Goal: Feedback & Contribution: Submit feedback/report problem

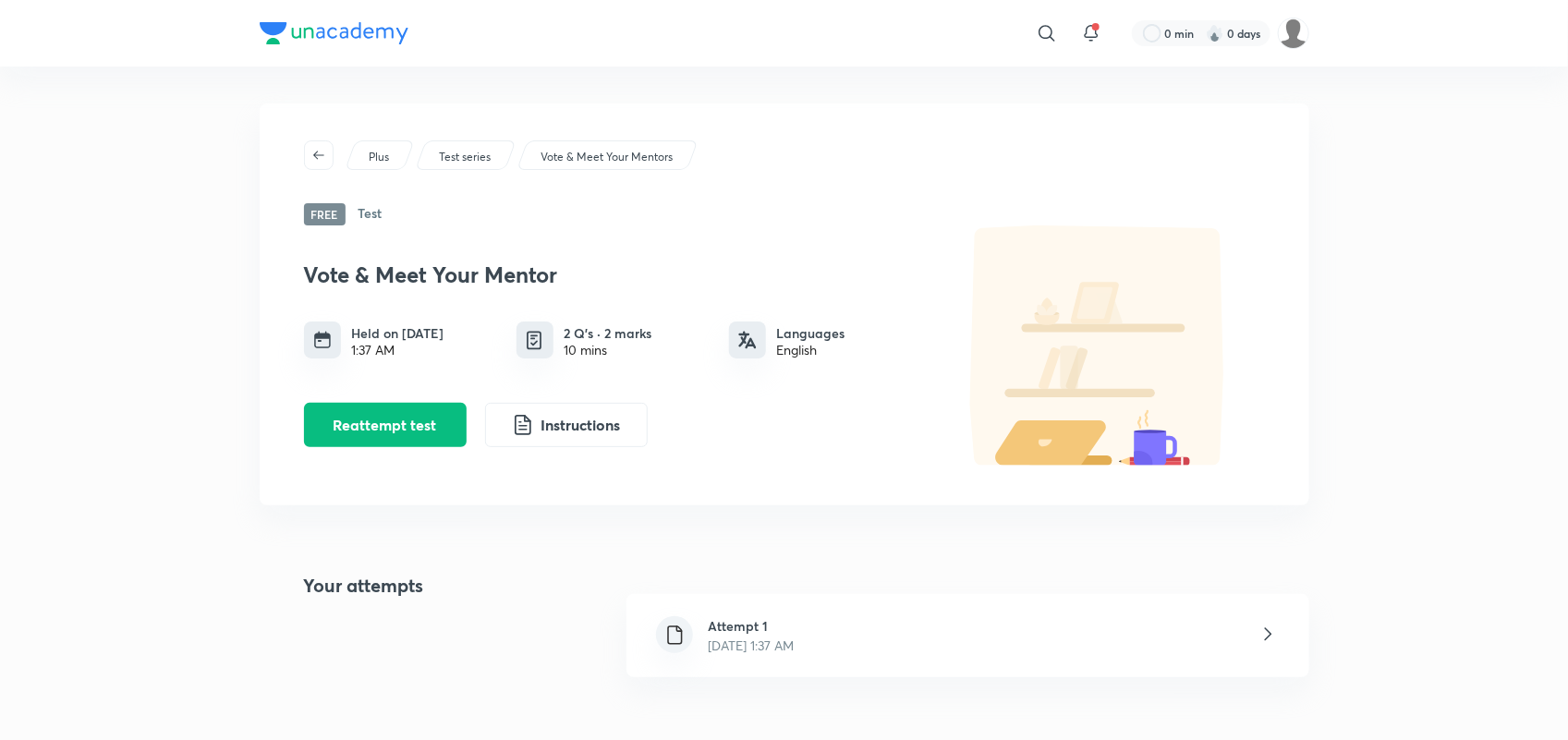
click at [1298, 37] on img at bounding box center [1293, 32] width 31 height 31
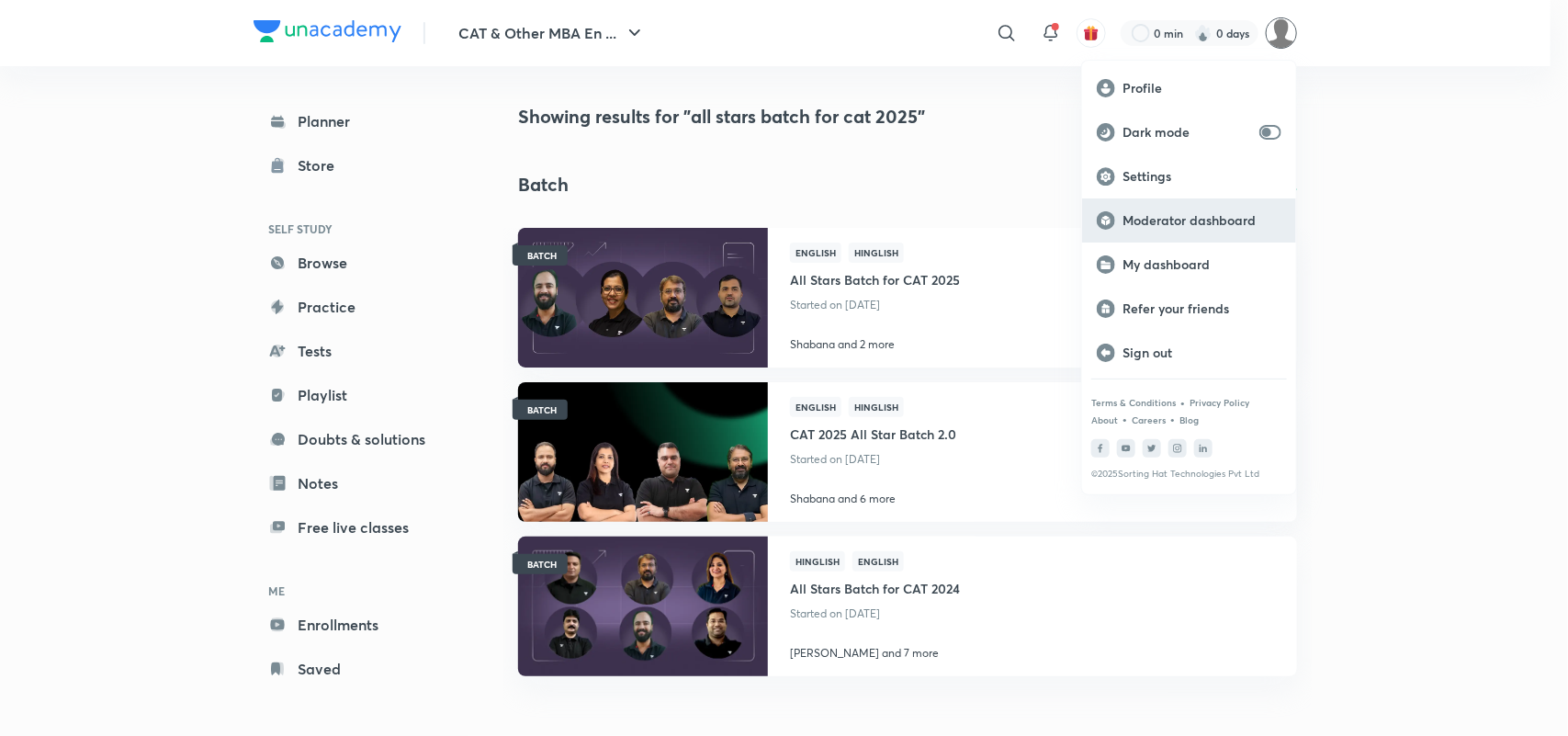
click at [1218, 218] on p "Moderator dashboard" at bounding box center [1202, 221] width 159 height 17
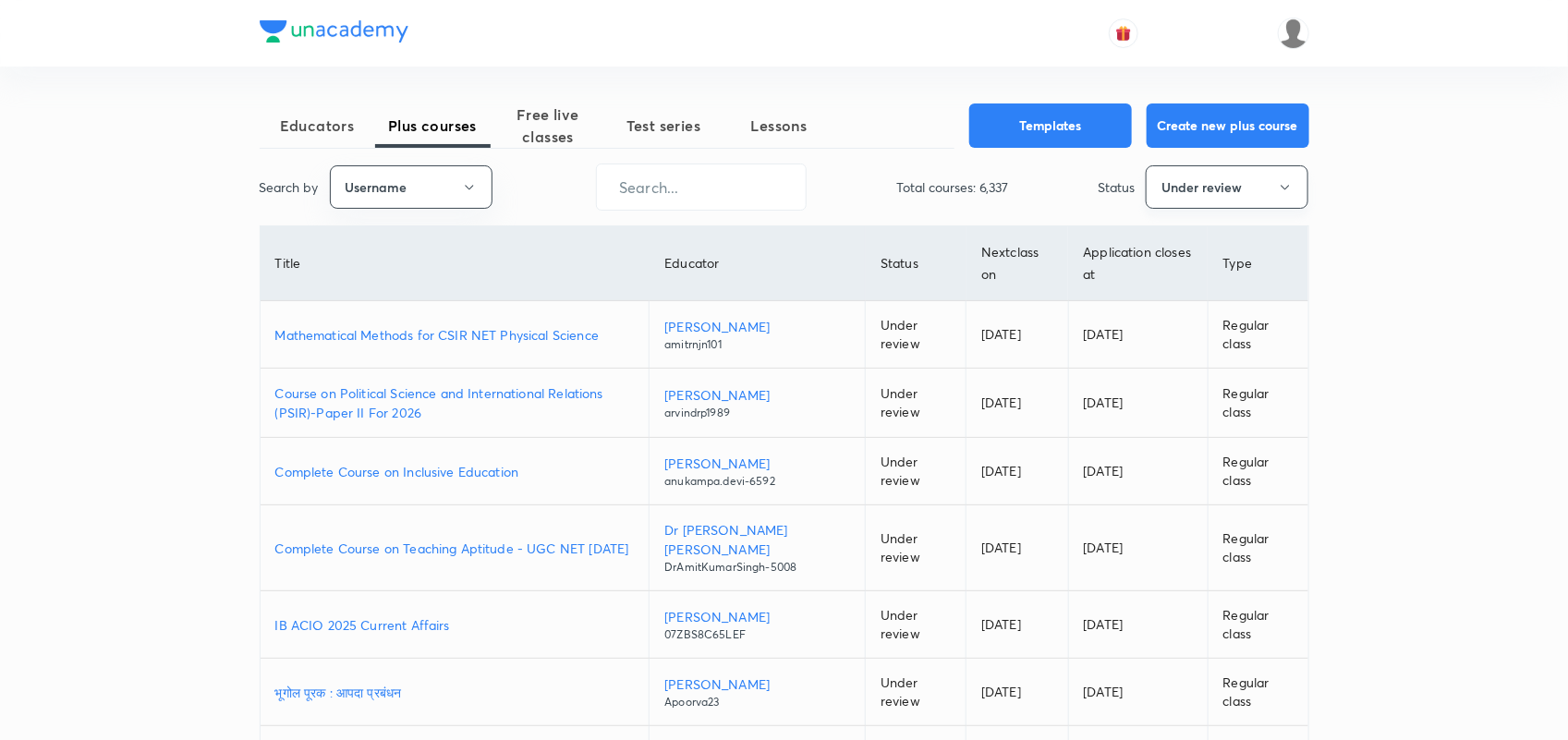
click at [1214, 199] on button "Under review" at bounding box center [1227, 187] width 163 height 44
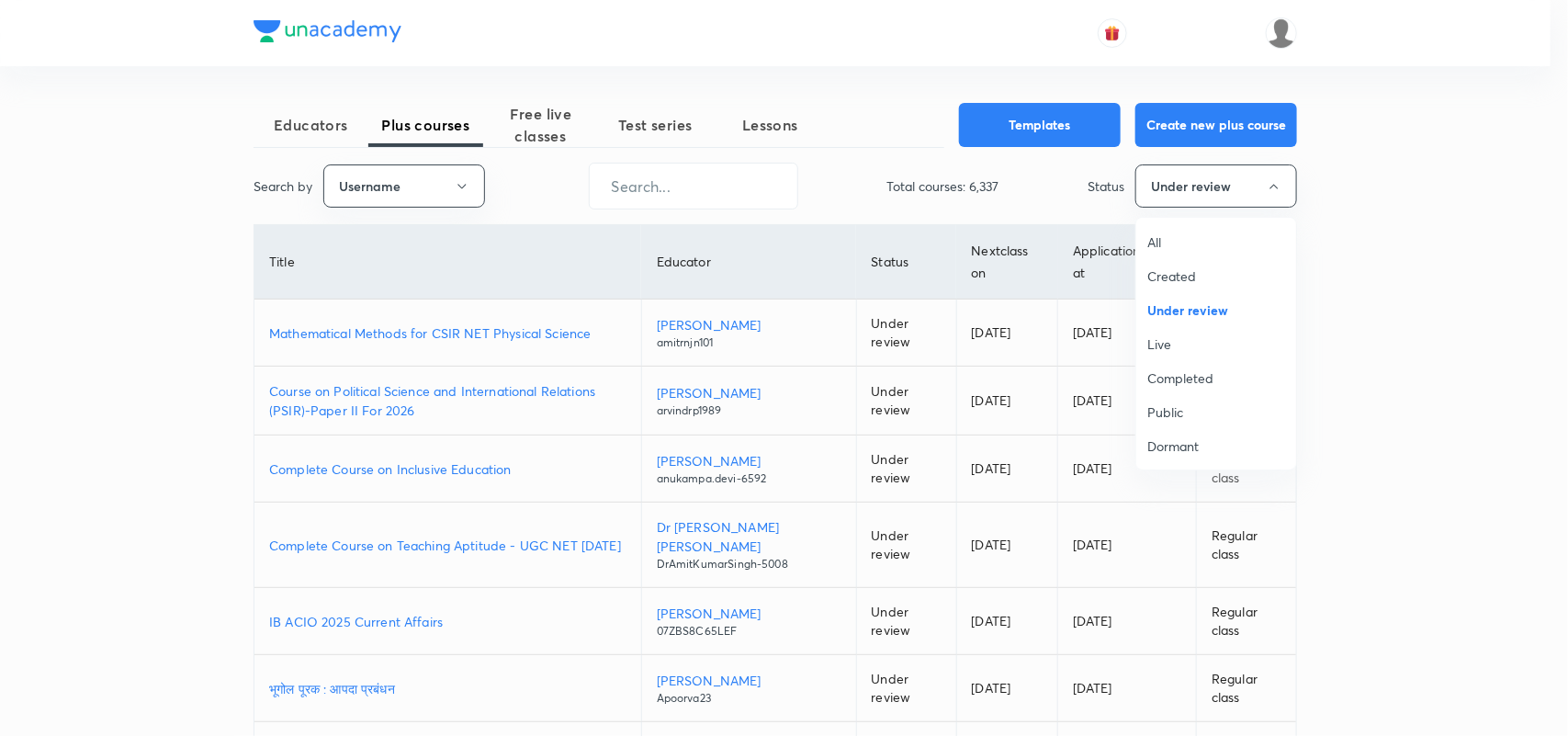
click at [1168, 244] on span "All" at bounding box center [1216, 242] width 138 height 19
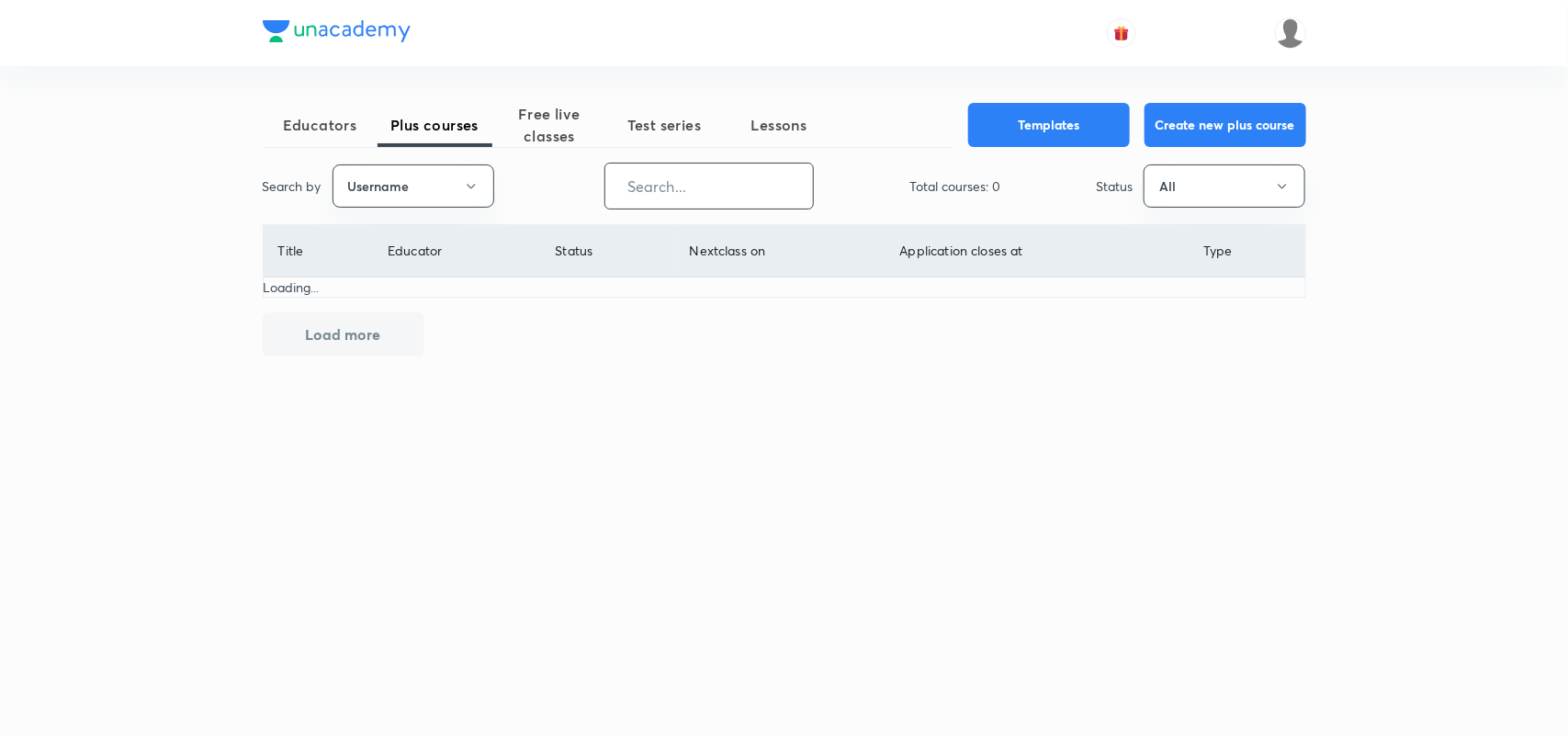
click at [712, 193] on input "text" at bounding box center [709, 186] width 208 height 47
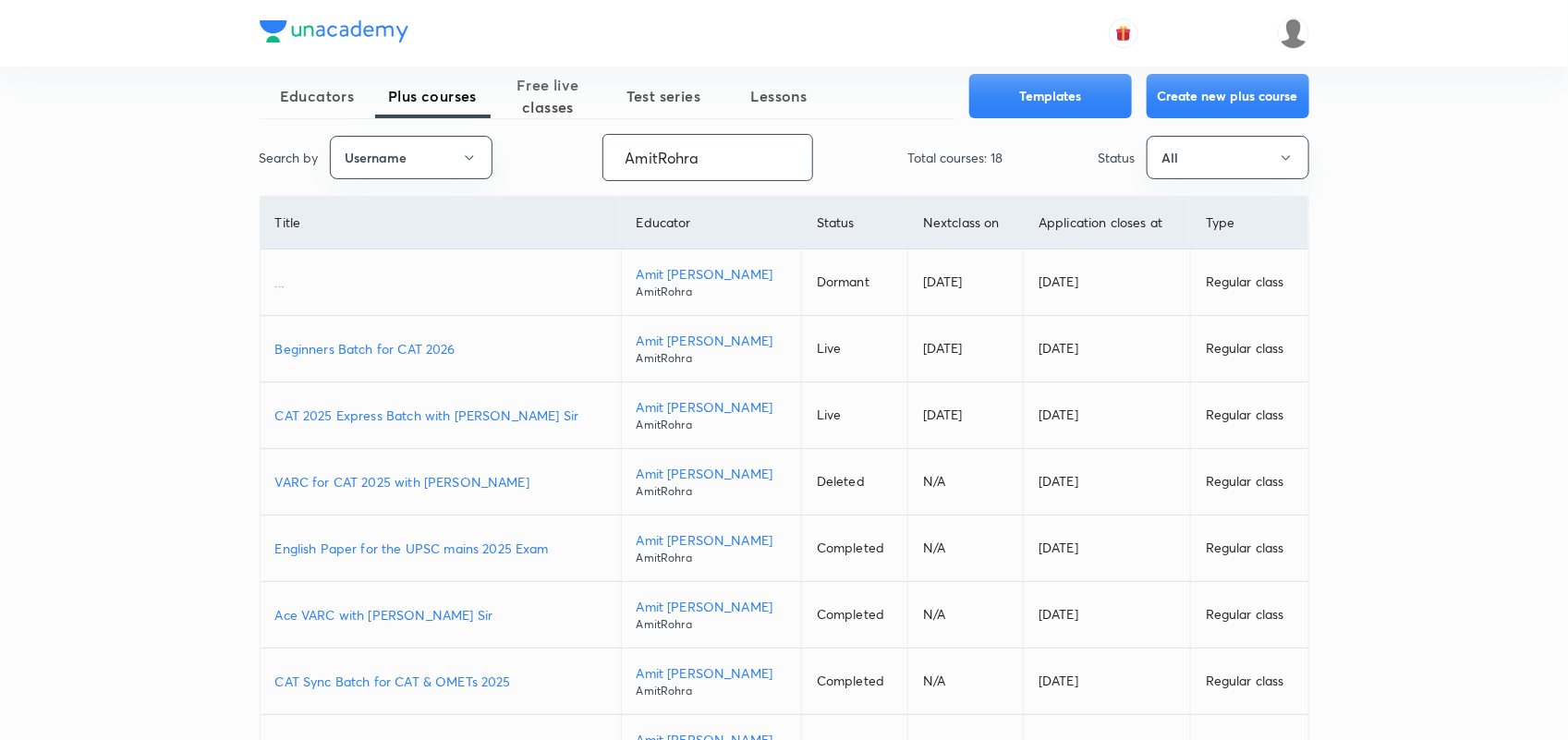
scroll to position [30, 0]
click at [486, 408] on p "CAT 2025 Express Batch with Amit Rohra Sir" at bounding box center [441, 414] width 331 height 19
click at [430, 411] on p "CAT 2025 Express Batch with Amit Rohra Sir" at bounding box center [441, 414] width 331 height 19
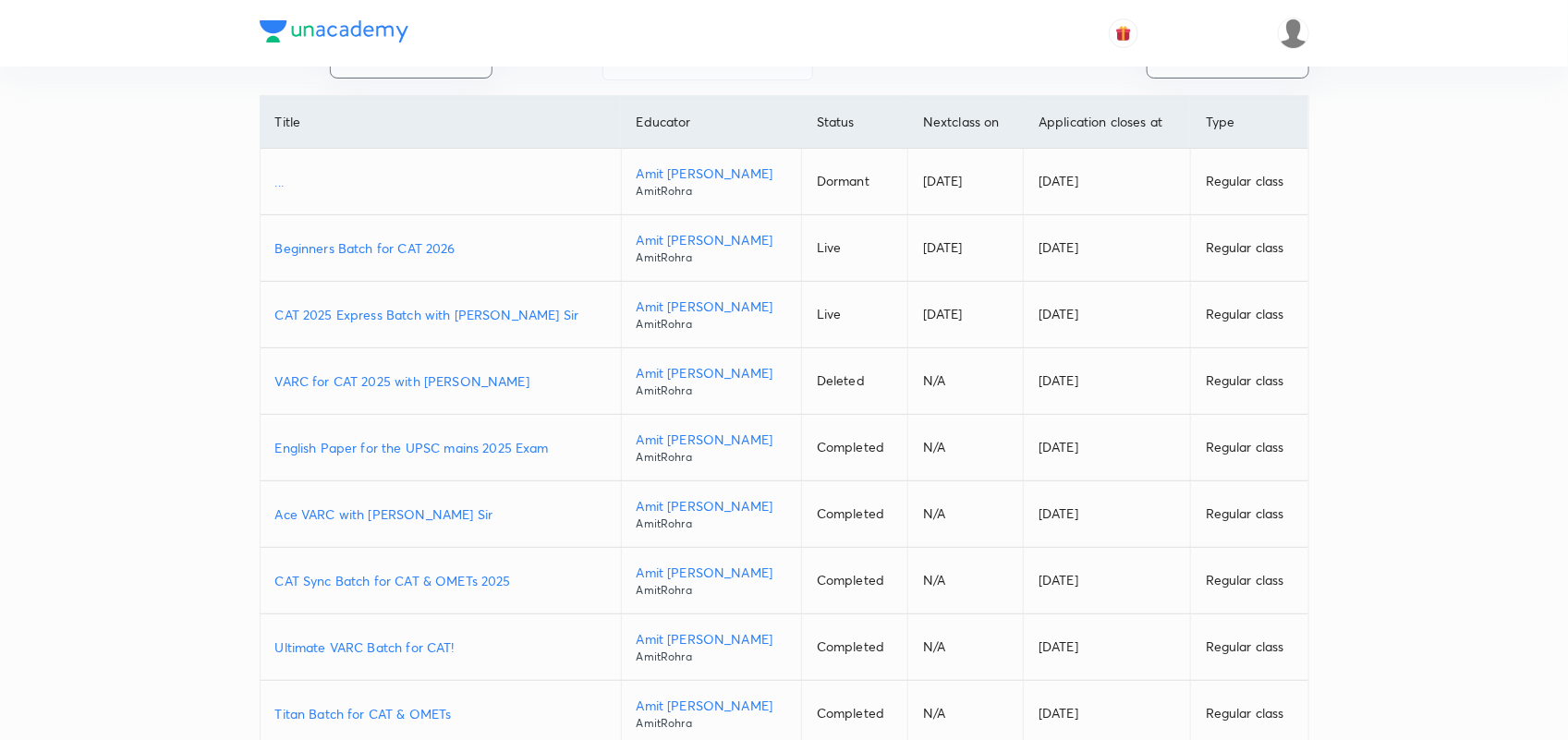
scroll to position [131, 0]
click at [449, 578] on p "CAT Sync Batch for CAT & OMETs 2025" at bounding box center [441, 579] width 331 height 19
click at [354, 240] on p "Beginners Batch for CAT 2026" at bounding box center [441, 247] width 331 height 19
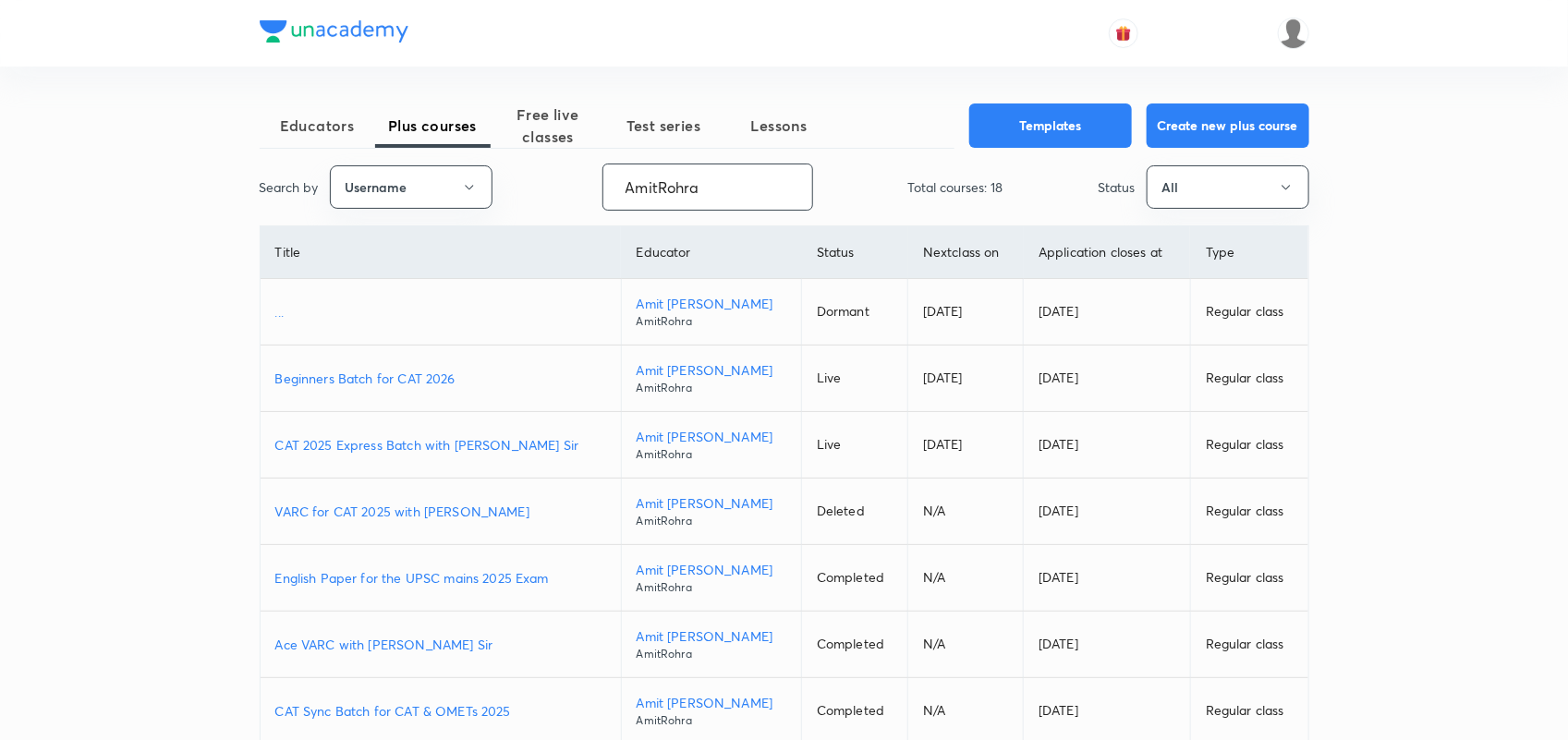
click at [684, 195] on input "AmitRohra" at bounding box center [708, 187] width 209 height 47
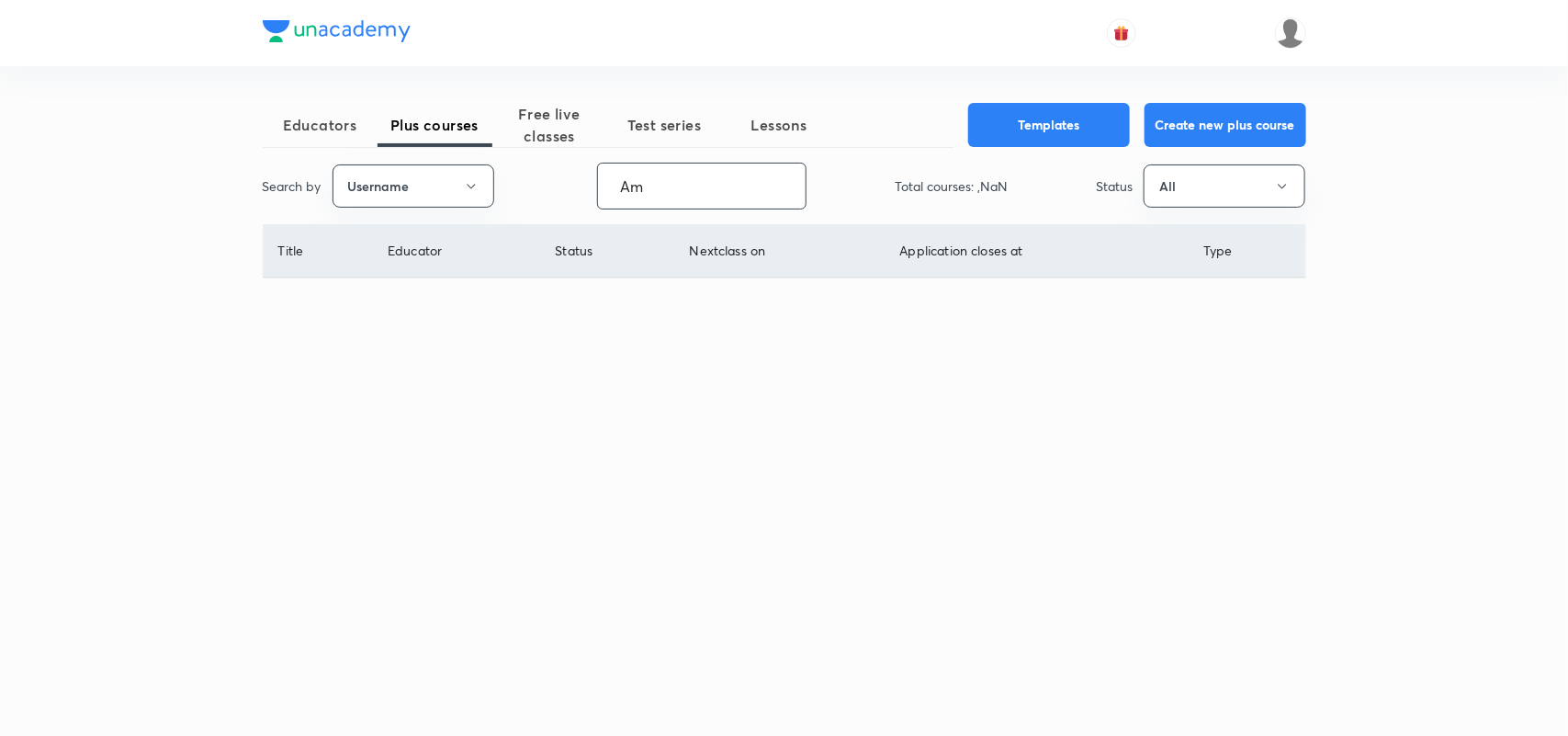
type input "A"
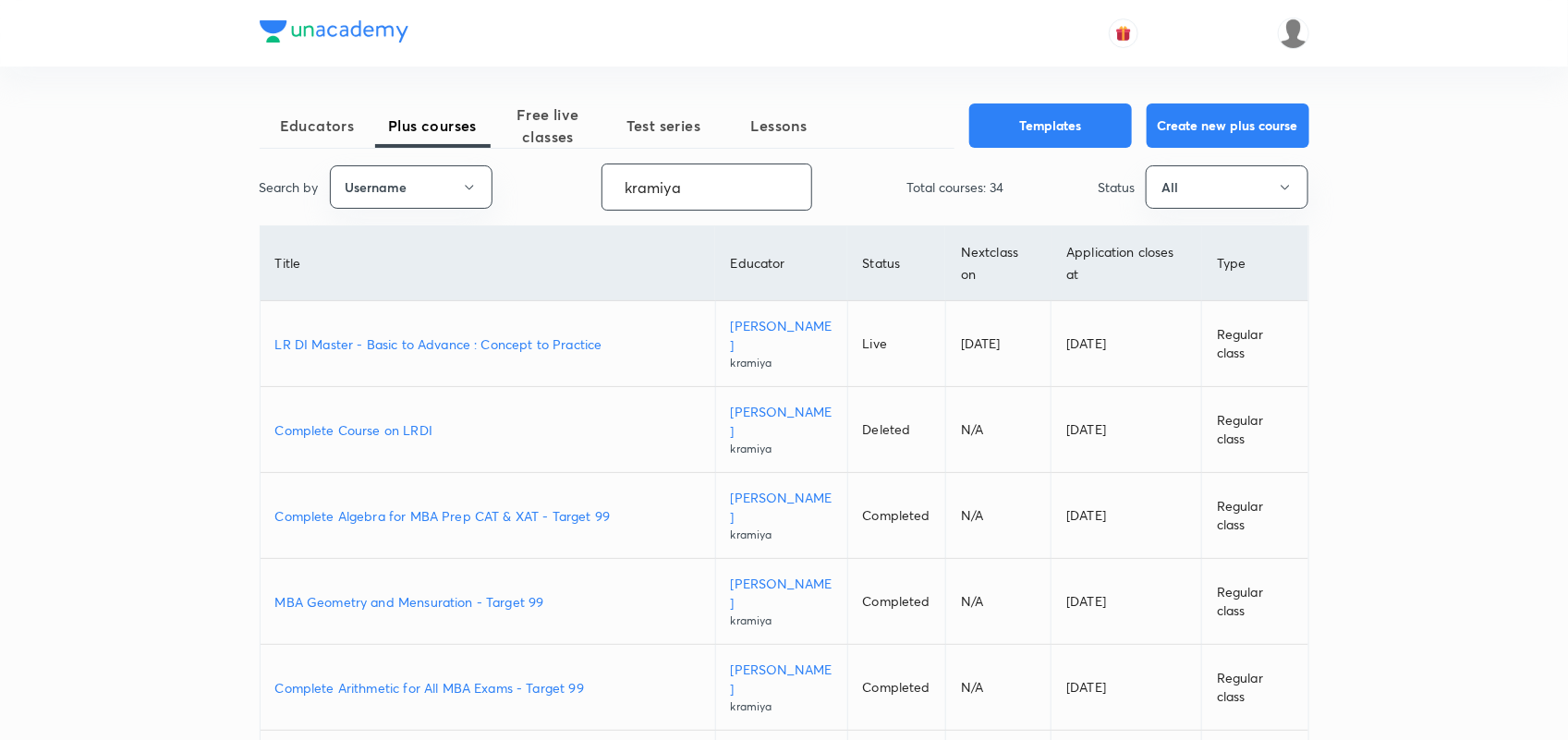
type input "kramiya"
click at [528, 343] on p "LR DI Master - Basic to Advance : Concept to Practice" at bounding box center [488, 344] width 425 height 19
click at [1203, 186] on button "All" at bounding box center [1227, 187] width 163 height 44
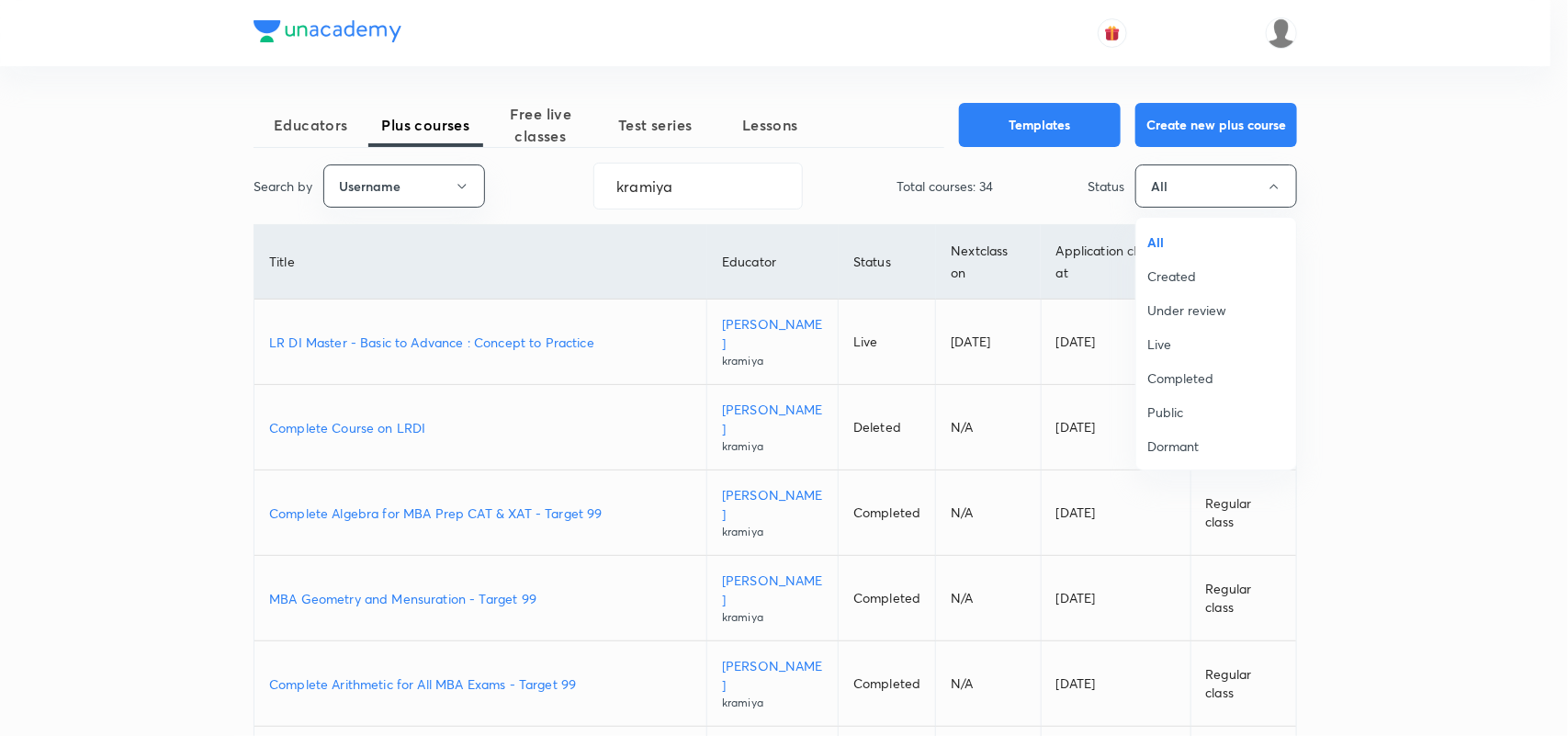
click at [1181, 315] on span "Under review" at bounding box center [1216, 310] width 138 height 19
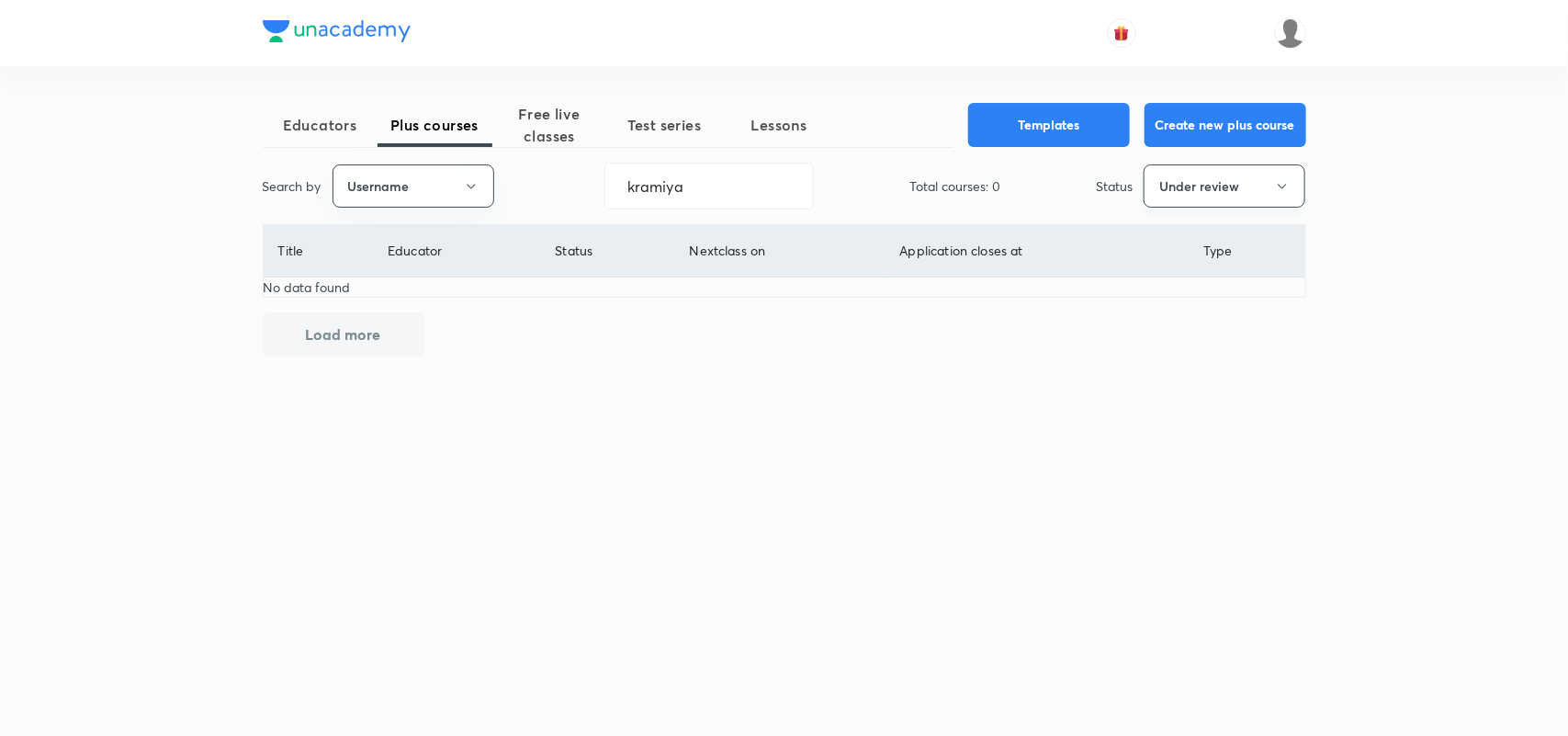
click at [1168, 183] on button "Under review" at bounding box center [1224, 186] width 162 height 43
click at [1171, 232] on span "All" at bounding box center [1224, 242] width 138 height 19
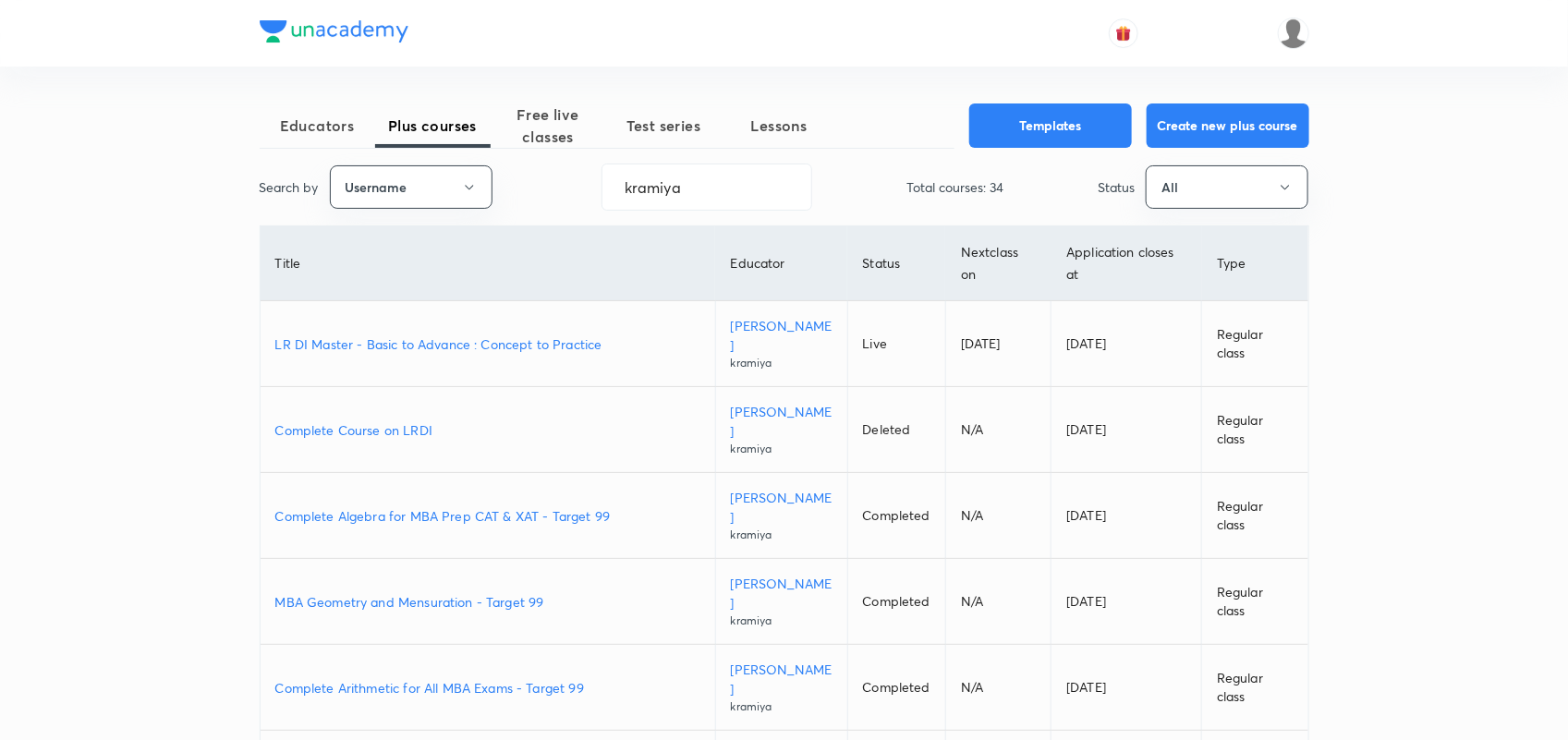
click at [1134, 242] on th "Application closes at" at bounding box center [1126, 263] width 150 height 75
click at [677, 195] on input "kramiya" at bounding box center [707, 187] width 209 height 47
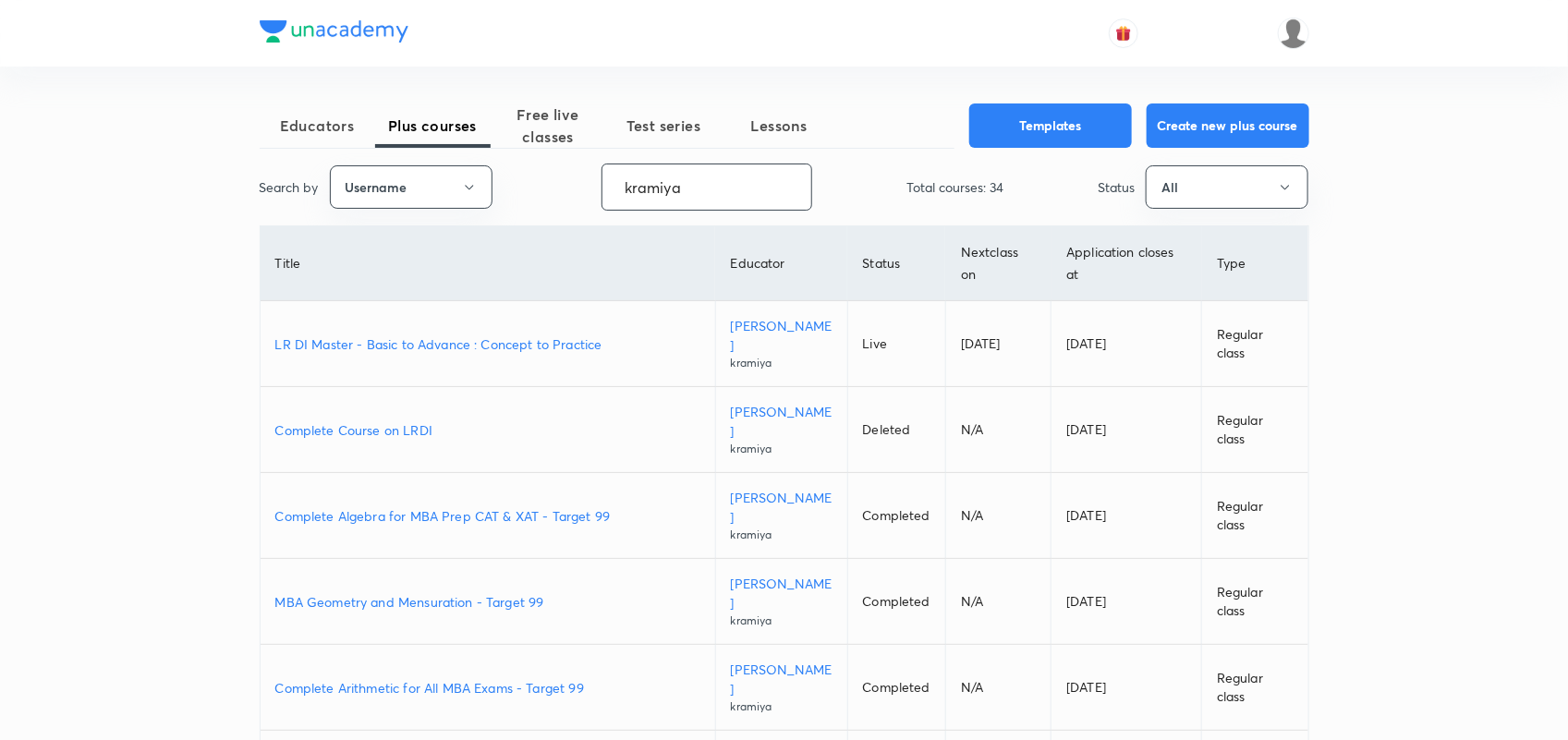
click at [677, 195] on input "kramiya" at bounding box center [707, 187] width 209 height 47
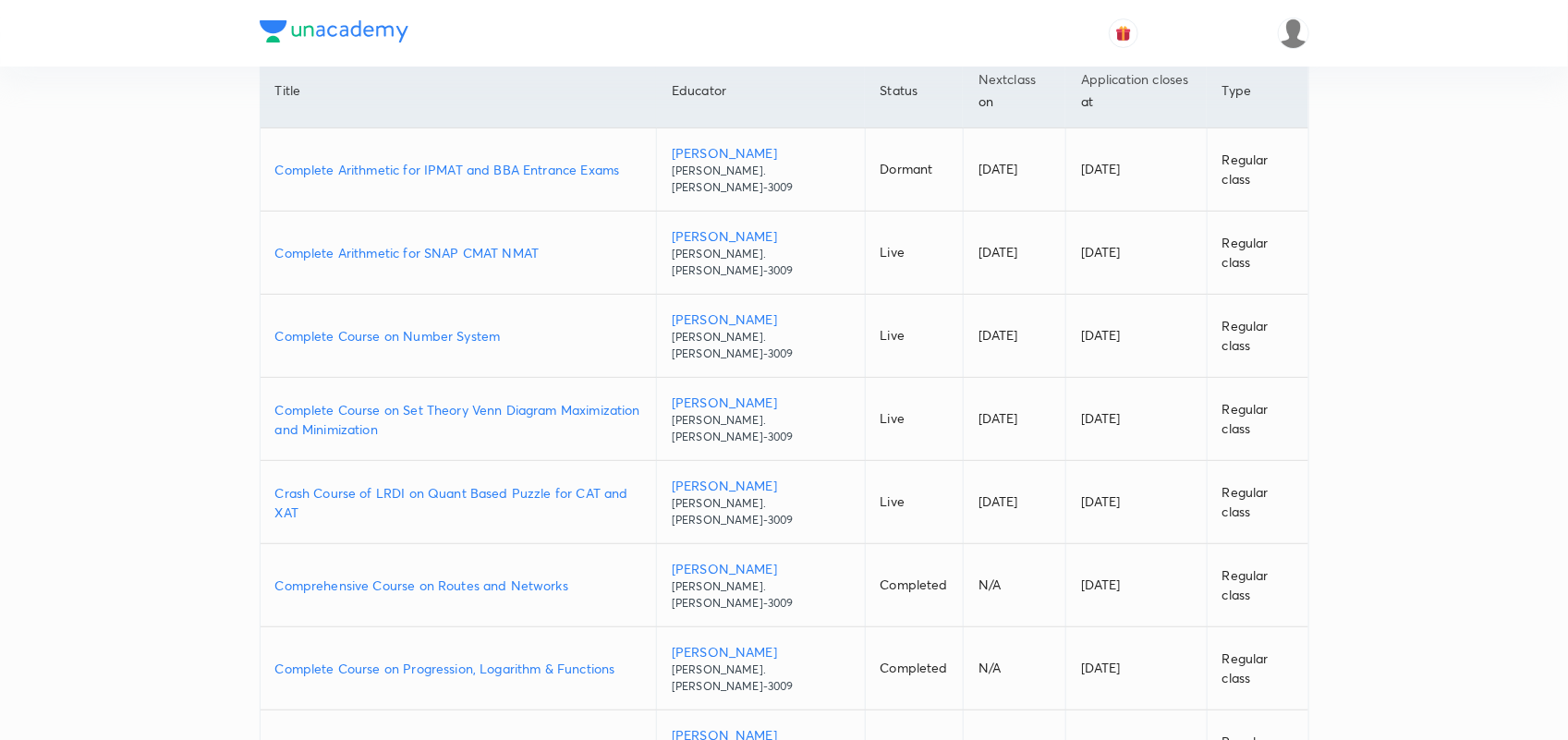
scroll to position [174, 0]
click at [573, 416] on p "Complete Course on Set Theory Venn Diagram Maximization and Minimization" at bounding box center [459, 418] width 367 height 39
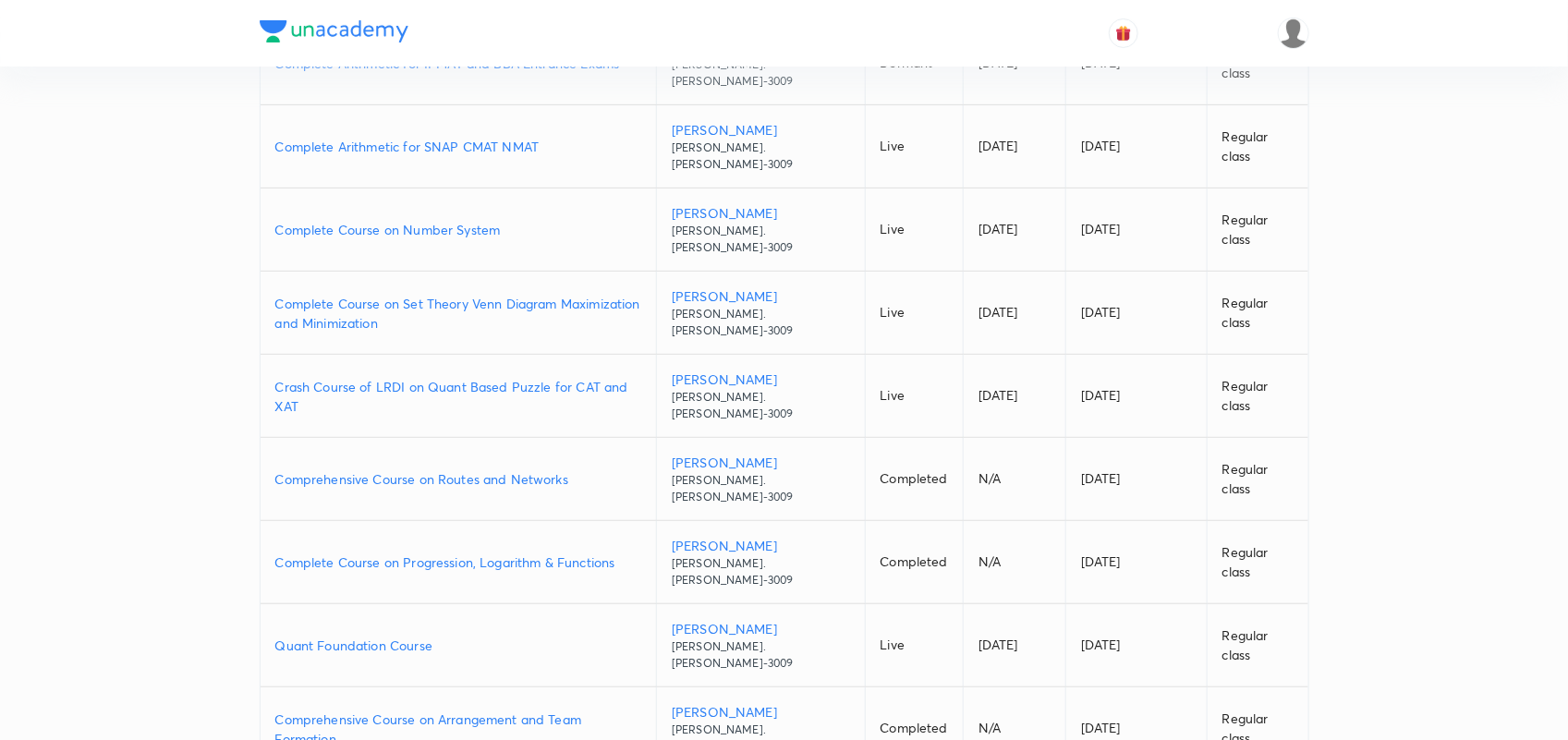
scroll to position [0, 0]
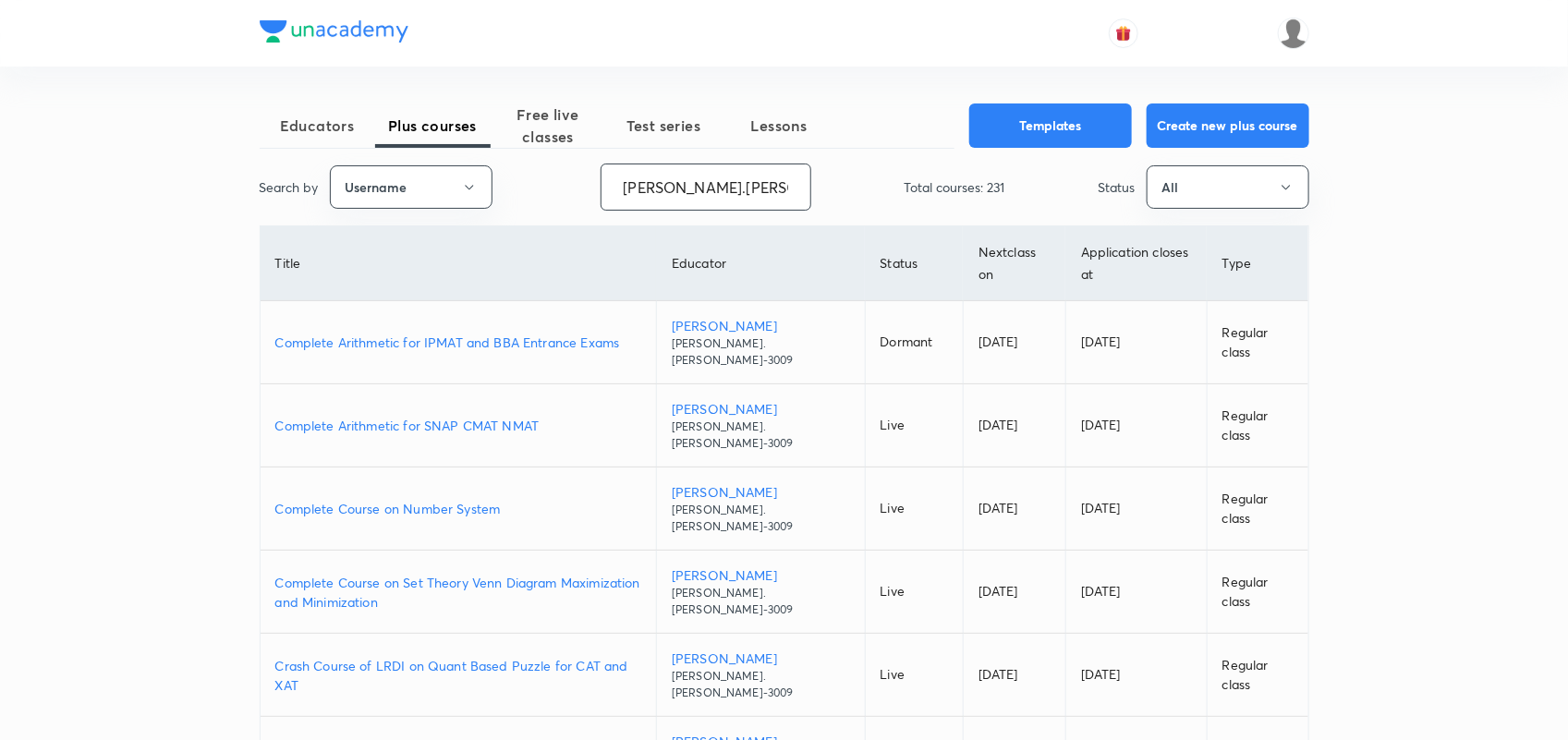
click at [717, 196] on input "Ronak.shah-3009" at bounding box center [706, 187] width 209 height 47
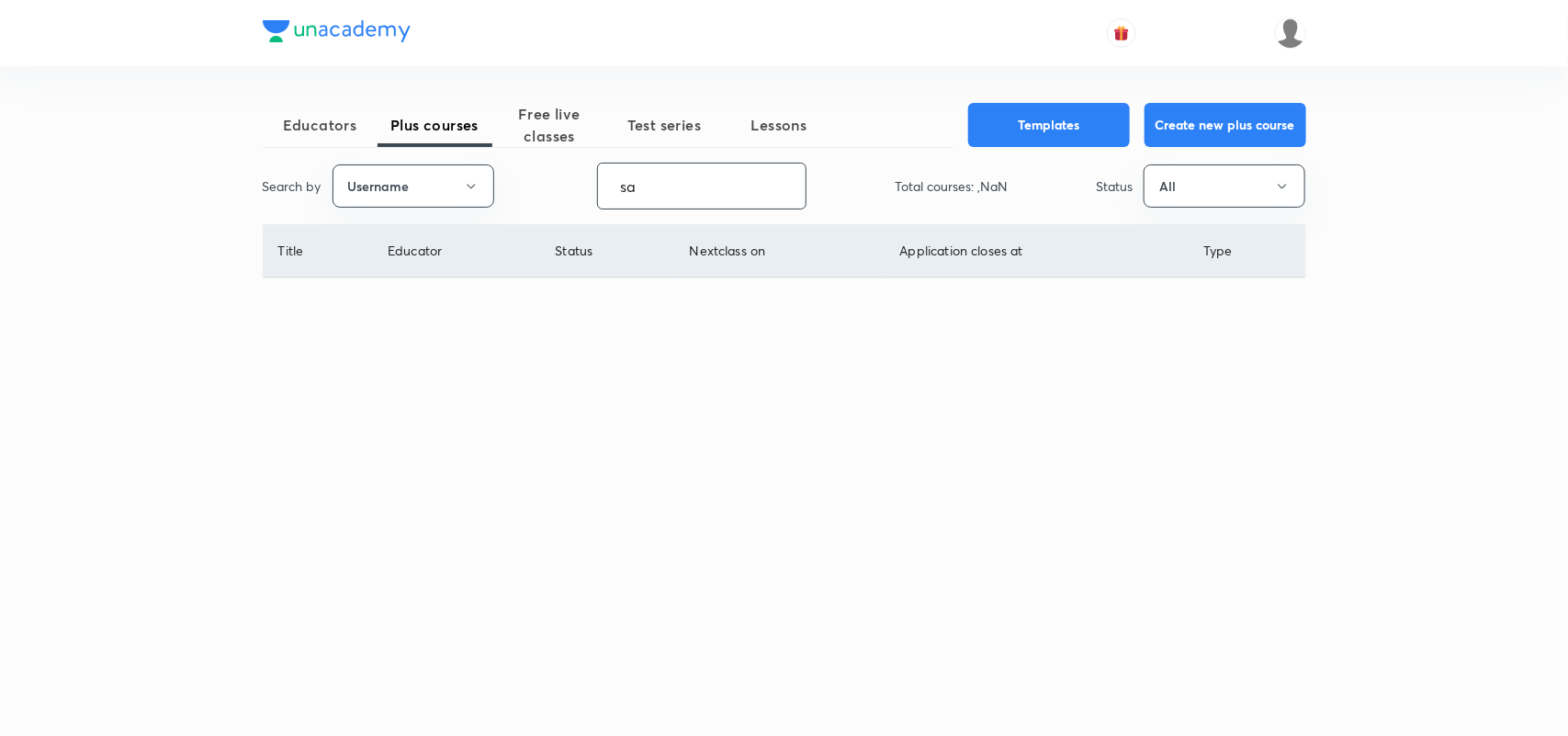
type input "s"
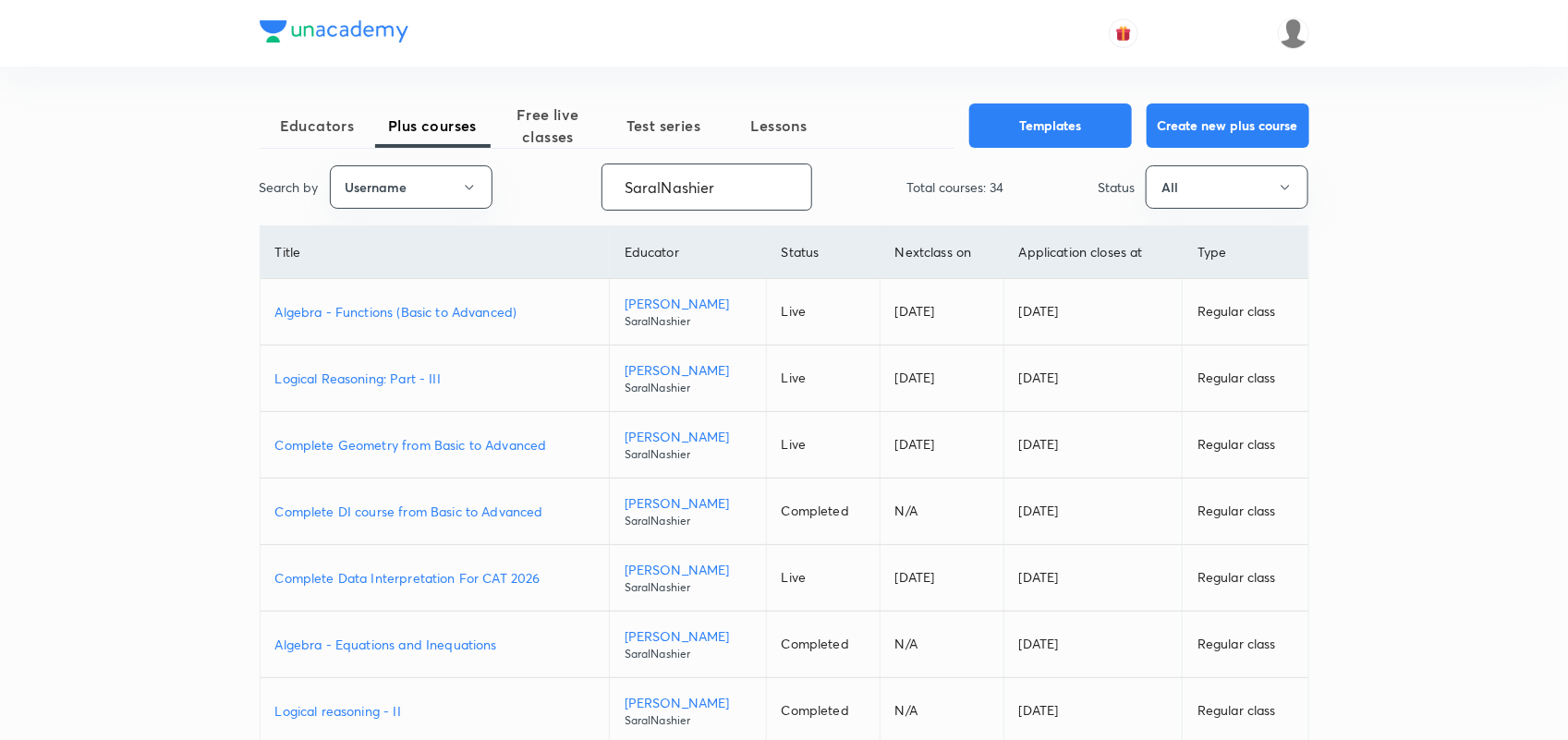
type input "SaralNashier"
click at [412, 379] on p "Logical Reasoning: Part - III" at bounding box center [434, 378] width 318 height 19
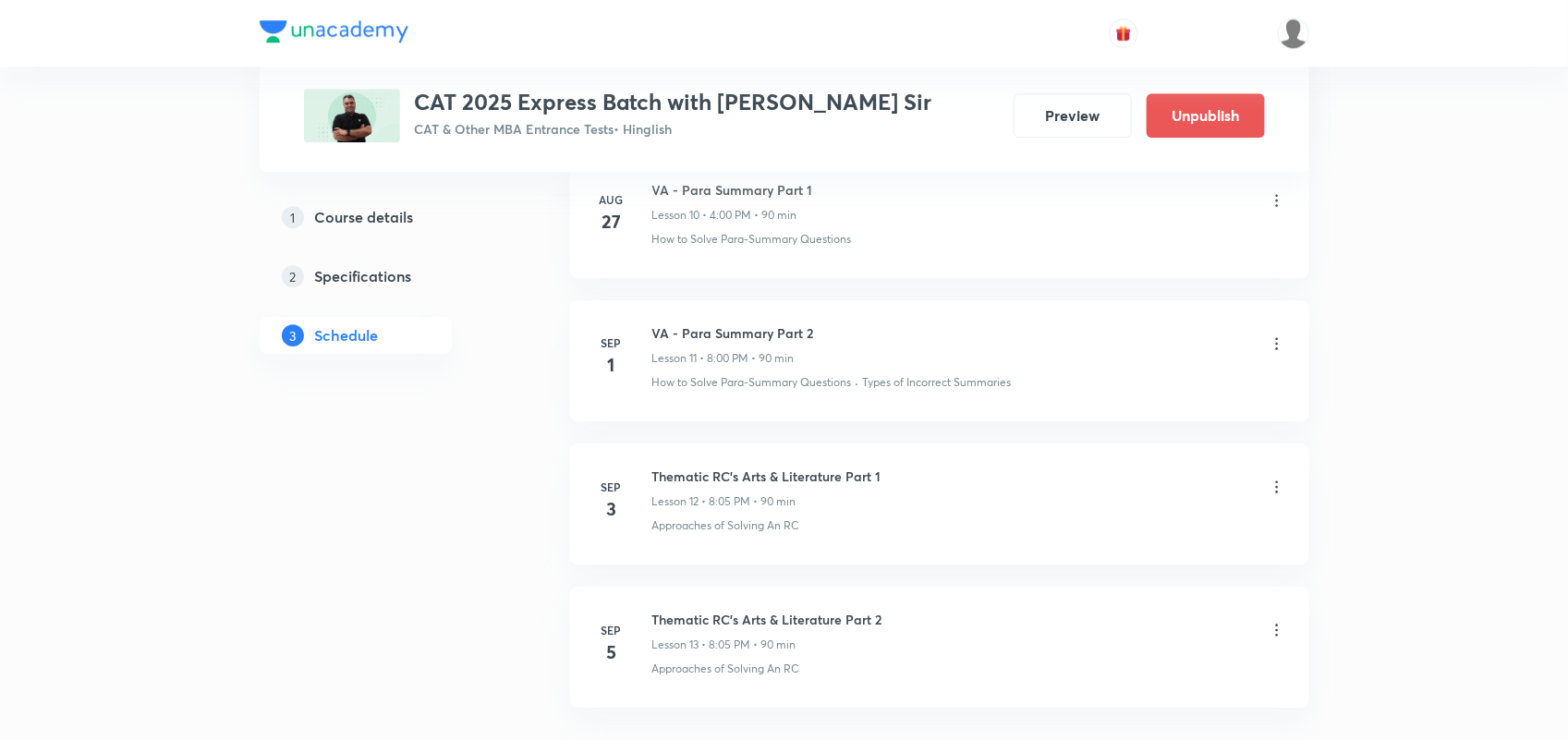
scroll to position [2554, 0]
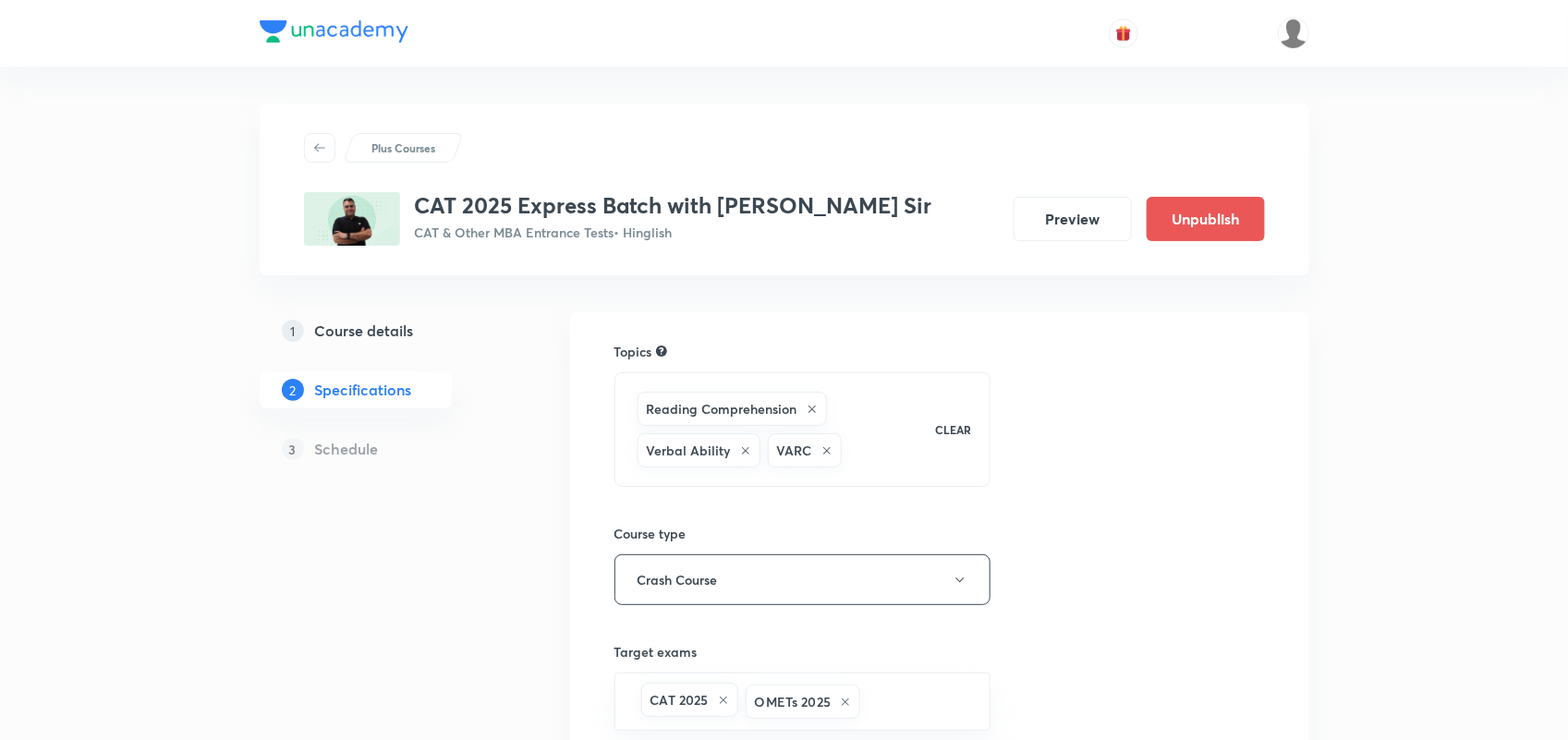
click at [366, 337] on h5 "Course details" at bounding box center [365, 330] width 99 height 22
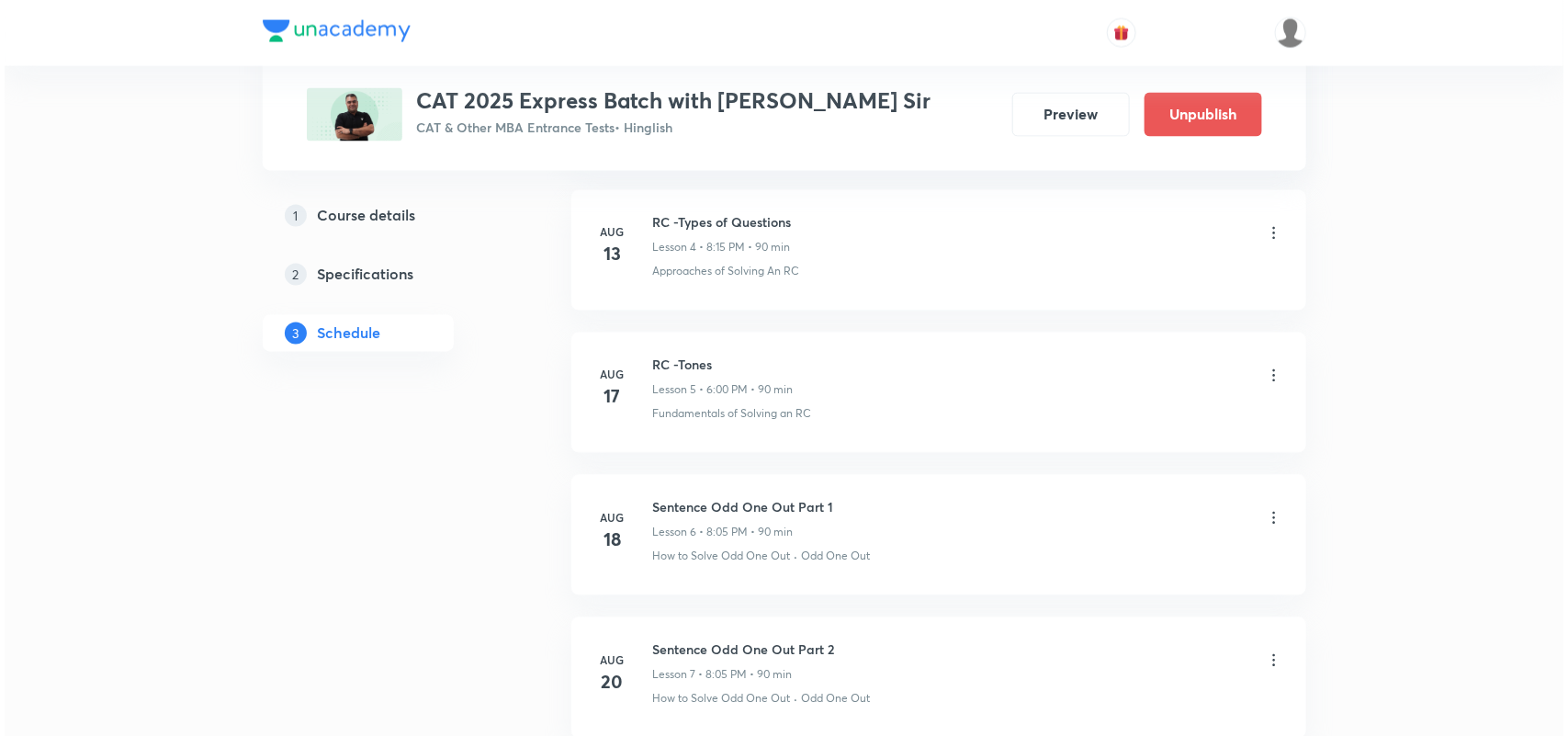
scroll to position [2541, 0]
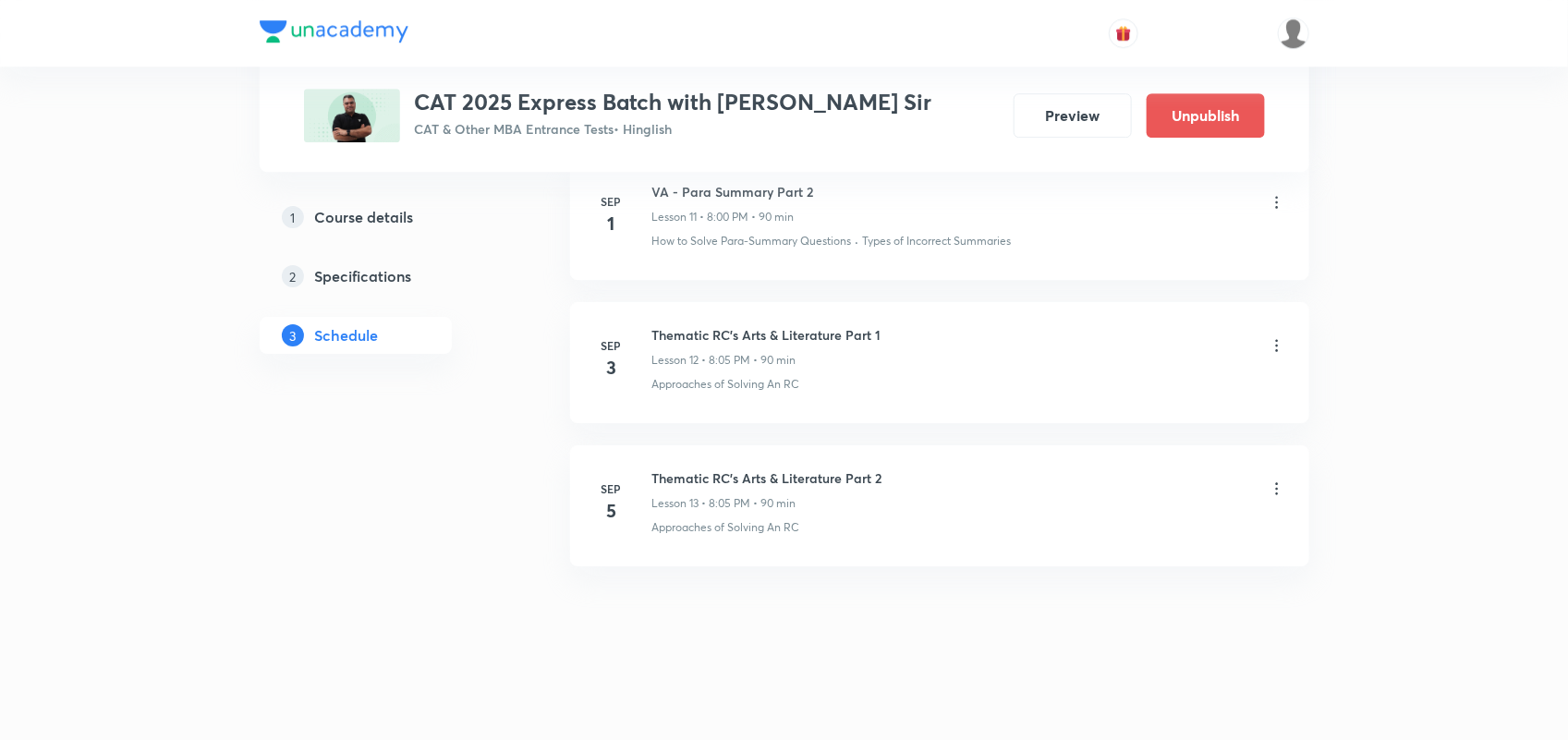
click at [812, 520] on div "Approaches of Solving An RC" at bounding box center [968, 527] width 634 height 17
click at [1268, 484] on icon at bounding box center [1276, 488] width 18 height 18
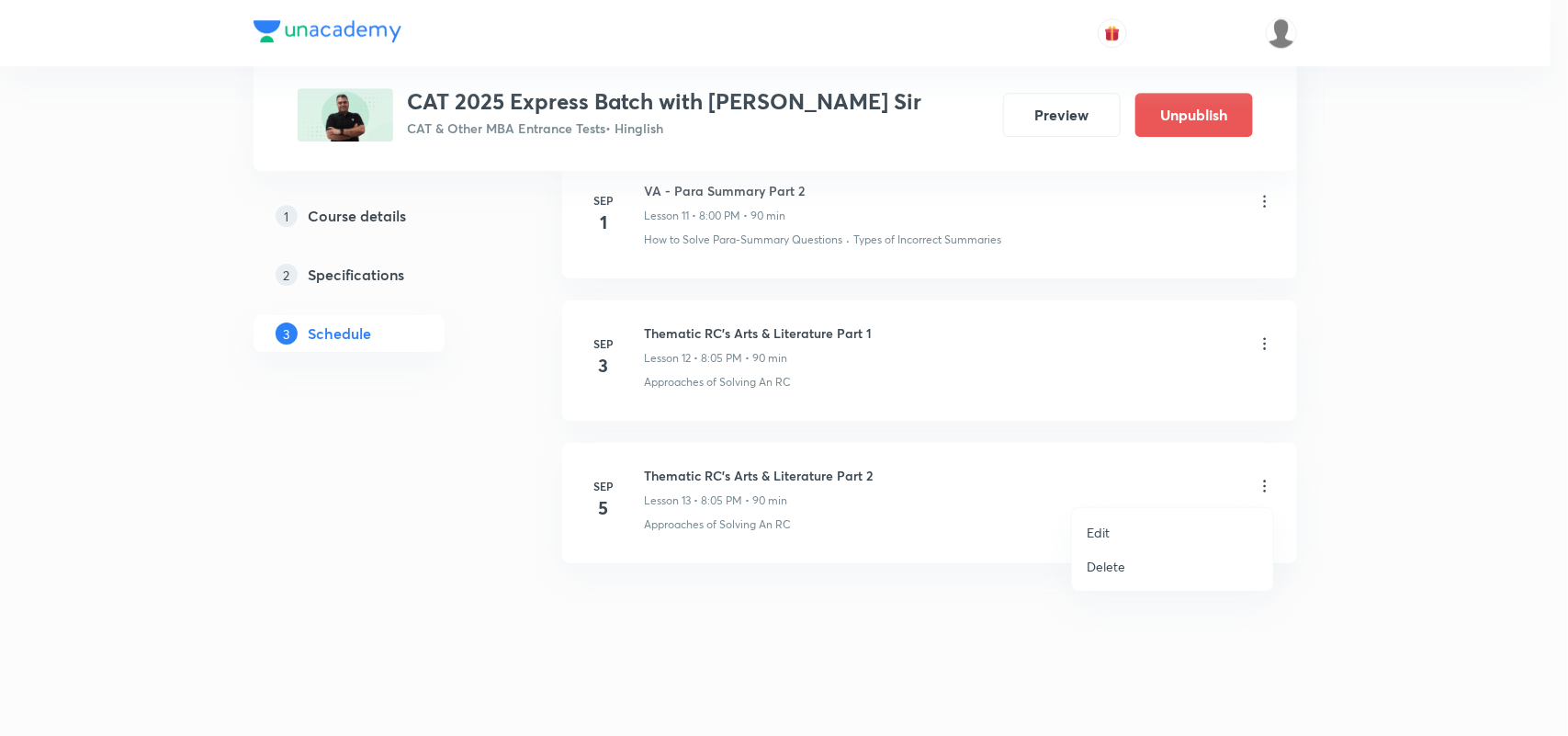
click at [1130, 524] on li "Edit" at bounding box center [1172, 532] width 201 height 34
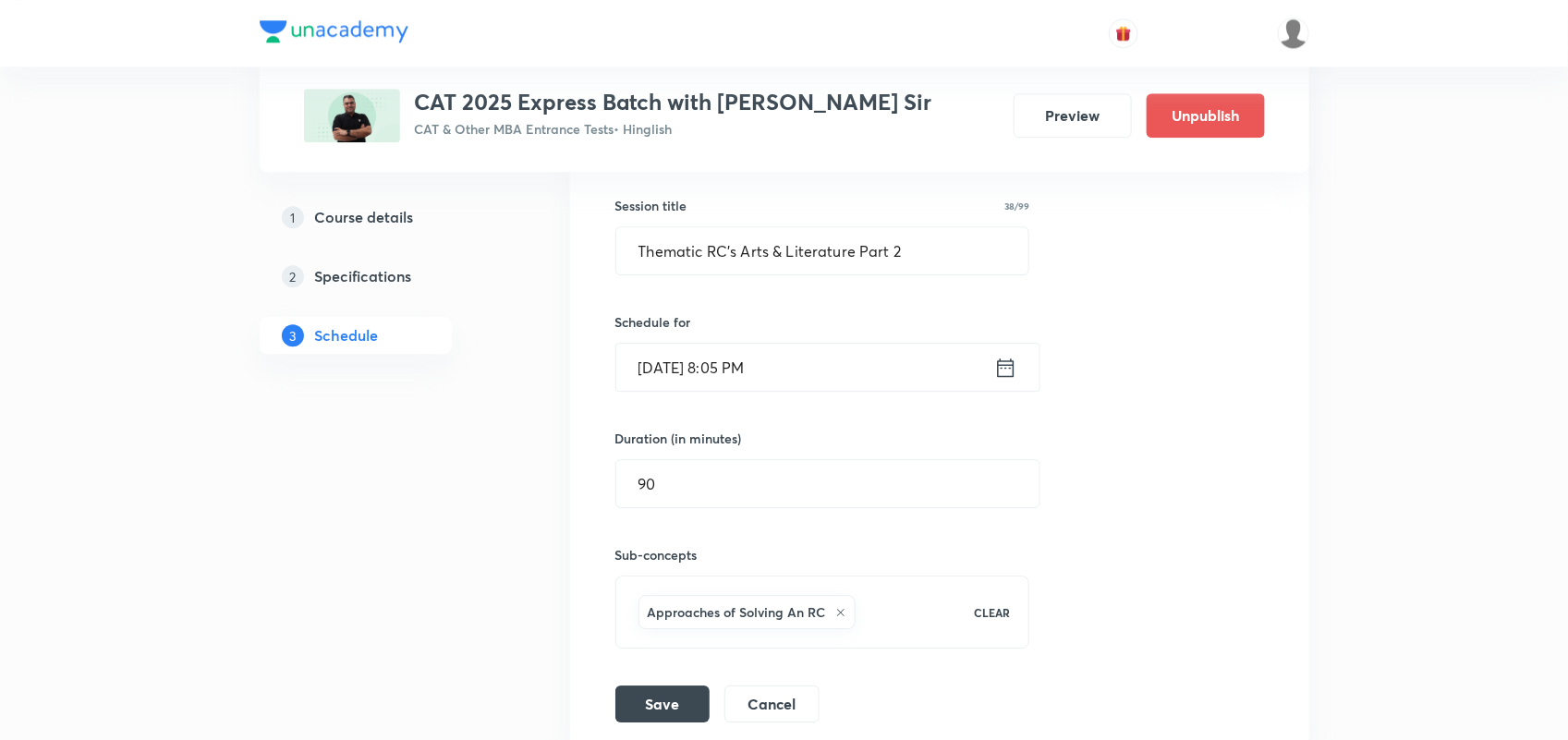
scroll to position [2194, 0]
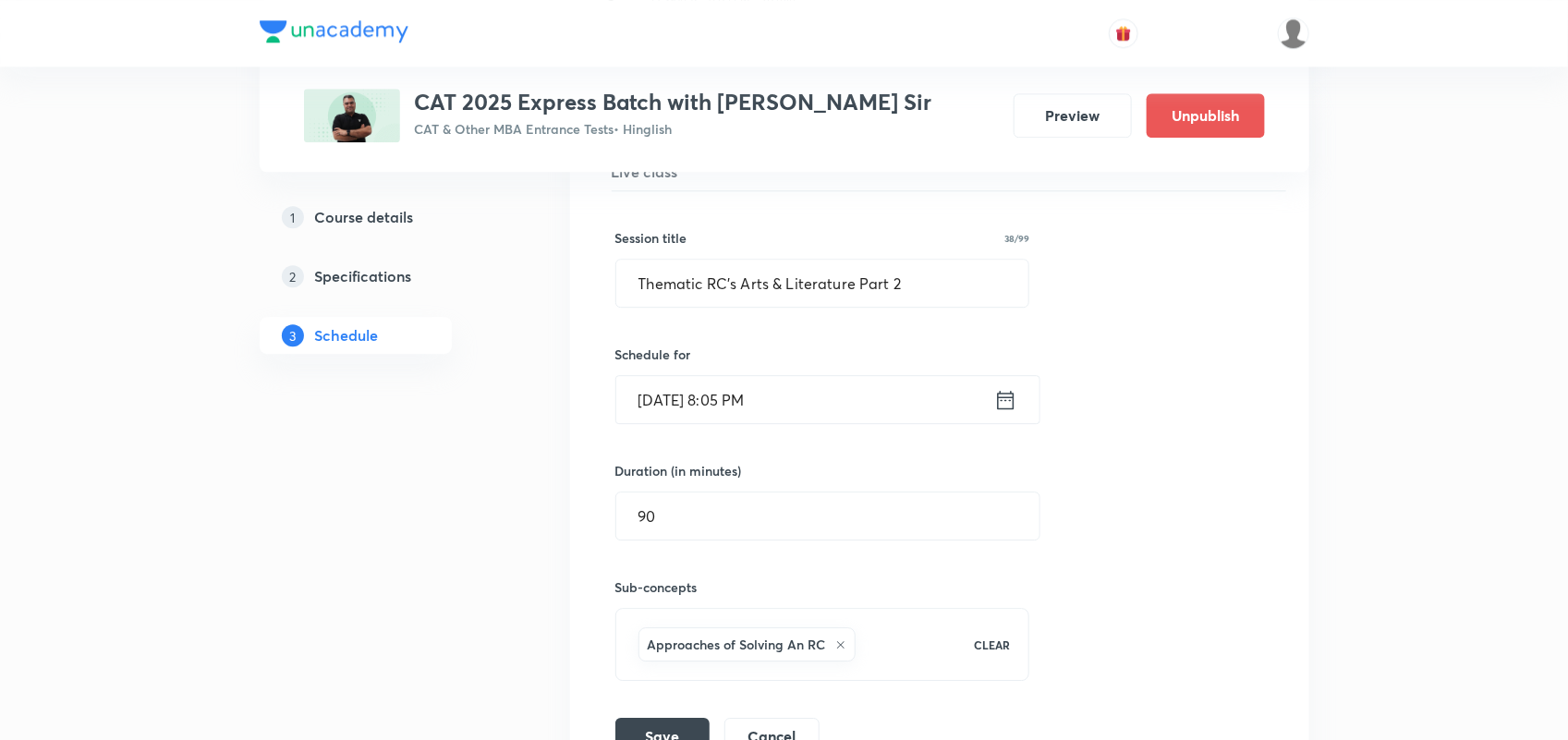
click at [1009, 405] on icon at bounding box center [1005, 399] width 17 height 18
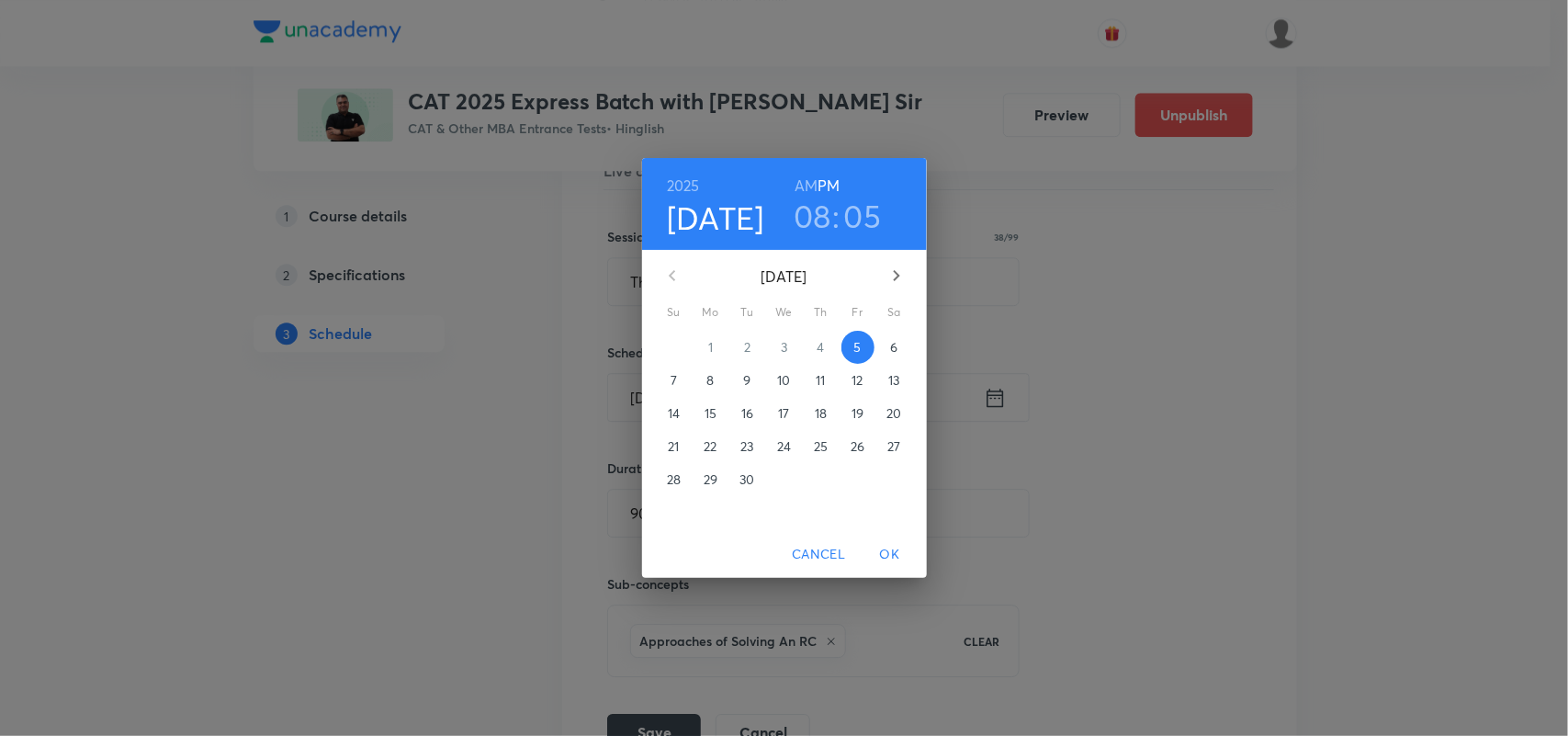
click at [718, 378] on span "8" at bounding box center [710, 380] width 33 height 18
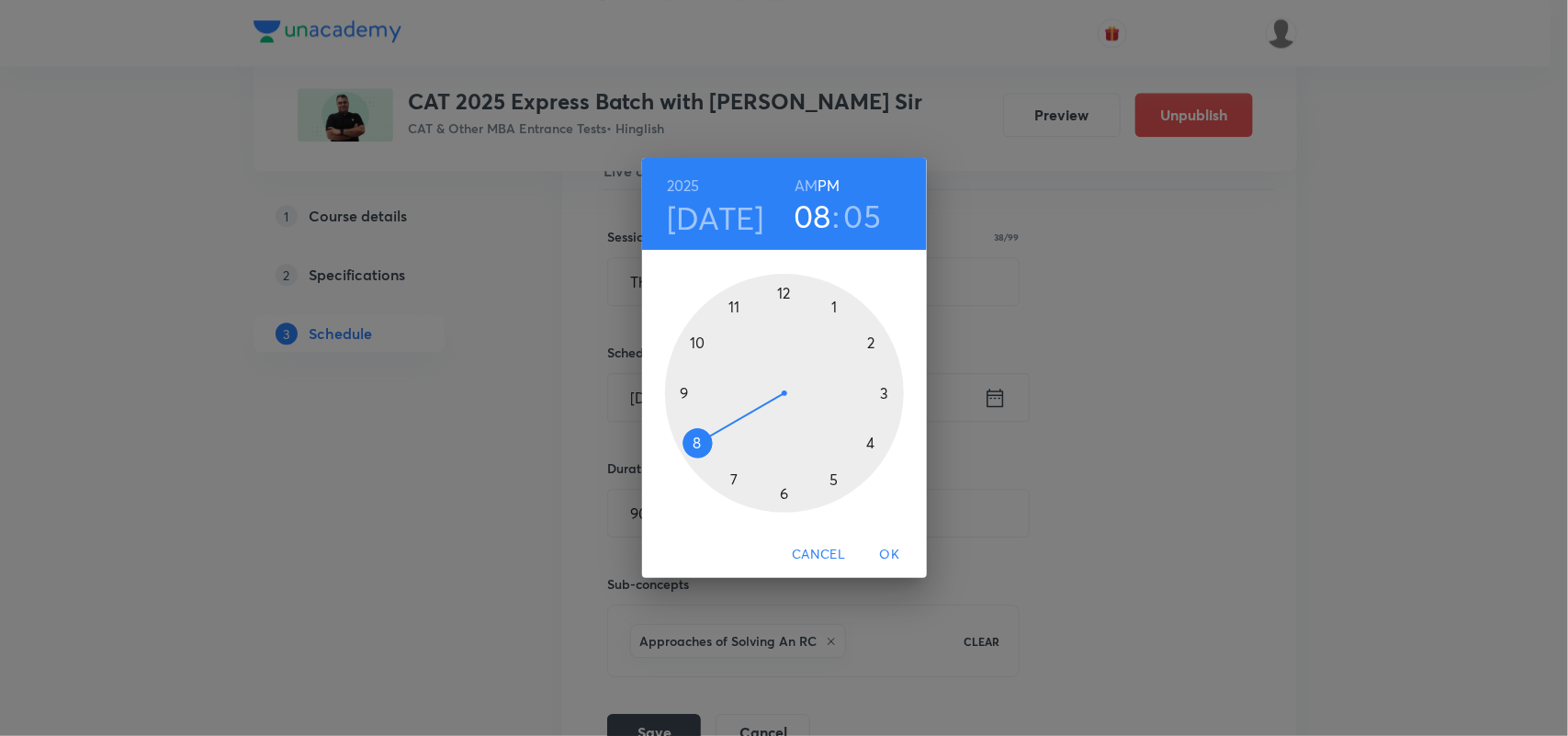
click at [888, 549] on span "OK" at bounding box center [890, 555] width 44 height 23
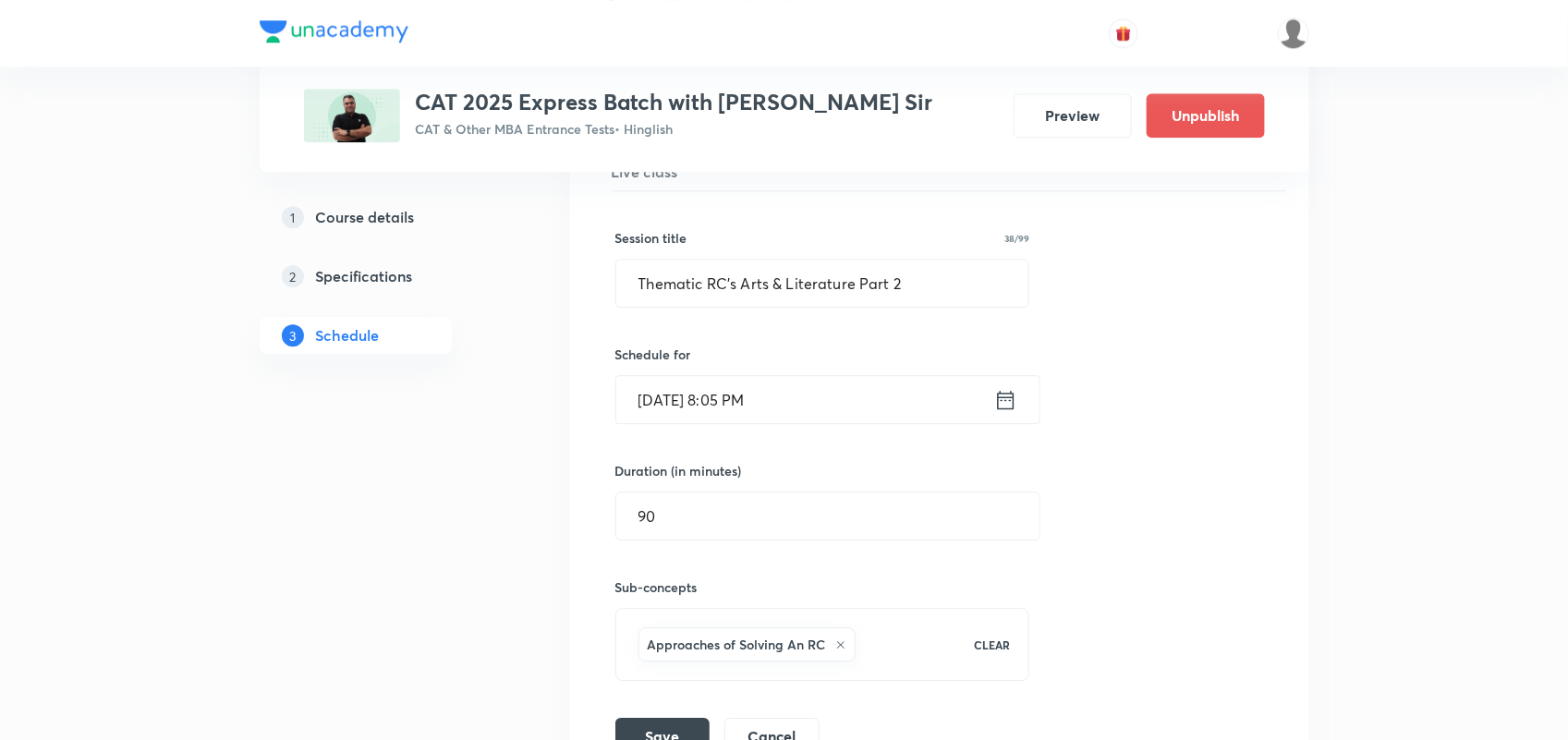
scroll to position [2413, 0]
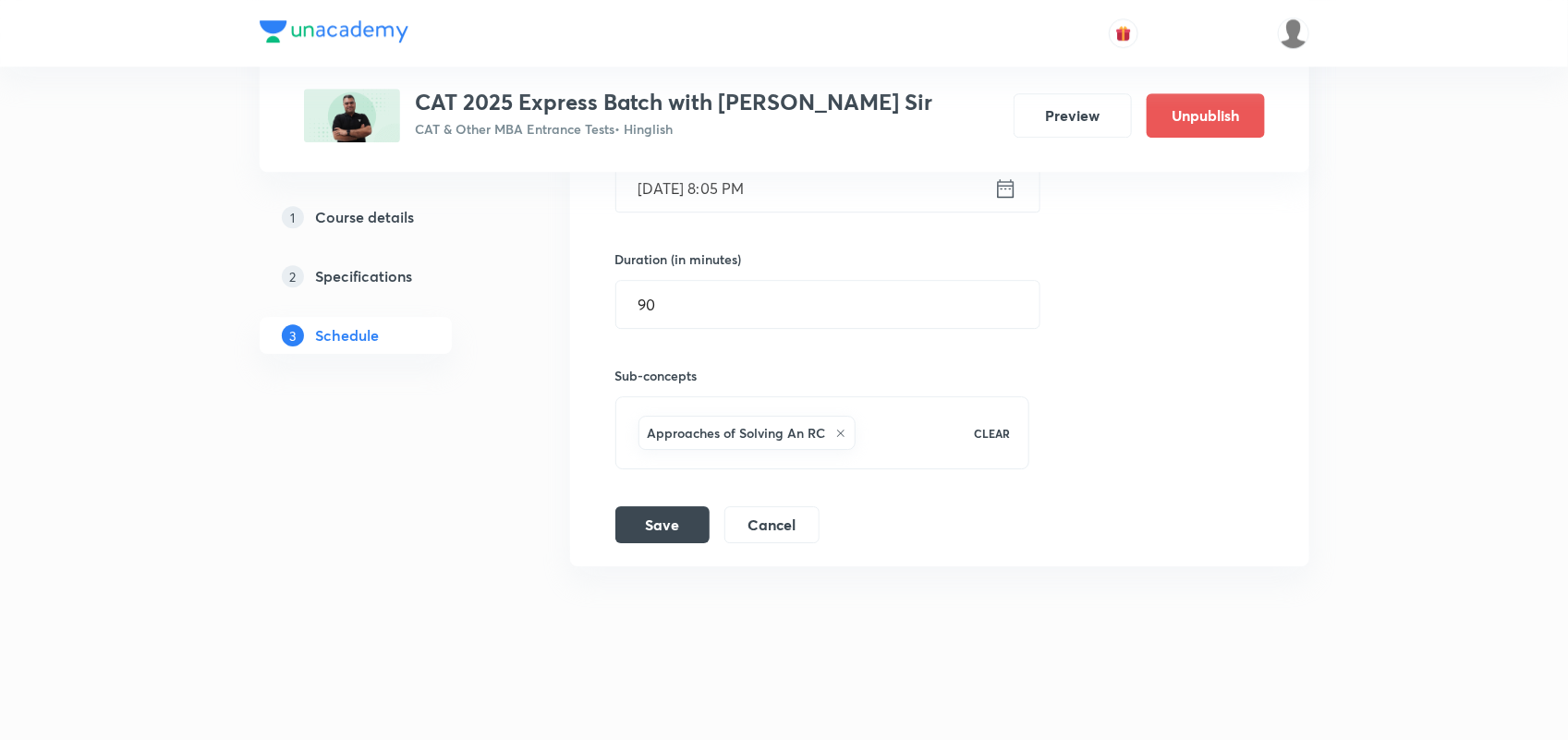
click at [665, 547] on li "Thematic RC's Arts & Literature Part 2 Lesson 13 Approaches of Solving An RC Se…" at bounding box center [940, 219] width 739 height 693
click at [670, 533] on button "Save" at bounding box center [662, 522] width 94 height 37
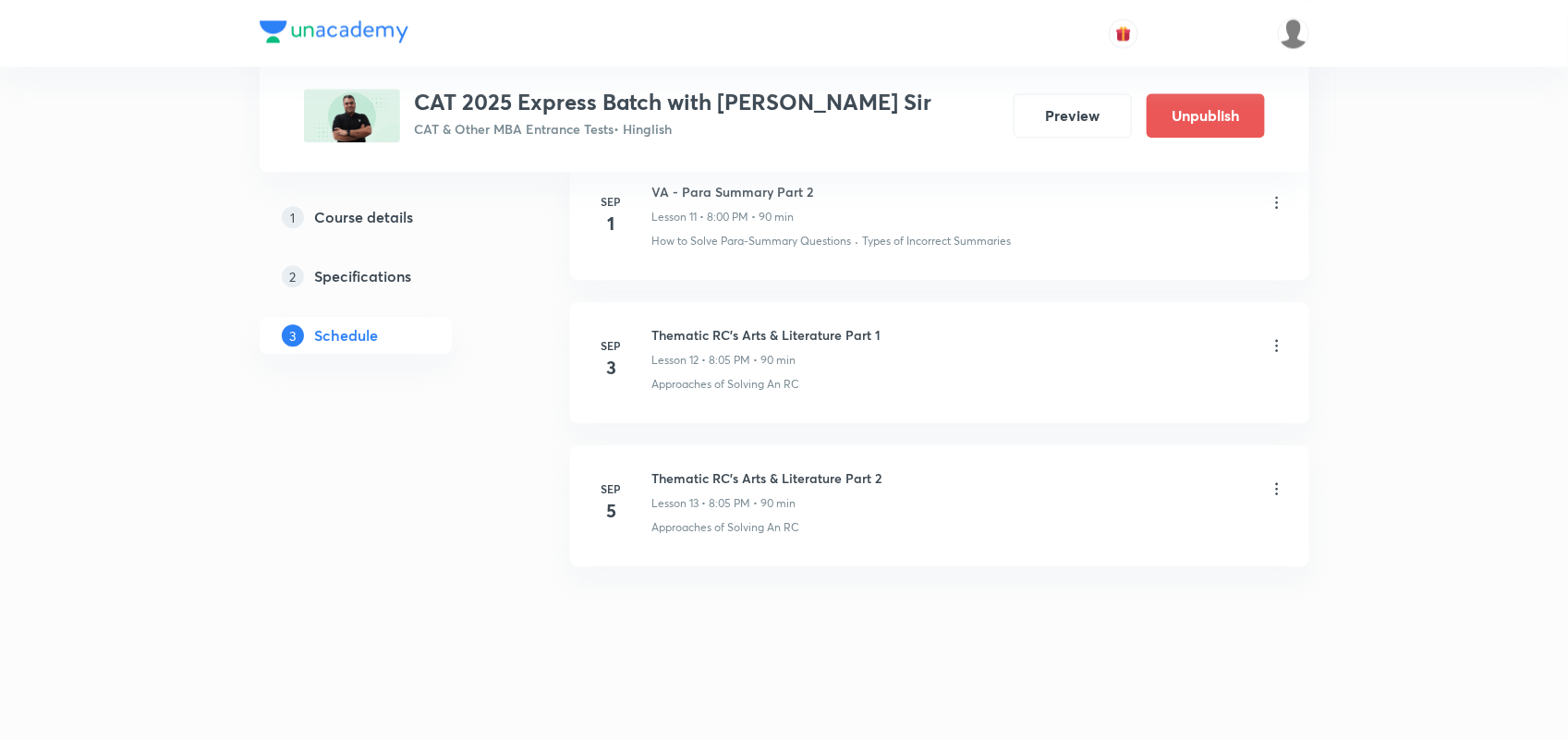
scroll to position [1942, 0]
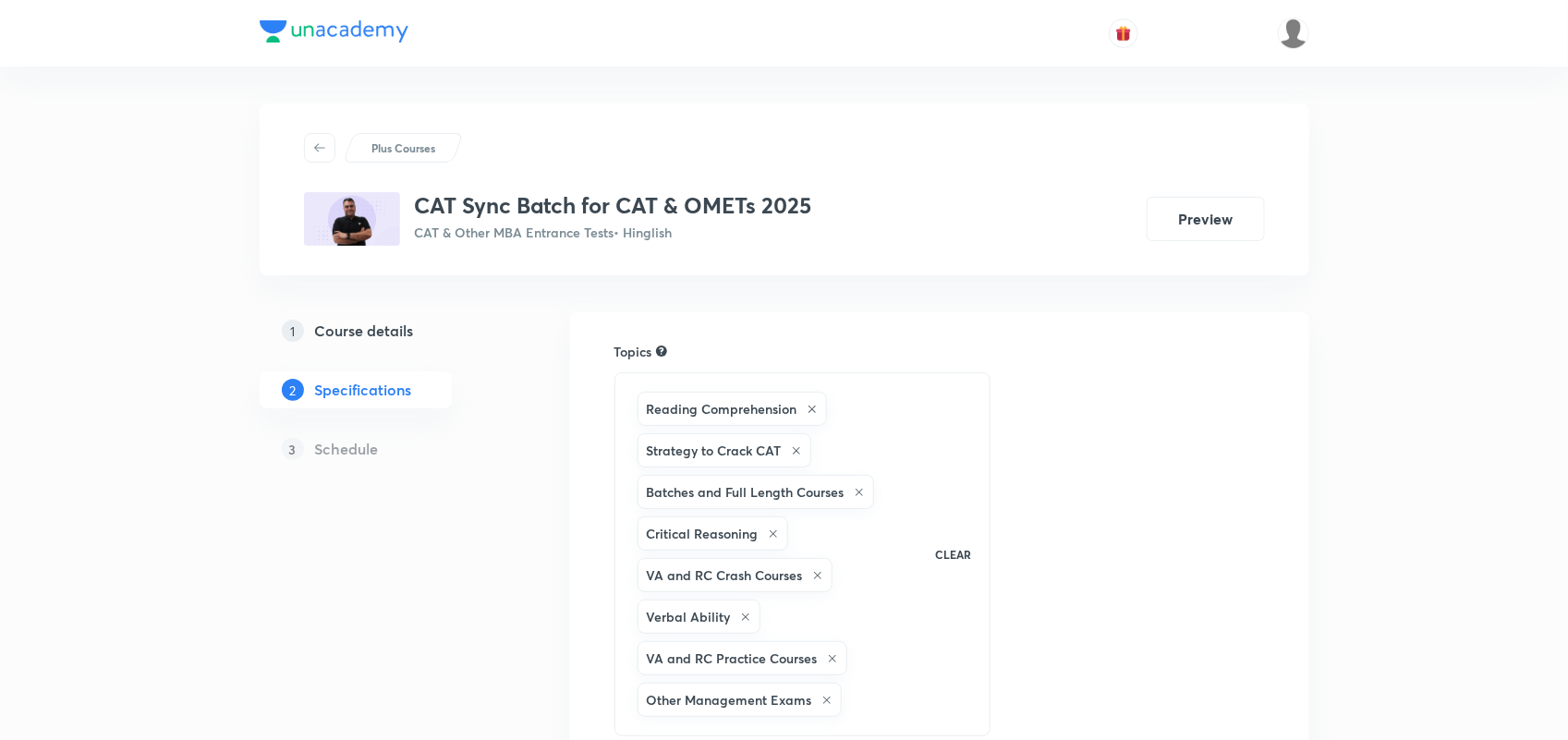
click at [371, 337] on h5 "Course details" at bounding box center [365, 330] width 99 height 22
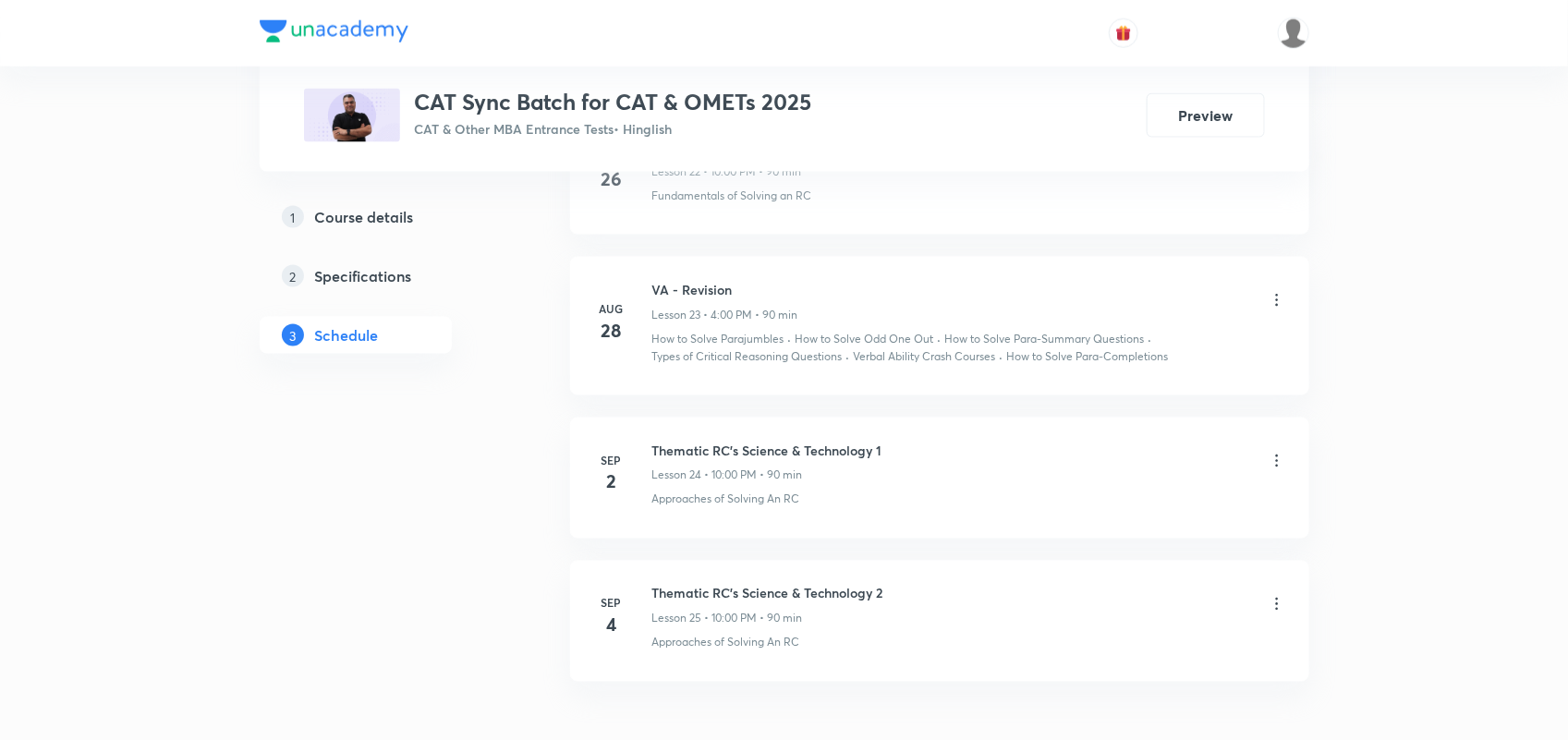
scroll to position [4365, 0]
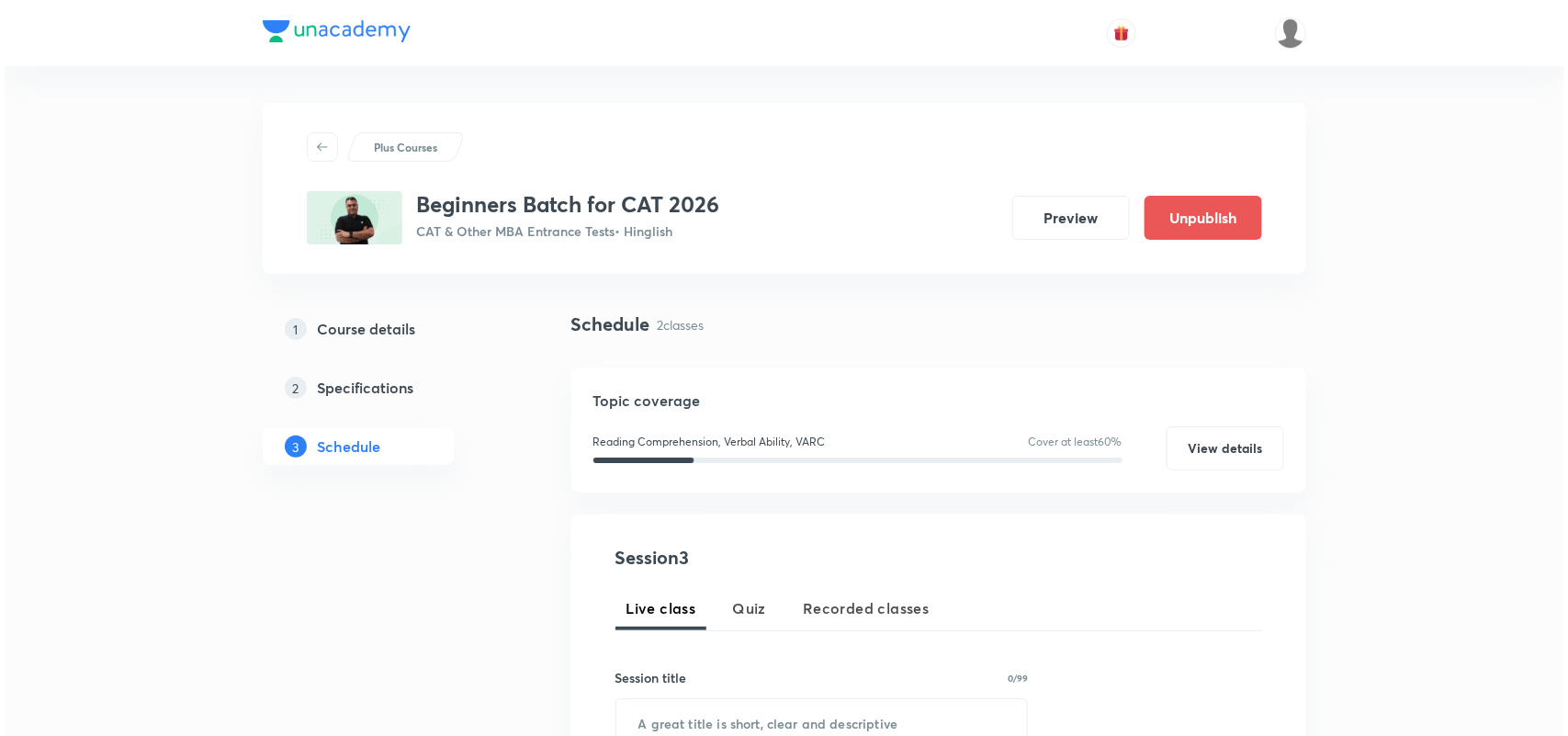
scroll to position [951, 0]
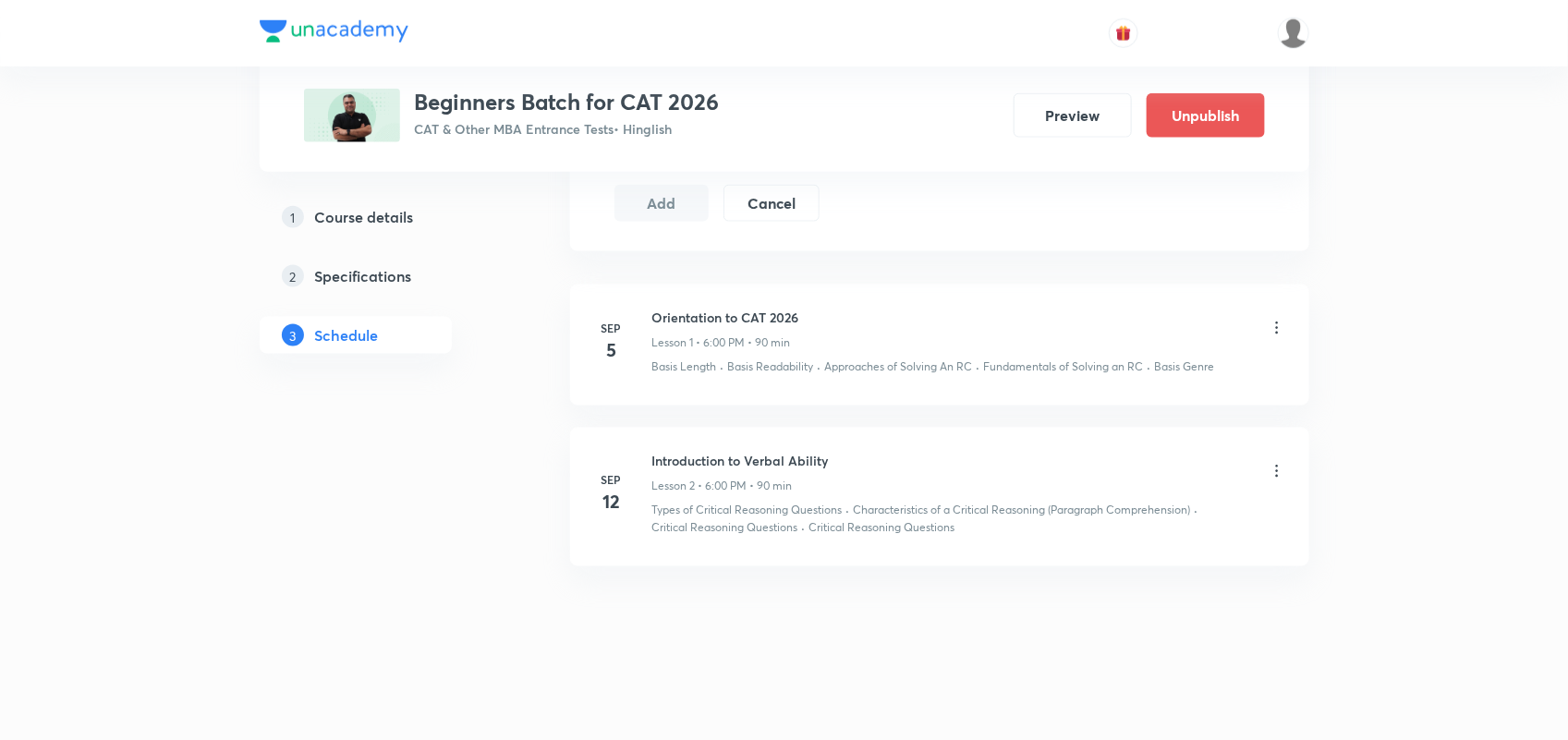
click at [746, 573] on div "[DATE] Orientation to CAT 2026 Lesson 1 • 6:00 PM • 90 min Basis Length · Basis…" at bounding box center [940, 433] width 739 height 312
click at [1277, 472] on icon at bounding box center [1276, 470] width 18 height 18
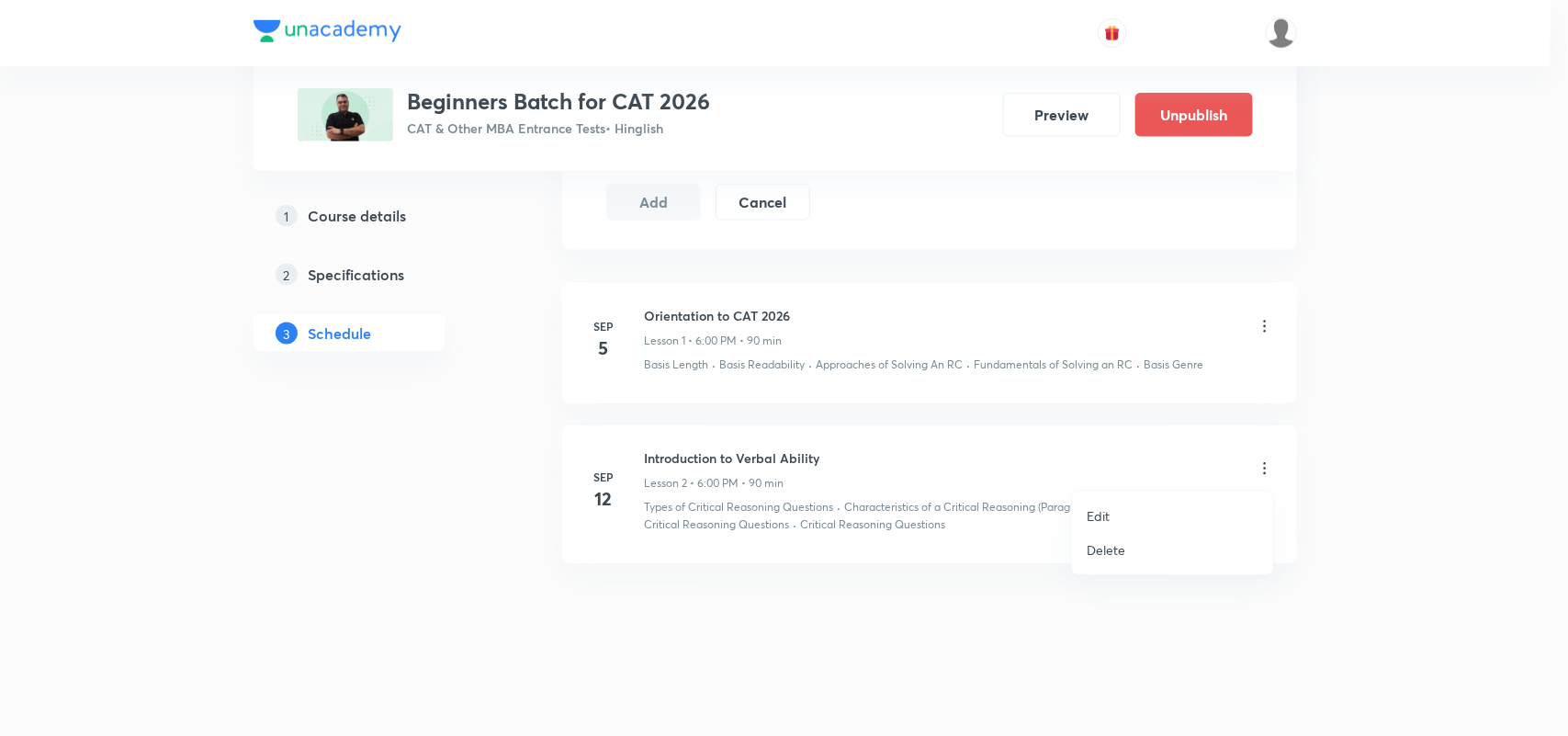
click at [1108, 515] on p "Edit" at bounding box center [1098, 516] width 23 height 19
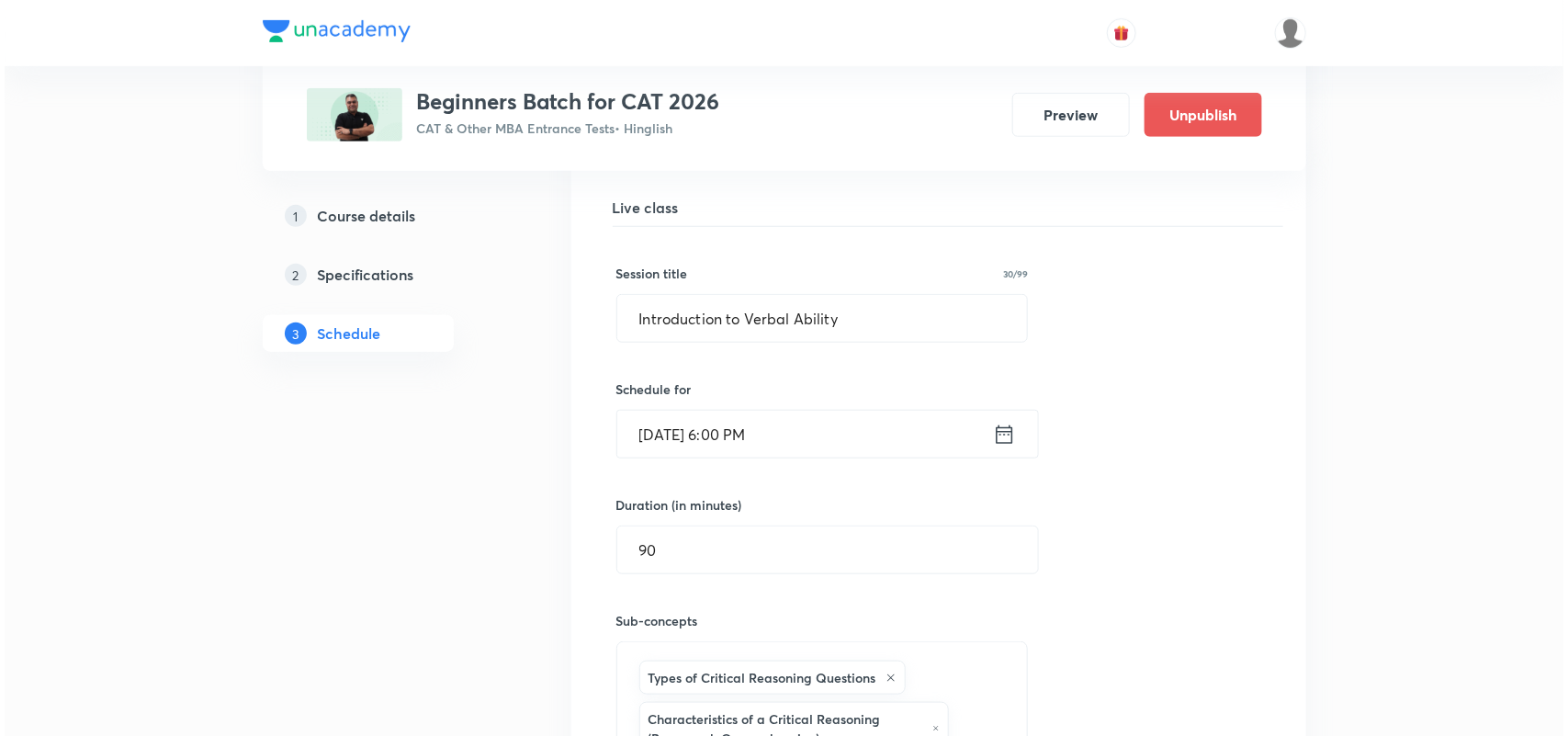
scroll to position [543, 0]
click at [1004, 435] on icon at bounding box center [999, 435] width 23 height 26
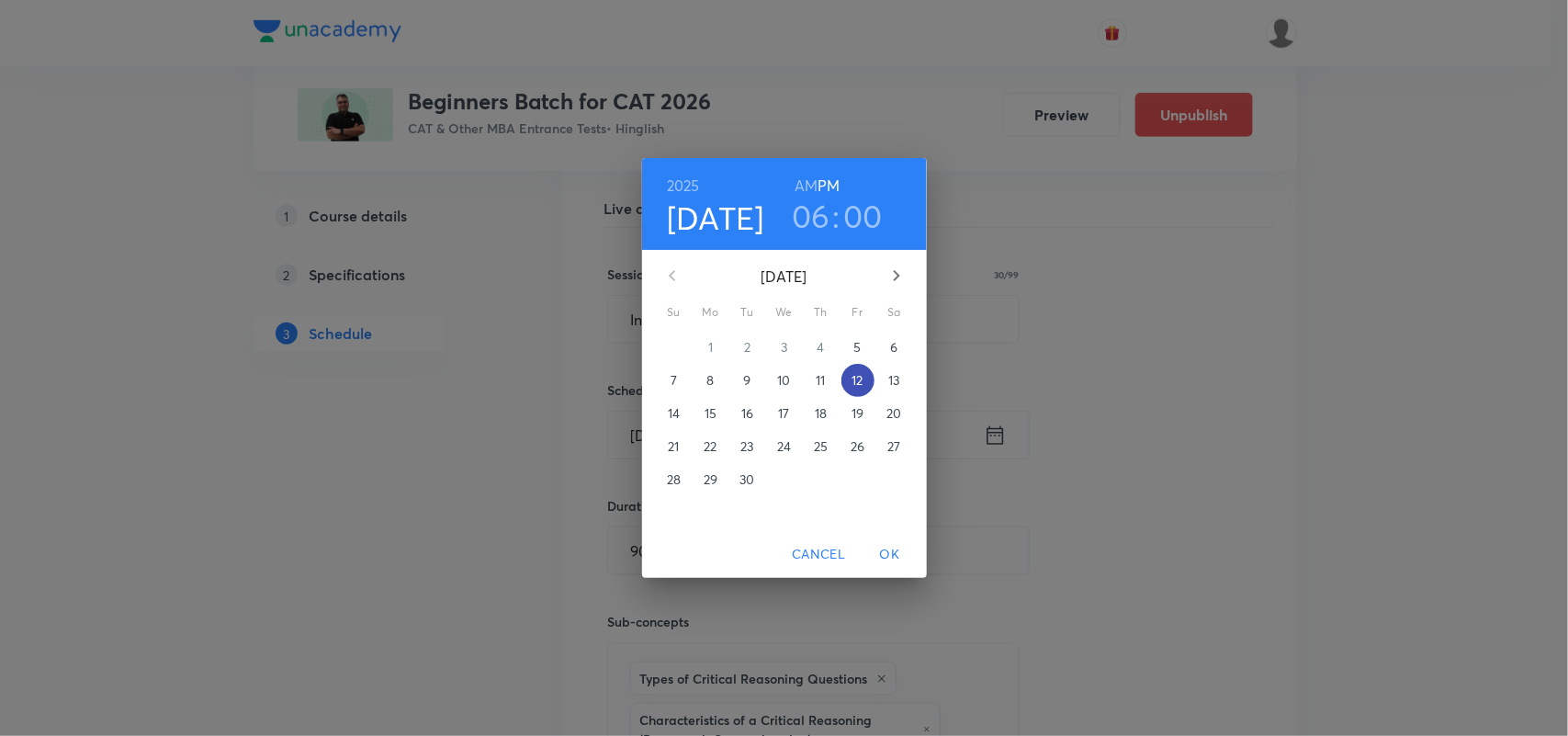
click at [846, 371] on span "12" at bounding box center [858, 380] width 33 height 18
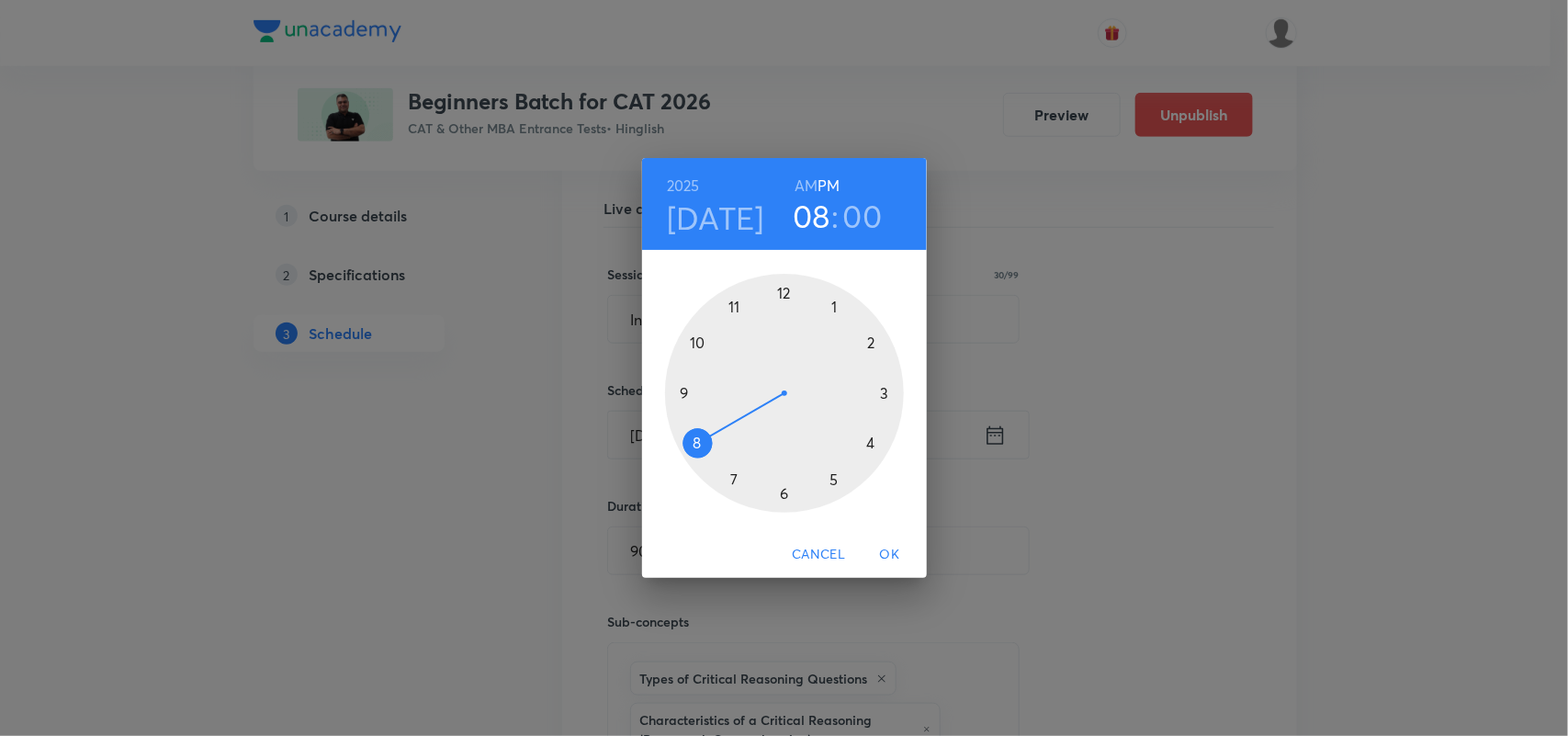
drag, startPoint x: 780, startPoint y: 488, endPoint x: 717, endPoint y: 452, distance: 72.6
click at [717, 452] on div at bounding box center [784, 393] width 239 height 239
click at [879, 551] on span "OK" at bounding box center [890, 555] width 44 height 23
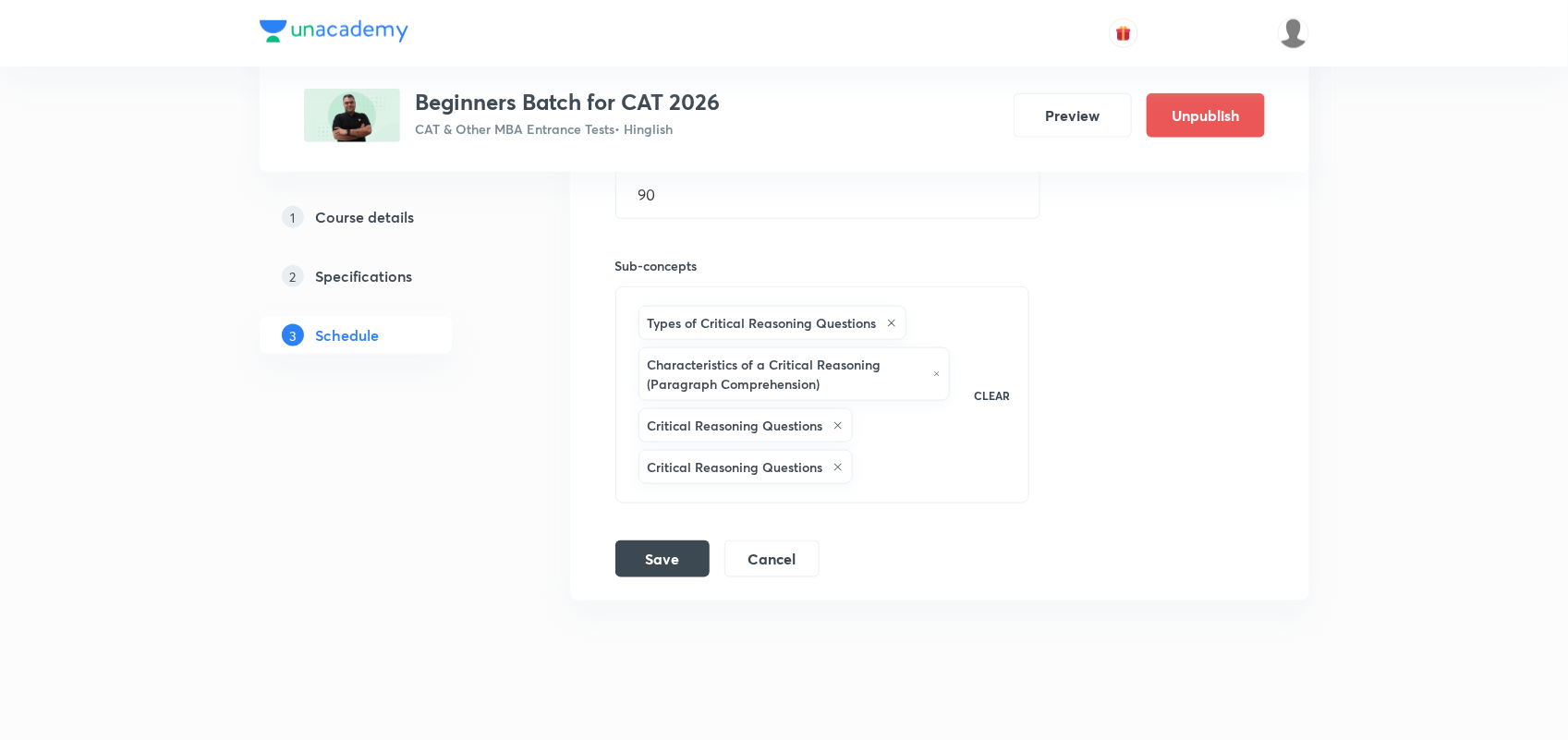
scroll to position [924, 0]
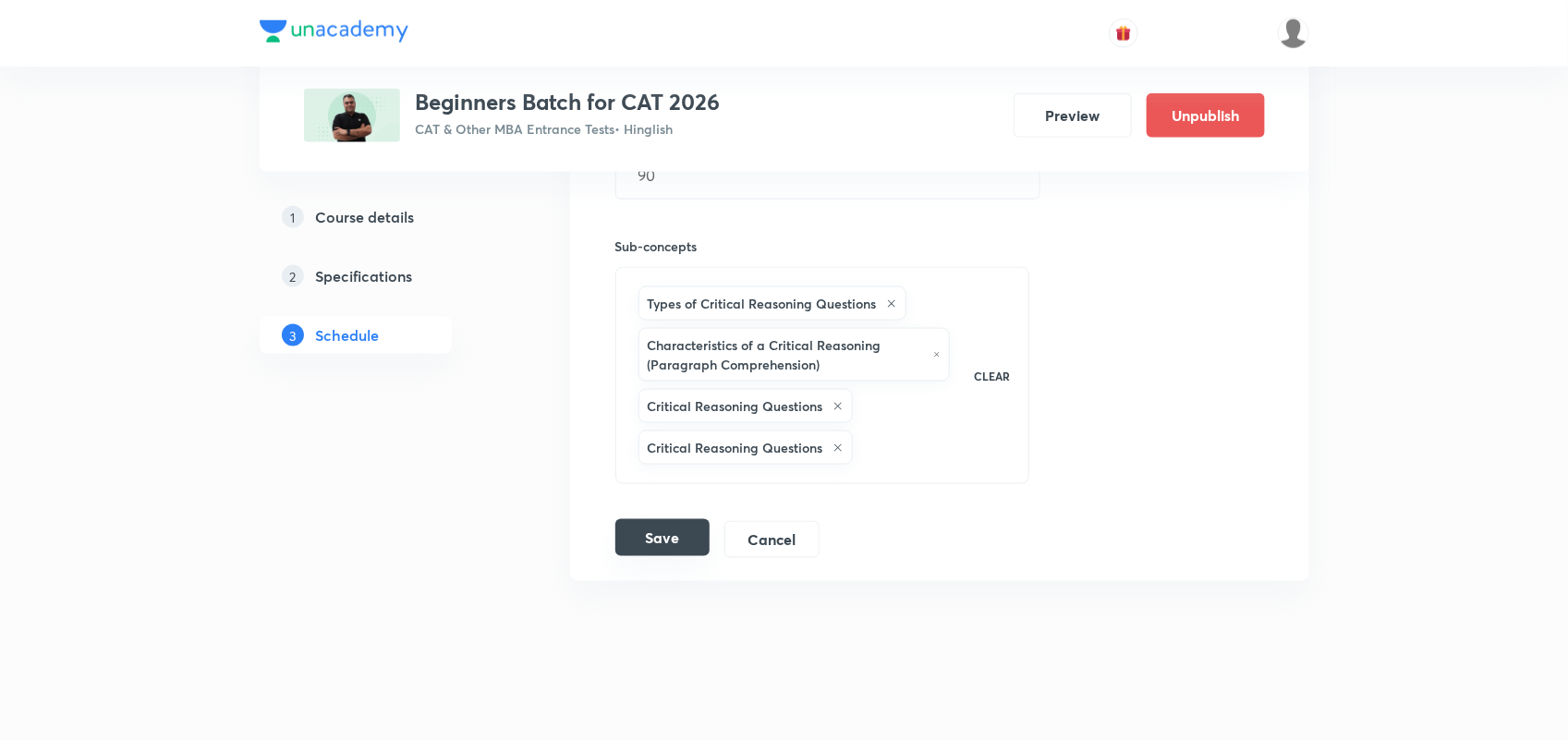
click at [658, 538] on button "Save" at bounding box center [662, 537] width 94 height 37
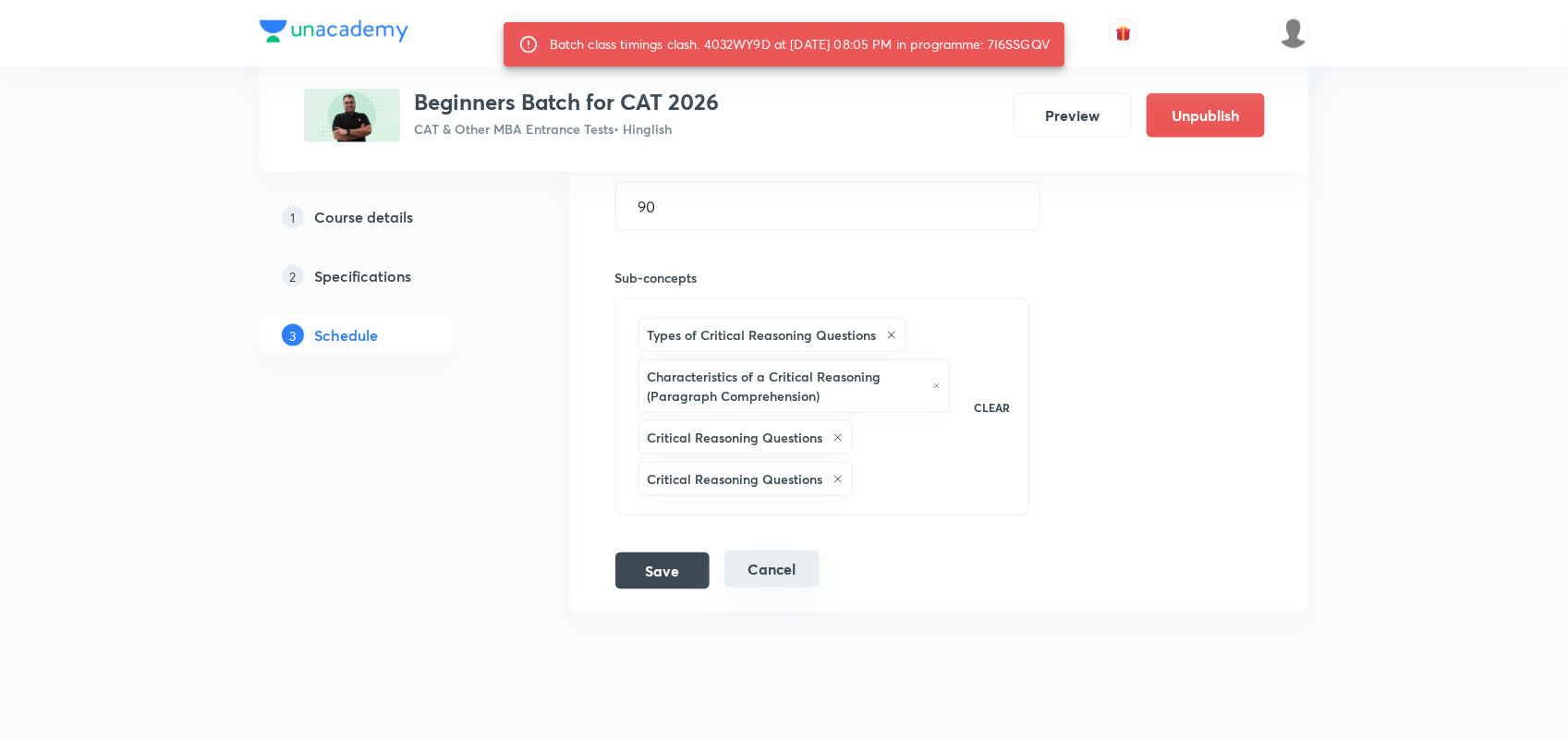
click at [790, 586] on button "Cancel" at bounding box center [772, 568] width 95 height 37
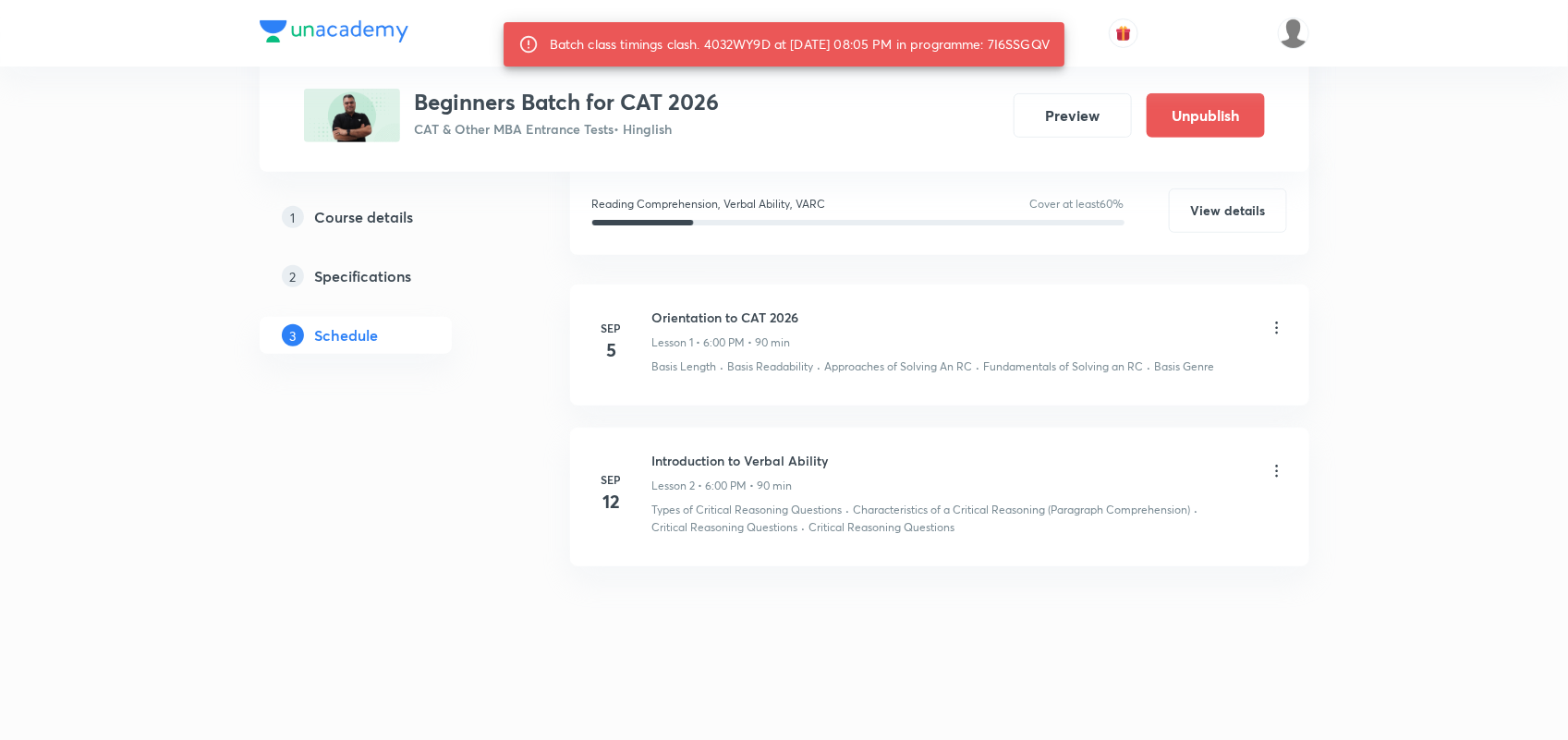
scroll to position [342, 0]
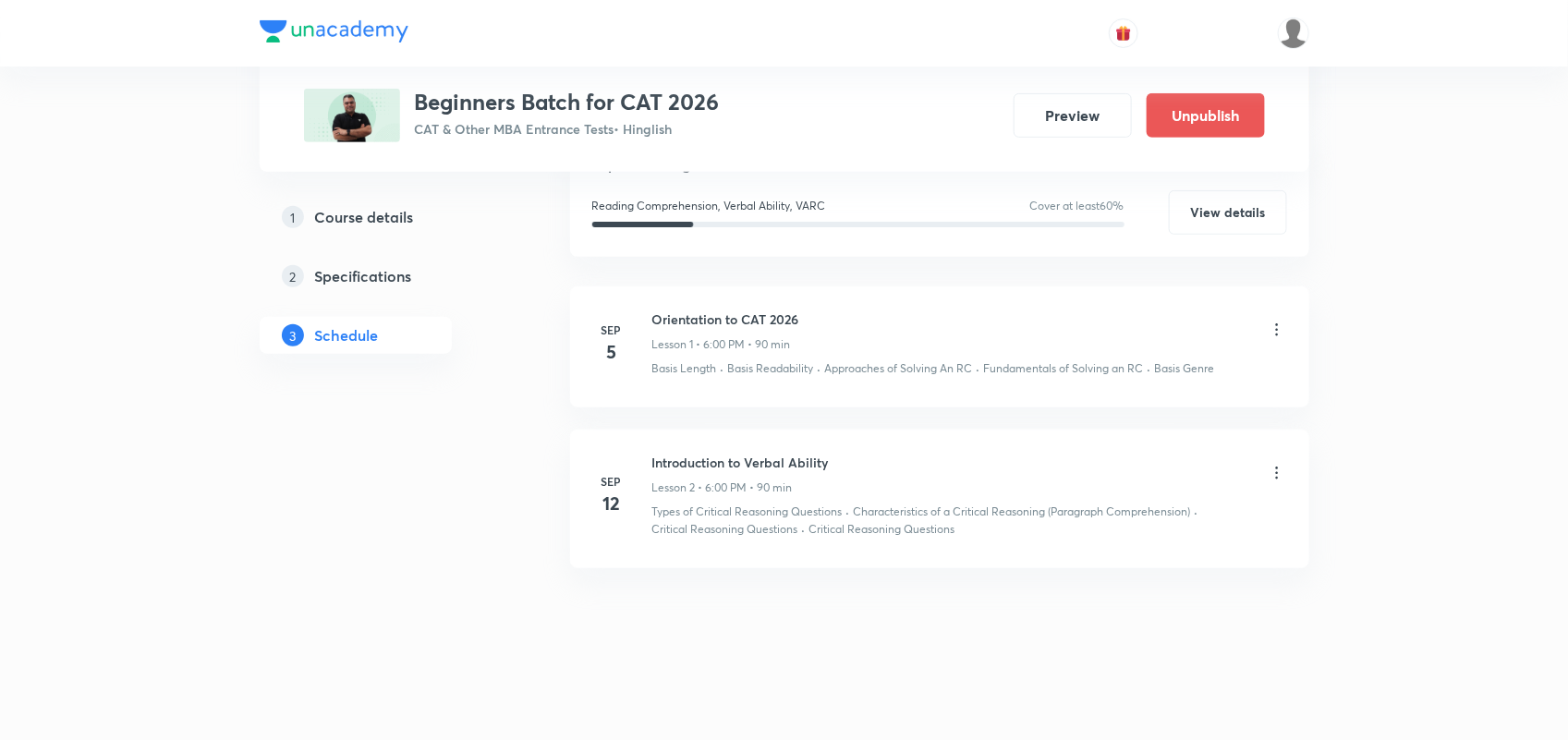
click at [1272, 469] on icon at bounding box center [1276, 472] width 18 height 18
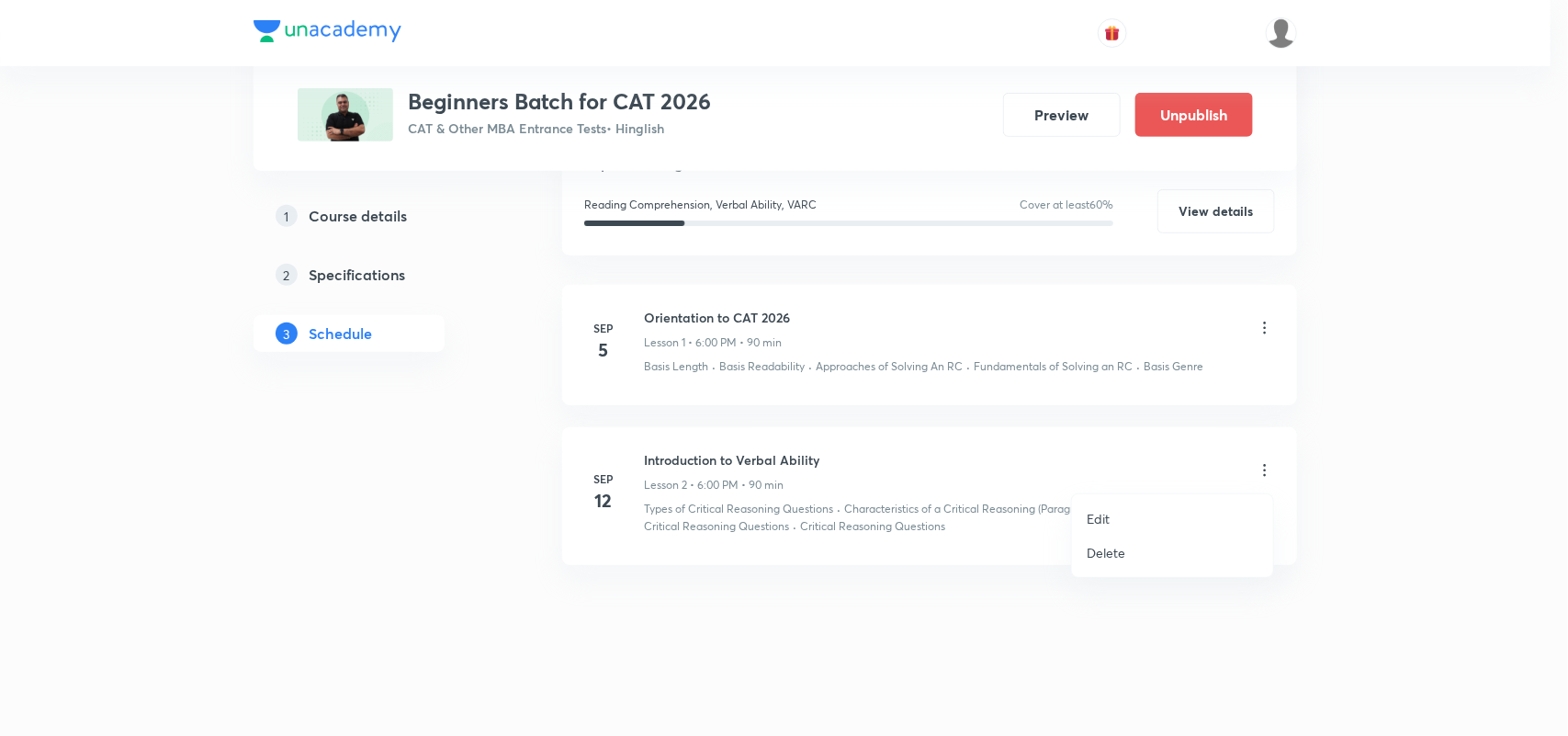
click at [1118, 514] on li "Edit" at bounding box center [1172, 519] width 201 height 34
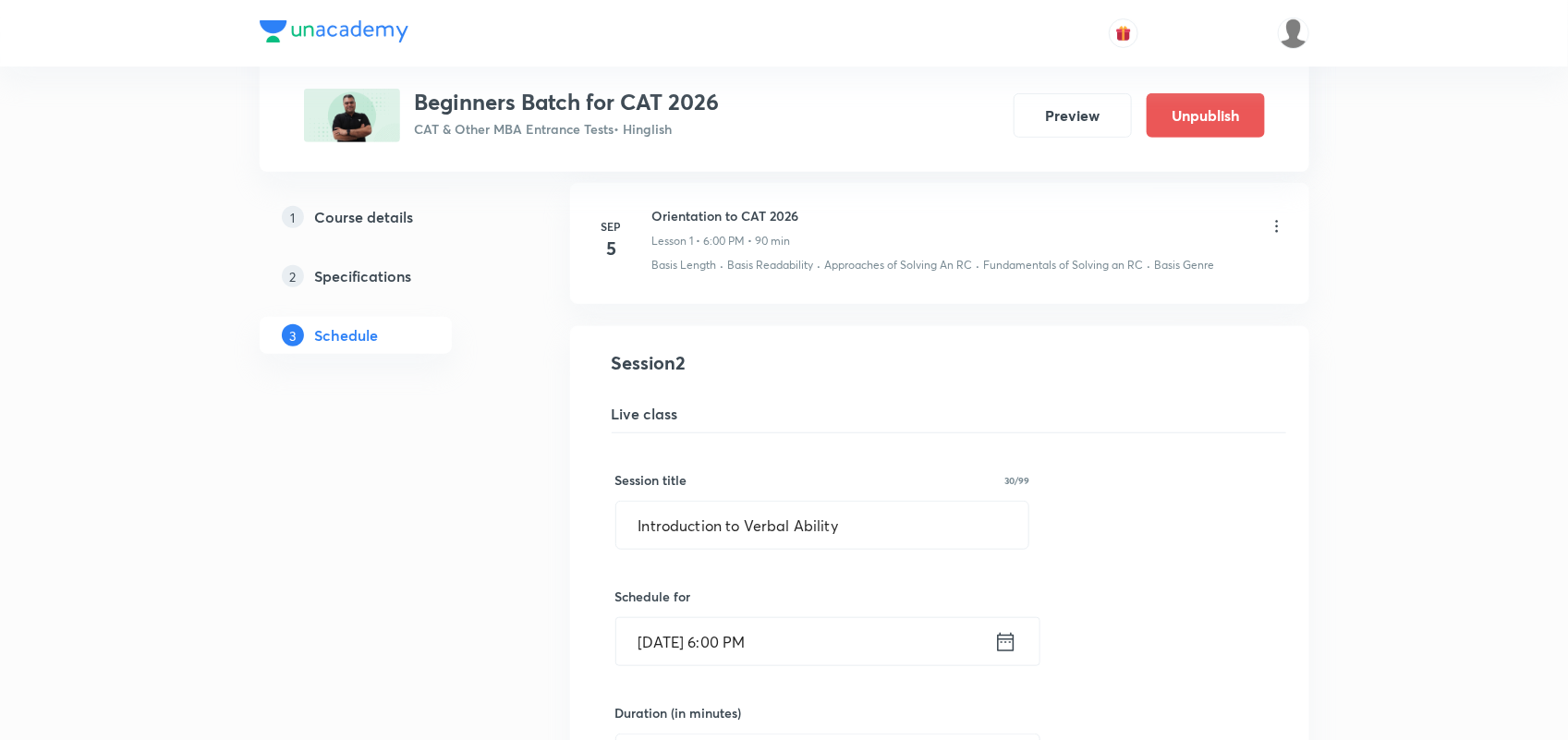
scroll to position [500, 0]
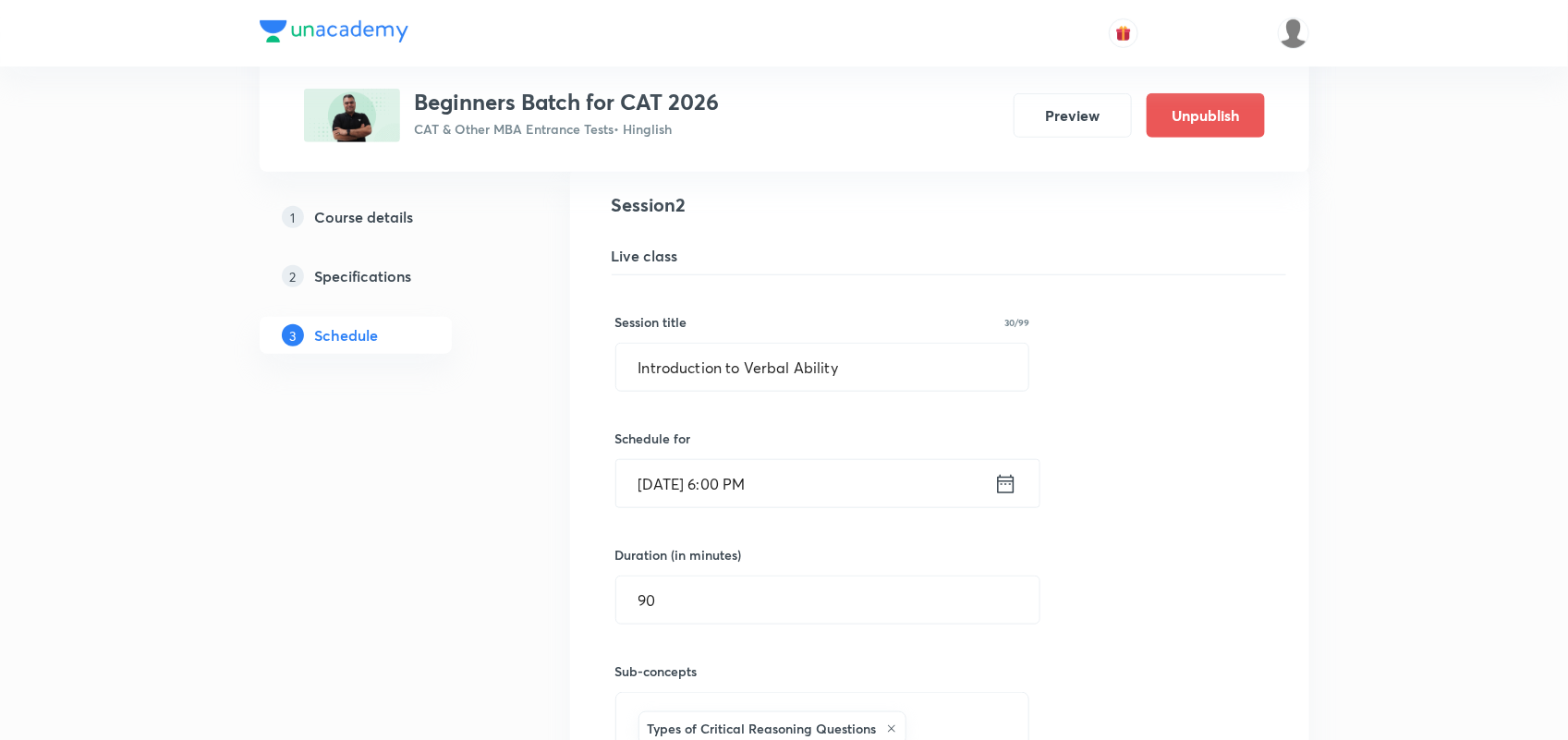
click at [1008, 485] on icon at bounding box center [1005, 484] width 23 height 26
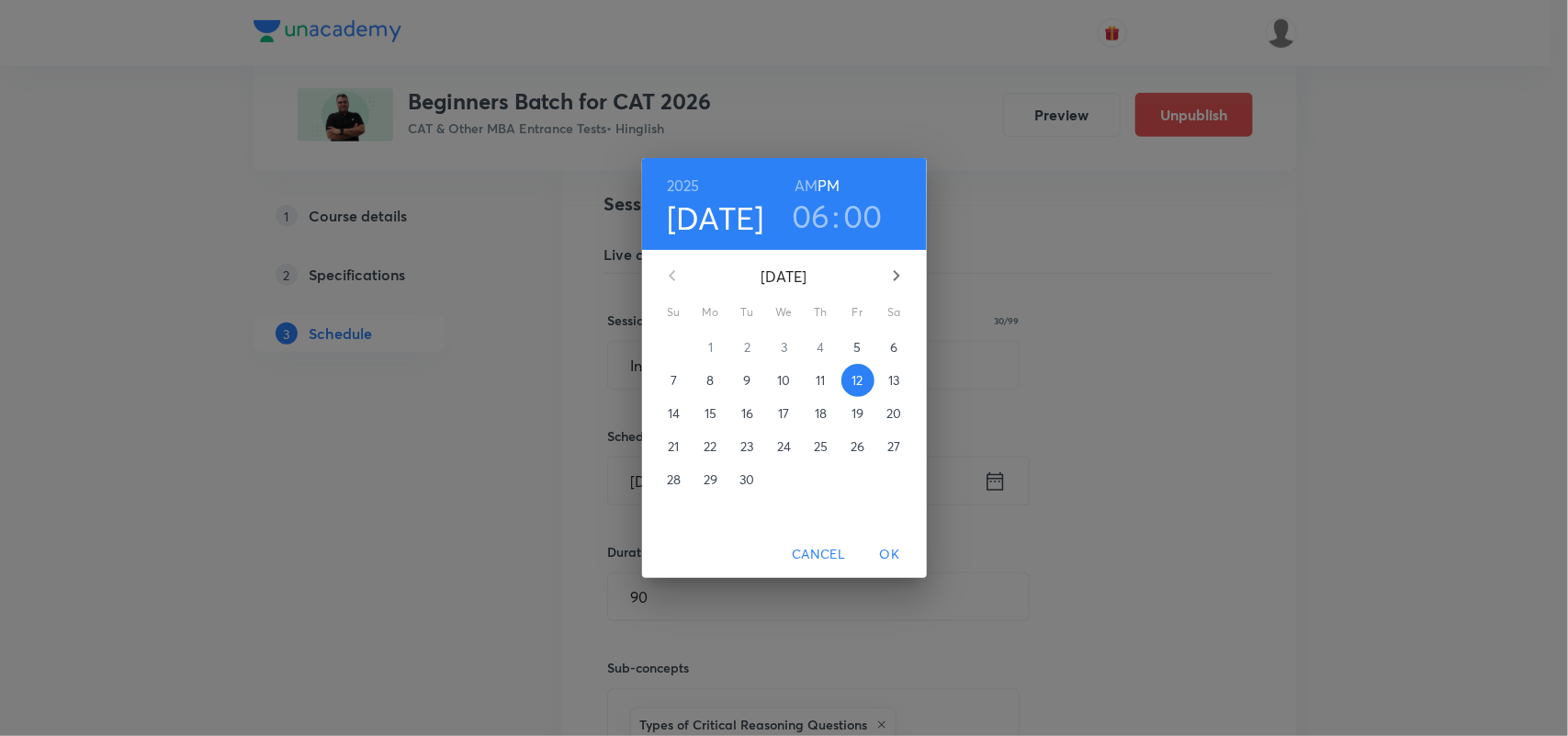
click at [813, 231] on h3 "06" at bounding box center [810, 215] width 39 height 39
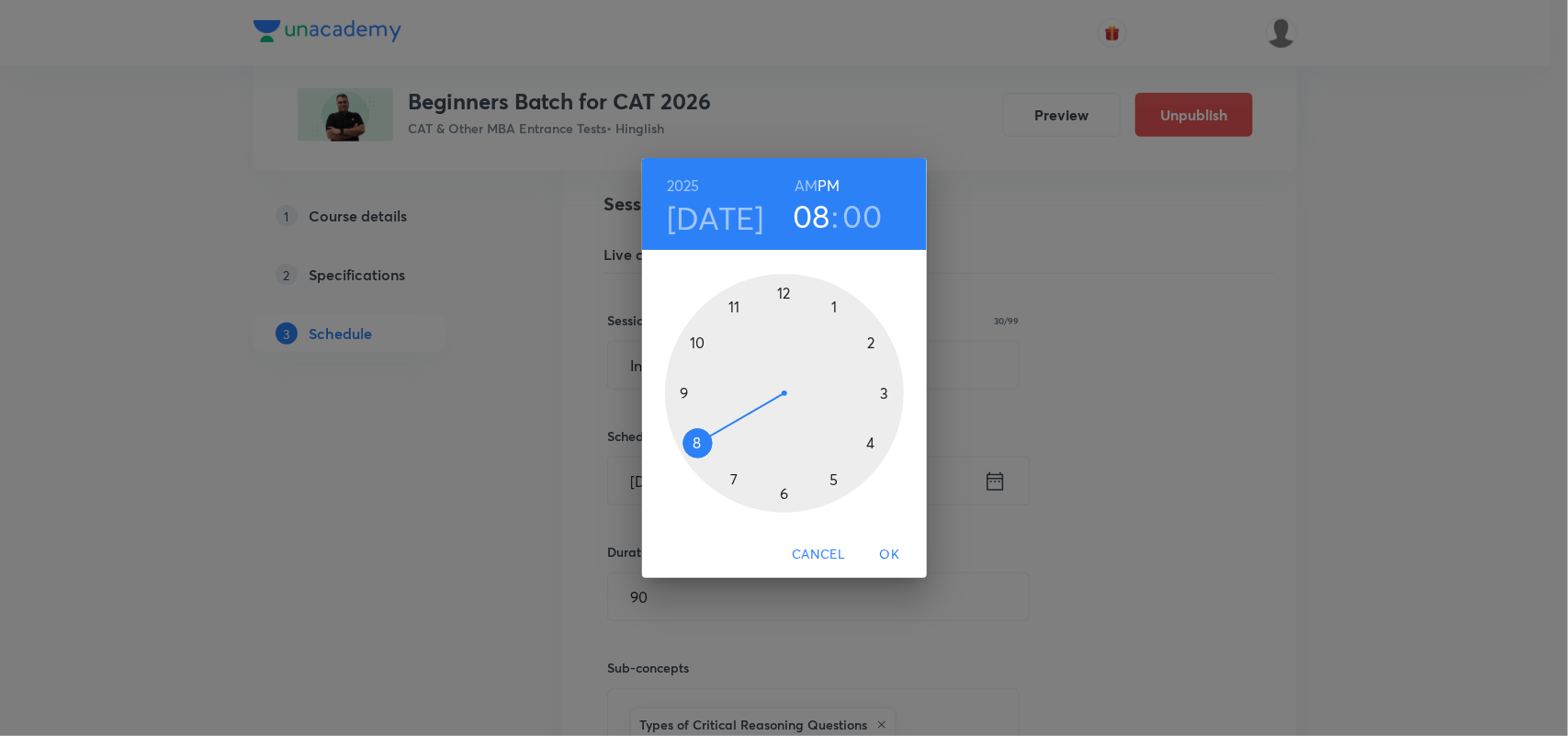
drag, startPoint x: 788, startPoint y: 493, endPoint x: 685, endPoint y: 451, distance: 111.2
click at [685, 451] on div at bounding box center [784, 393] width 239 height 239
drag, startPoint x: 787, startPoint y: 291, endPoint x: 776, endPoint y: 282, distance: 14.2
click at [776, 282] on div at bounding box center [784, 393] width 239 height 239
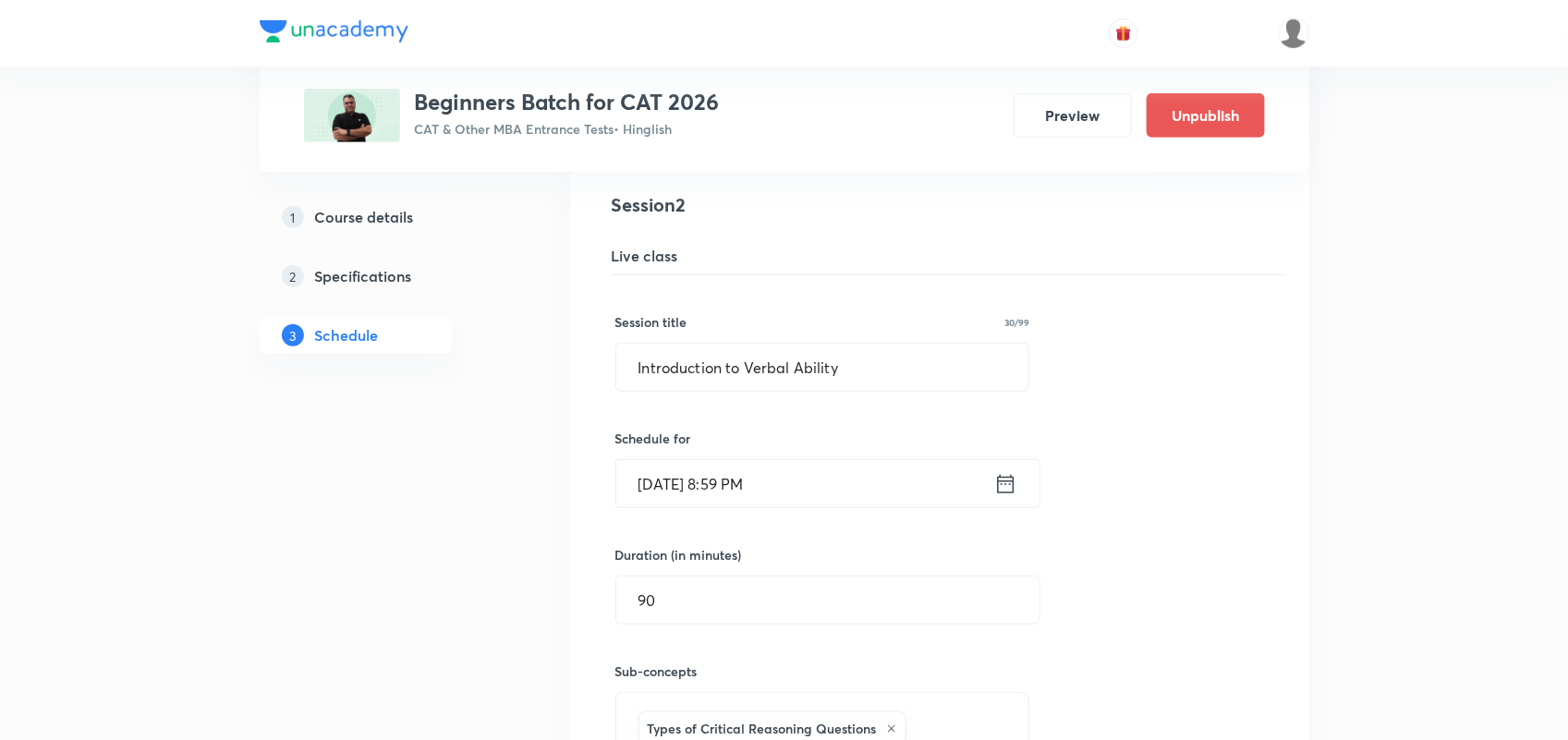
click at [999, 487] on icon at bounding box center [1005, 484] width 23 height 26
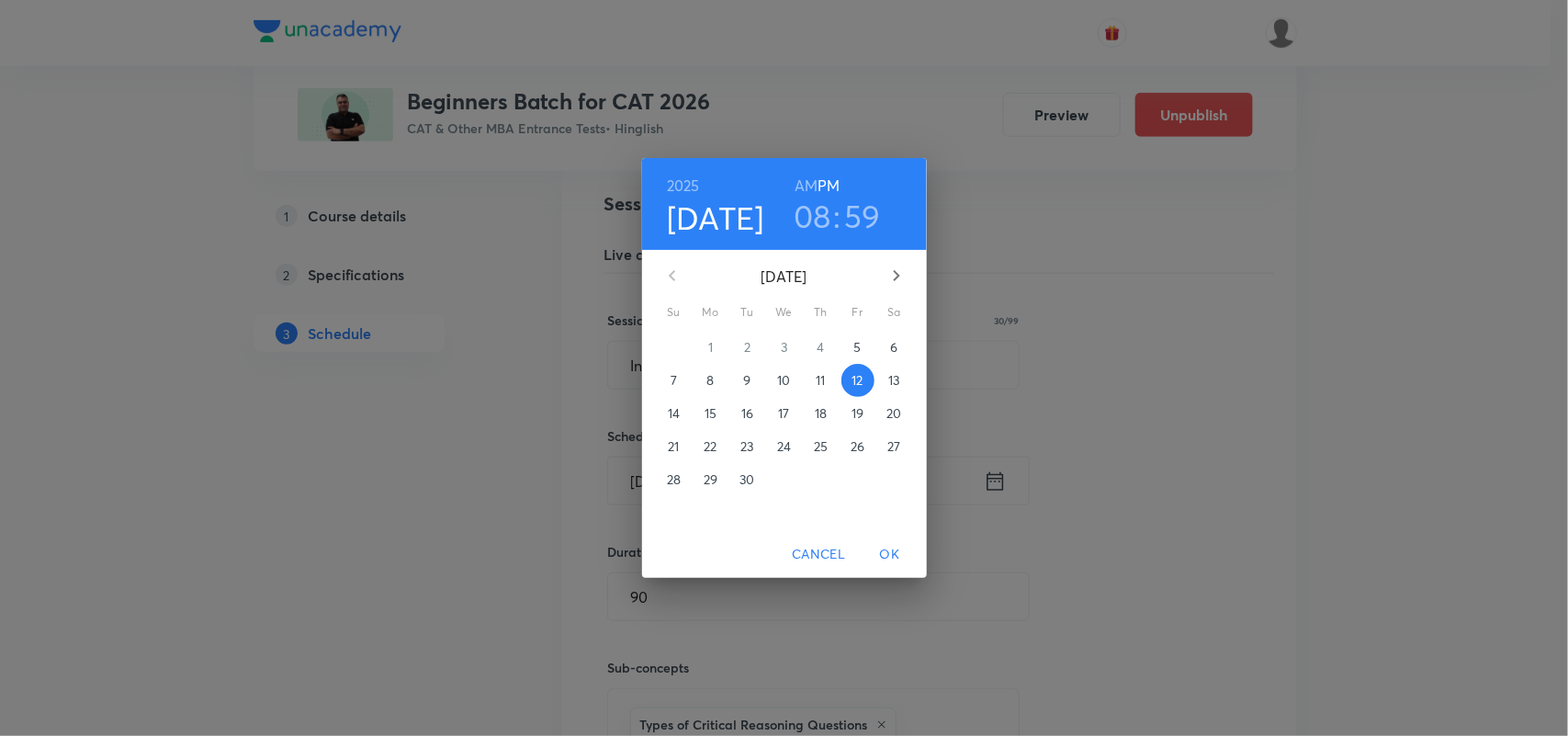
click at [851, 212] on h3 "59" at bounding box center [862, 215] width 37 height 39
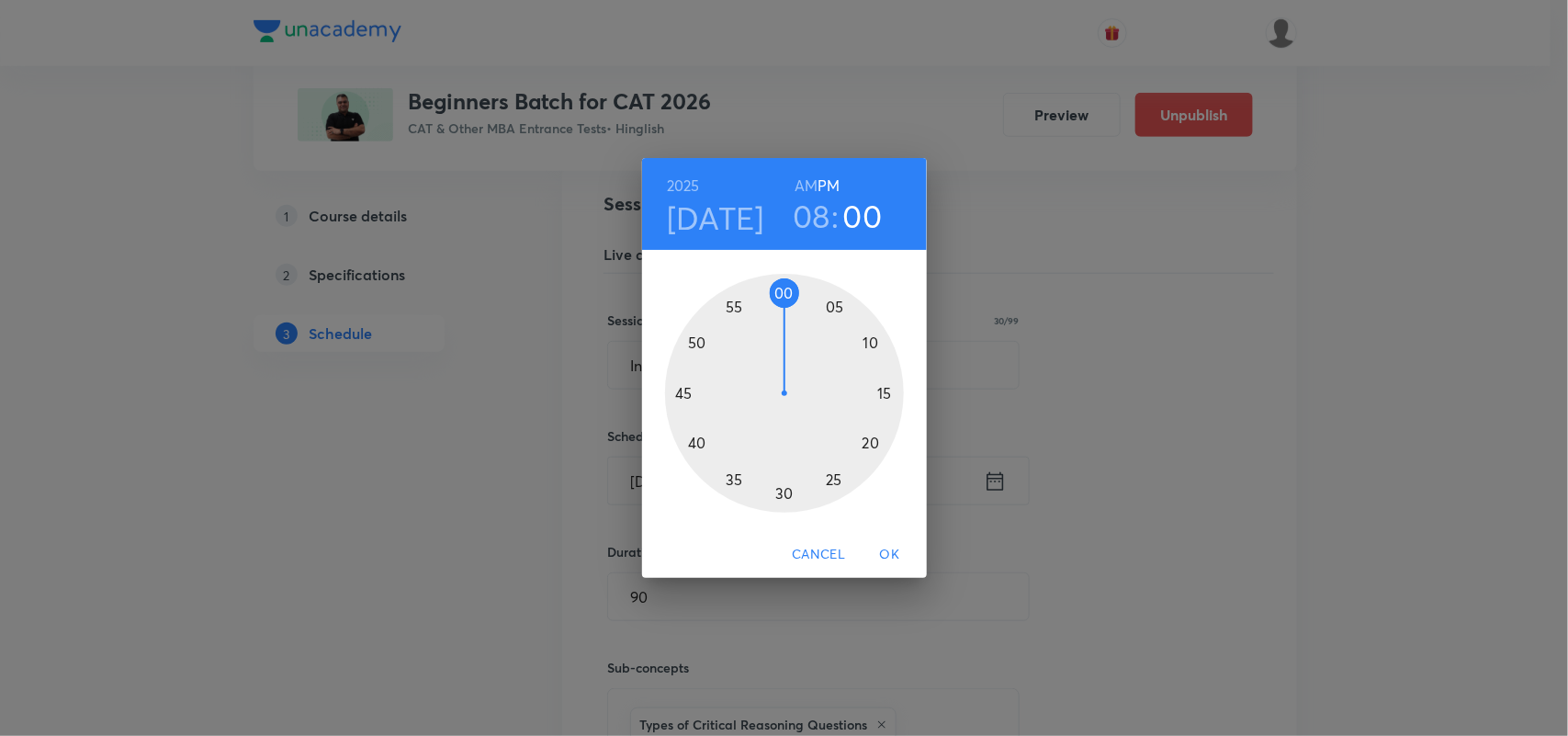
click at [785, 291] on div at bounding box center [784, 393] width 239 height 239
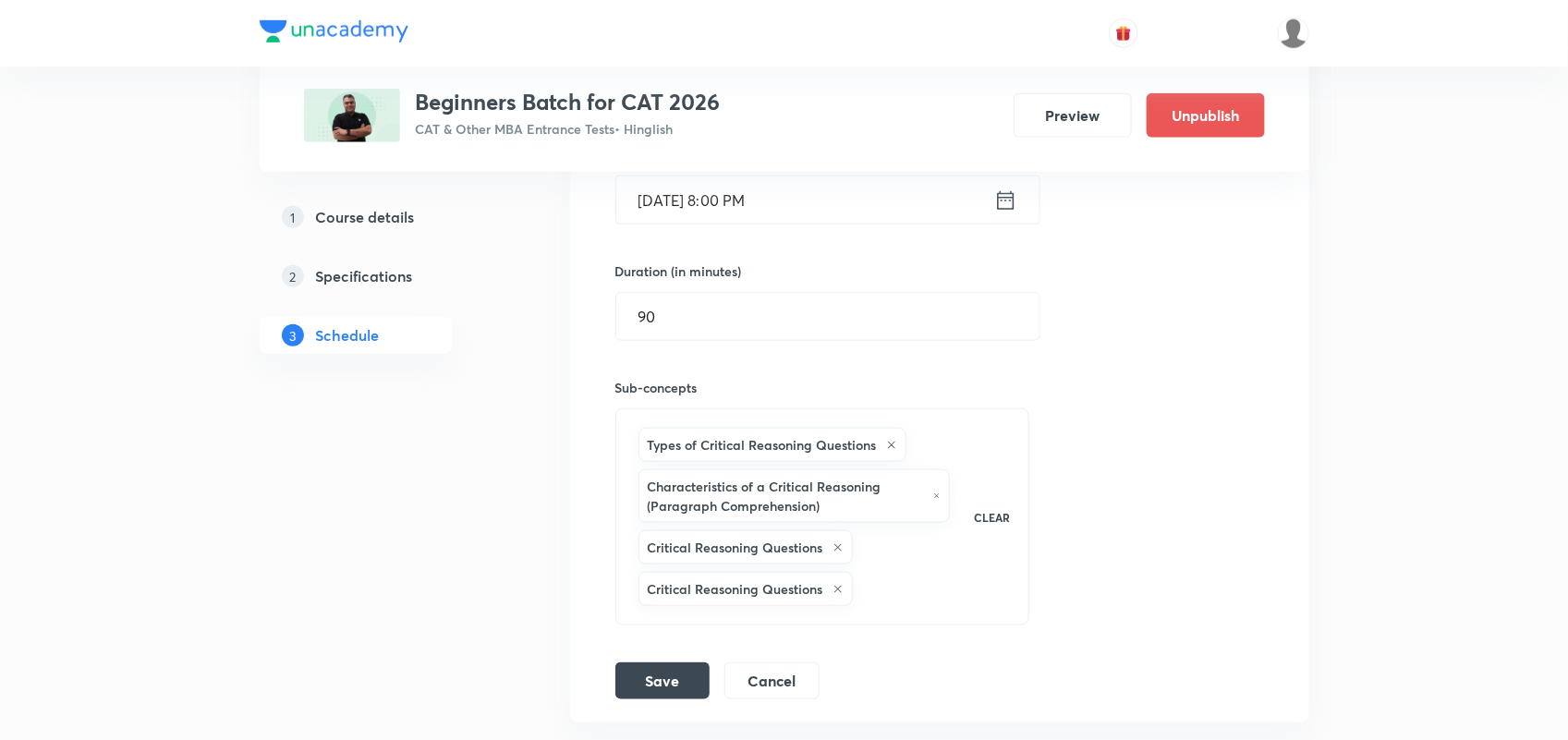
scroll to position [852, 0]
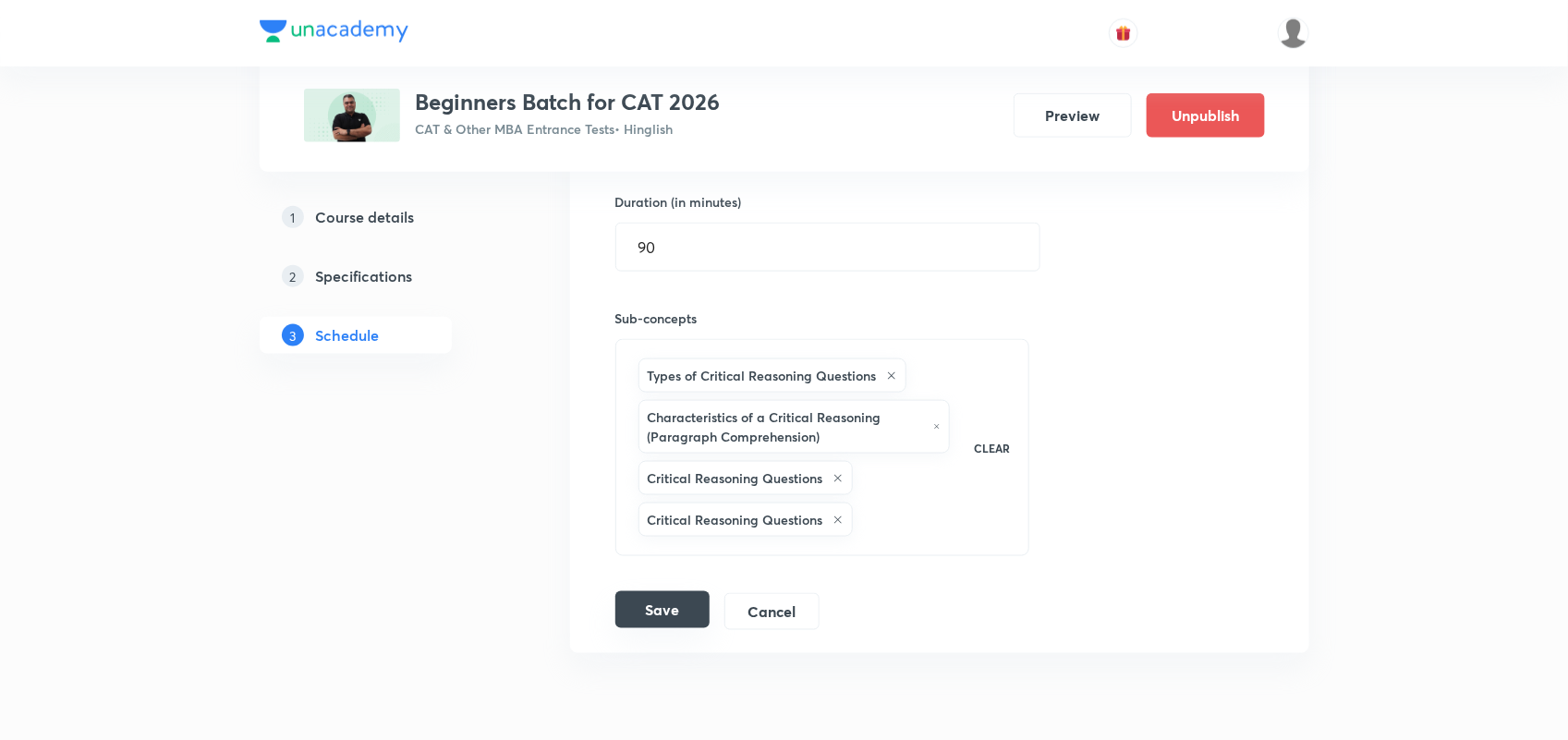
click at [650, 617] on button "Save" at bounding box center [662, 609] width 94 height 37
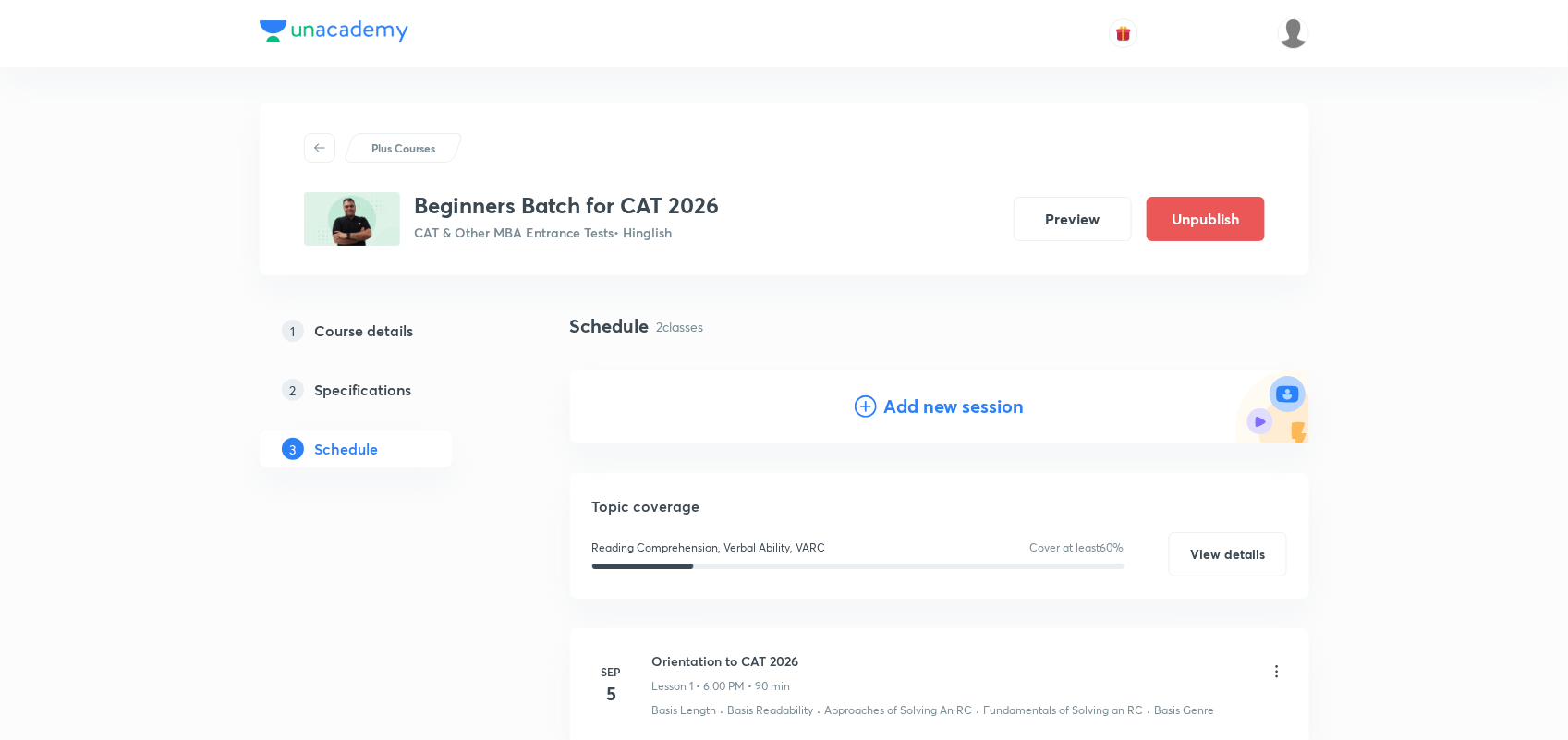
scroll to position [344, 0]
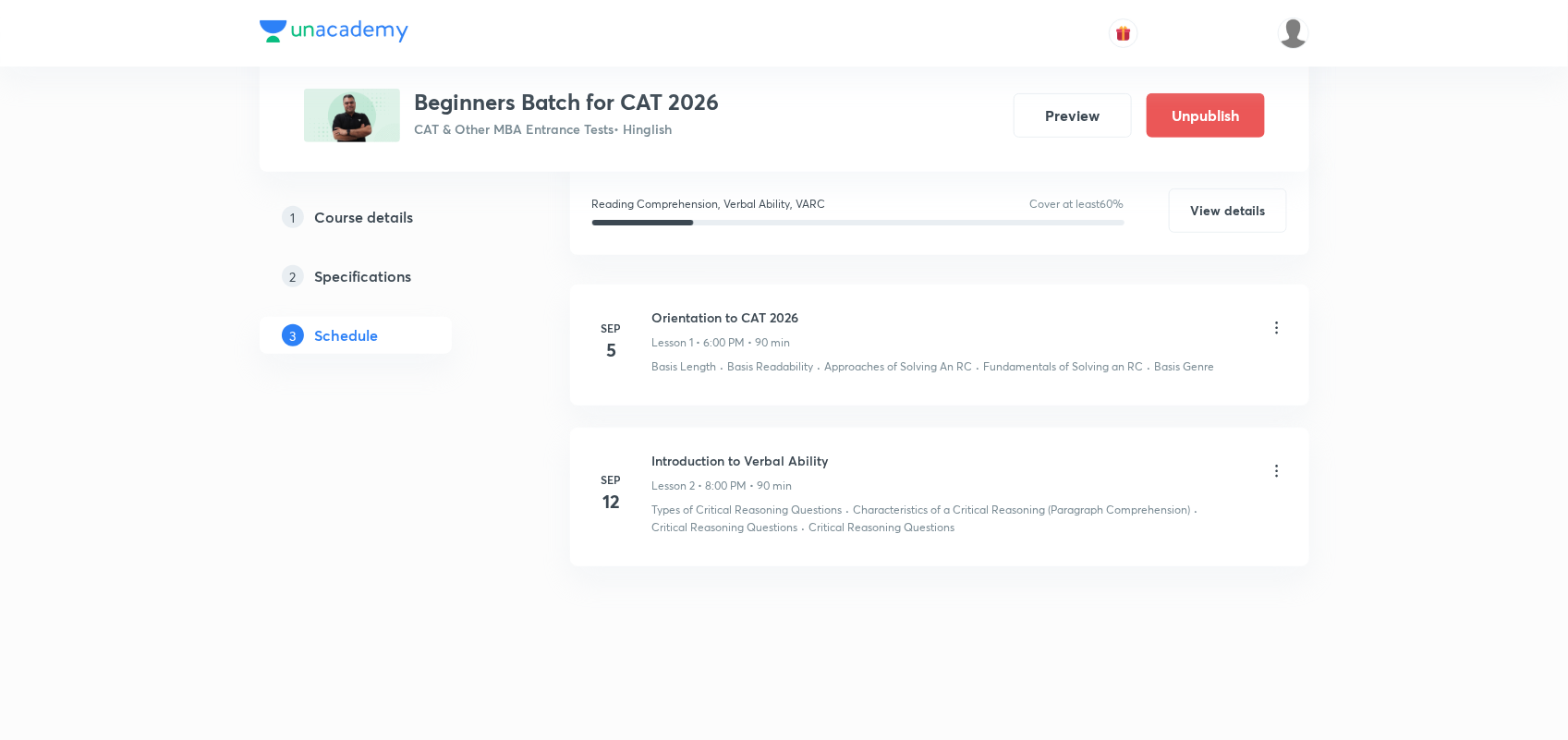
click at [1278, 324] on icon at bounding box center [1276, 327] width 18 height 18
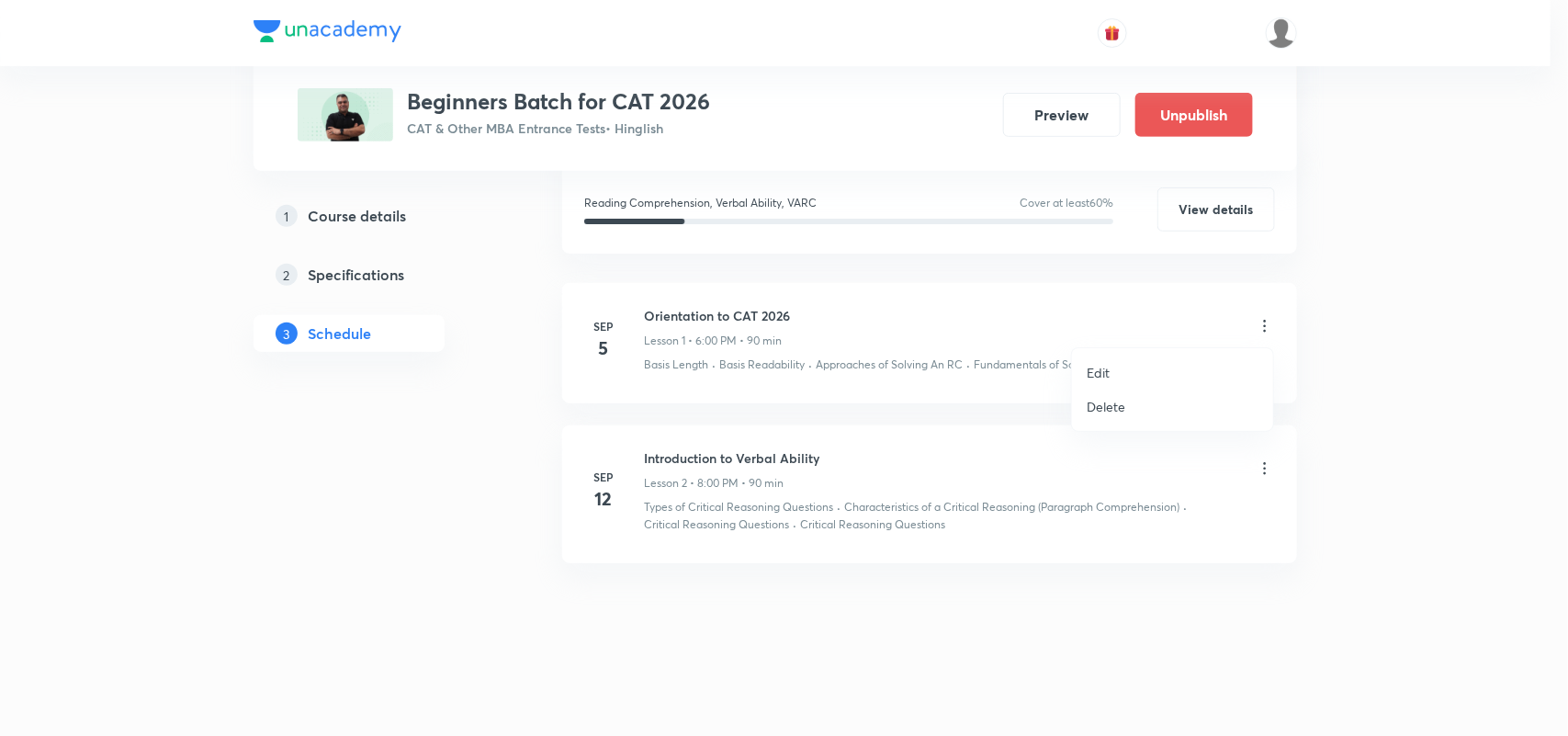
click at [1116, 360] on li "Edit" at bounding box center [1172, 372] width 201 height 34
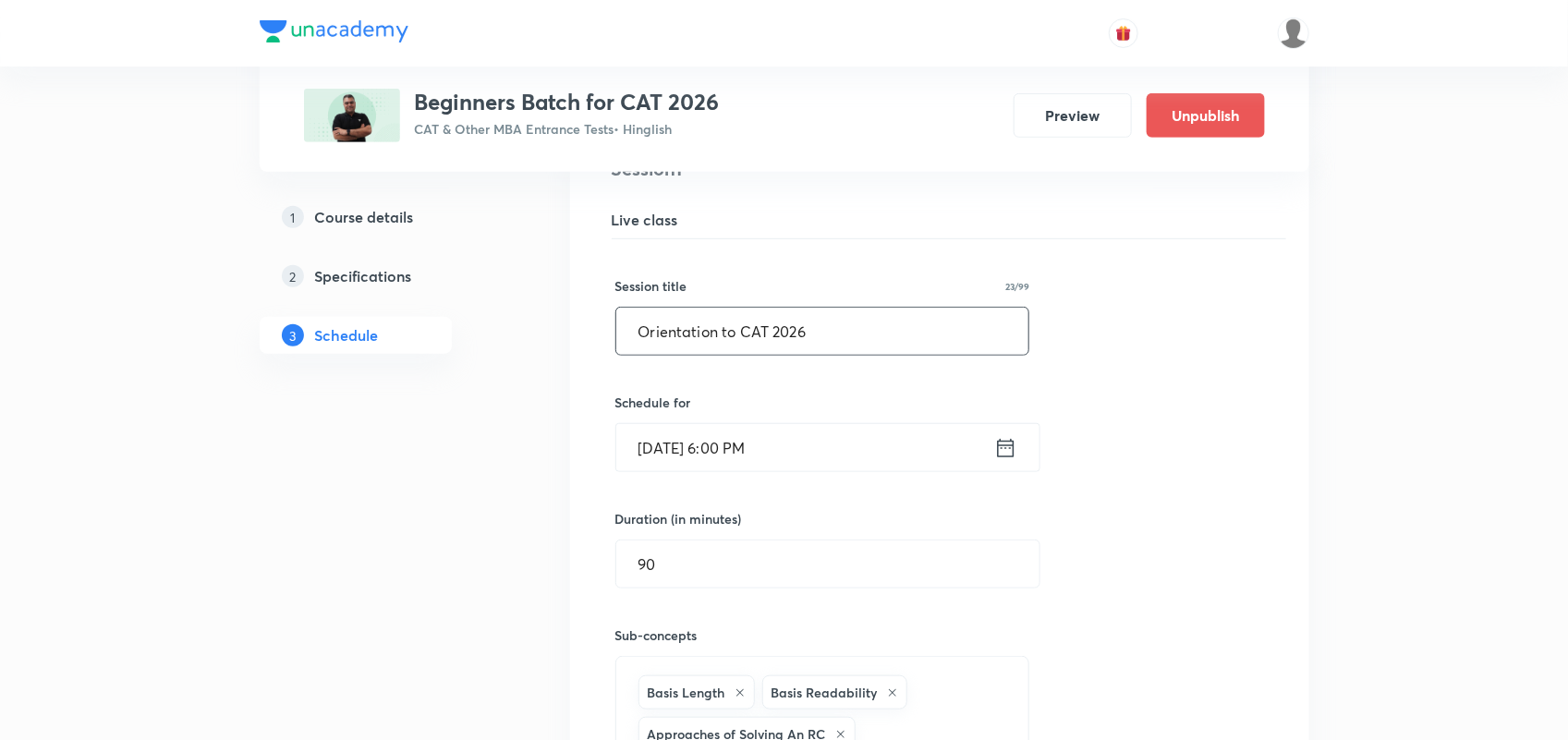
scroll to position [399, 0]
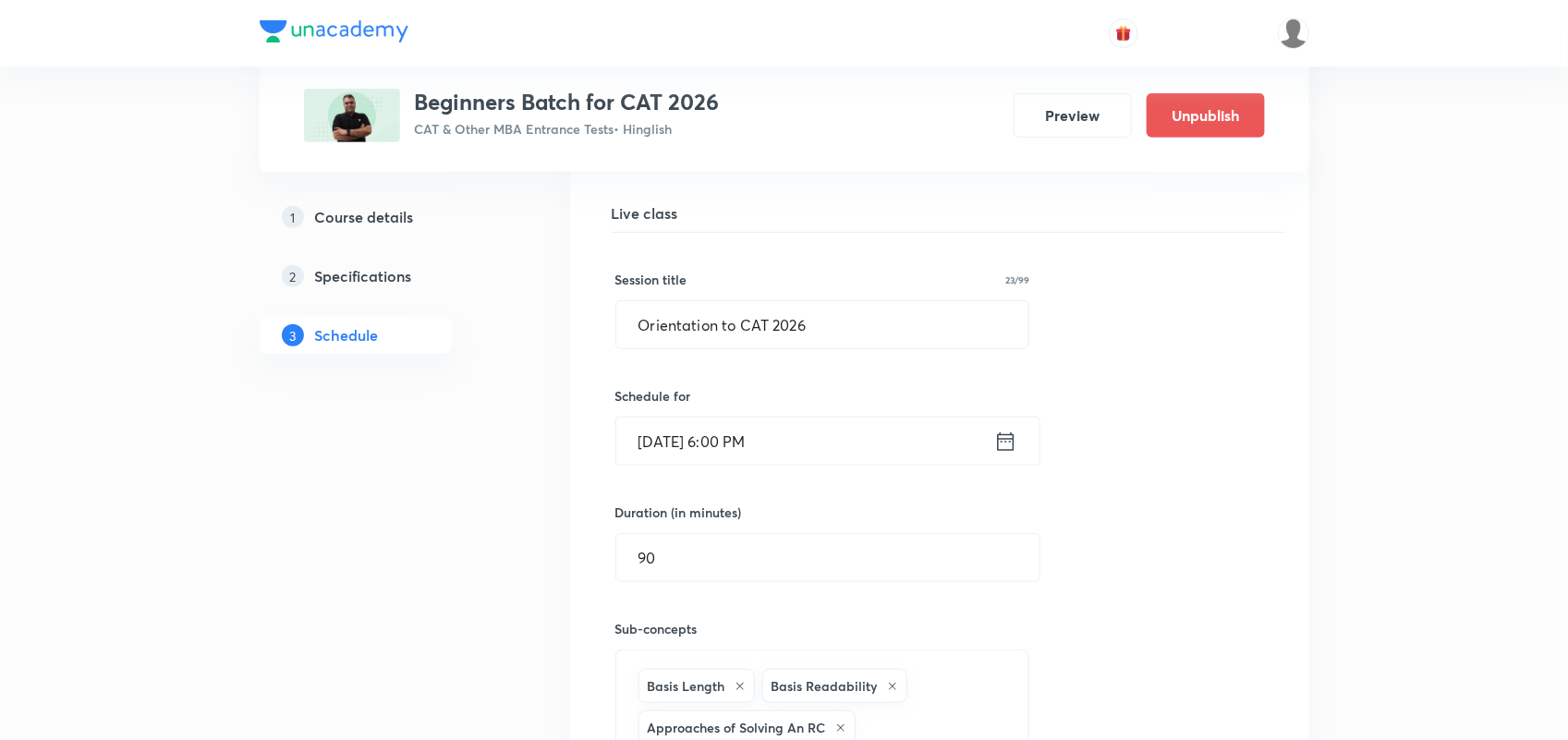
click at [1003, 445] on icon at bounding box center [1005, 441] width 23 height 26
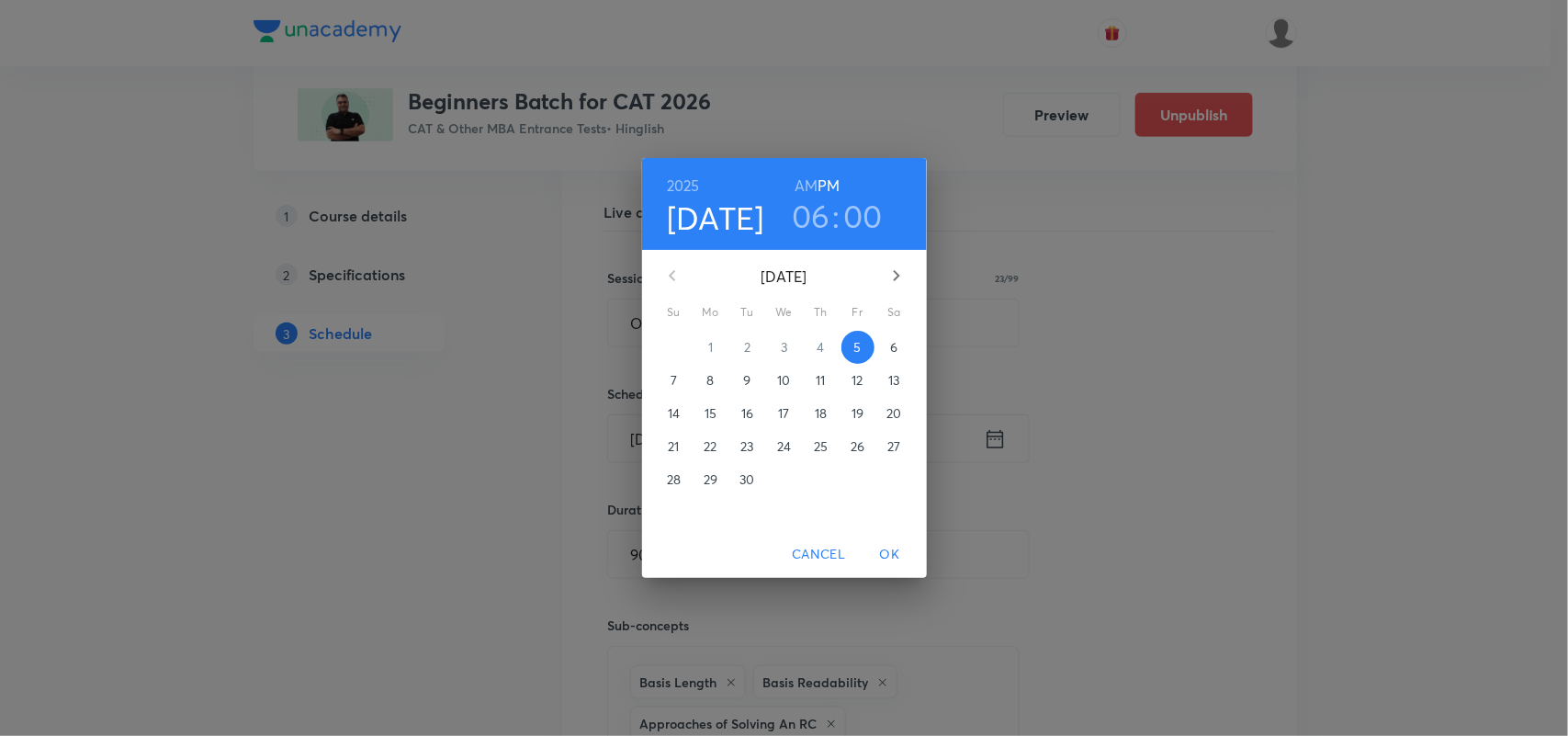
click at [813, 210] on h3 "06" at bounding box center [810, 215] width 39 height 39
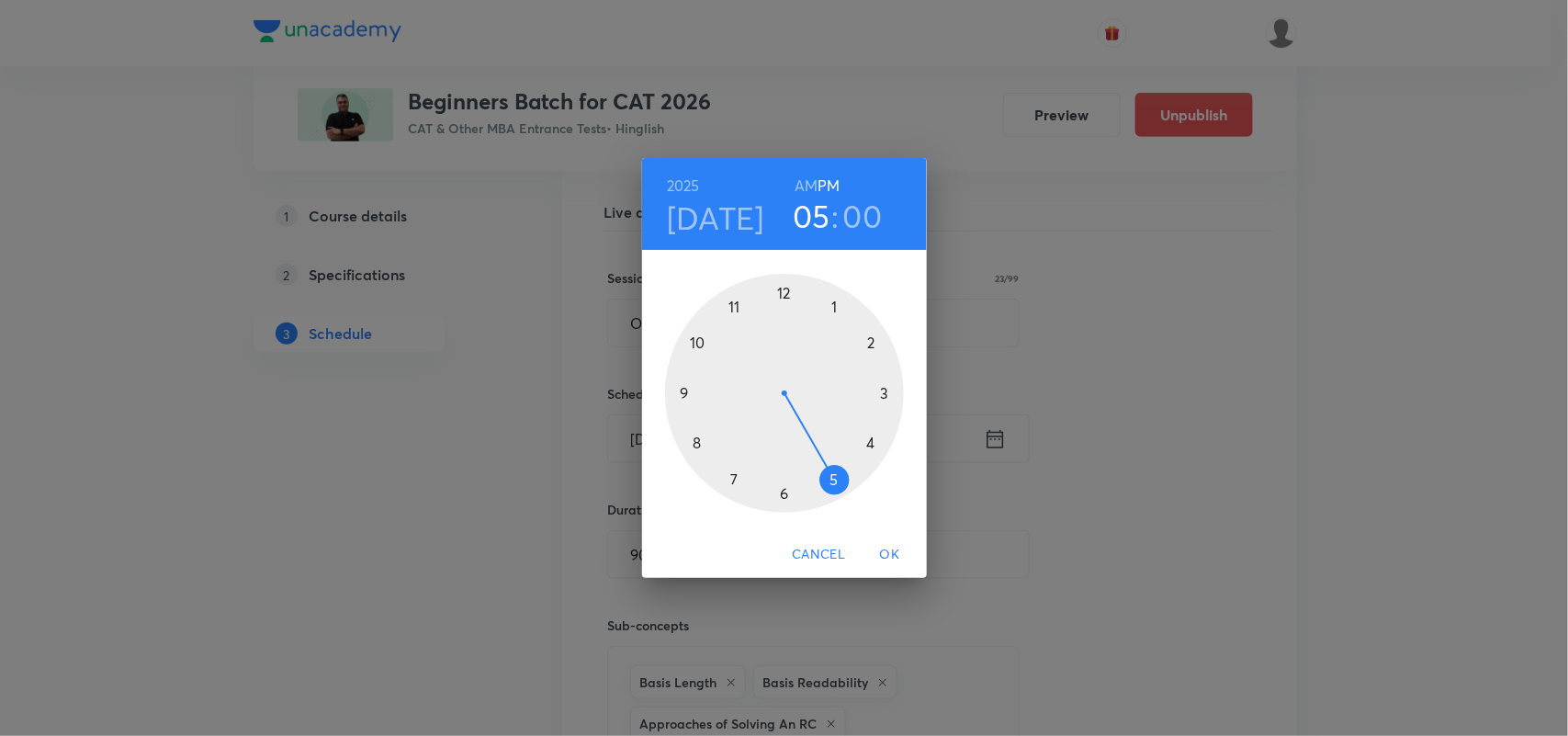
drag, startPoint x: 791, startPoint y: 505, endPoint x: 824, endPoint y: 488, distance: 37.1
click at [824, 488] on div at bounding box center [784, 393] width 239 height 239
click at [891, 561] on span "OK" at bounding box center [890, 555] width 44 height 23
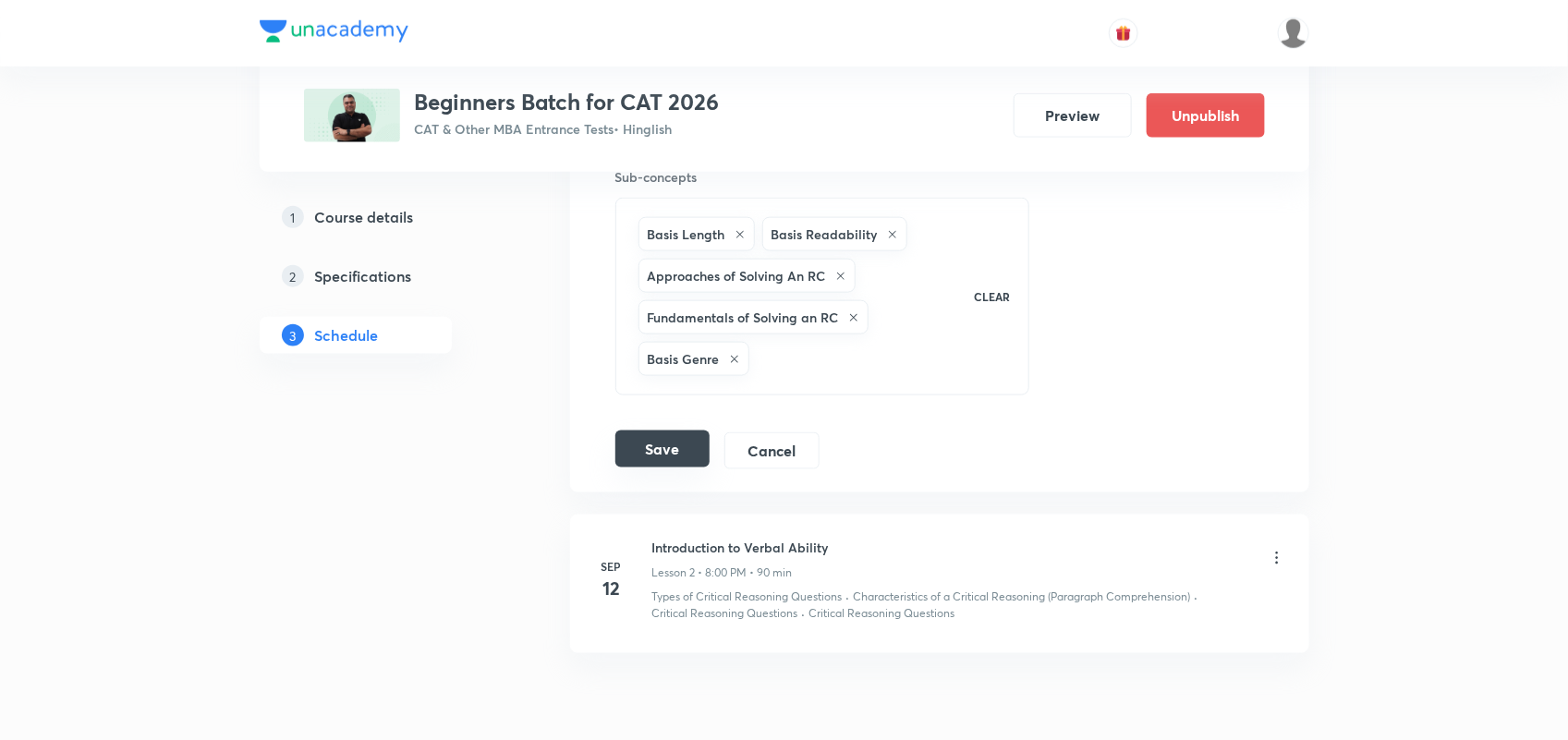
scroll to position [852, 0]
click at [650, 448] on button "Save" at bounding box center [662, 446] width 94 height 37
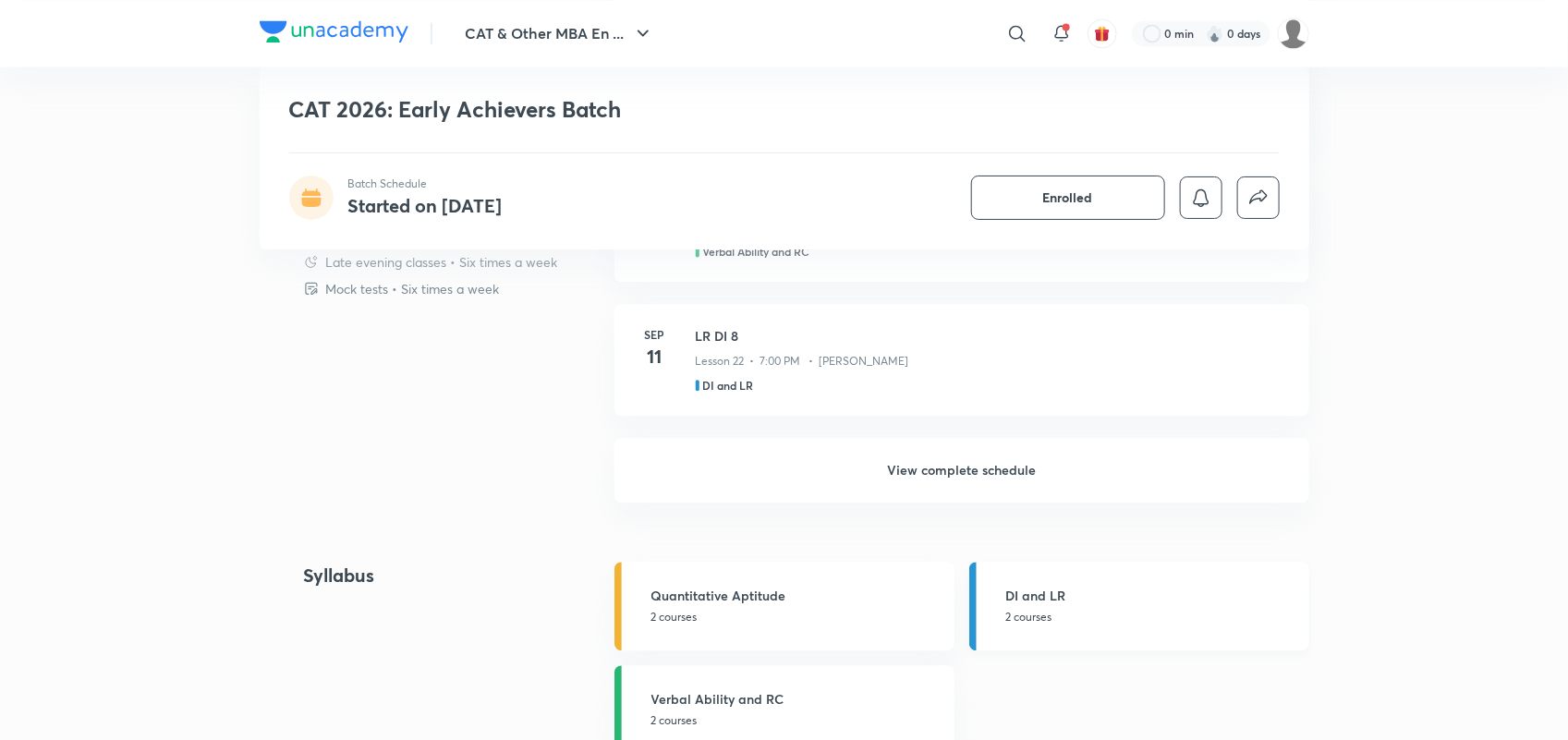
scroll to position [1711, 0]
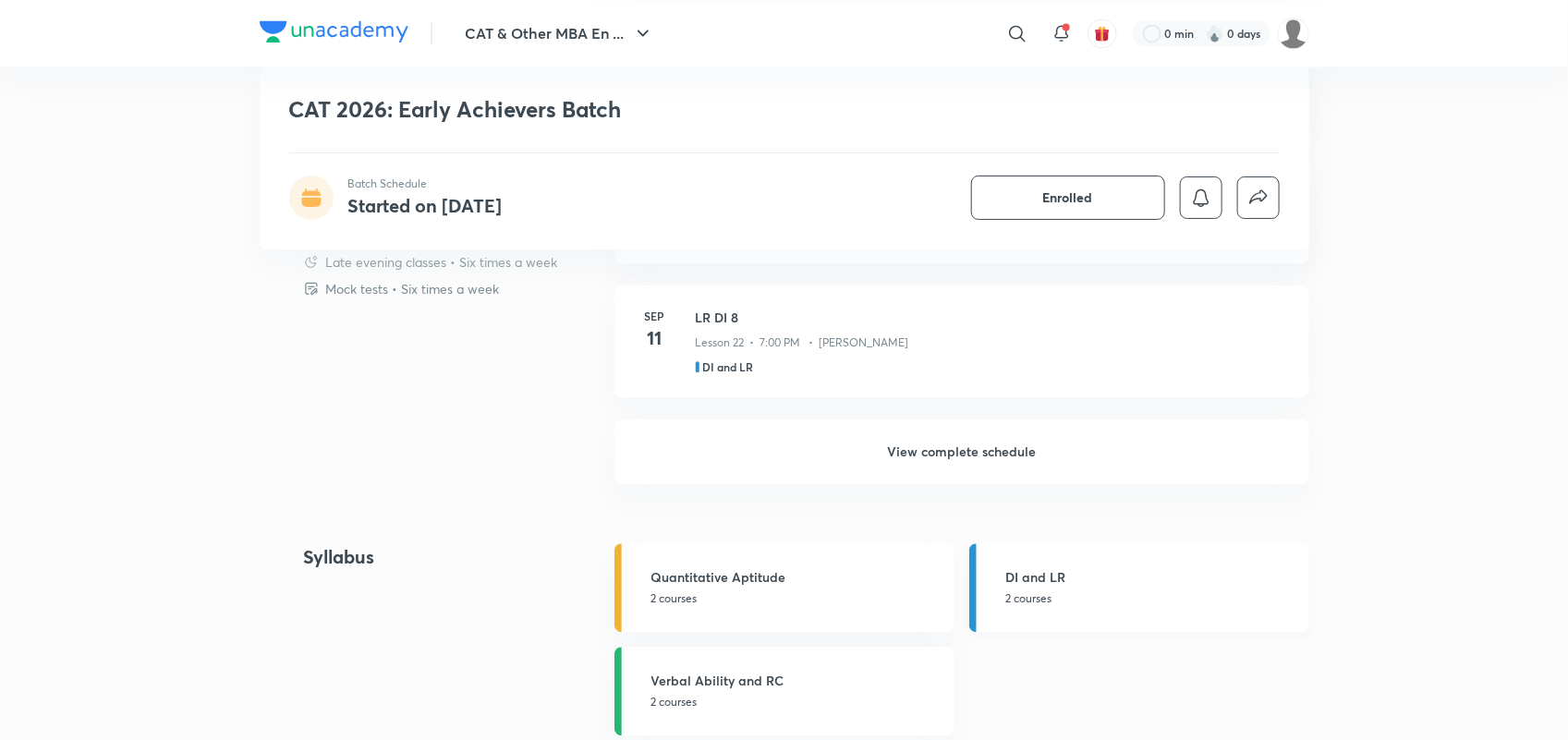
click at [990, 550] on link "DI and LR 2 courses" at bounding box center [1139, 587] width 340 height 88
click at [983, 440] on h6 "View complete schedule" at bounding box center [962, 451] width 695 height 65
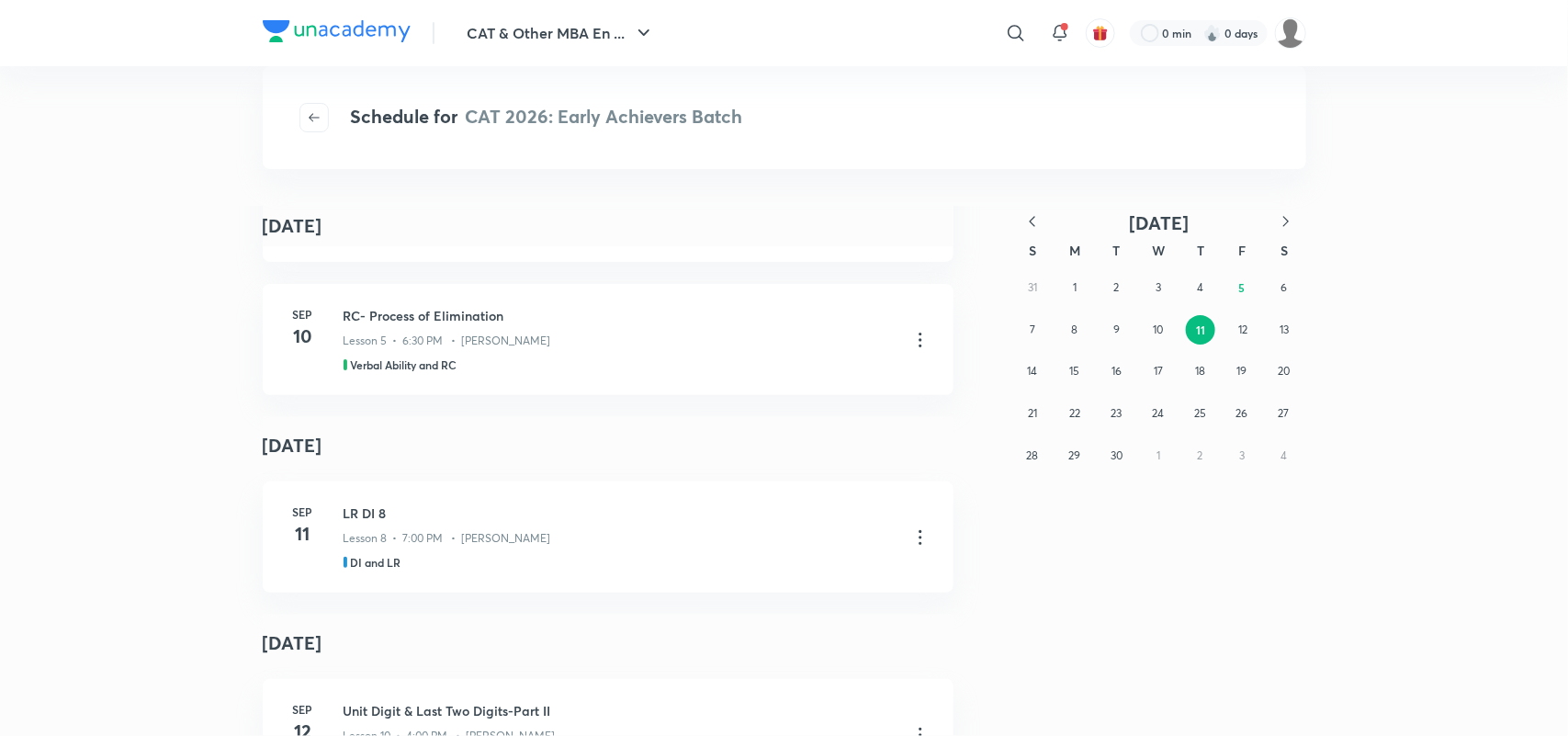
scroll to position [952, 0]
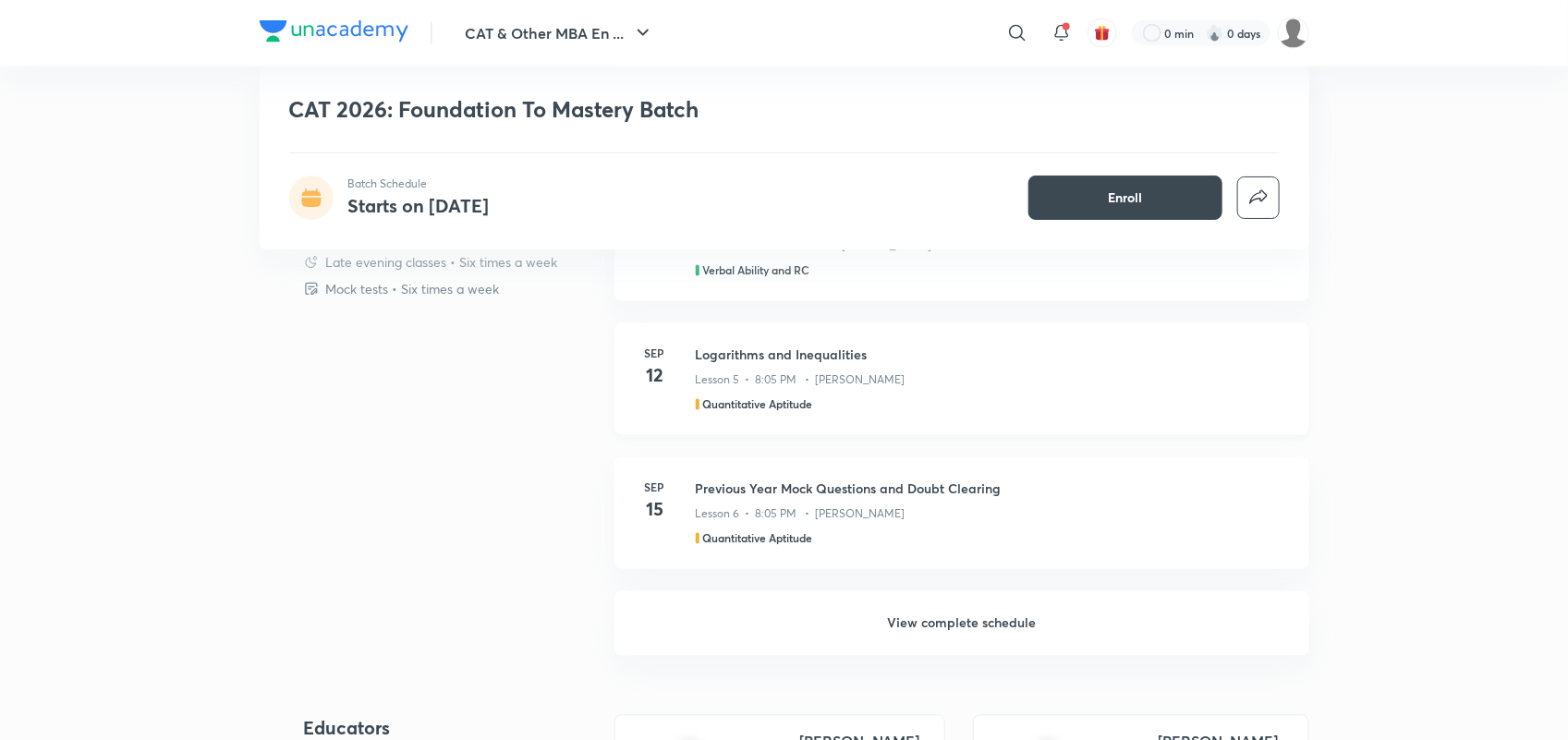
scroll to position [1360, 0]
click at [972, 625] on h6 "View complete schedule" at bounding box center [962, 622] width 695 height 65
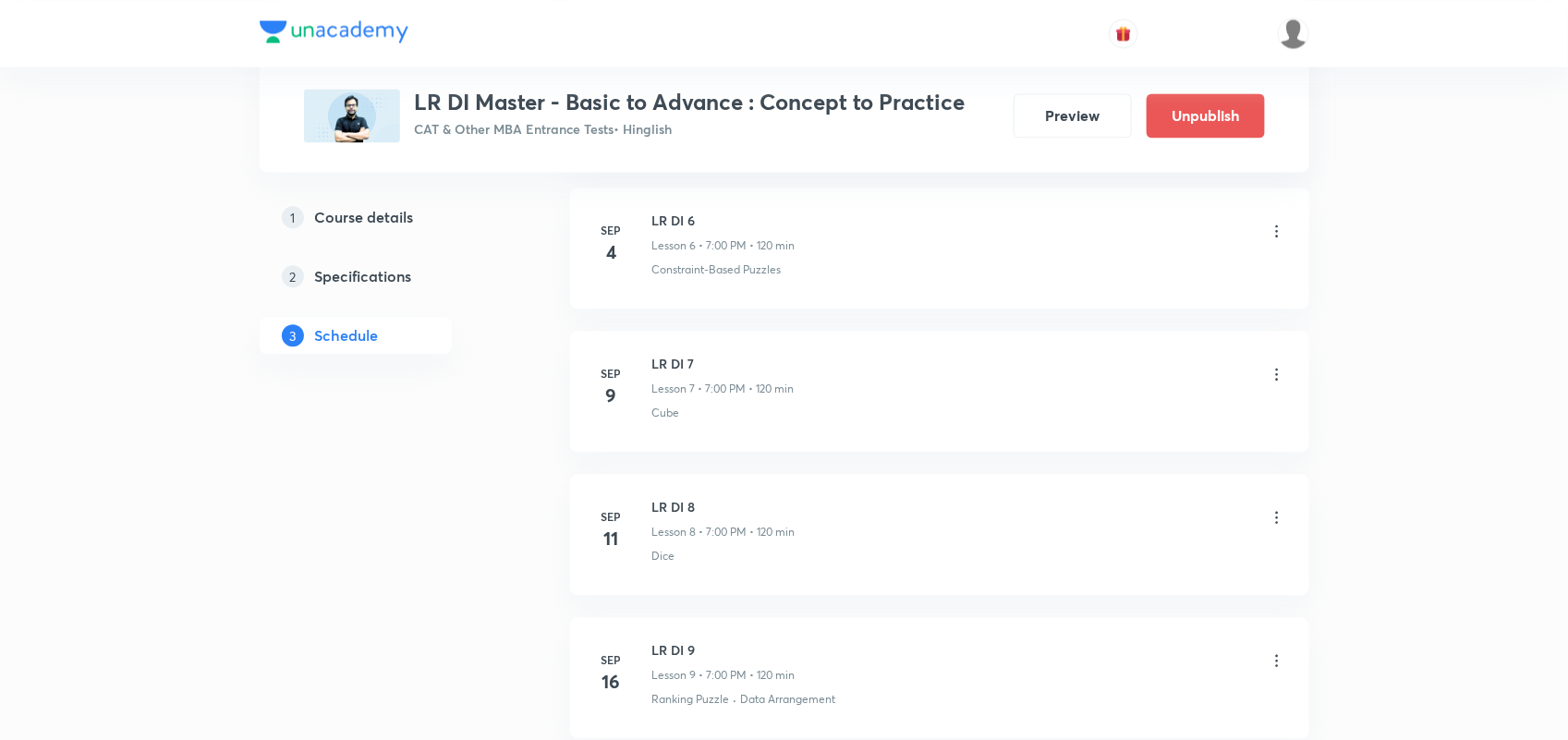
scroll to position [1767, 0]
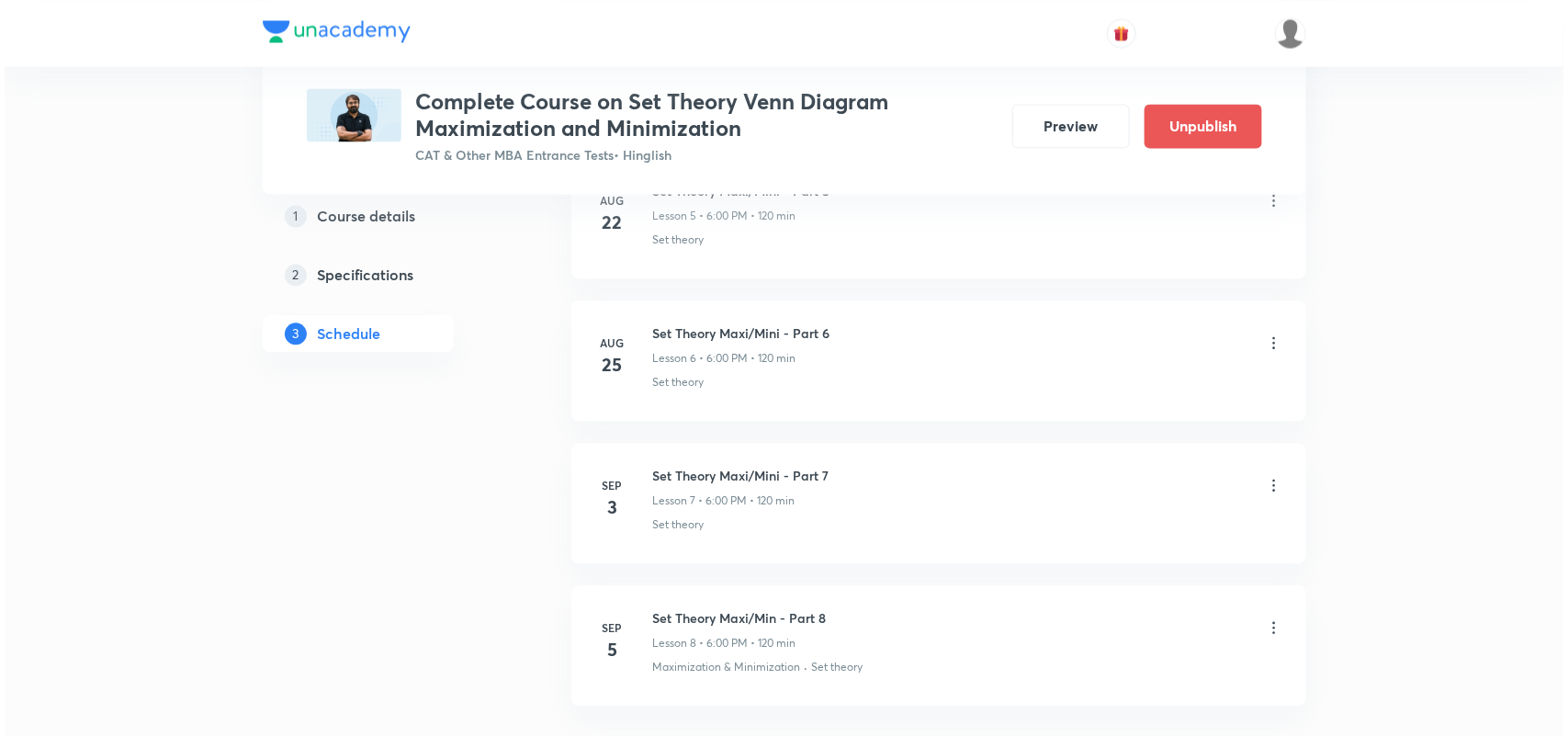
scroll to position [1814, 0]
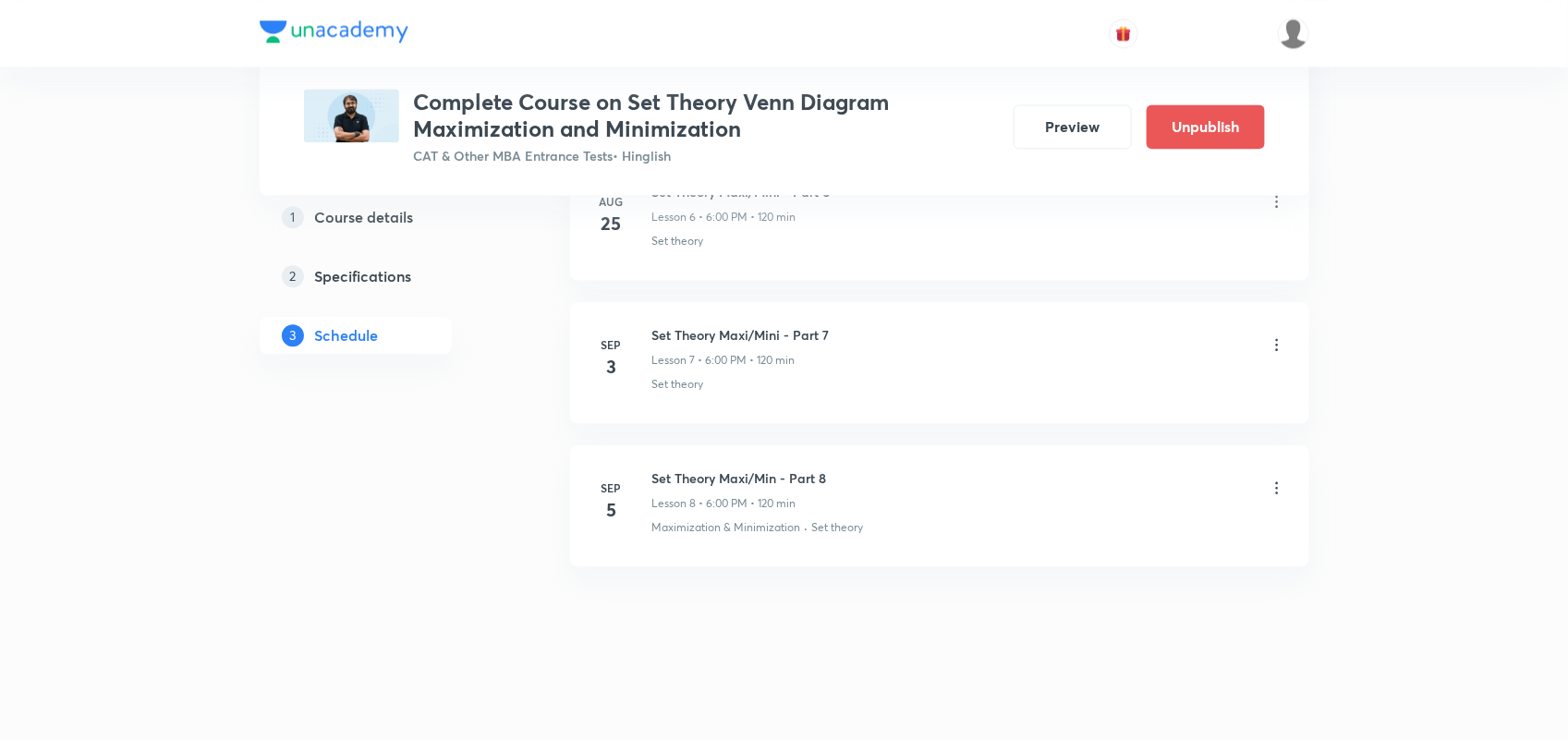
click at [1273, 484] on icon at bounding box center [1276, 487] width 18 height 18
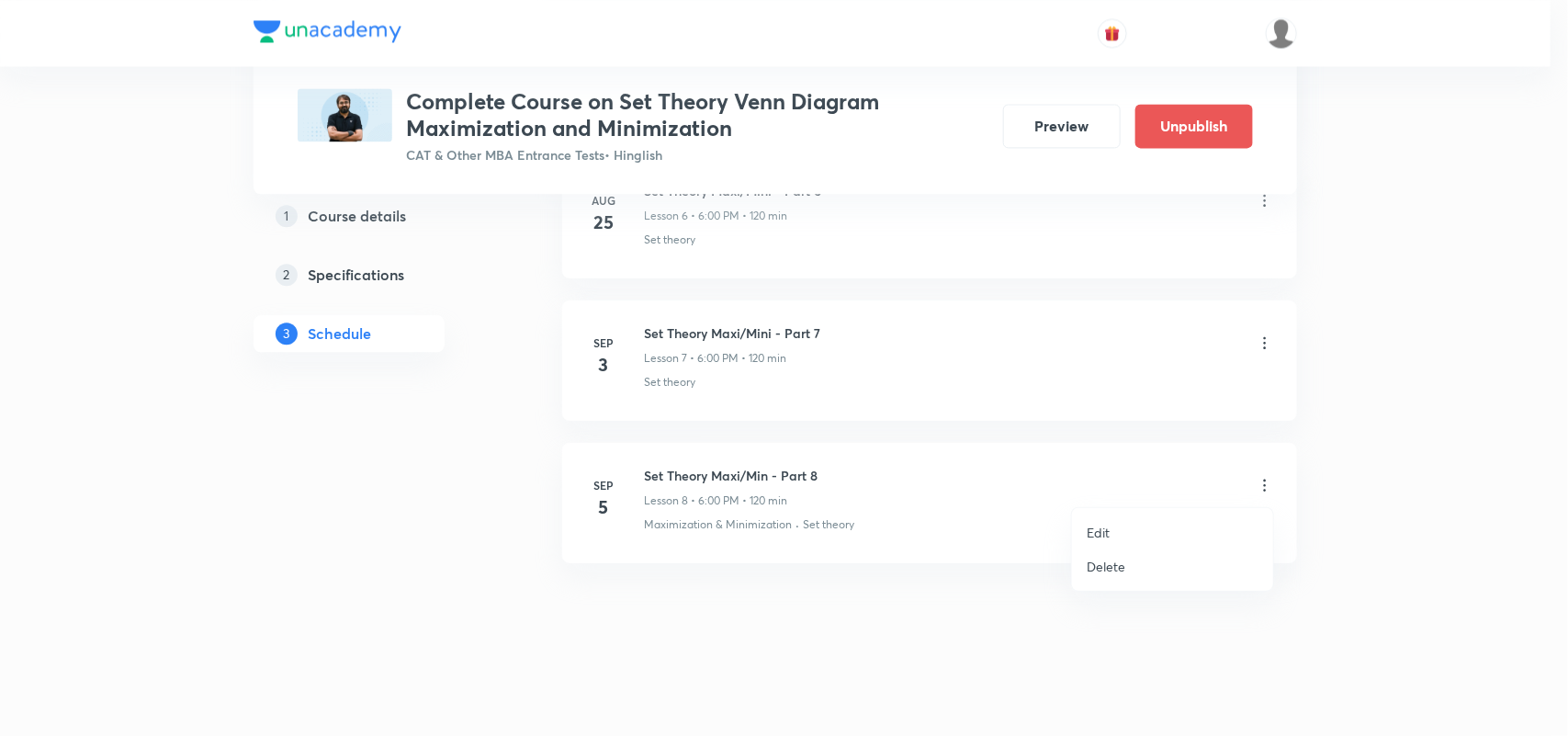
click at [1114, 531] on li "Edit" at bounding box center [1172, 532] width 201 height 34
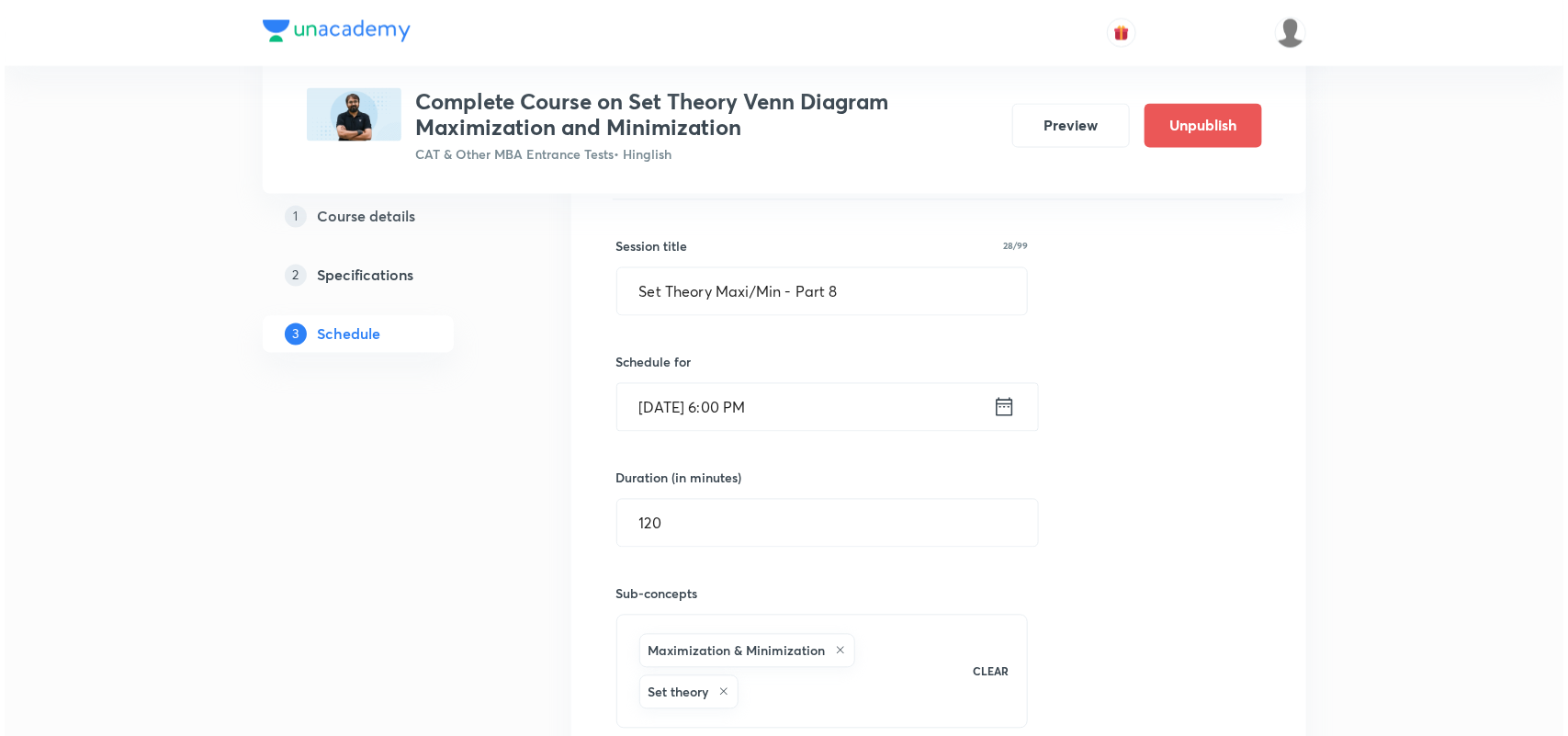
scroll to position [1446, 0]
click at [1001, 410] on icon at bounding box center [999, 407] width 23 height 26
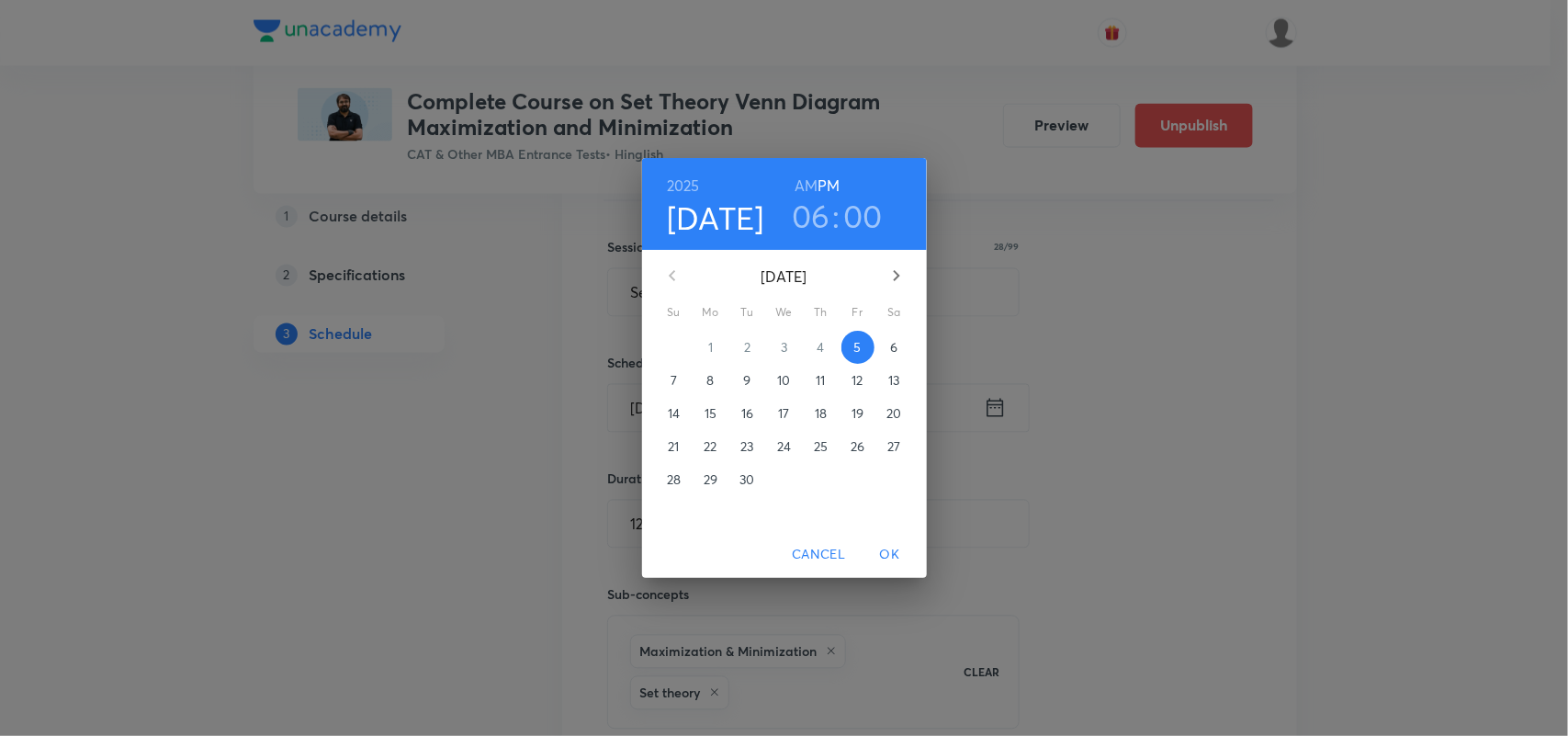
click at [805, 215] on h3 "06" at bounding box center [810, 215] width 39 height 39
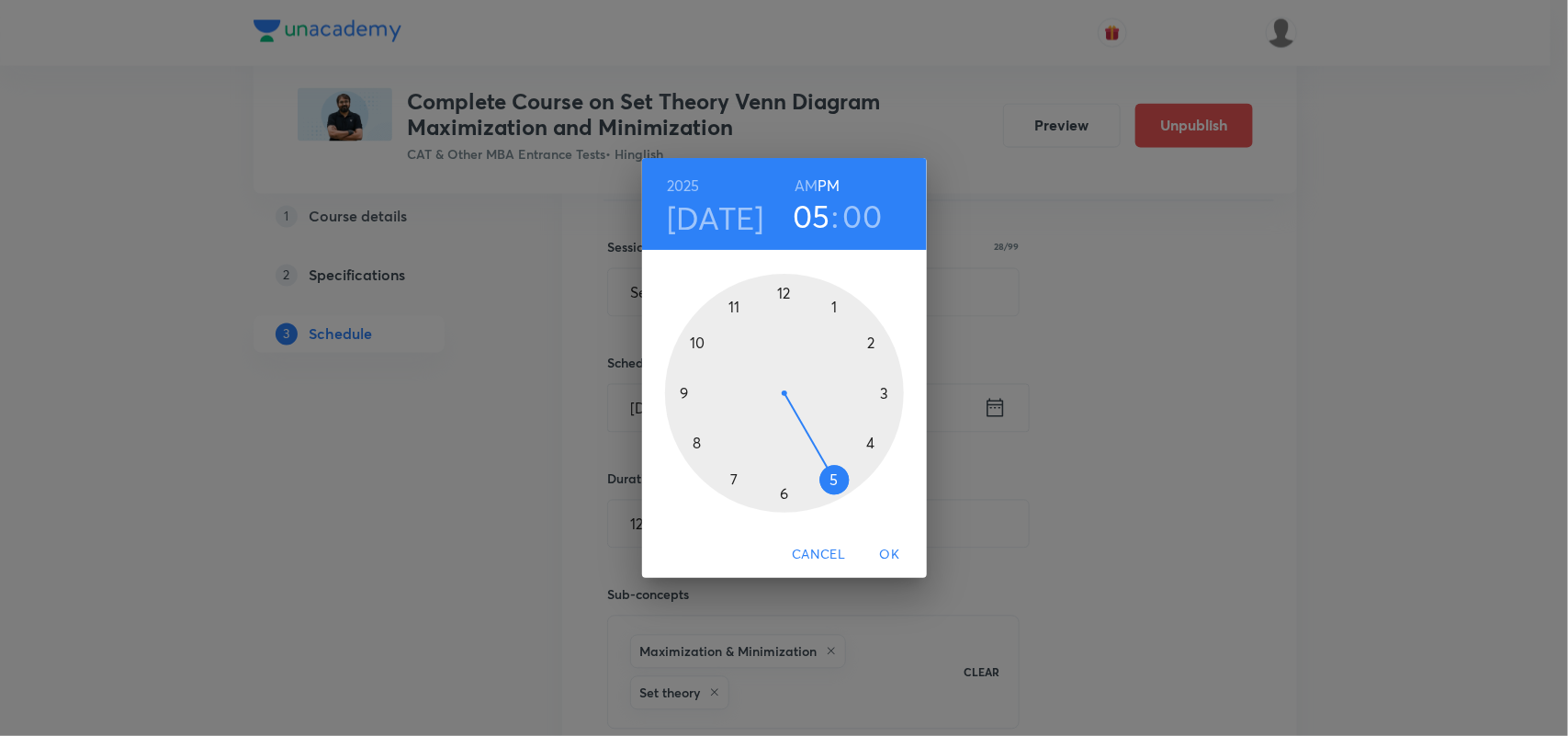
drag, startPoint x: 779, startPoint y: 502, endPoint x: 870, endPoint y: 487, distance: 92.2
click at [870, 487] on div at bounding box center [784, 393] width 239 height 239
click at [884, 551] on span "OK" at bounding box center [890, 555] width 44 height 23
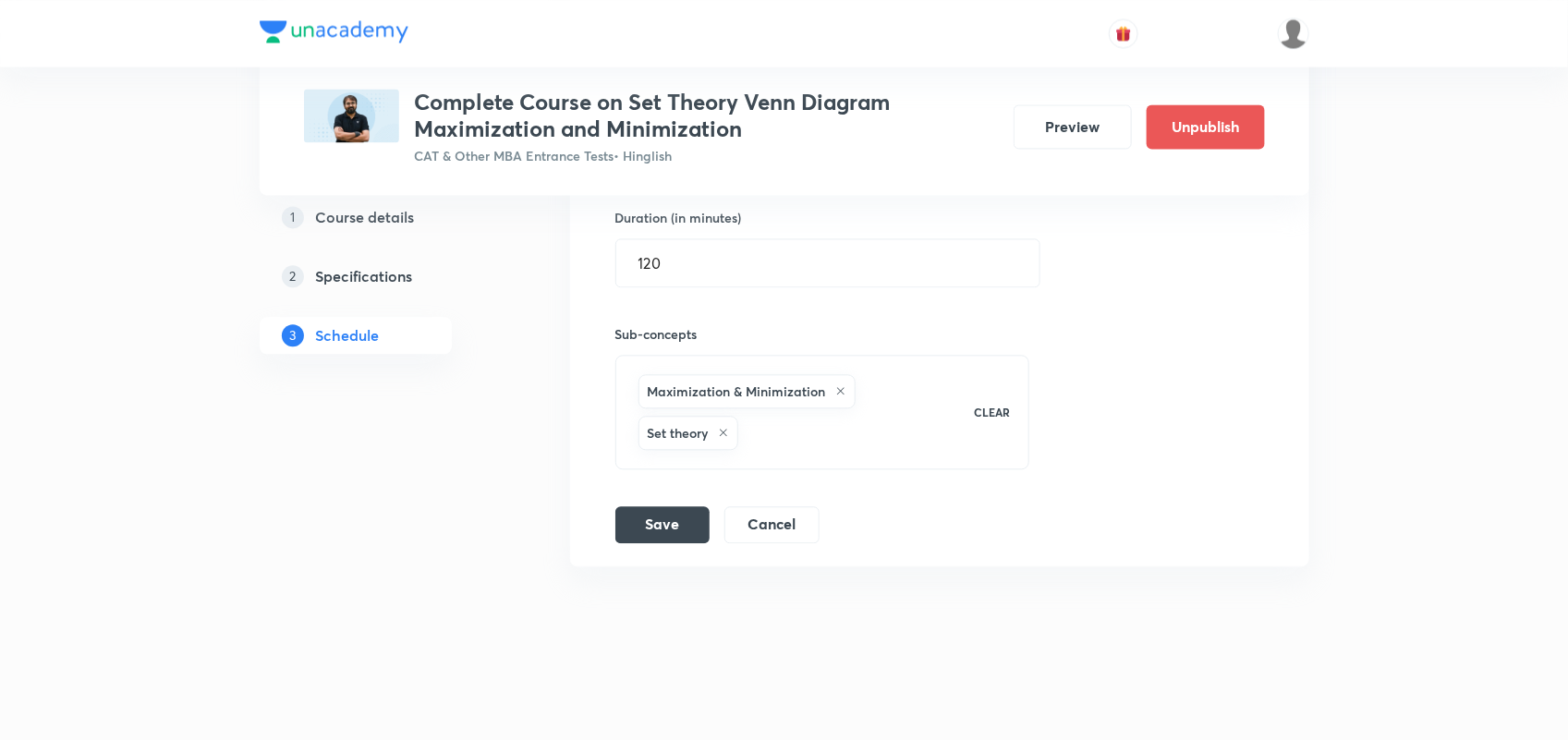
scroll to position [1723, 0]
click at [690, 520] on button "Save" at bounding box center [662, 522] width 94 height 37
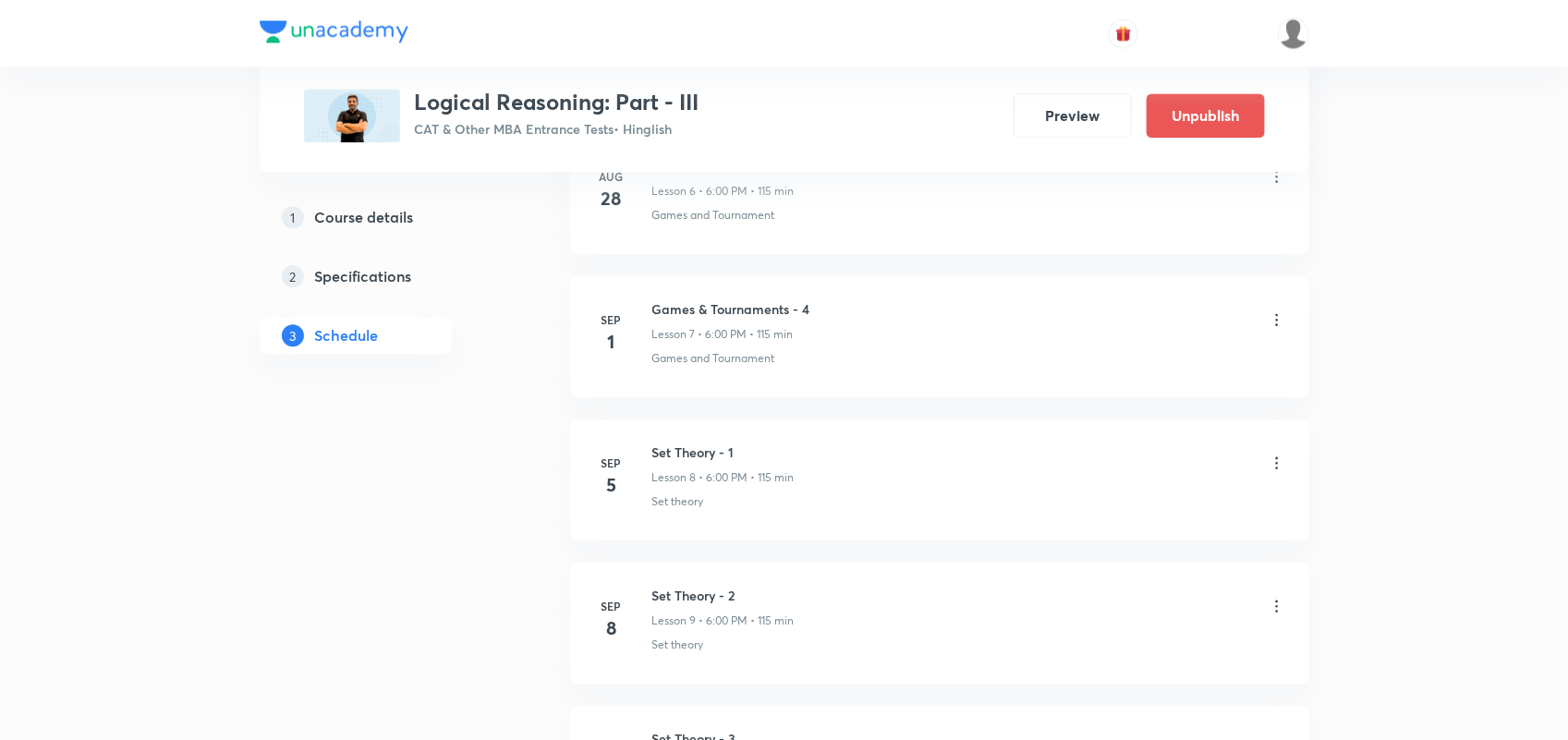
scroll to position [1829, 0]
click at [1273, 460] on icon at bounding box center [1276, 456] width 18 height 18
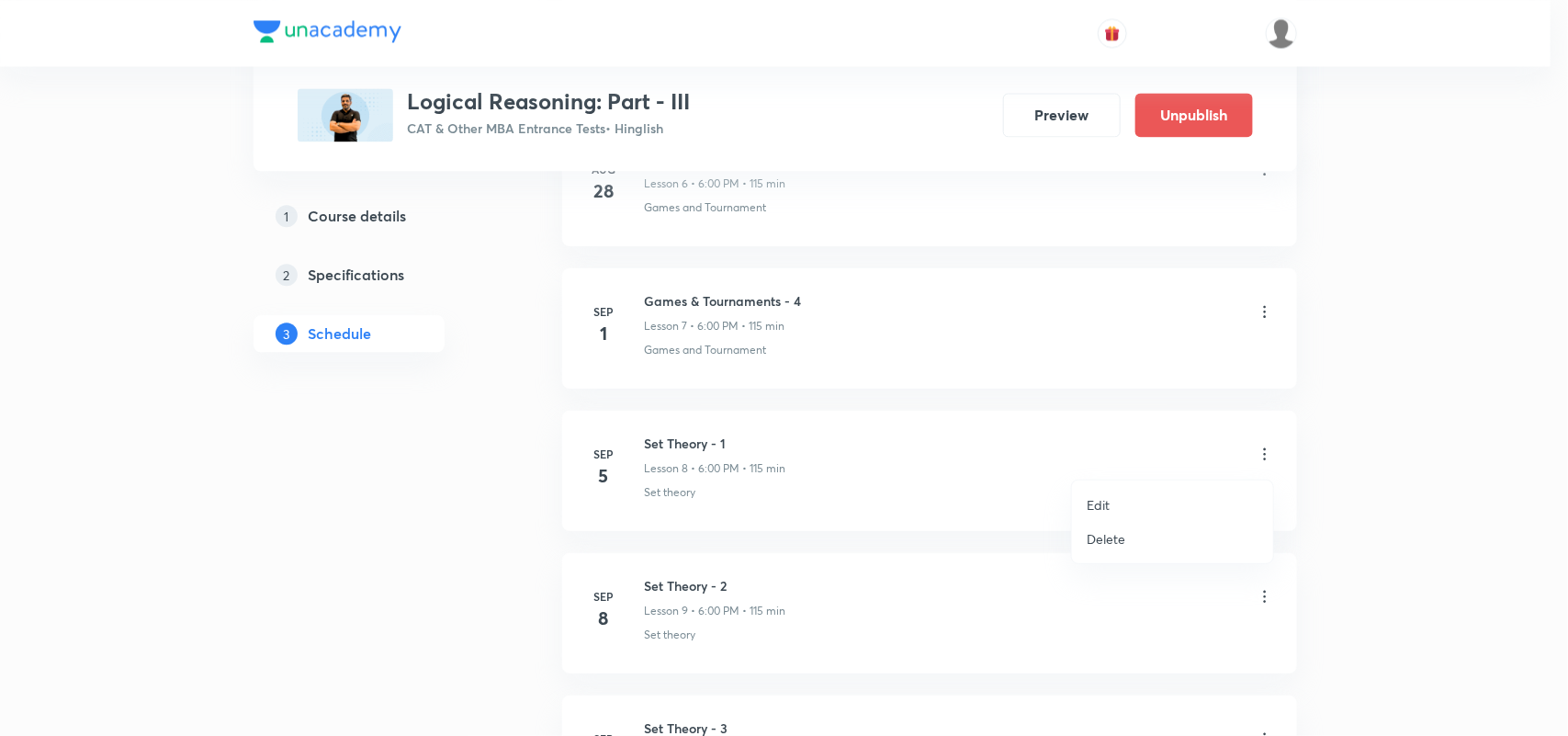
click at [1104, 511] on p "Edit" at bounding box center [1098, 505] width 23 height 19
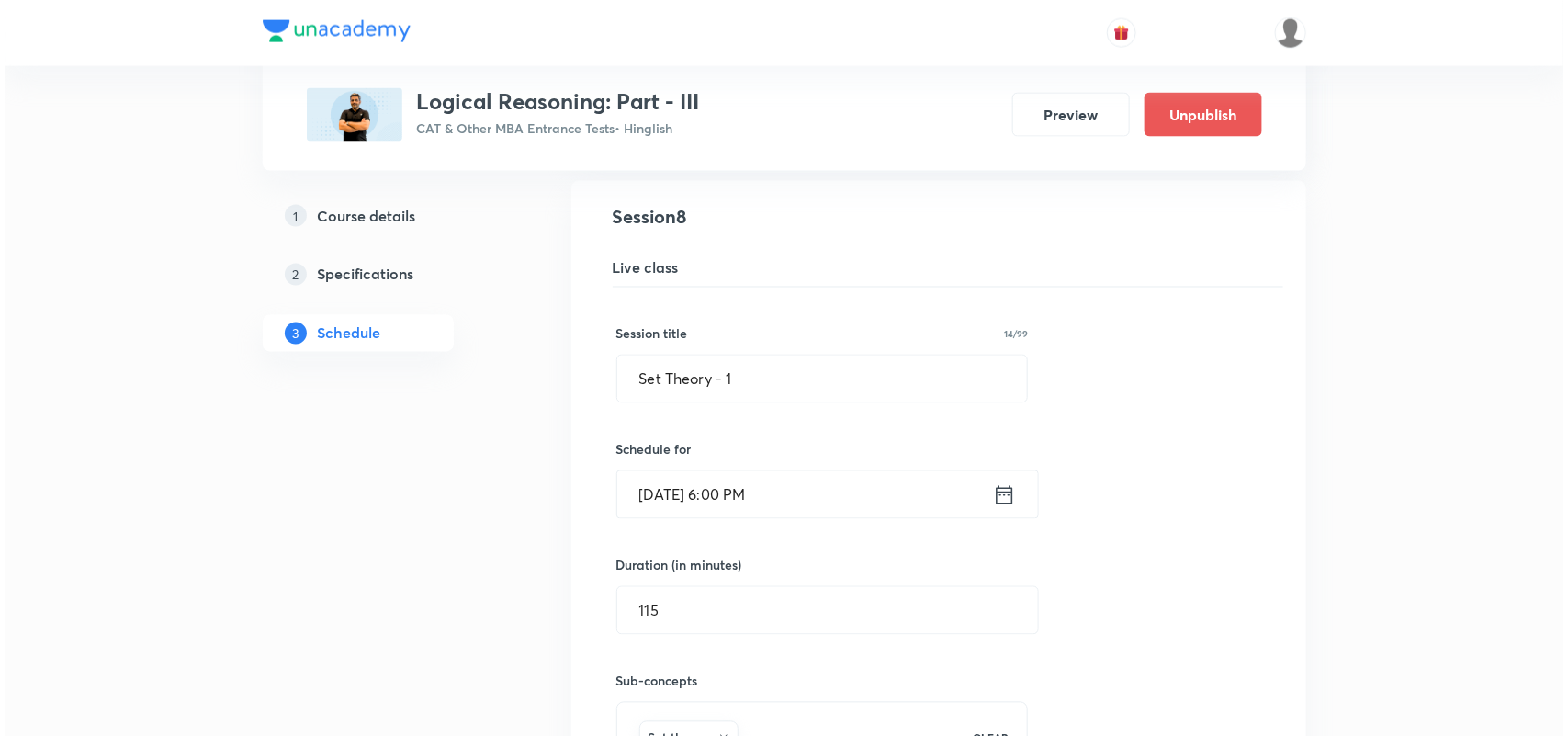
scroll to position [1337, 0]
click at [1011, 489] on icon at bounding box center [999, 495] width 23 height 26
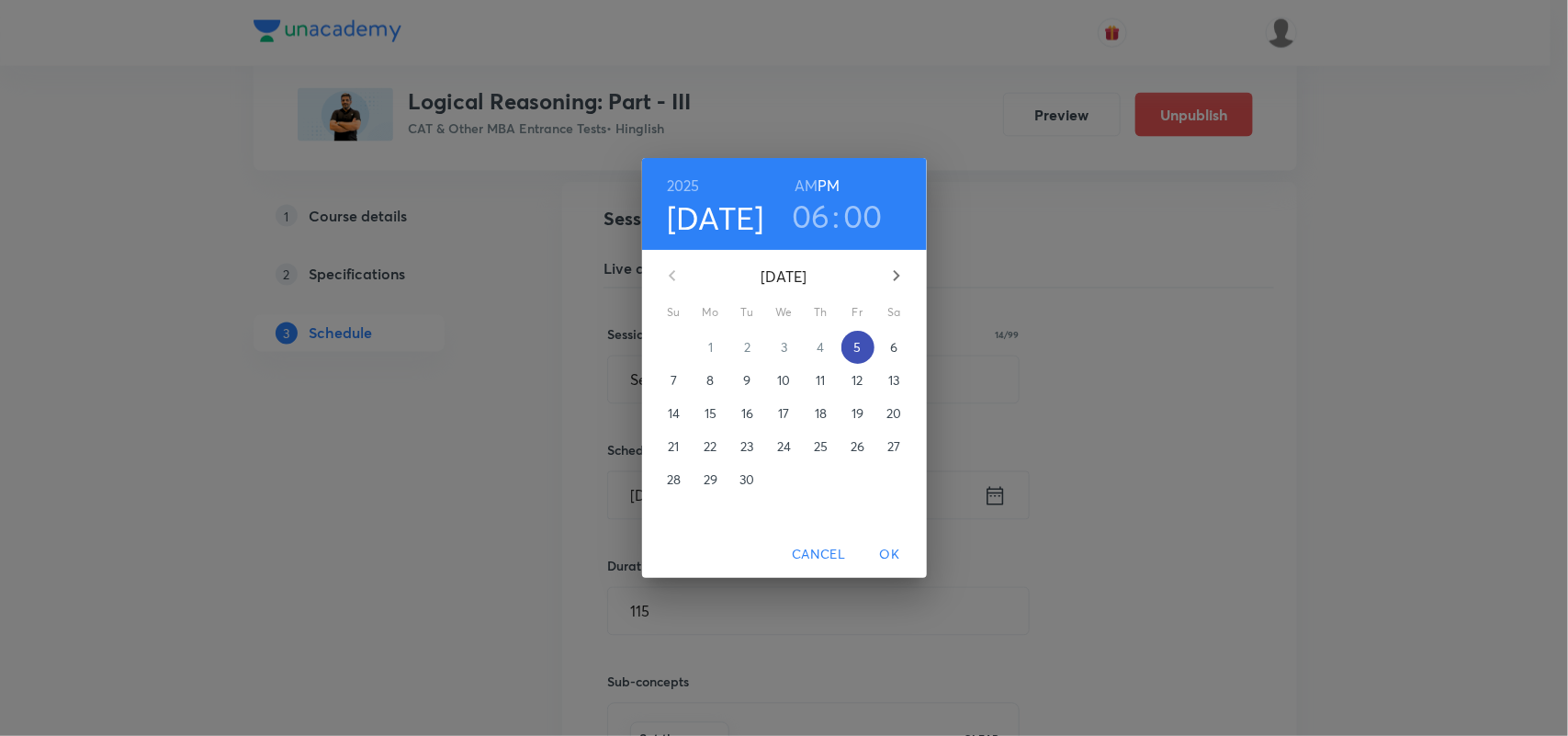
click at [849, 343] on span "5" at bounding box center [858, 347] width 33 height 18
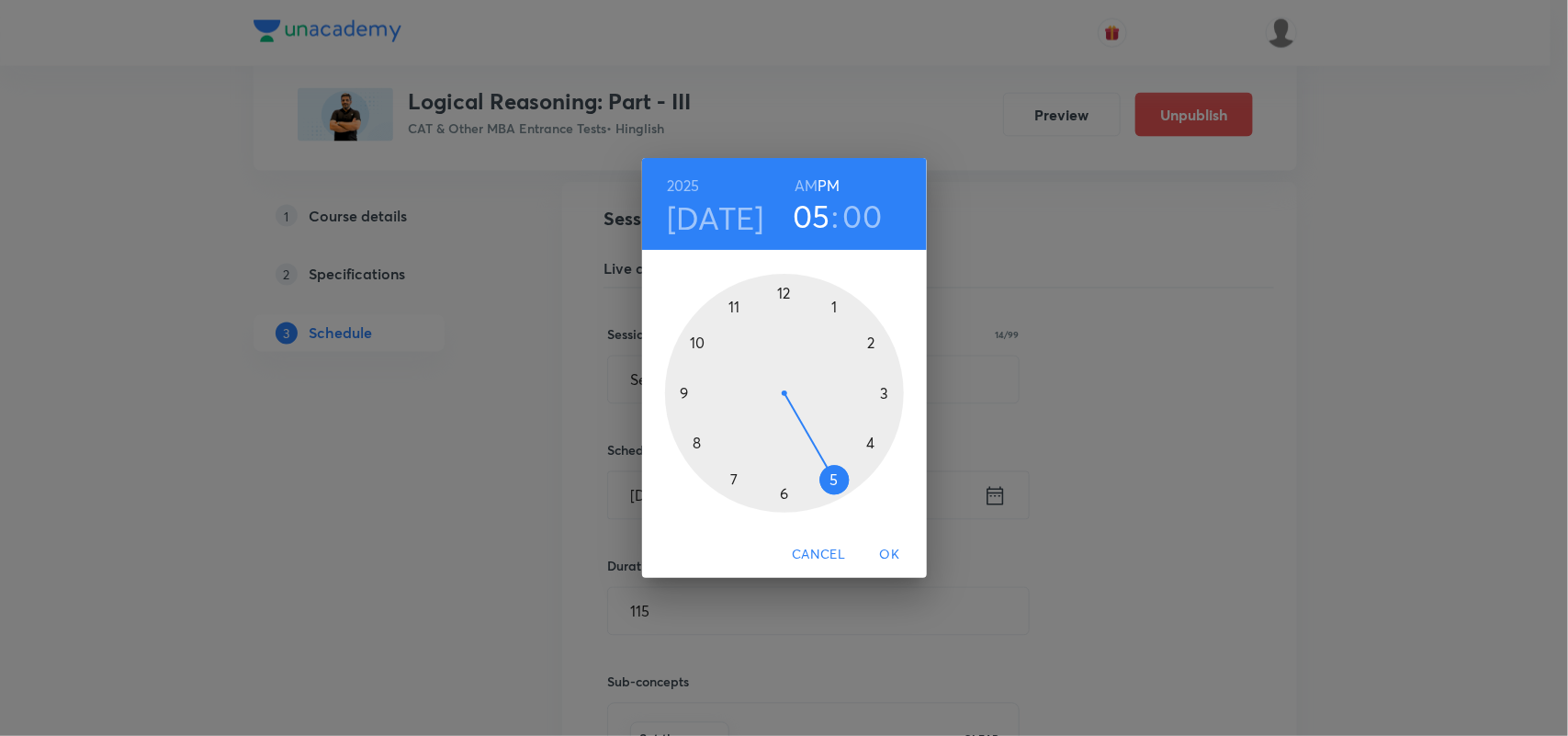
drag, startPoint x: 783, startPoint y: 496, endPoint x: 878, endPoint y: 498, distance: 95.0
click at [878, 498] on div at bounding box center [784, 393] width 239 height 239
click at [886, 565] on span "OK" at bounding box center [890, 555] width 44 height 23
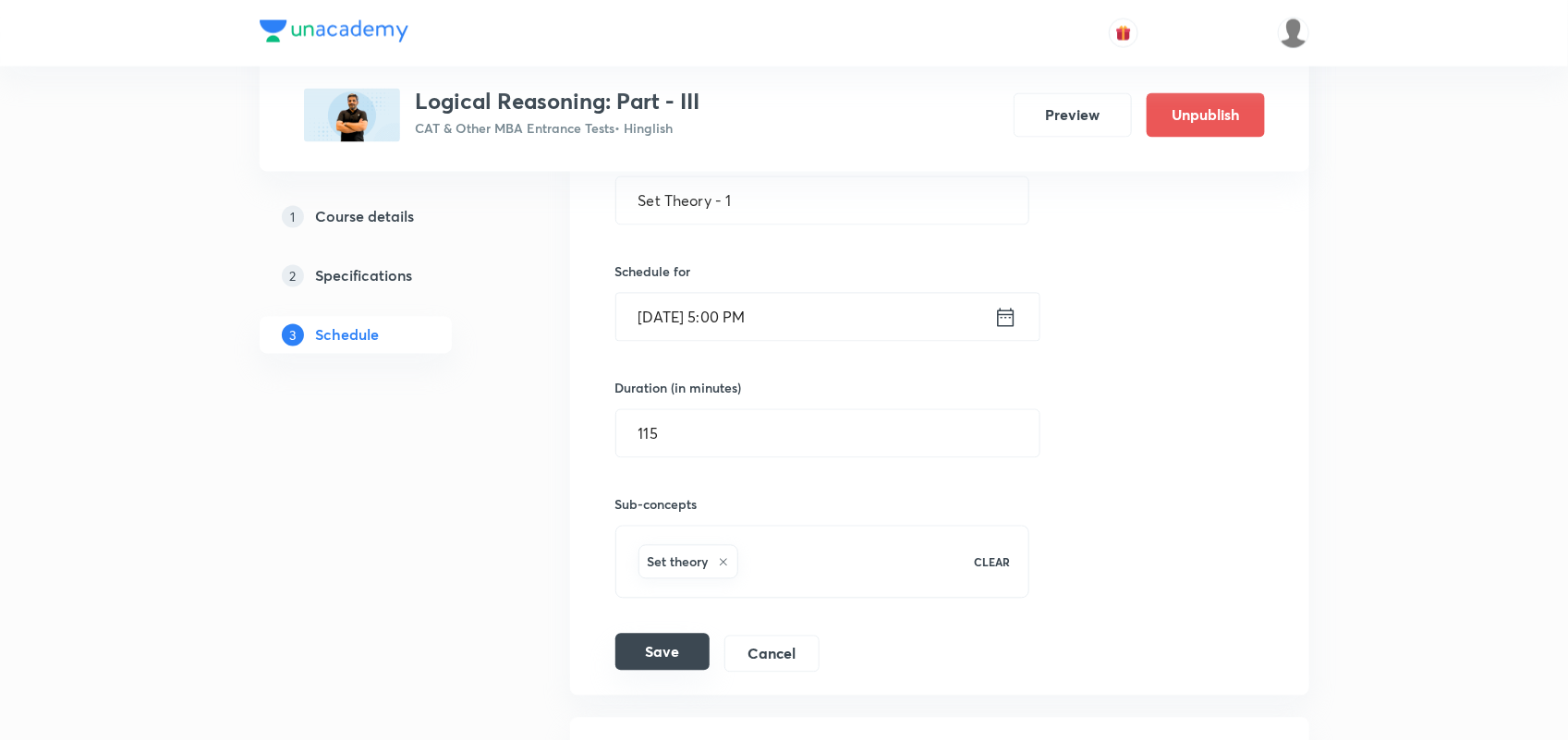
scroll to position [1526, 0]
click at [691, 665] on button "Save" at bounding box center [662, 651] width 94 height 37
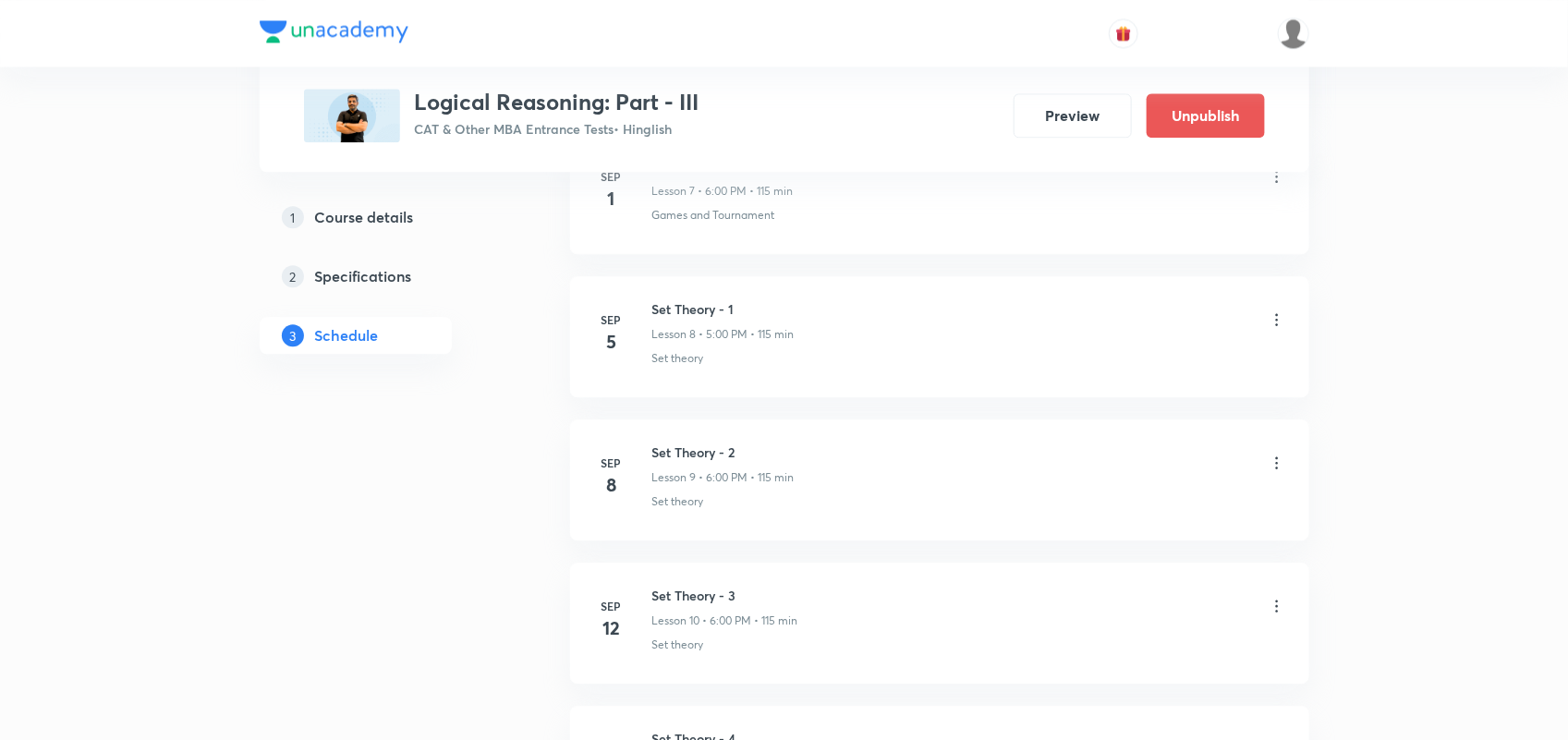
scroll to position [1963, 0]
click at [1273, 324] on icon at bounding box center [1276, 322] width 18 height 18
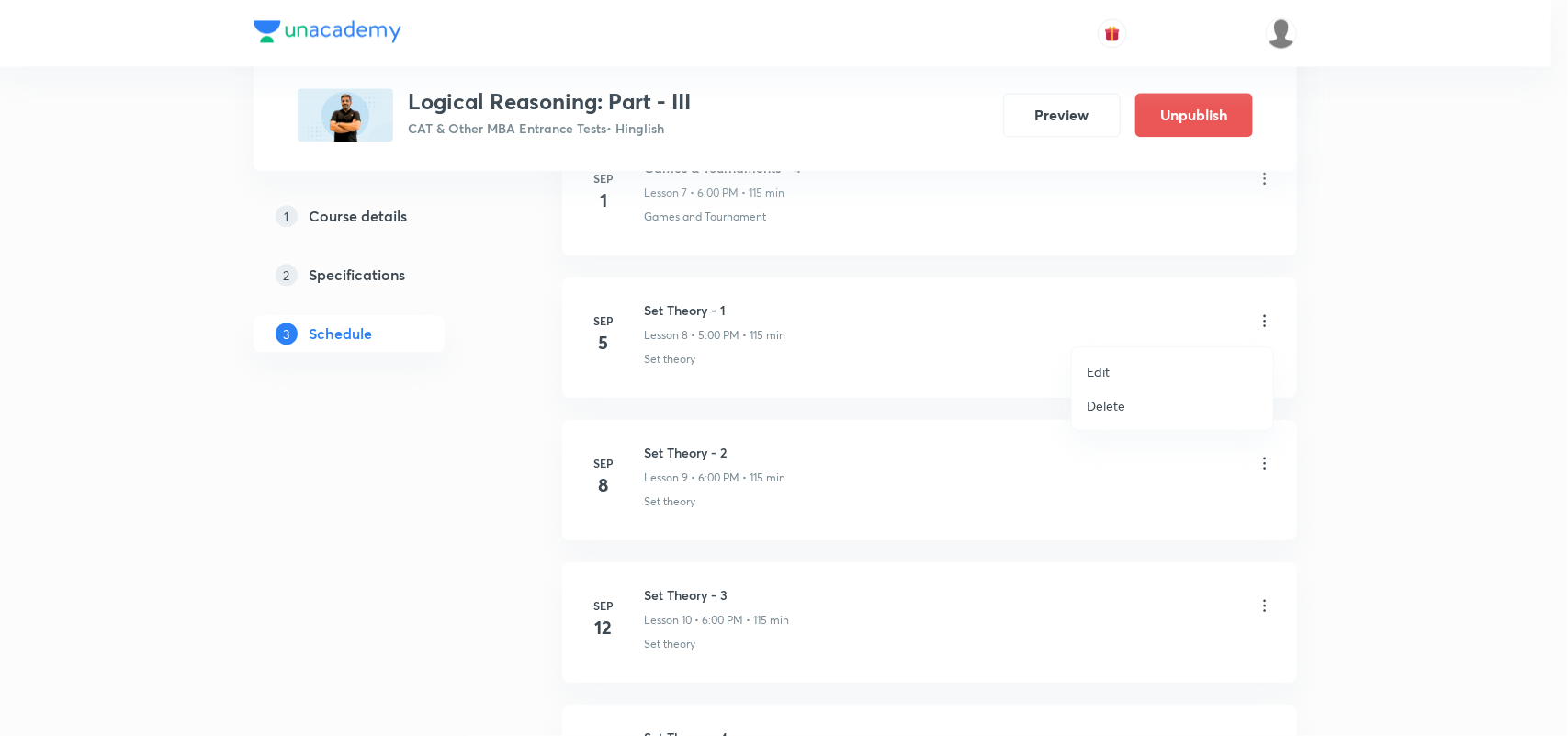
click at [1359, 349] on div at bounding box center [784, 368] width 1568 height 736
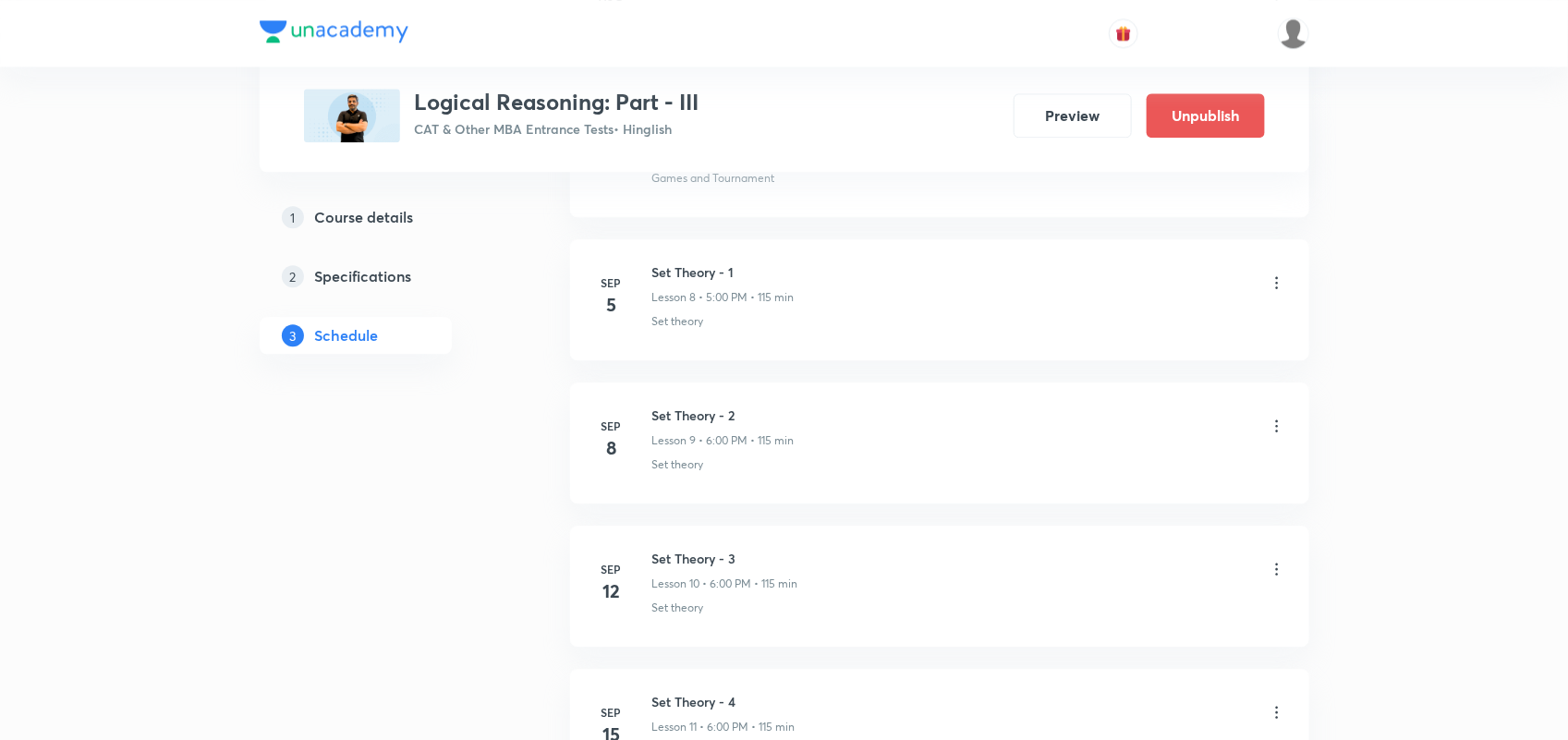
scroll to position [2000, 0]
click at [1280, 289] on icon at bounding box center [1276, 285] width 18 height 18
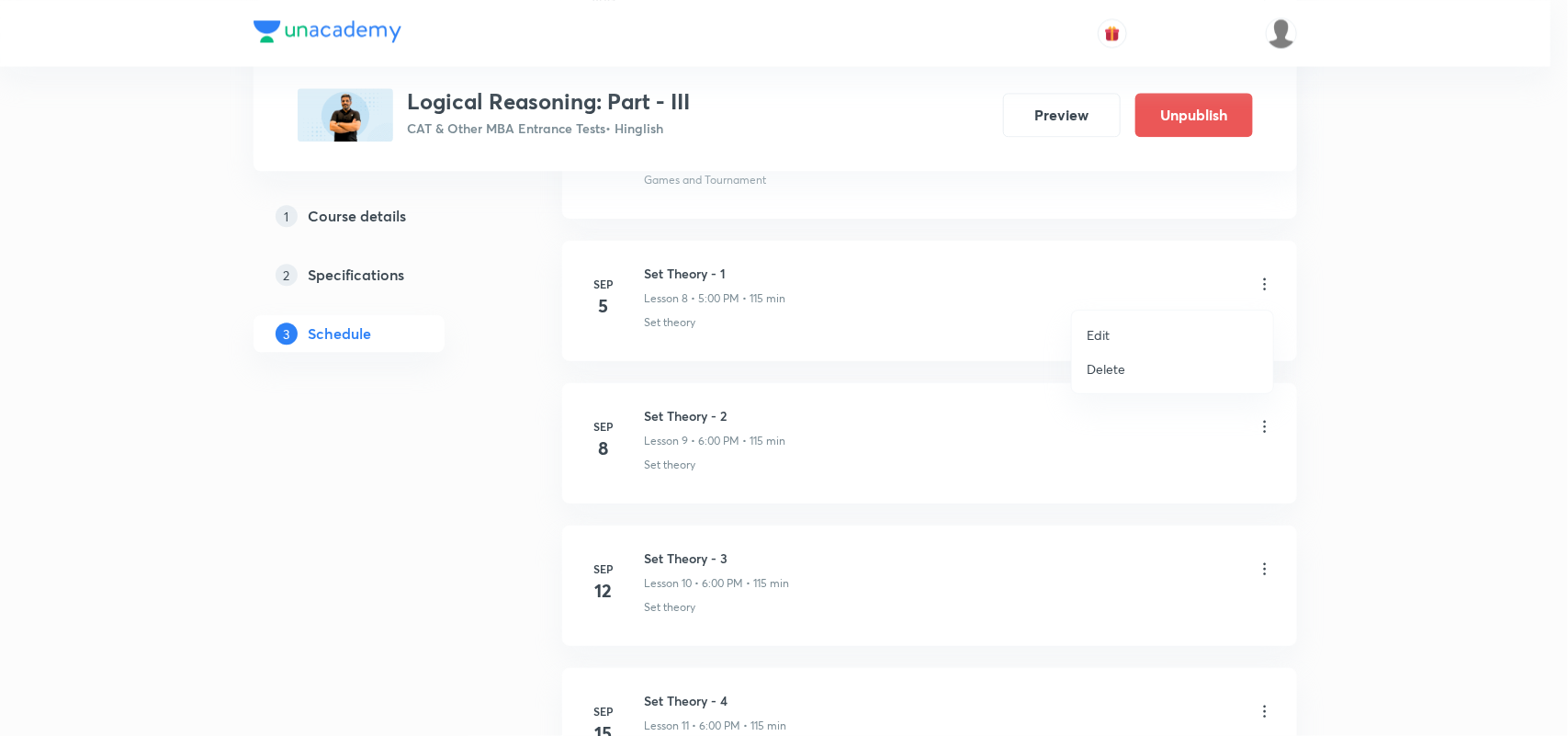
click at [1132, 329] on li "Edit" at bounding box center [1172, 334] width 201 height 34
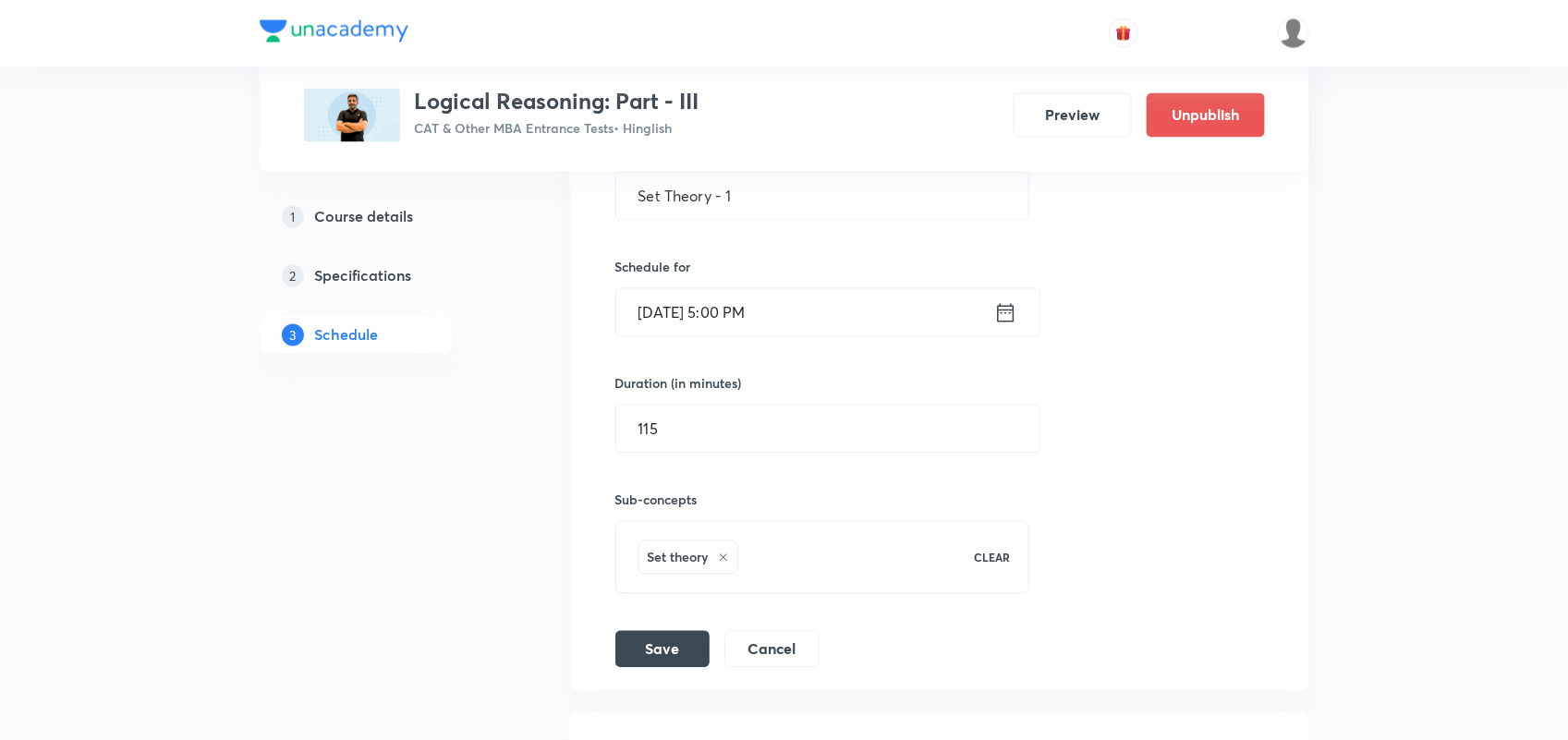
scroll to position [1528, 0]
click at [999, 318] on icon at bounding box center [1005, 313] width 23 height 26
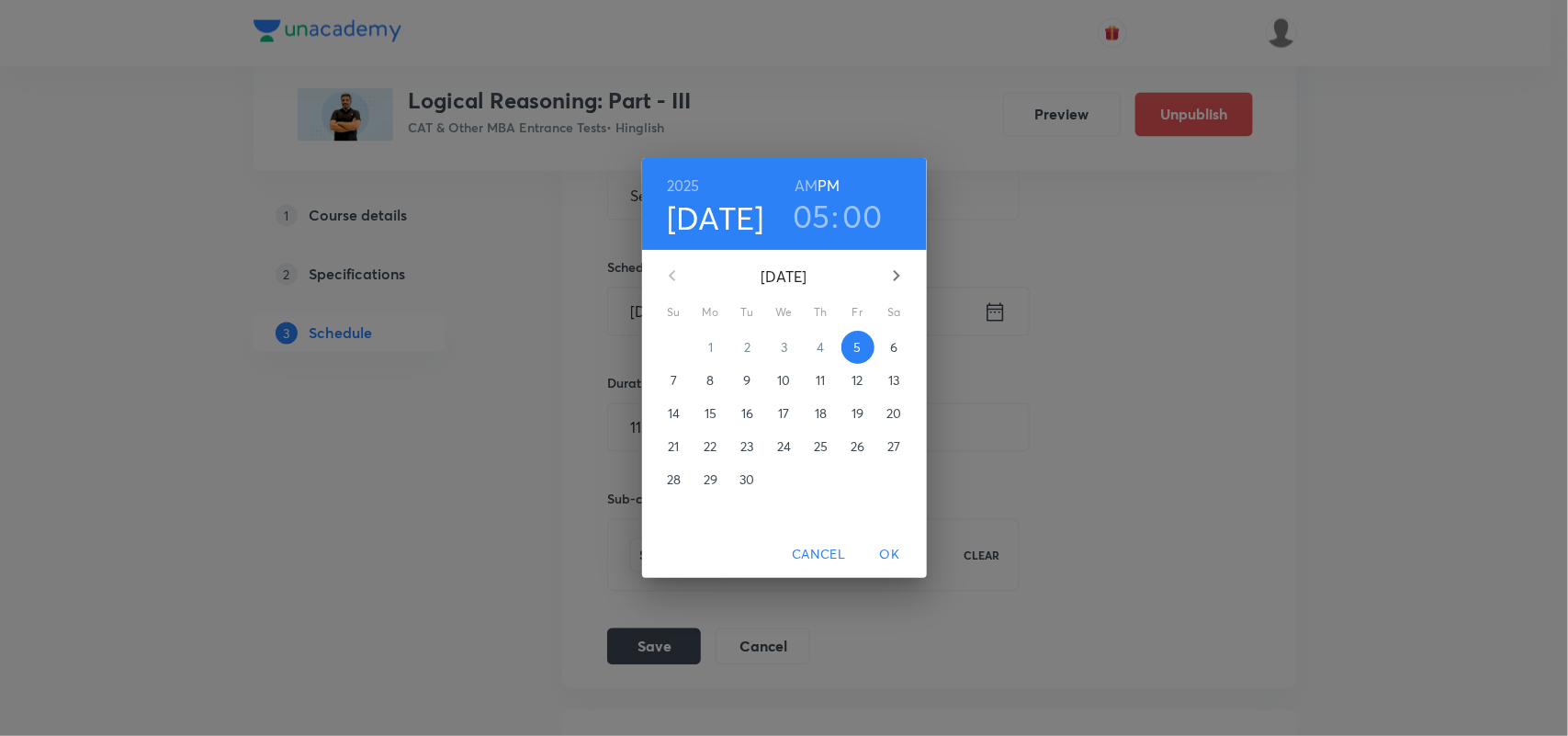
click at [1323, 360] on div "2025 Sep 5 05 : 00 AM PM September 2025 Su Mo Tu We Th Fr Sa 31 1 2 3 4 5 6 7 8…" at bounding box center [784, 368] width 1568 height 736
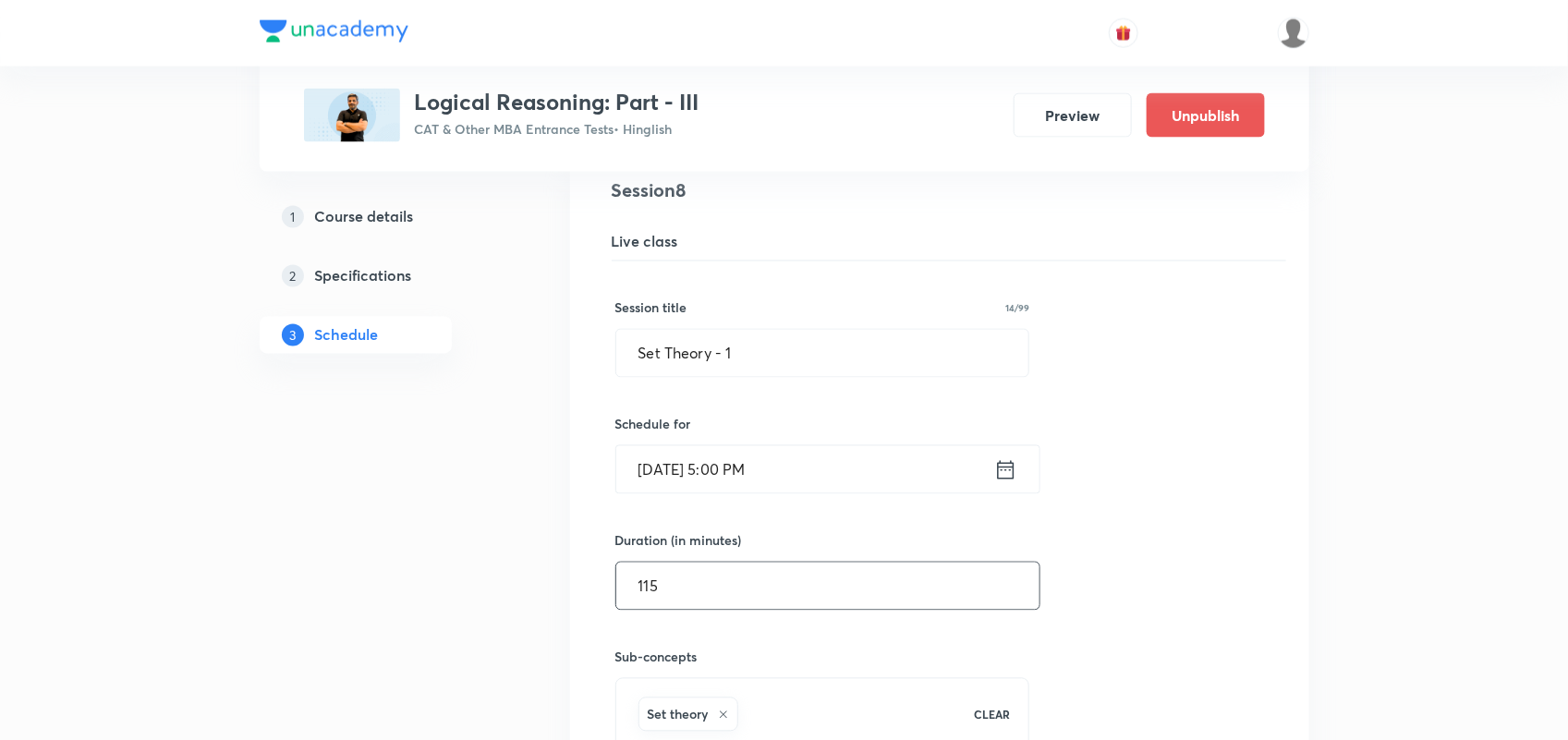
scroll to position [1370, 0]
click at [1003, 468] on icon at bounding box center [1005, 471] width 17 height 18
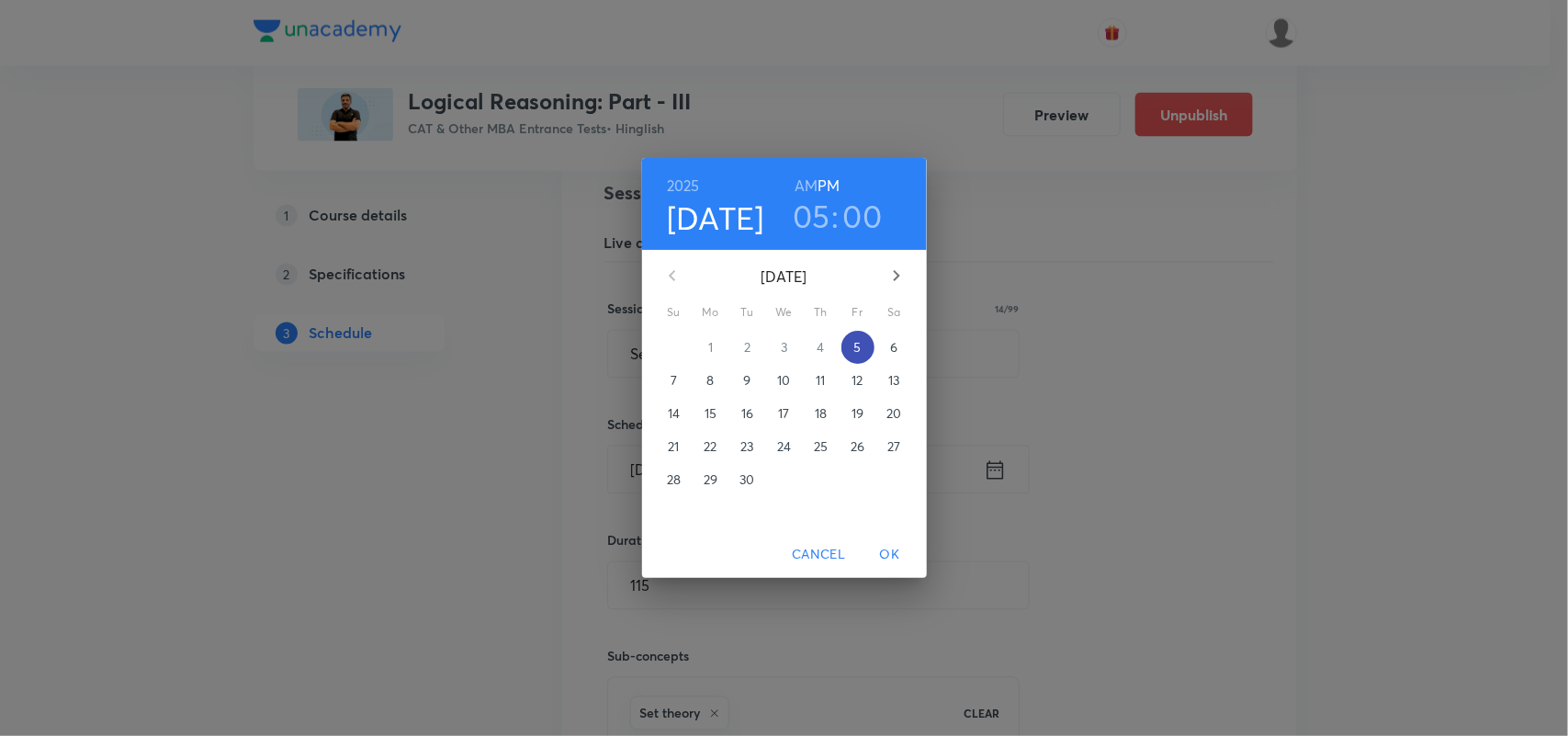
click at [854, 340] on p "5" at bounding box center [857, 347] width 8 height 18
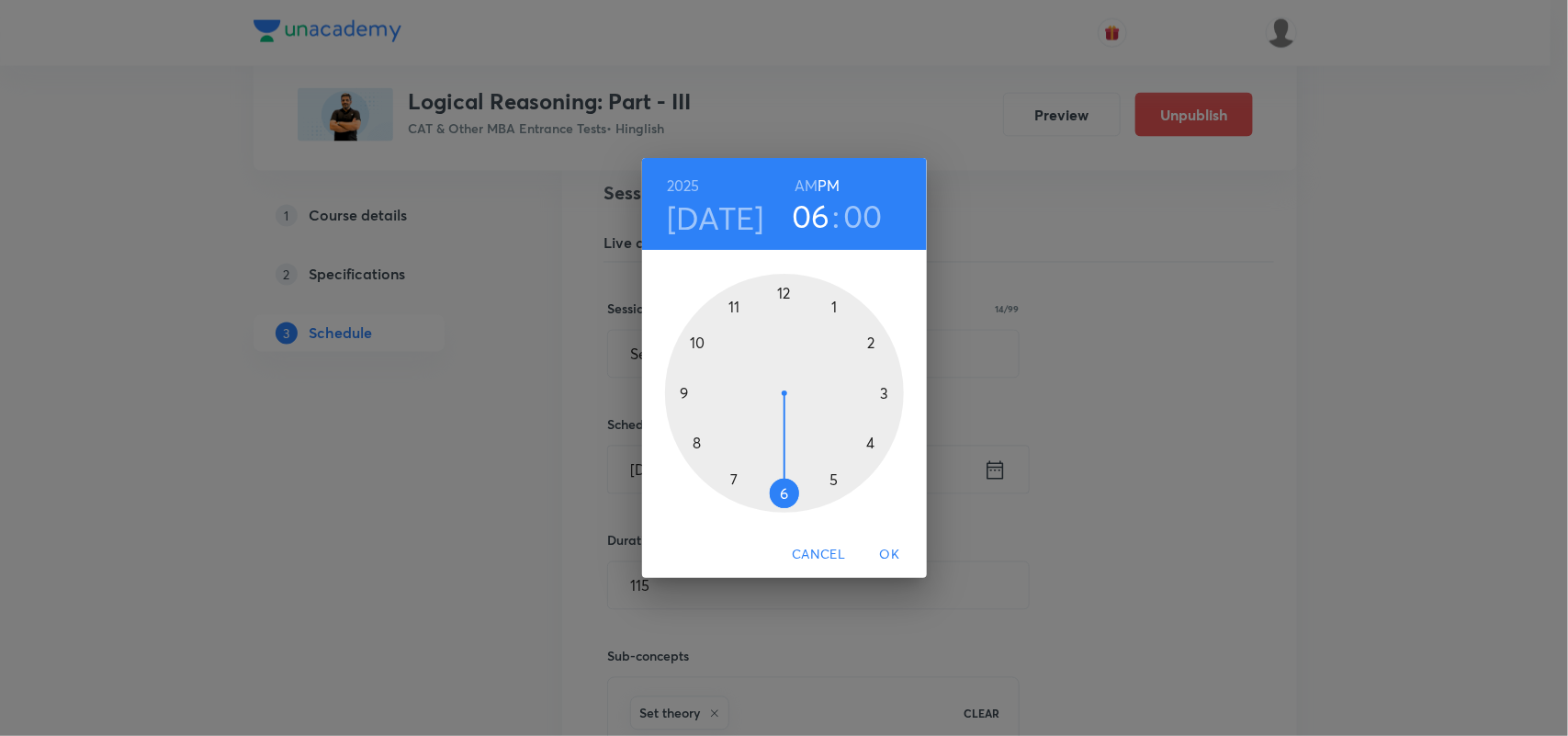
drag, startPoint x: 836, startPoint y: 473, endPoint x: 779, endPoint y: 499, distance: 62.6
click at [779, 499] on div at bounding box center [784, 393] width 239 height 239
click at [894, 553] on span "OK" at bounding box center [890, 555] width 44 height 23
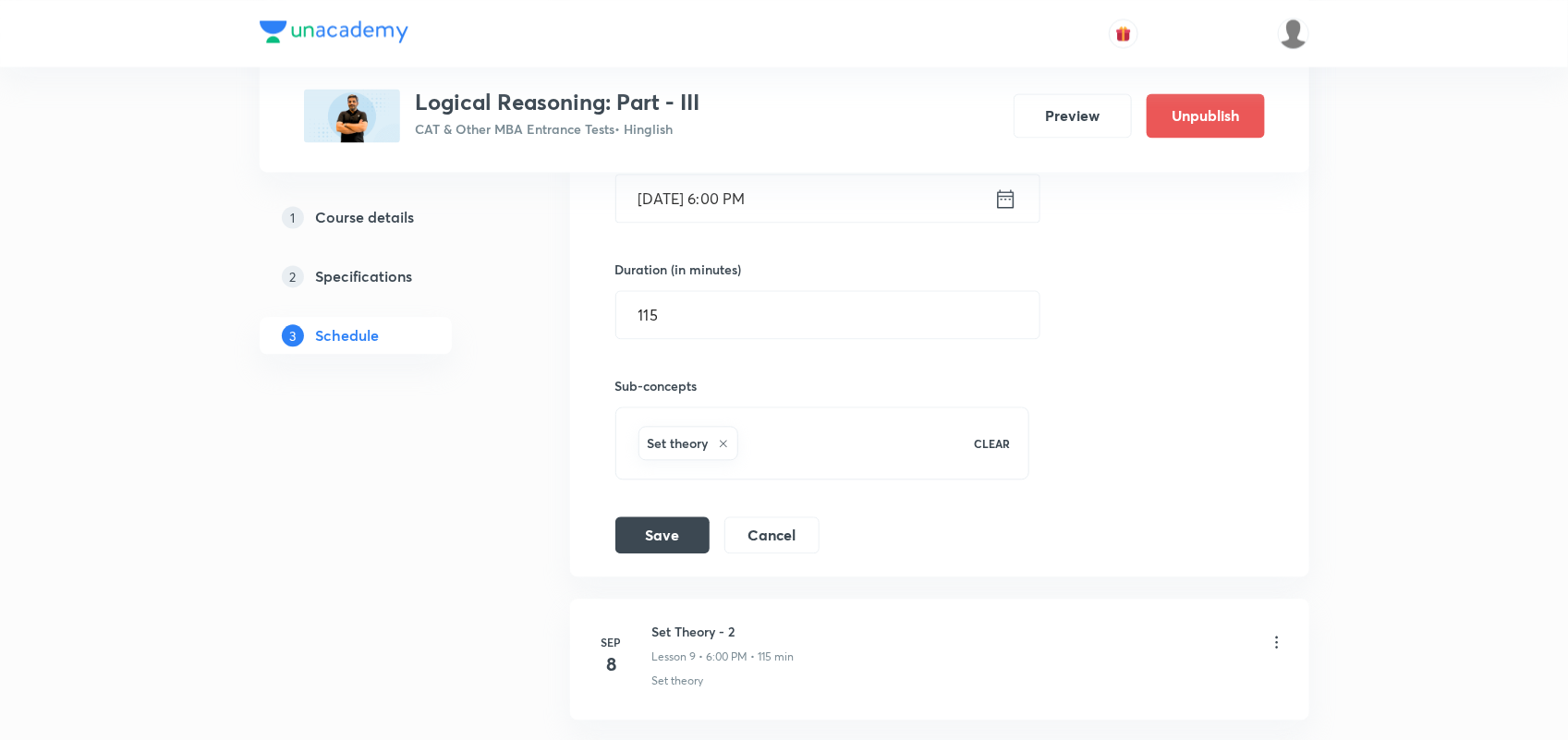
scroll to position [1650, 0]
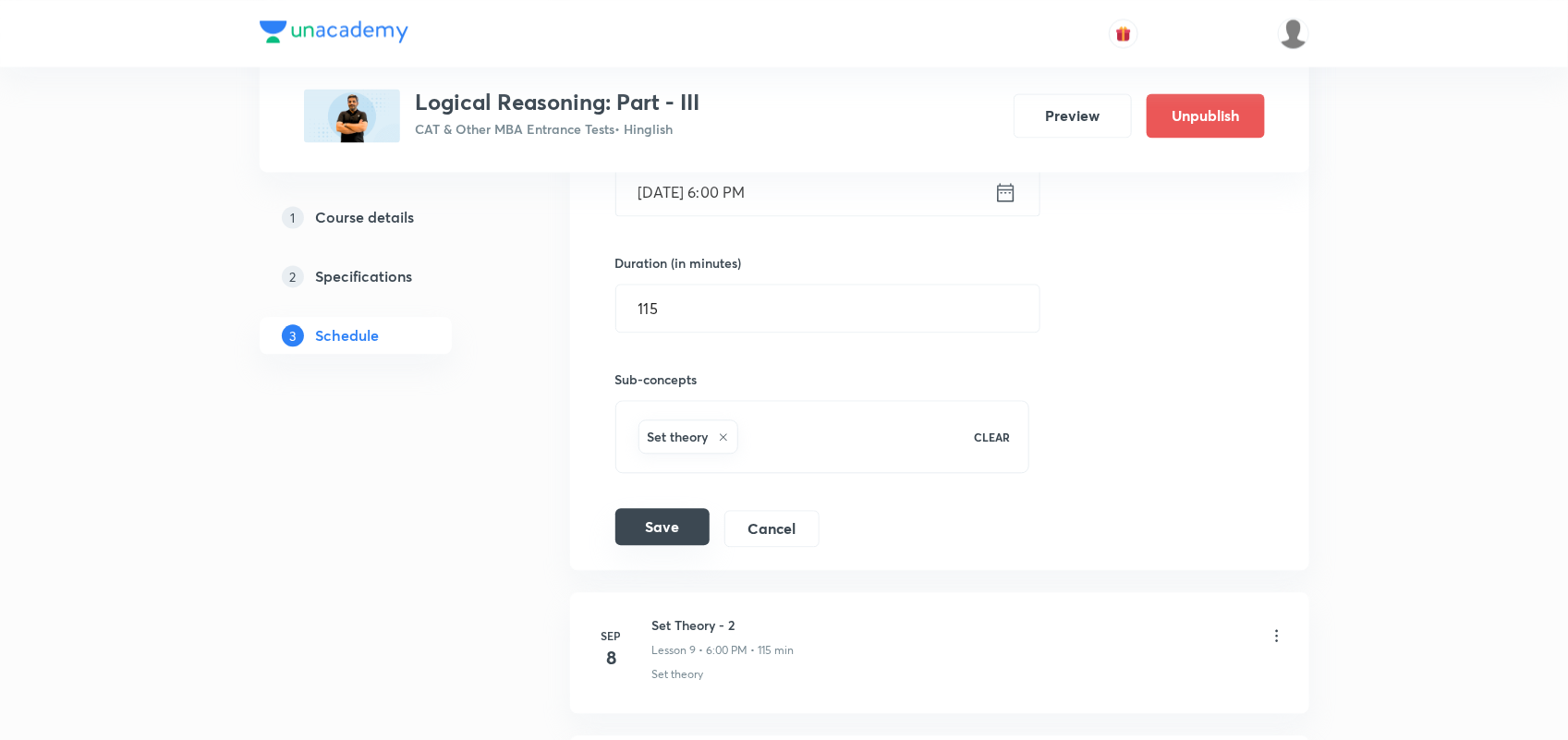
click at [709, 541] on button "Save" at bounding box center [662, 526] width 94 height 37
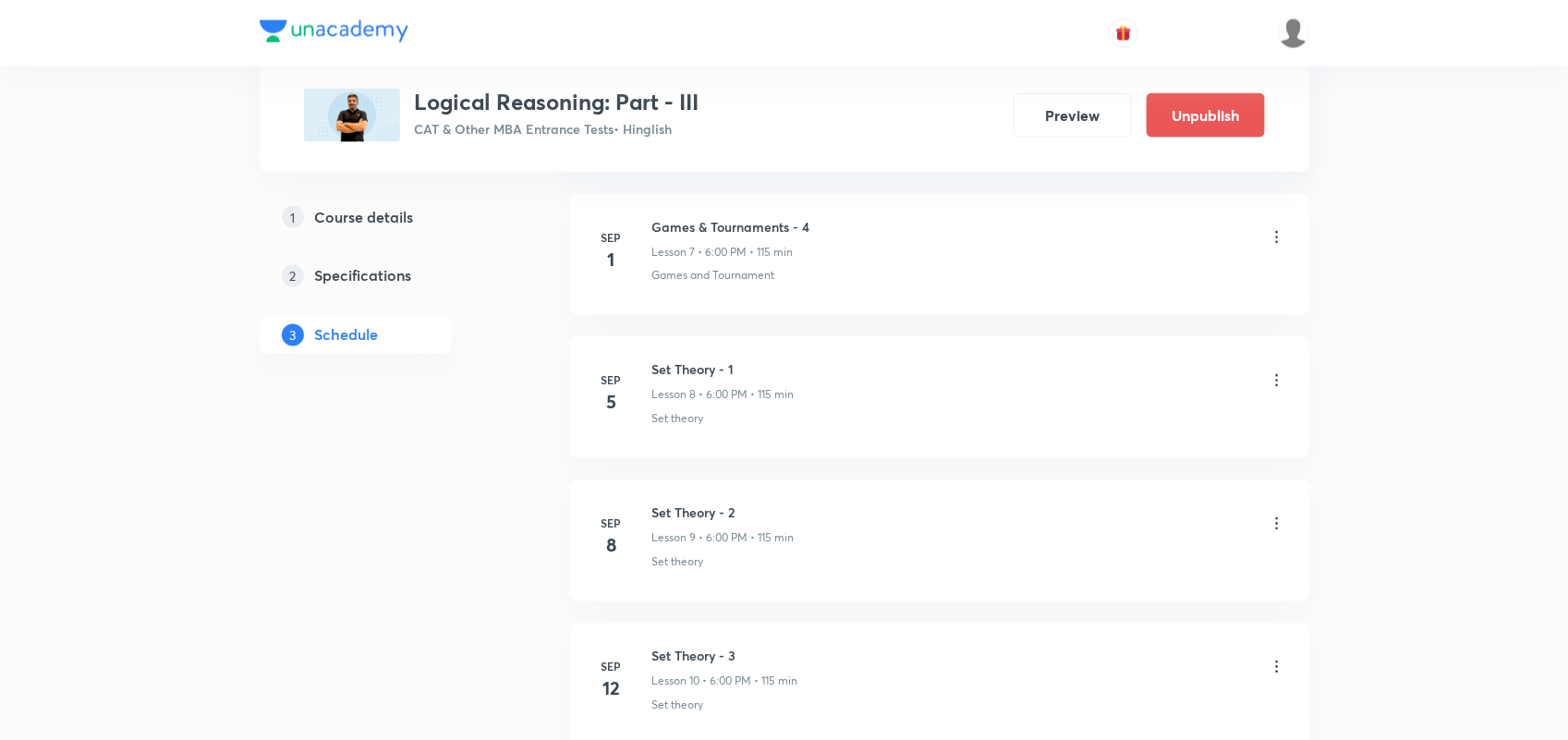
scroll to position [1294, 0]
click at [1276, 377] on icon at bounding box center [1276, 379] width 3 height 12
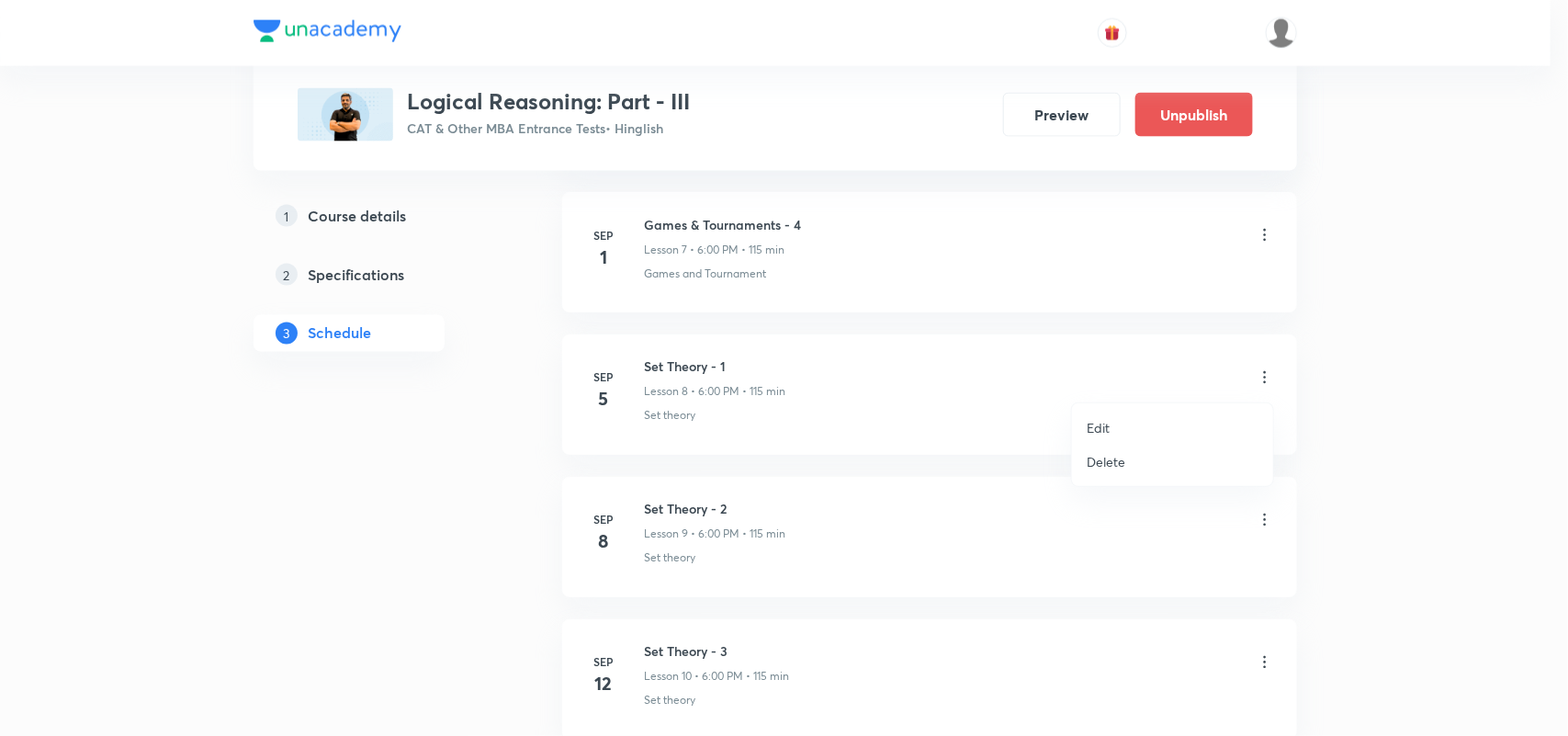
click at [1091, 428] on p "Edit" at bounding box center [1098, 427] width 23 height 19
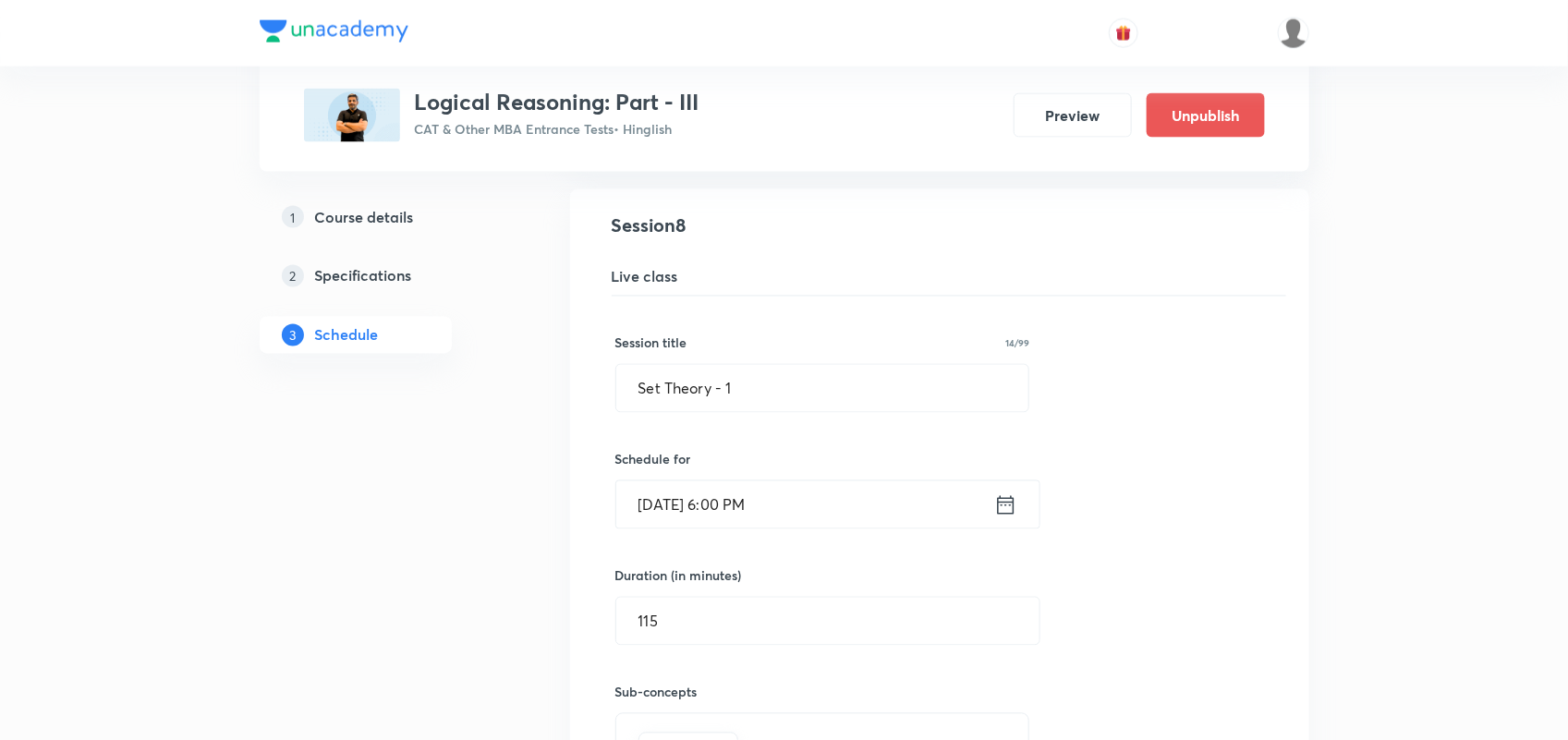
scroll to position [1342, 0]
click at [1003, 501] on icon at bounding box center [1005, 499] width 17 height 18
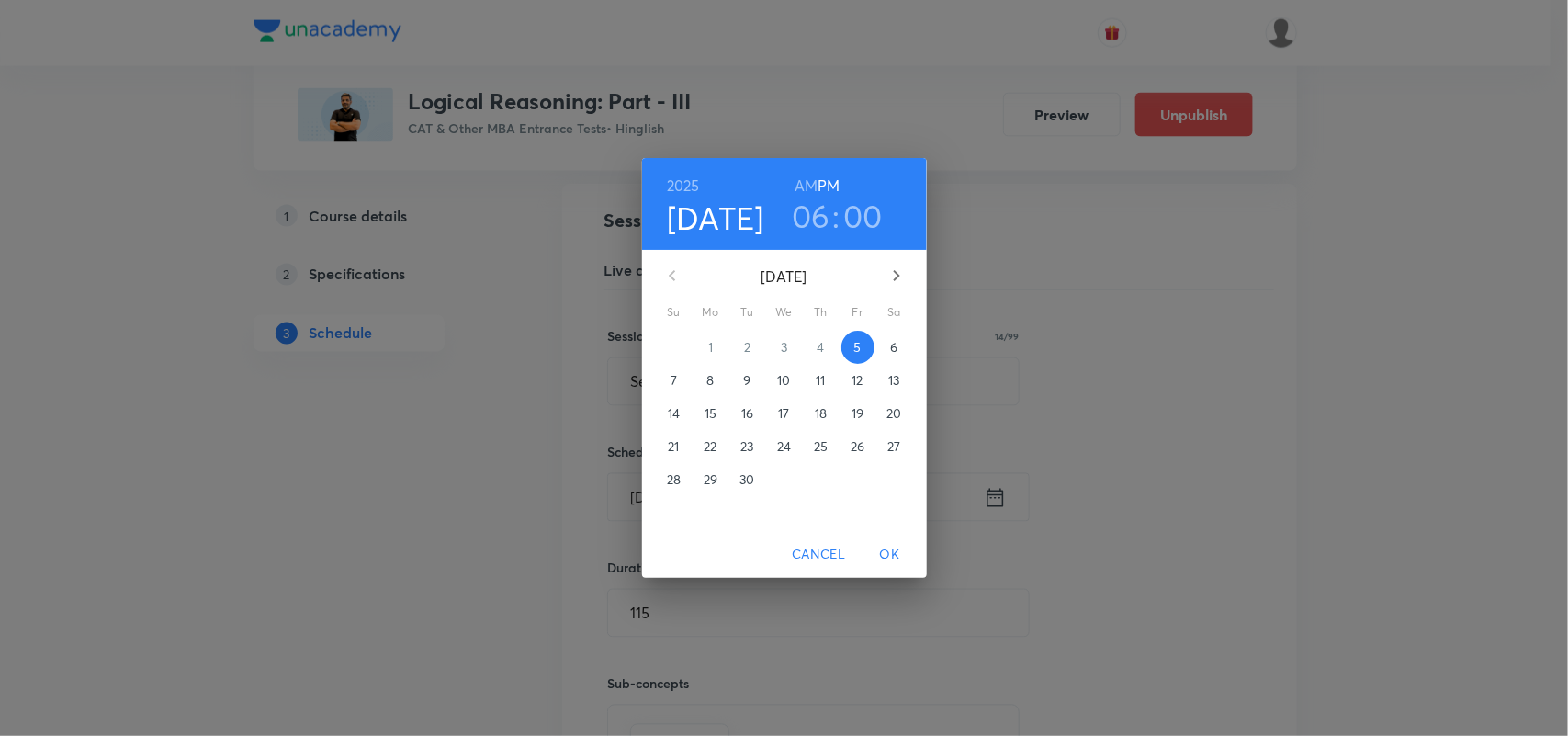
click at [819, 213] on h3 "06" at bounding box center [810, 215] width 39 height 39
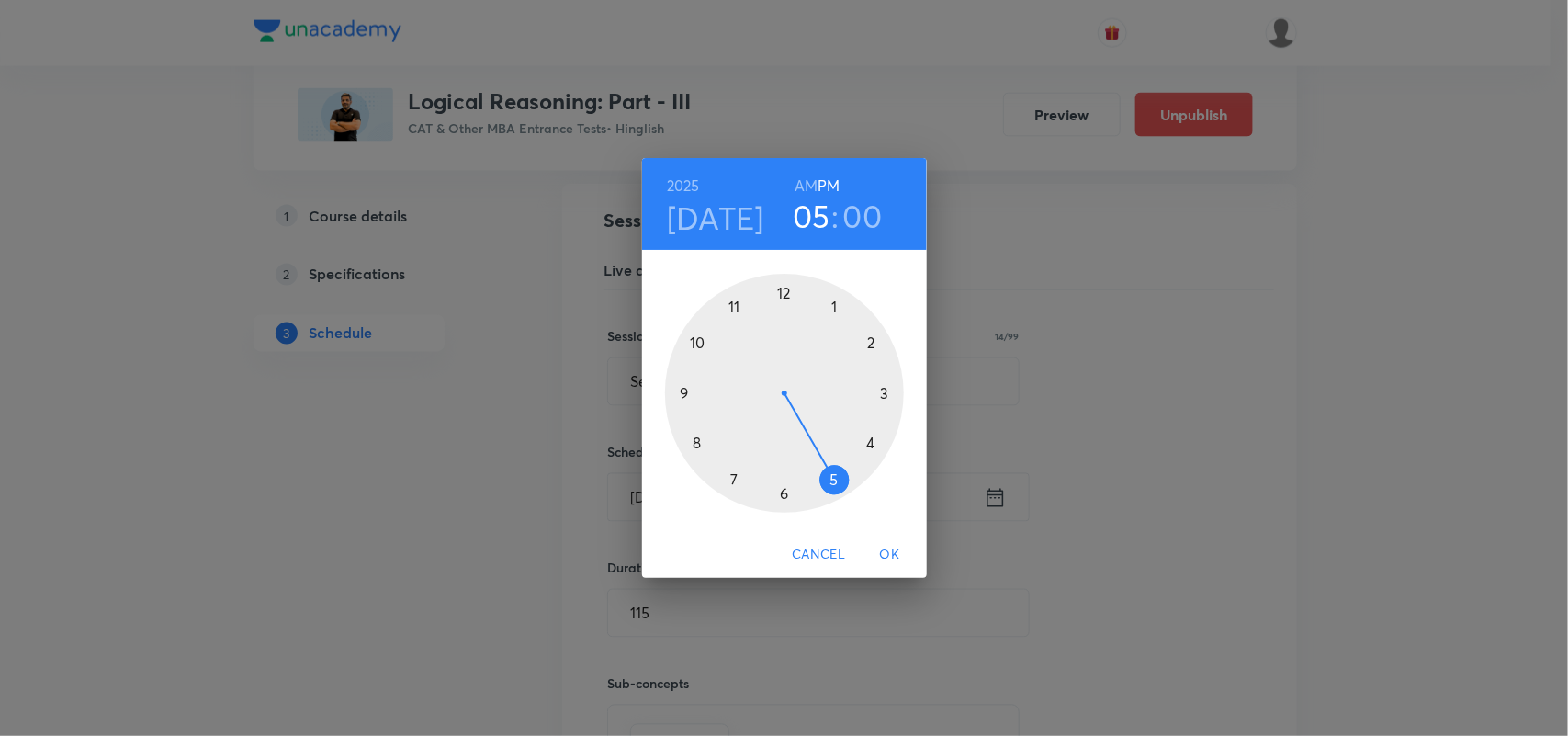
drag, startPoint x: 778, startPoint y: 494, endPoint x: 834, endPoint y: 487, distance: 56.4
click at [834, 487] on div at bounding box center [784, 393] width 239 height 239
drag, startPoint x: 779, startPoint y: 300, endPoint x: 788, endPoint y: 494, distance: 194.2
click at [788, 494] on div at bounding box center [784, 393] width 239 height 239
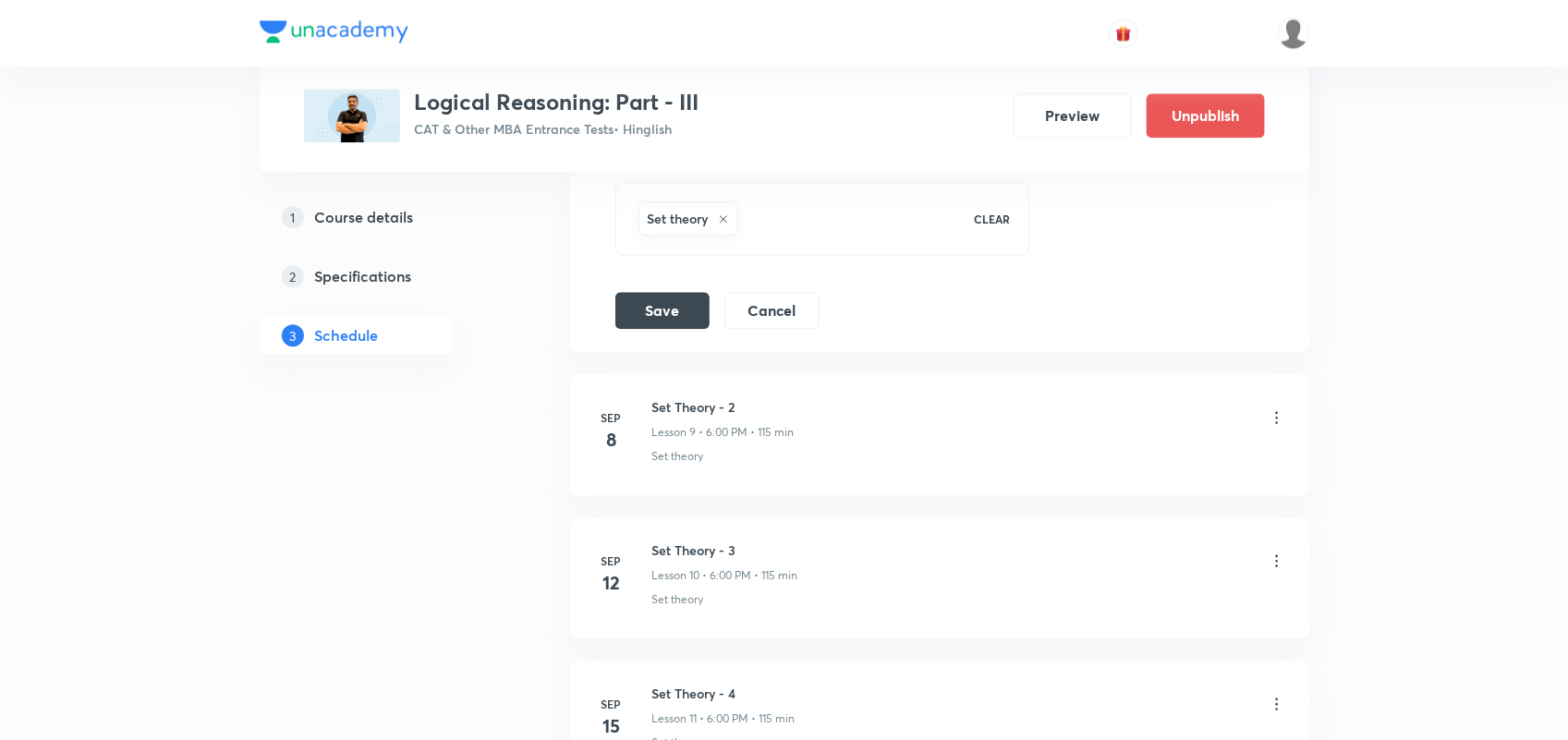
scroll to position [1945, 0]
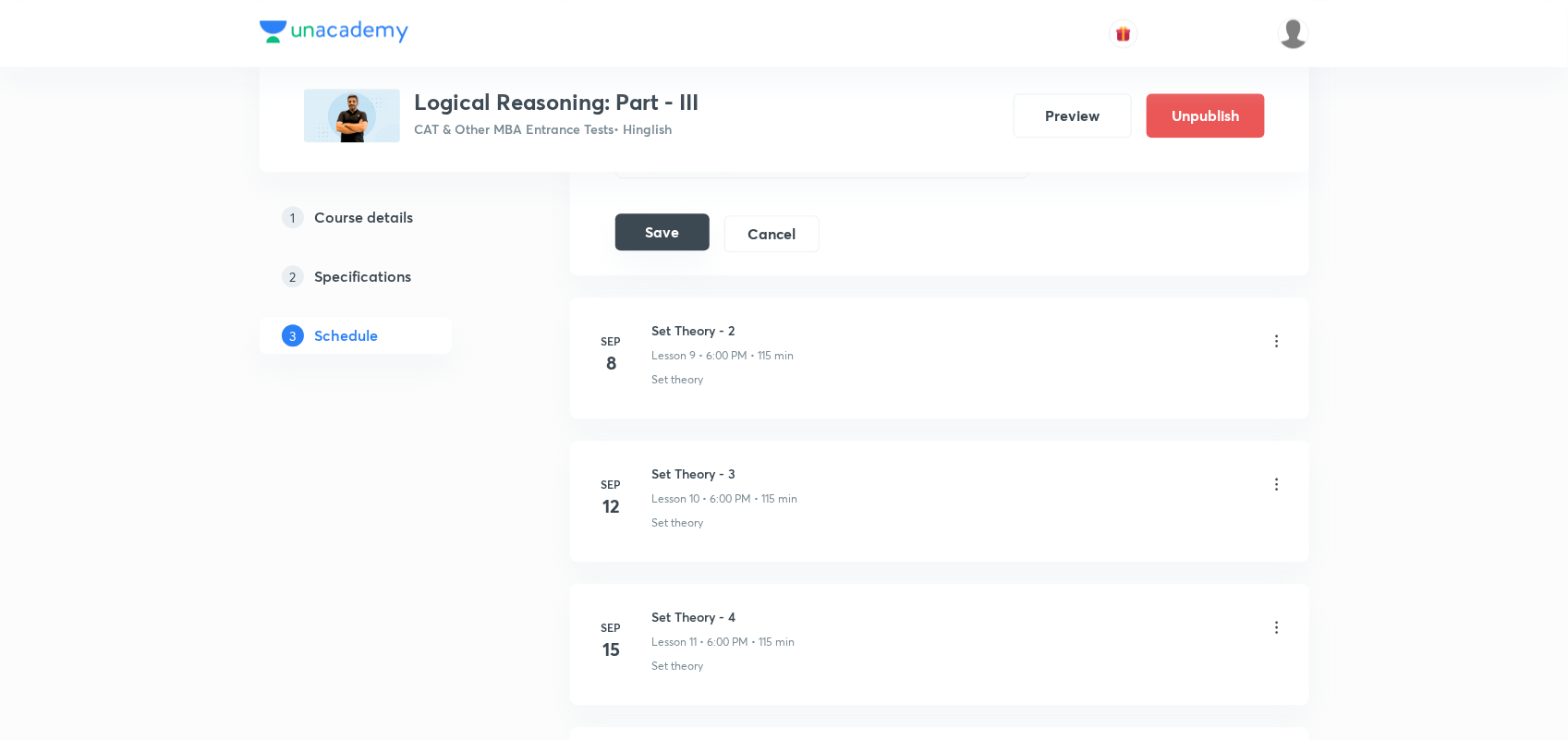
click at [688, 233] on button "Save" at bounding box center [662, 232] width 94 height 37
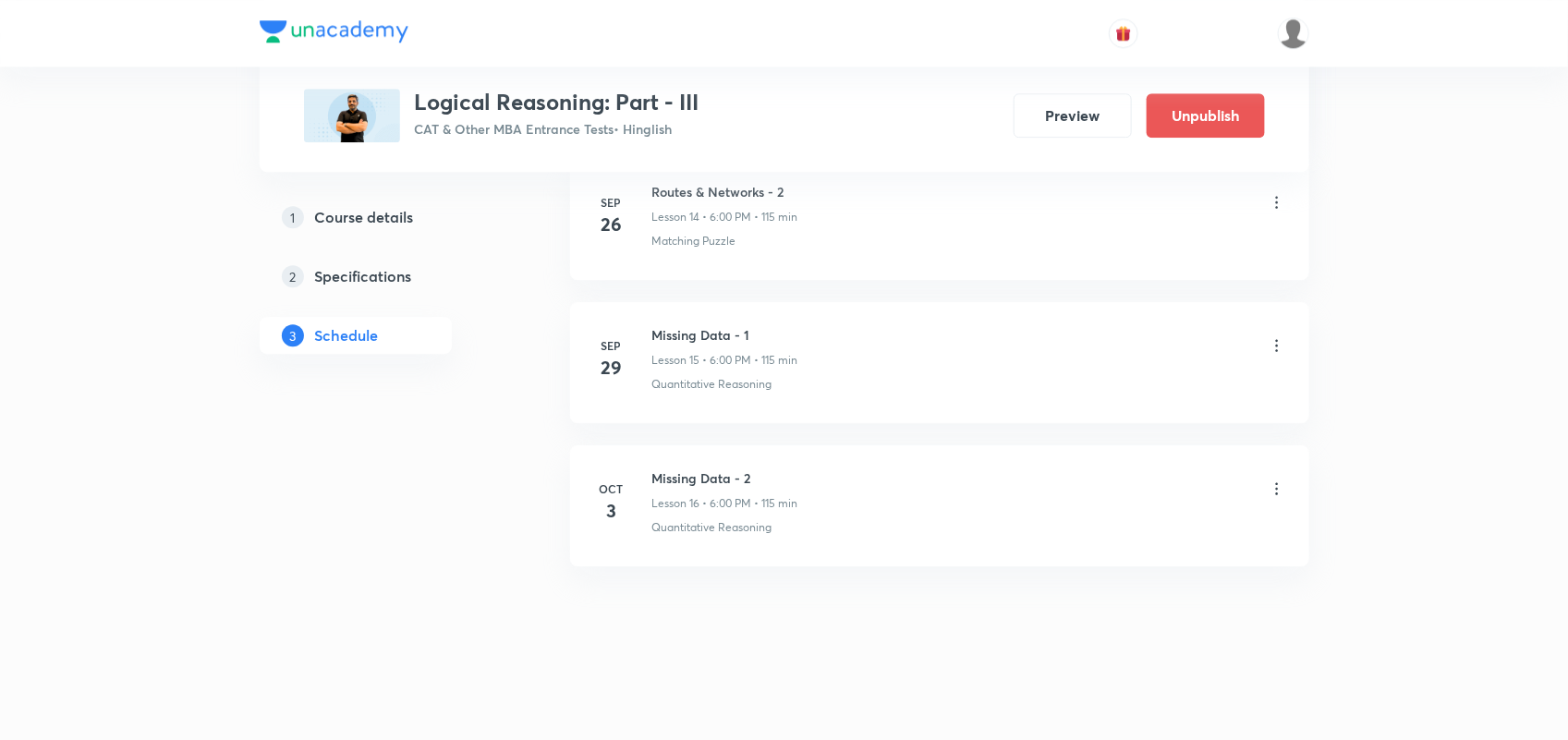
scroll to position [2337, 0]
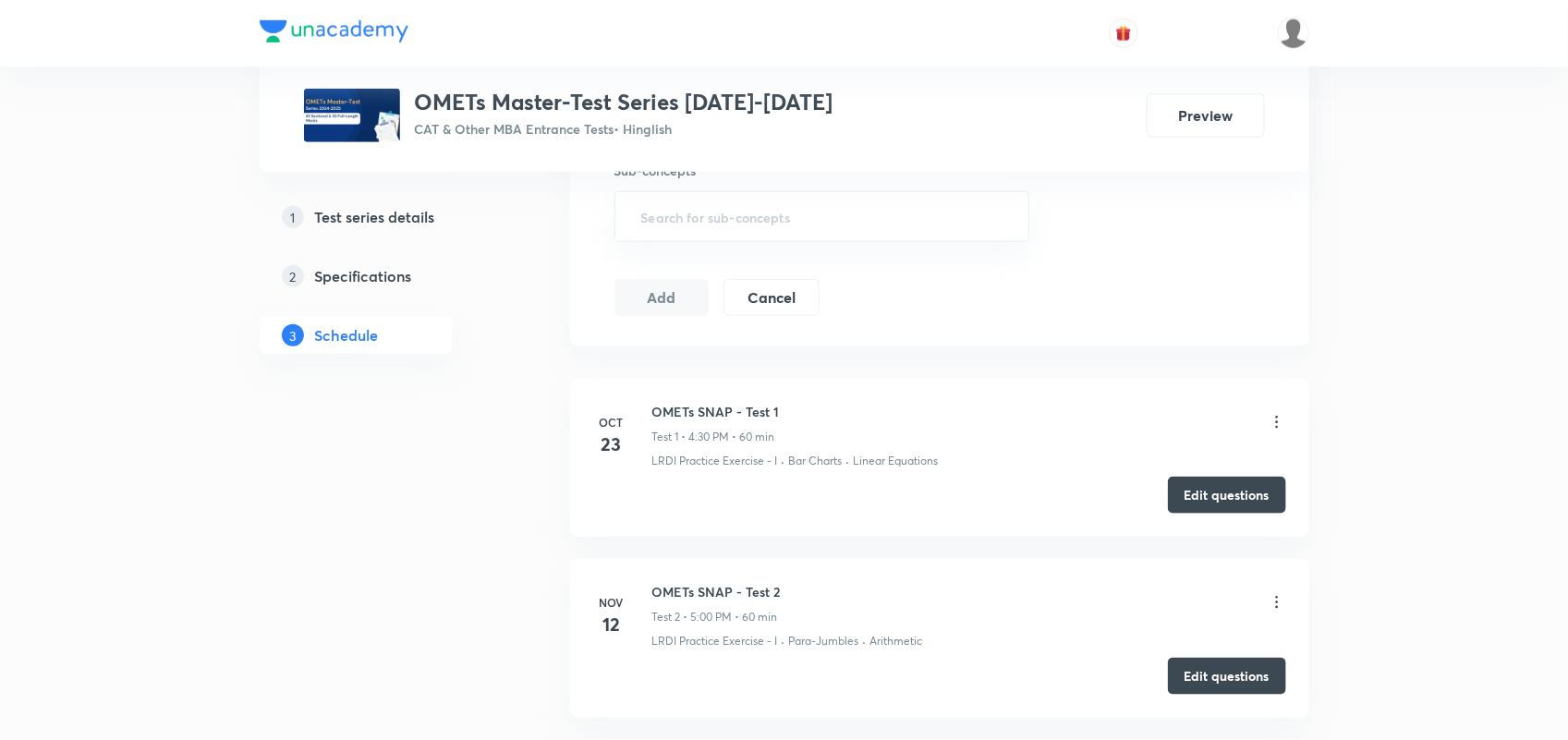
scroll to position [790, 0]
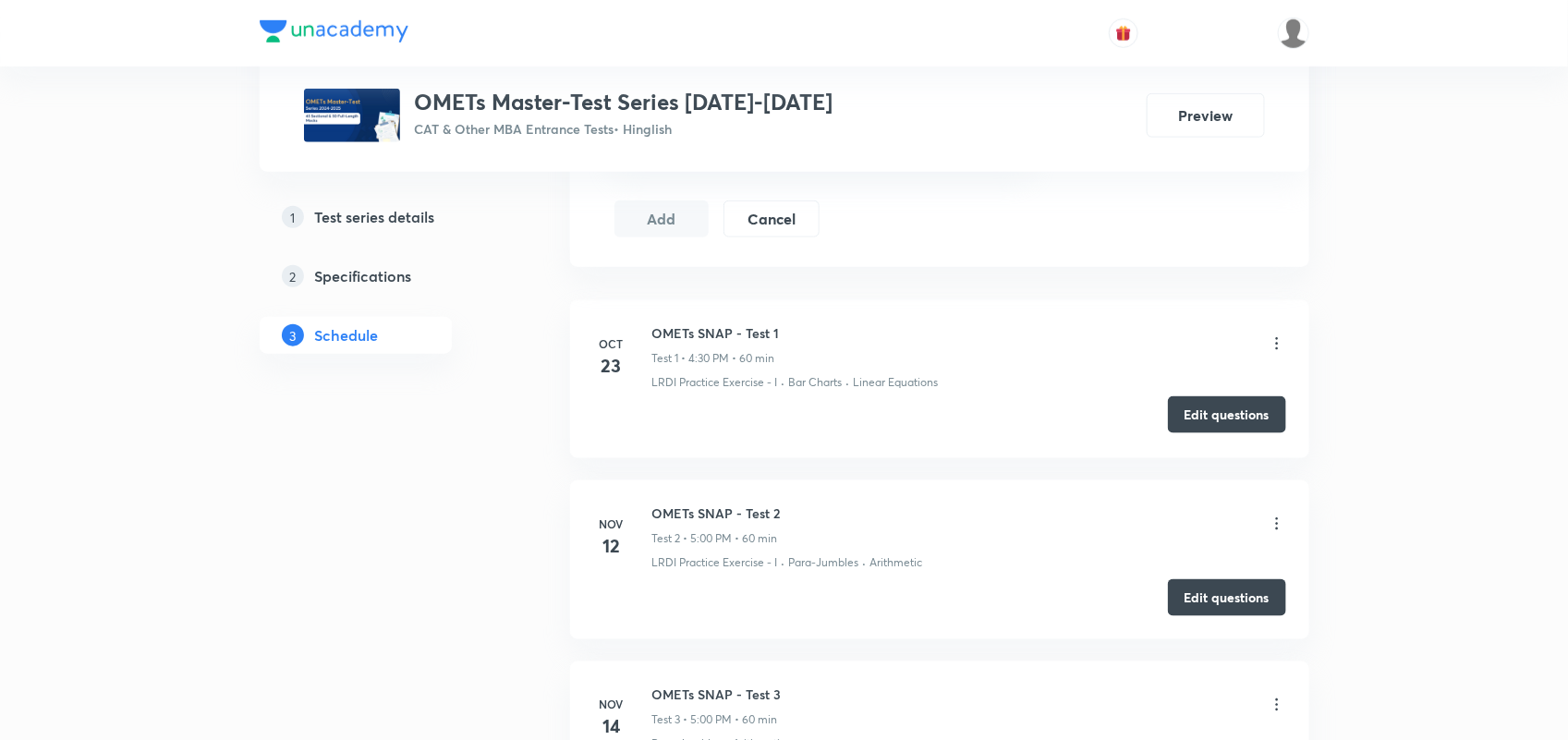
click at [1248, 429] on button "Edit questions" at bounding box center [1227, 414] width 118 height 37
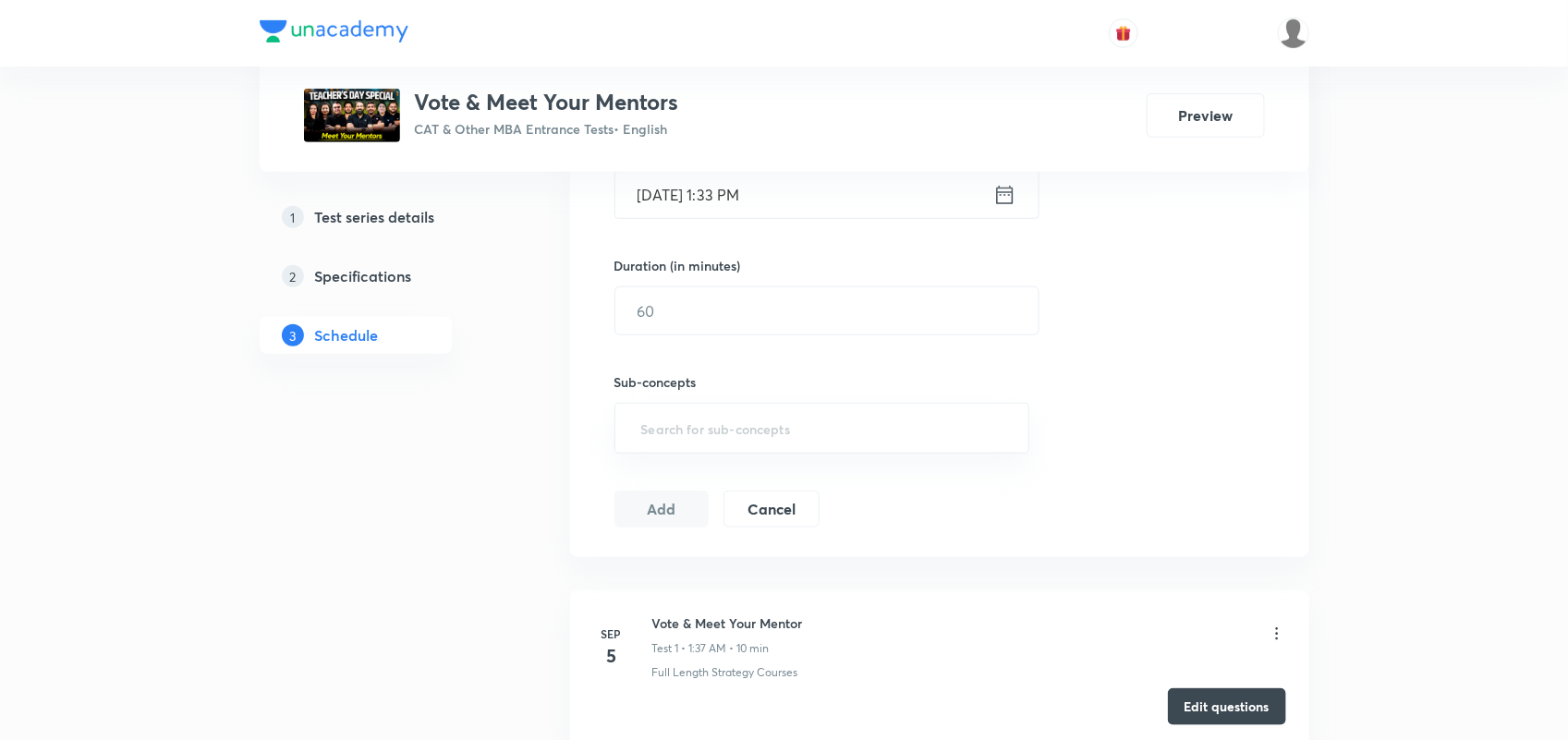
scroll to position [684, 0]
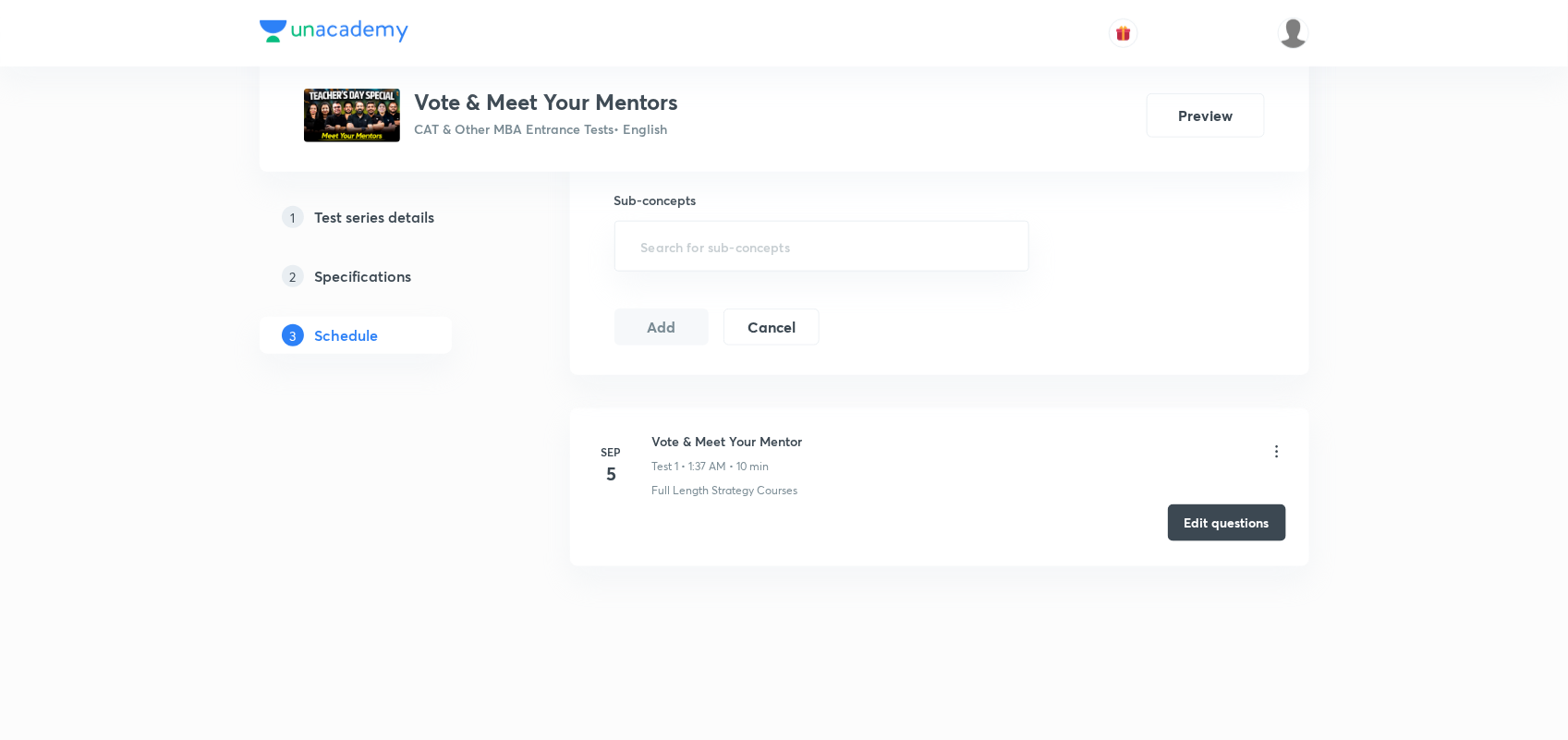
click at [1229, 509] on button "Edit questions" at bounding box center [1227, 522] width 118 height 37
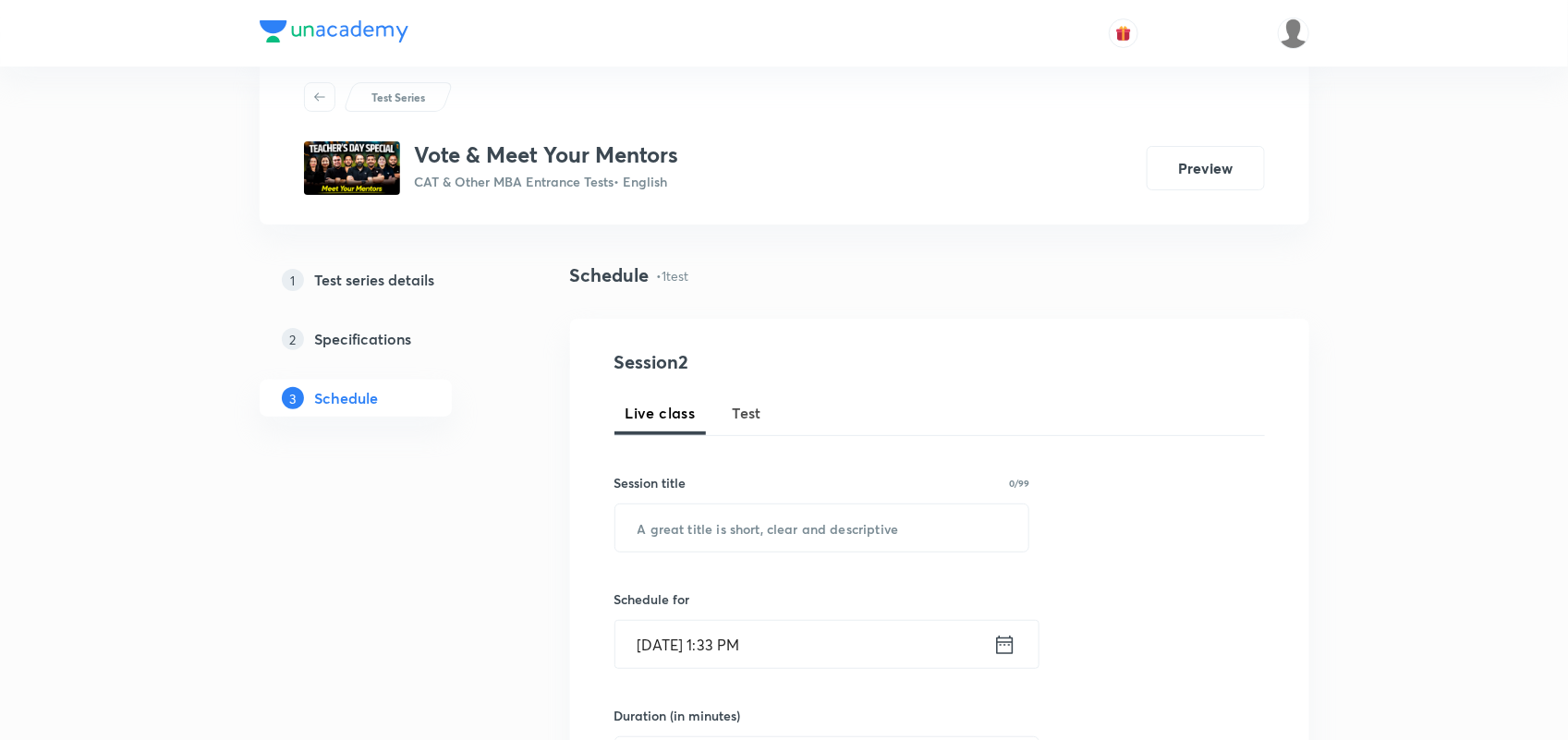
scroll to position [0, 0]
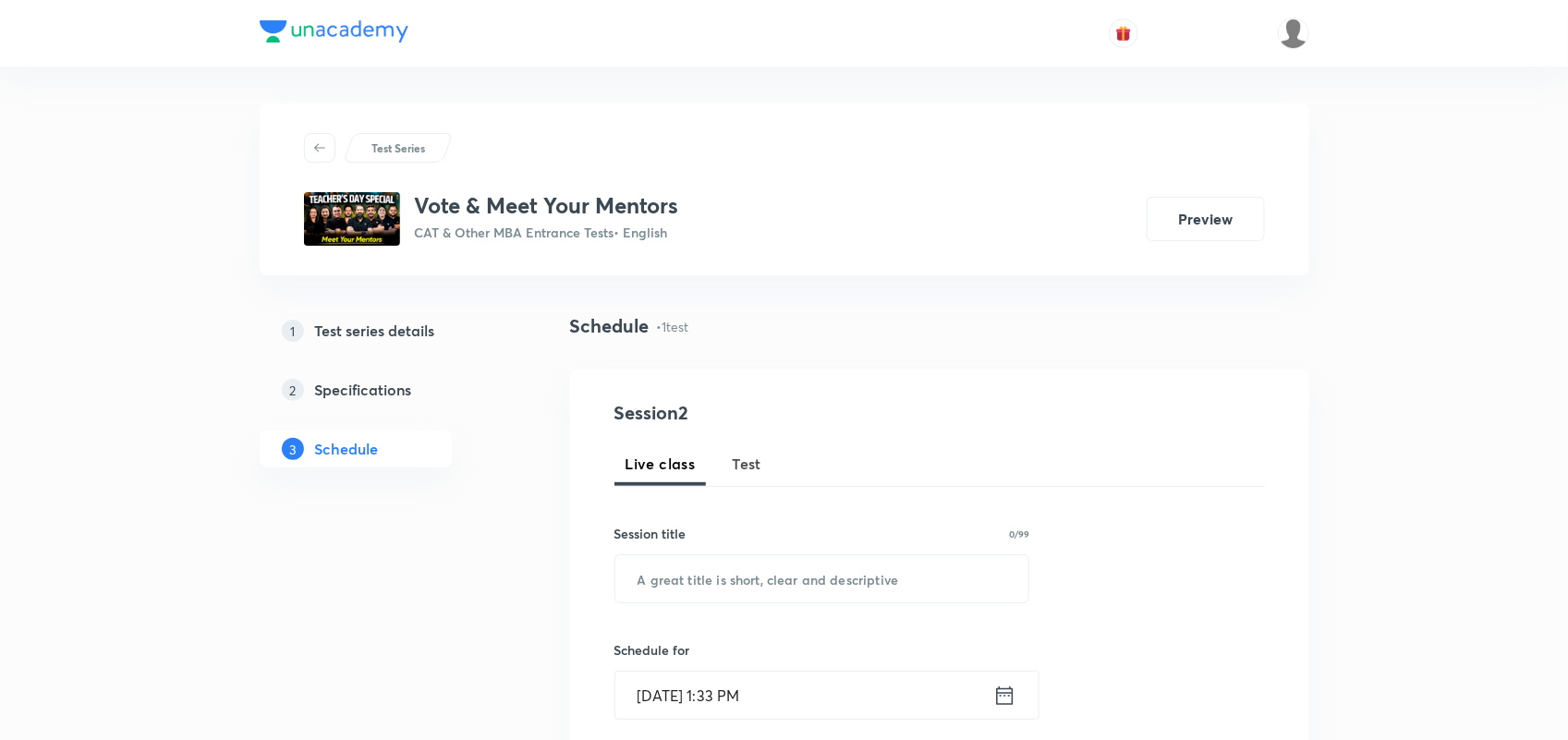
click at [754, 460] on span "Test" at bounding box center [747, 463] width 29 height 22
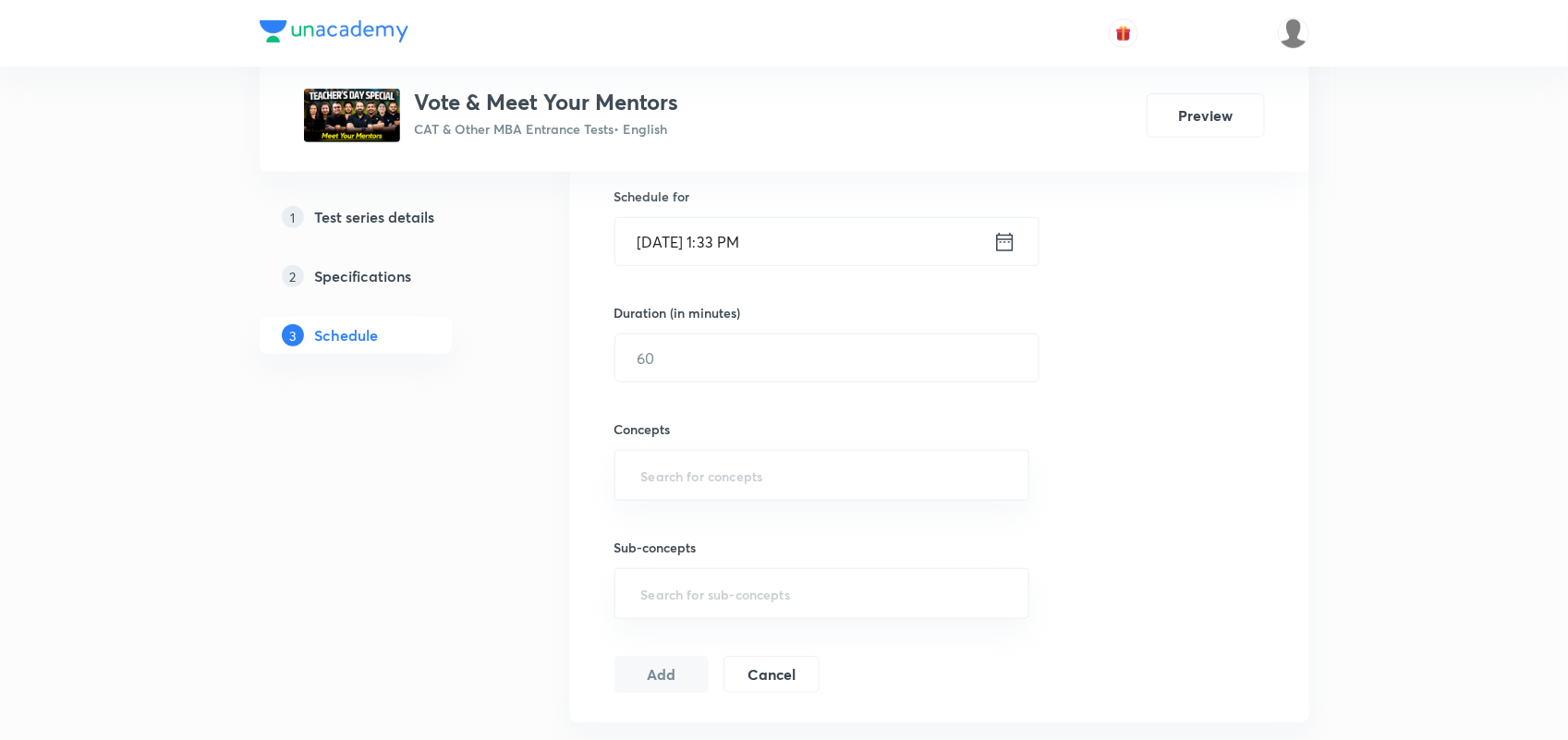
scroll to position [450, 0]
click at [1010, 251] on icon at bounding box center [1004, 244] width 23 height 26
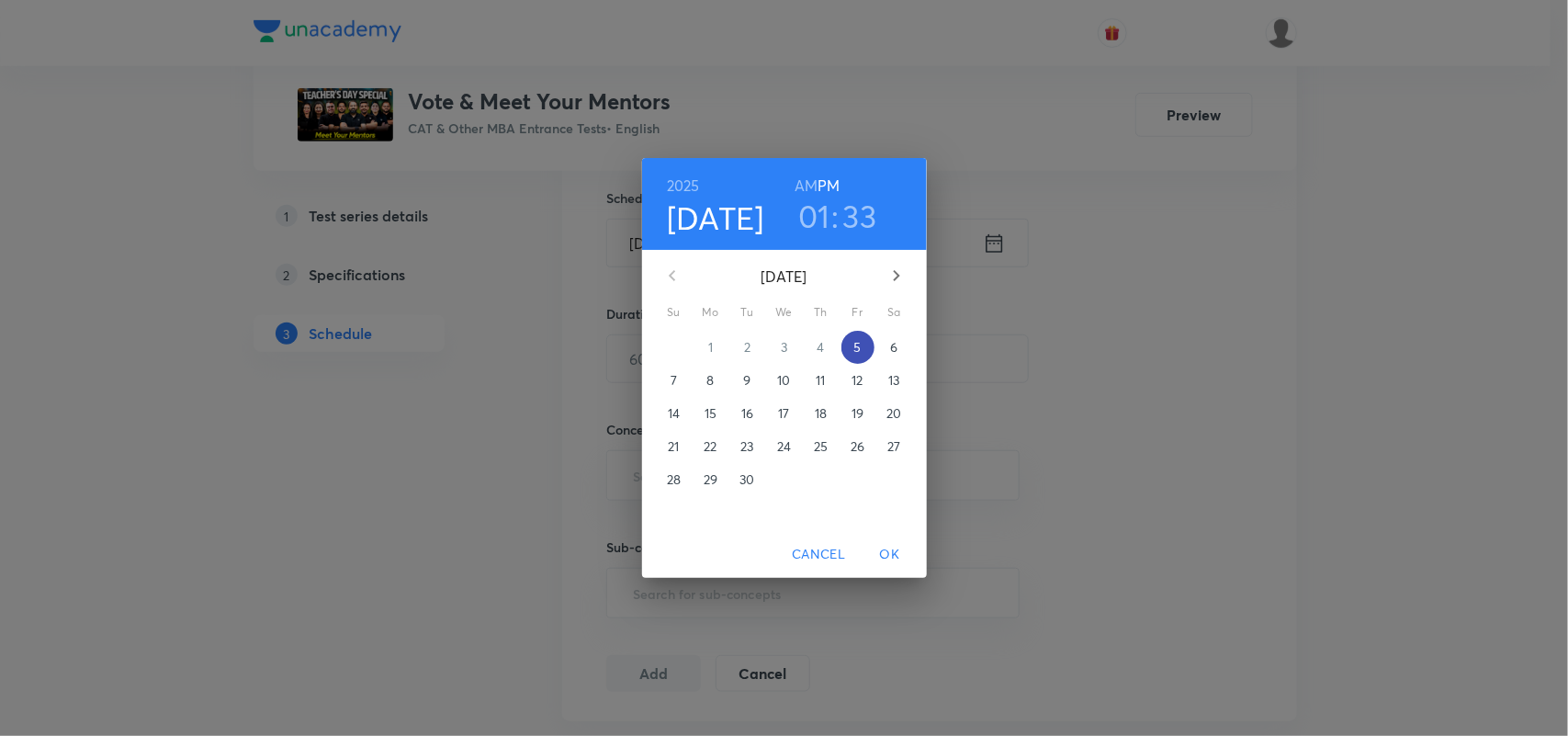
click at [856, 341] on p "5" at bounding box center [857, 347] width 8 height 18
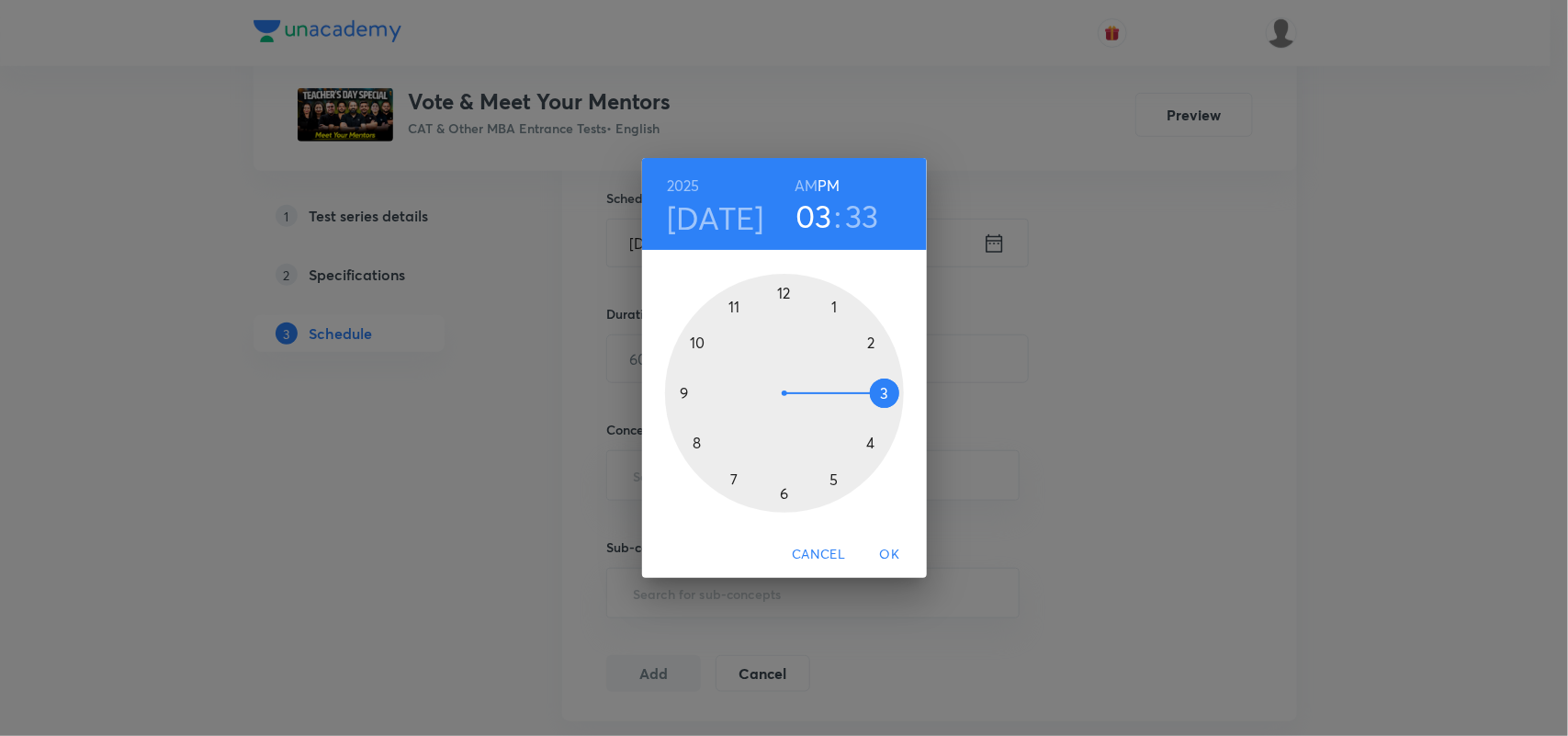
drag, startPoint x: 833, startPoint y: 305, endPoint x: 892, endPoint y: 396, distance: 108.5
click at [892, 396] on div at bounding box center [784, 393] width 239 height 239
click at [819, 216] on h3 "03" at bounding box center [813, 215] width 37 height 39
drag, startPoint x: 884, startPoint y: 390, endPoint x: 887, endPoint y: 400, distance: 10.4
click at [887, 400] on div at bounding box center [784, 393] width 239 height 239
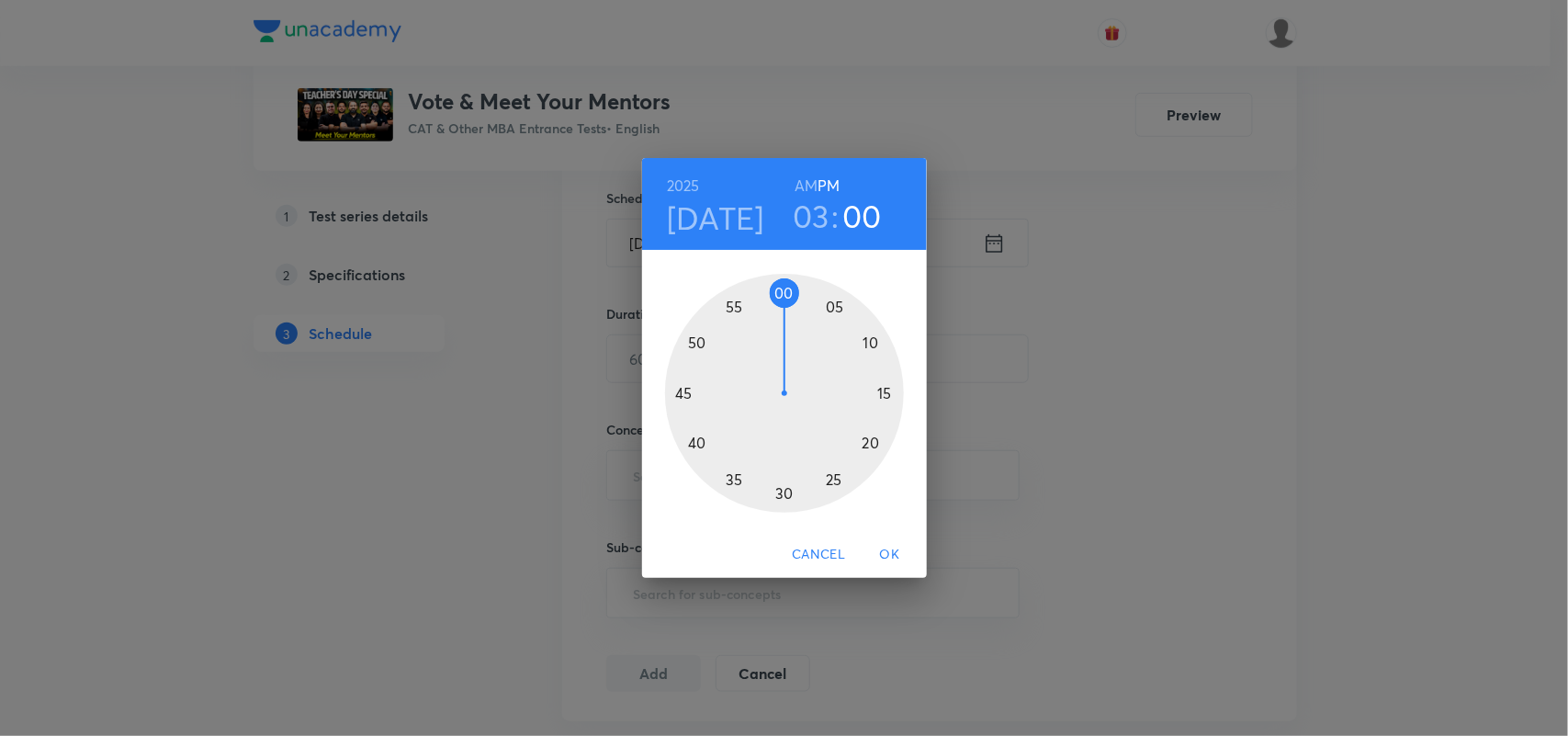
drag, startPoint x: 746, startPoint y: 485, endPoint x: 787, endPoint y: 300, distance: 189.5
click at [787, 300] on div at bounding box center [784, 393] width 239 height 239
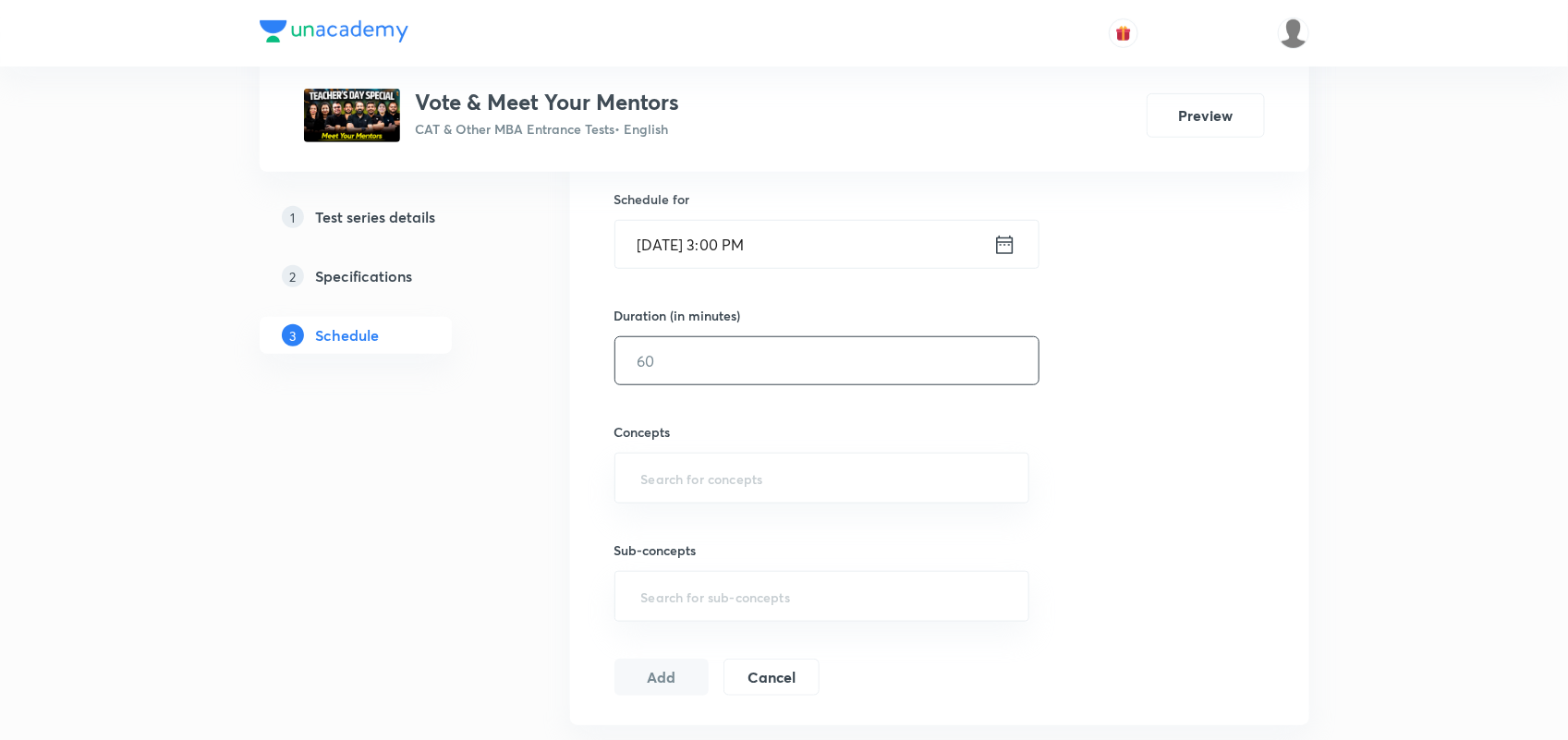
click at [717, 358] on input "text" at bounding box center [827, 361] width 423 height 47
type input "10"
click at [726, 463] on input "text" at bounding box center [822, 478] width 370 height 34
type input "X"
type input "c"
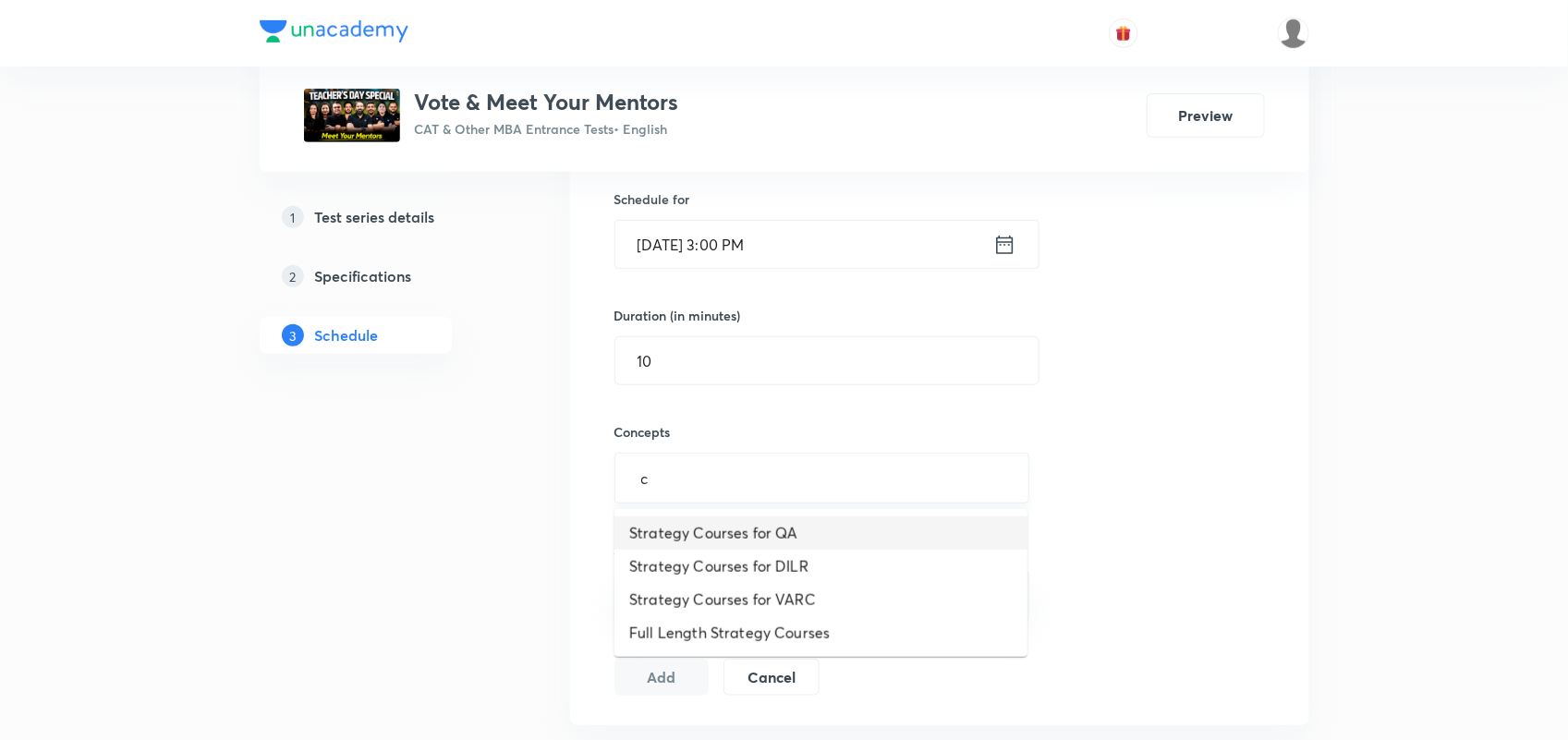
click at [689, 486] on input "c" at bounding box center [822, 478] width 370 height 34
type input "st"
click at [713, 667] on li "Strategy Related" at bounding box center [821, 666] width 413 height 33
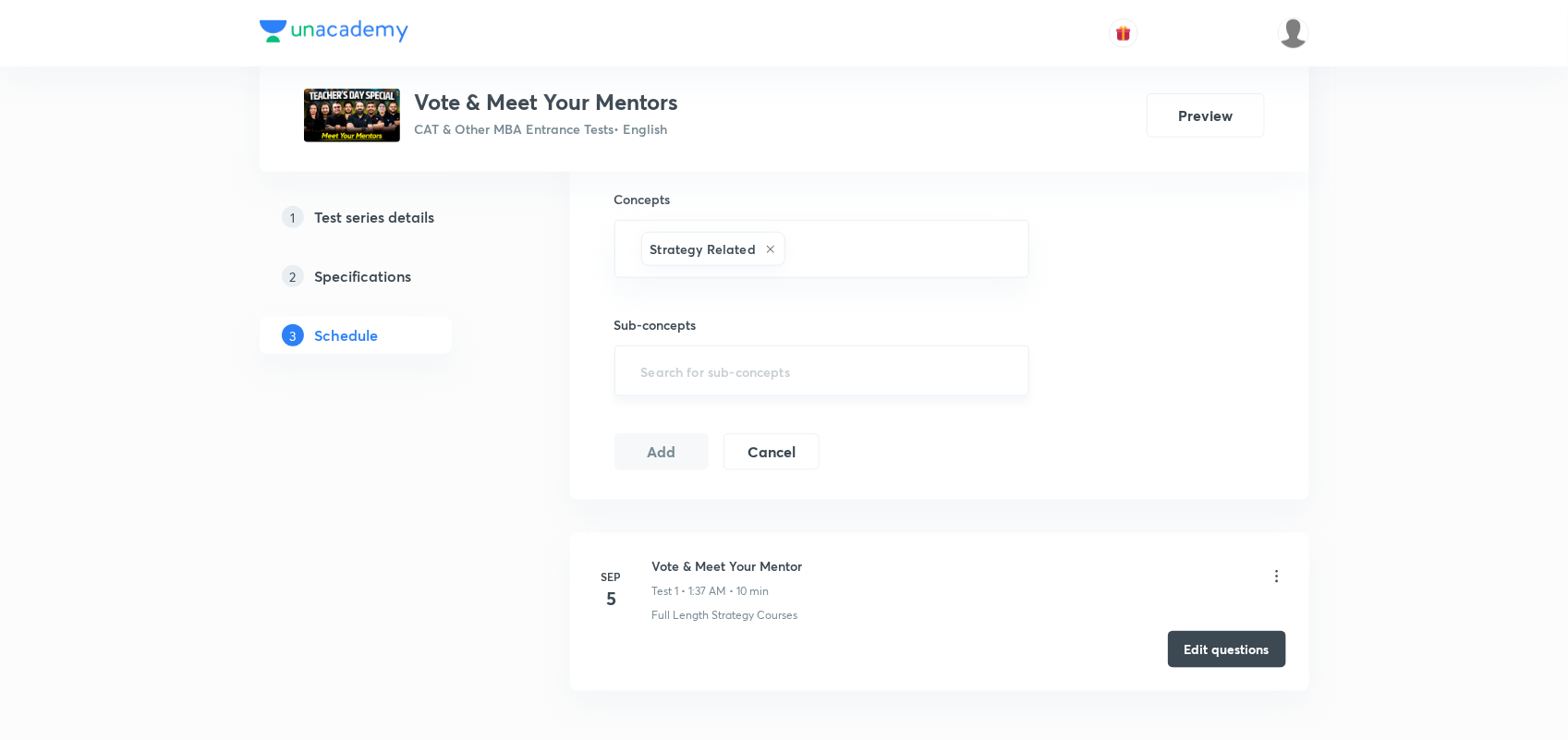
scroll to position [684, 0]
click at [778, 380] on input "text" at bounding box center [822, 370] width 370 height 34
click at [1238, 450] on div "Session 2 Live class Test Session title 0/99 ​ Schedule for Sep 5, 2025, 3:00 P…" at bounding box center [940, 92] width 650 height 754
click at [653, 459] on button "Add" at bounding box center [662, 450] width 95 height 37
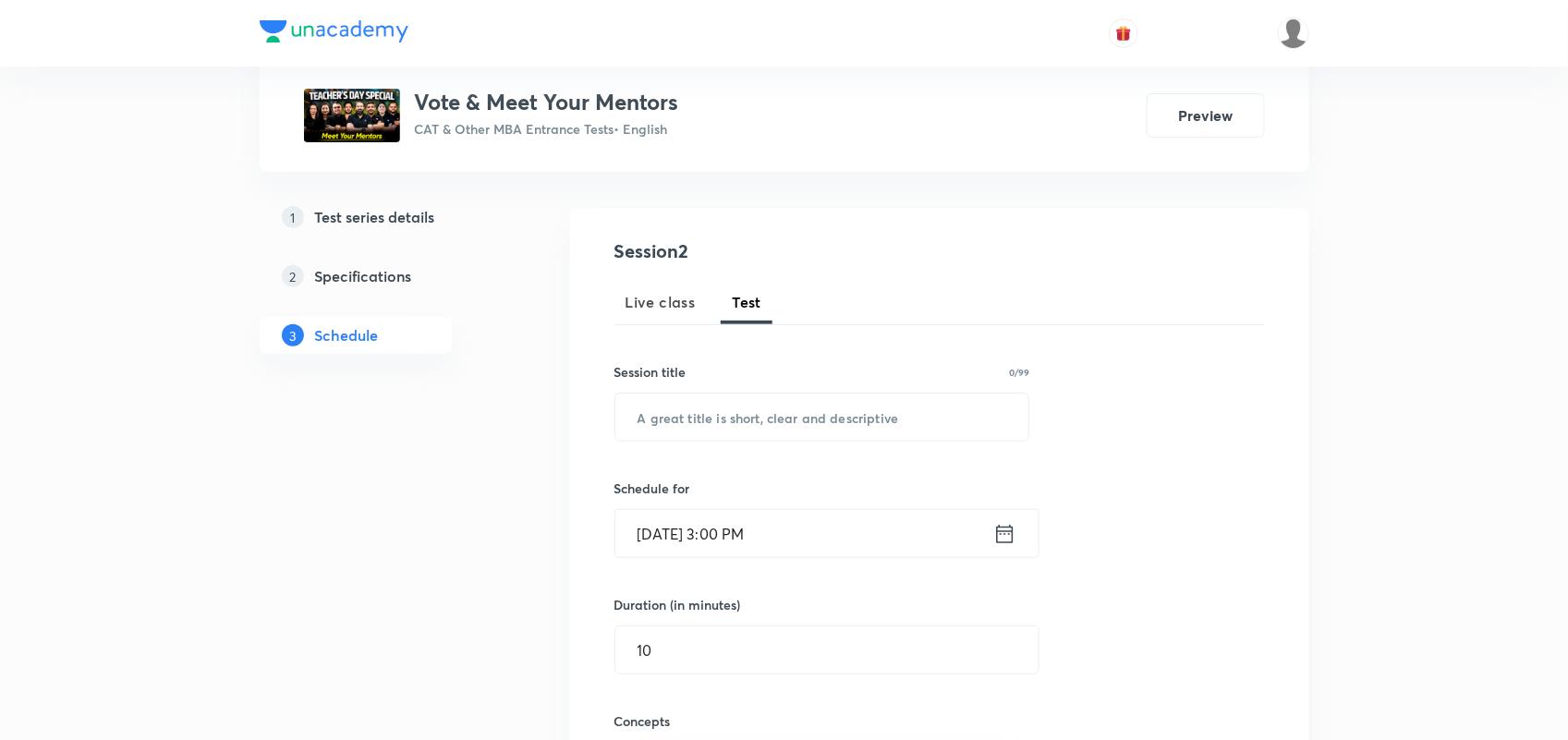
scroll to position [160, 0]
click at [731, 417] on input "text" at bounding box center [823, 419] width 414 height 47
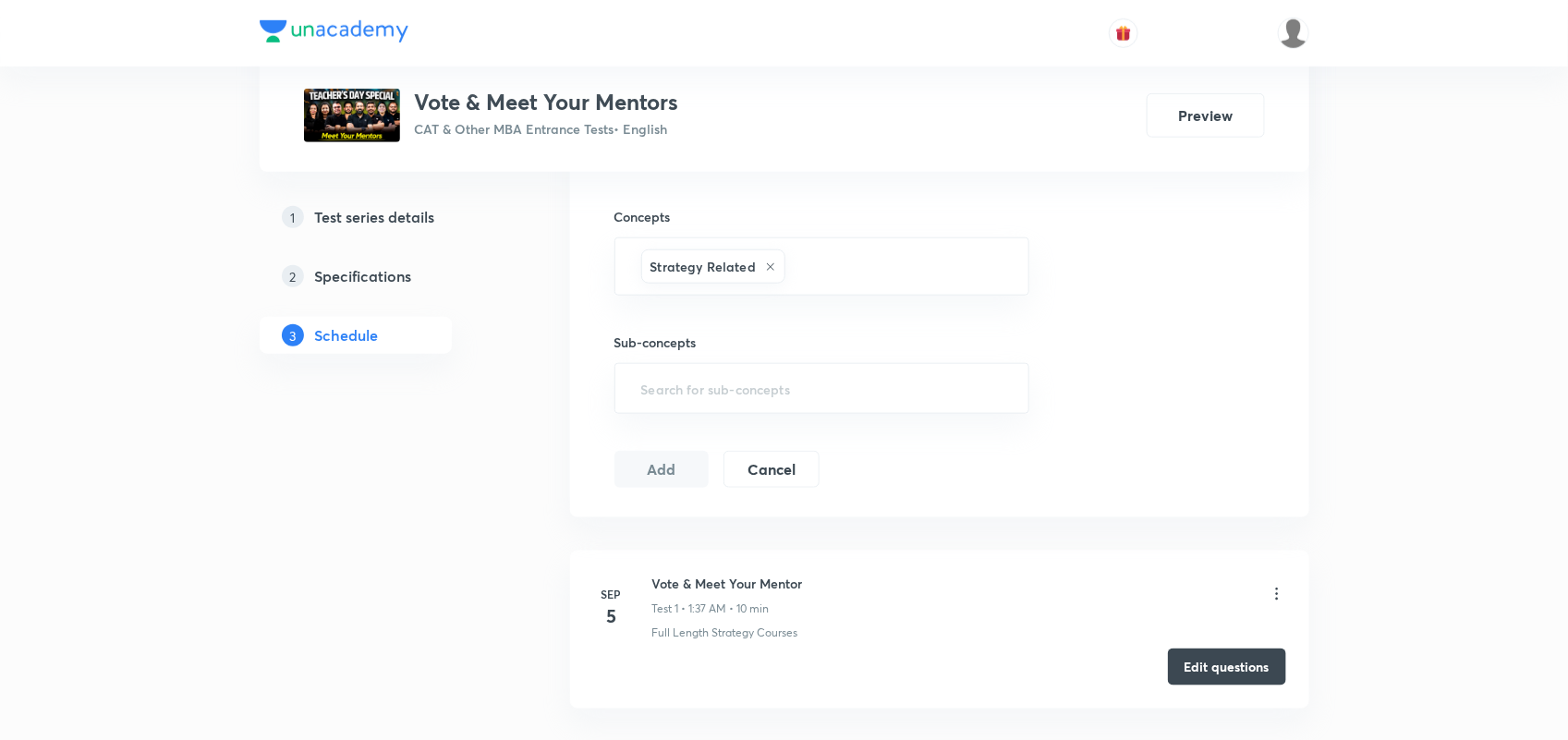
scroll to position [810, 0]
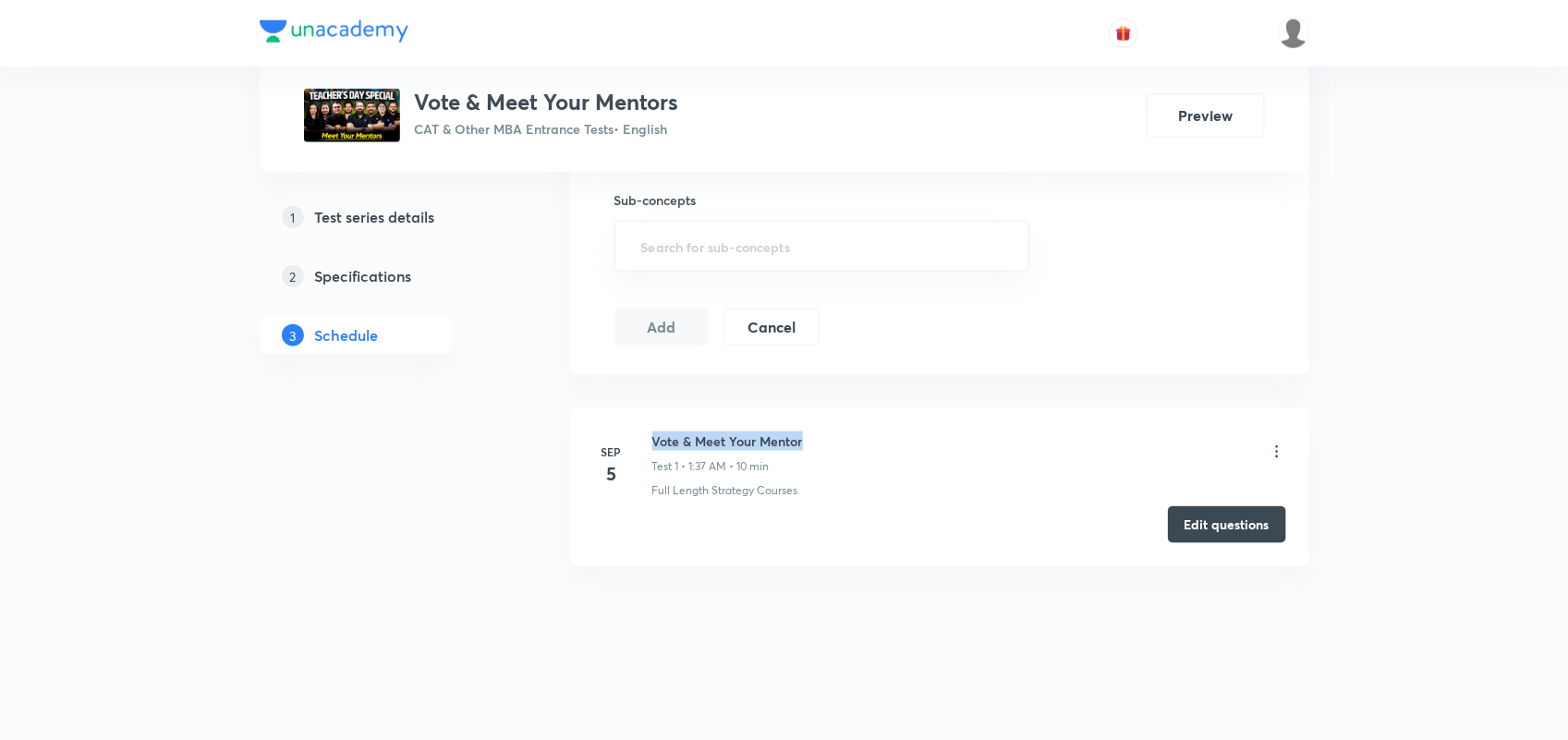
drag, startPoint x: 653, startPoint y: 441, endPoint x: 814, endPoint y: 436, distance: 161.1
click at [814, 436] on div "Vote & Meet Your Mentor Test 1 • 1:37 AM • 10 min" at bounding box center [968, 453] width 634 height 44
copy h6 "Vote & Meet Your Mentor"
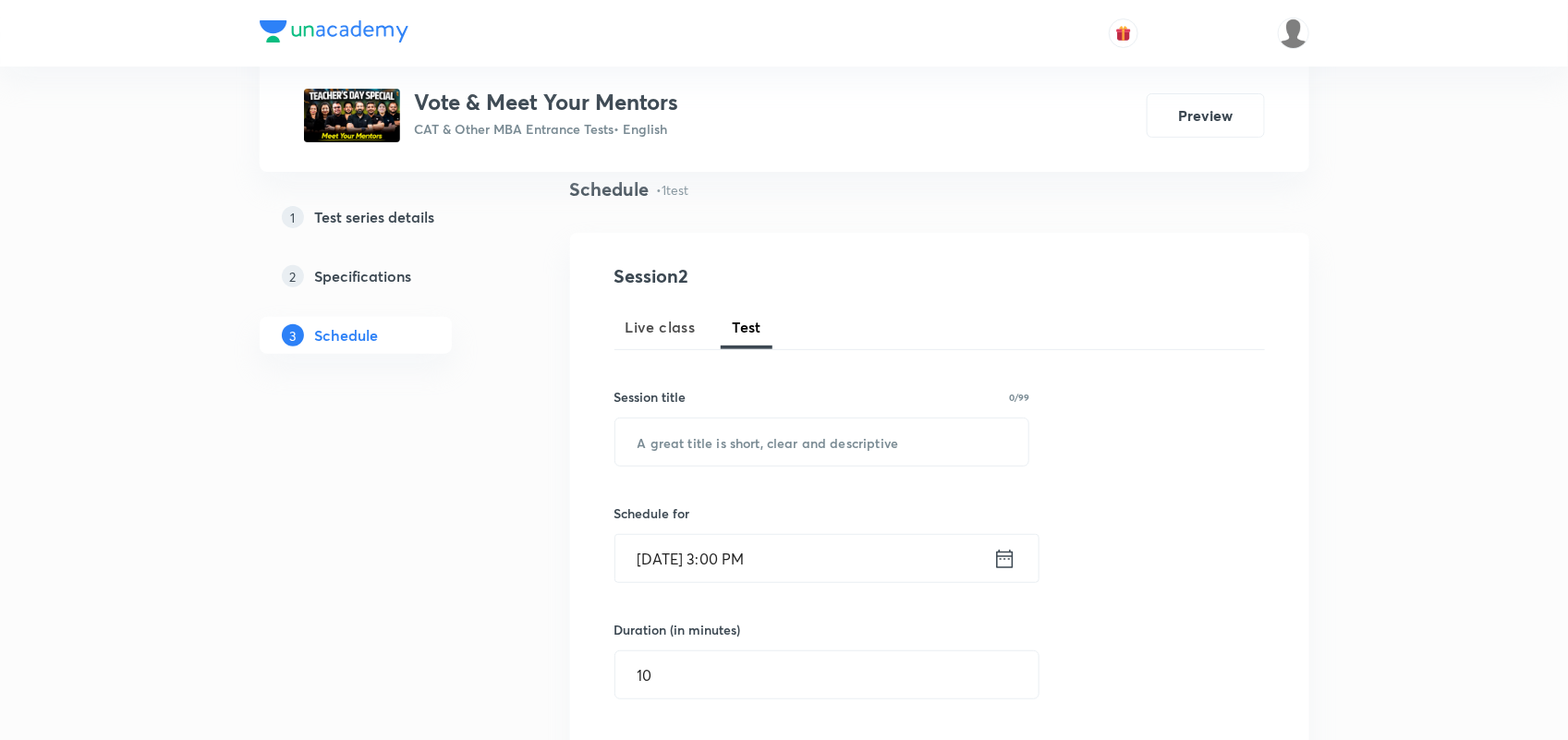
scroll to position [136, 0]
click at [814, 436] on input "text" at bounding box center [823, 443] width 414 height 47
paste input "Vote & Meet Your Mentor"
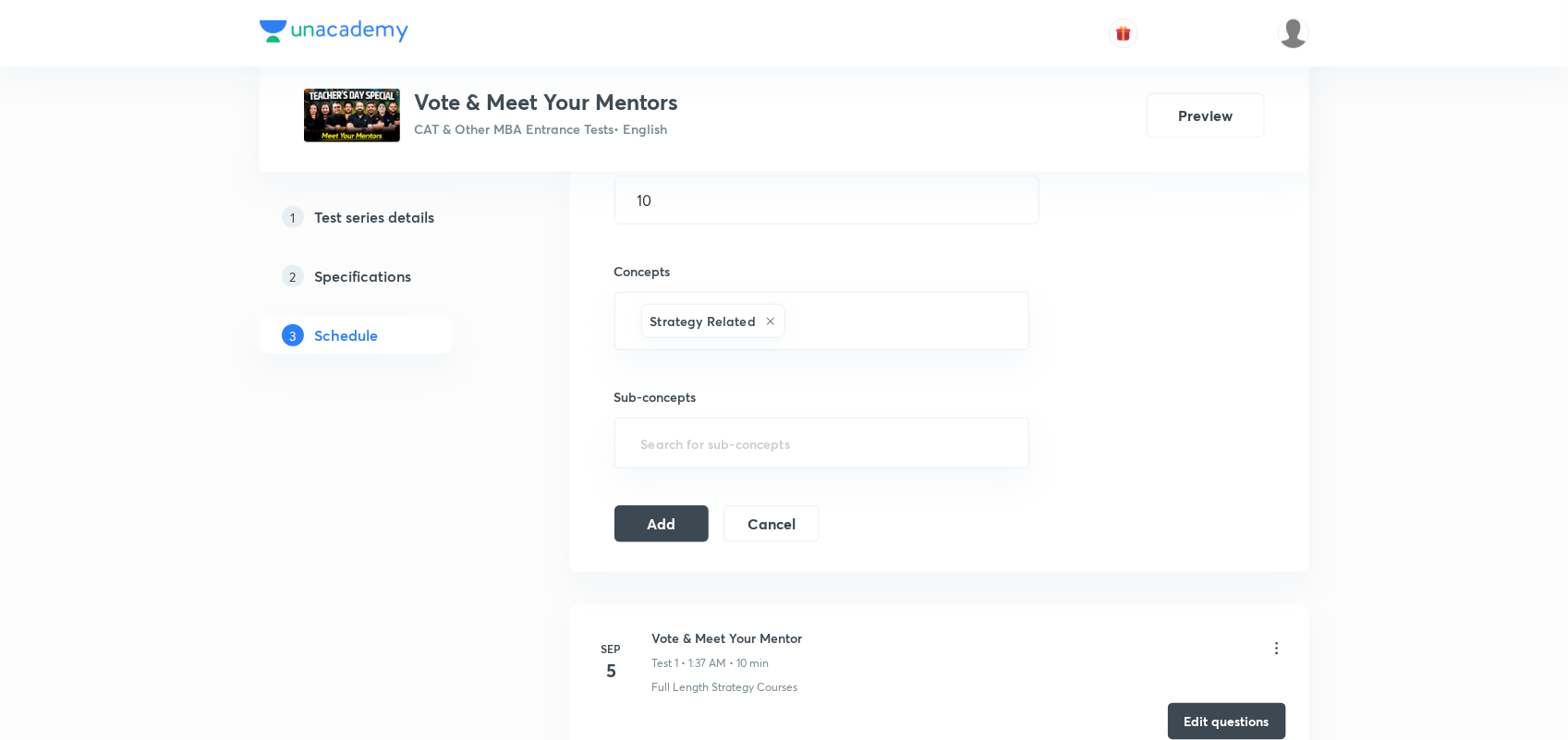
scroll to position [616, 0]
type input "Vote & Meet Your Mentor"
click at [666, 520] on button "Add" at bounding box center [662, 518] width 95 height 37
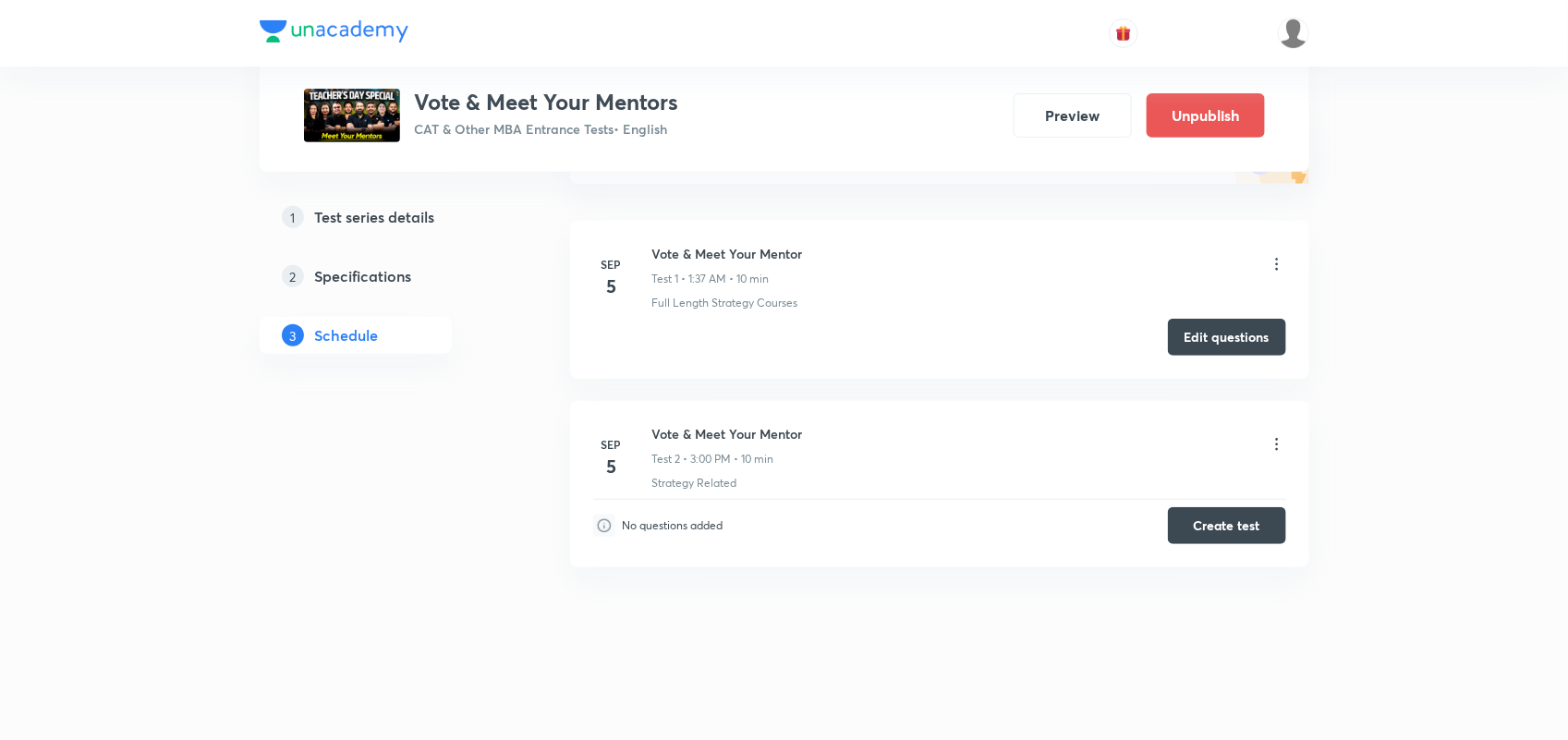
scroll to position [260, 0]
click at [1229, 522] on button "Create test" at bounding box center [1227, 522] width 118 height 37
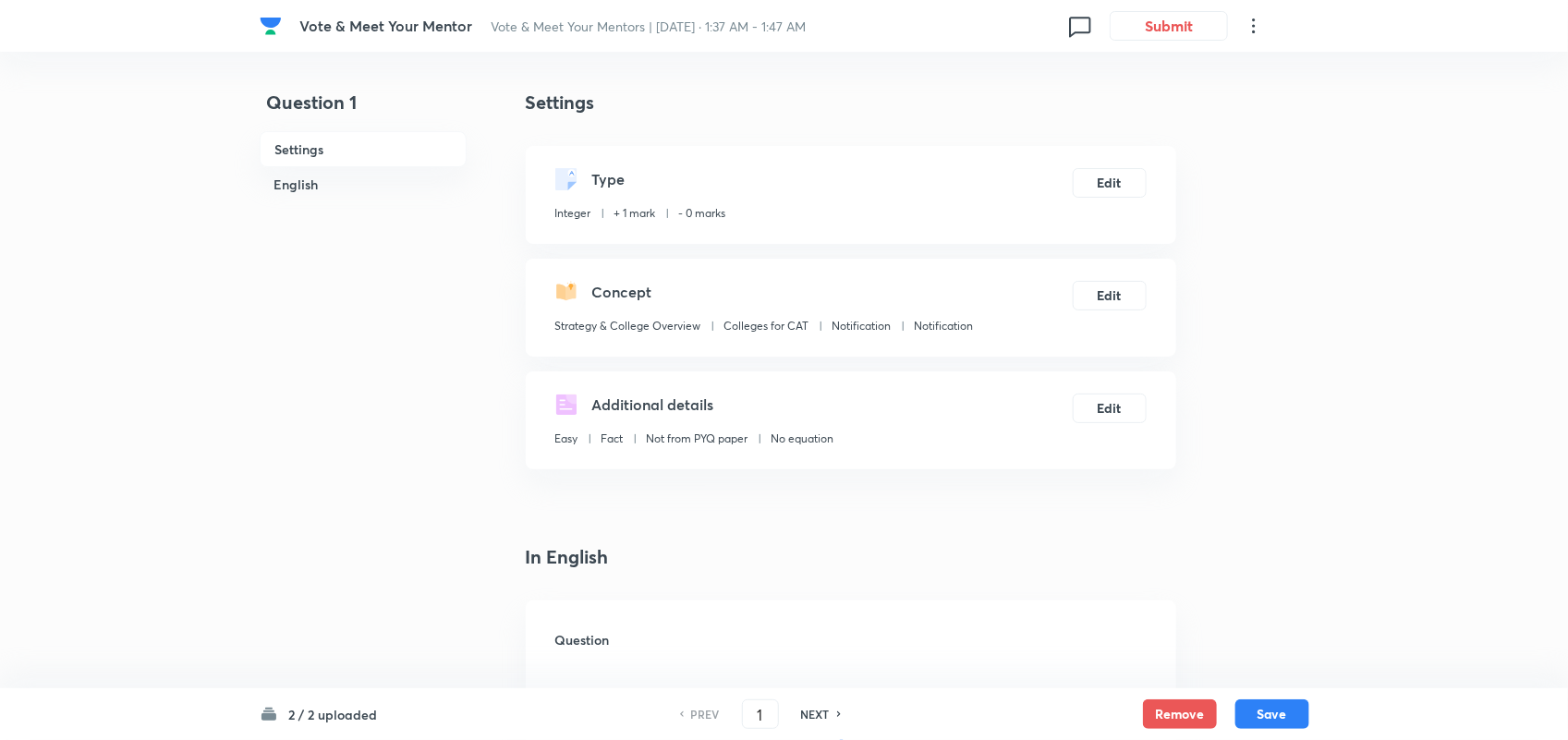
type input "0"
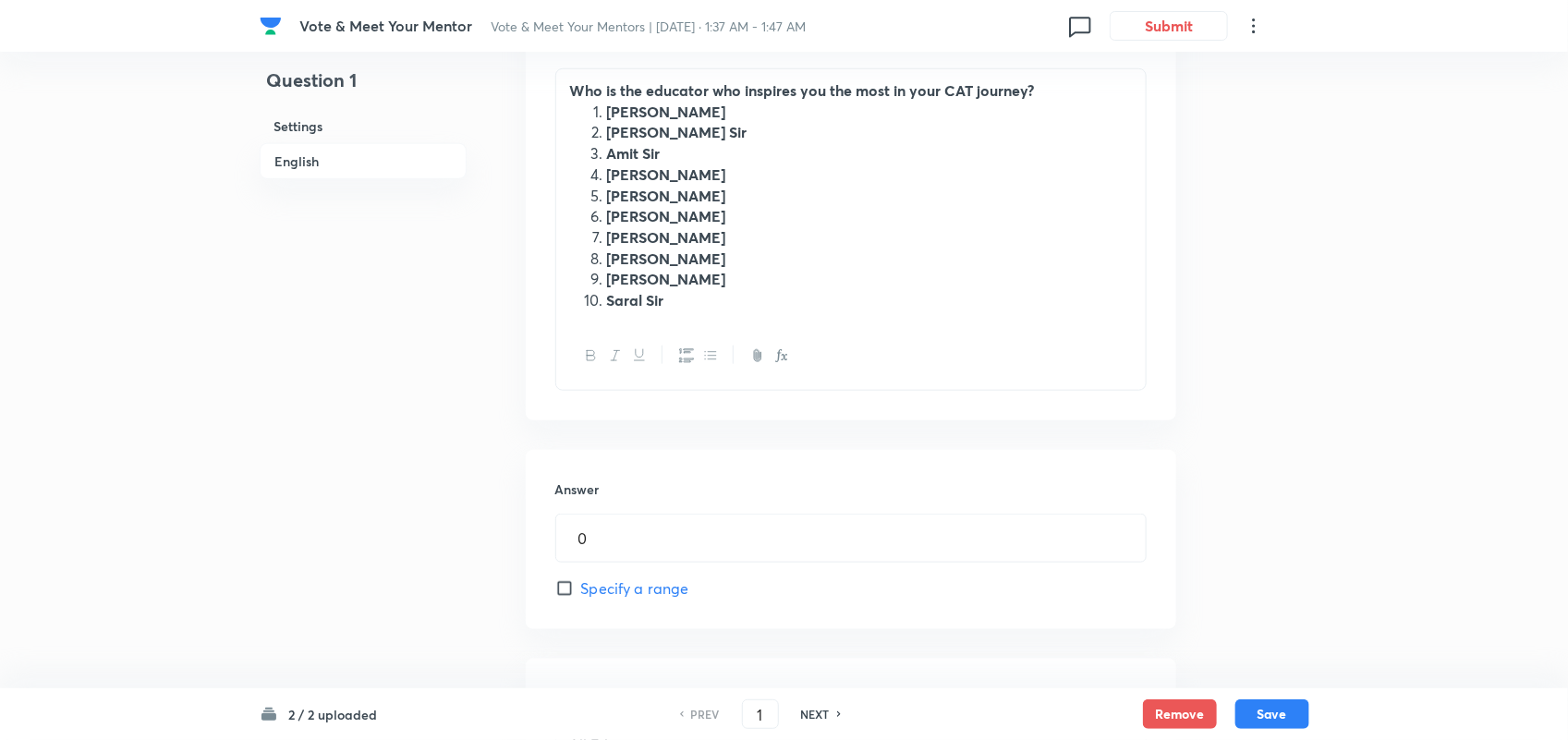
scroll to position [594, 0]
click at [690, 292] on li "[PERSON_NAME]" at bounding box center [870, 281] width 525 height 21
click at [691, 313] on li "Saral Sir" at bounding box center [870, 302] width 525 height 21
click at [651, 332] on strong "All of the Aboe" at bounding box center [659, 323] width 103 height 19
click at [638, 332] on strong "All of The Aboe" at bounding box center [660, 323] width 105 height 19
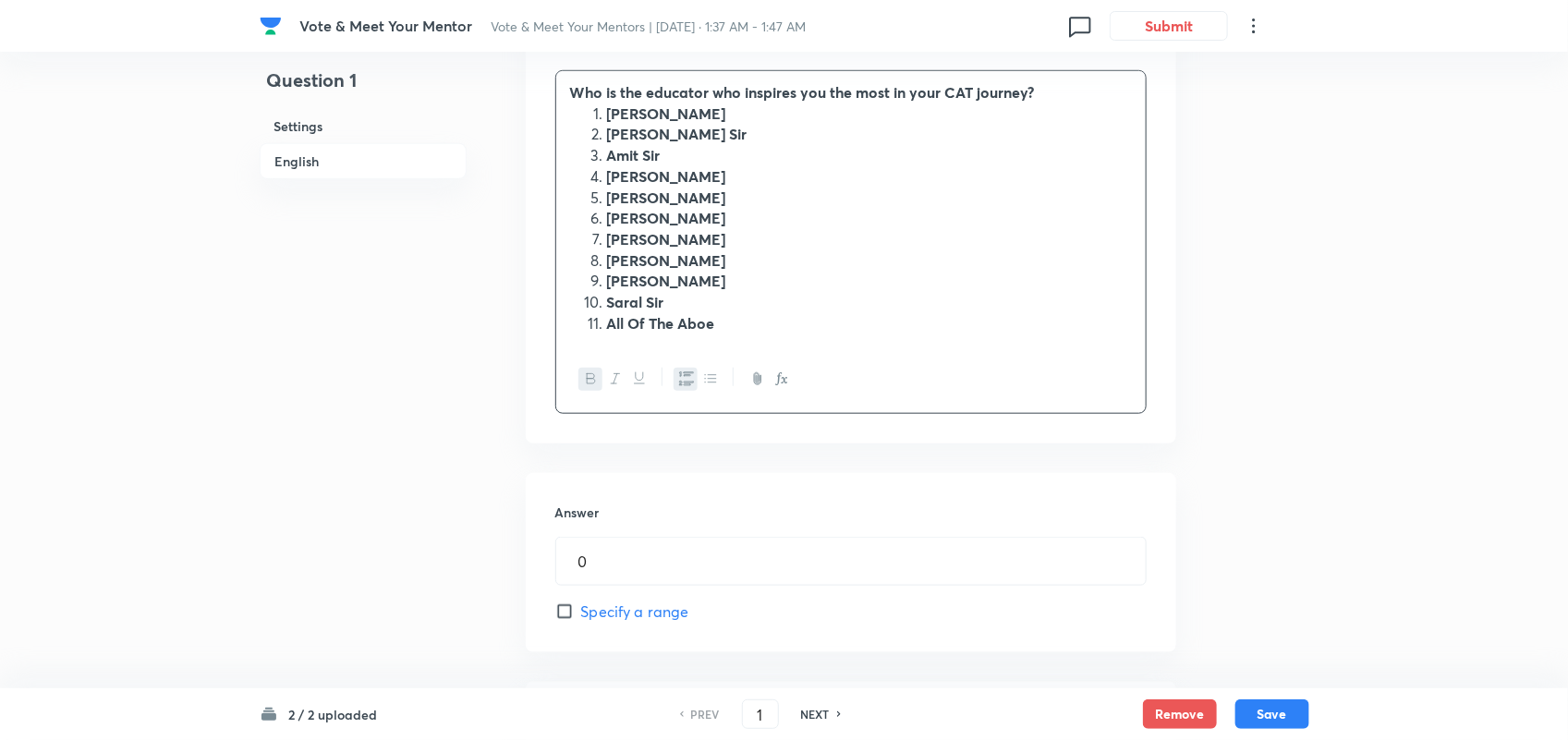
click at [720, 332] on li "All Of The Aboe" at bounding box center [870, 324] width 525 height 21
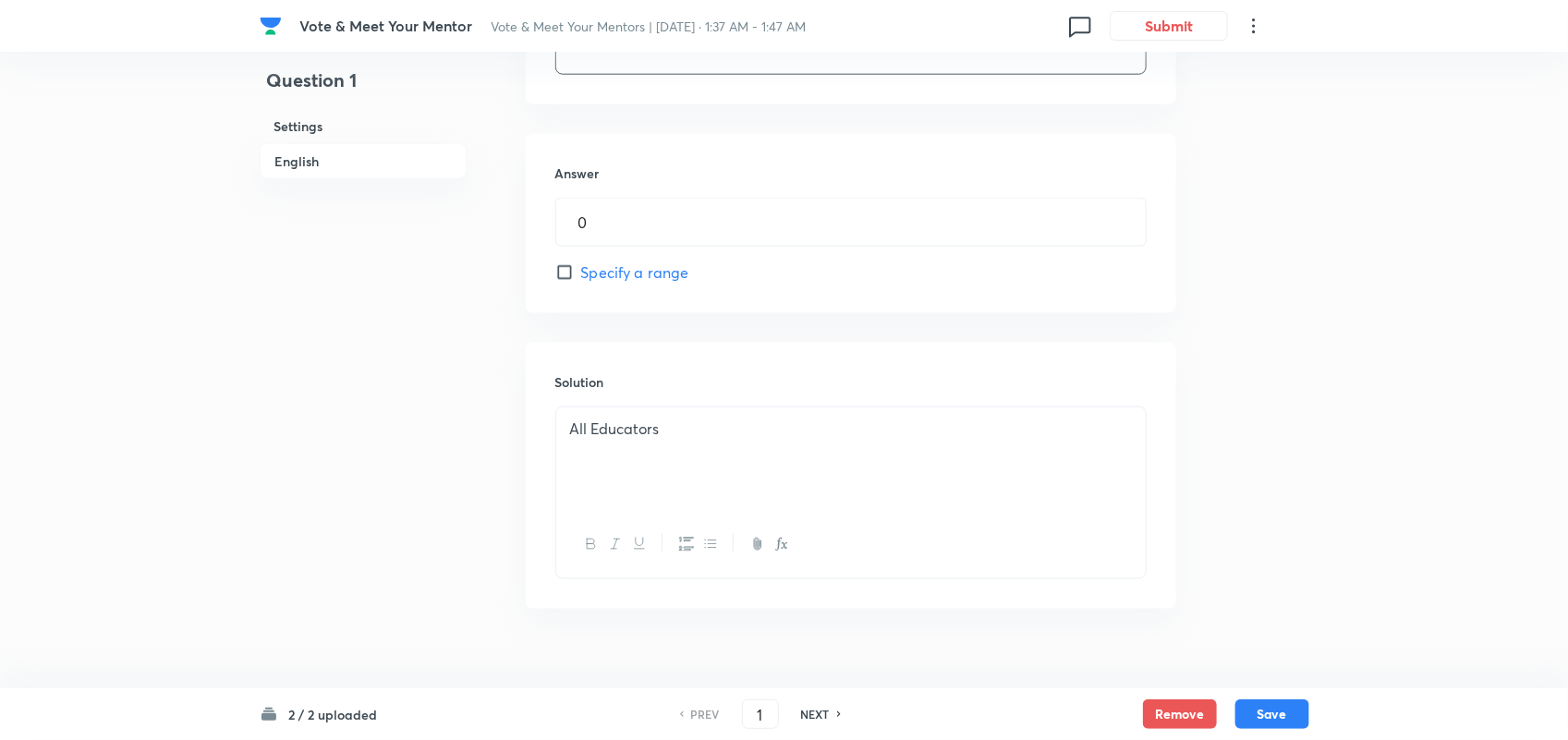
scroll to position [938, 0]
click at [691, 228] on input "0" at bounding box center [851, 218] width 589 height 47
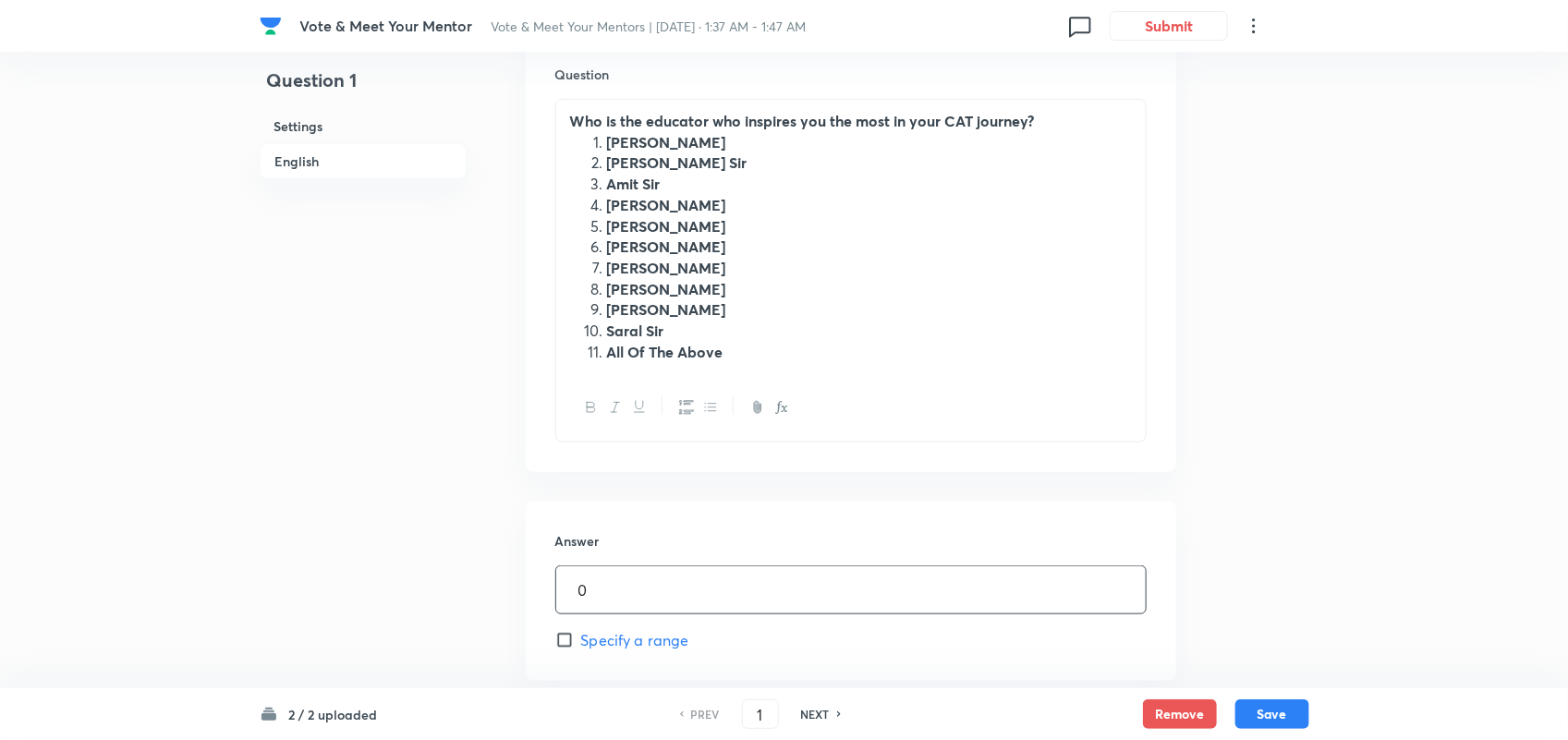
scroll to position [566, 0]
drag, startPoint x: 736, startPoint y: 361, endPoint x: 634, endPoint y: 358, distance: 102.0
click at [634, 358] on li "All Of The Above" at bounding box center [870, 351] width 525 height 21
click at [624, 358] on strong "All Educators" at bounding box center [653, 351] width 91 height 19
click at [745, 550] on h6 "Answer" at bounding box center [851, 540] width 591 height 19
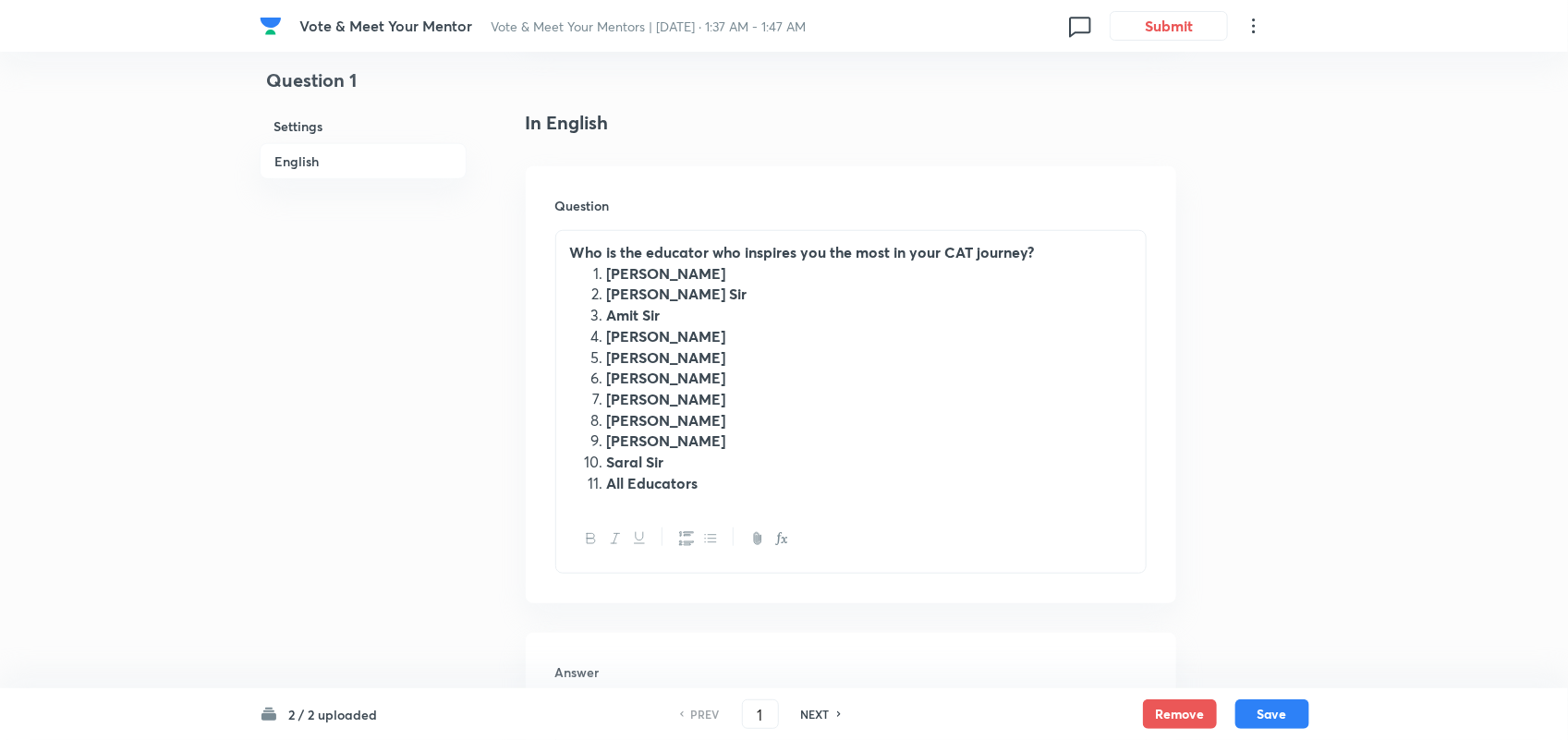
scroll to position [981, 0]
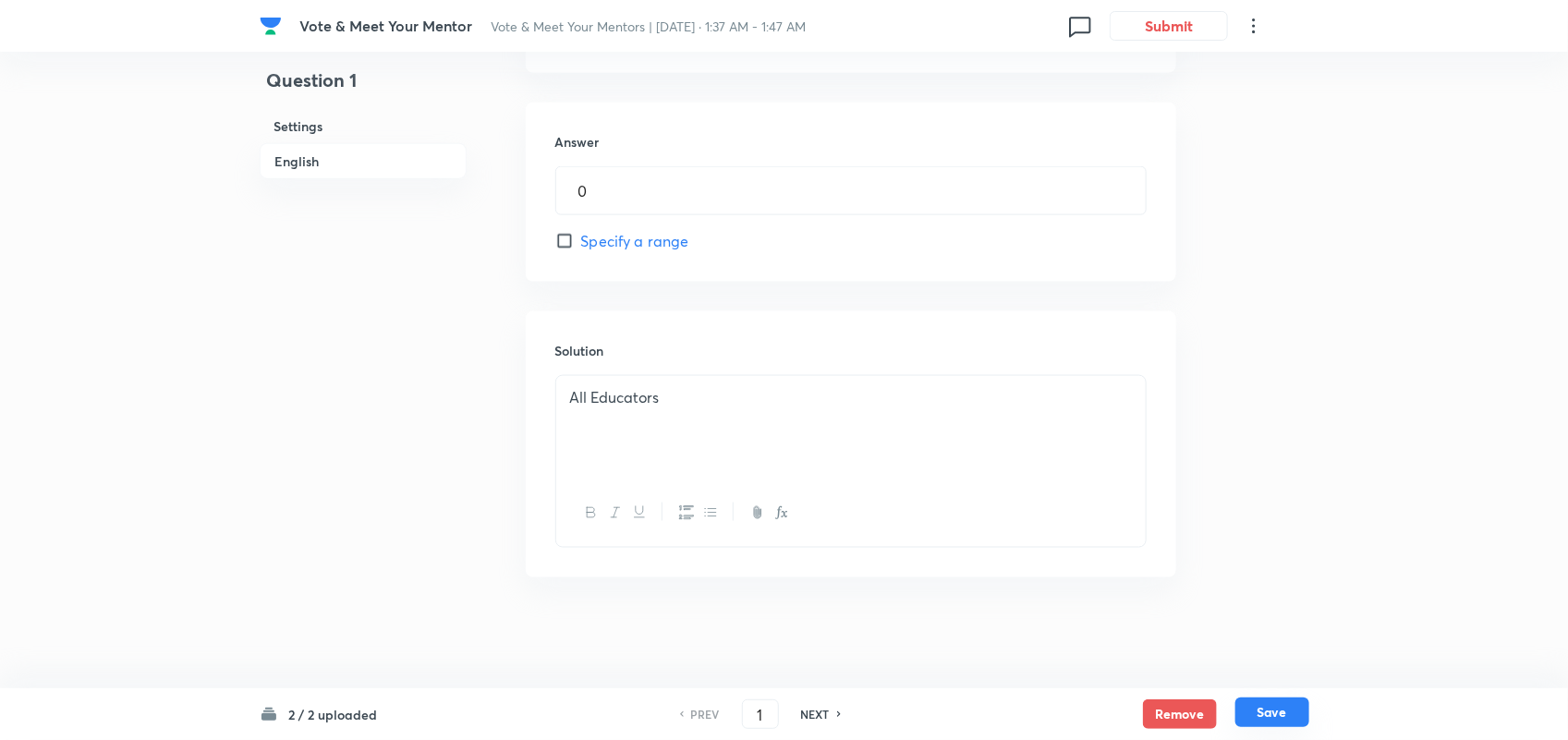
click at [1271, 720] on button "Save" at bounding box center [1272, 712] width 74 height 29
type input "2"
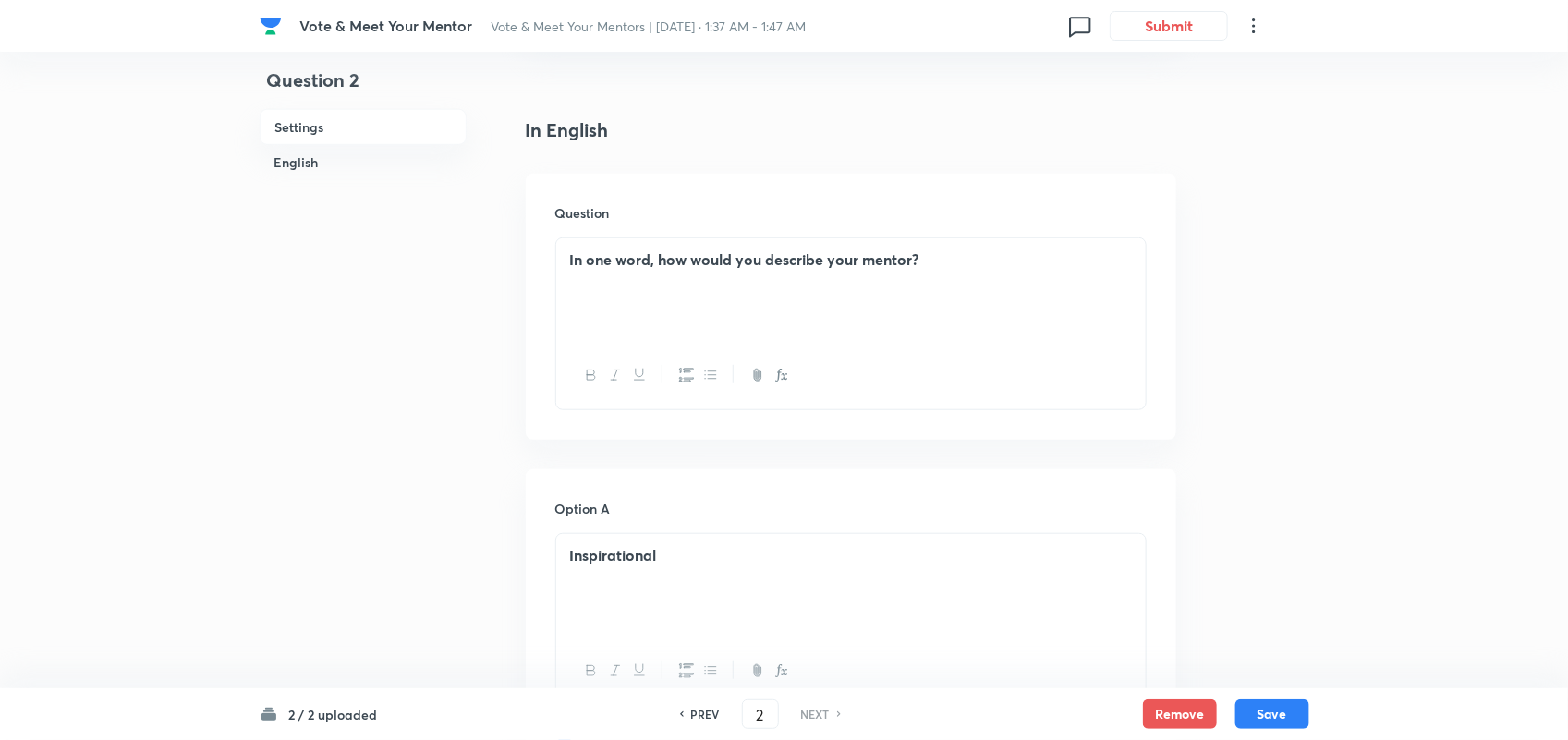
scroll to position [429, 0]
click at [938, 259] on p "In one word, how would you describe your mentor?" at bounding box center [851, 257] width 562 height 21
click at [908, 252] on strong "In one word, how would you describe your mentor?" at bounding box center [745, 256] width 350 height 19
click at [889, 256] on strong "In one word, how would you describe your Edu?ator" at bounding box center [747, 256] width 354 height 19
click at [971, 241] on div "In one word, how would you describe your Educator" at bounding box center [851, 287] width 589 height 104
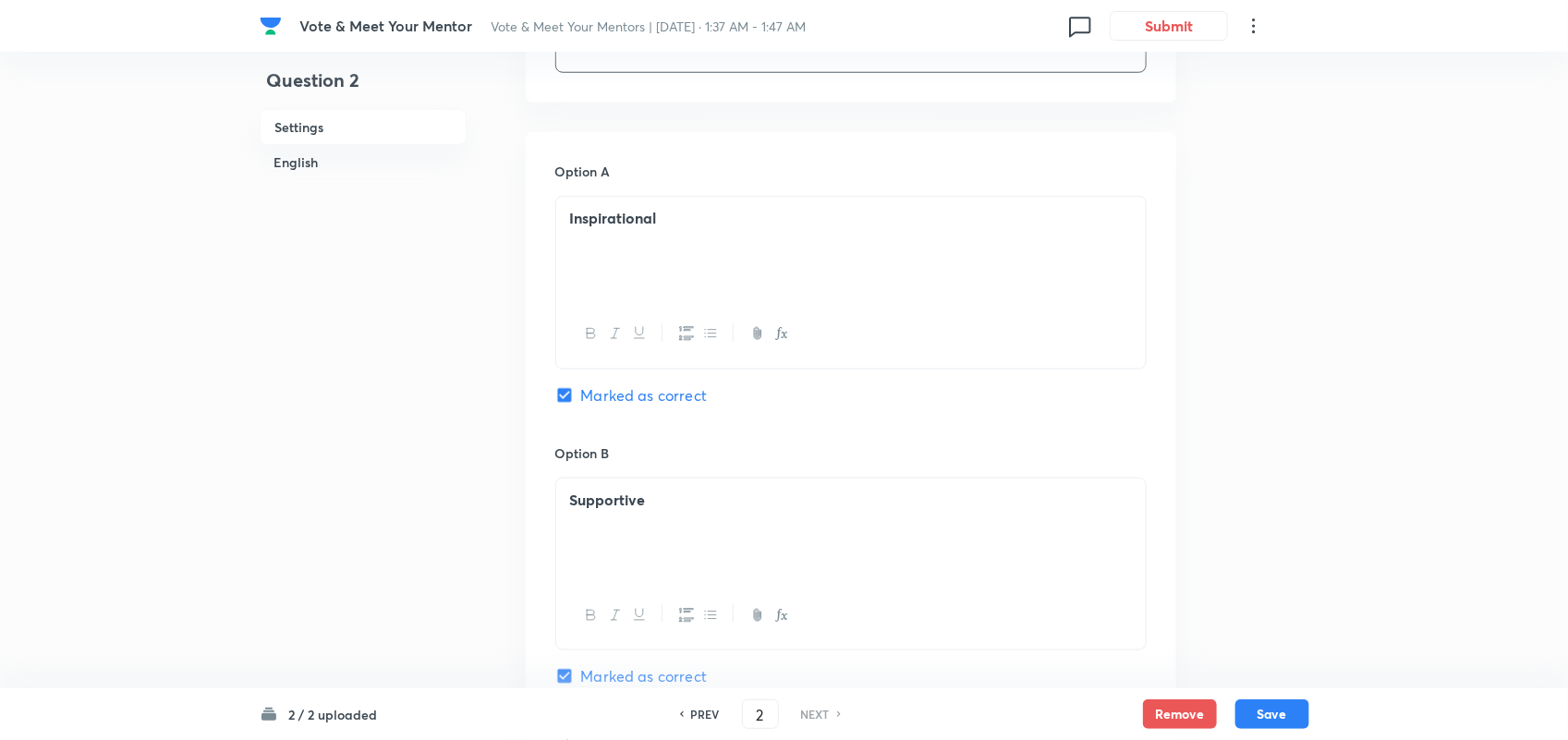
scroll to position [777, 0]
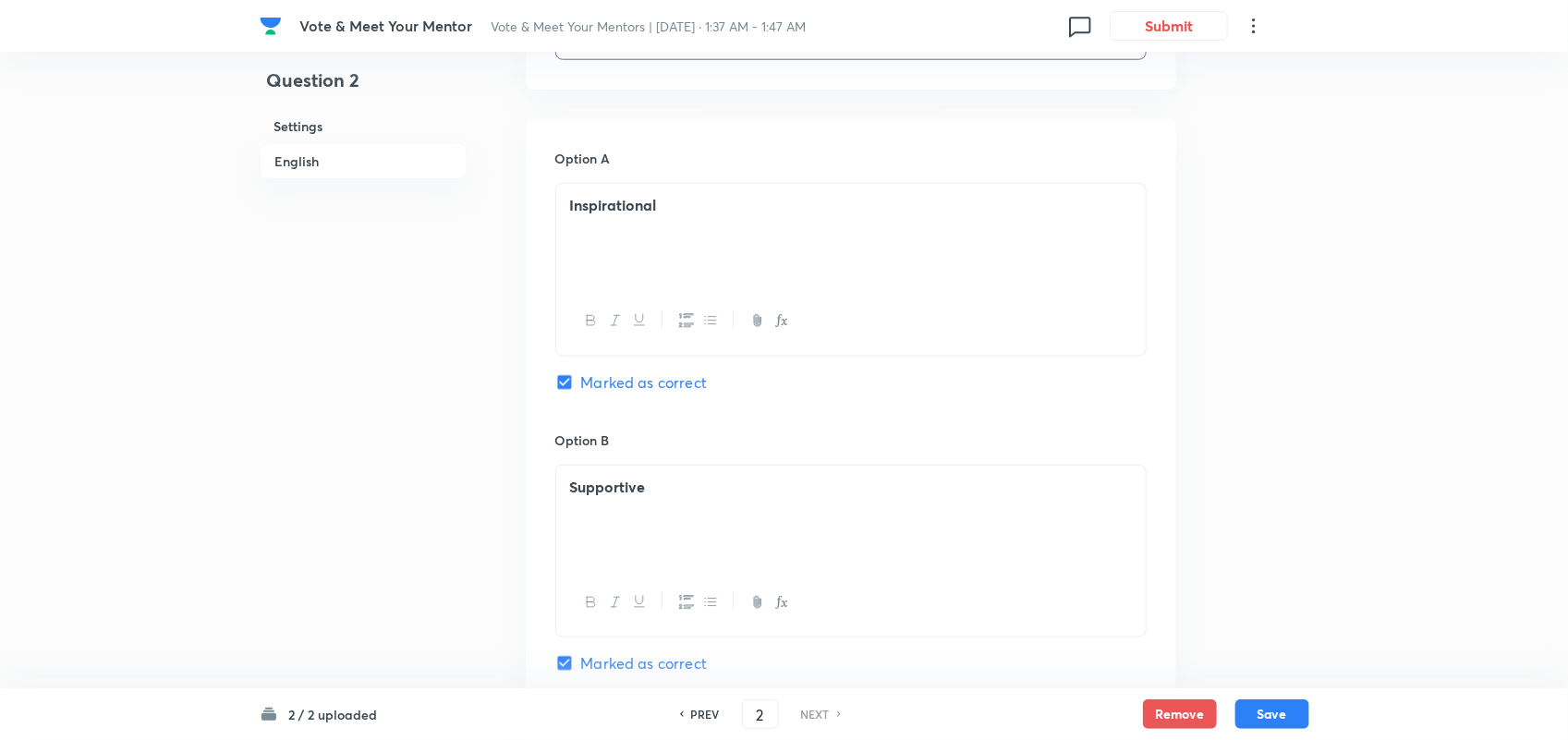
click at [776, 224] on div "Inspirational" at bounding box center [851, 235] width 589 height 104
click at [758, 510] on div "Supportive" at bounding box center [851, 517] width 589 height 104
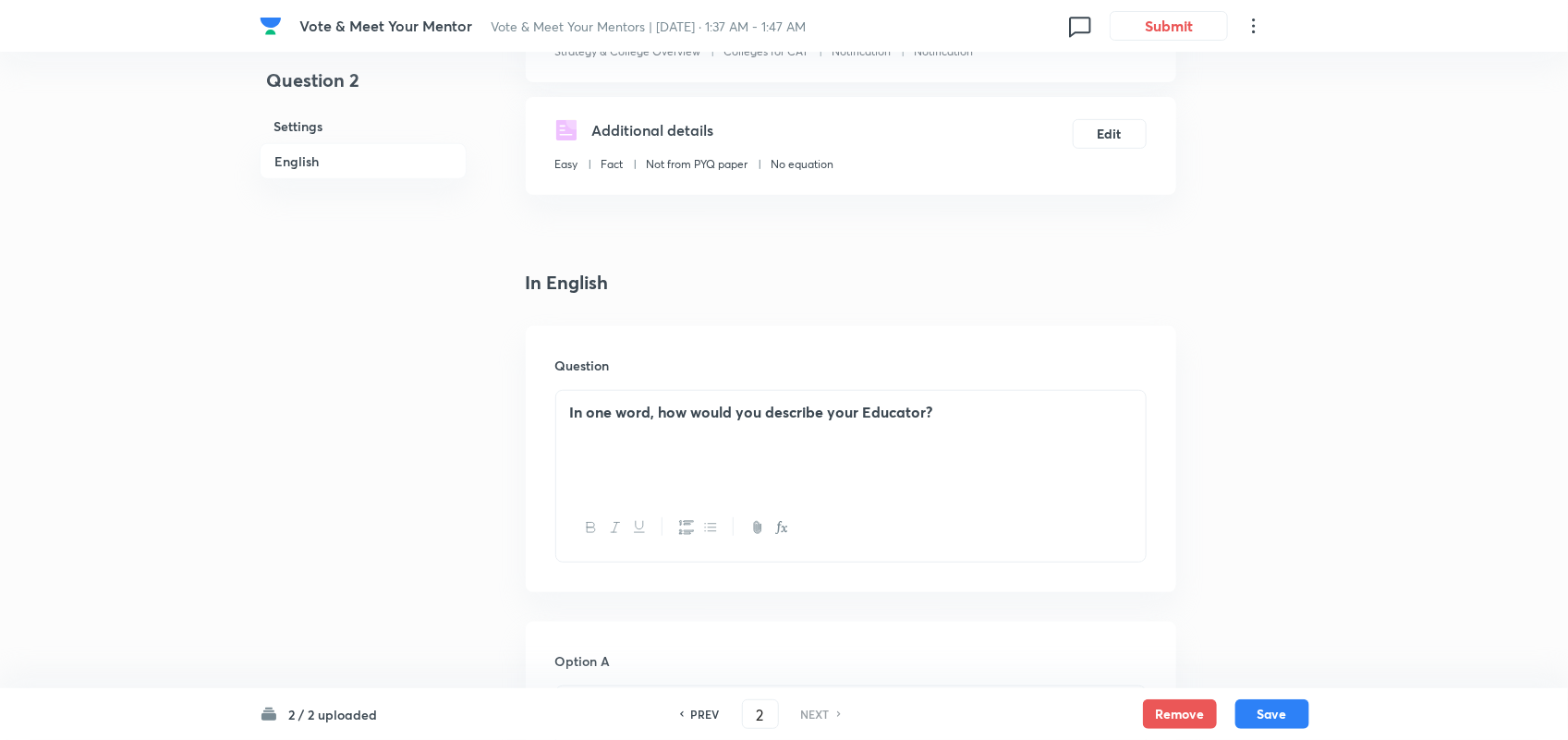
scroll to position [0, 0]
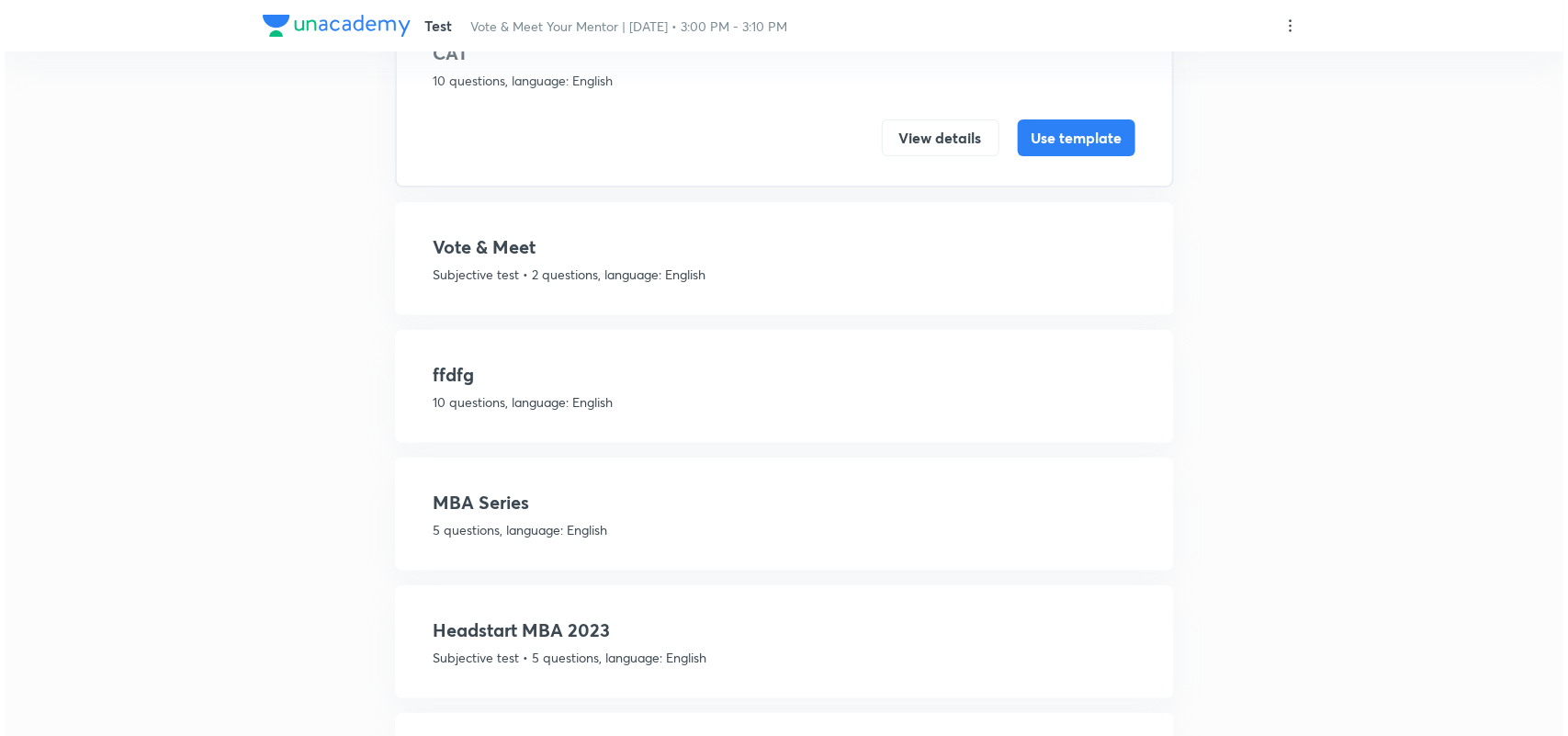
scroll to position [181, 0]
click at [580, 271] on p "Subjective test • 2 questions, language: English" at bounding box center [779, 273] width 702 height 19
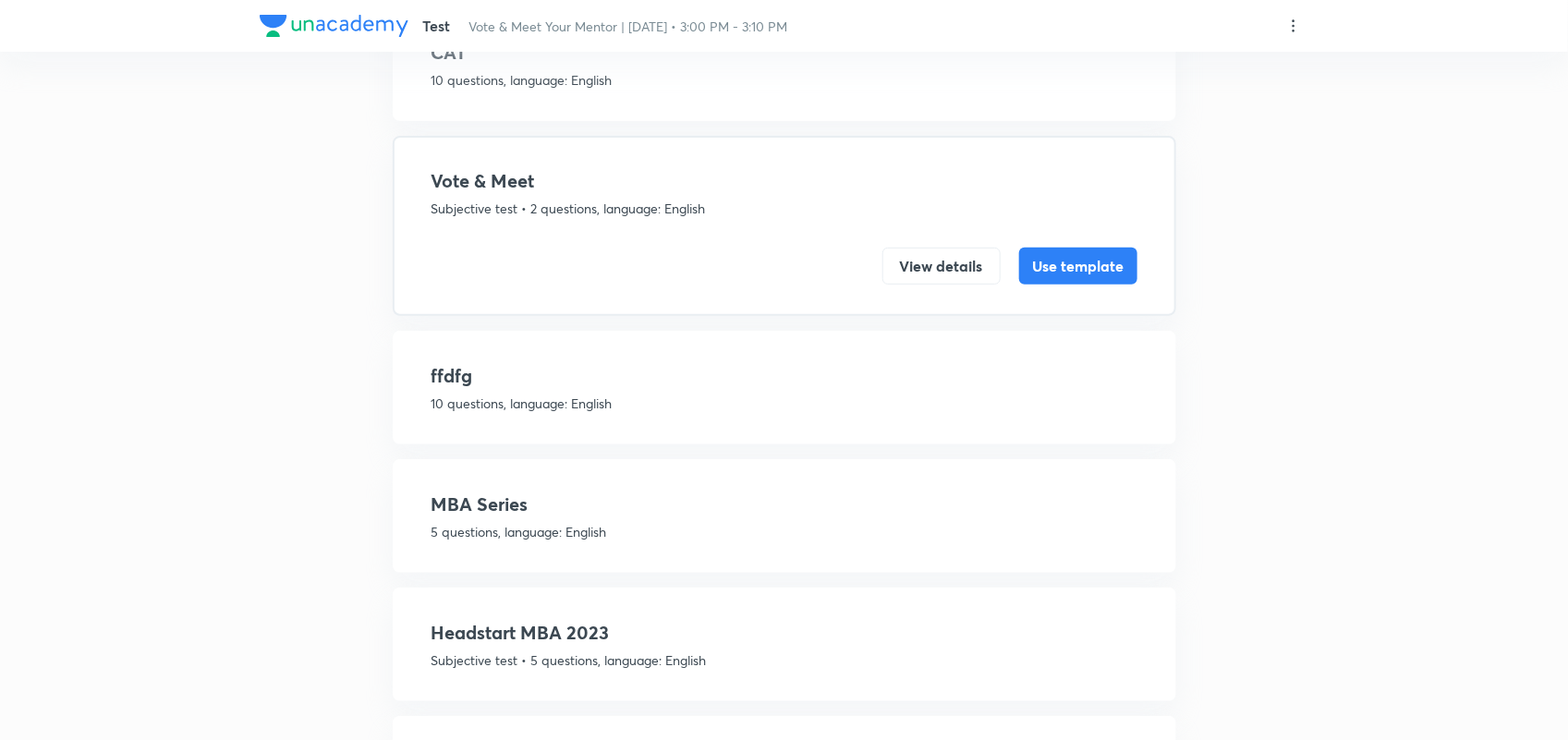
click at [1293, 26] on icon at bounding box center [1293, 25] width 3 height 12
click at [1199, 57] on li "Create new template" at bounding box center [1204, 69] width 203 height 34
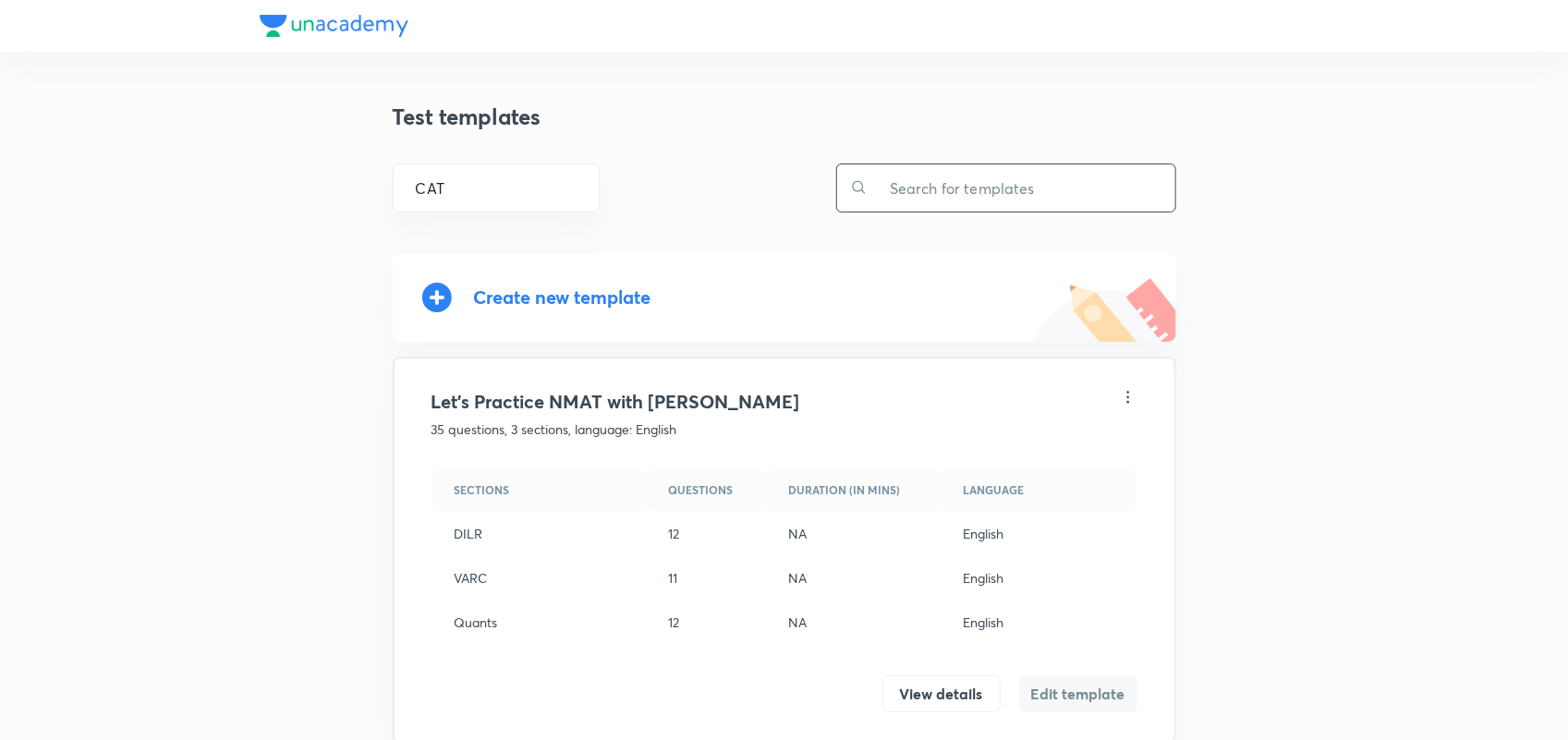
click at [983, 179] on input "text" at bounding box center [1022, 188] width 308 height 47
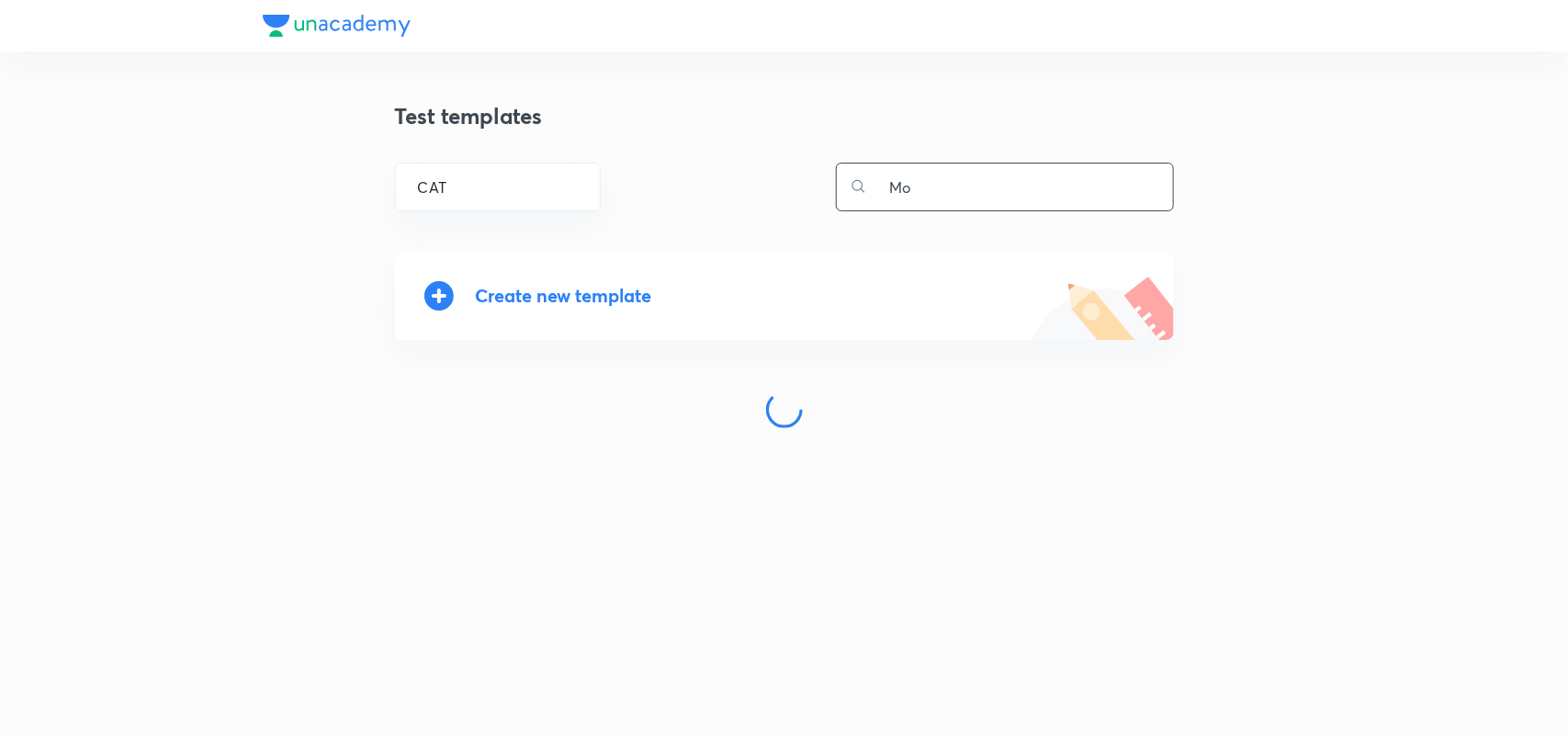
type input "M"
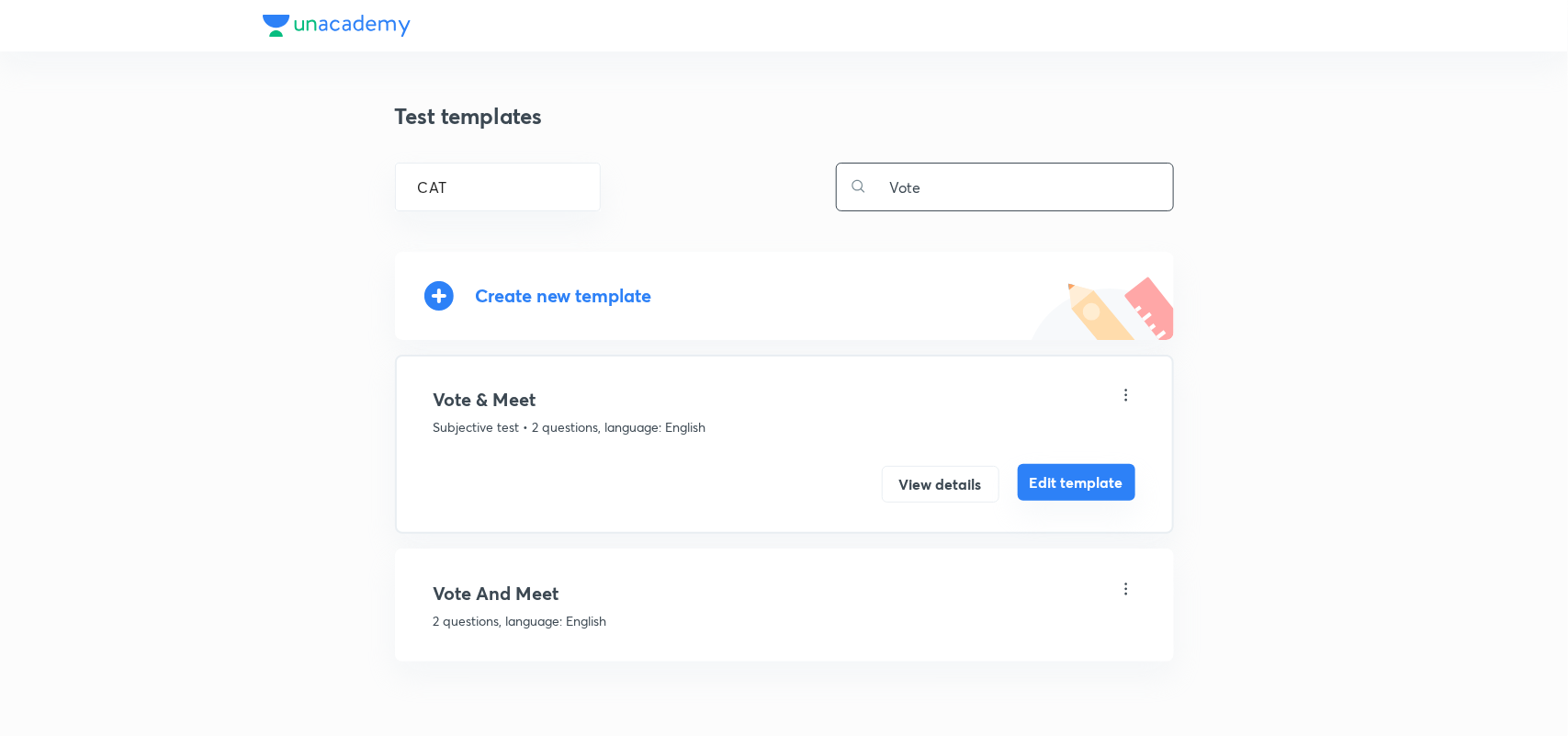
type input "Vote"
click at [1080, 487] on button "Edit template" at bounding box center [1076, 482] width 117 height 37
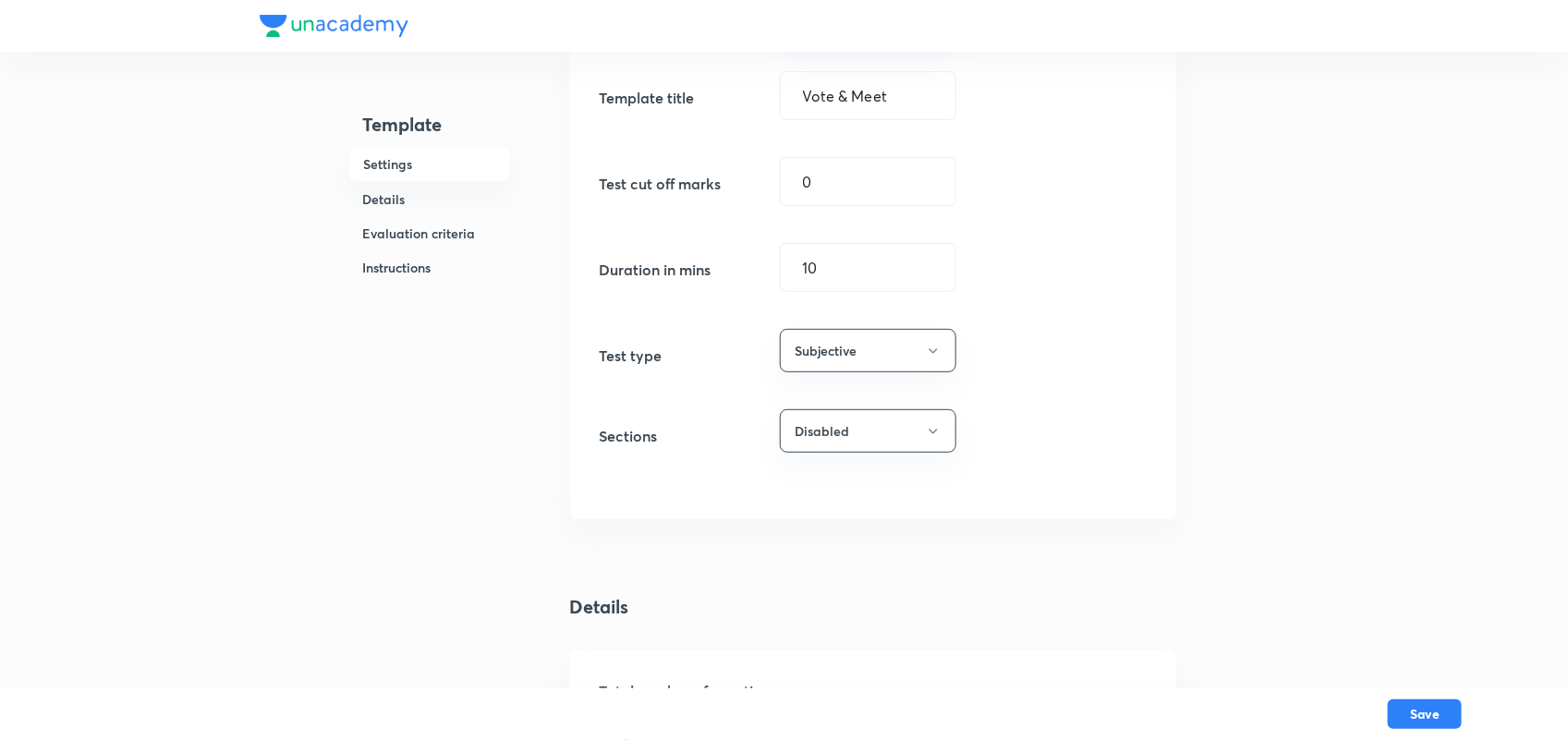
scroll to position [214, 0]
click at [908, 358] on button "Subjective" at bounding box center [869, 350] width 177 height 44
click at [1030, 399] on div at bounding box center [789, 370] width 1578 height 740
click at [870, 444] on button "Disabled" at bounding box center [869, 430] width 177 height 44
click at [832, 486] on span "Enabled" at bounding box center [863, 489] width 152 height 19
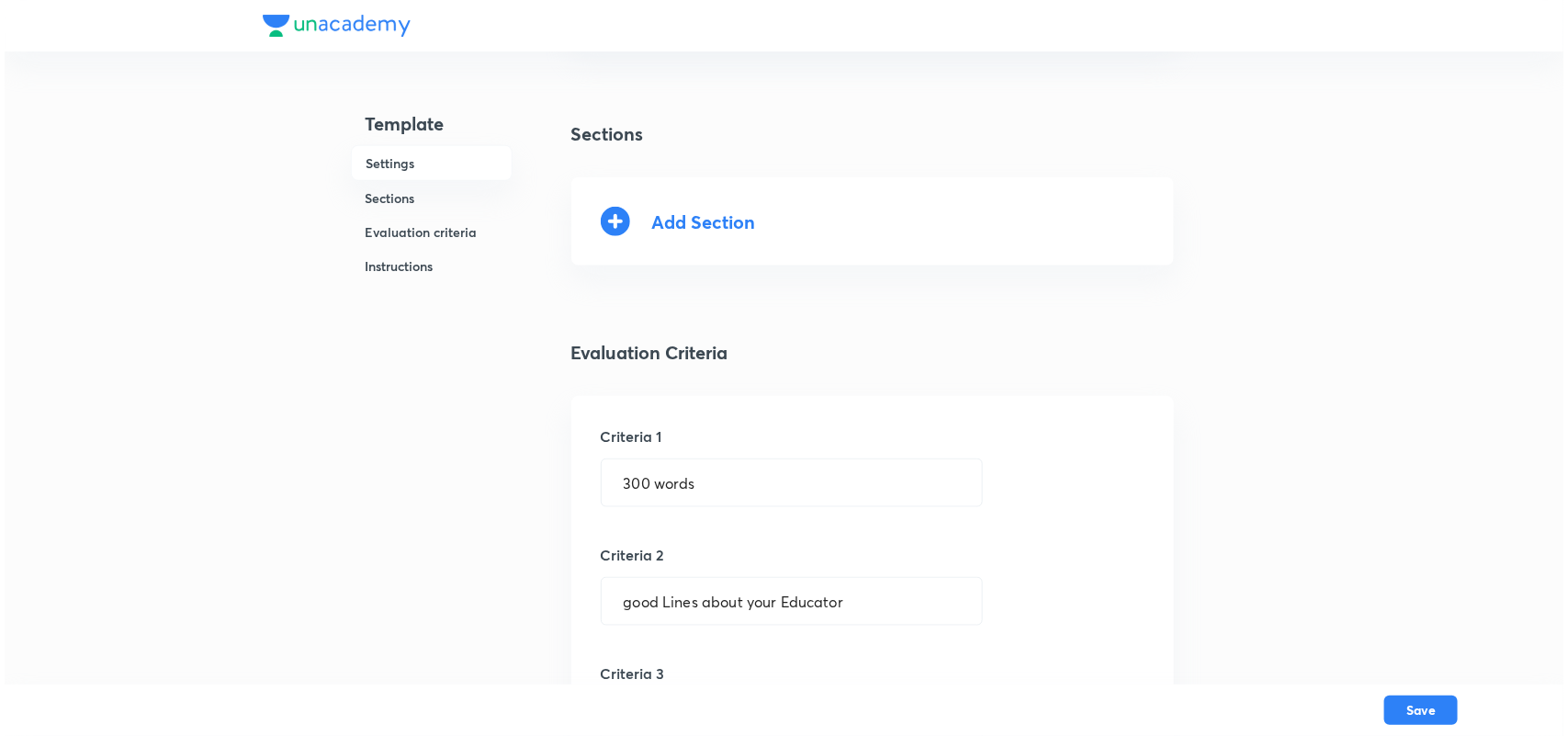
scroll to position [681, 0]
click at [673, 218] on div "Add Section" at bounding box center [699, 221] width 104 height 21
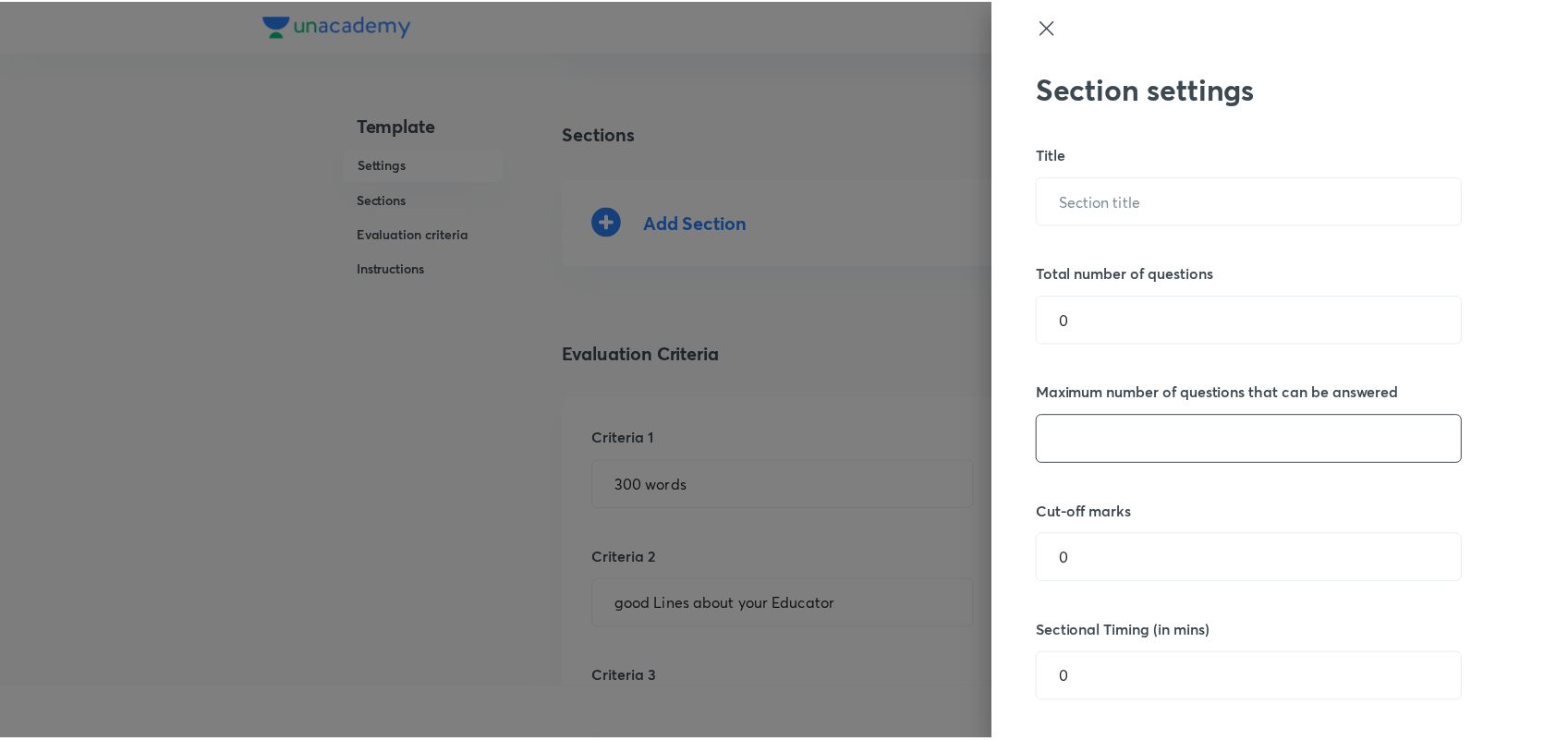
scroll to position [0, 0]
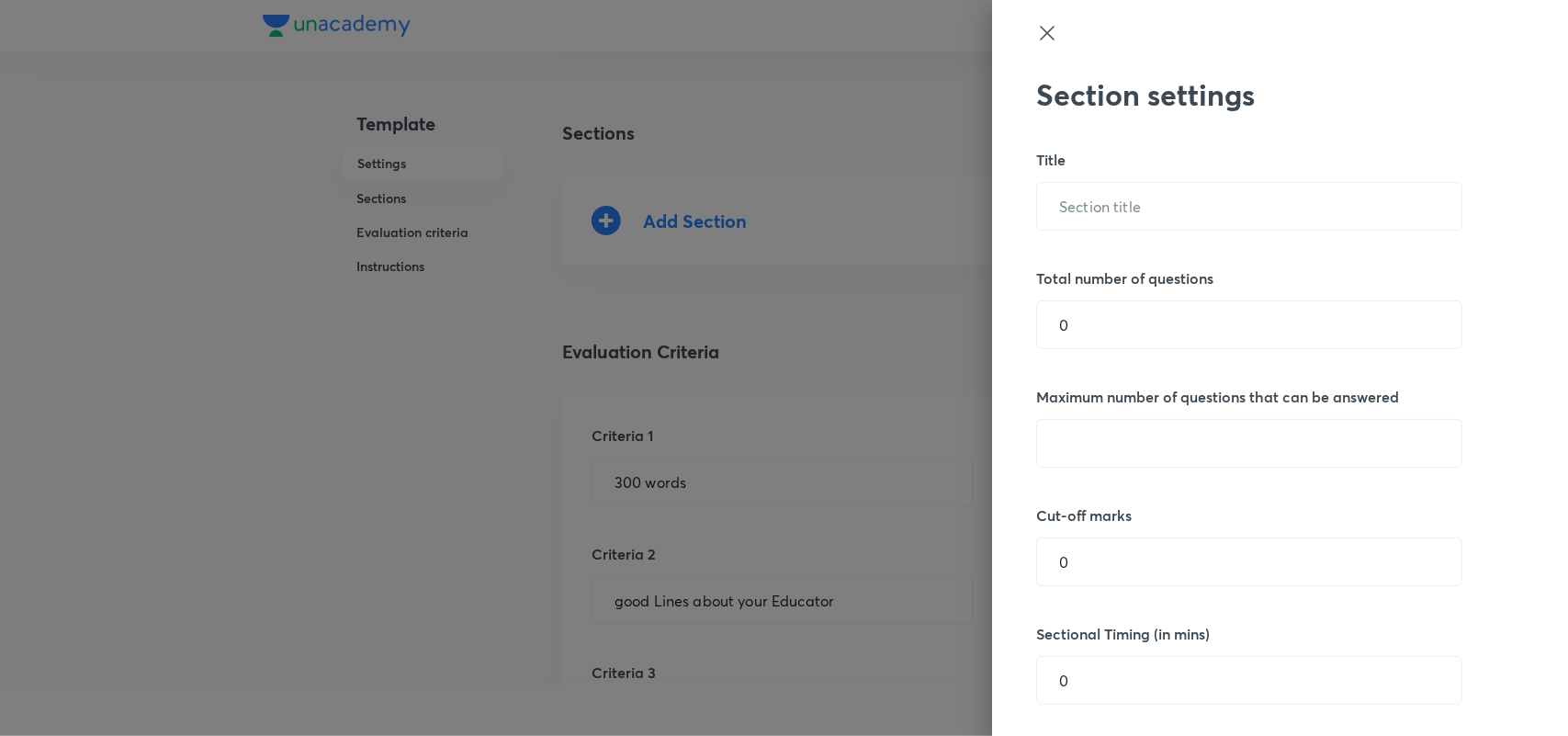
click at [1036, 29] on icon at bounding box center [1047, 32] width 22 height 22
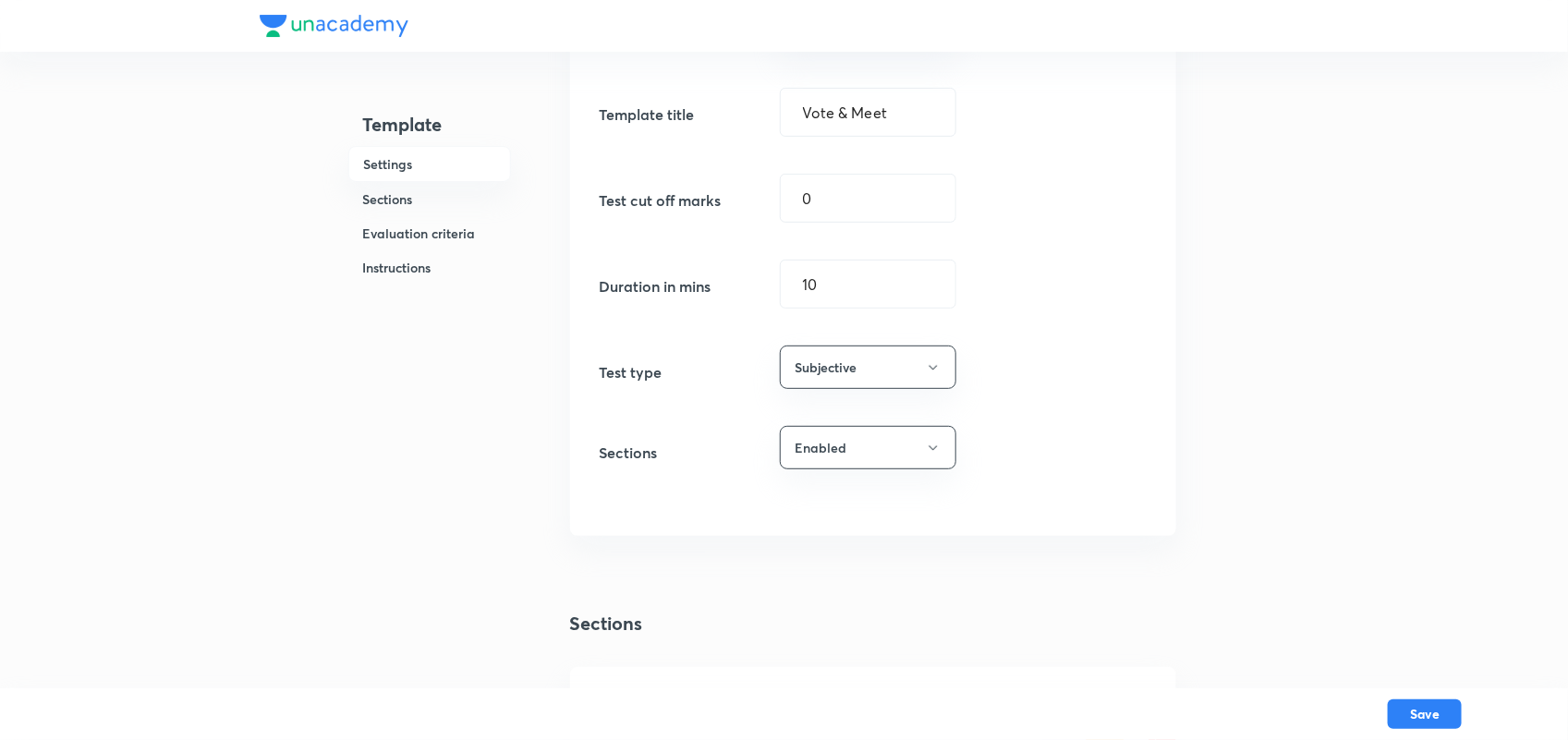
scroll to position [195, 0]
click at [875, 371] on button "Subjective" at bounding box center [869, 369] width 177 height 44
click at [1004, 394] on div at bounding box center [789, 370] width 1578 height 740
click at [874, 454] on button "Enabled" at bounding box center [869, 448] width 177 height 44
click at [816, 537] on span "Disabled" at bounding box center [863, 541] width 152 height 19
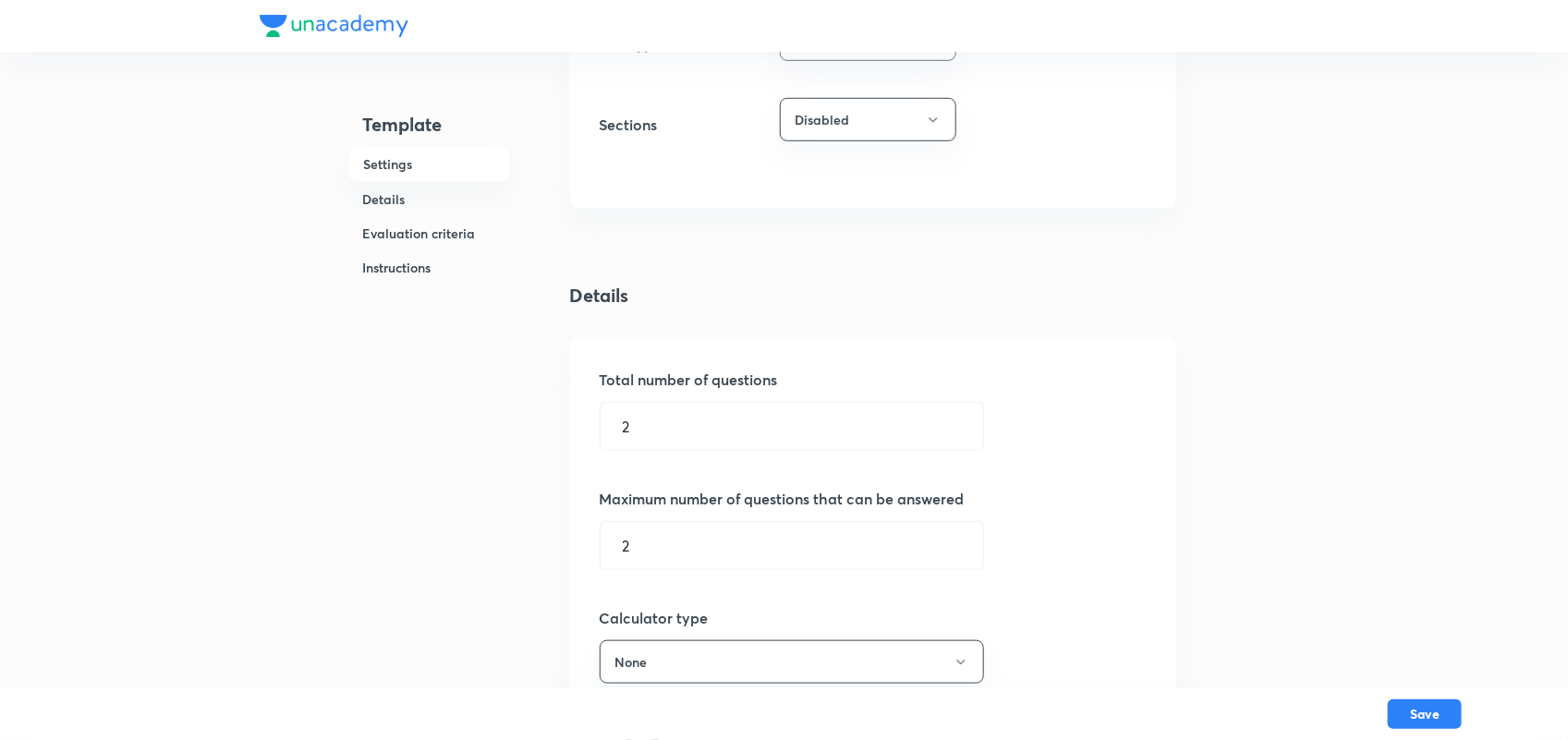
scroll to position [522, 0]
click at [684, 413] on input "2" at bounding box center [792, 427] width 383 height 47
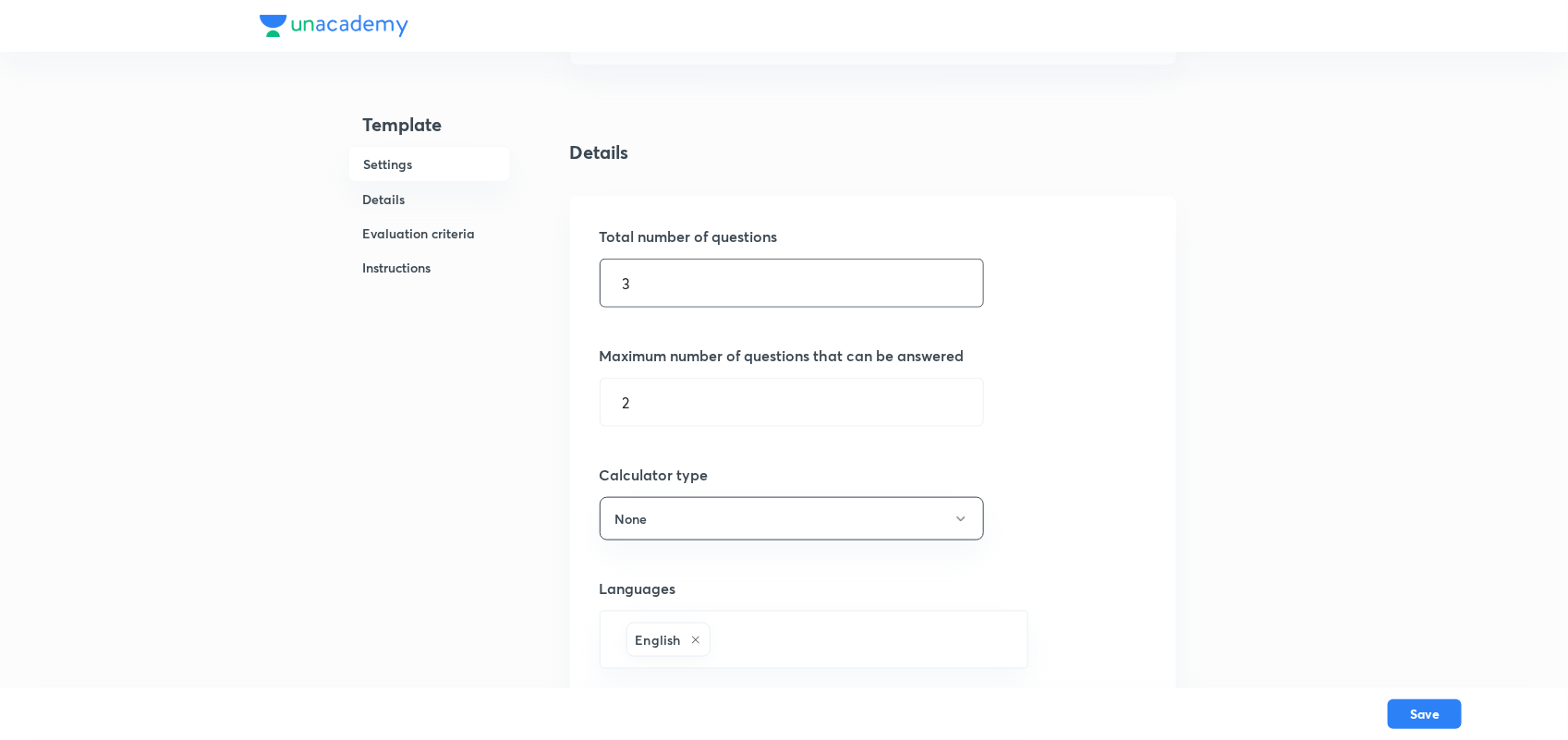
scroll to position [668, 0]
type input "3"
click at [684, 413] on input "2" at bounding box center [792, 402] width 383 height 47
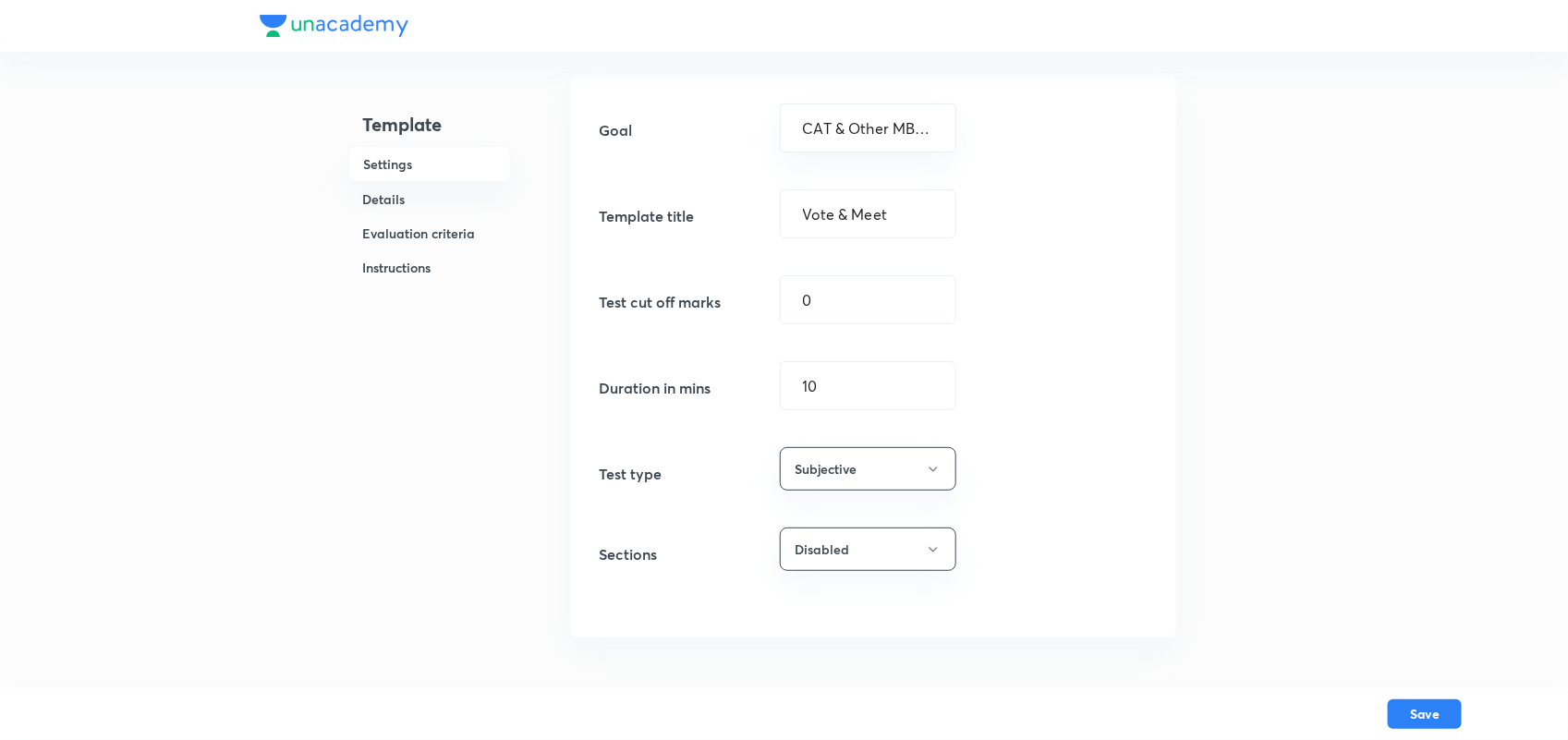
scroll to position [93, 0]
type input "3"
click at [901, 486] on button "Subjective" at bounding box center [869, 470] width 177 height 44
click at [825, 528] on span "Objective" at bounding box center [863, 527] width 152 height 19
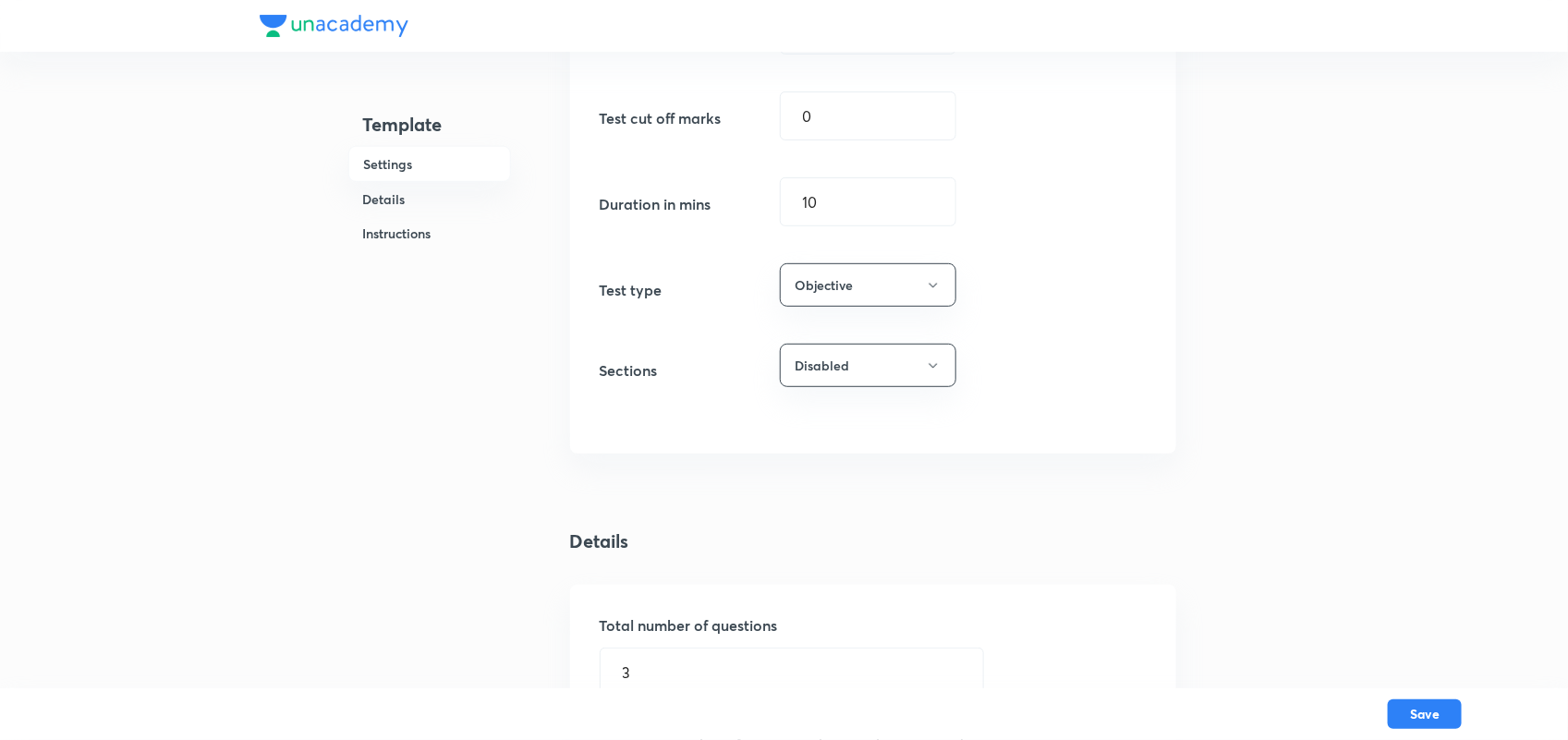
scroll to position [277, 0]
click at [908, 370] on button "Disabled" at bounding box center [869, 367] width 177 height 44
click at [827, 421] on span "Enabled" at bounding box center [863, 426] width 152 height 19
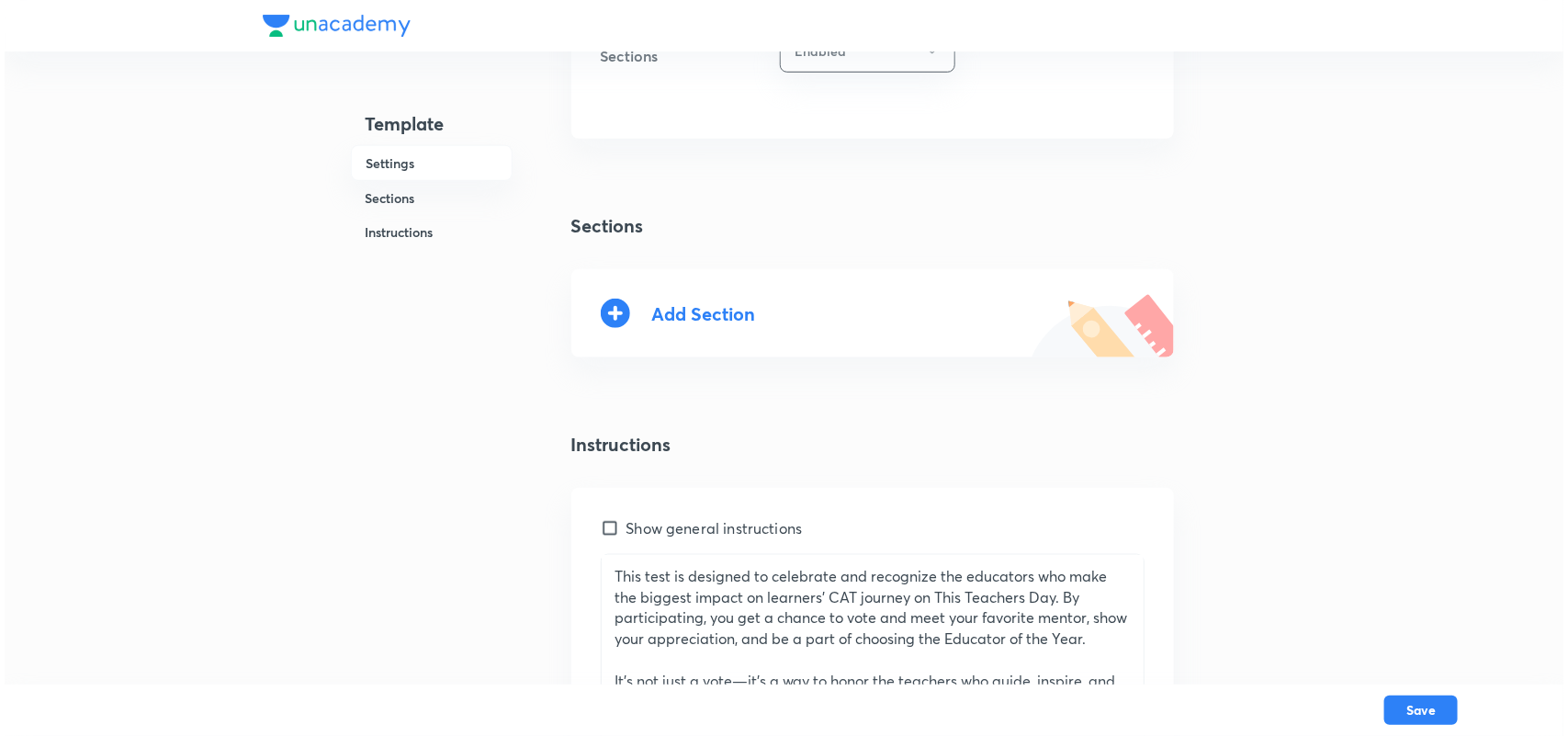
scroll to position [600, 0]
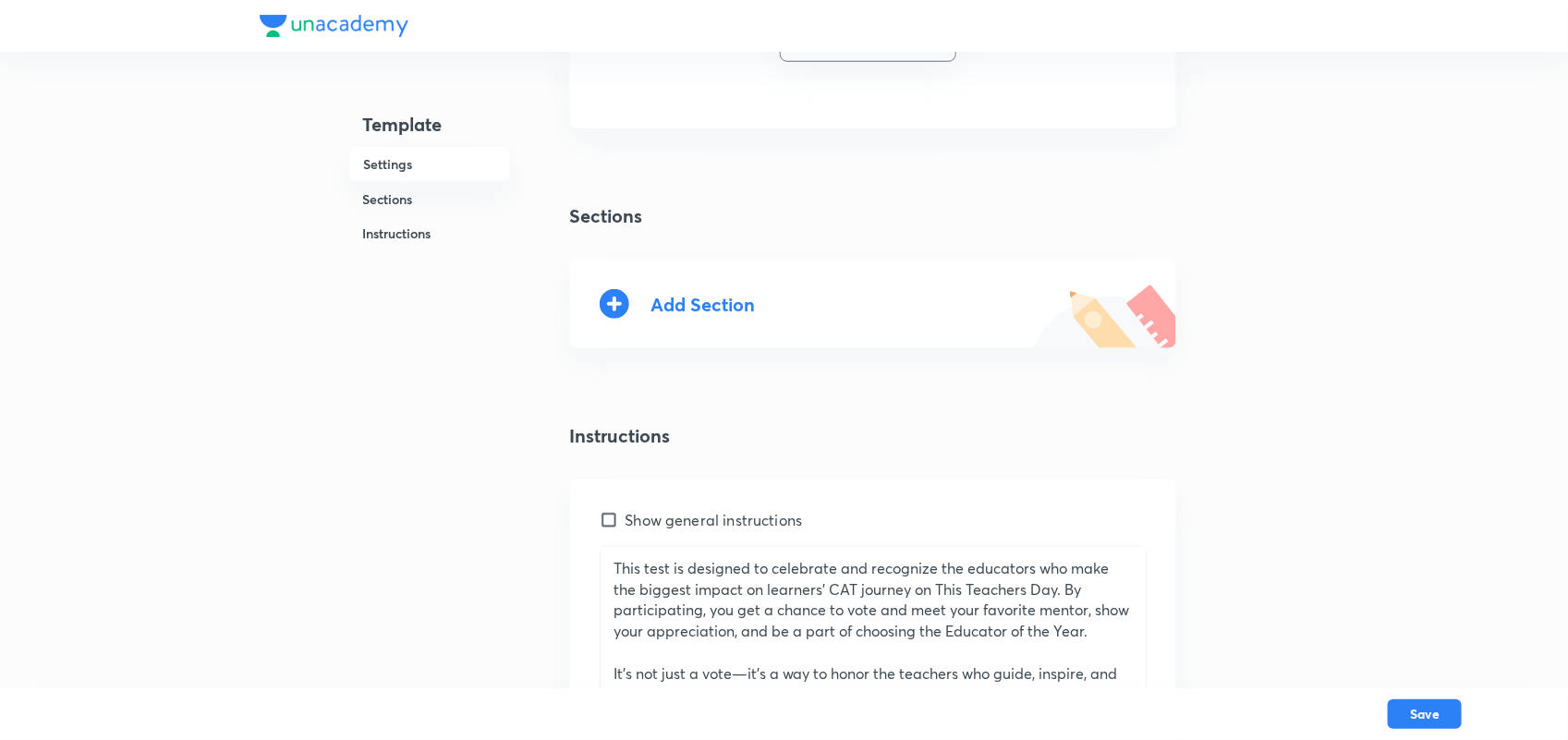
click at [684, 303] on div "Add Section" at bounding box center [703, 304] width 105 height 21
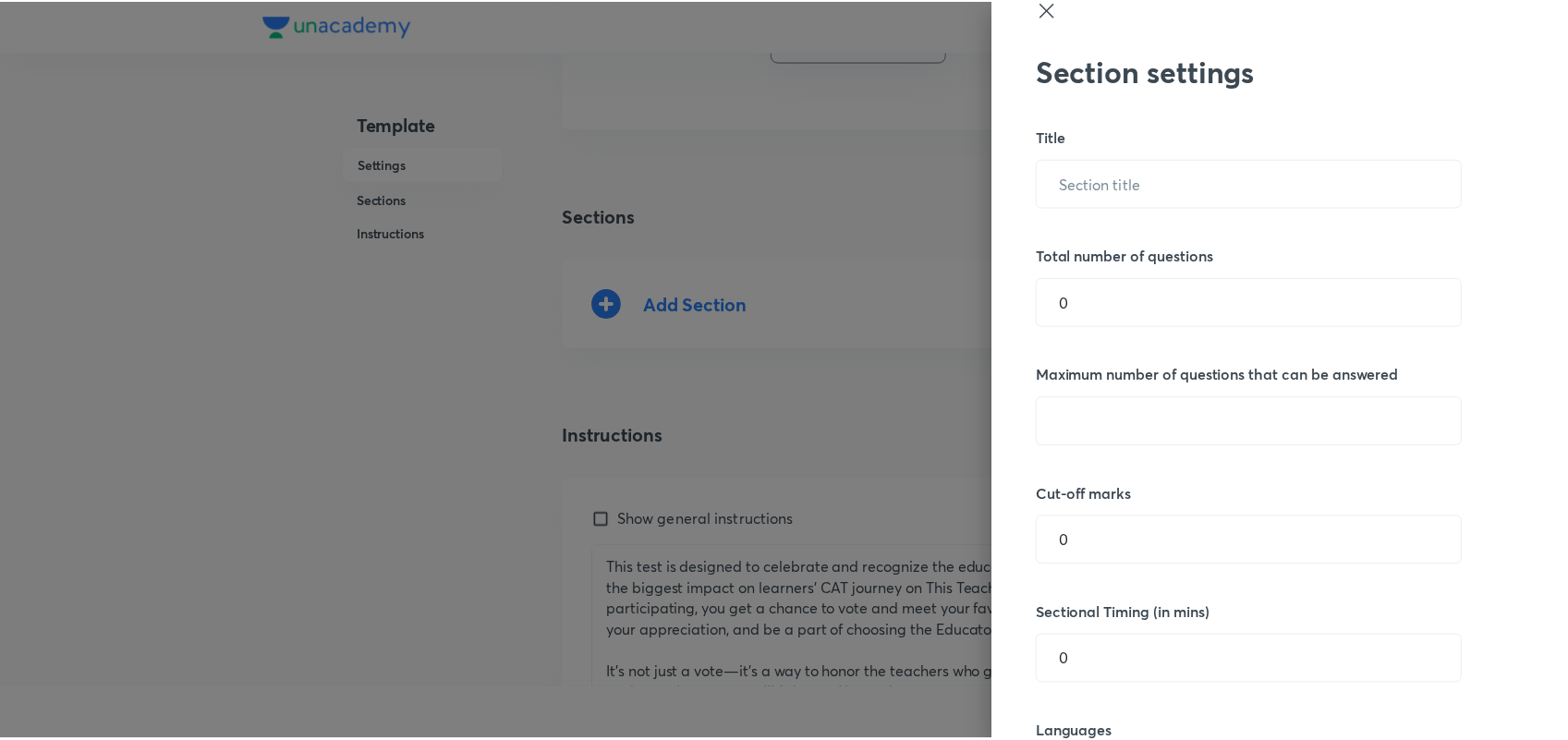
scroll to position [0, 0]
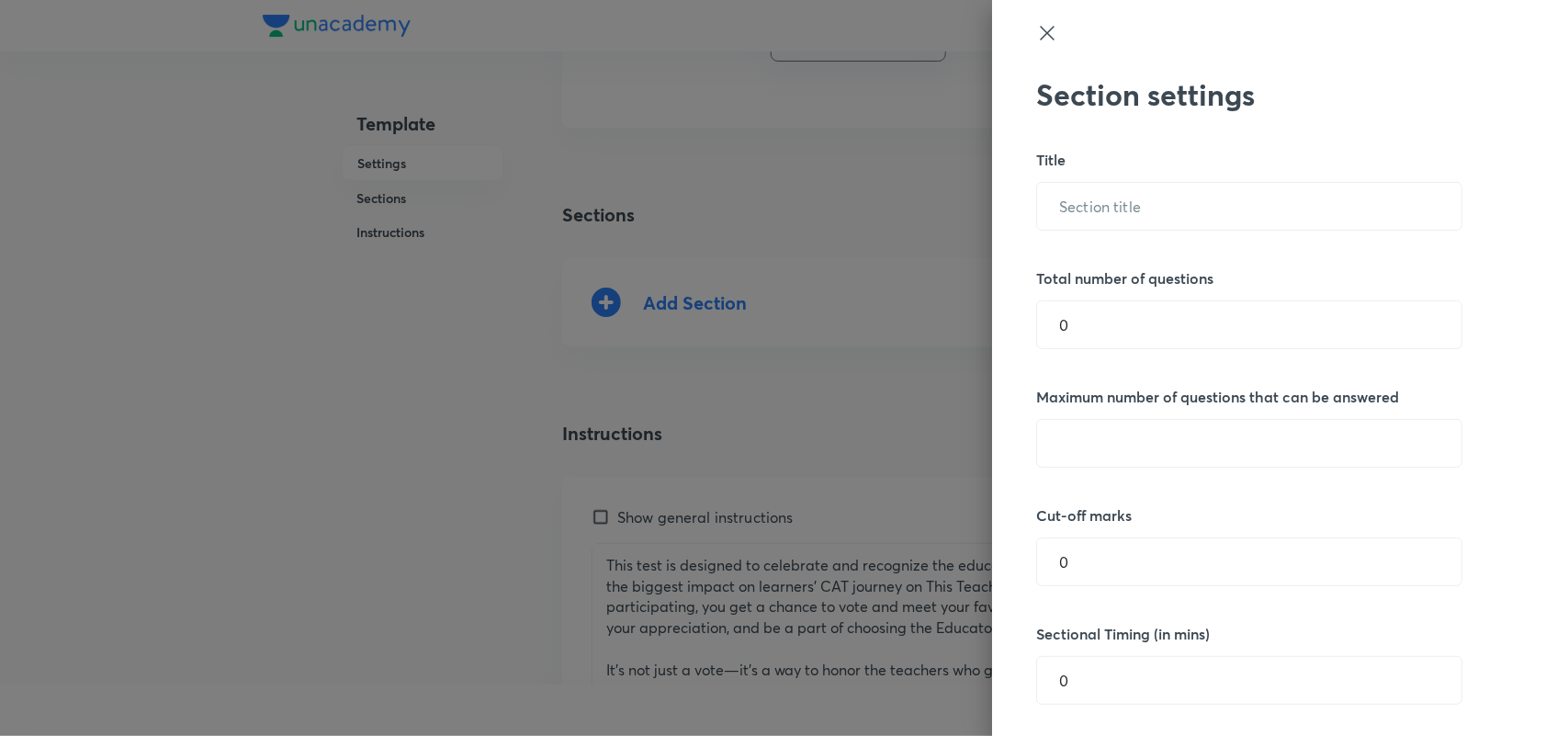
click at [1036, 32] on icon at bounding box center [1047, 32] width 22 height 22
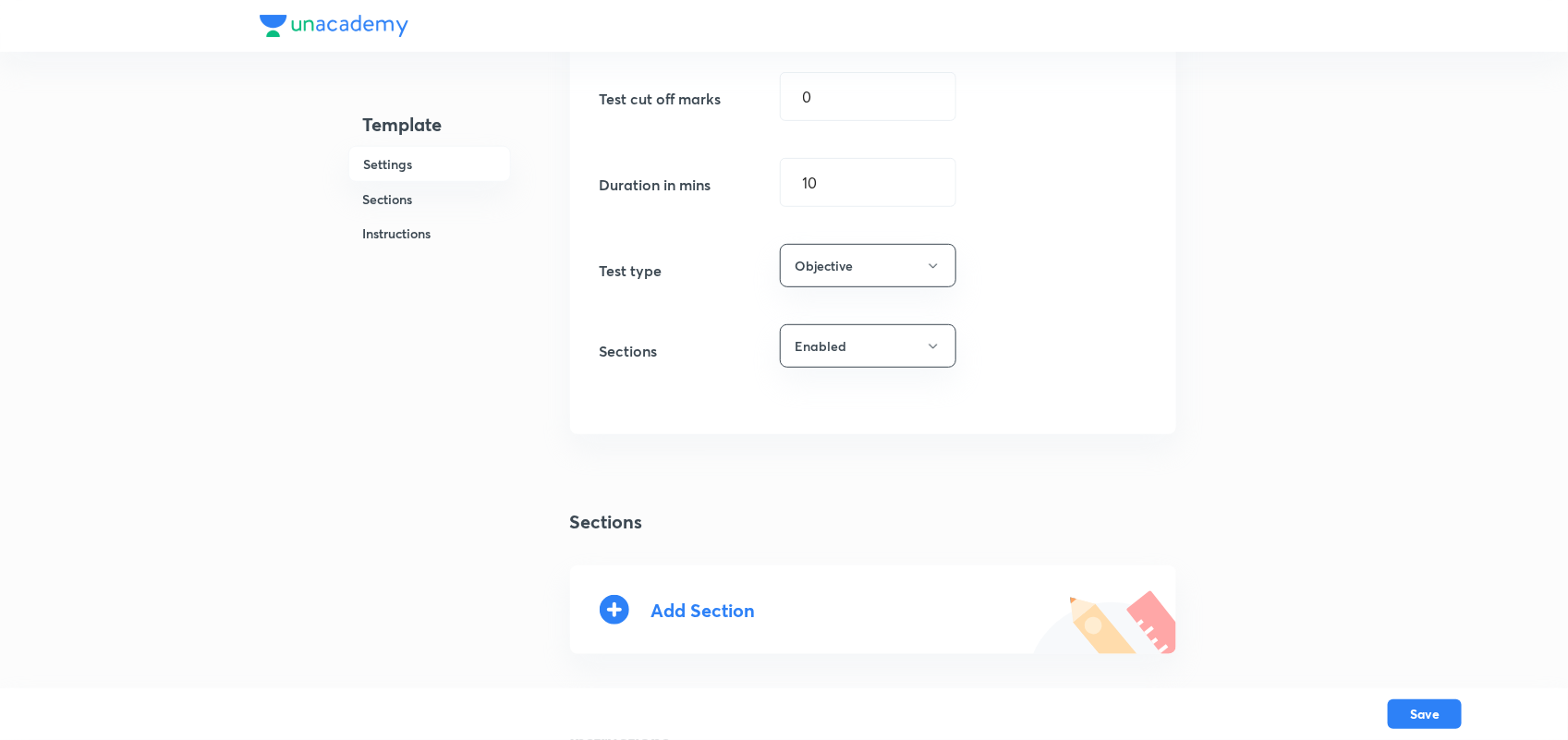
scroll to position [274, 0]
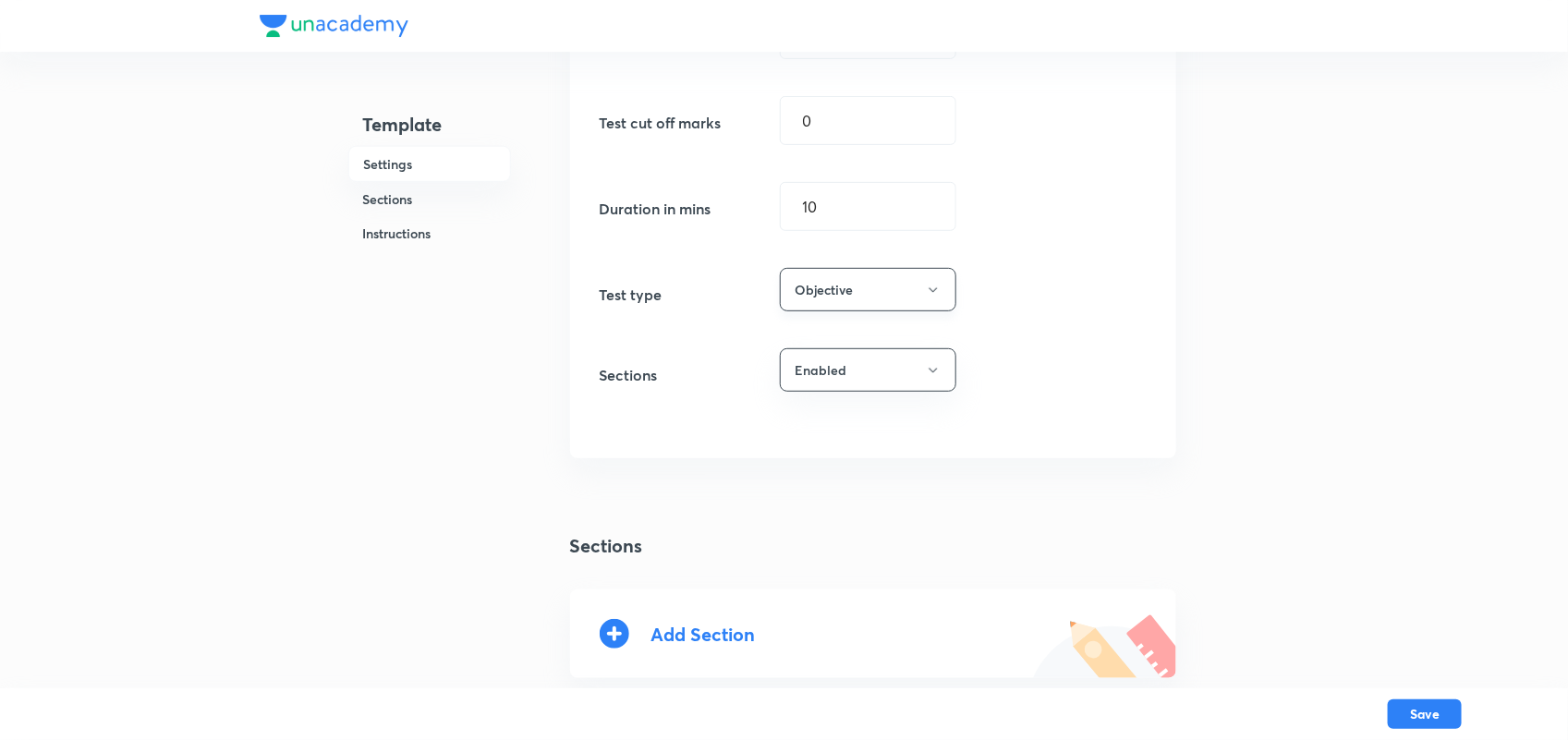
click at [889, 302] on button "Objective" at bounding box center [869, 290] width 177 height 44
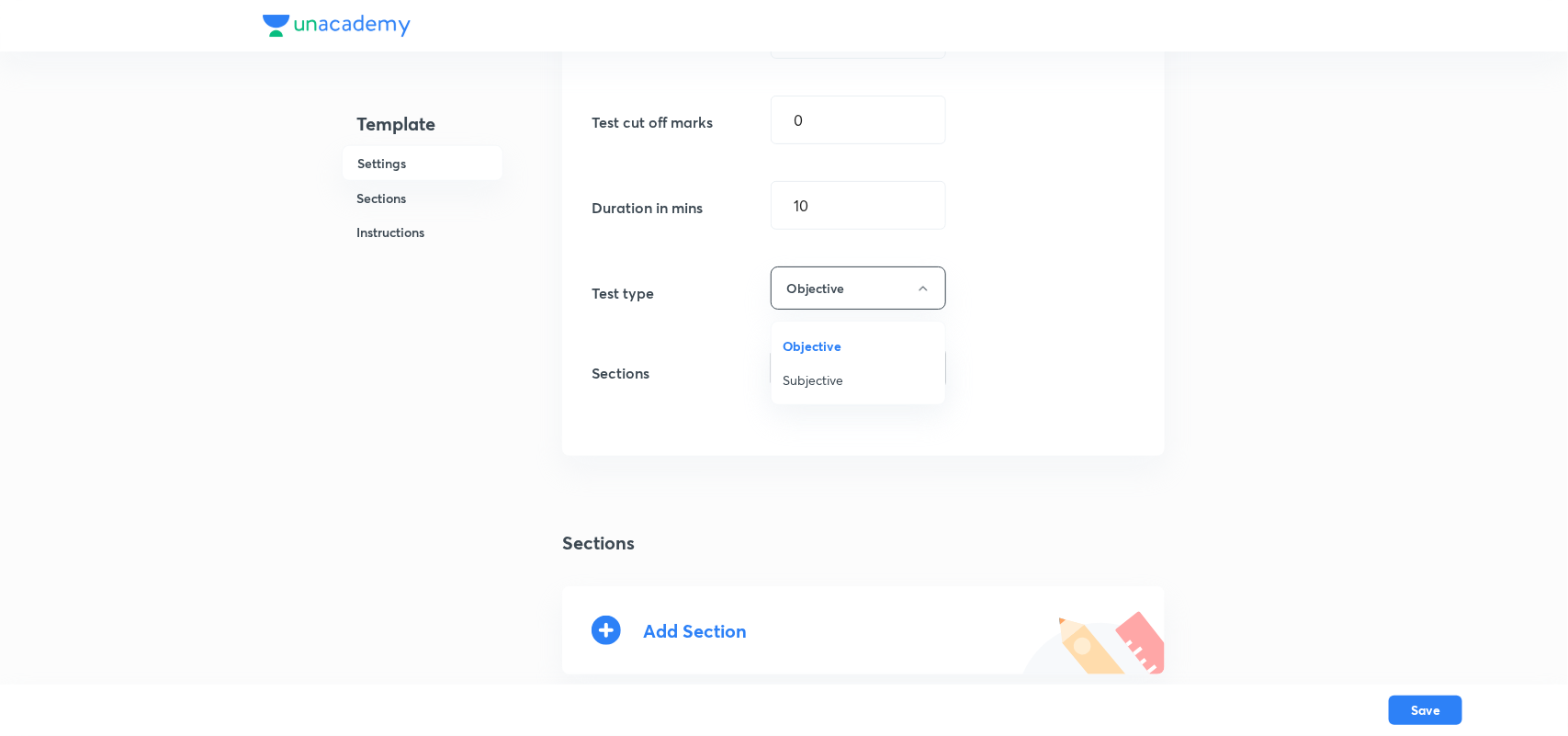
click at [823, 345] on span "Objective" at bounding box center [858, 346] width 151 height 19
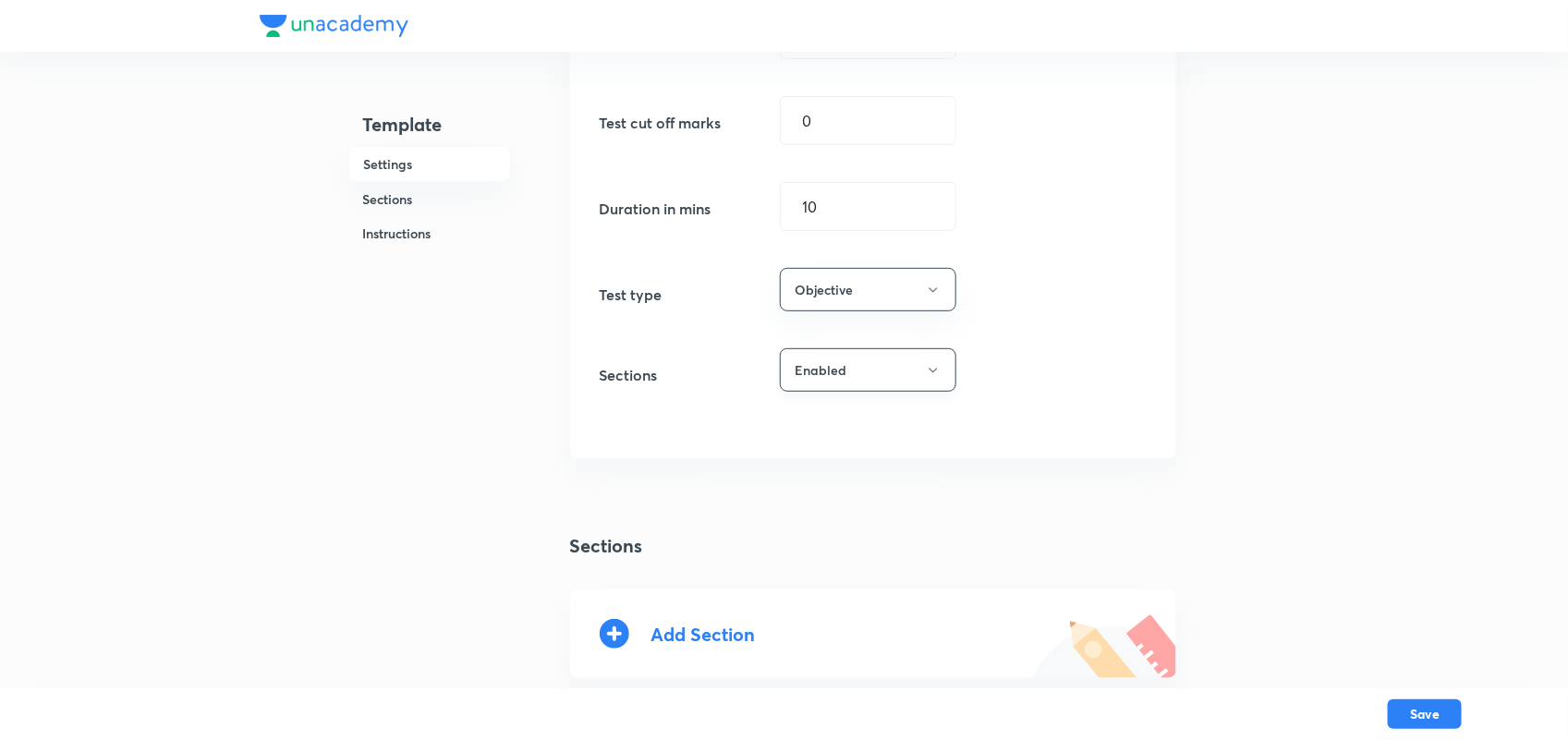
click at [907, 375] on button "Enabled" at bounding box center [869, 370] width 177 height 44
click at [825, 471] on span "Disabled" at bounding box center [863, 463] width 152 height 19
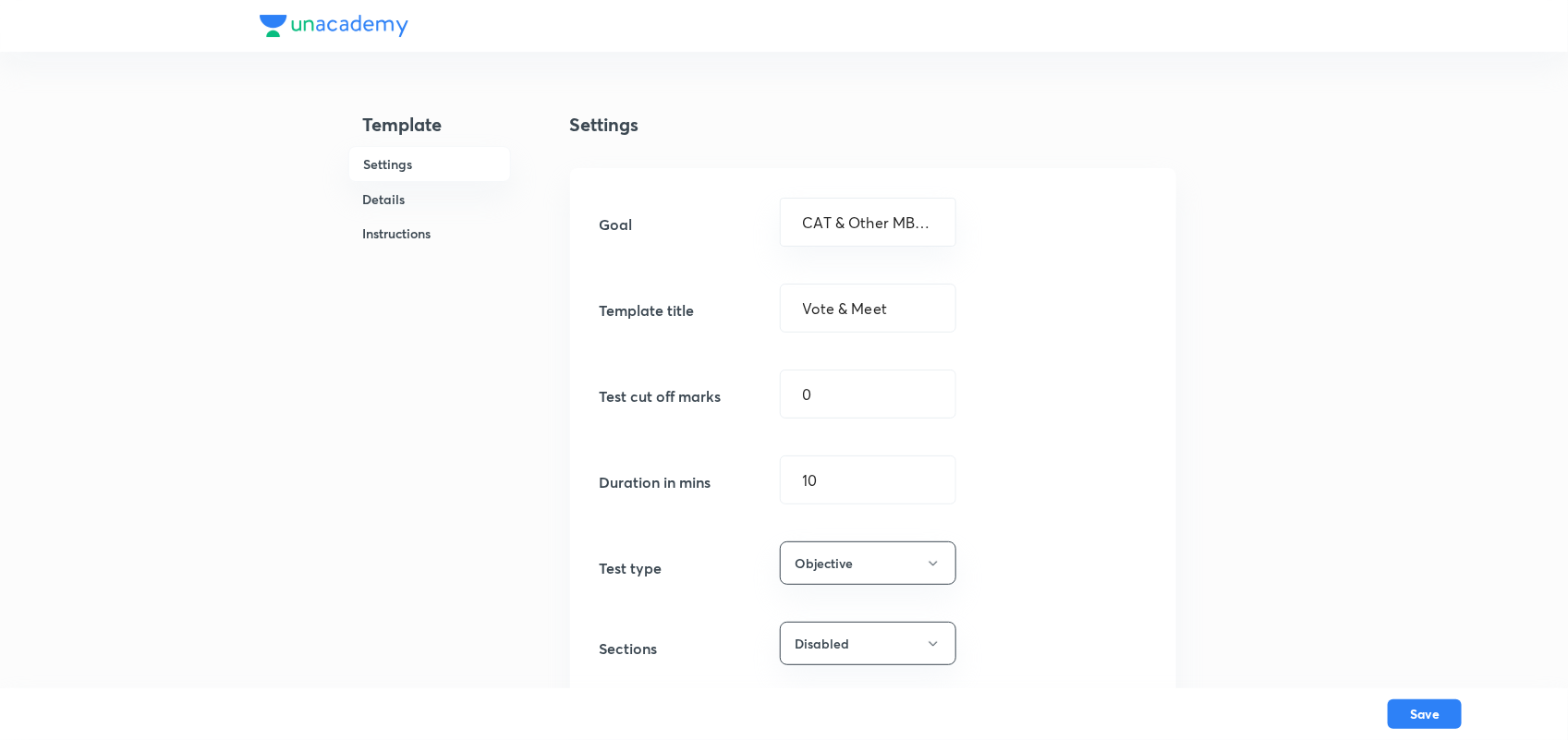
scroll to position [173, 0]
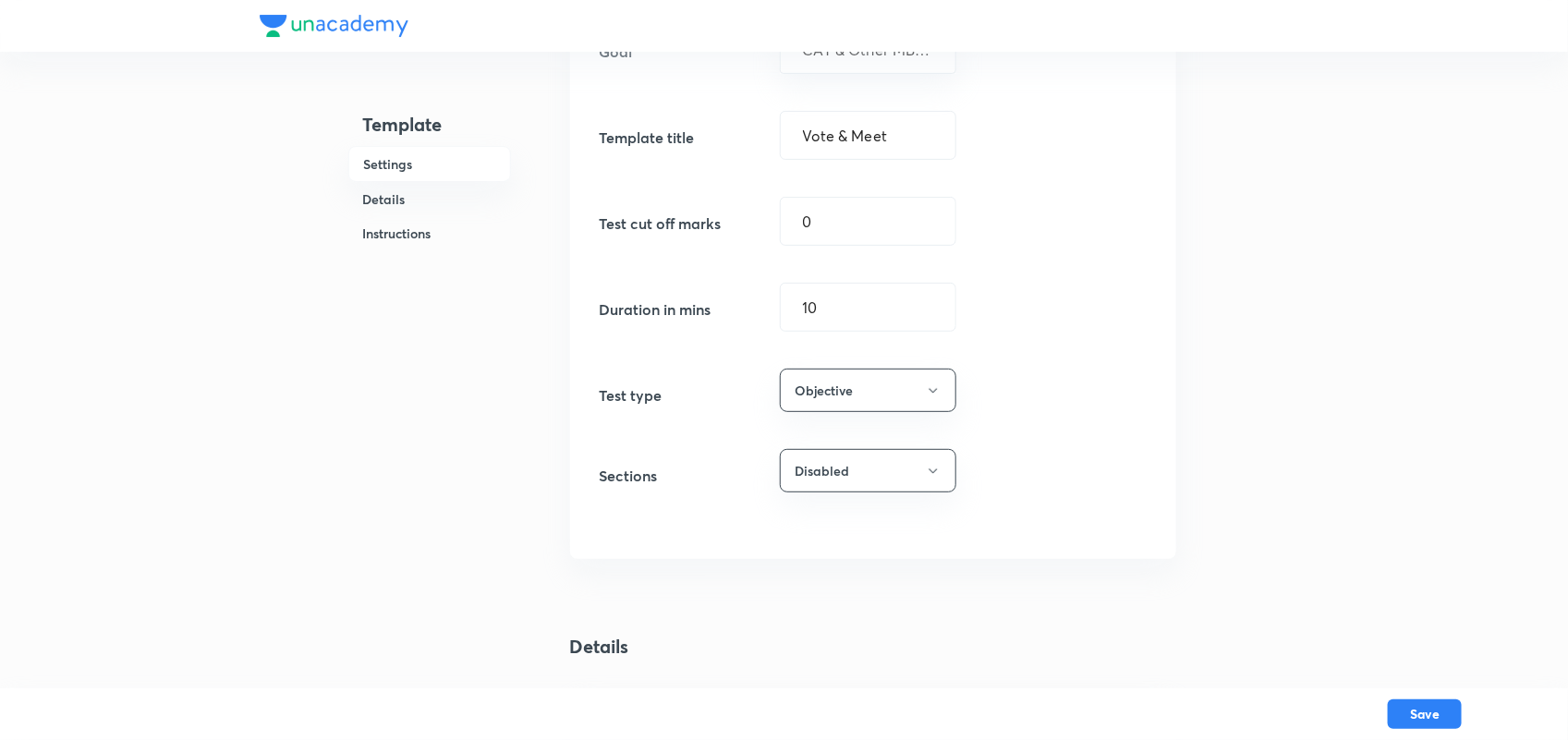
click at [375, 204] on h6 "Details" at bounding box center [430, 199] width 163 height 34
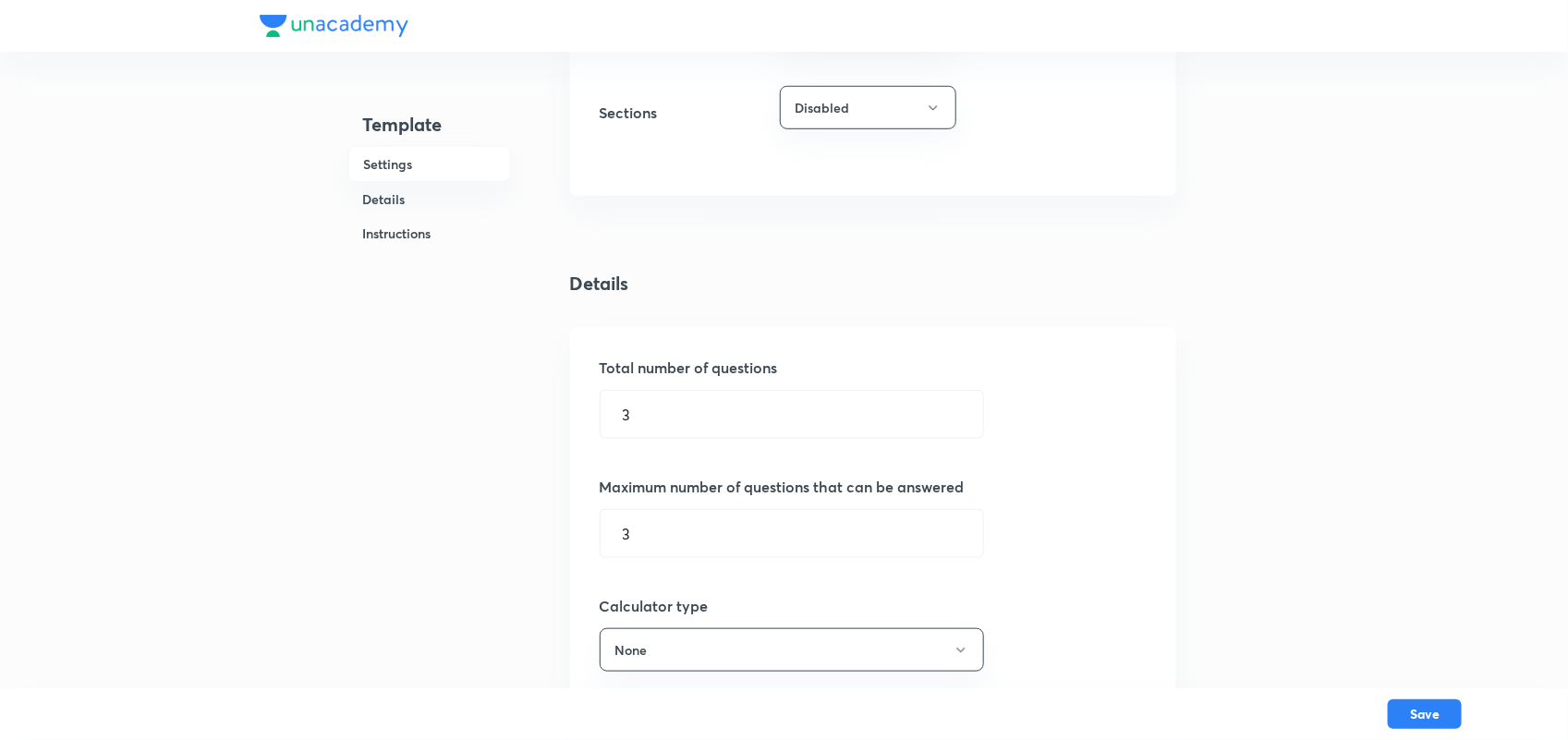
scroll to position [522, 0]
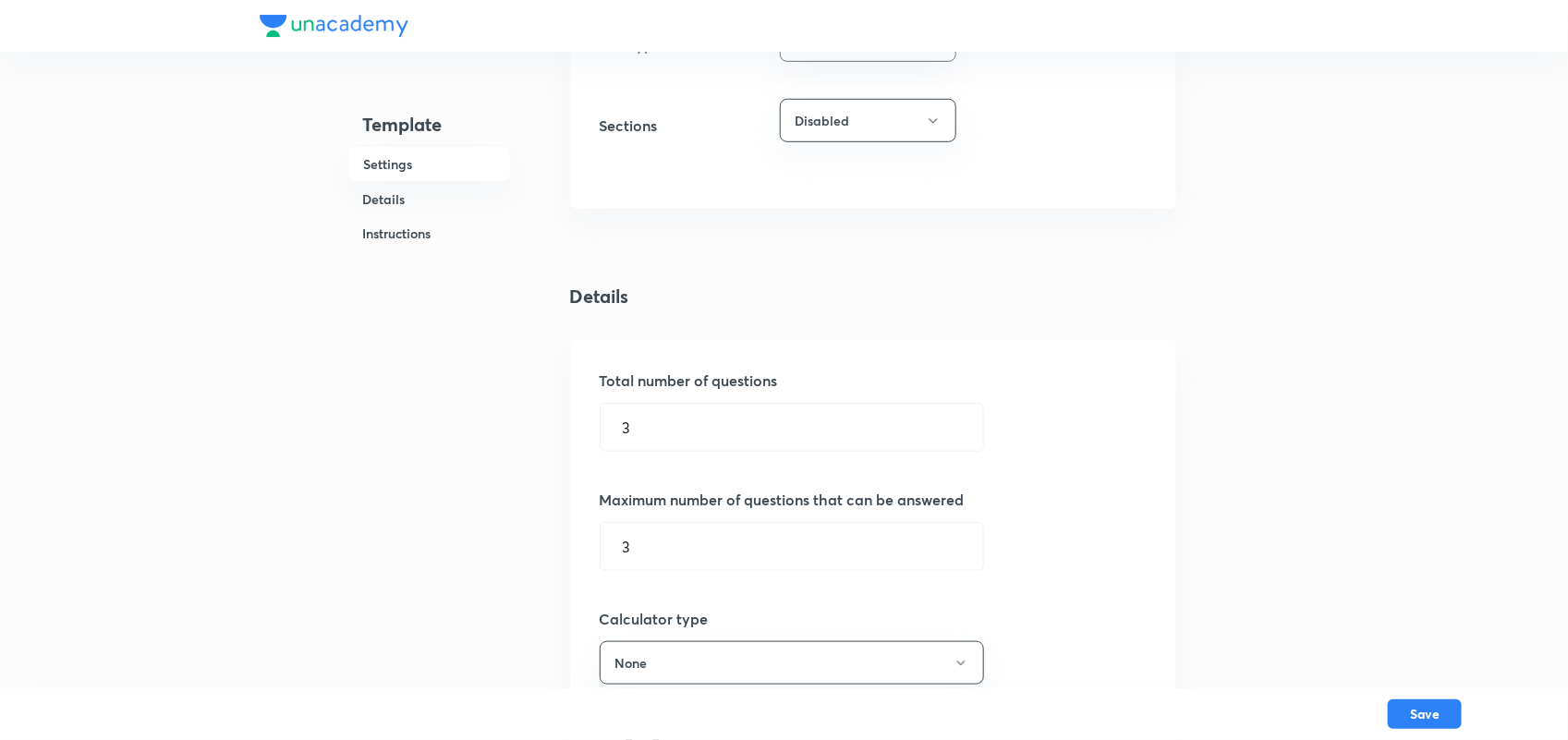
click at [409, 228] on h6 "Instructions" at bounding box center [430, 234] width 163 height 34
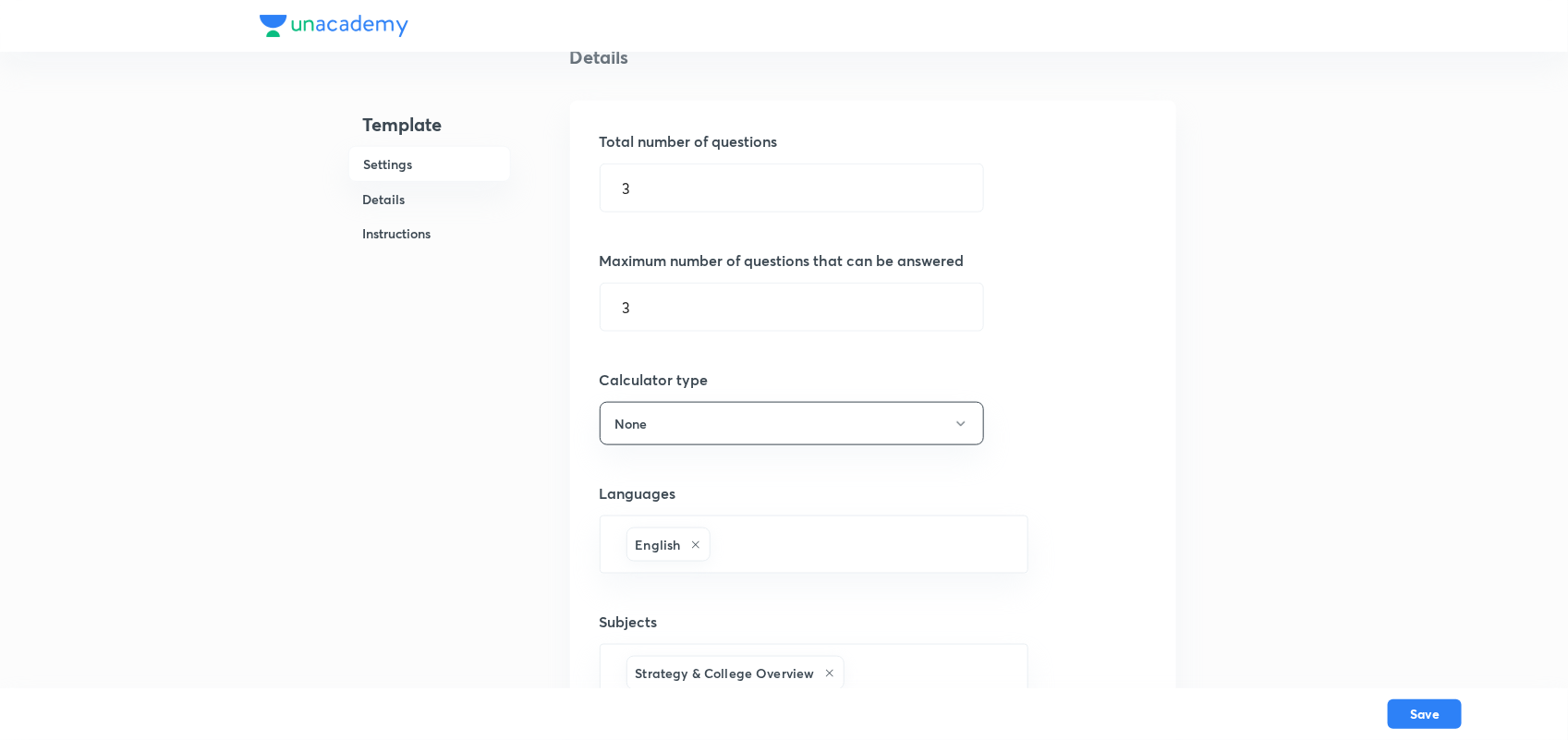
scroll to position [491, 0]
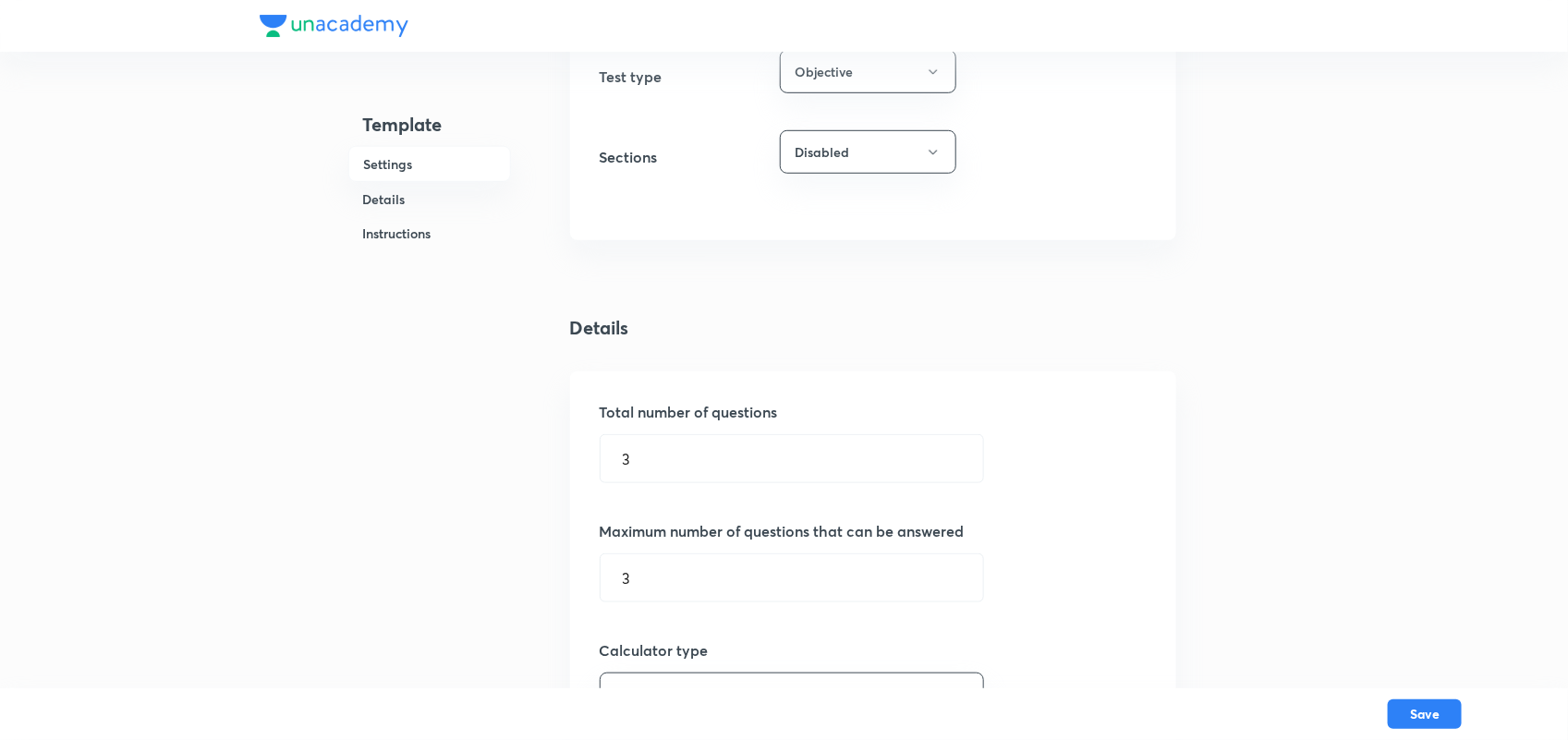
click at [431, 173] on h6 "Settings" at bounding box center [430, 164] width 163 height 36
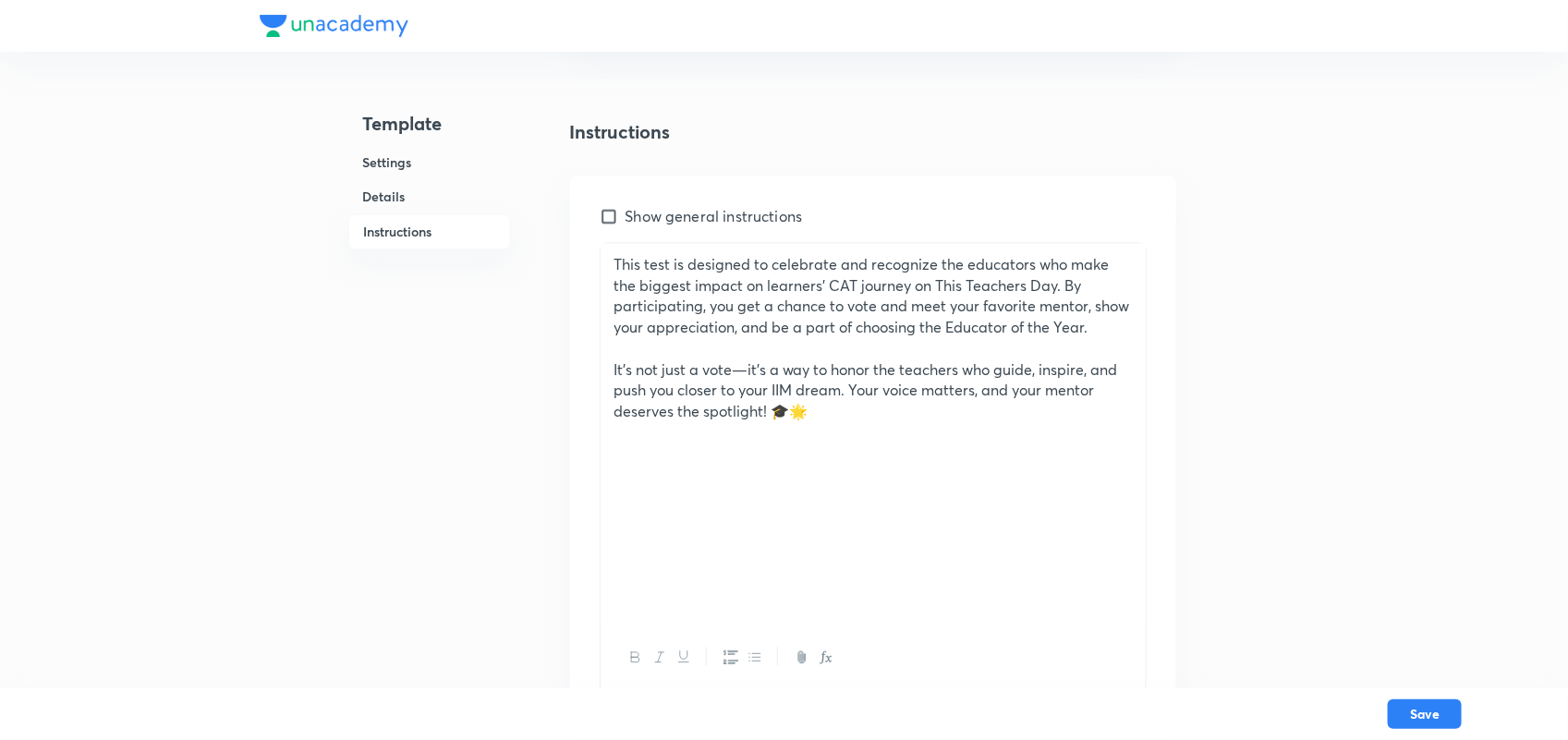
scroll to position [1582, 0]
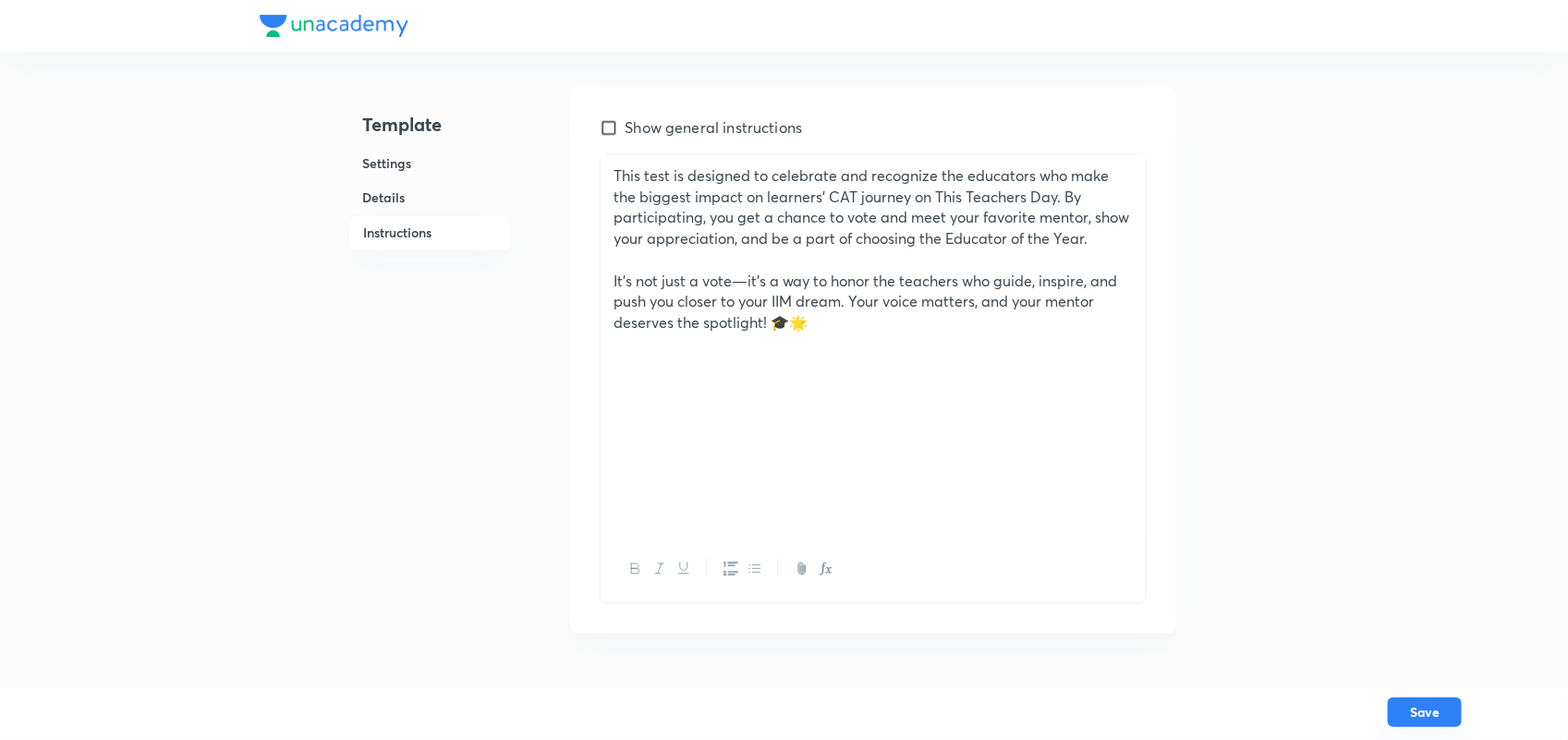
click at [1429, 712] on button "Save" at bounding box center [1425, 712] width 74 height 29
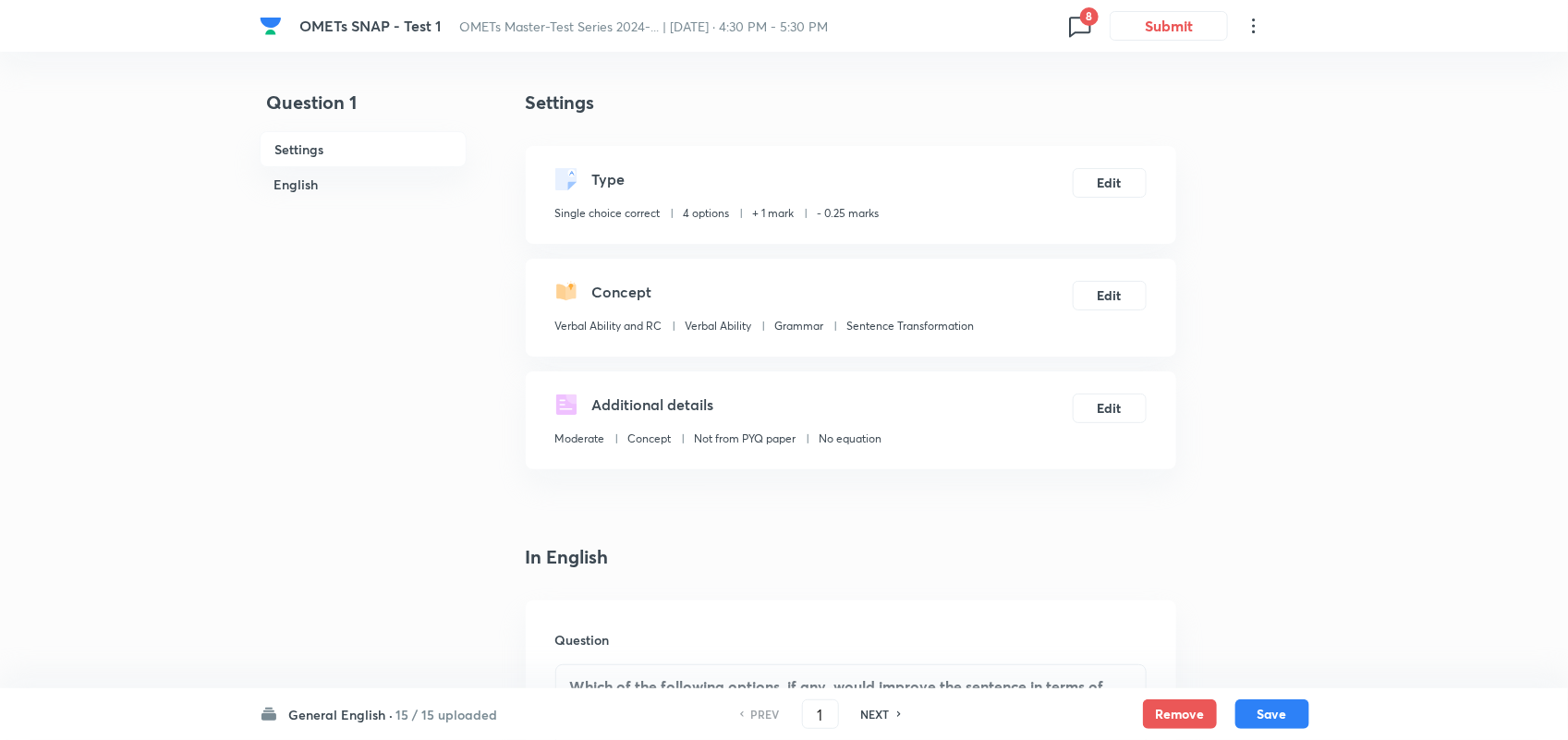
click at [1070, 25] on icon at bounding box center [1080, 27] width 21 height 20
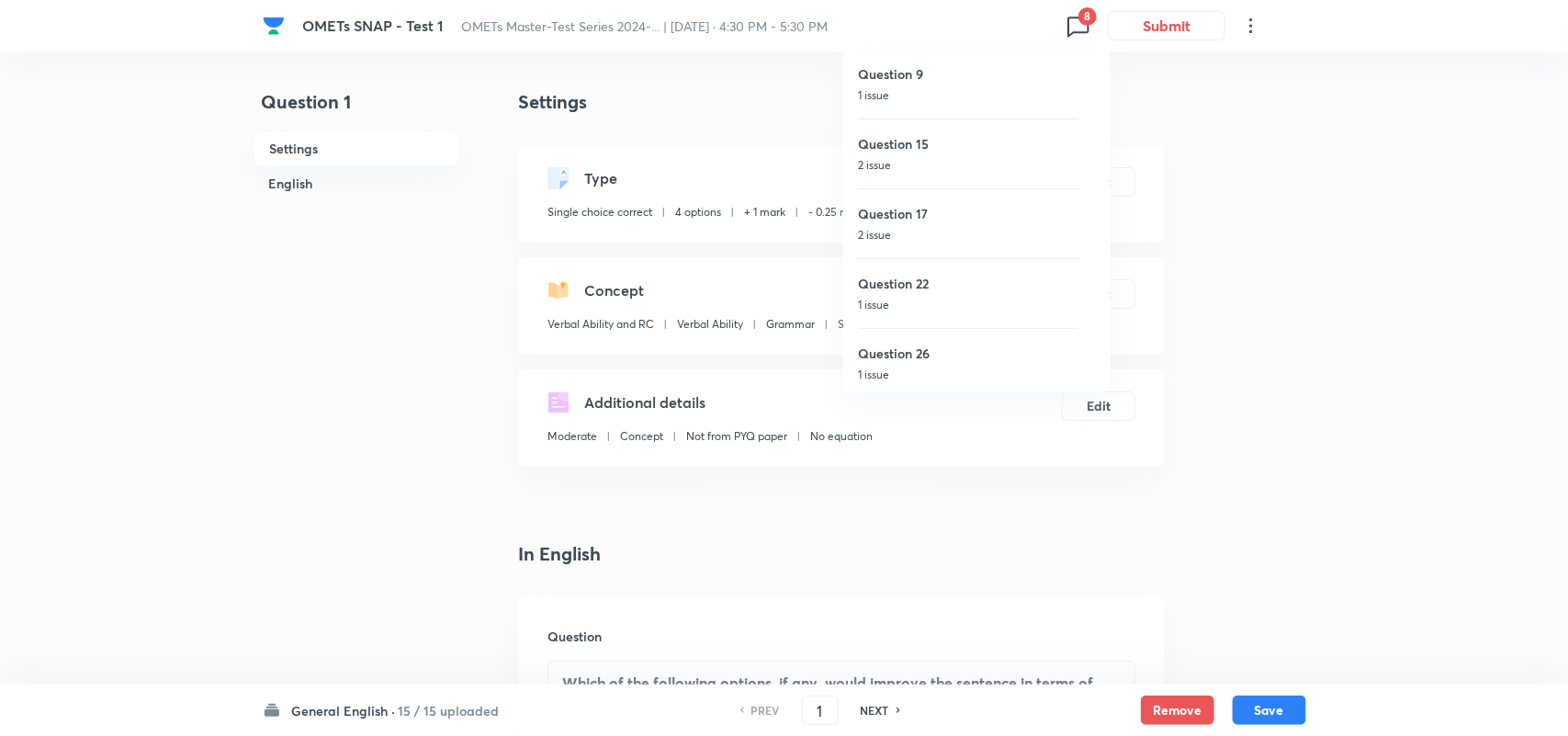
click at [1238, 282] on div at bounding box center [784, 368] width 1568 height 736
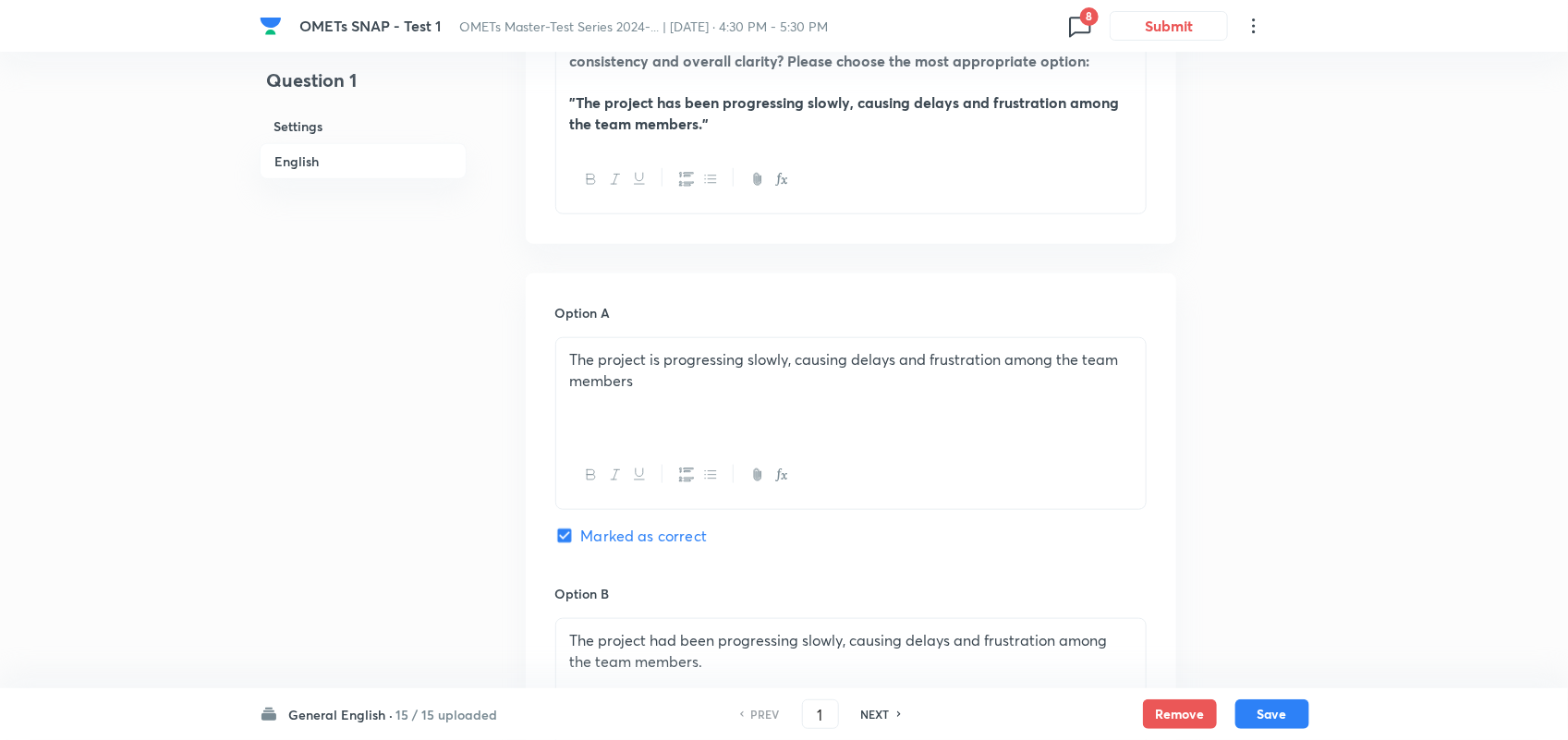
scroll to position [648, 0]
click at [434, 709] on h6 "15 / 15 uploaded" at bounding box center [447, 714] width 102 height 19
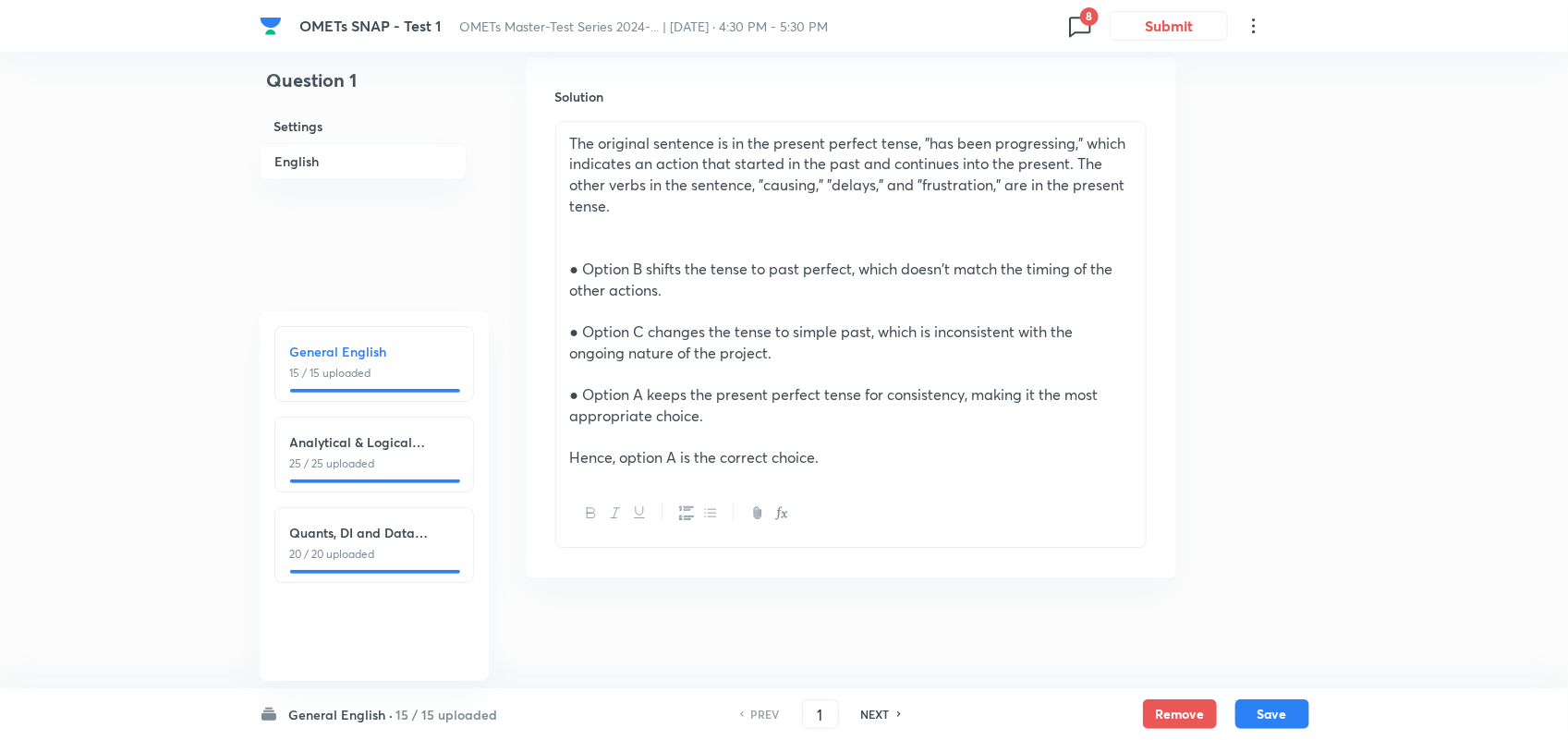
scroll to position [1298, 0]
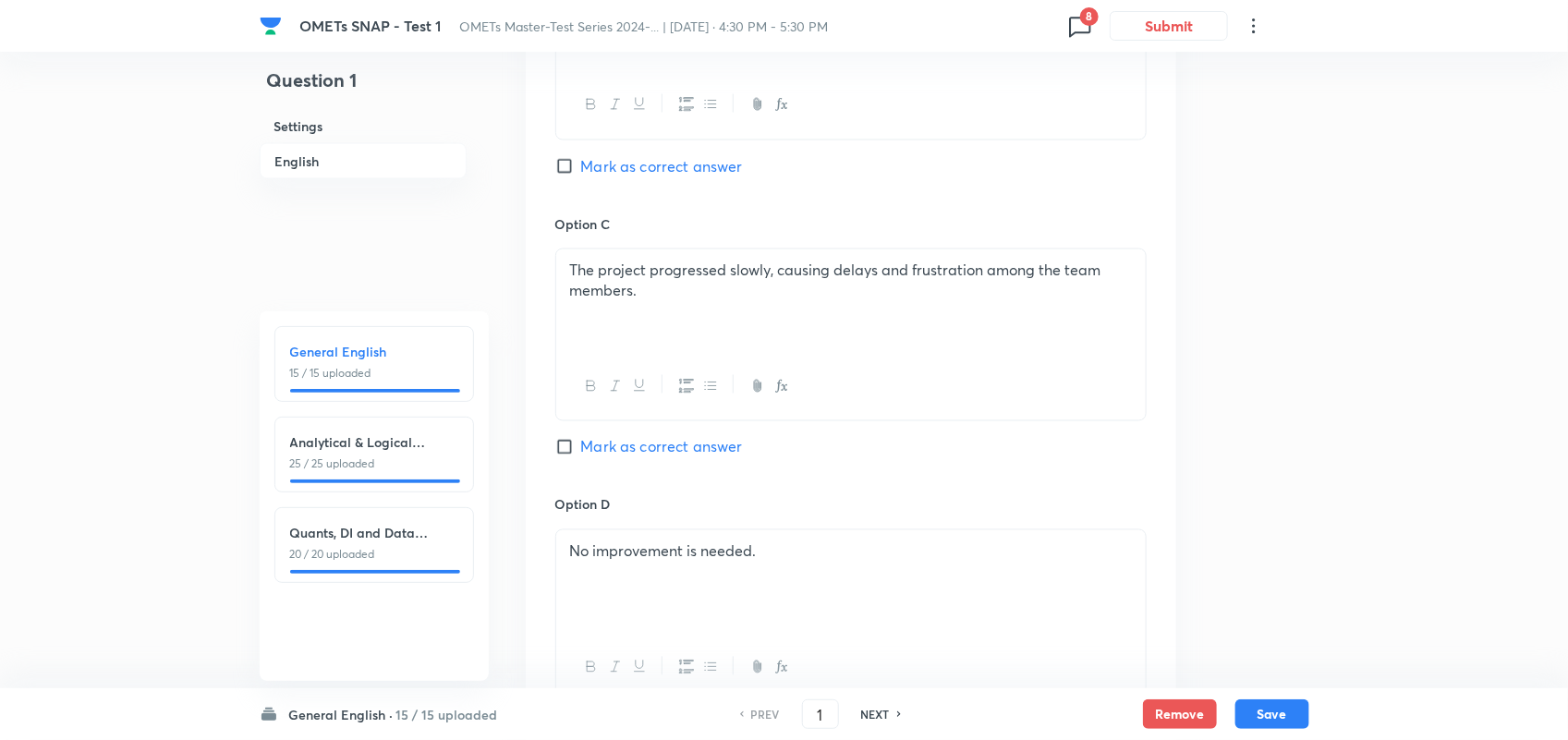
click at [1078, 28] on icon at bounding box center [1080, 26] width 29 height 29
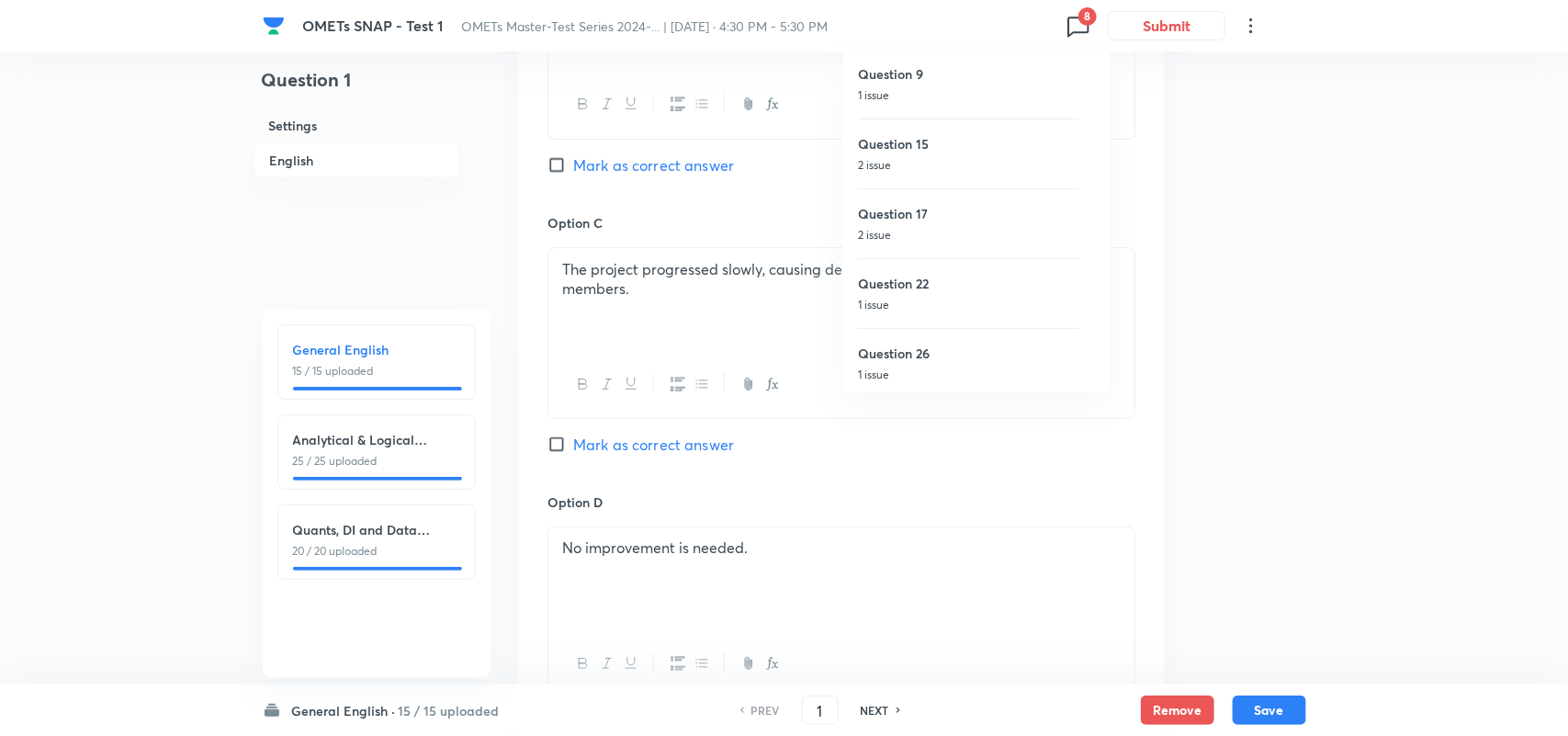
click at [1243, 329] on div at bounding box center [784, 368] width 1568 height 736
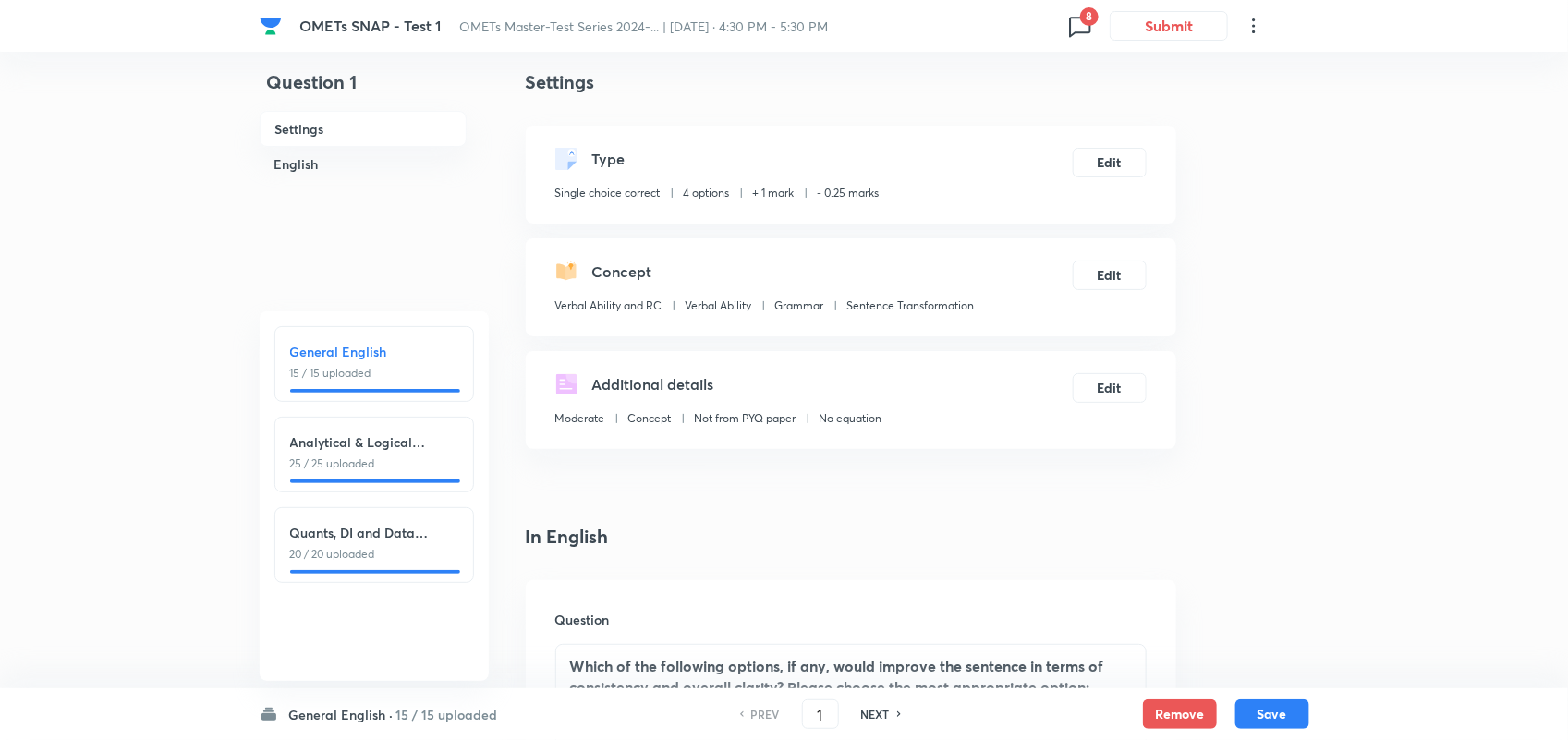
scroll to position [1, 0]
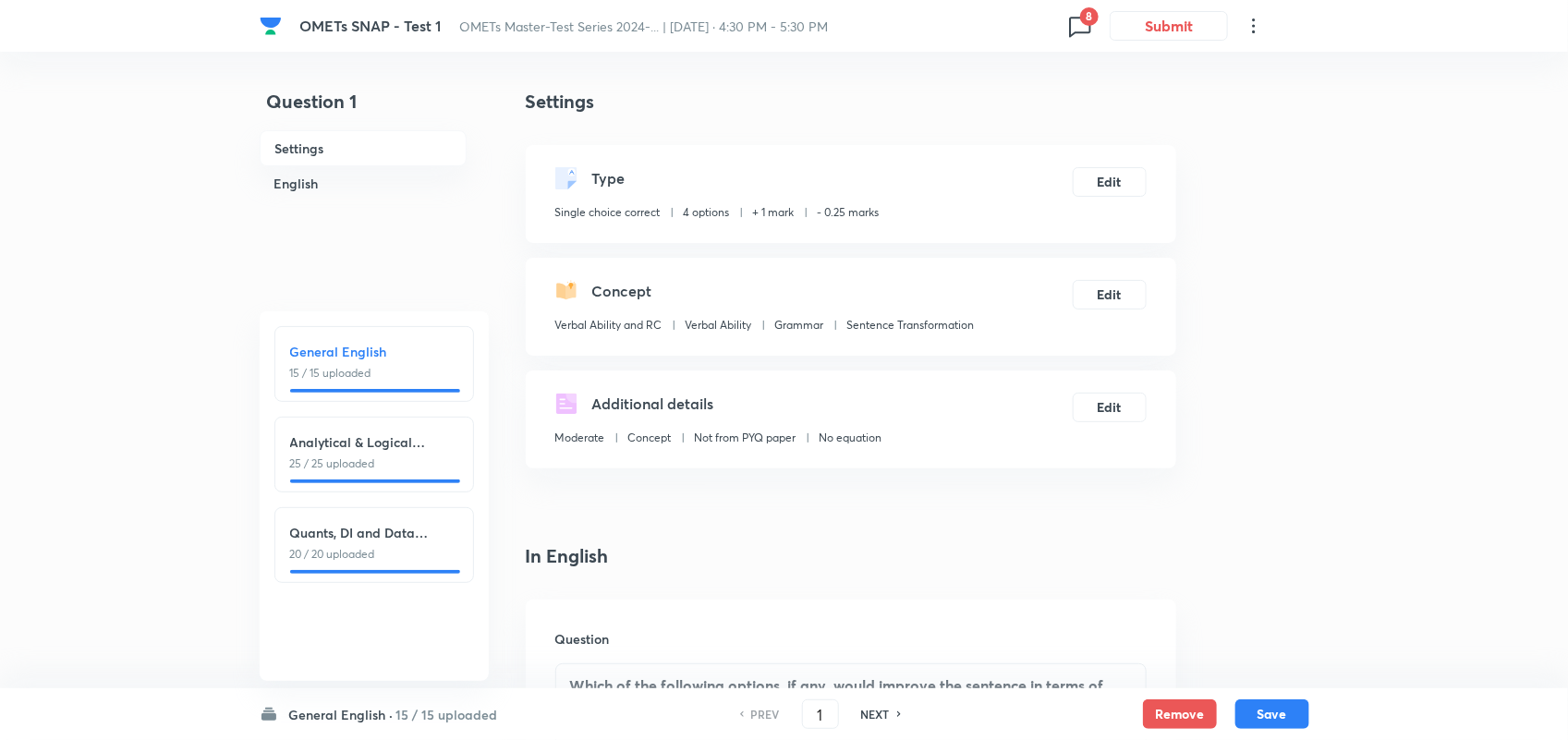
click at [1085, 26] on icon at bounding box center [1080, 26] width 29 height 29
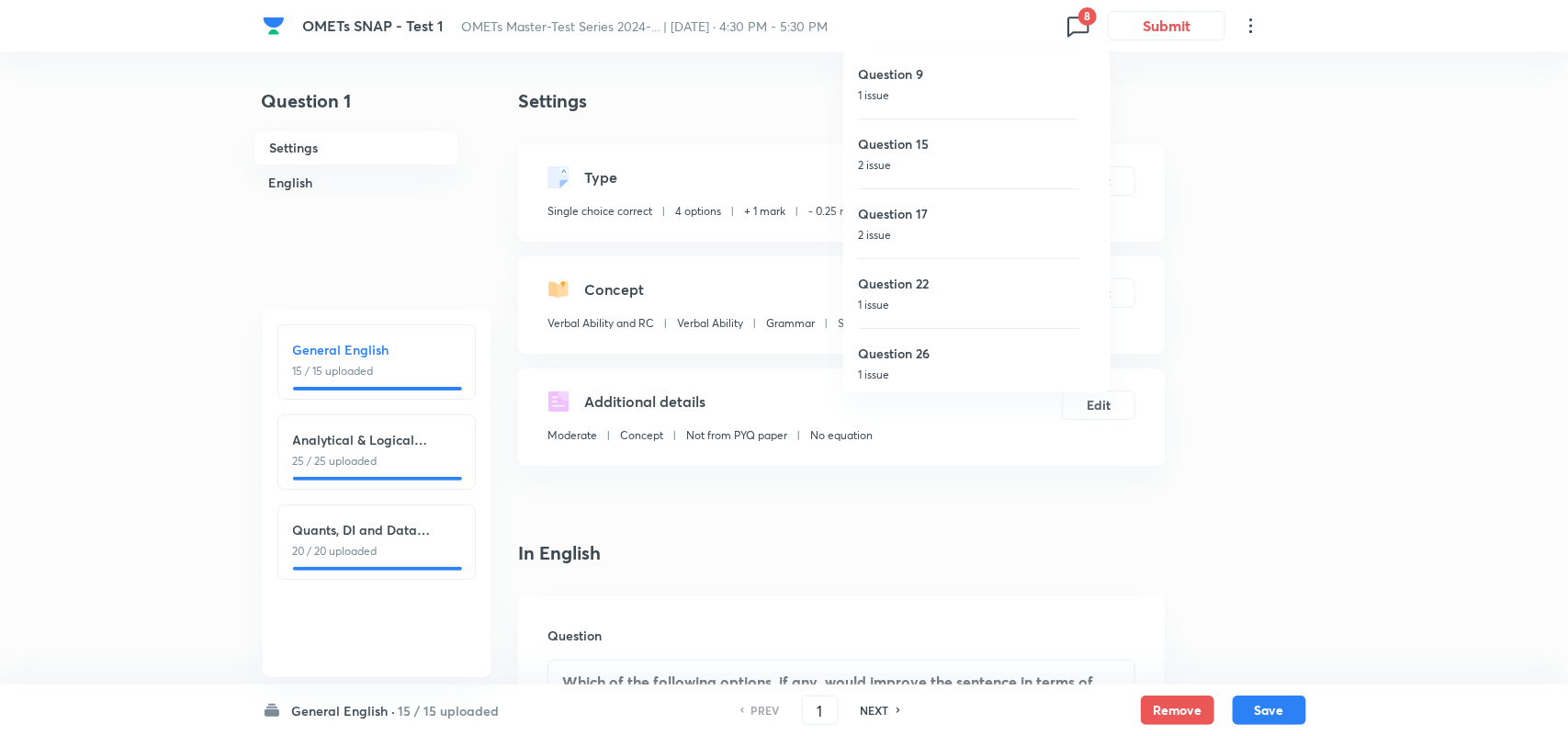
click at [1245, 269] on div at bounding box center [784, 368] width 1568 height 736
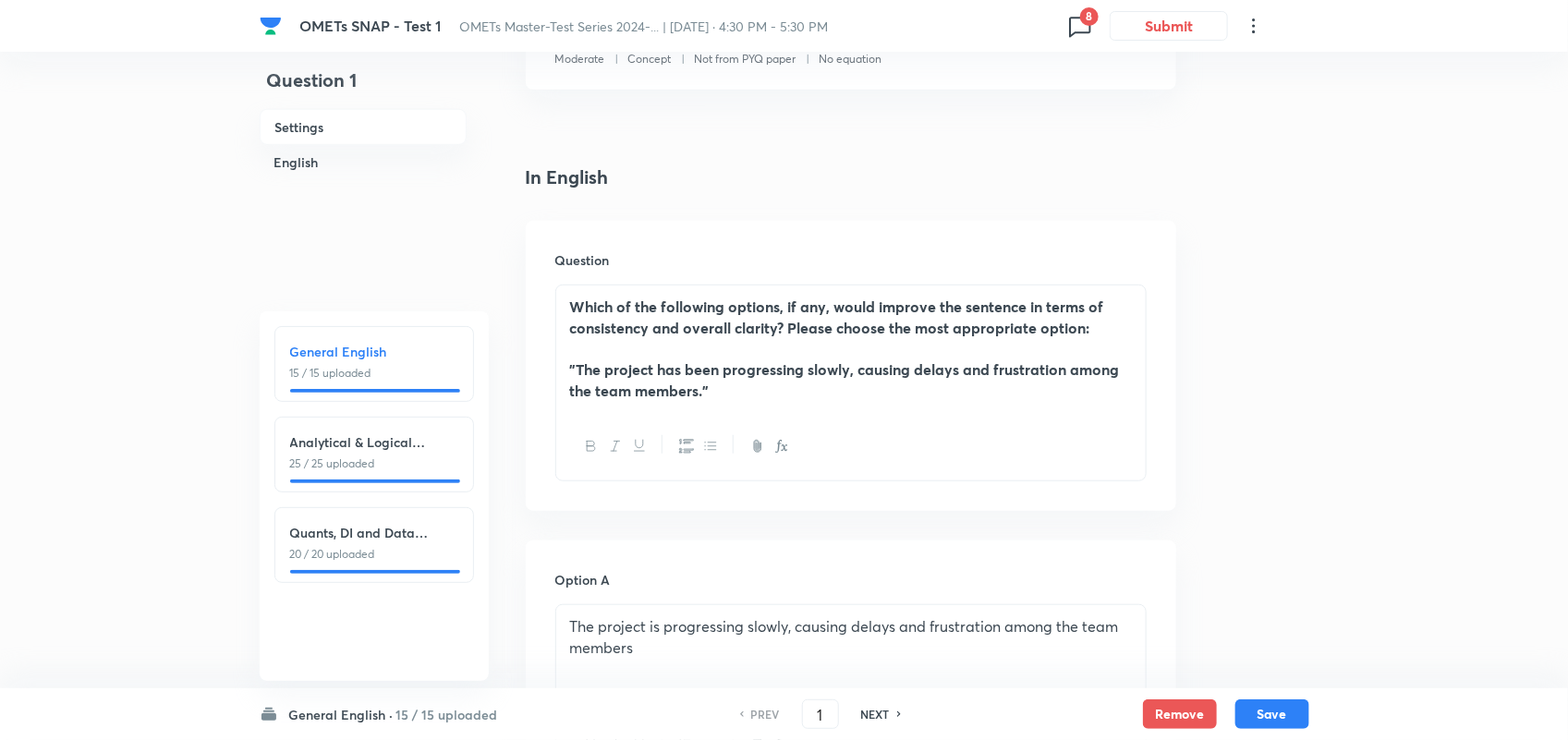
scroll to position [0, 0]
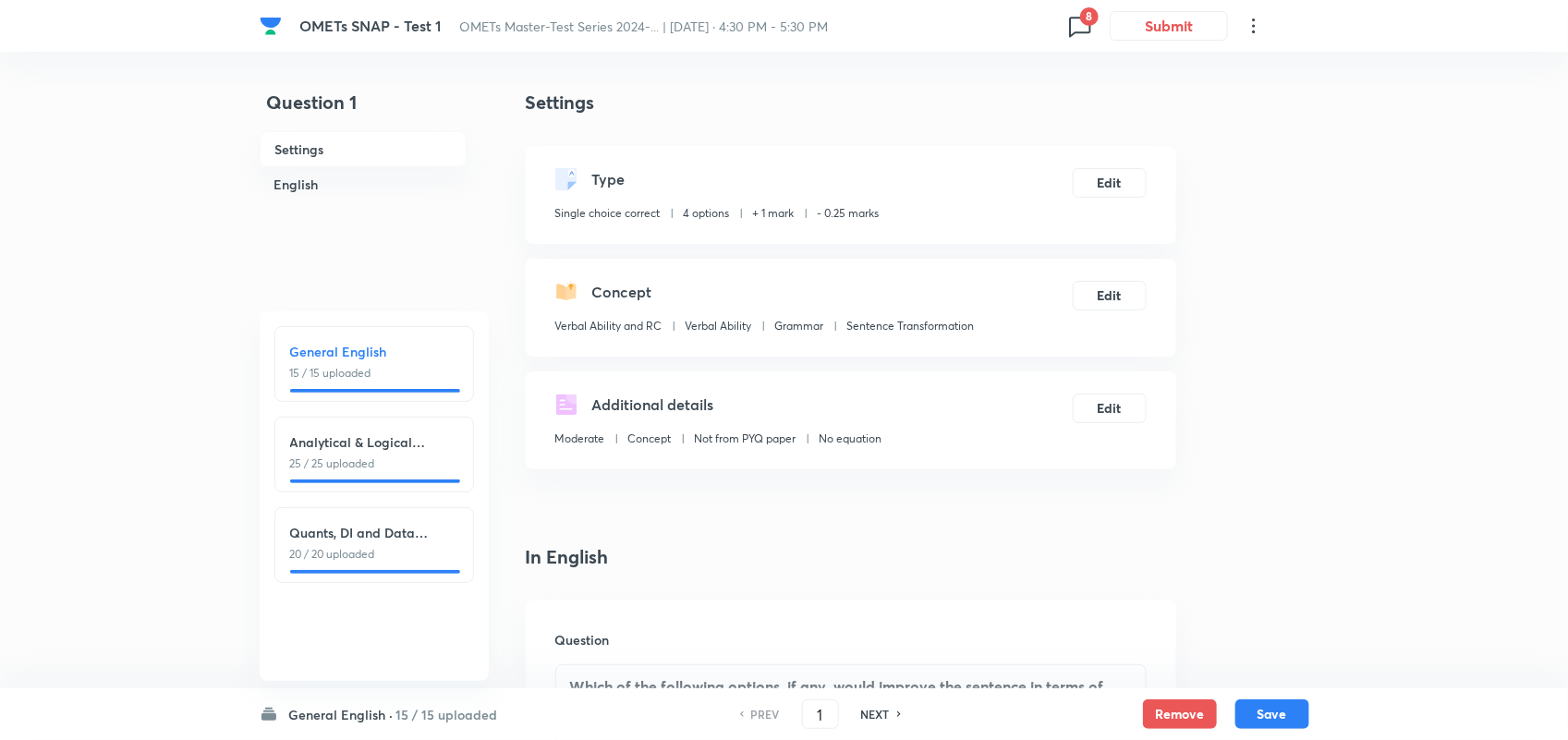
click at [1082, 21] on span "8" at bounding box center [1089, 16] width 18 height 18
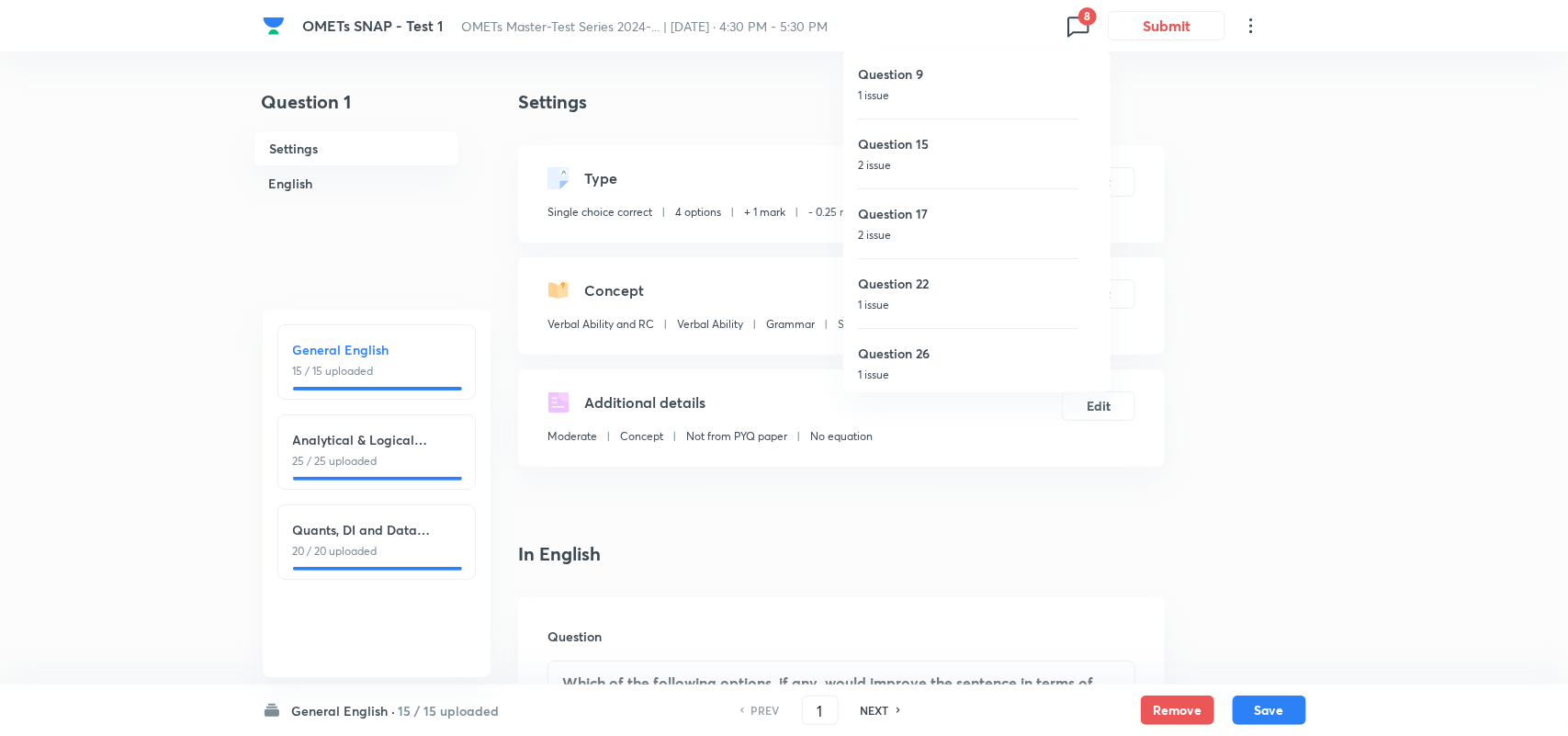
click at [1302, 340] on div at bounding box center [784, 368] width 1568 height 736
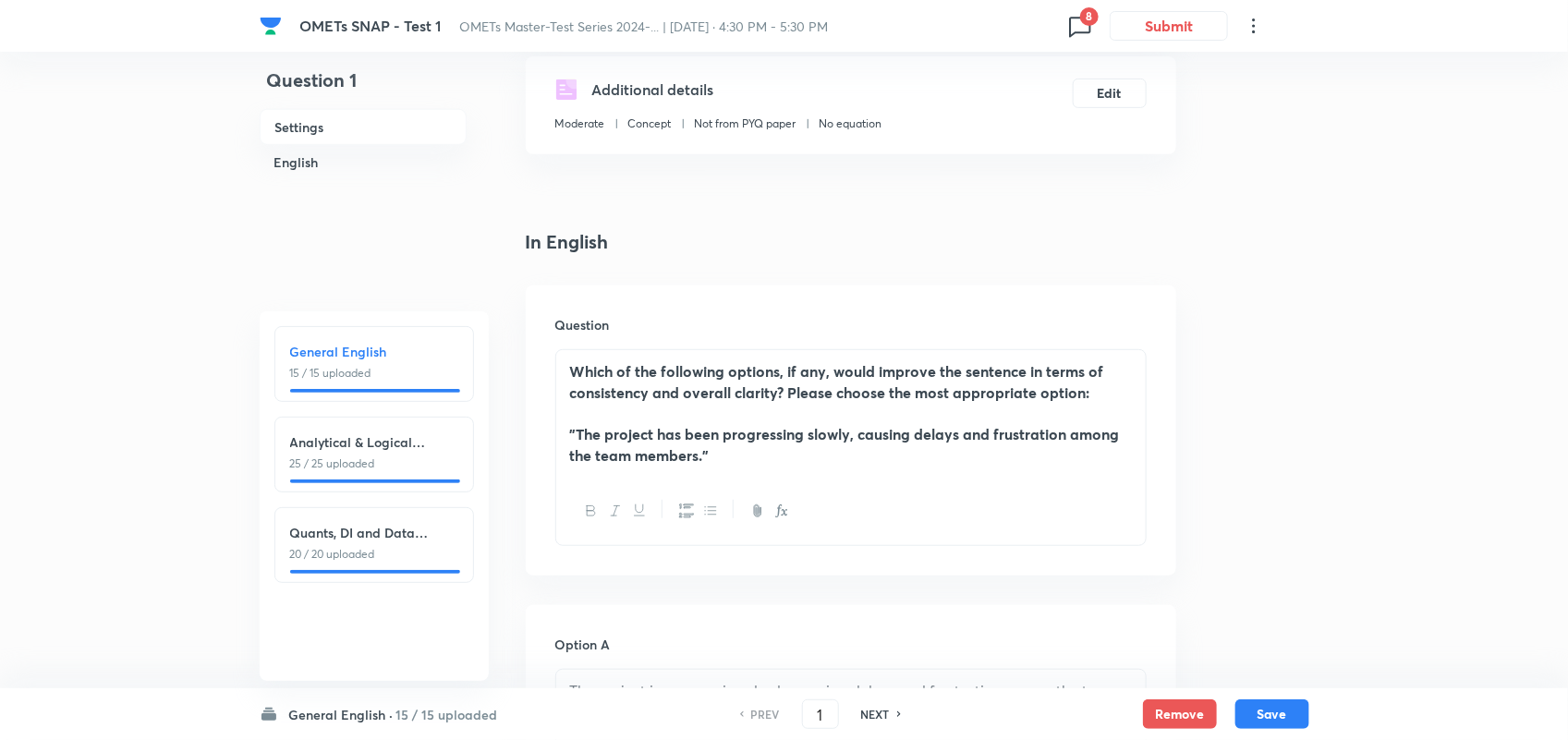
scroll to position [85, 0]
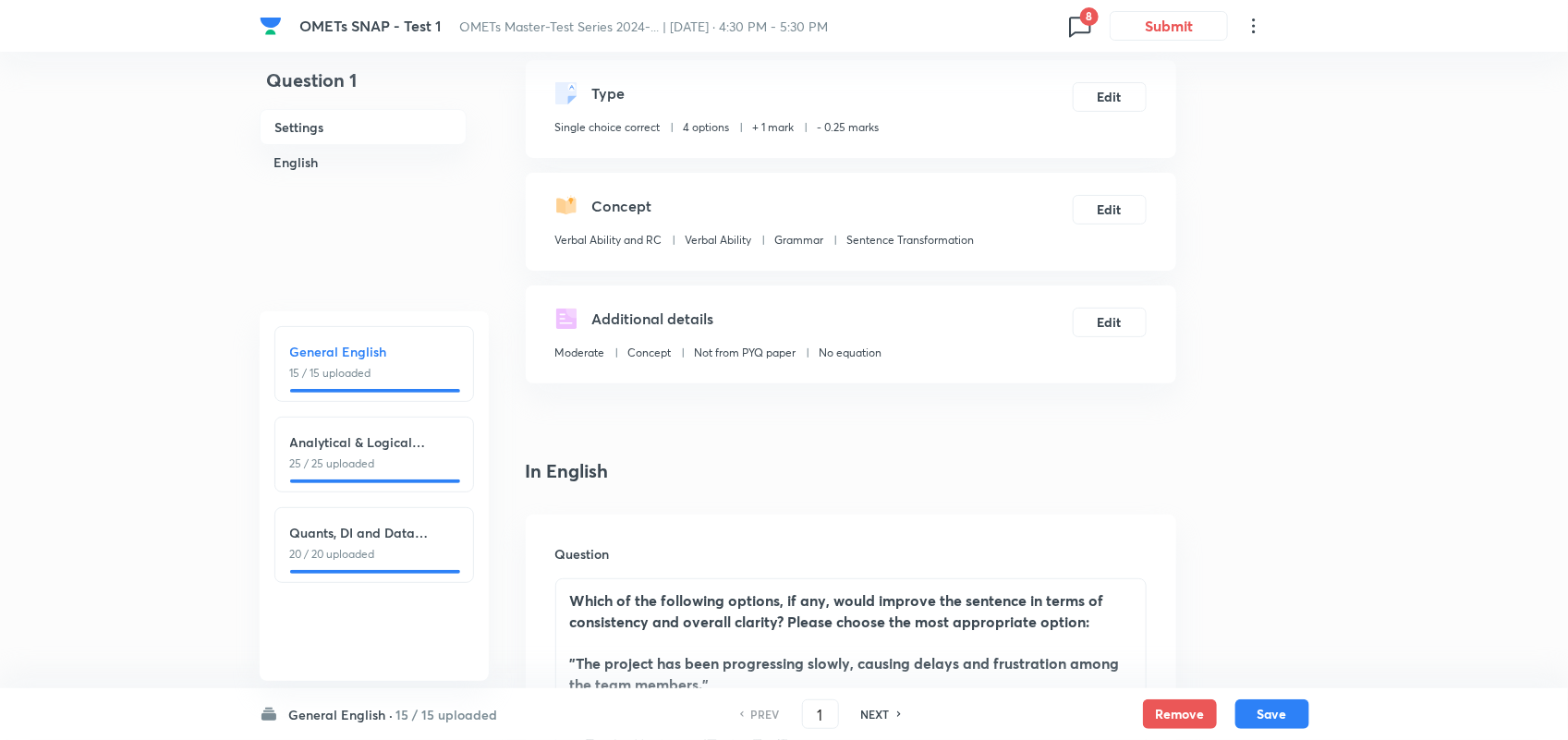
click at [1082, 30] on icon at bounding box center [1080, 26] width 29 height 29
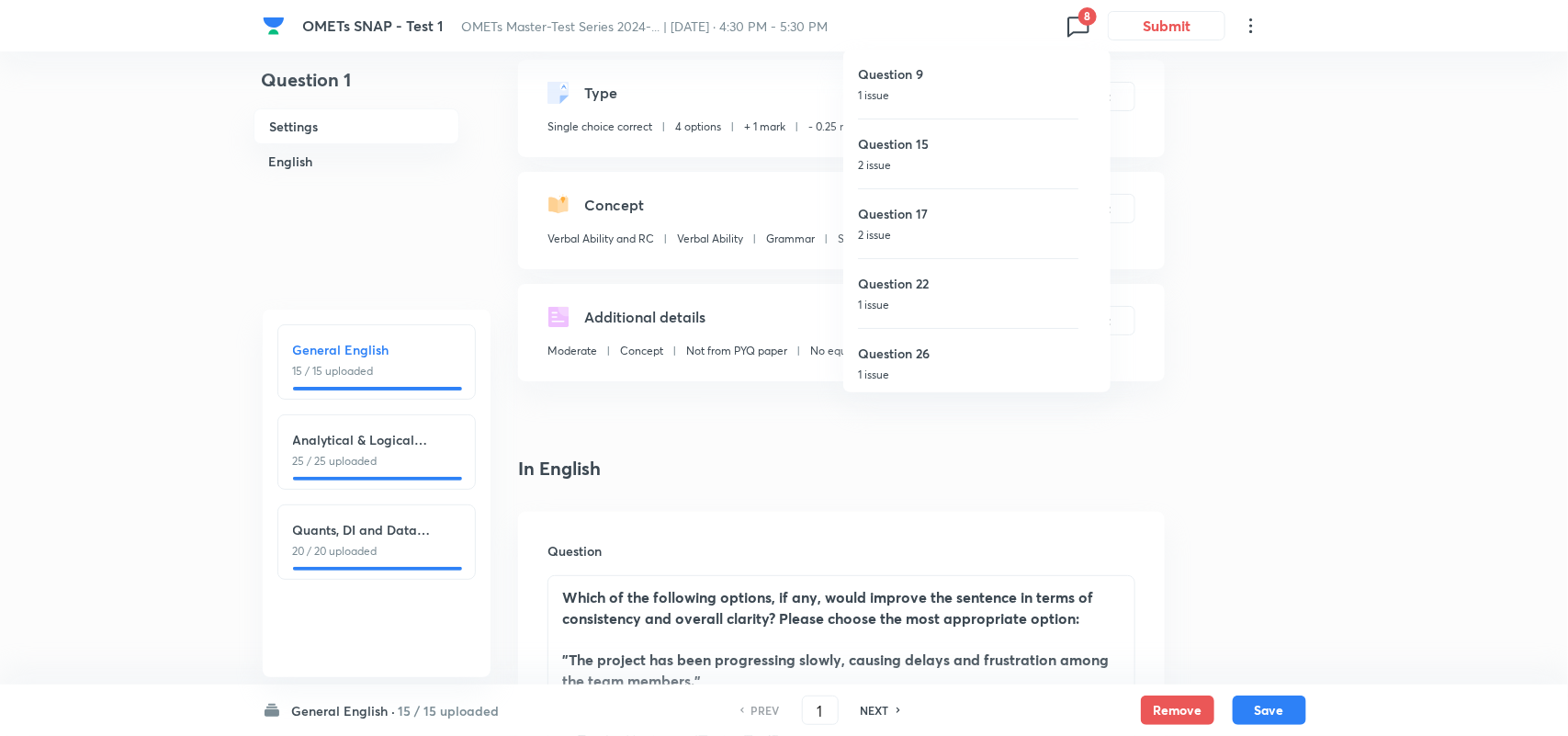
click at [948, 507] on div at bounding box center [784, 368] width 1568 height 736
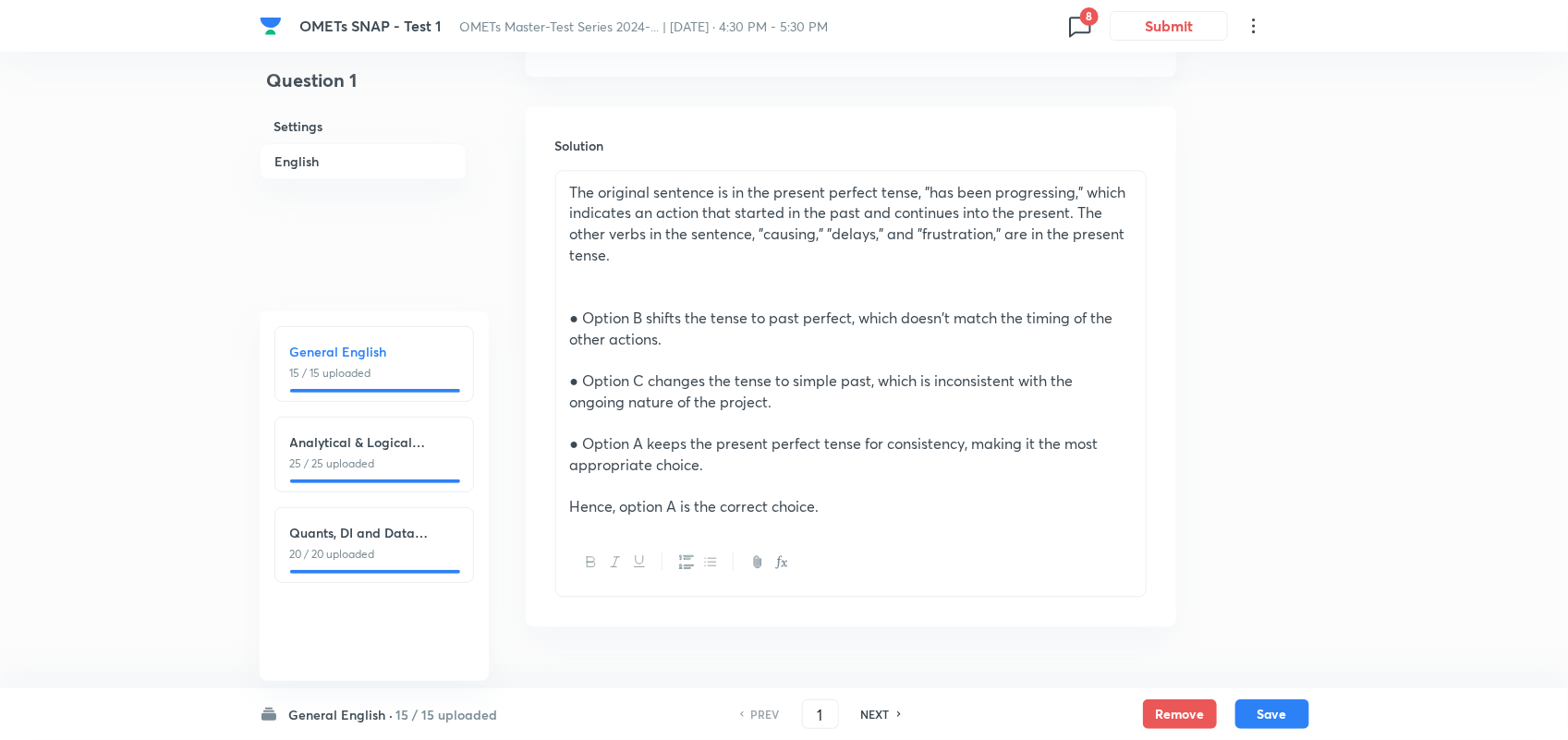
scroll to position [2052, 0]
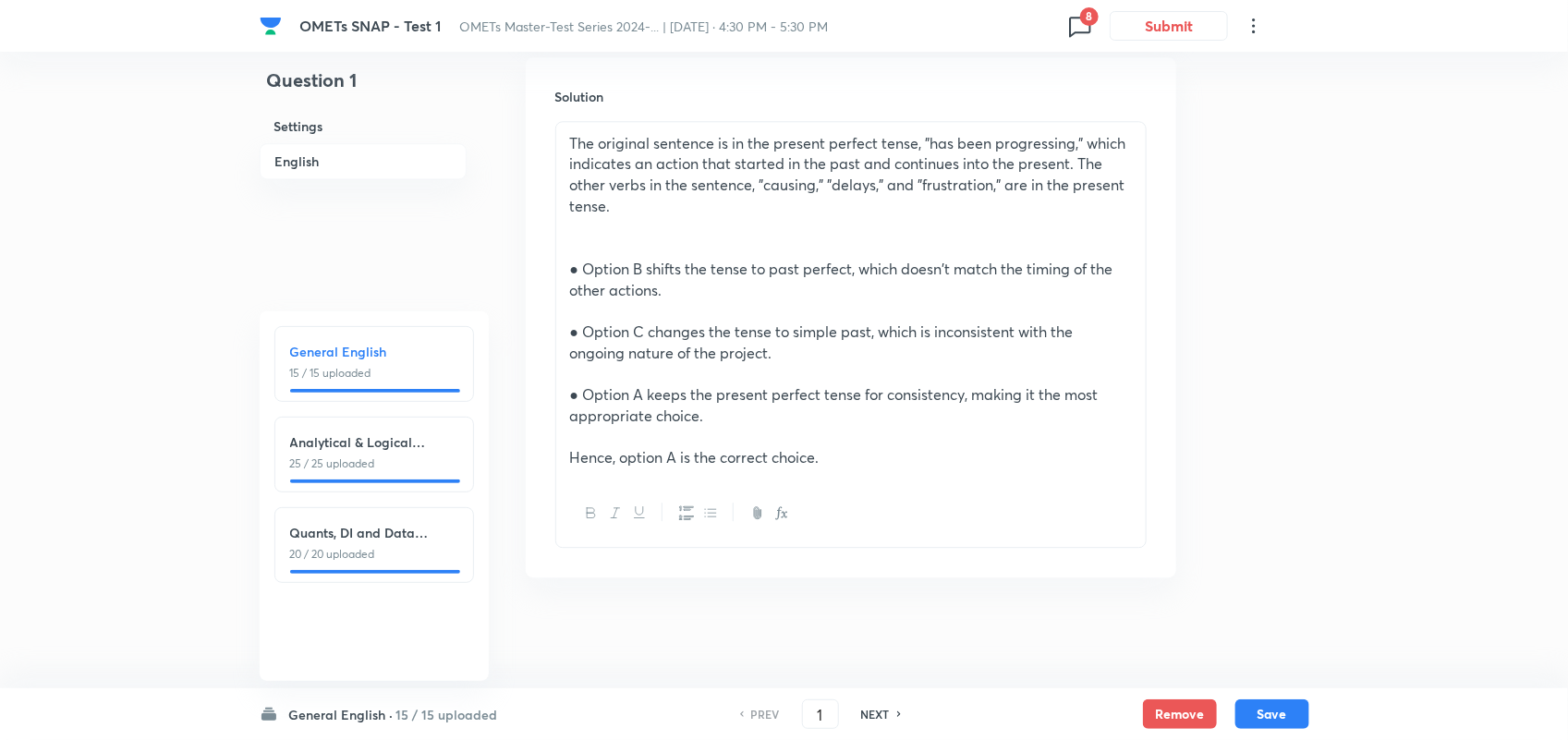
click at [591, 238] on p at bounding box center [851, 248] width 562 height 21
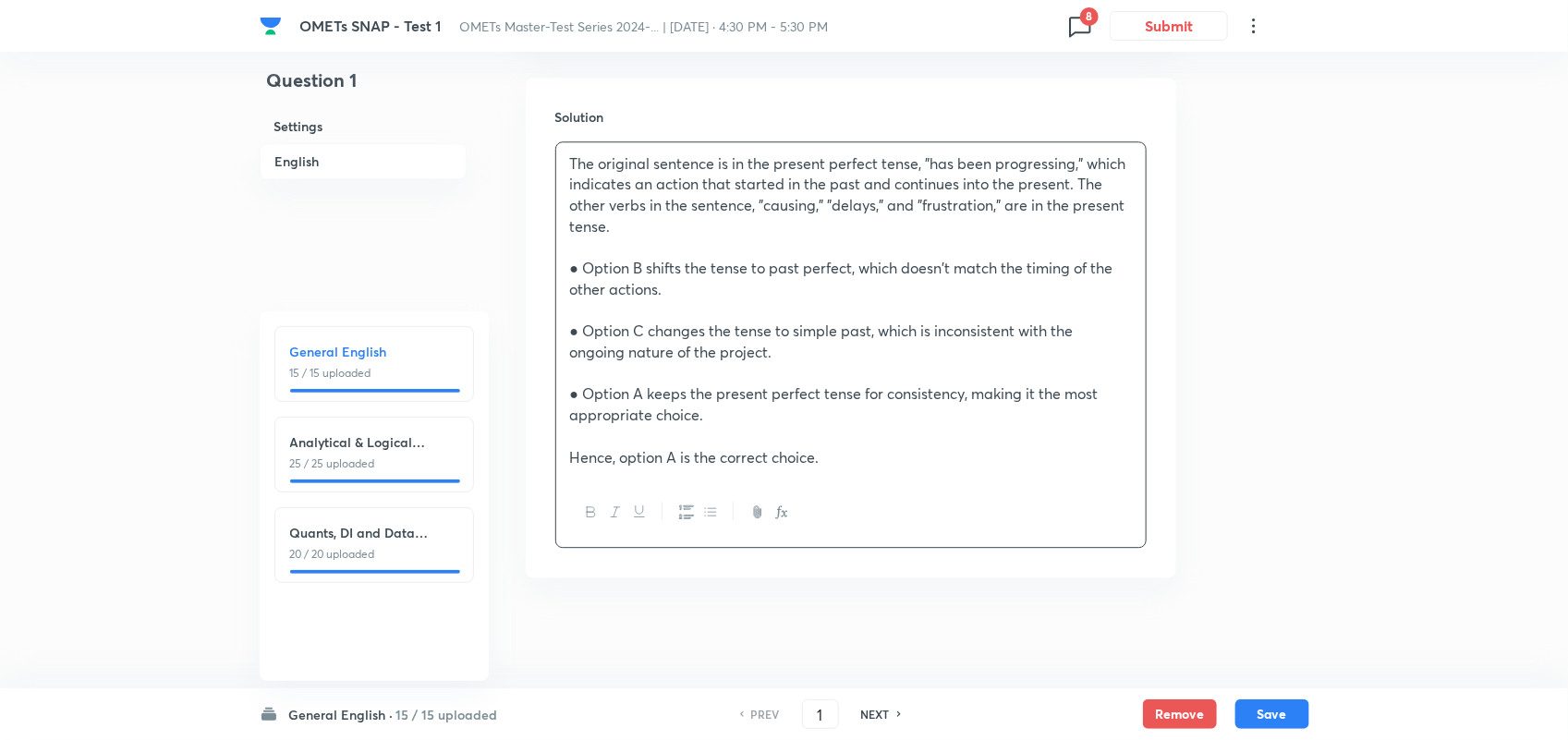
scroll to position [2032, 0]
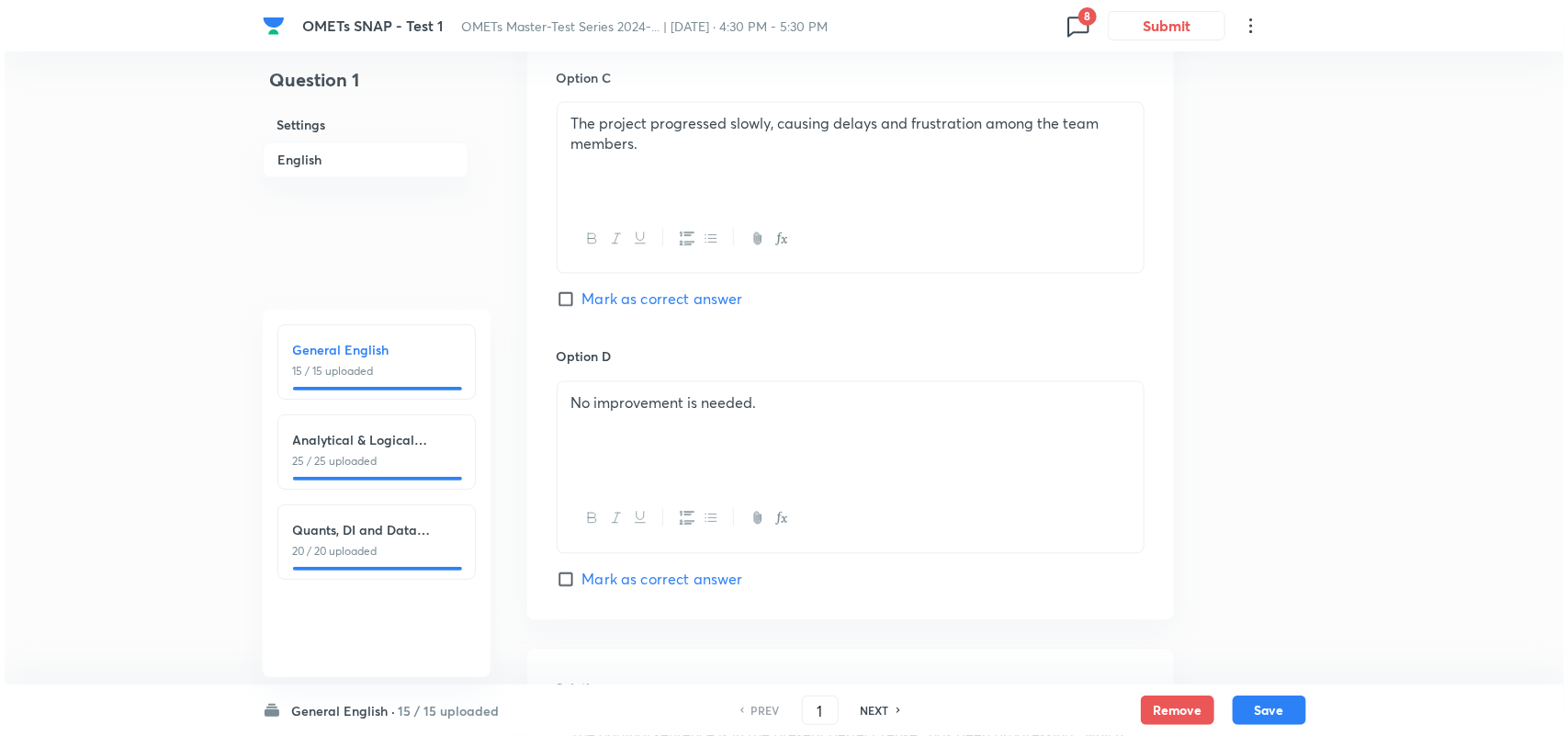
scroll to position [1444, 0]
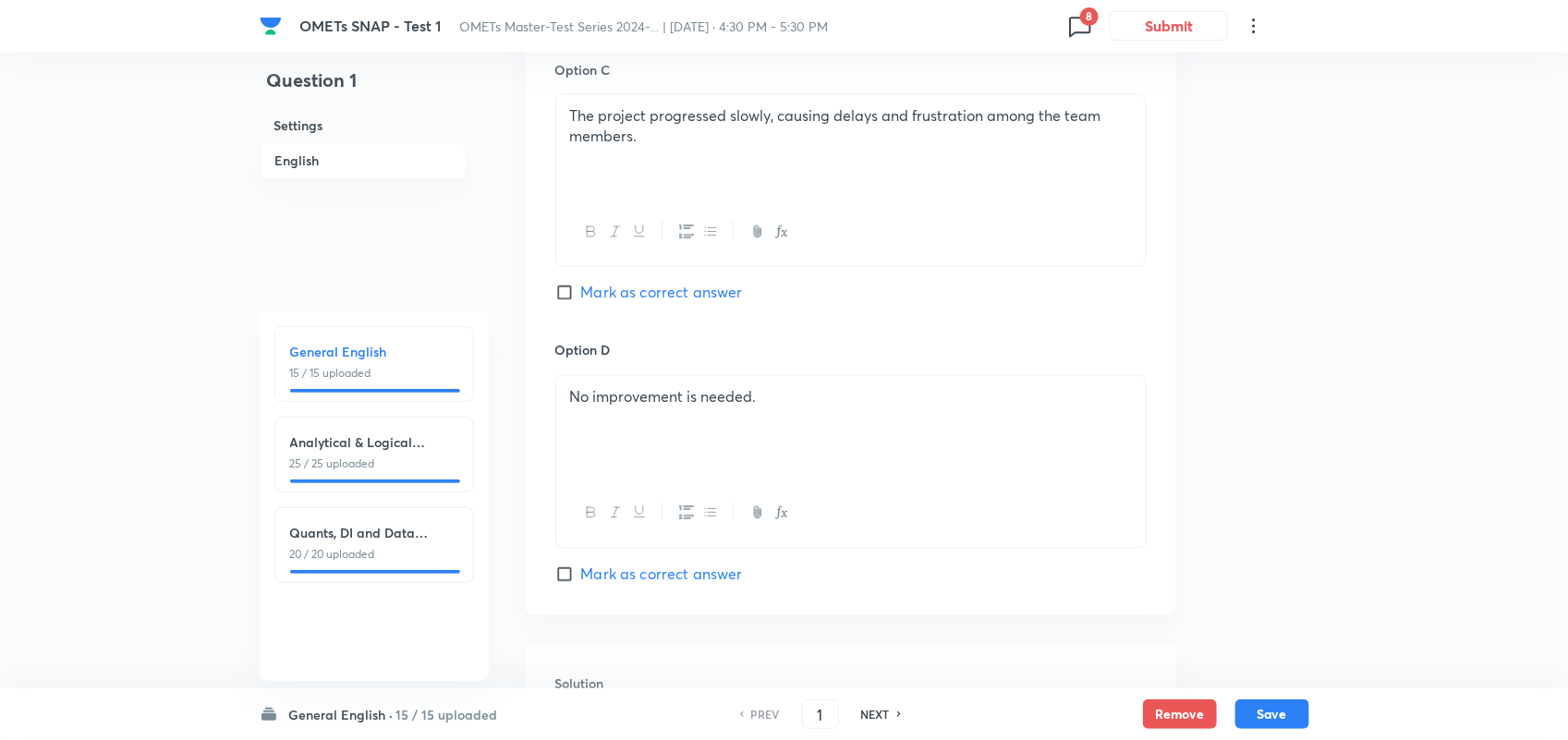
click at [1085, 14] on span "8" at bounding box center [1089, 16] width 18 height 18
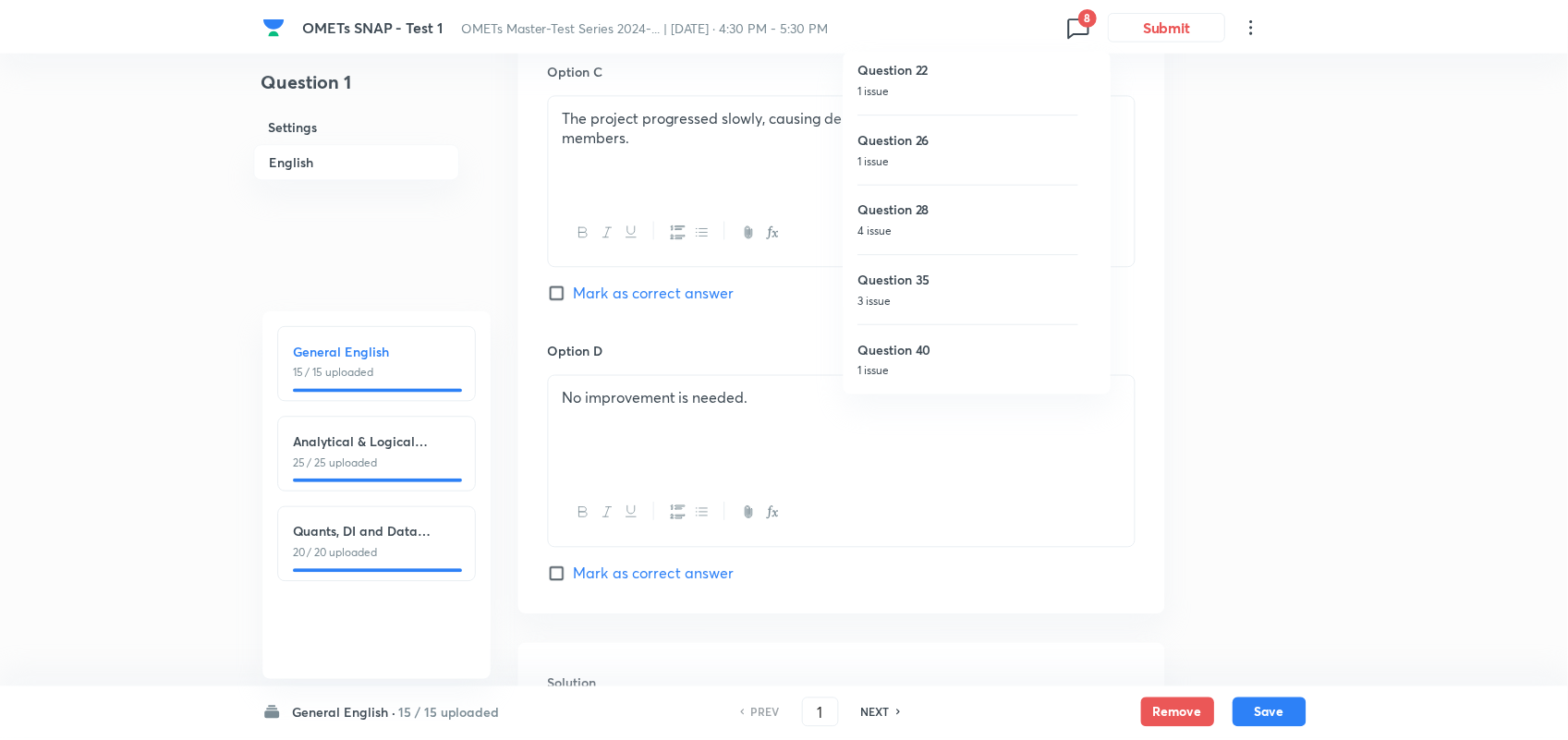
scroll to position [0, 0]
click at [920, 89] on p "1 issue" at bounding box center [973, 96] width 221 height 17
type input "9"
checkbox input "false"
checkbox input "true"
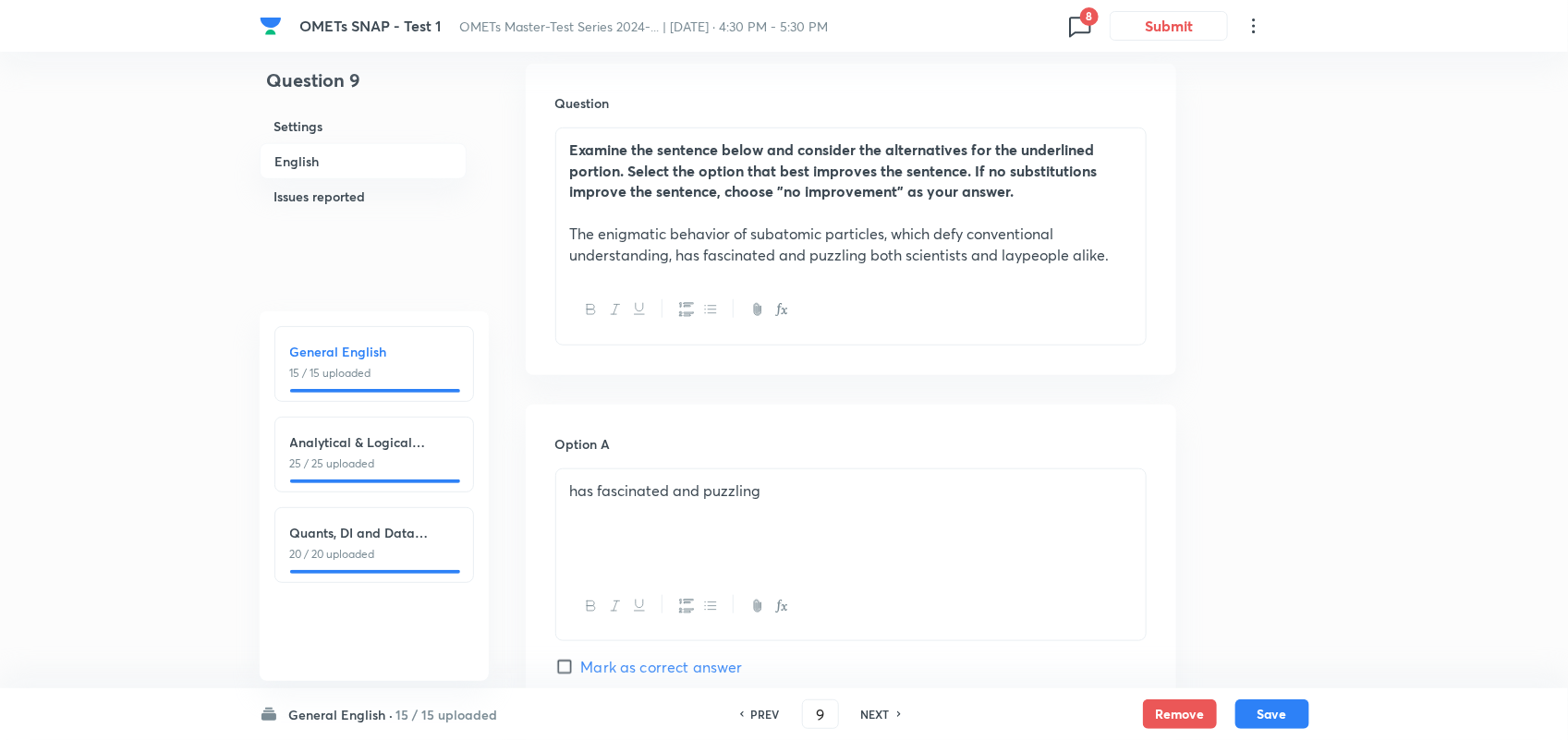
scroll to position [536, 0]
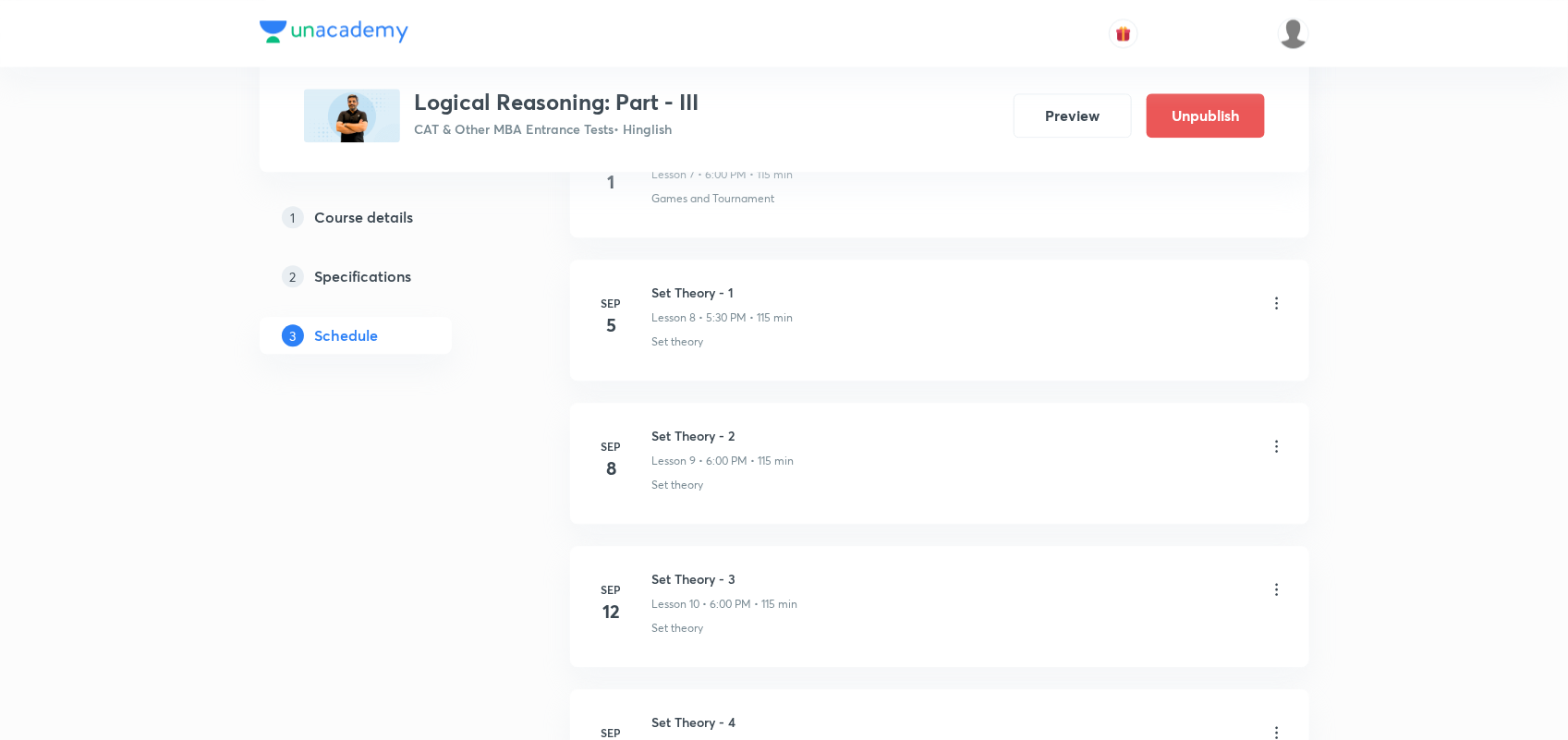
scroll to position [1982, 0]
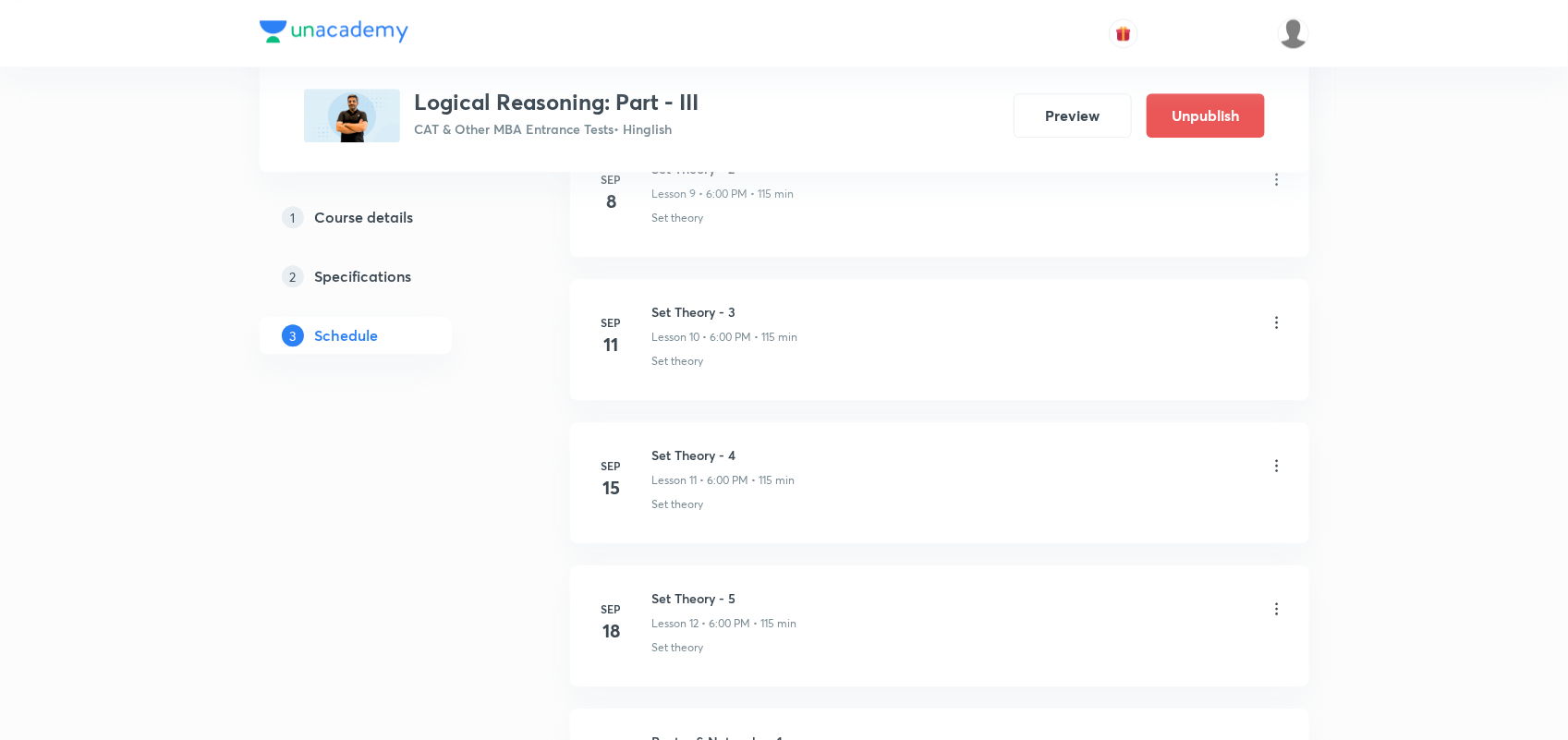
scroll to position [2250, 0]
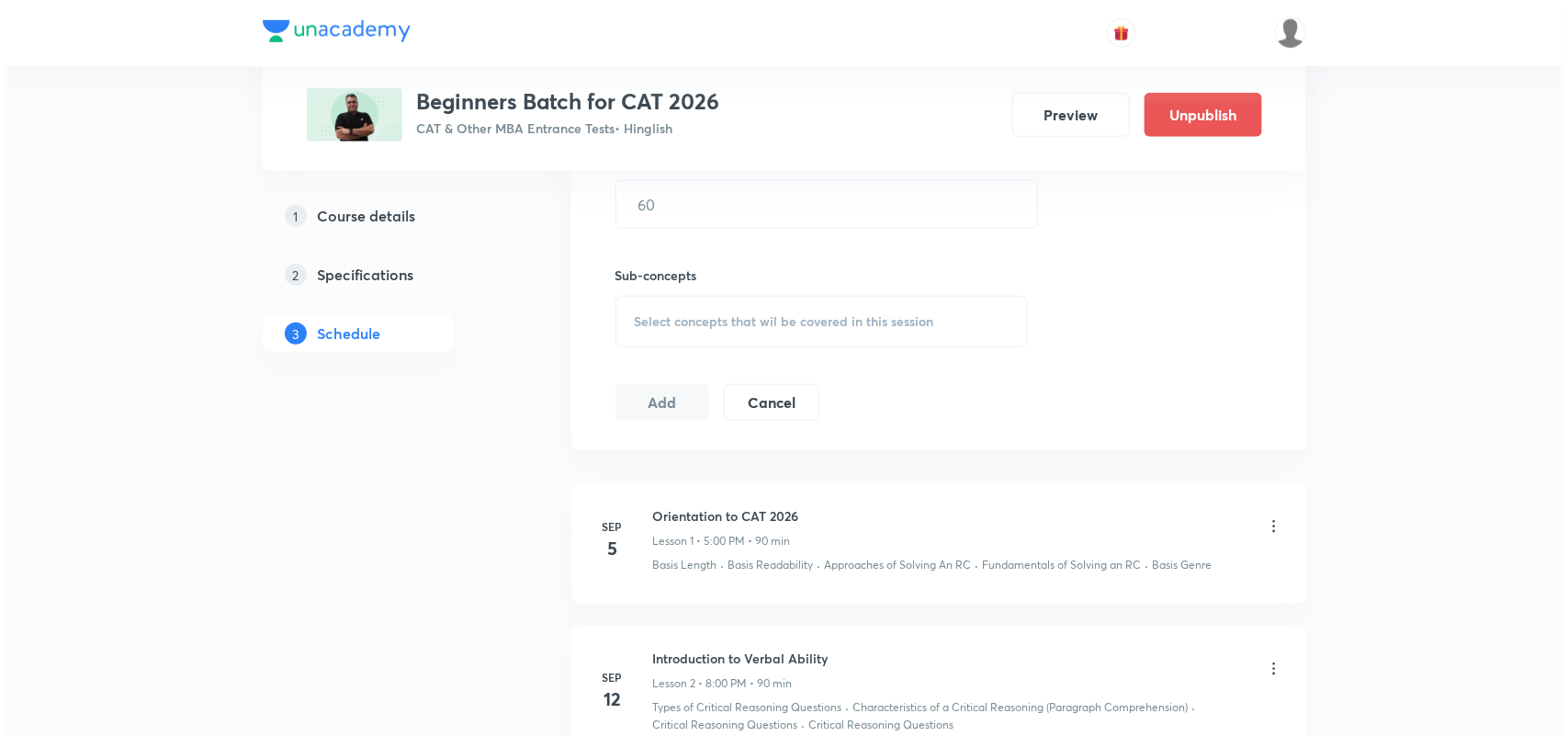
scroll to position [951, 0]
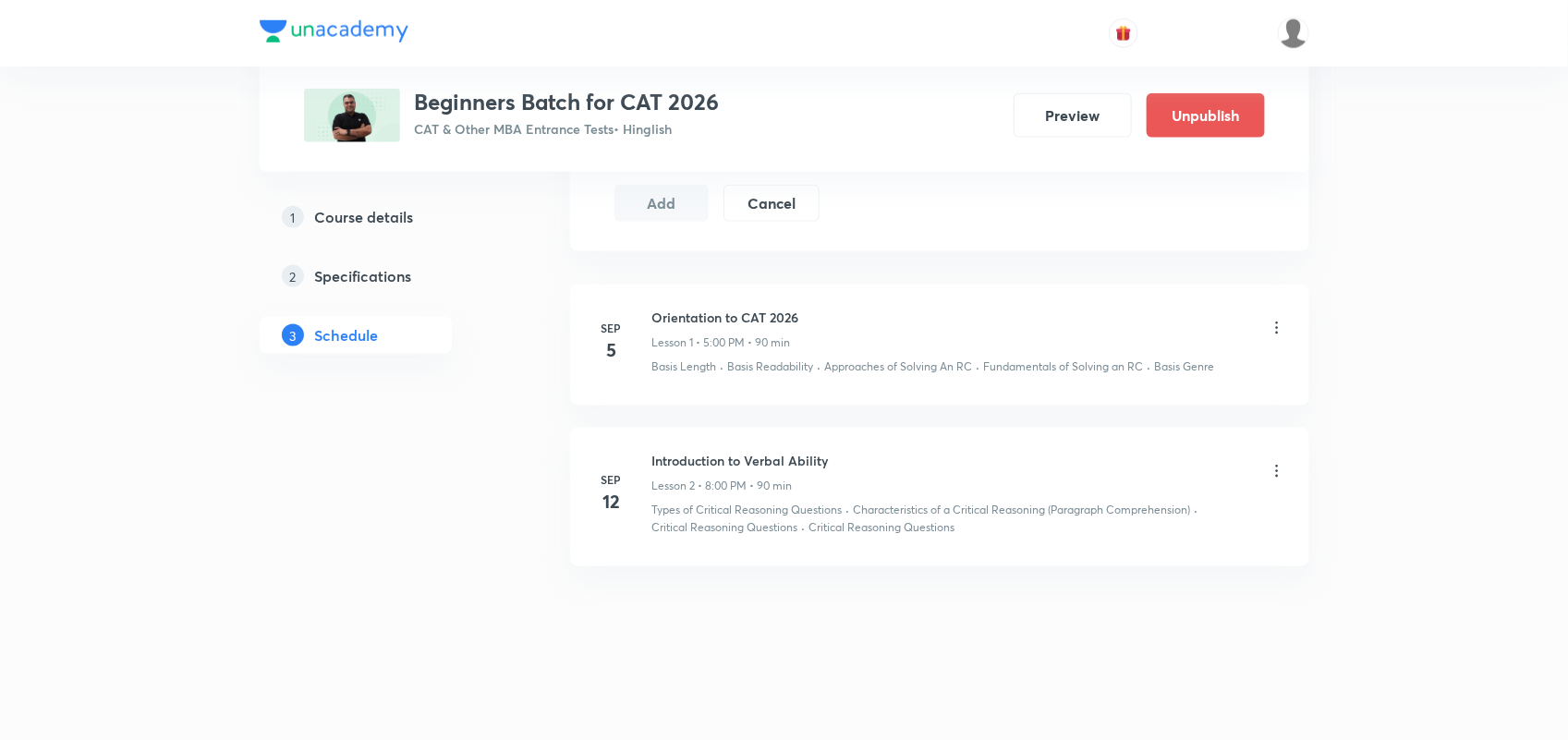
click at [1285, 326] on li "[DATE] Orientation to CAT 2026 Lesson 1 • 5:00 PM • 90 min Basis Length · Basis…" at bounding box center [940, 344] width 739 height 121
click at [1271, 325] on icon at bounding box center [1276, 327] width 18 height 18
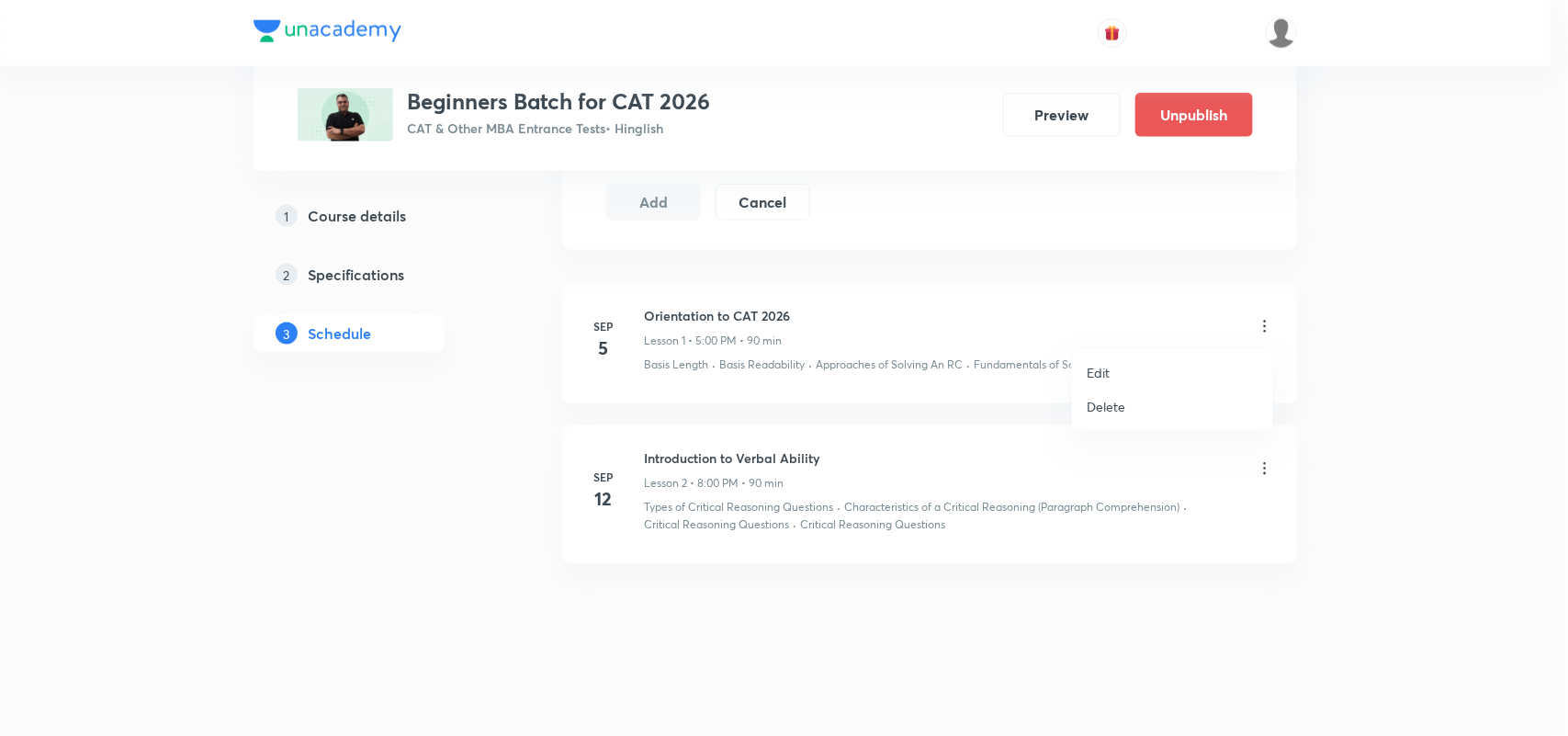
click at [1134, 363] on li "Edit" at bounding box center [1172, 372] width 201 height 34
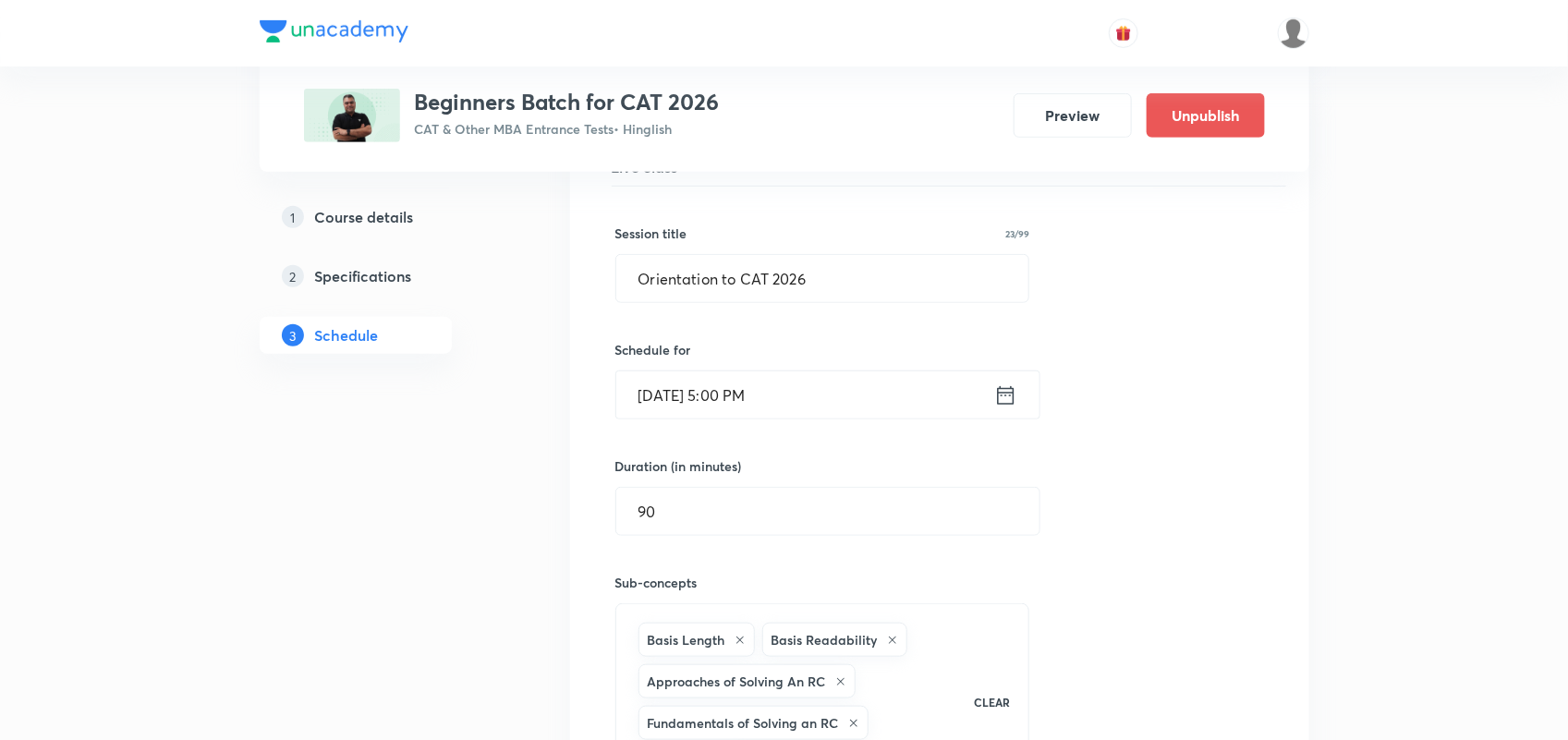
scroll to position [441, 0]
click at [1004, 404] on icon at bounding box center [1005, 399] width 23 height 26
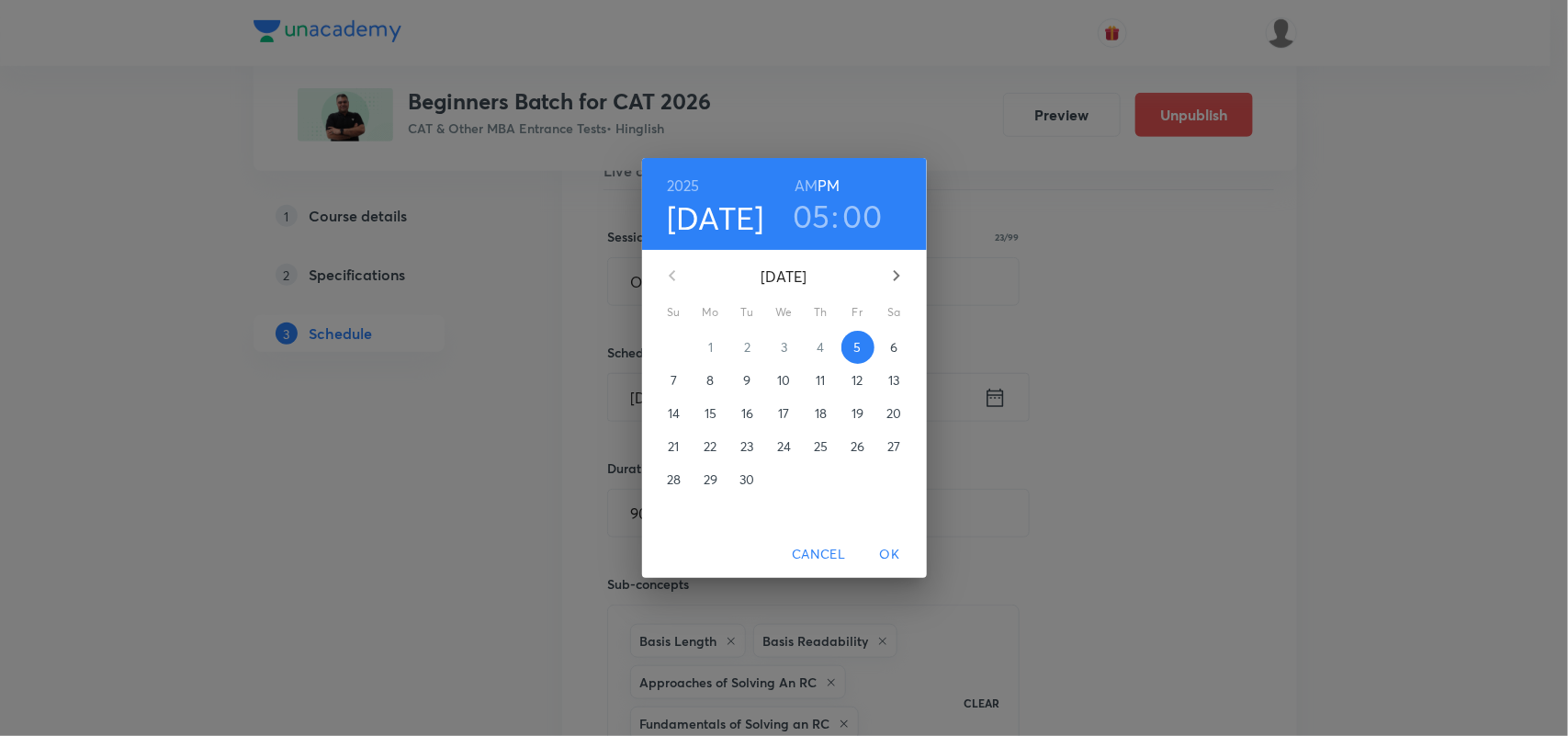
click at [813, 221] on h3 "05" at bounding box center [811, 215] width 38 height 39
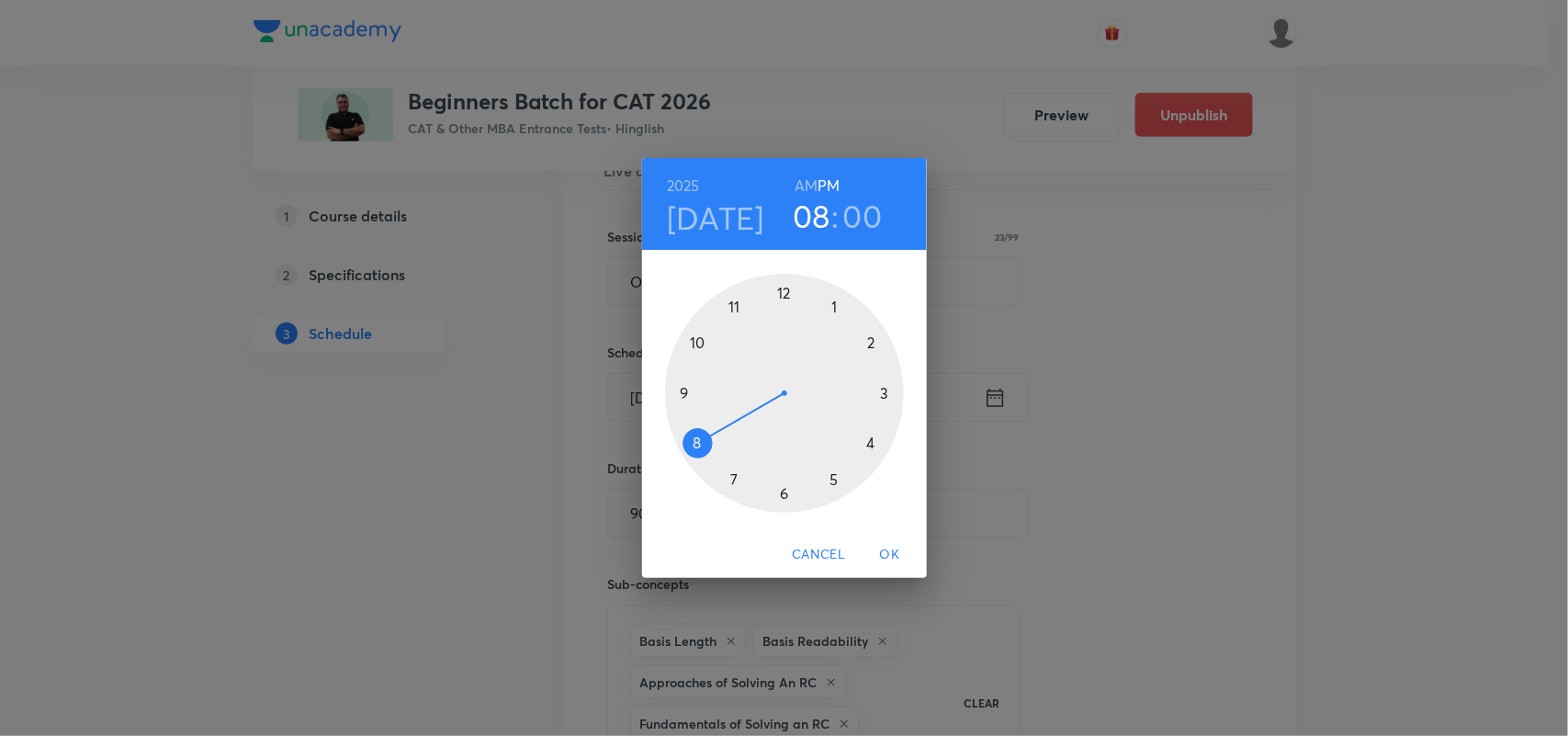
drag, startPoint x: 831, startPoint y: 480, endPoint x: 708, endPoint y: 450, distance: 126.6
click at [708, 450] on div at bounding box center [784, 393] width 239 height 239
click at [889, 552] on span "OK" at bounding box center [890, 555] width 44 height 23
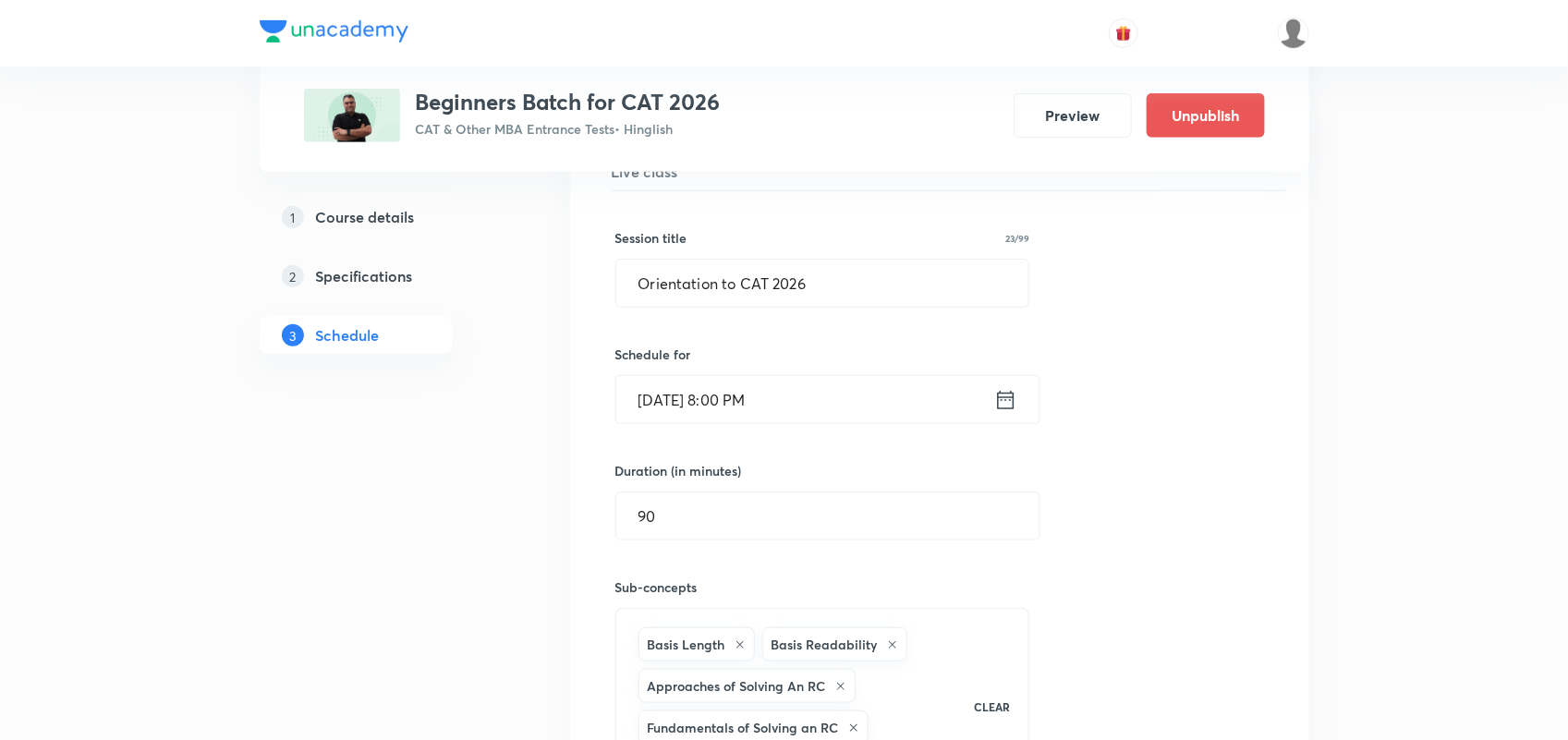
scroll to position [940, 0]
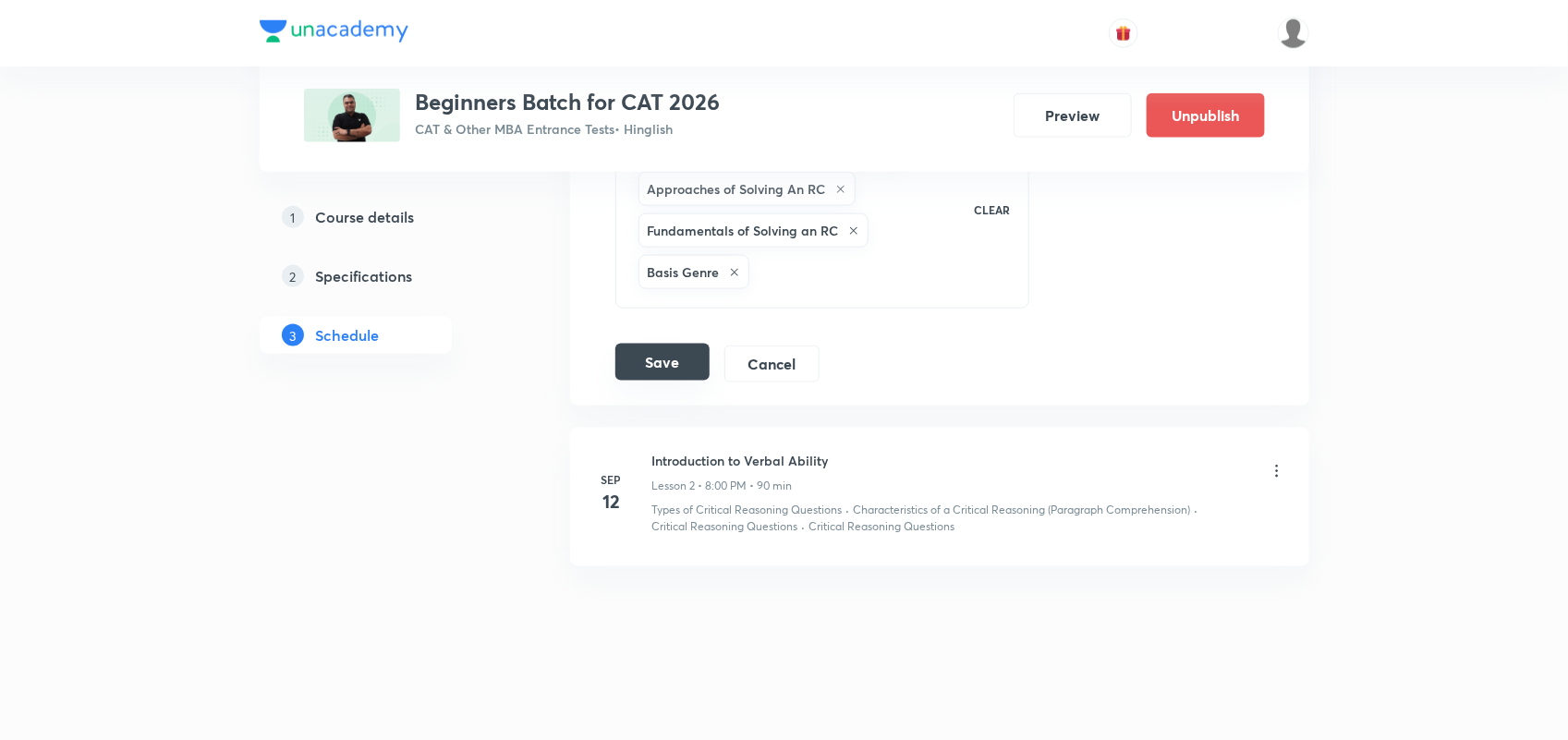
click at [617, 353] on button "Save" at bounding box center [662, 362] width 94 height 37
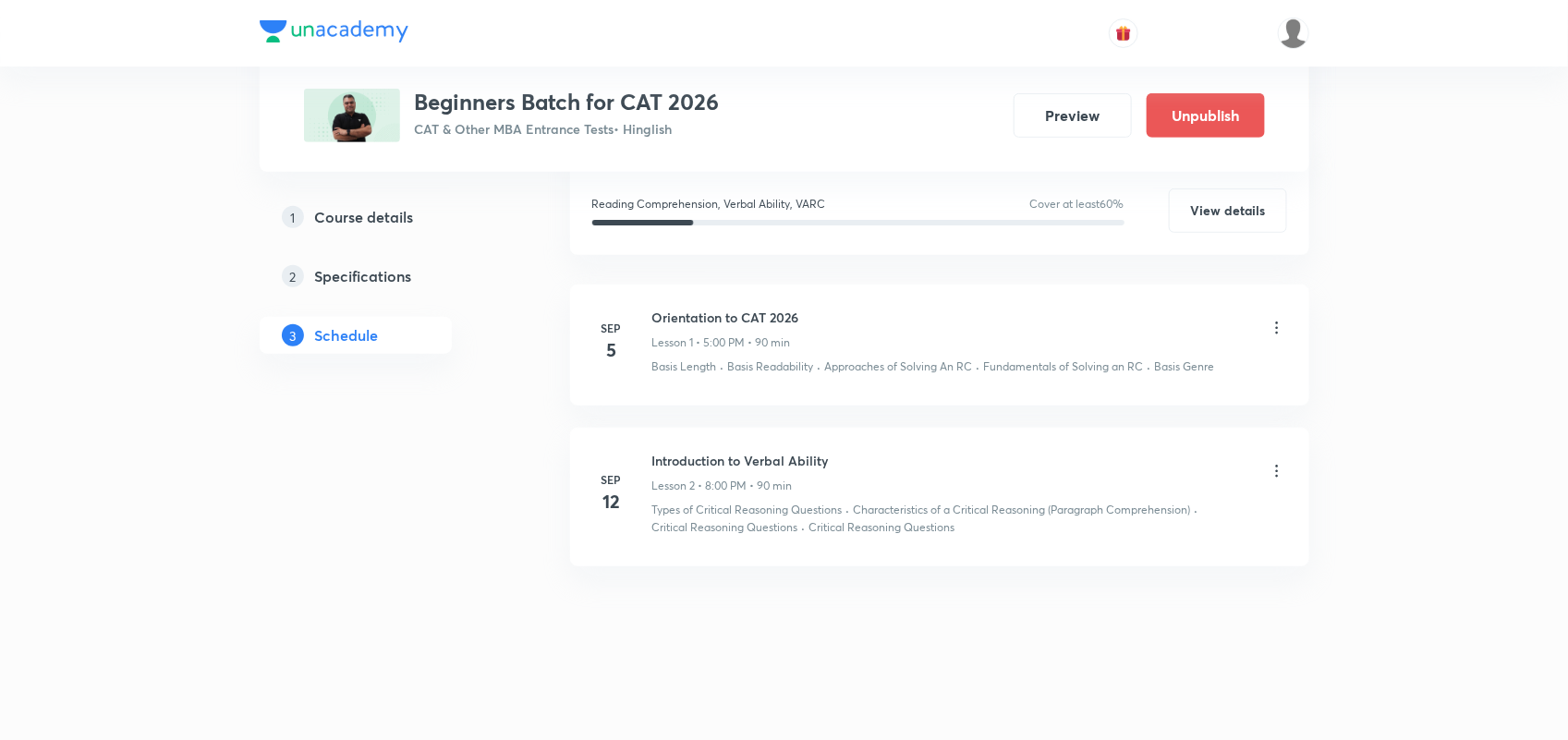
scroll to position [344, 0]
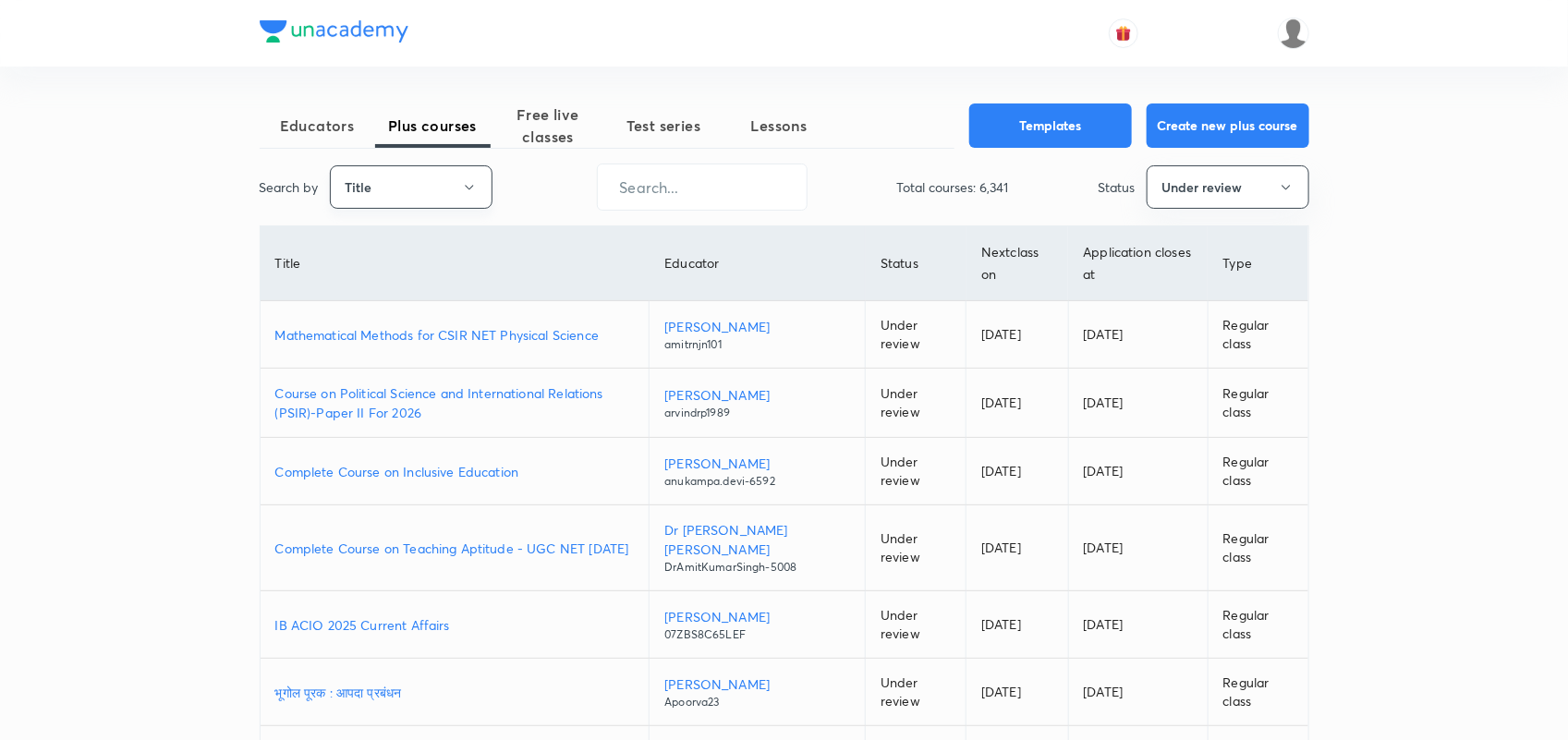
click at [411, 192] on button "Title" at bounding box center [411, 187] width 163 height 44
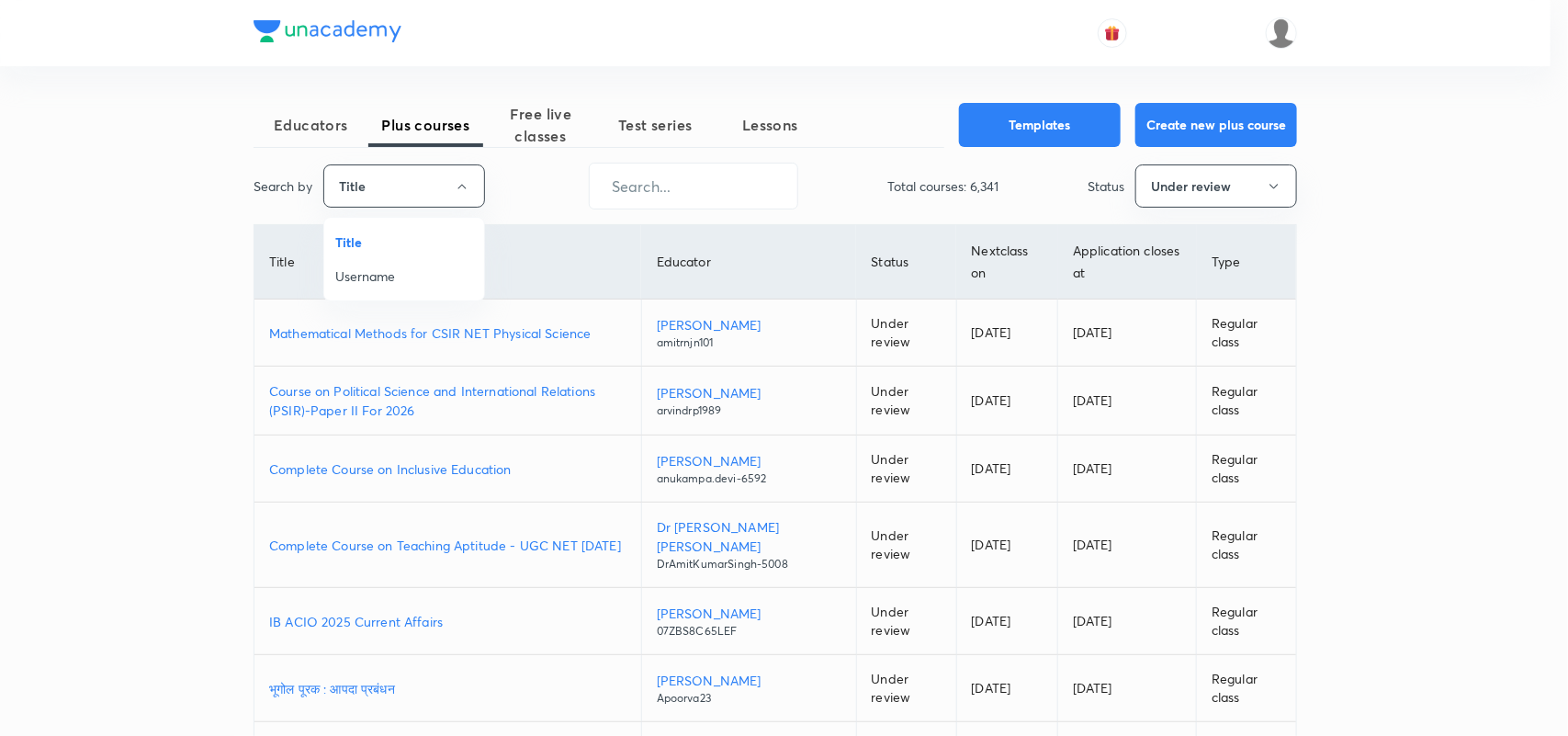
click at [383, 278] on span "Username" at bounding box center [404, 276] width 138 height 19
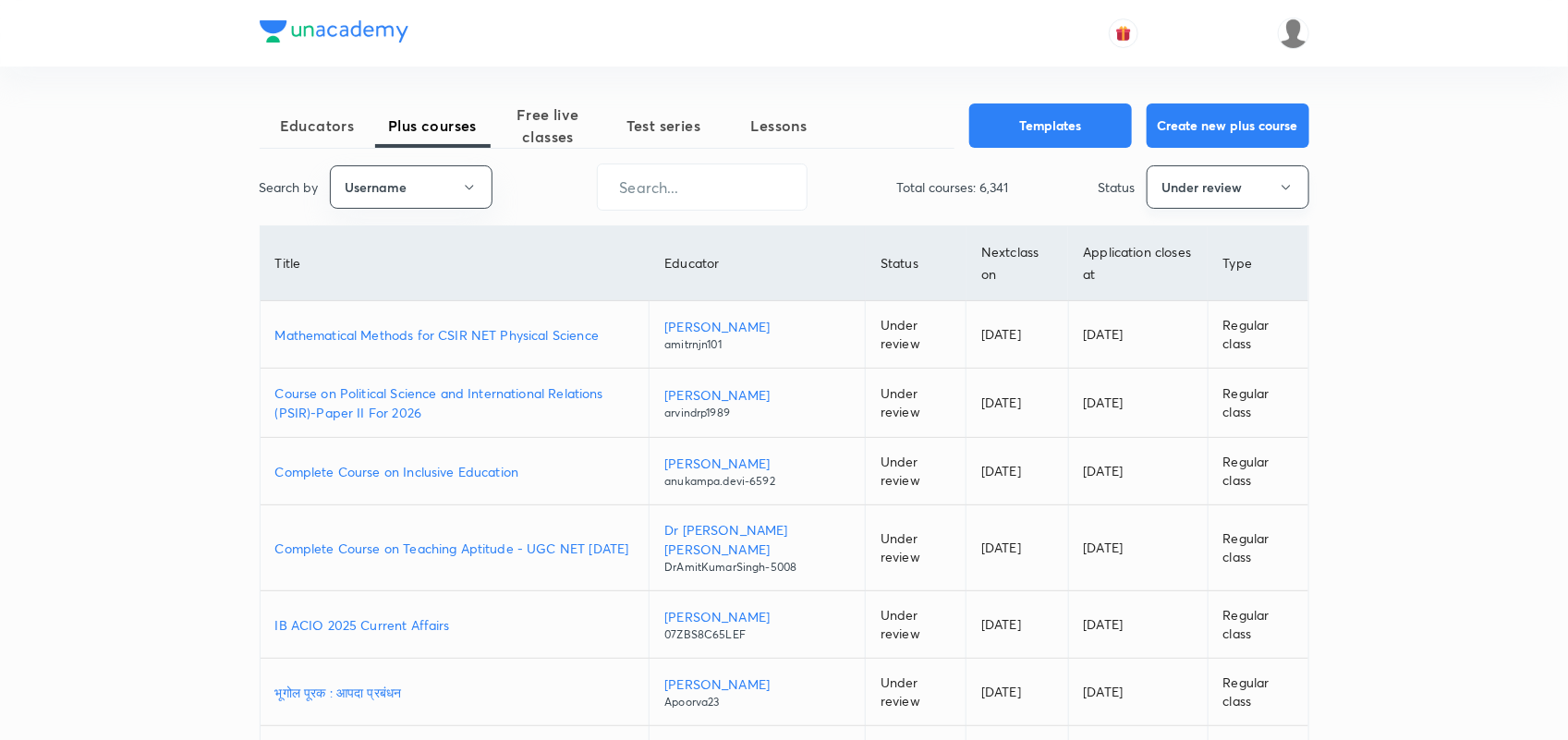
click at [1204, 186] on button "Under review" at bounding box center [1228, 187] width 163 height 44
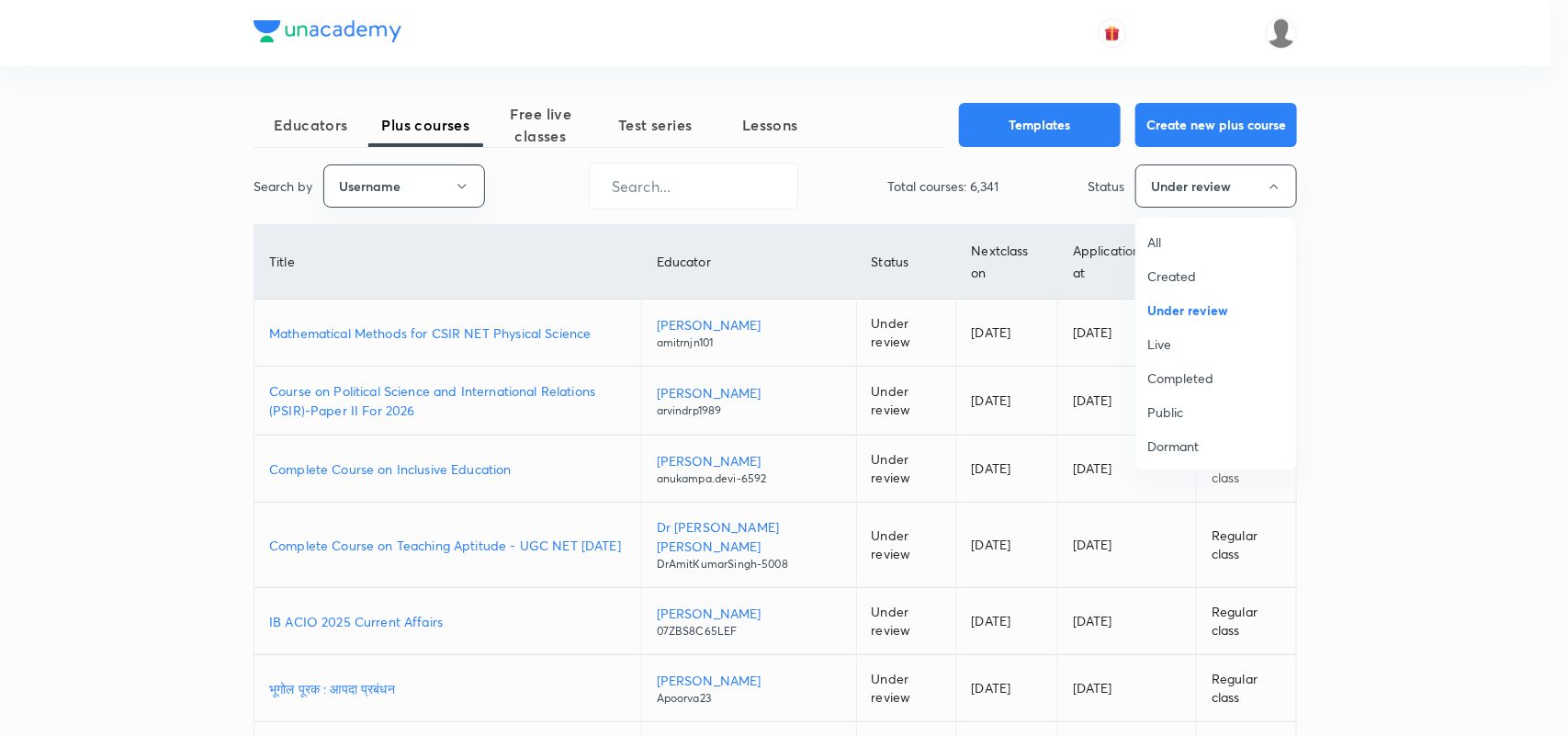
click at [1154, 237] on span "All" at bounding box center [1216, 242] width 138 height 19
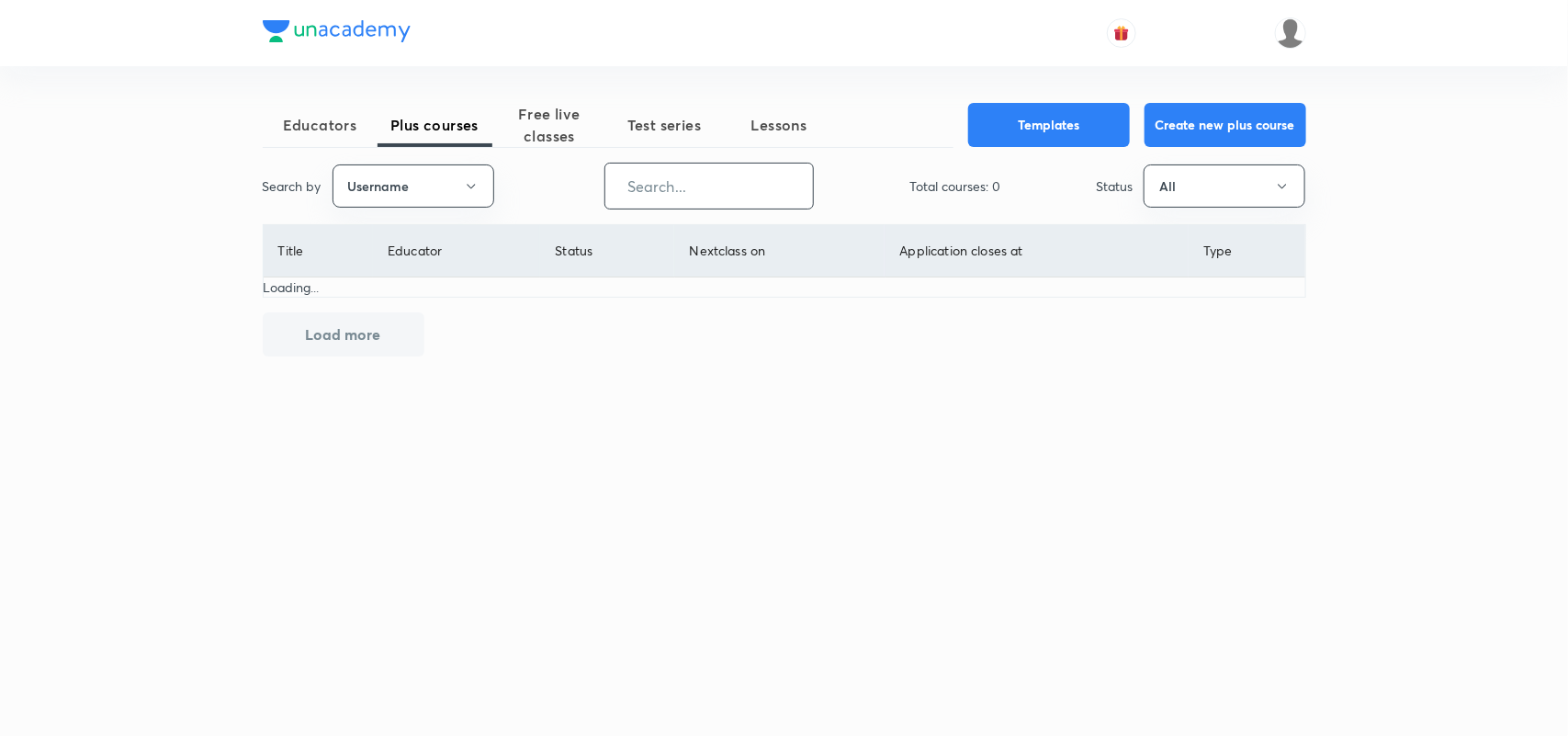
click at [658, 181] on input "text" at bounding box center [709, 186] width 208 height 47
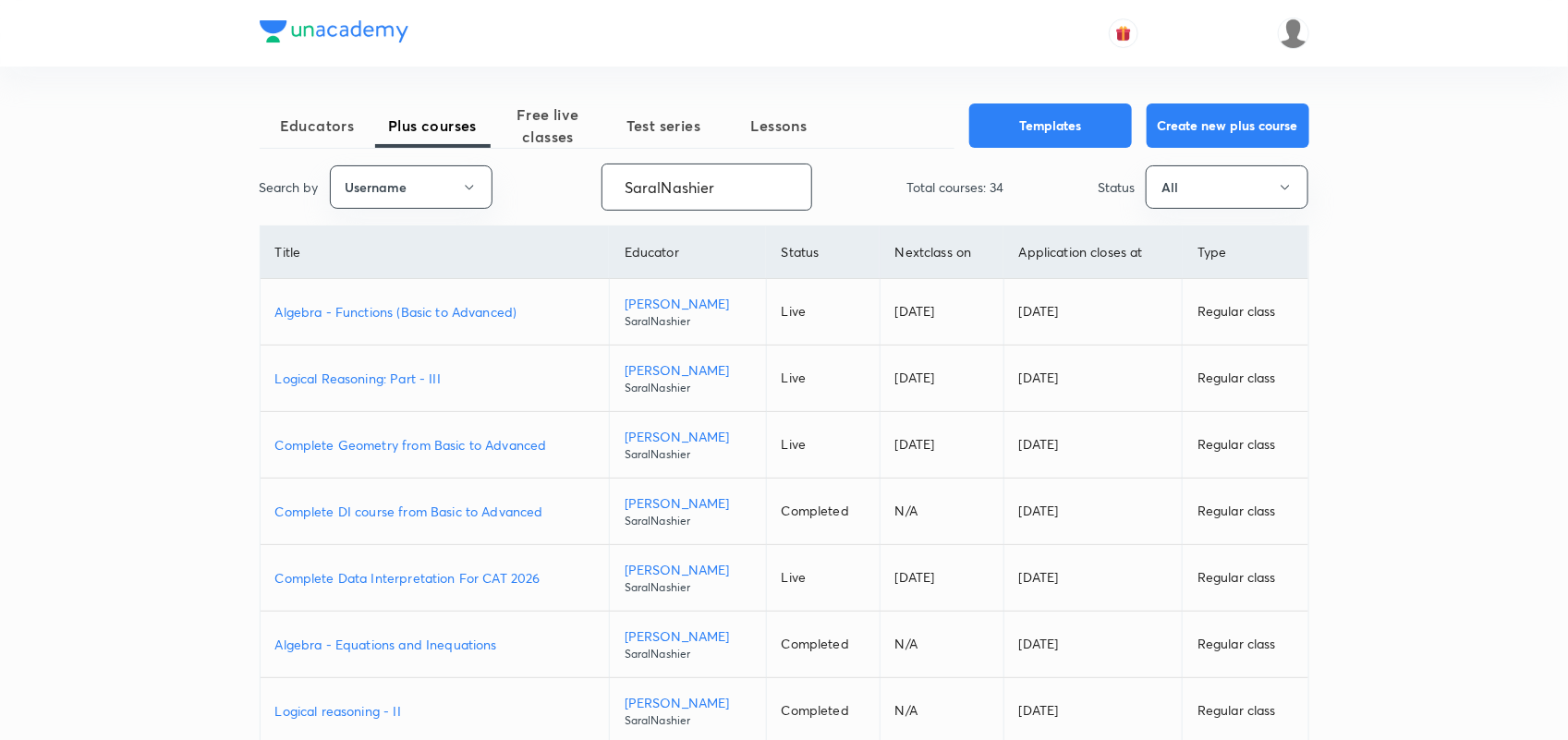
type input "SaralNashier"
click at [488, 449] on p "Complete Geometry from Basic to Advanced" at bounding box center [434, 445] width 318 height 19
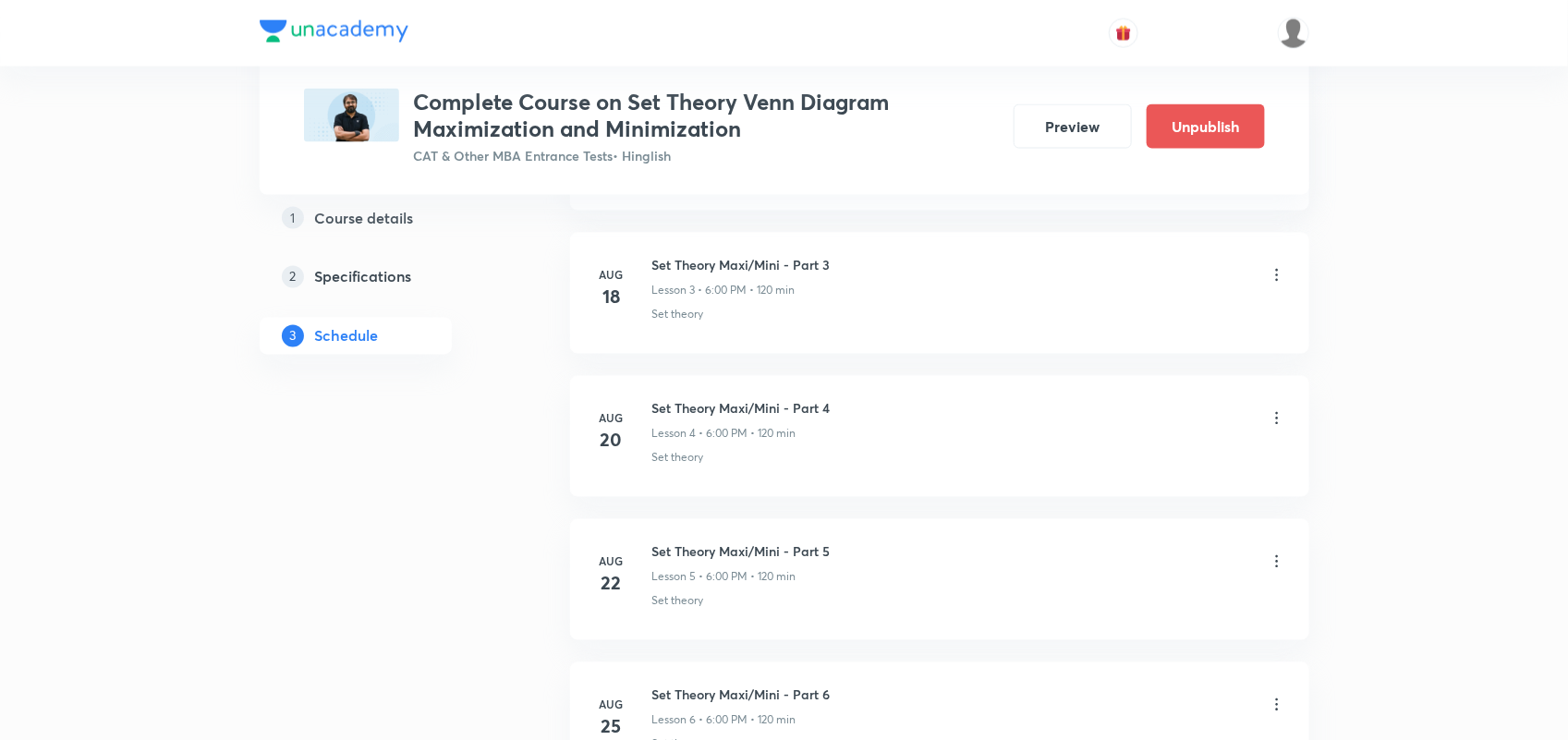
scroll to position [728, 0]
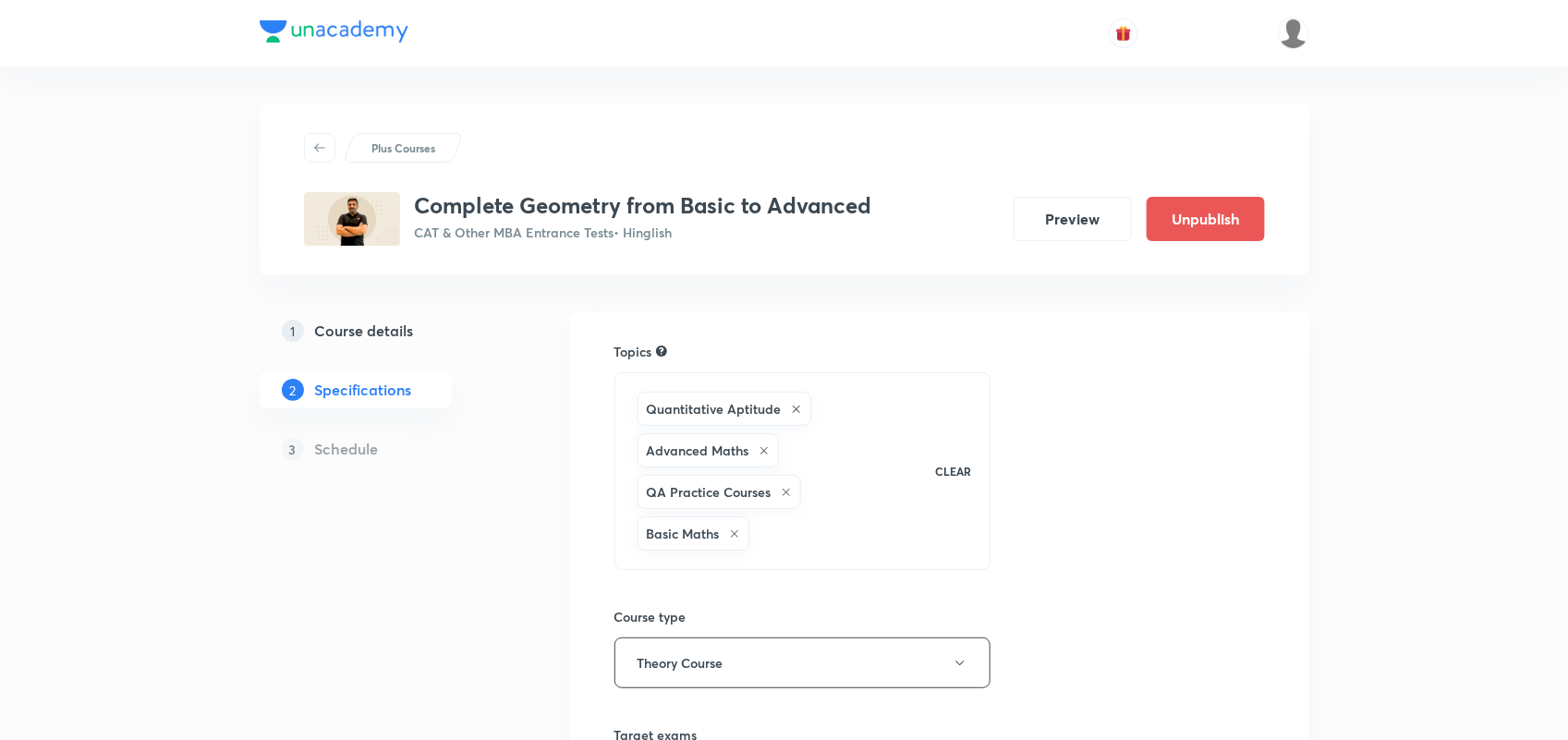
click at [353, 316] on link "1 Course details" at bounding box center [385, 331] width 251 height 37
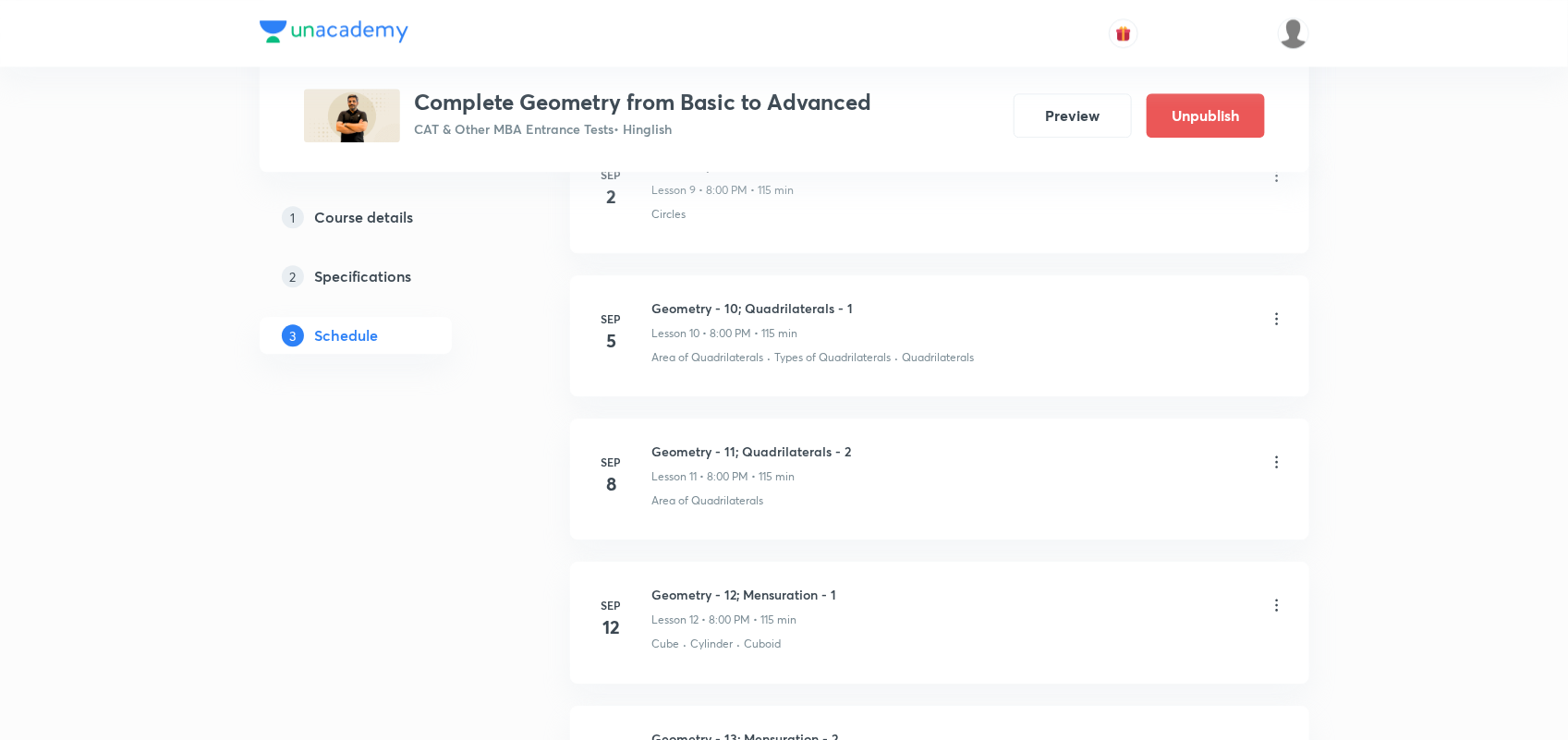
scroll to position [2255, 0]
click at [1277, 320] on icon at bounding box center [1276, 317] width 18 height 18
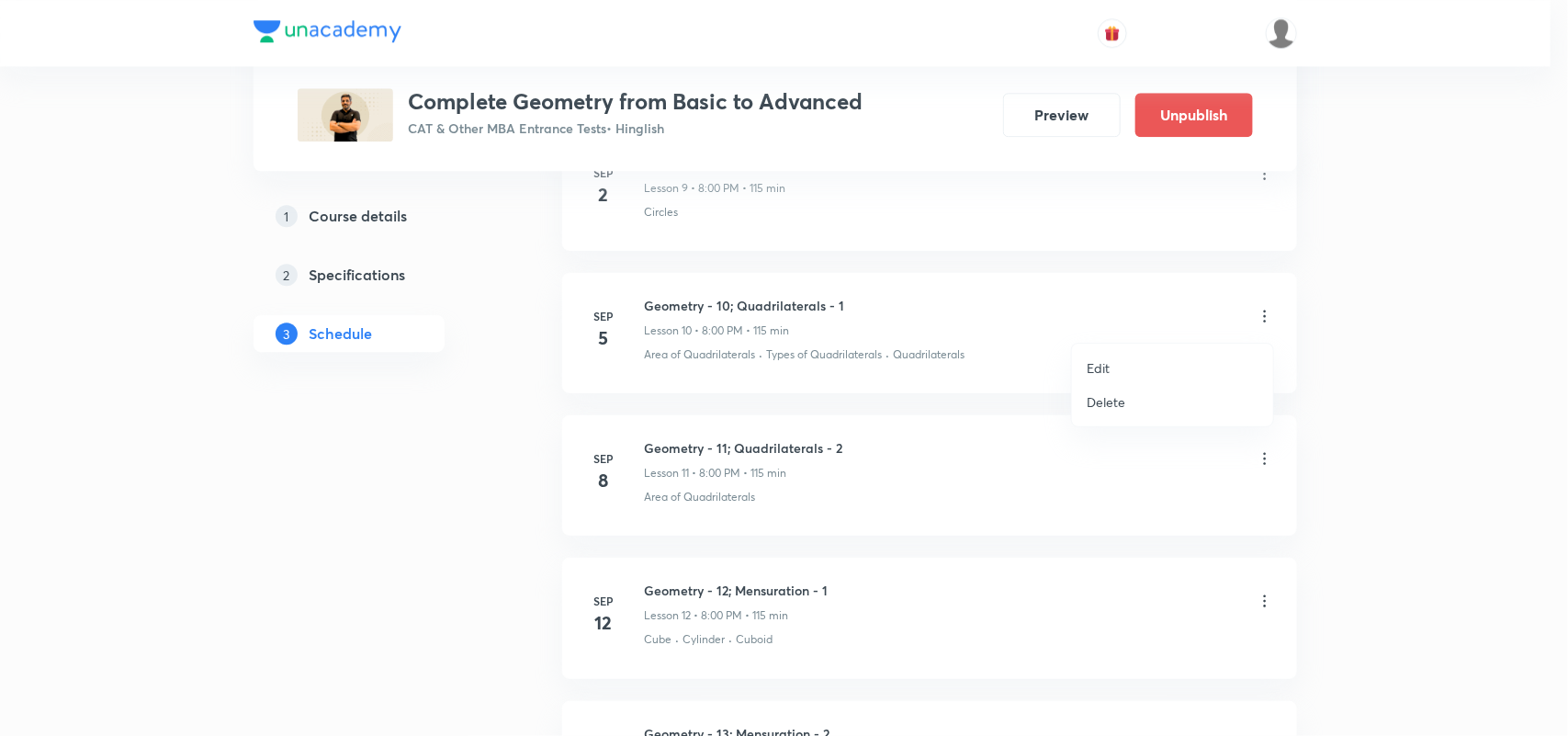
click at [1176, 359] on li "Edit" at bounding box center [1172, 368] width 201 height 34
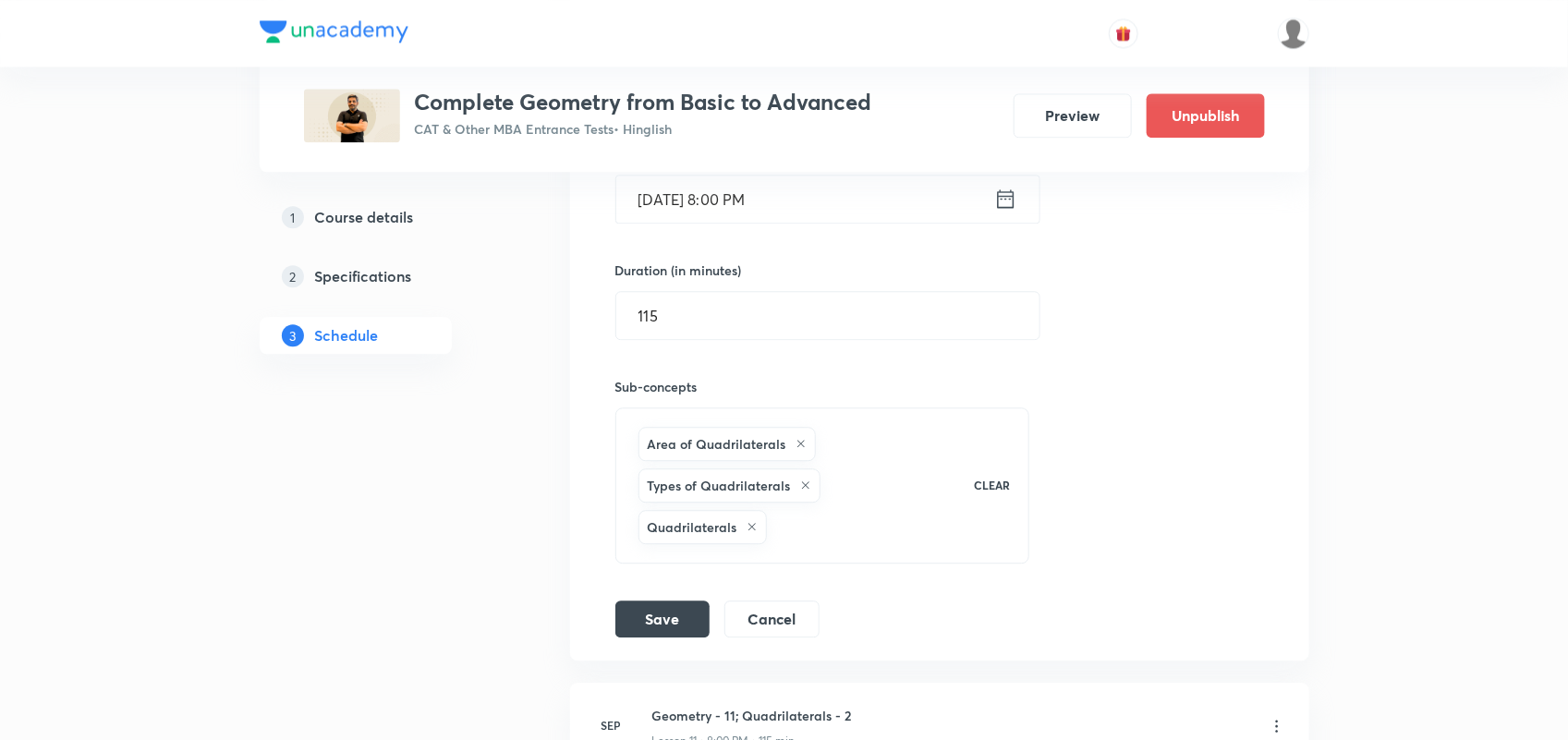
scroll to position [1806, 0]
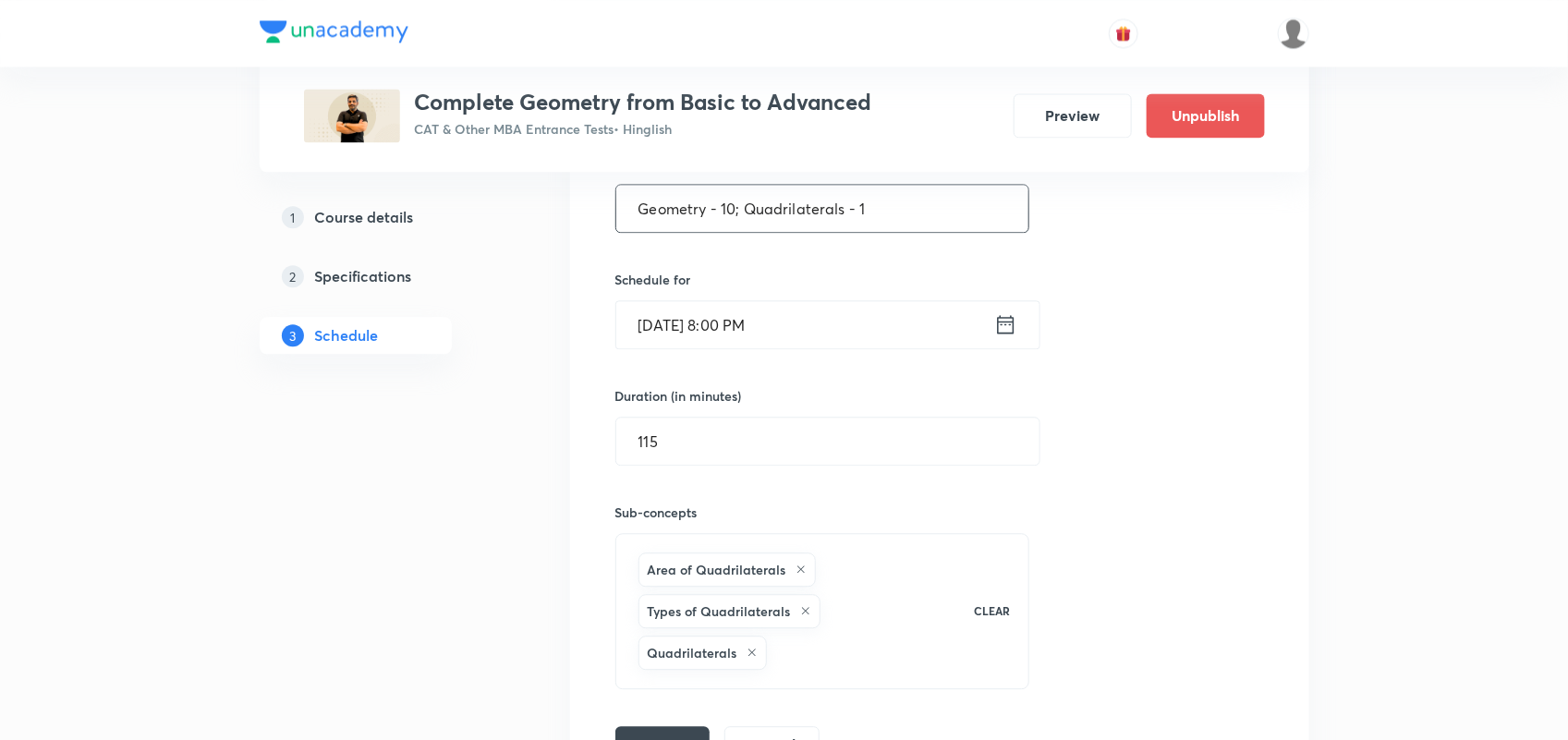
drag, startPoint x: 870, startPoint y: 213, endPoint x: 747, endPoint y: 221, distance: 123.3
click at [747, 221] on input "Geometry - 10; Quadrilaterals - 1" at bounding box center [823, 208] width 413 height 47
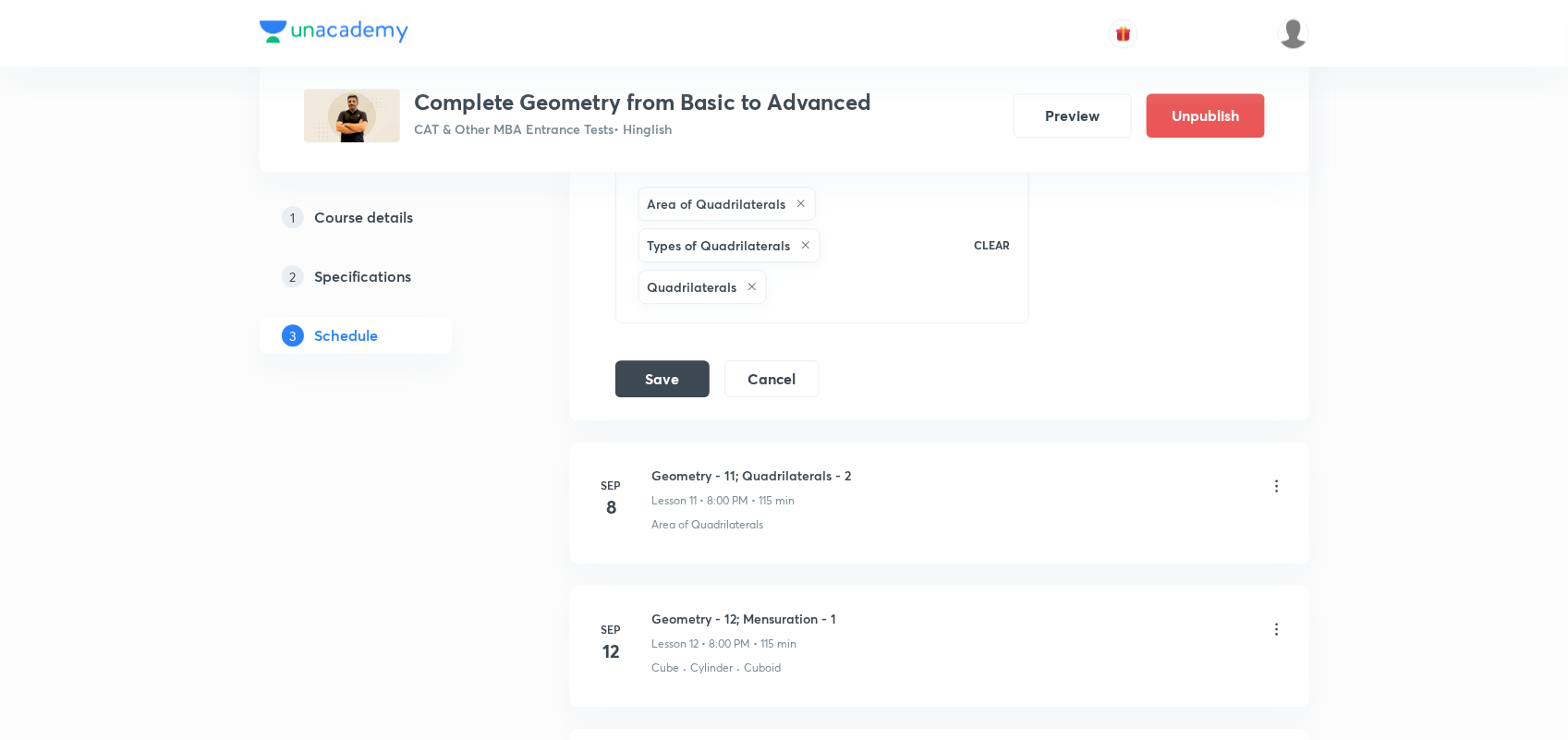
scroll to position [2177, 0]
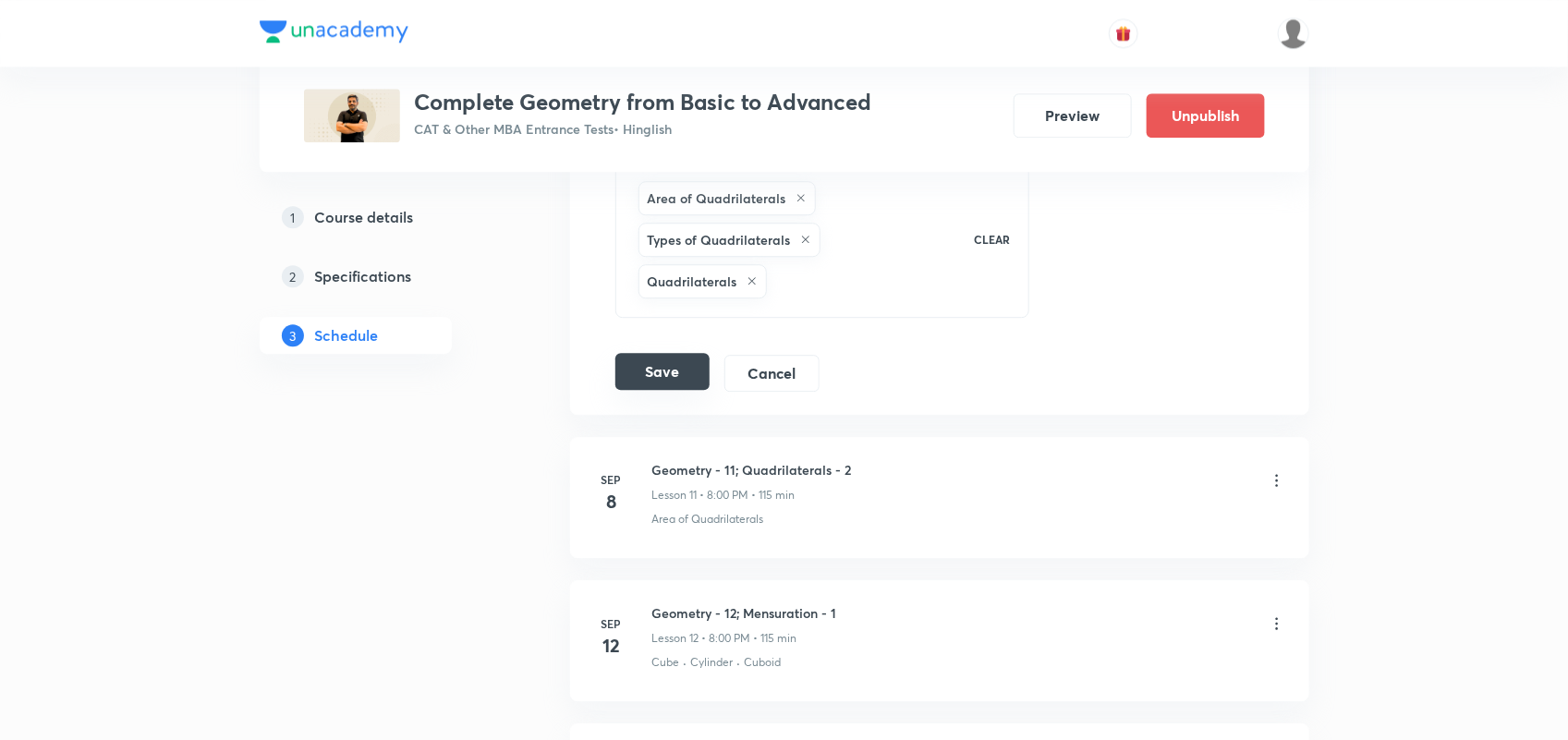
type input "Geometry - 10; Circles- 2"
click at [672, 389] on button "Save" at bounding box center [662, 370] width 94 height 37
click at [659, 372] on button "Save" at bounding box center [662, 370] width 94 height 37
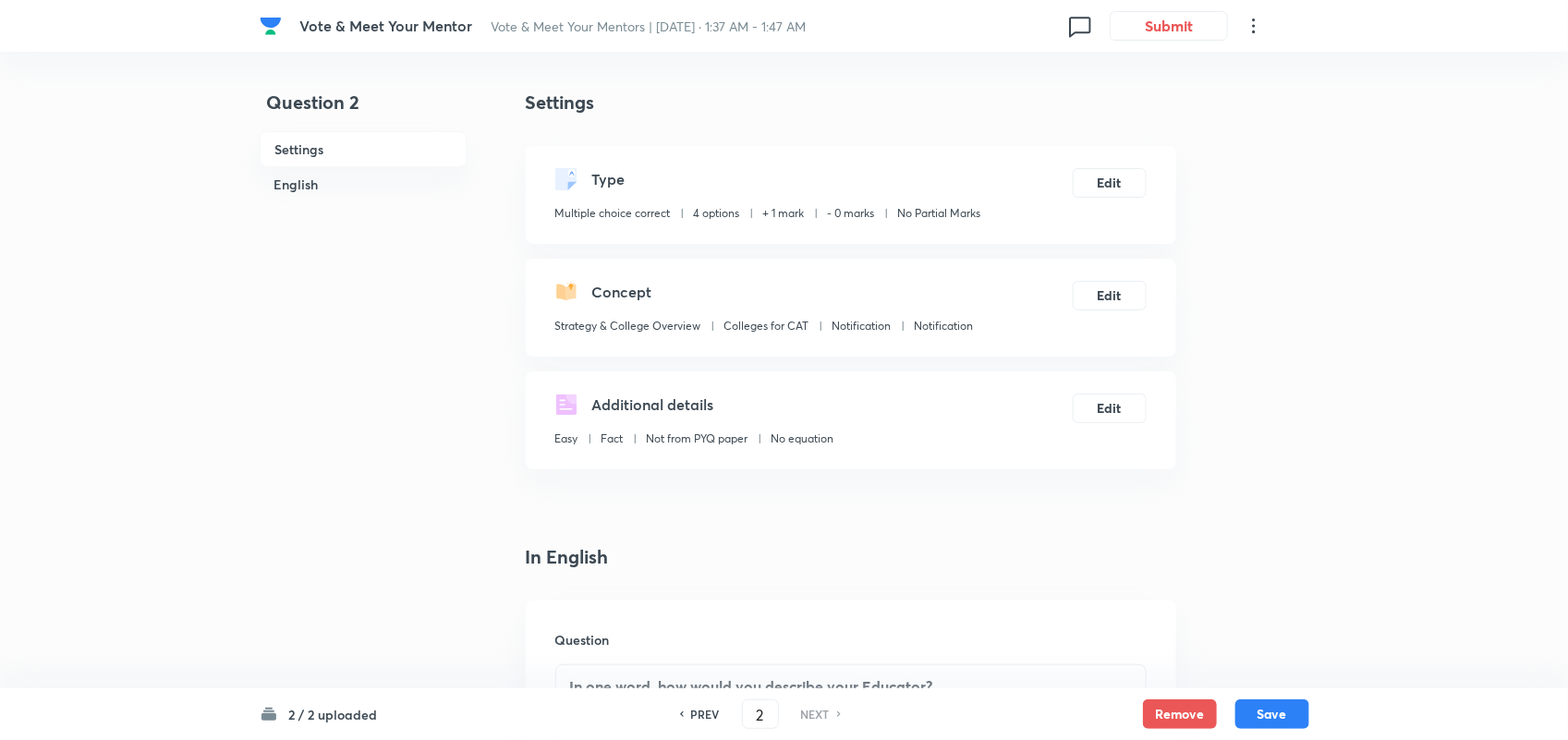
scroll to position [191, 0]
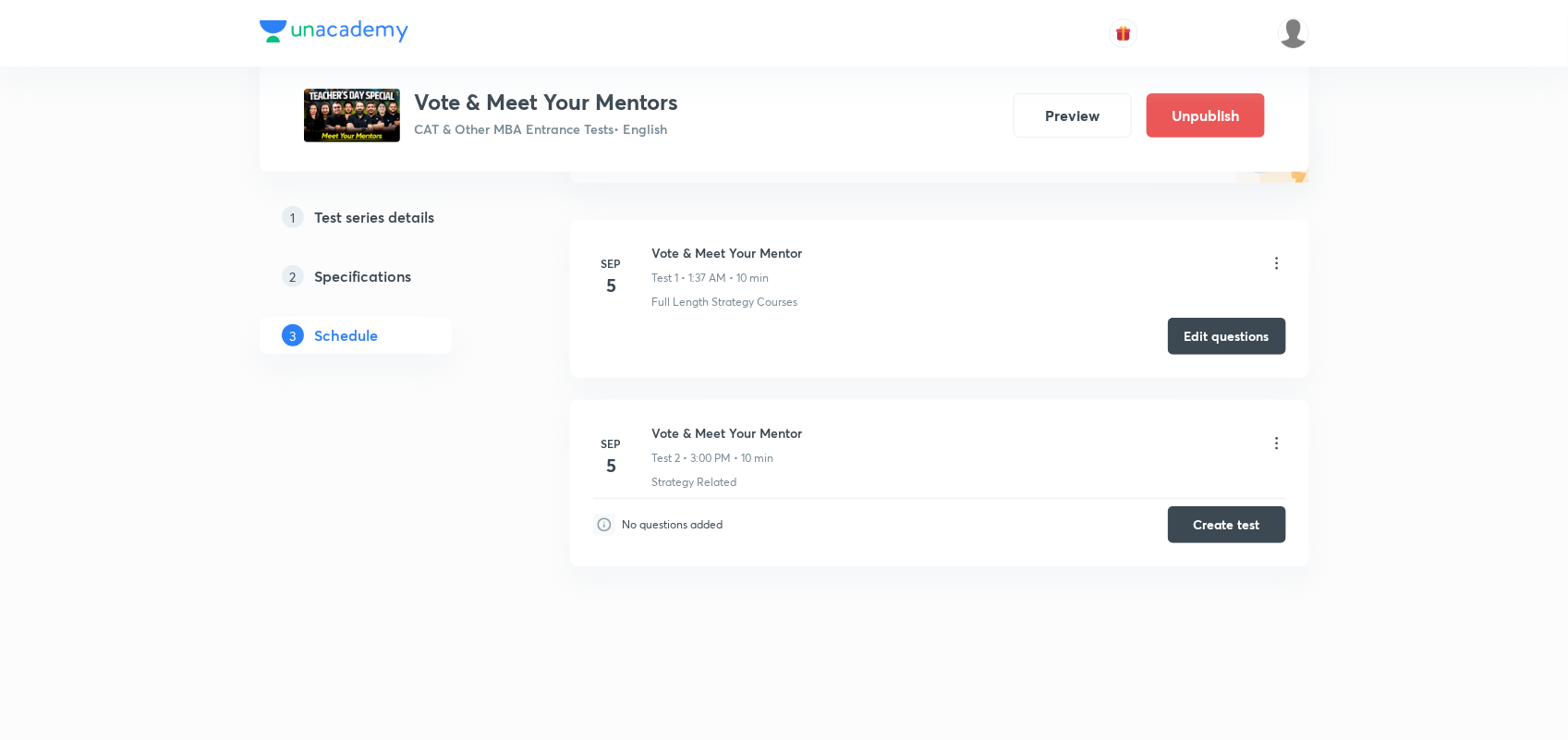
click at [1282, 255] on icon at bounding box center [1276, 262] width 18 height 18
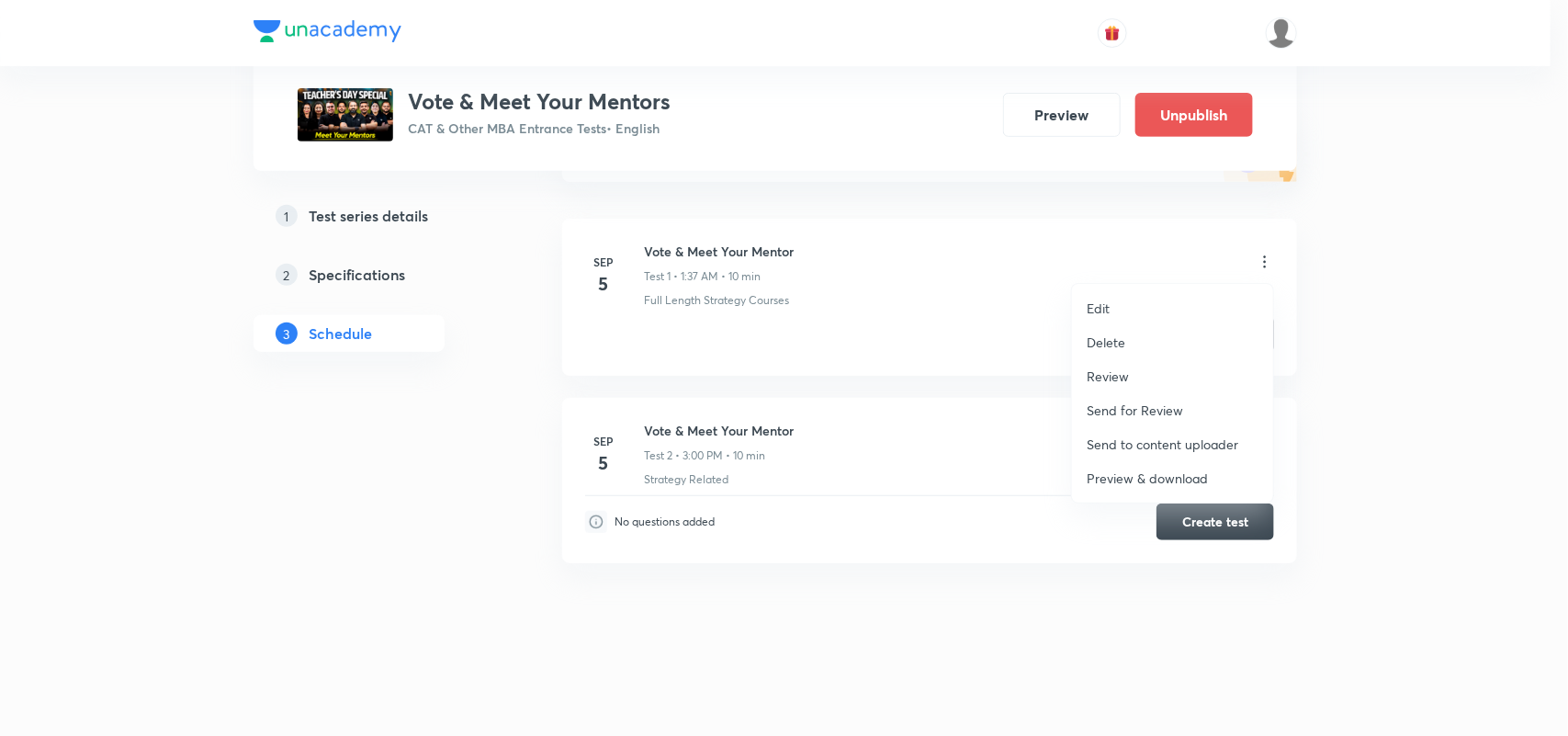
click at [854, 317] on div at bounding box center [784, 368] width 1568 height 736
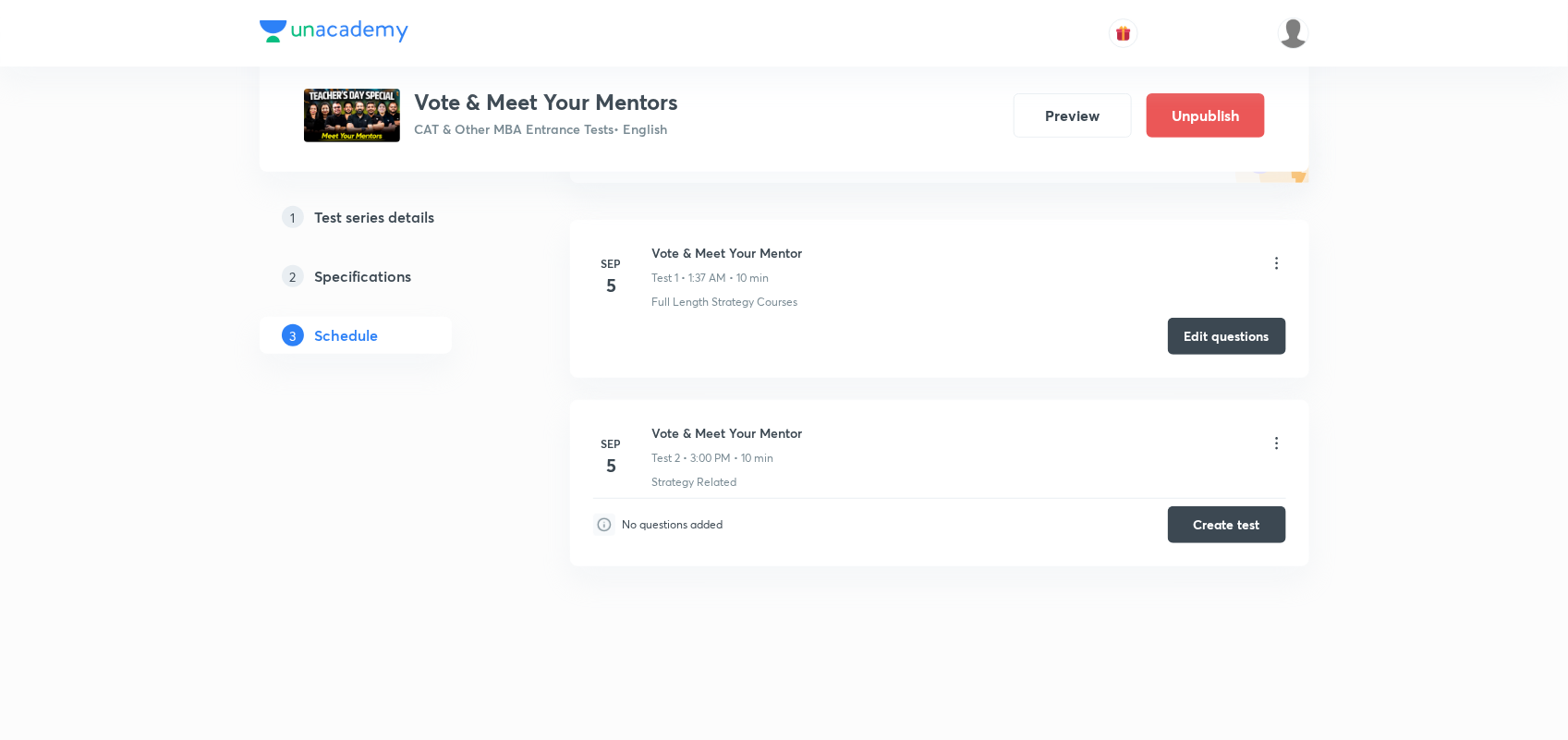
click at [1273, 261] on icon at bounding box center [1276, 262] width 18 height 18
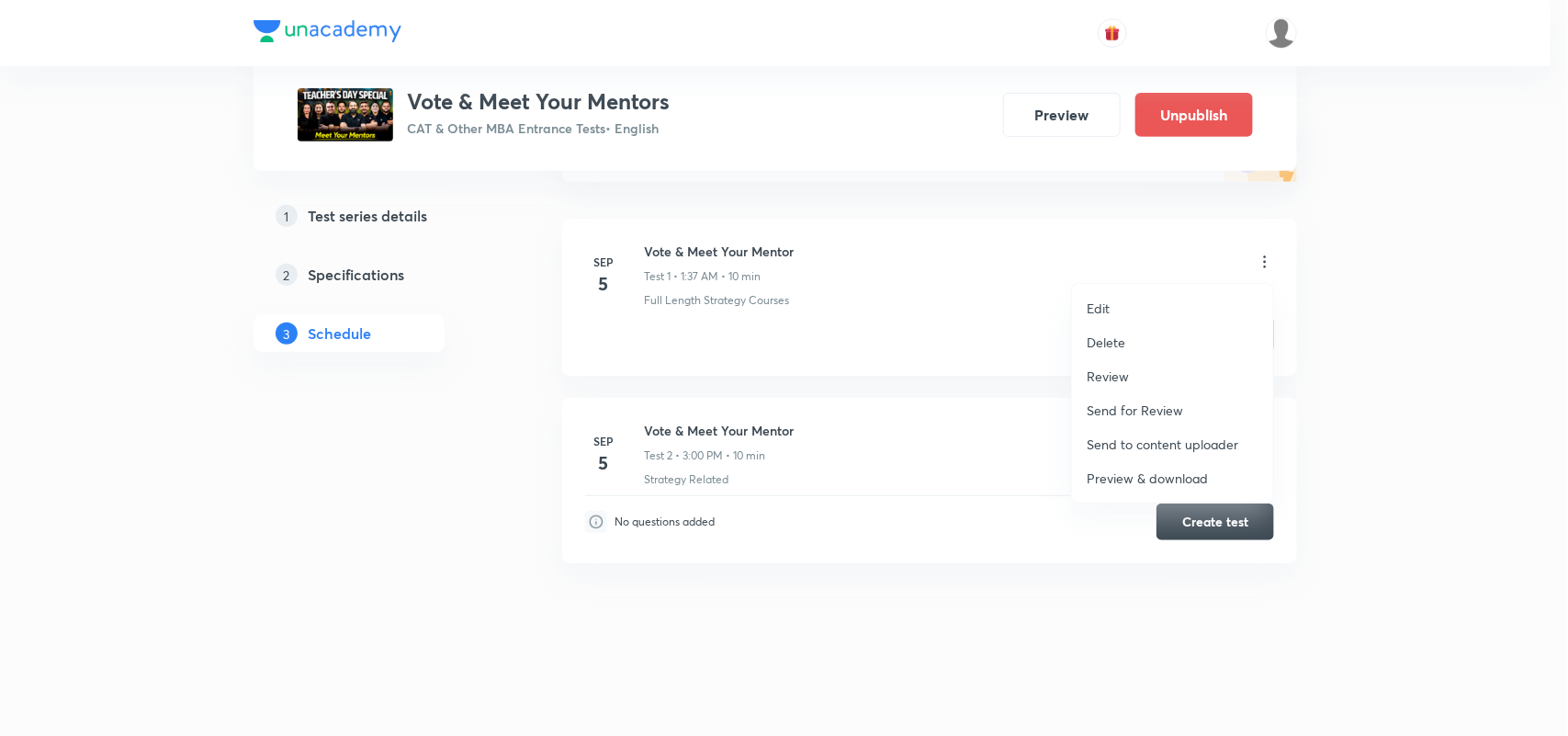
click at [775, 304] on div at bounding box center [784, 368] width 1568 height 736
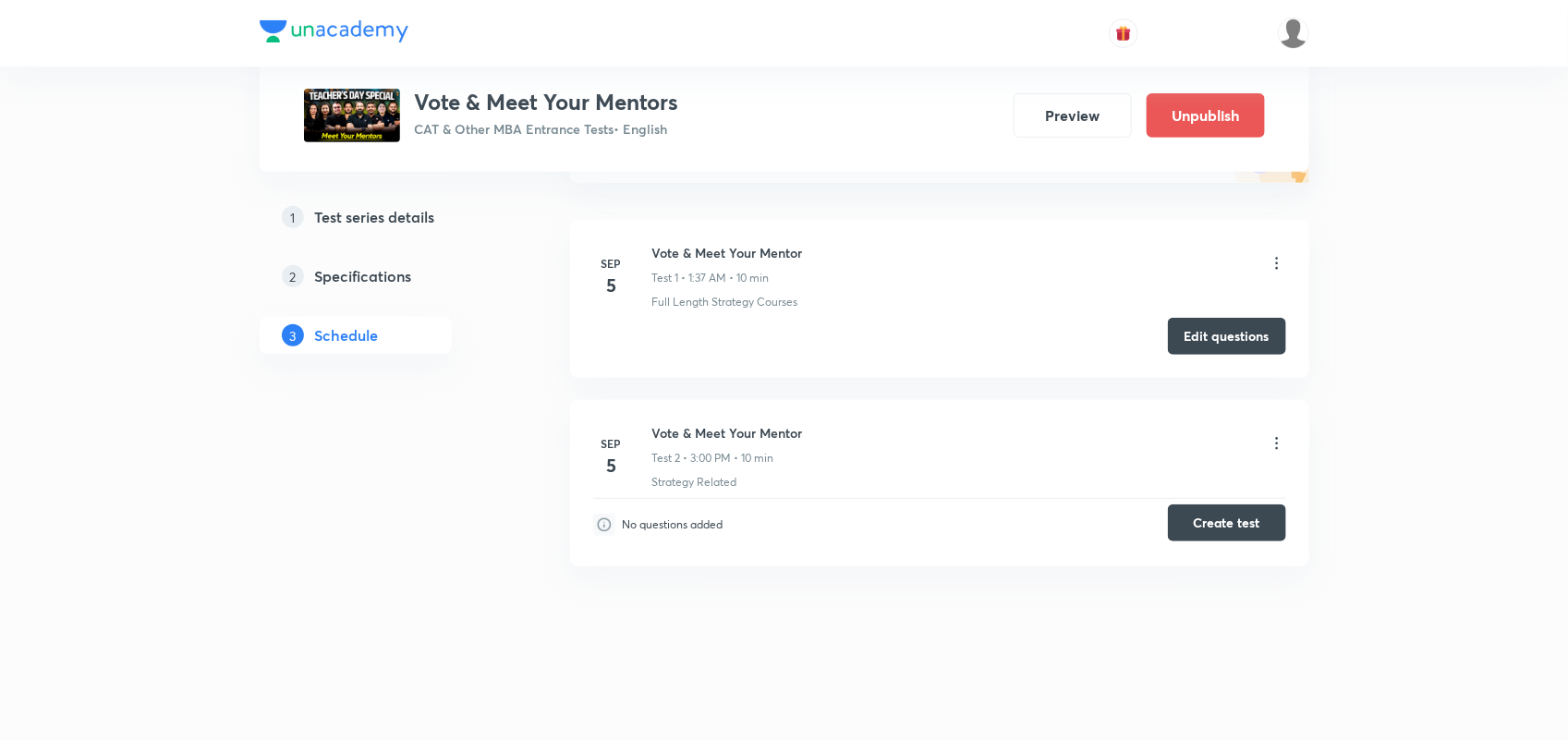
click at [1204, 522] on button "Create test" at bounding box center [1227, 522] width 118 height 37
click at [1209, 344] on button "Edit questions" at bounding box center [1227, 334] width 118 height 37
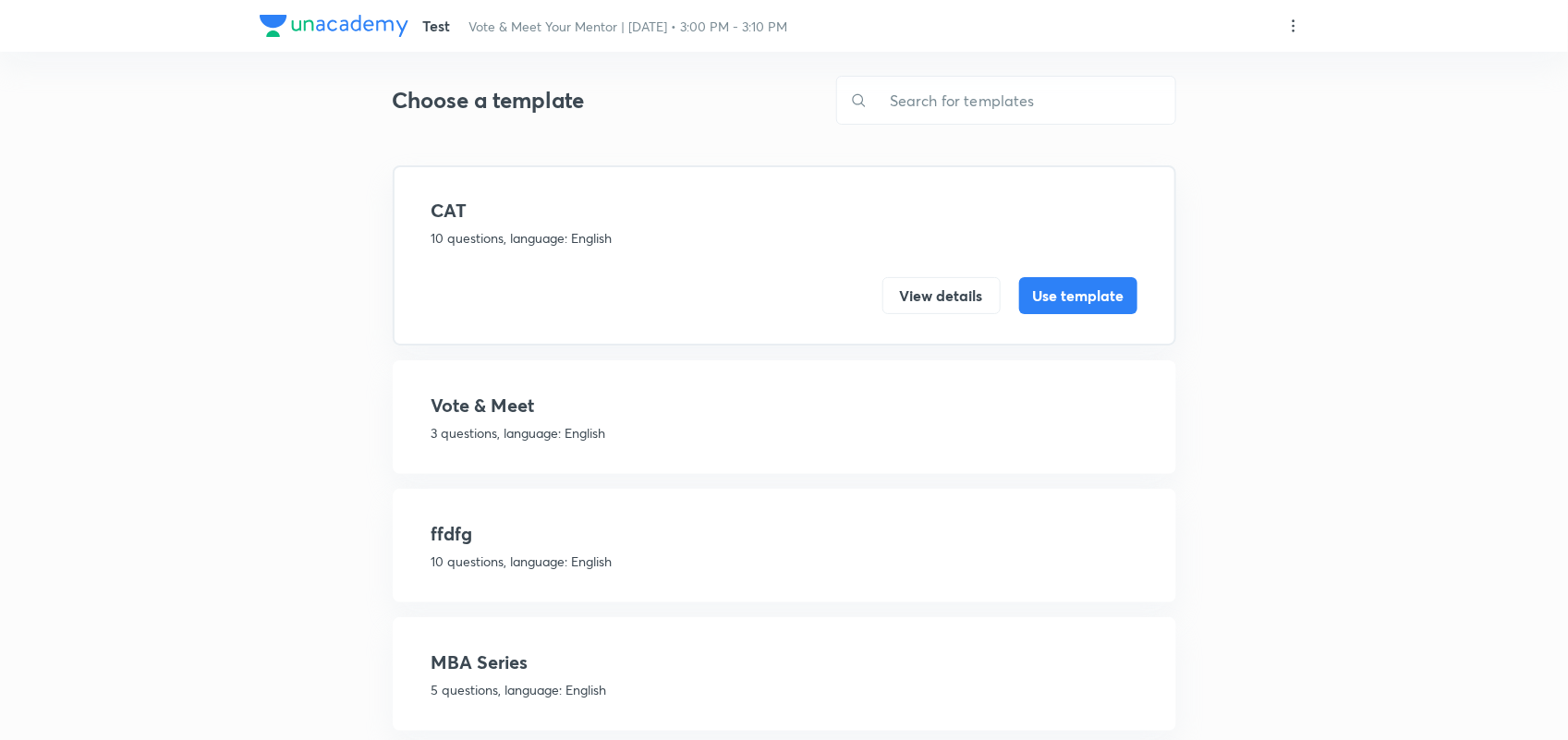
scroll to position [25, 0]
click at [492, 384] on div "Vote & Meet 3 questions, language: English View details Use template" at bounding box center [784, 416] width 784 height 114
click at [491, 405] on h4 "Vote & Meet" at bounding box center [784, 404] width 706 height 28
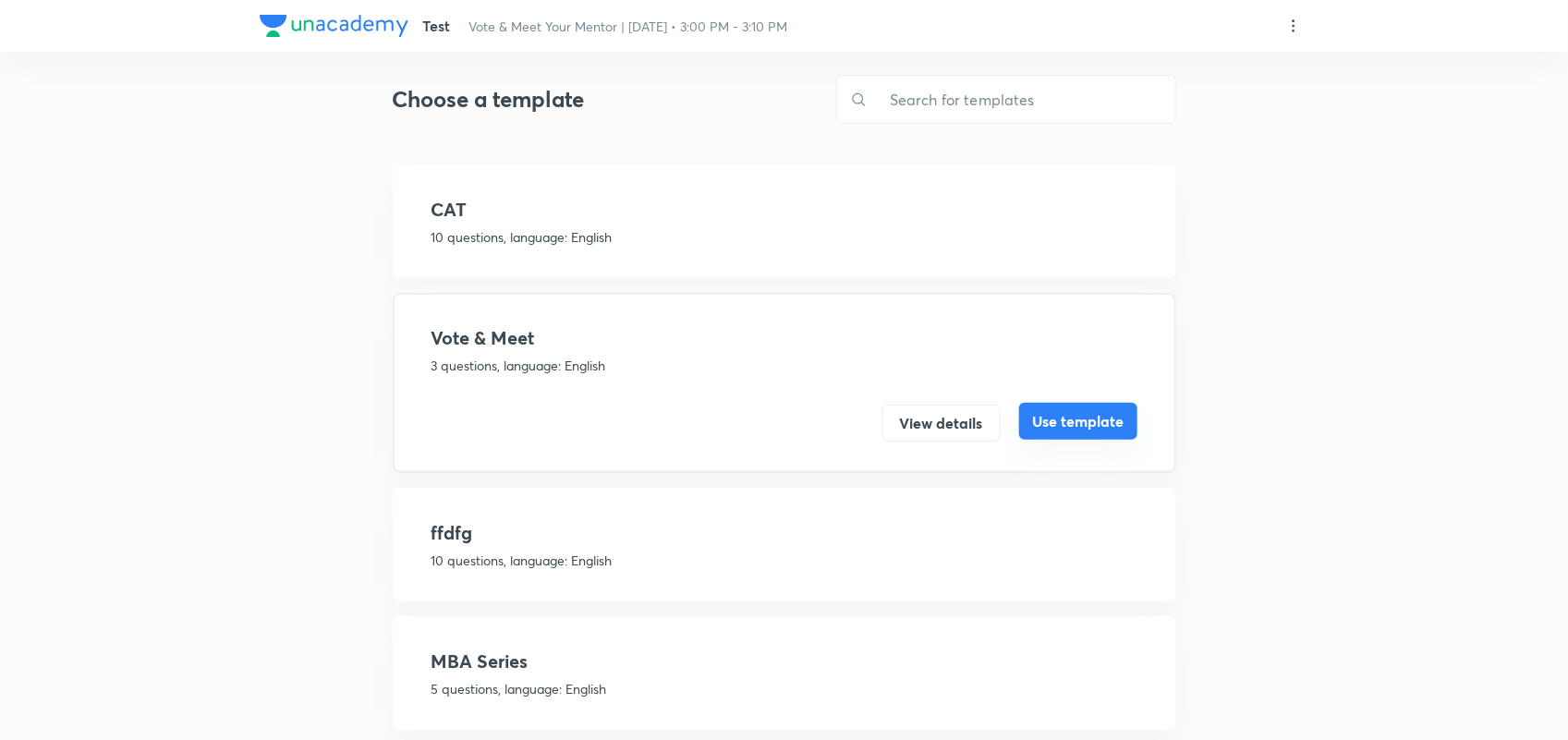
click at [1090, 426] on button "Use template" at bounding box center [1078, 421] width 118 height 37
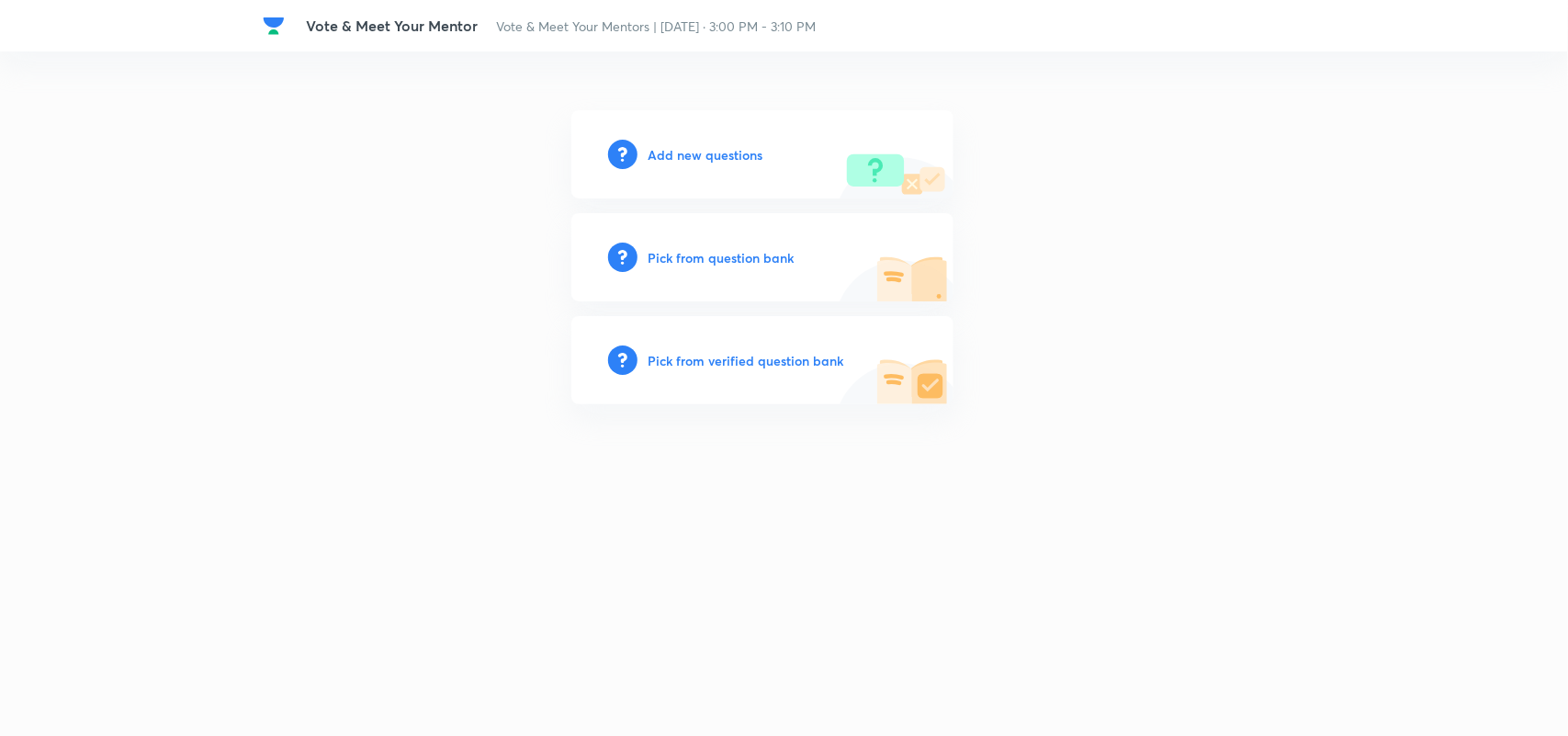
click at [707, 145] on h6 "Add new questions" at bounding box center [706, 155] width 115 height 19
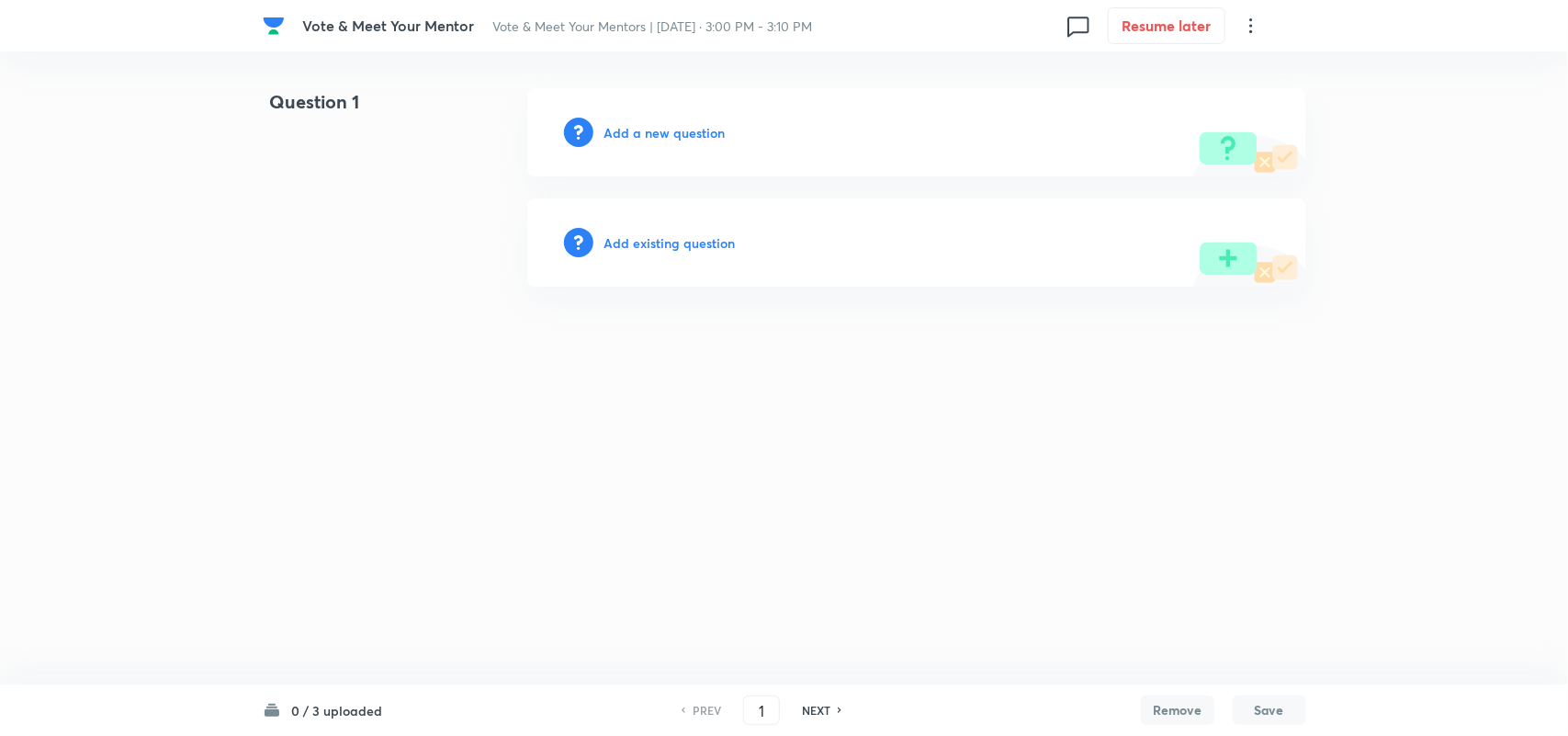
click at [675, 135] on h6 "Add a new question" at bounding box center [665, 132] width 121 height 19
click at [700, 130] on h6 "Choose a question type" at bounding box center [675, 132] width 142 height 19
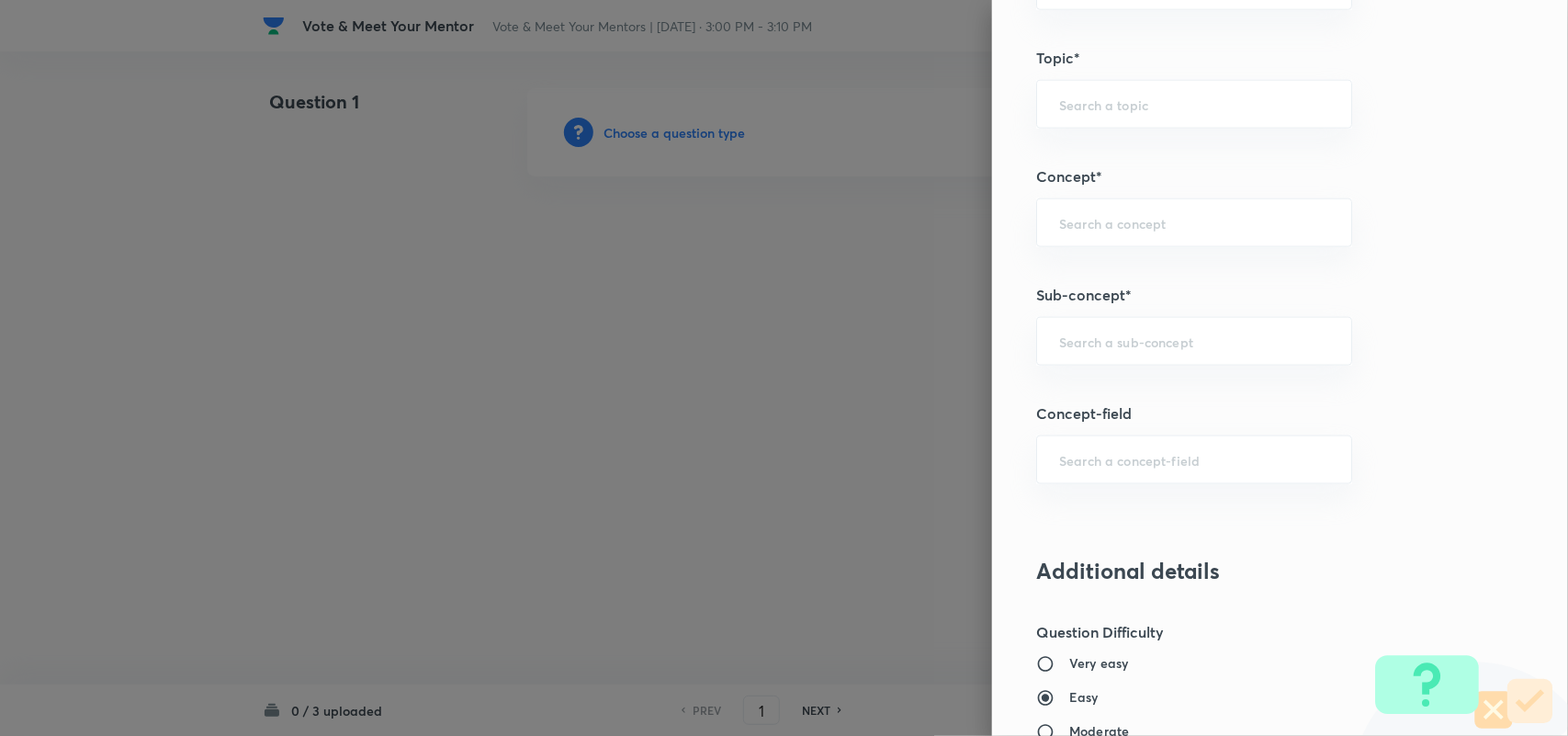
scroll to position [905, 0]
click at [1104, 334] on input "text" at bounding box center [1194, 338] width 270 height 17
type input "N"
type input "n"
click at [1108, 382] on li "Notification" at bounding box center [1176, 394] width 314 height 33
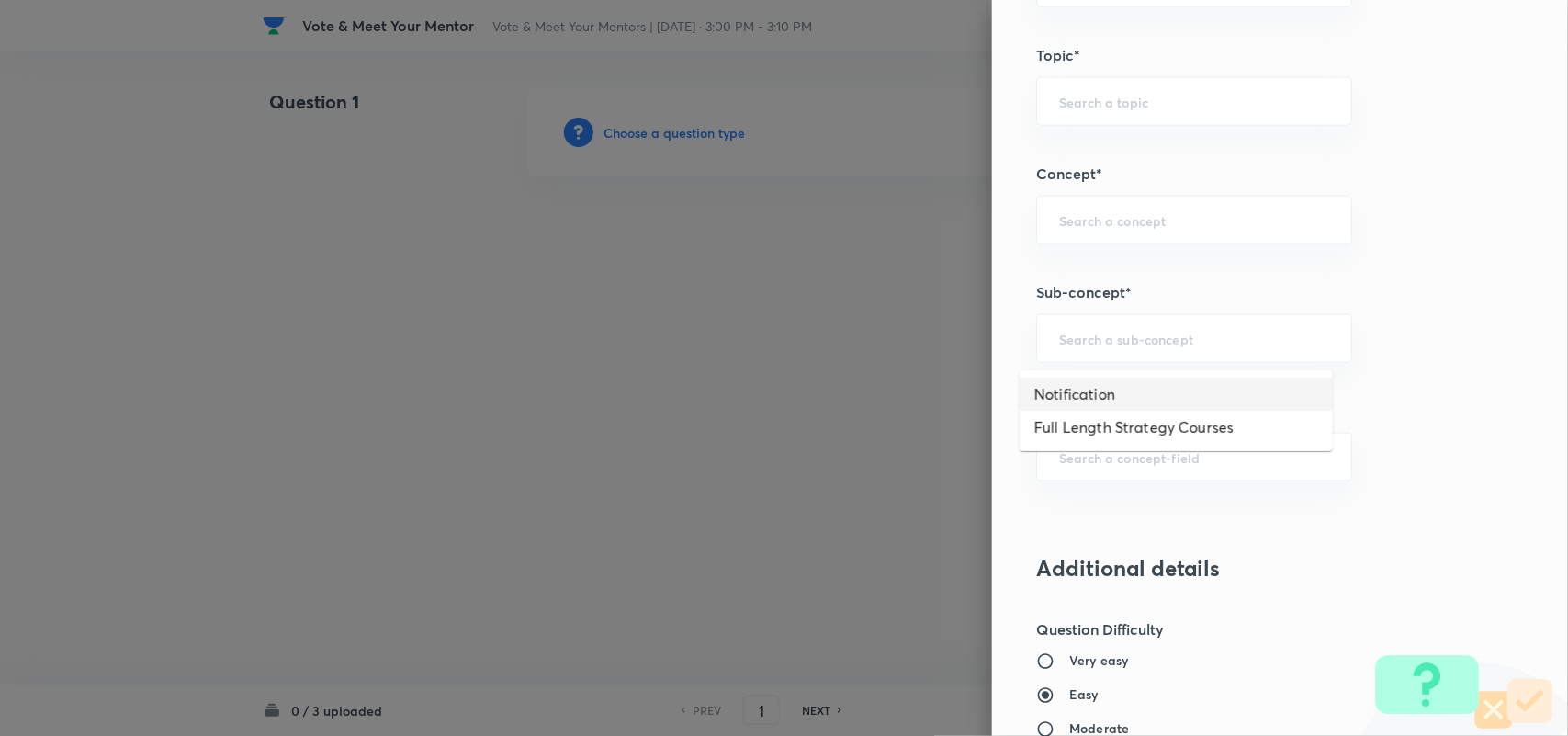
type input "Notification"
type input "Strategy & College Overview"
type input "Colleges for CAT"
type input "Notification"
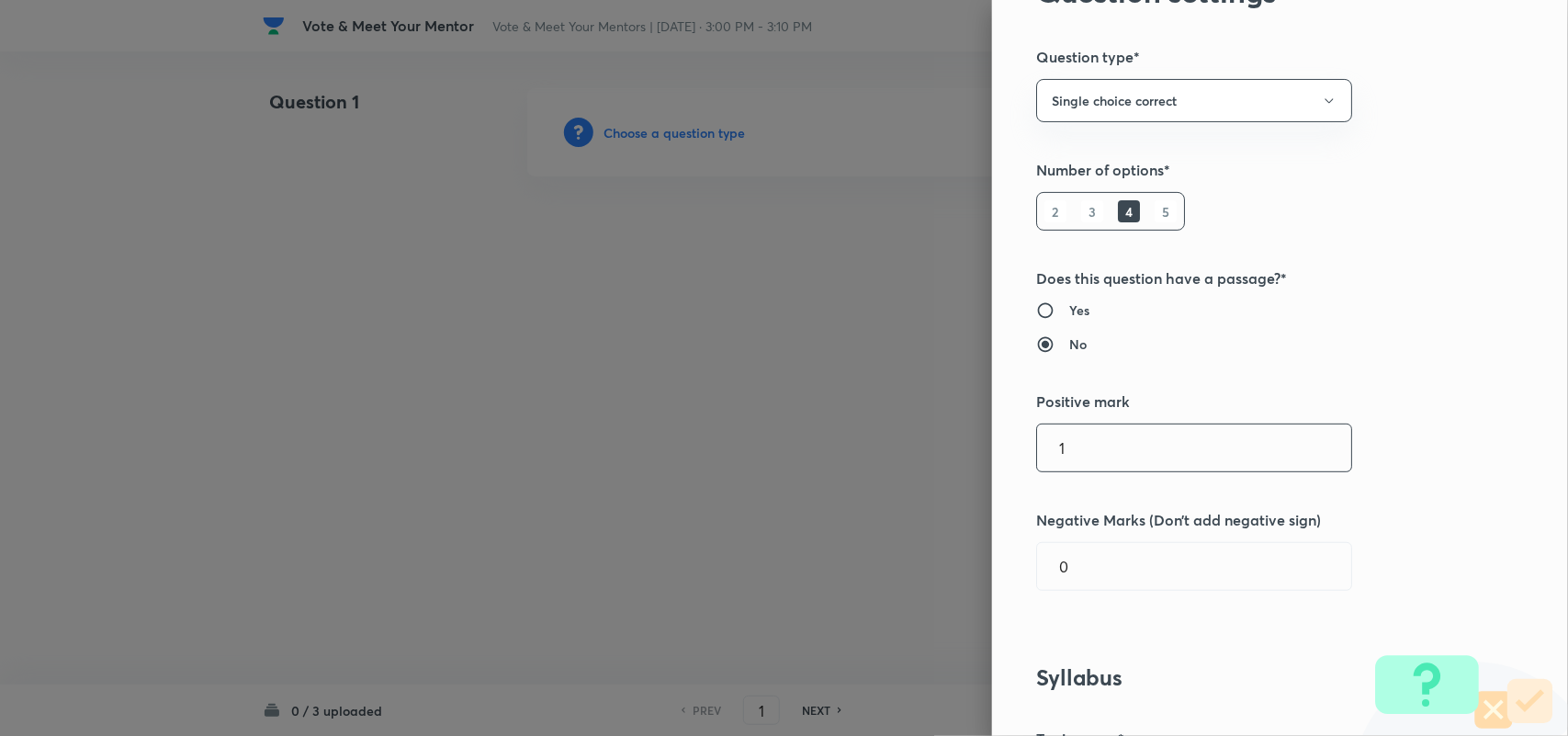
scroll to position [104, 0]
click at [1110, 457] on input "1" at bounding box center [1194, 447] width 315 height 47
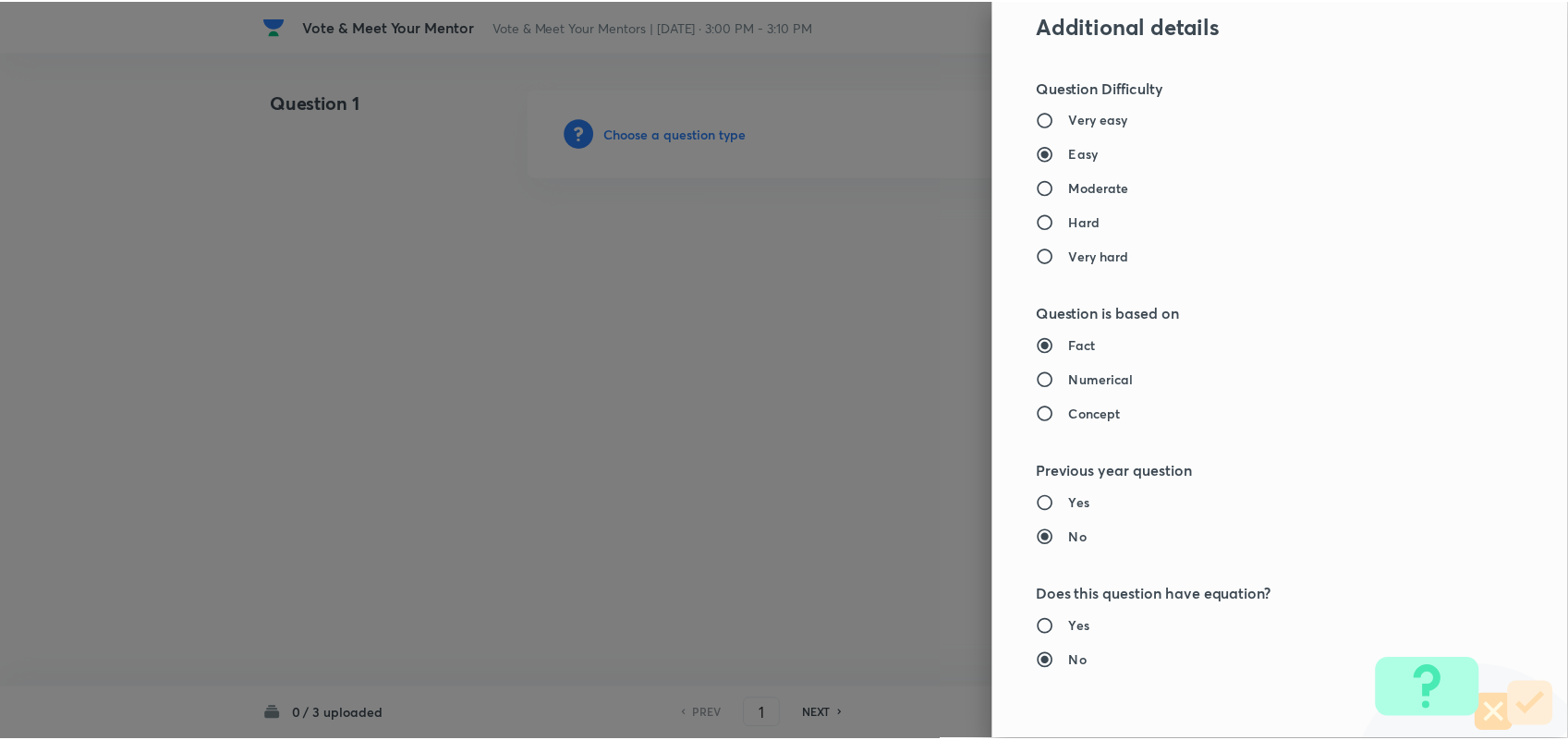
scroll to position [1781, 0]
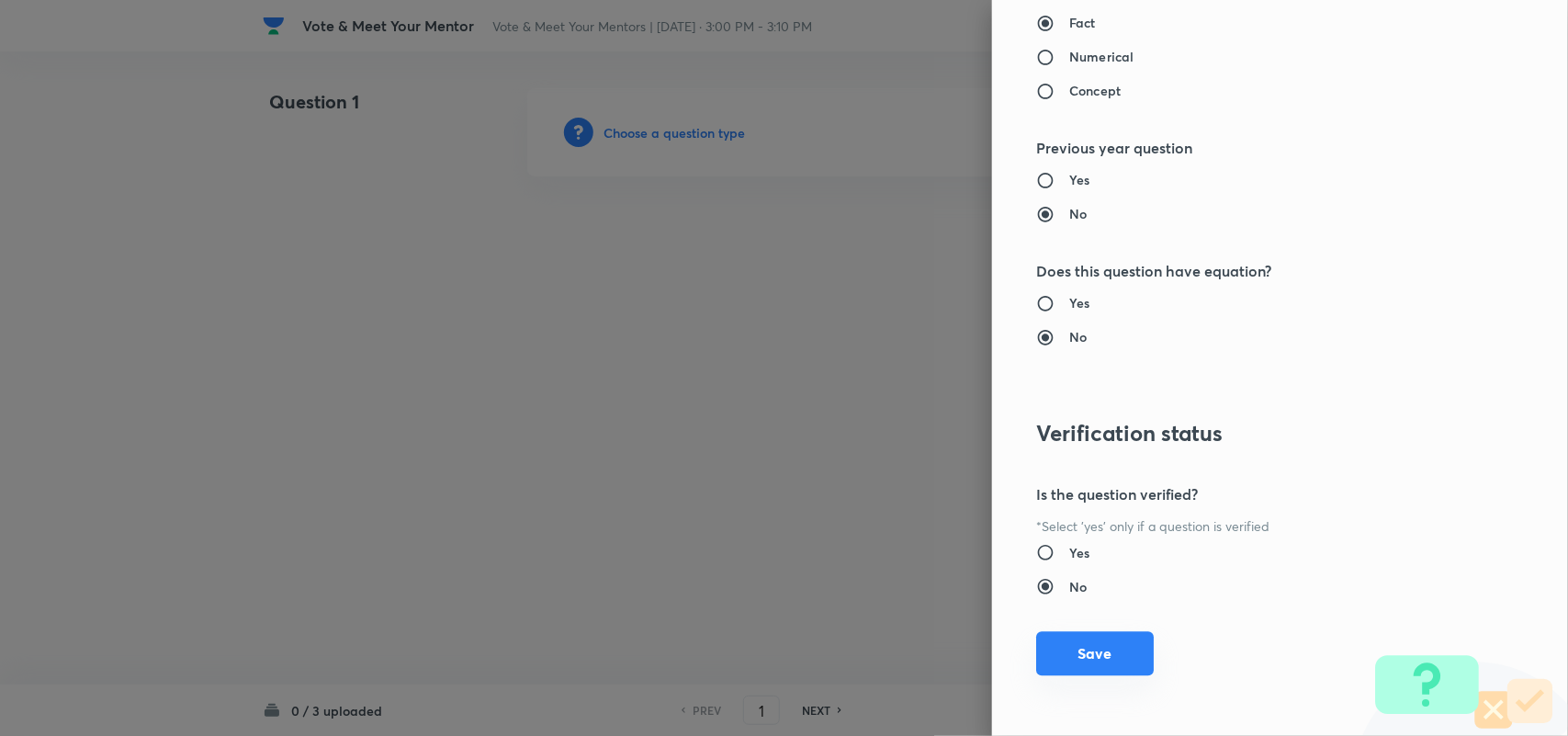
type input "0"
click at [1056, 648] on button "Save" at bounding box center [1095, 653] width 117 height 44
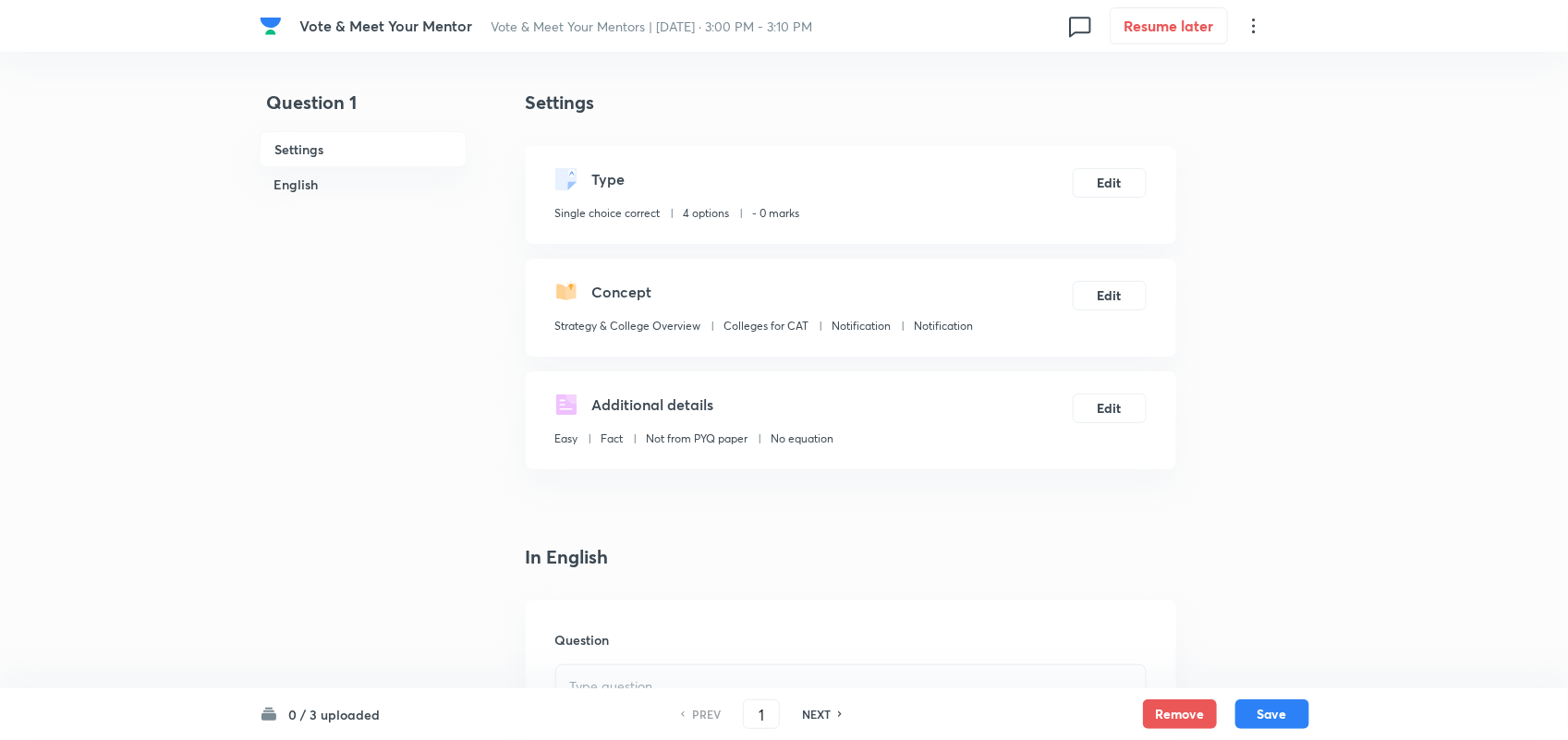
scroll to position [407, 0]
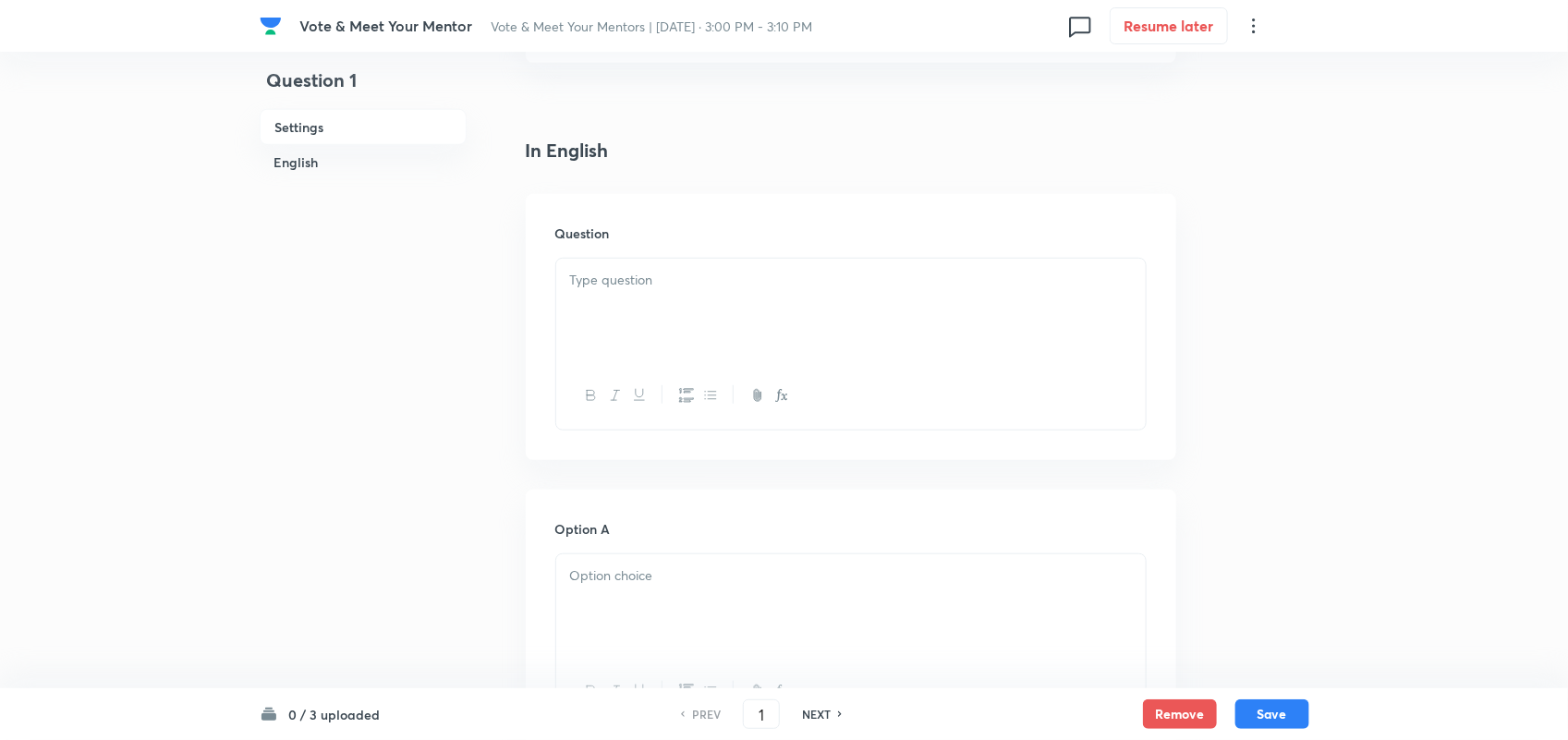
click at [663, 333] on div at bounding box center [851, 310] width 589 height 104
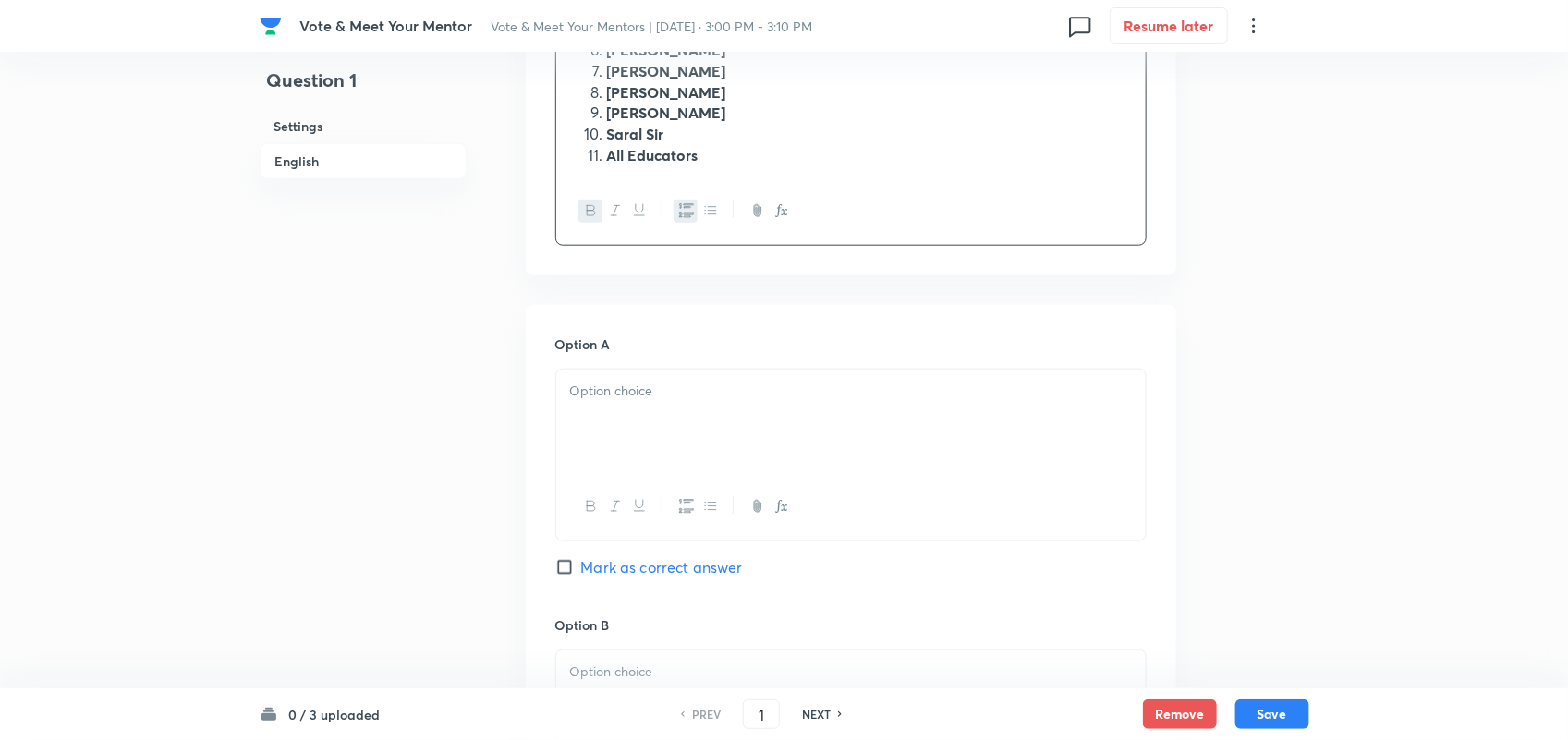
scroll to position [763, 0]
click at [717, 427] on div at bounding box center [851, 420] width 589 height 104
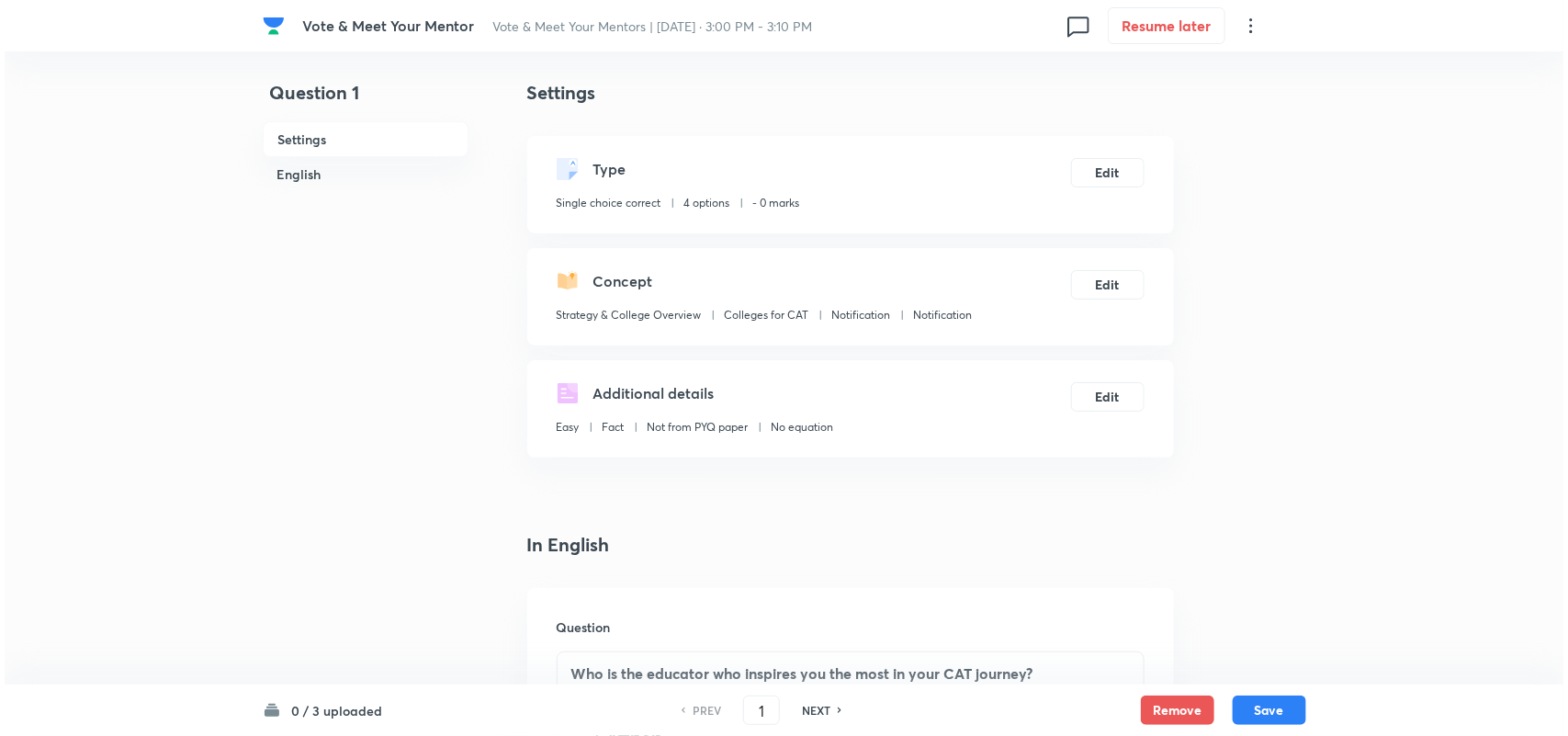
scroll to position [0, 0]
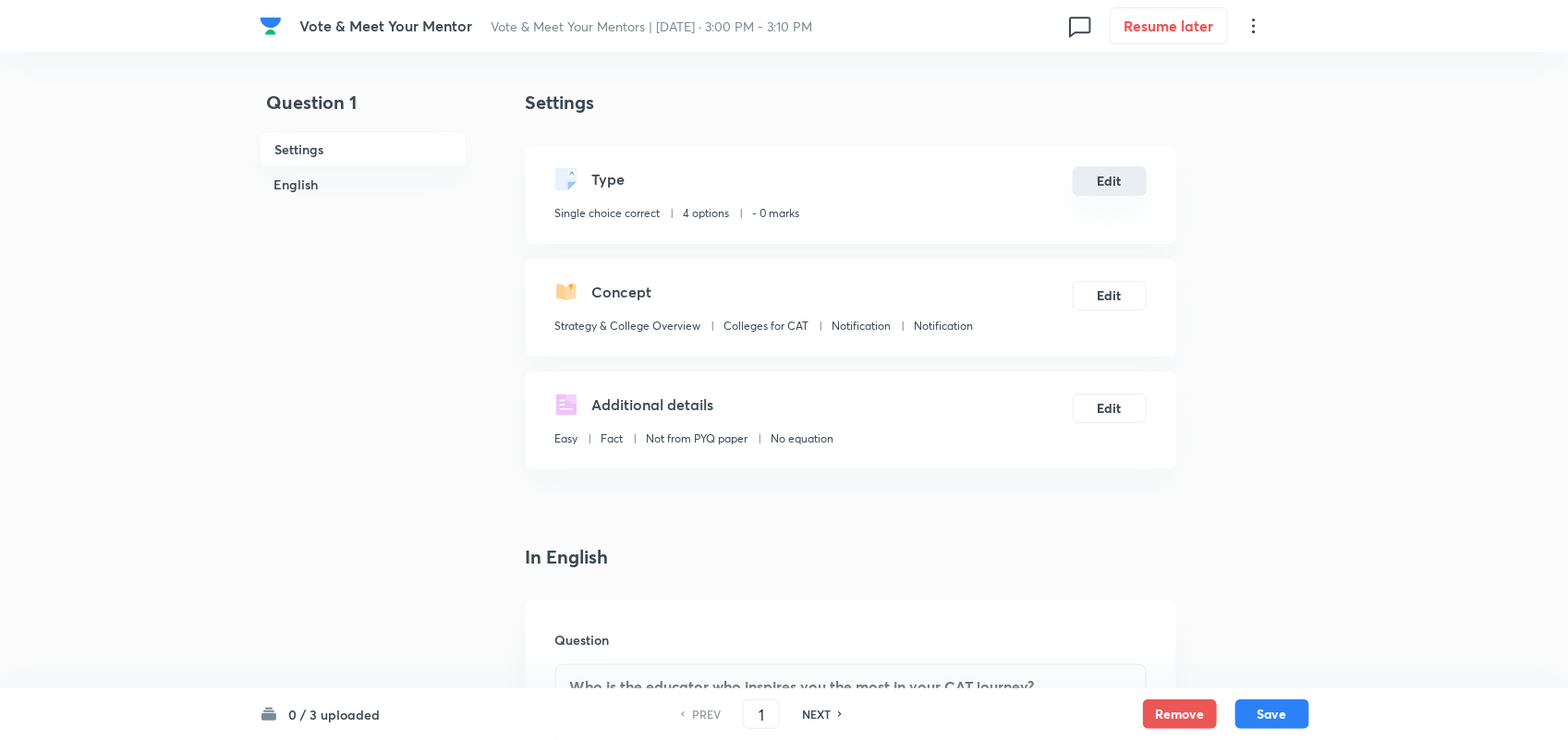
click at [1093, 183] on button "Edit" at bounding box center [1110, 180] width 74 height 29
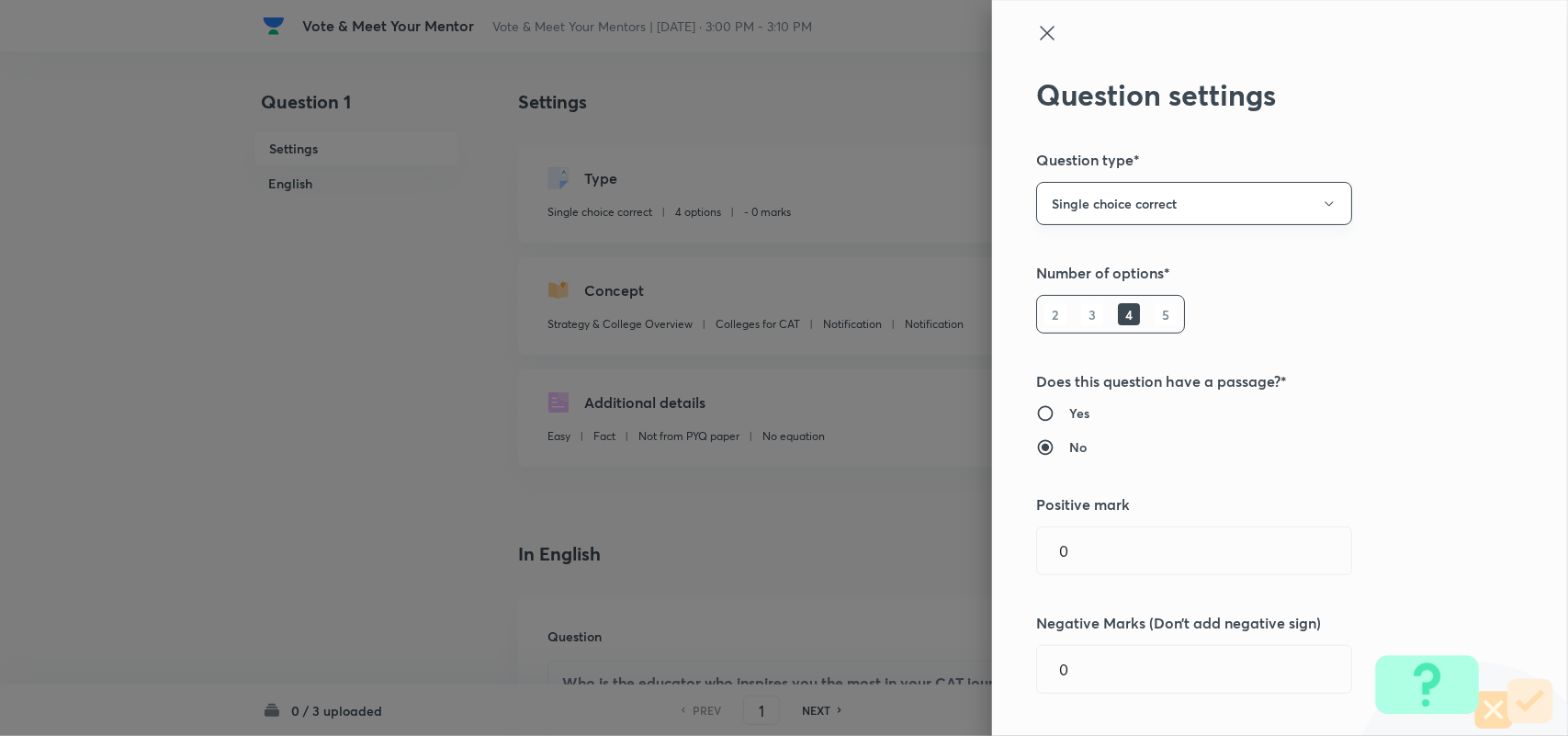
click at [1139, 214] on button "Single choice correct" at bounding box center [1194, 204] width 315 height 43
click at [1061, 336] on span "Integer" at bounding box center [1177, 327] width 292 height 19
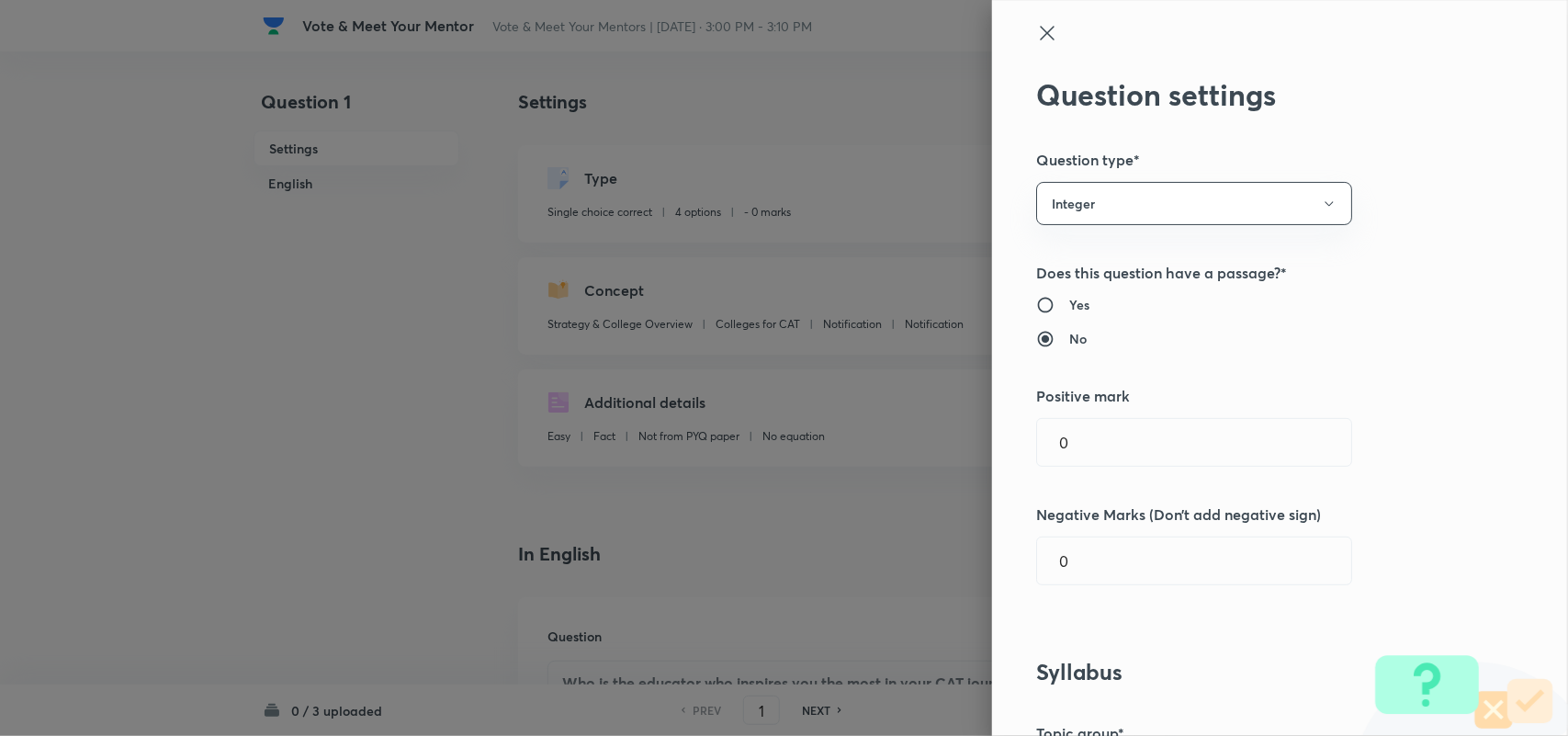
click at [806, 505] on div at bounding box center [784, 368] width 1568 height 736
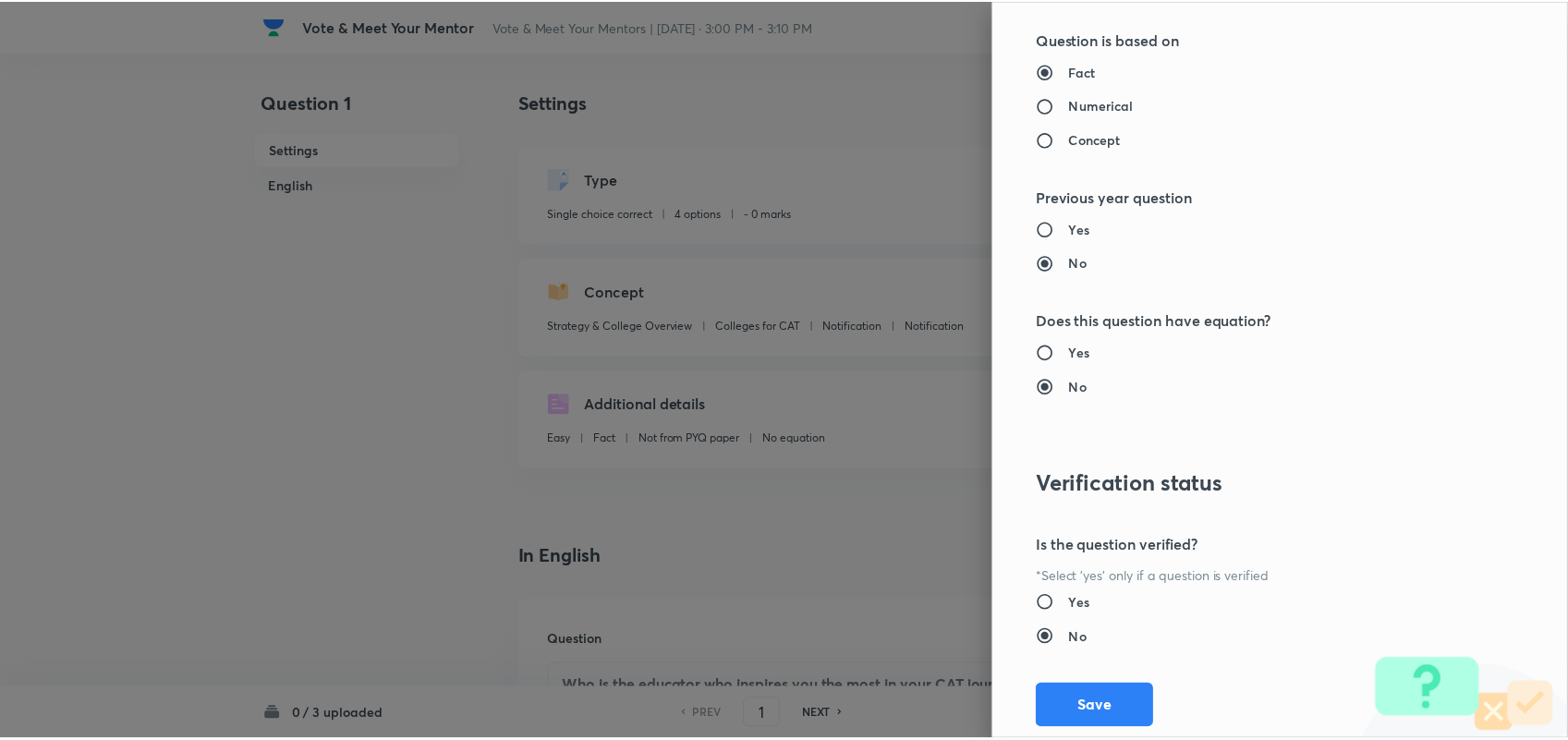
scroll to position [1672, 0]
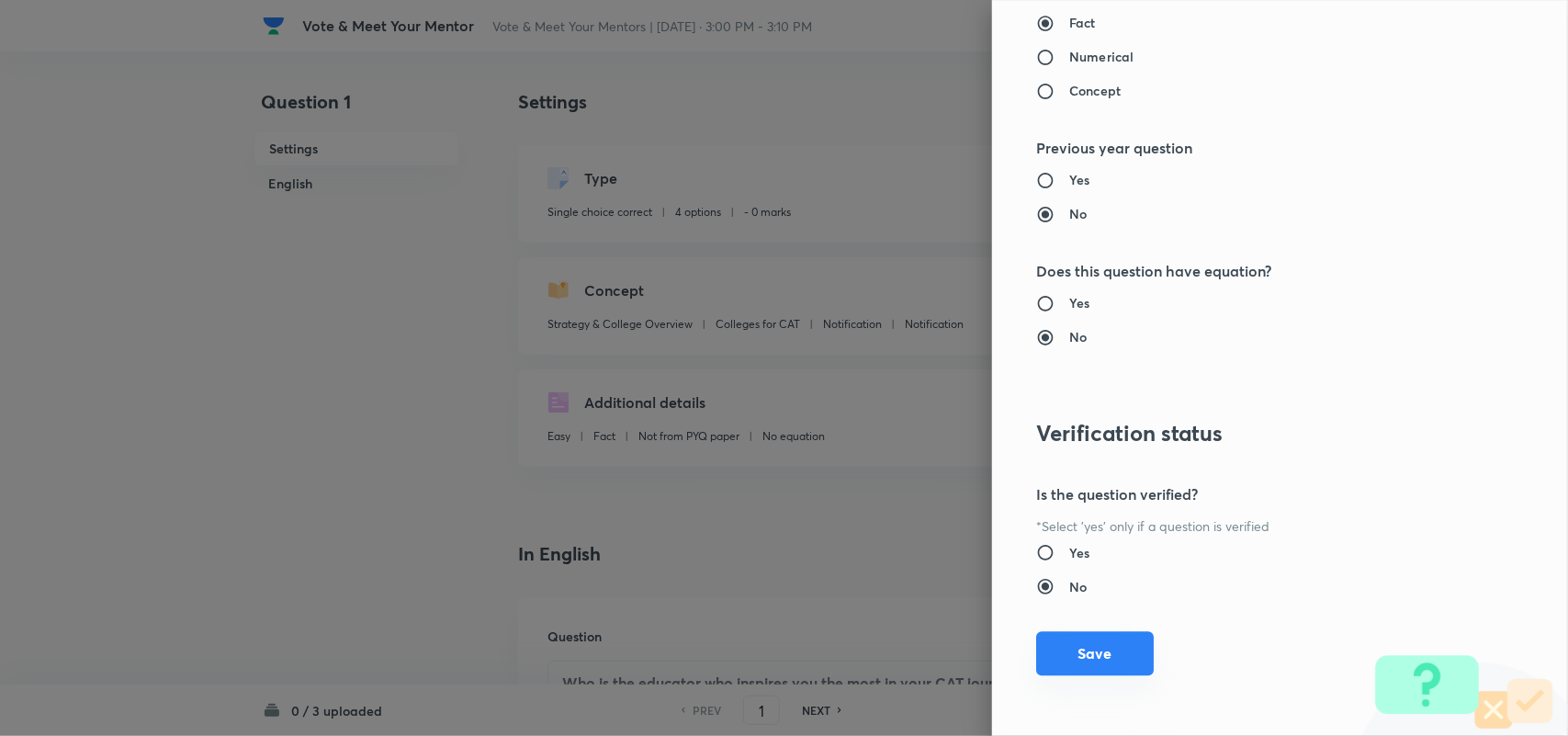
click at [1108, 659] on button "Save" at bounding box center [1095, 653] width 117 height 44
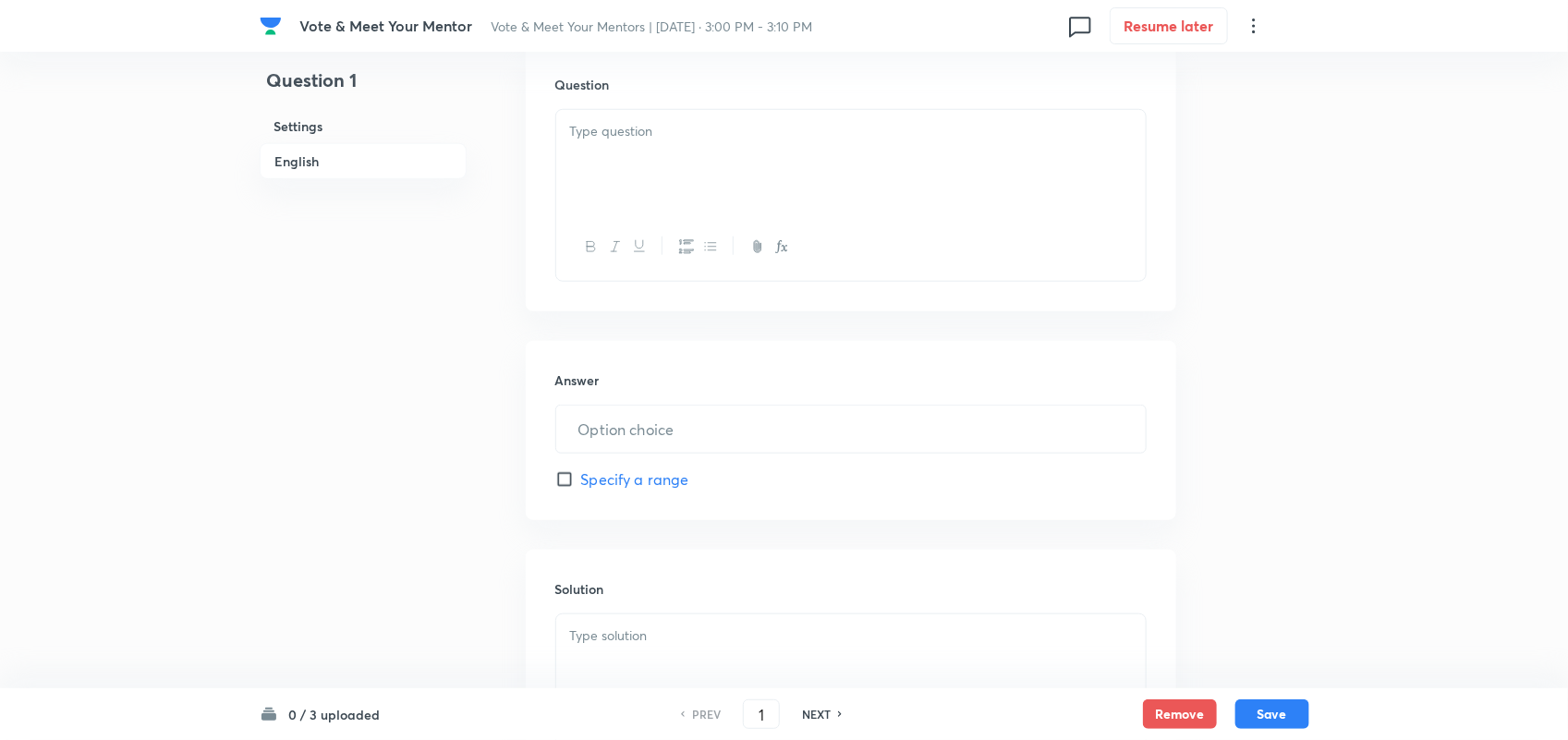
scroll to position [610, 0]
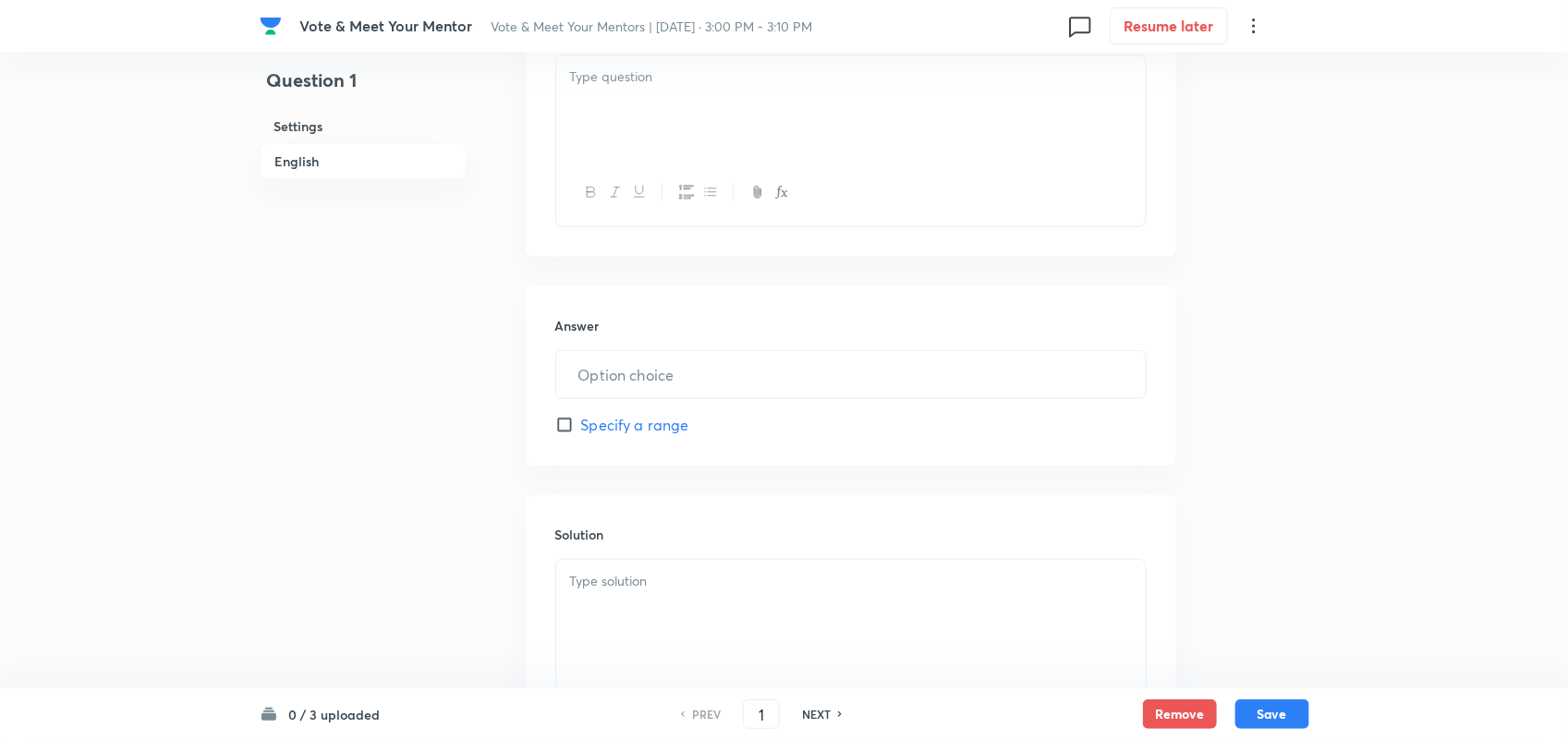
click at [703, 139] on div at bounding box center [851, 106] width 589 height 104
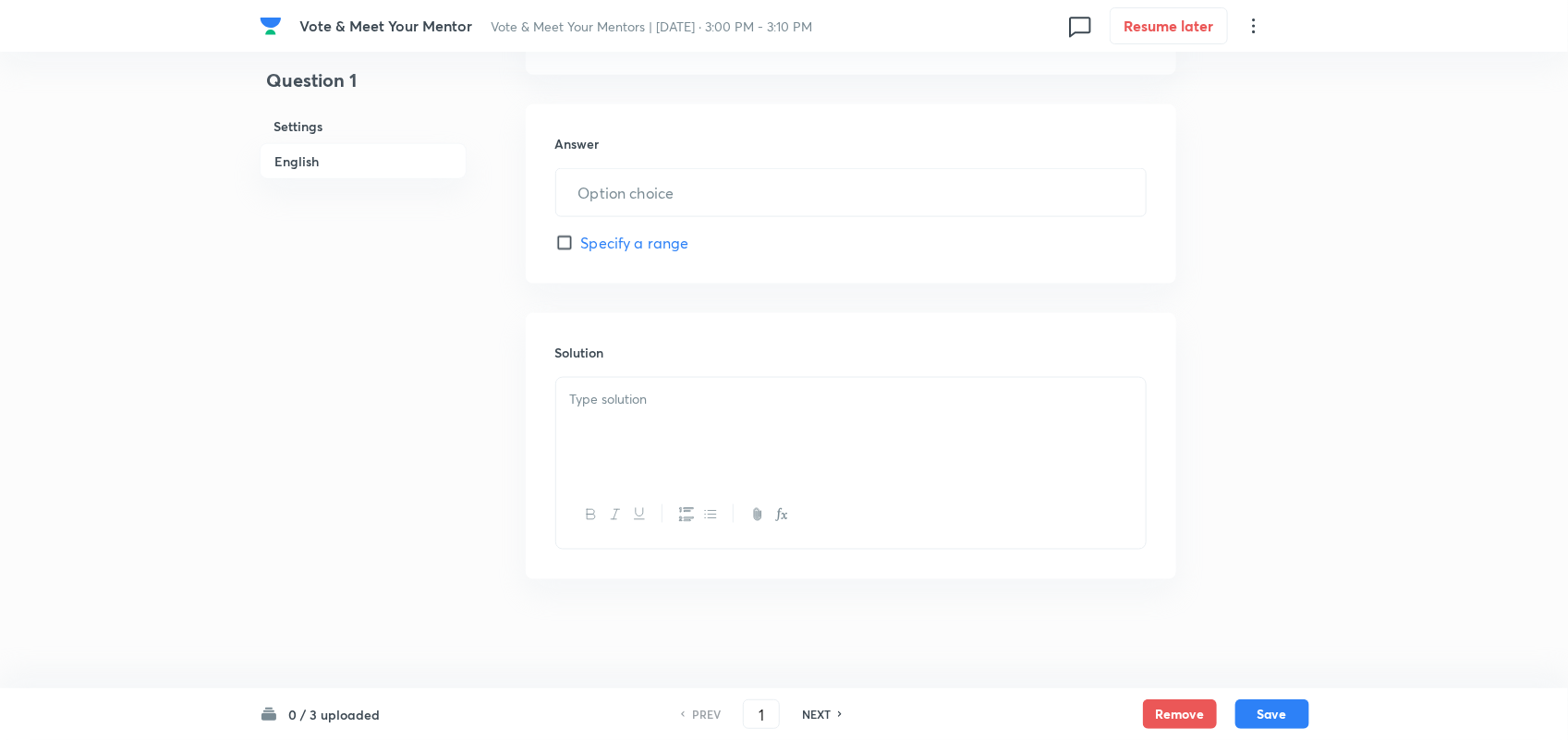
scroll to position [965, 0]
click at [726, 215] on input "text" at bounding box center [851, 191] width 589 height 47
type input "11"
click at [621, 423] on div at bounding box center [851, 427] width 589 height 104
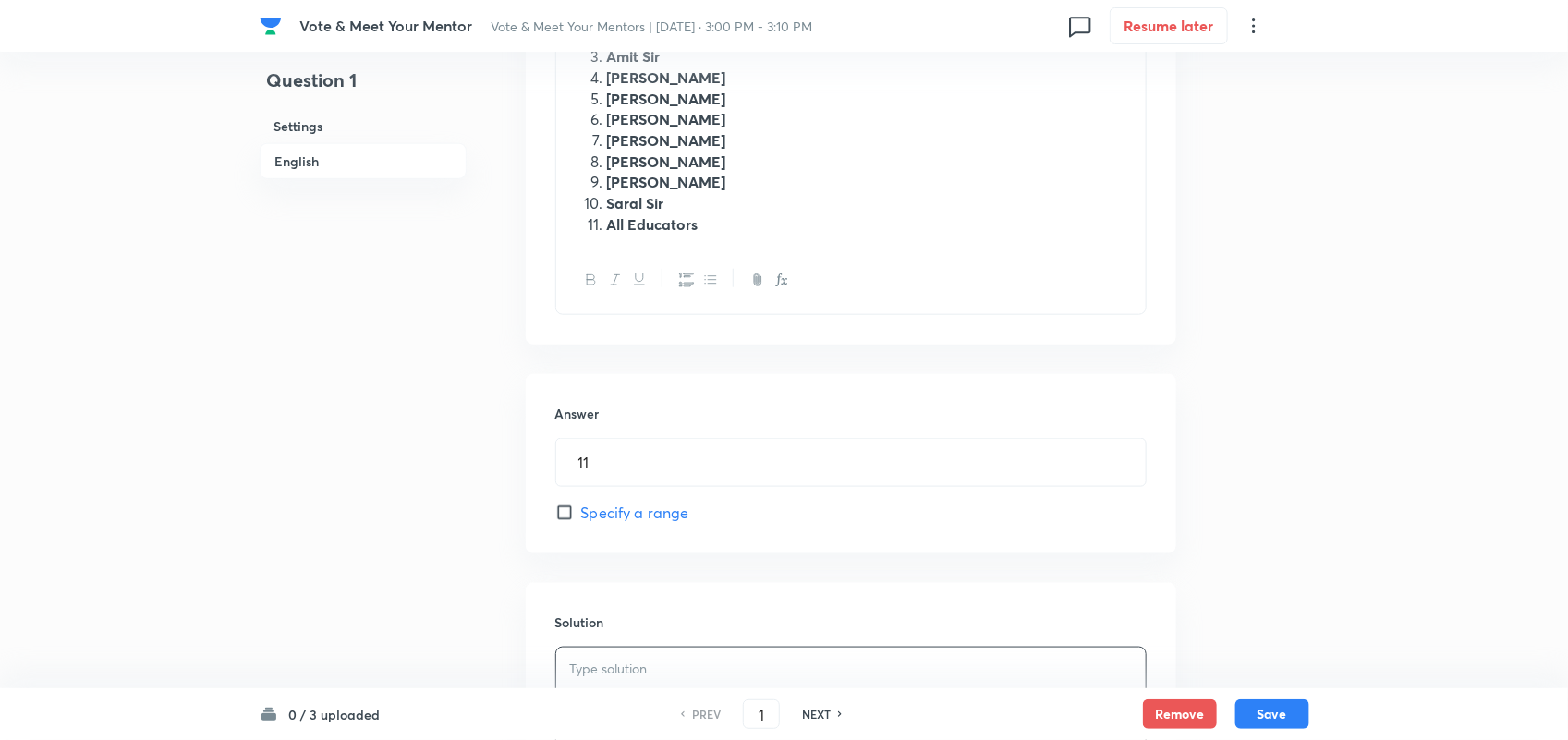
scroll to position [691, 0]
drag, startPoint x: 608, startPoint y: 233, endPoint x: 787, endPoint y: 251, distance: 179.9
click at [787, 249] on div "Who is the educator who inspires you the most in your CAT journey? Alpa Maam Am…" at bounding box center [851, 111] width 589 height 275
copy strong "All Educators"
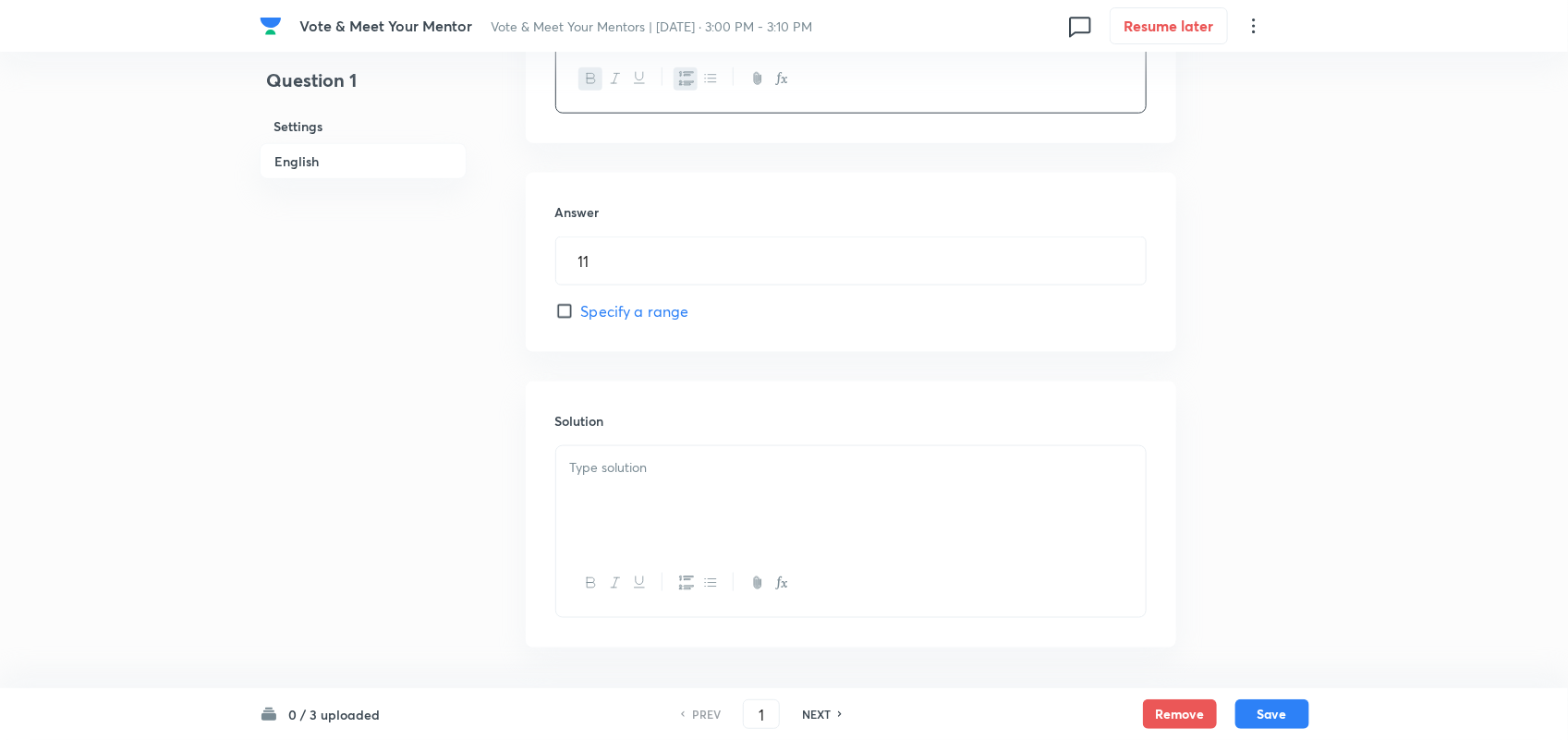
scroll to position [896, 0]
click at [631, 428] on h6 "Solution" at bounding box center [851, 419] width 591 height 19
click at [620, 477] on p at bounding box center [851, 465] width 562 height 21
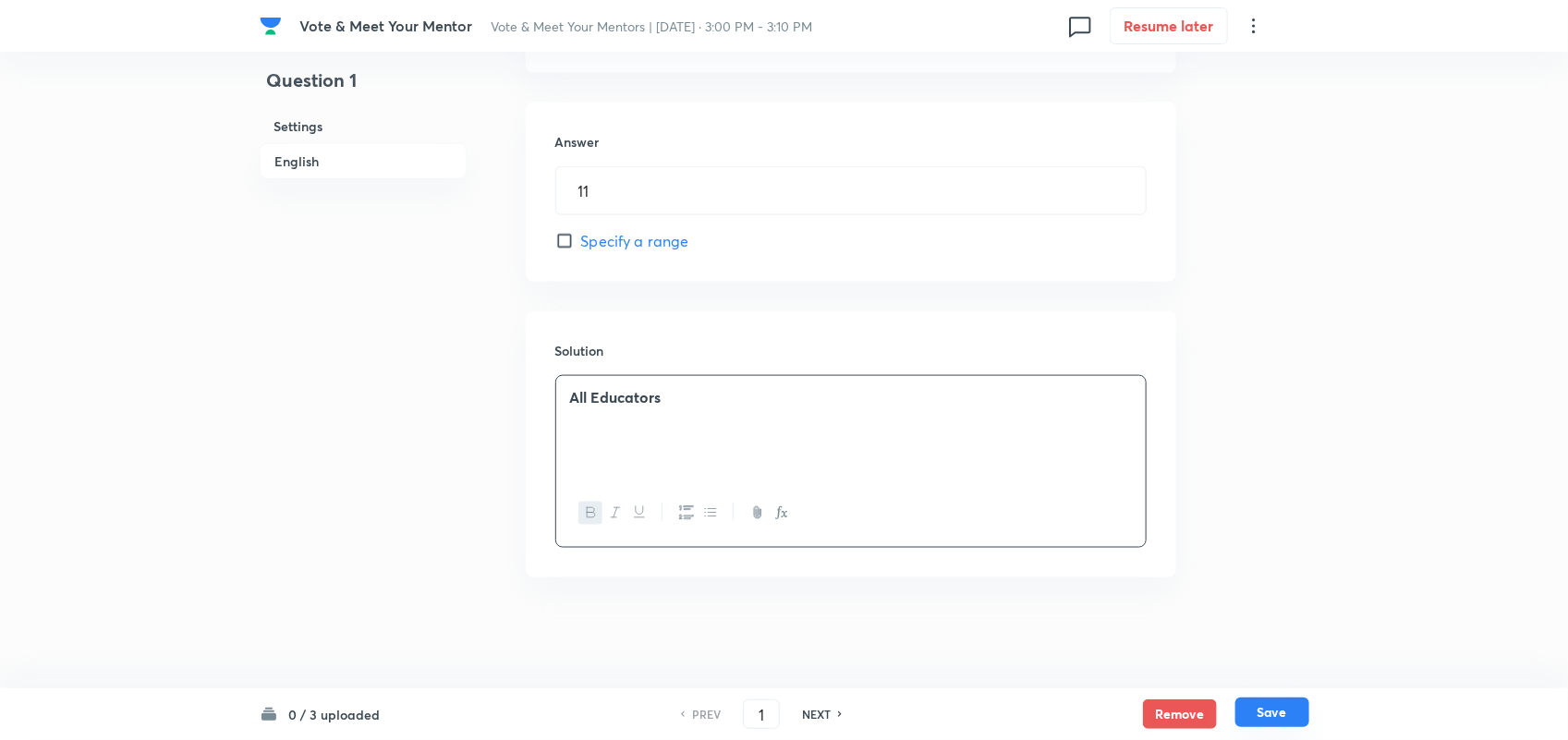
click at [1264, 704] on button "Save" at bounding box center [1272, 712] width 74 height 29
type input "2"
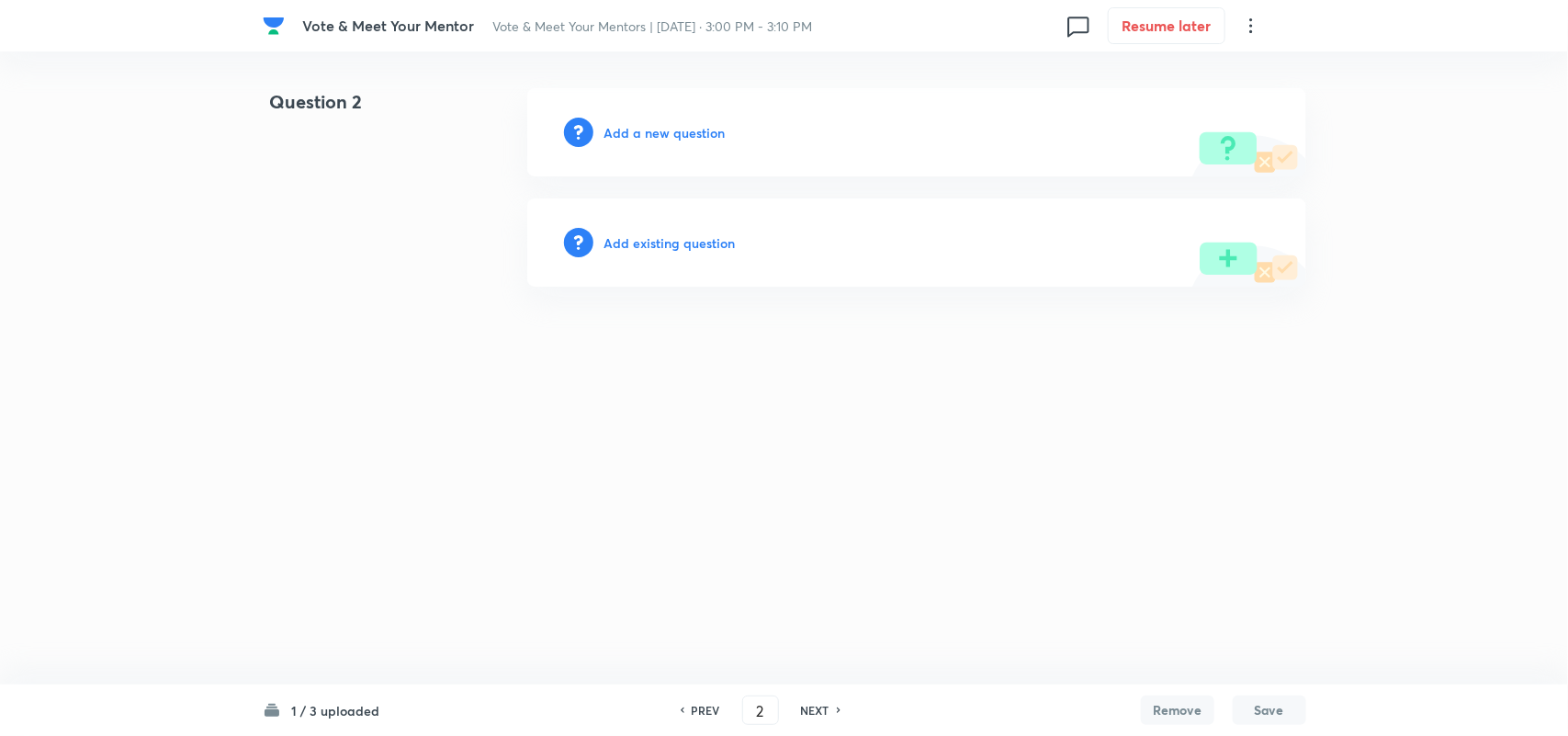
click at [684, 130] on h6 "Add a new question" at bounding box center [665, 132] width 121 height 19
click at [713, 126] on h6 "Choose a question type" at bounding box center [675, 132] width 142 height 19
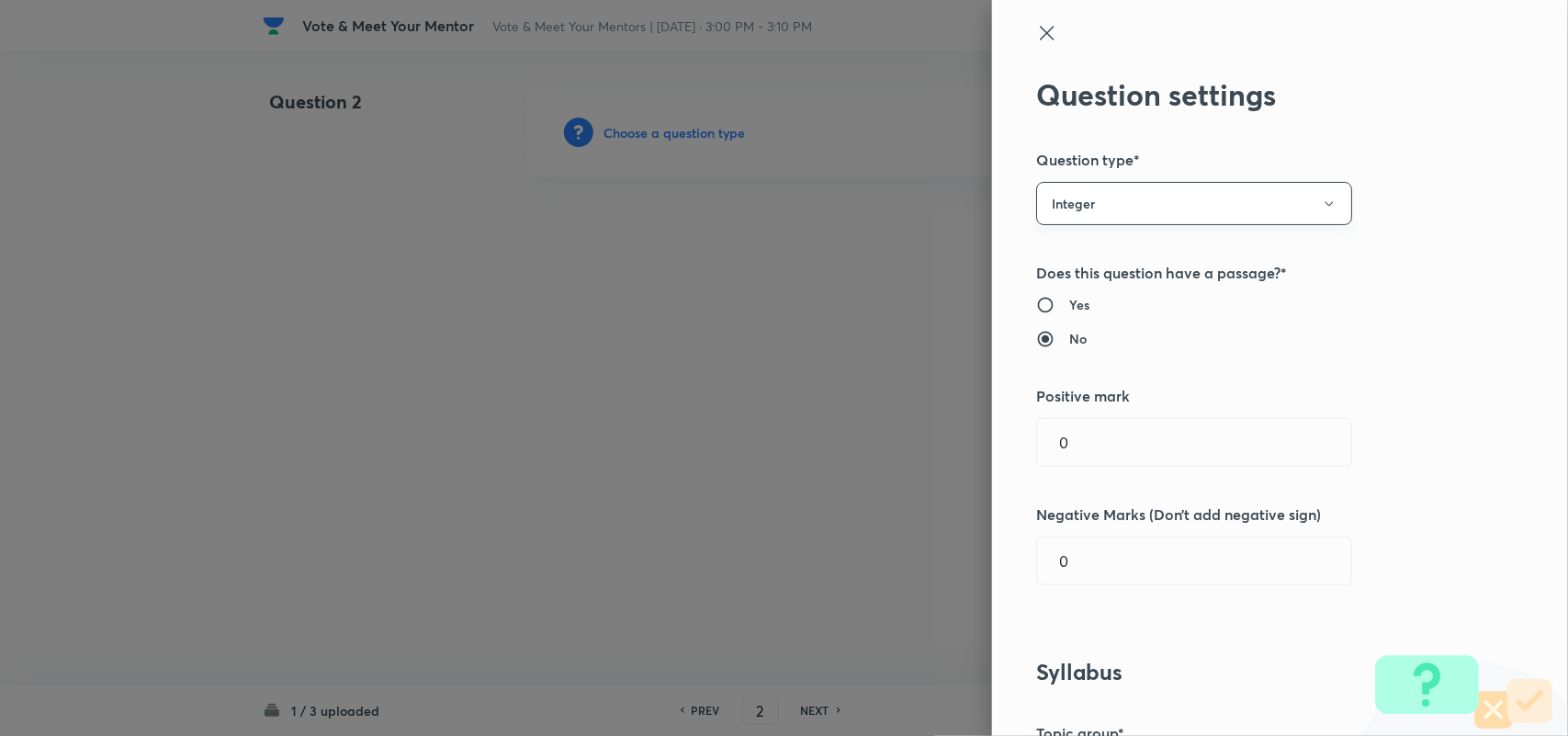
click at [1152, 210] on button "Integer" at bounding box center [1194, 204] width 315 height 43
click at [1508, 291] on div at bounding box center [784, 368] width 1568 height 736
click at [1484, 393] on div "Question settings Question type* Integer Does this question have a passage?* Ye…" at bounding box center [1280, 368] width 576 height 736
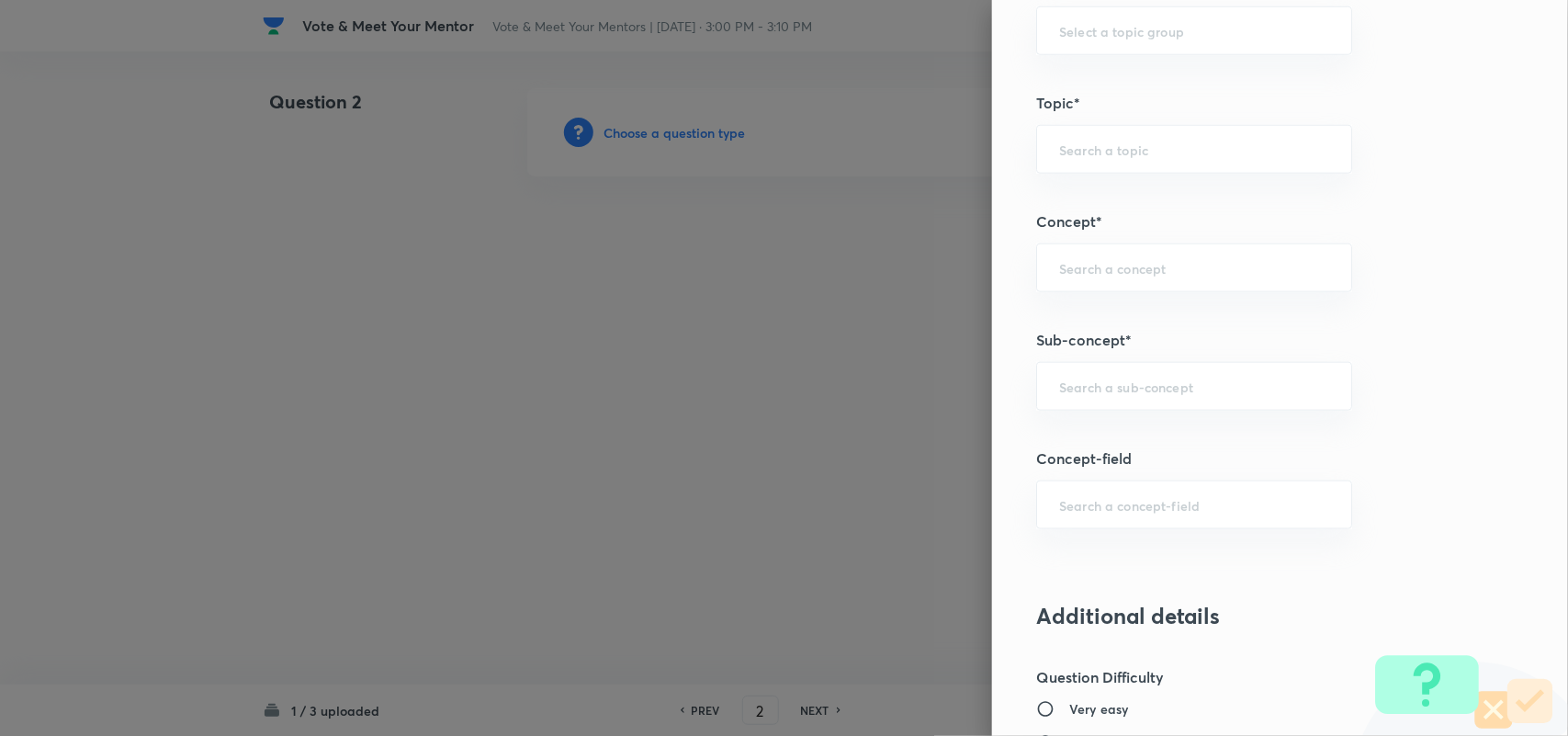
scroll to position [751, 0]
click at [1088, 387] on input "text" at bounding box center [1194, 384] width 270 height 17
type input "n"
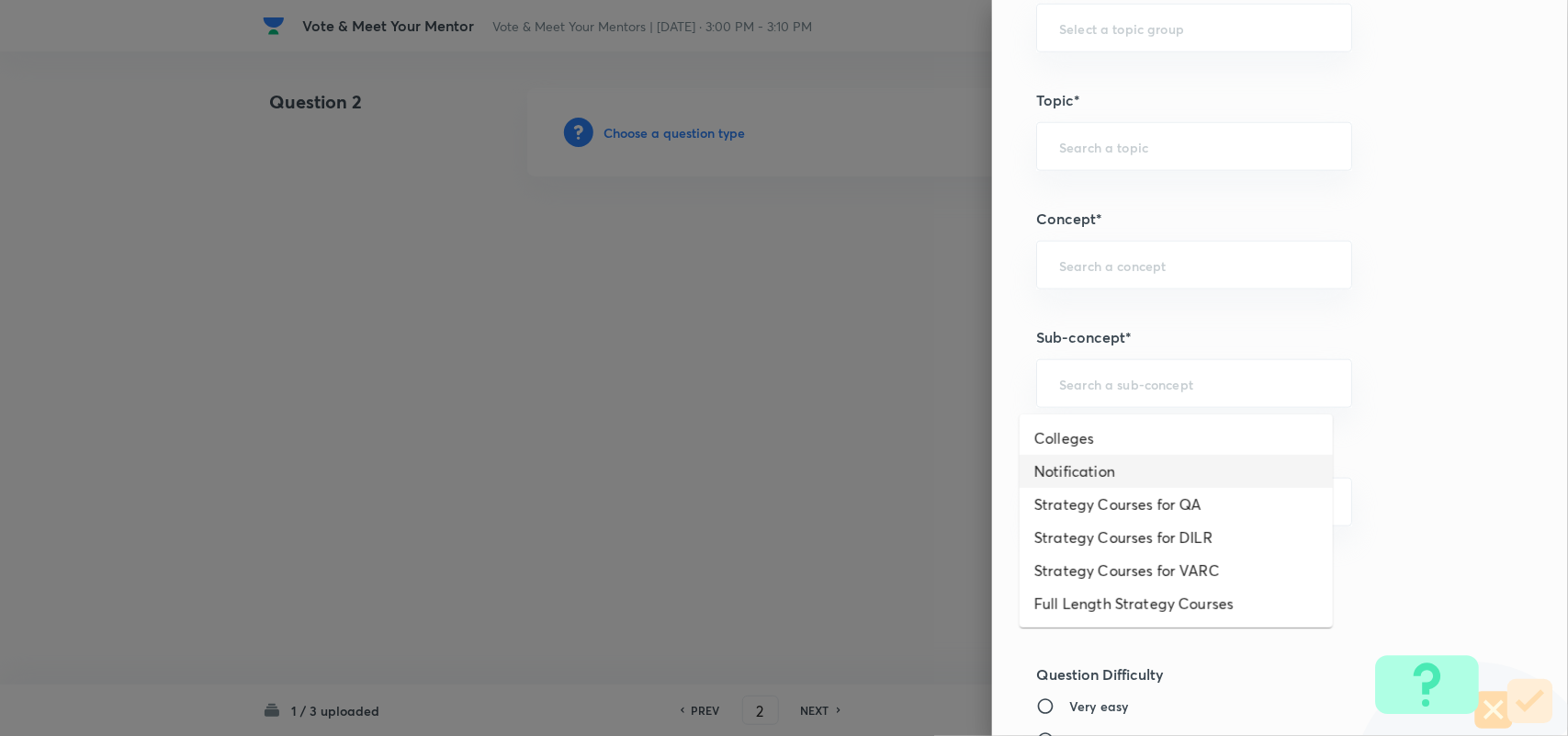
click at [1099, 466] on li "Notification" at bounding box center [1176, 471] width 314 height 33
type input "Notification"
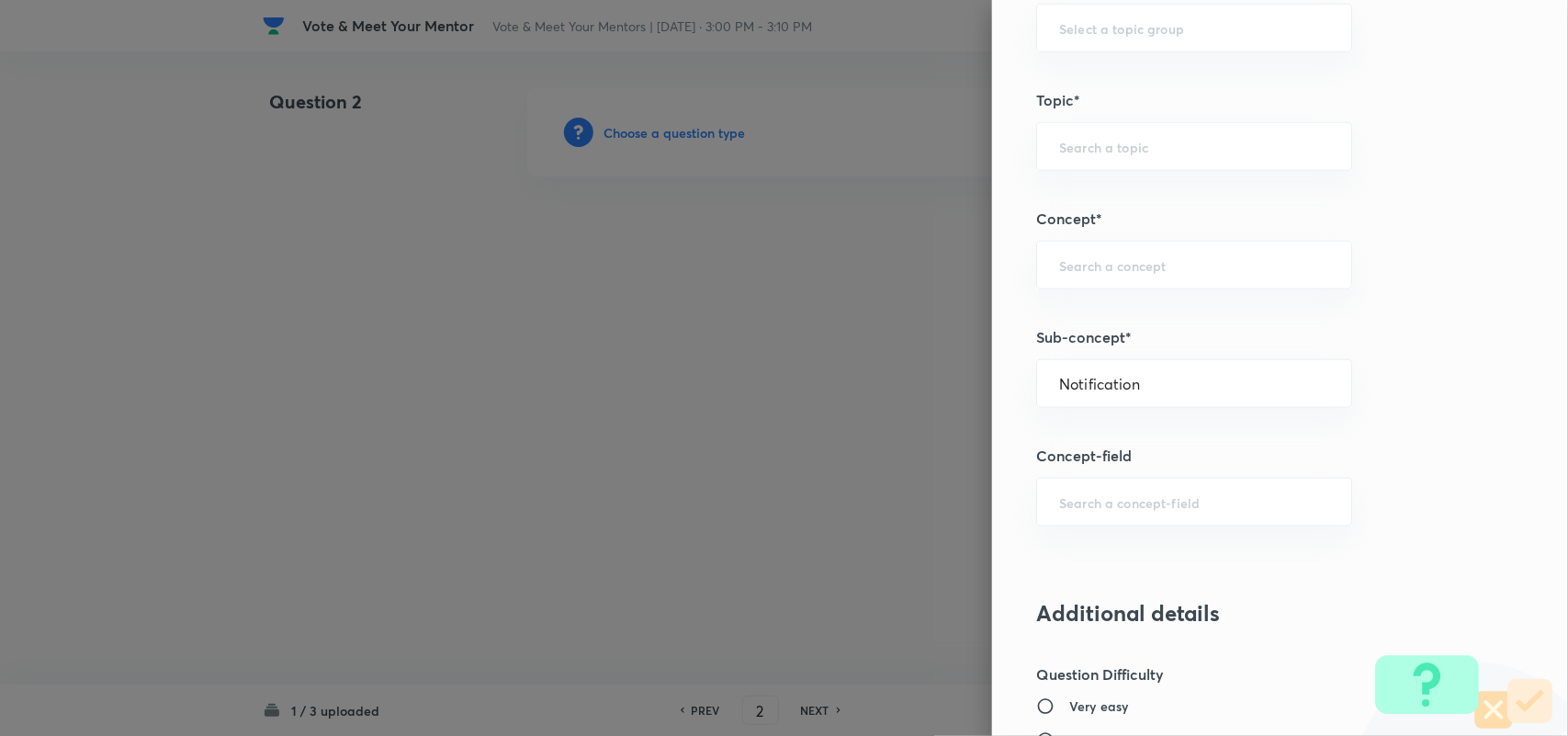
type input "Strategy & College Overview"
type input "Colleges for CAT"
type input "Notification"
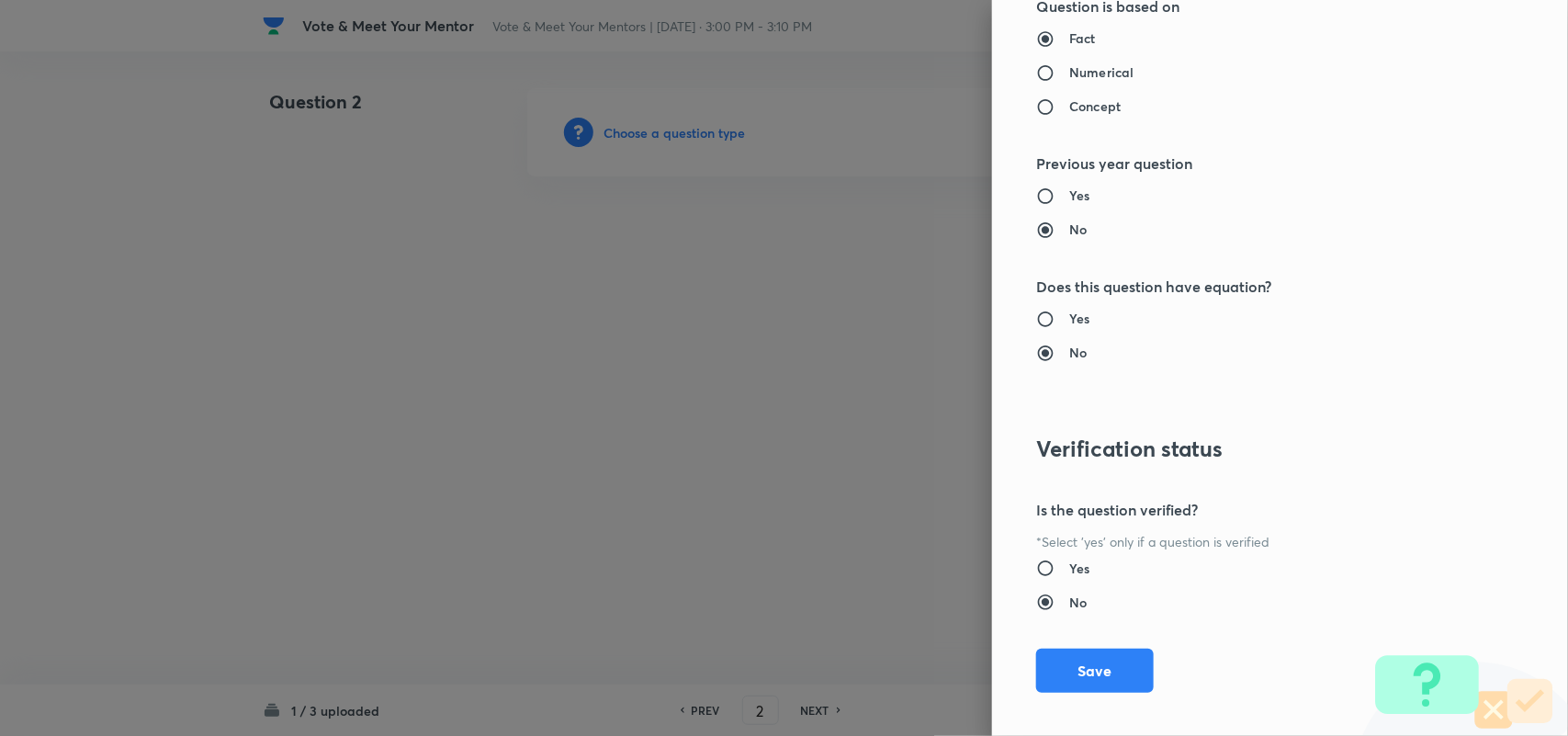
scroll to position [1663, 0]
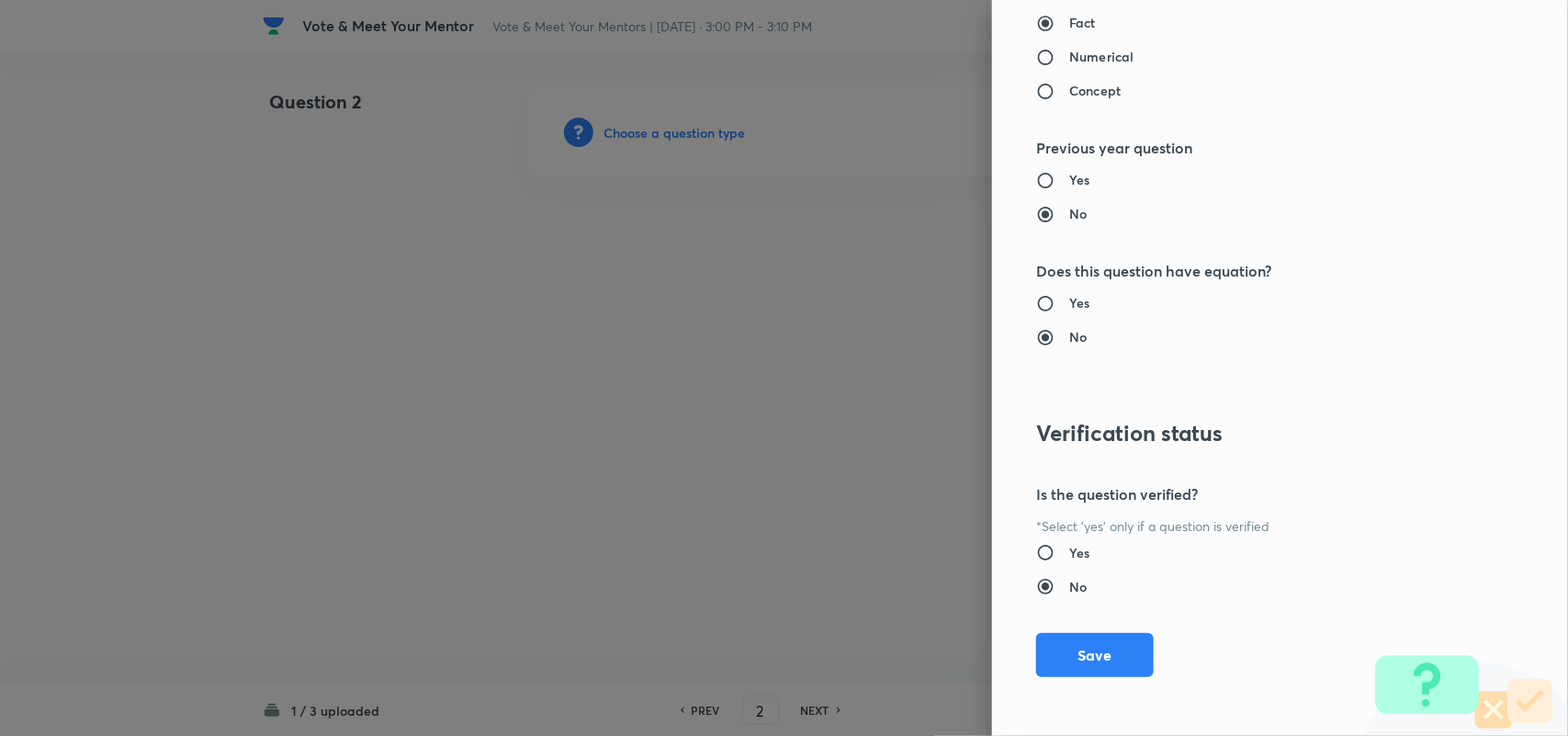
click at [1077, 685] on div "Question settings Question type* Integer Does this question have a passage?* Ye…" at bounding box center [1280, 368] width 576 height 736
drag, startPoint x: 1080, startPoint y: 662, endPoint x: 1202, endPoint y: 72, distance: 602.5
click at [1202, 72] on div "Fact Numerical Concept" at bounding box center [1249, 57] width 426 height 87
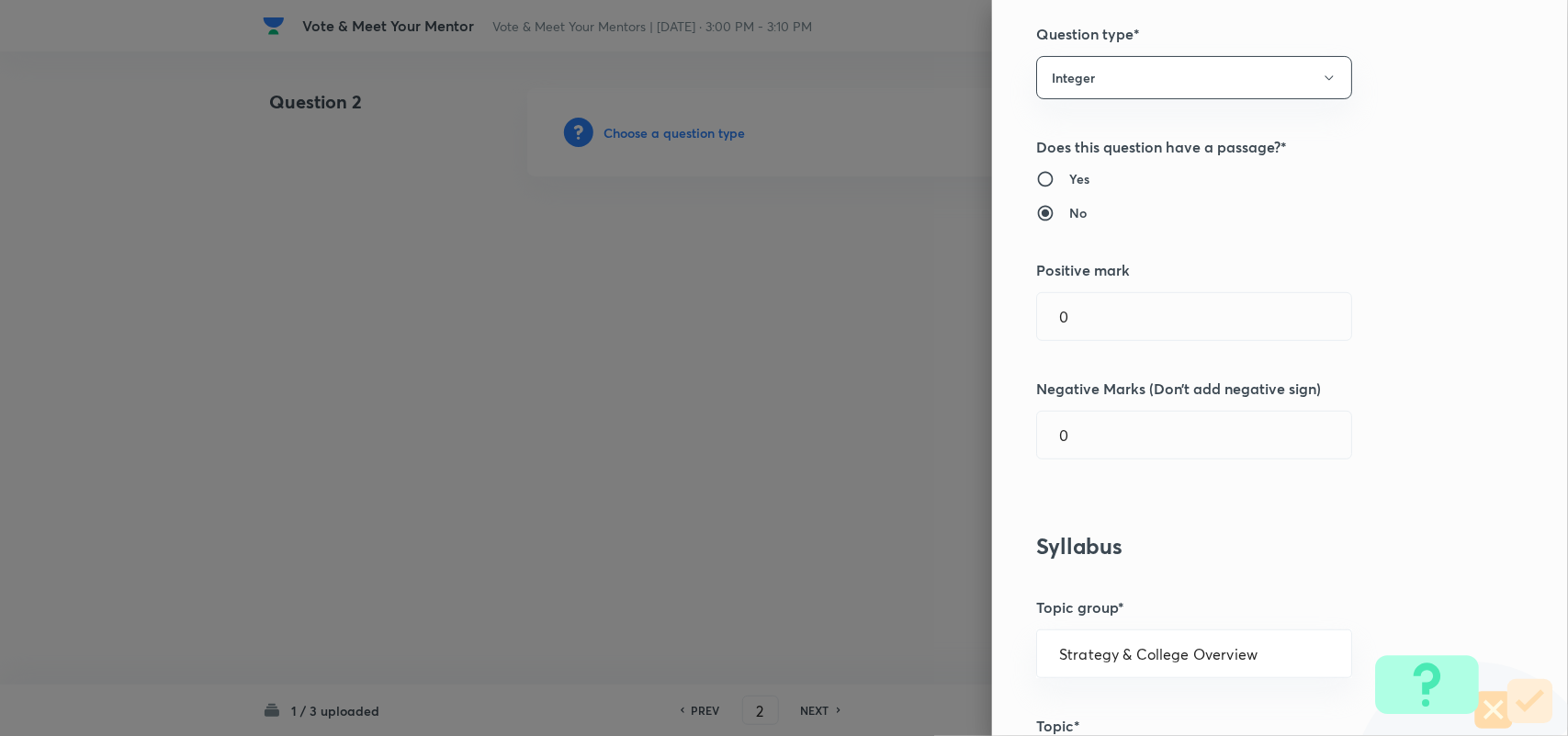
scroll to position [0, 0]
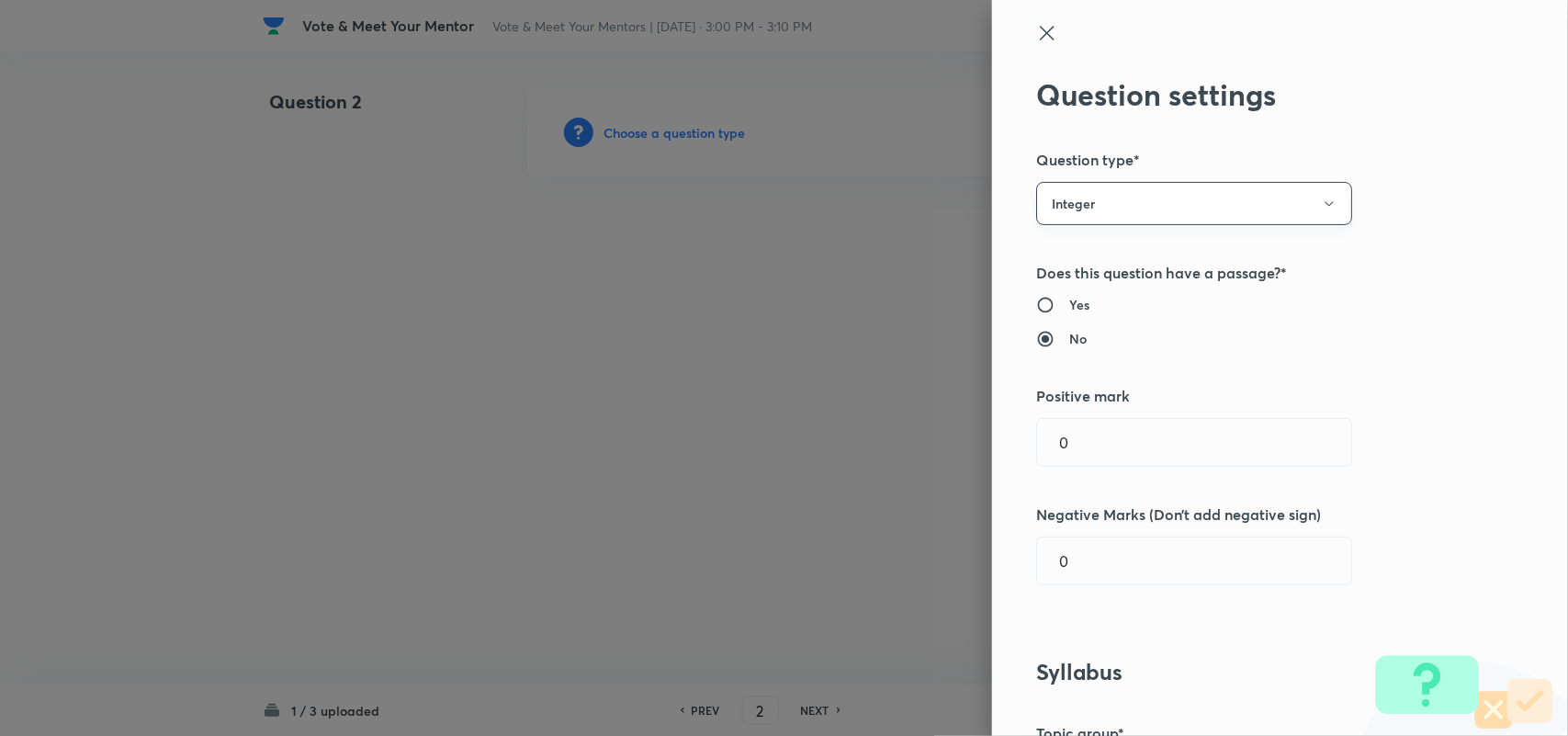
click at [1084, 204] on button "Integer" at bounding box center [1194, 204] width 315 height 43
click at [1077, 286] on span "Multiple choice correct" at bounding box center [1177, 293] width 292 height 19
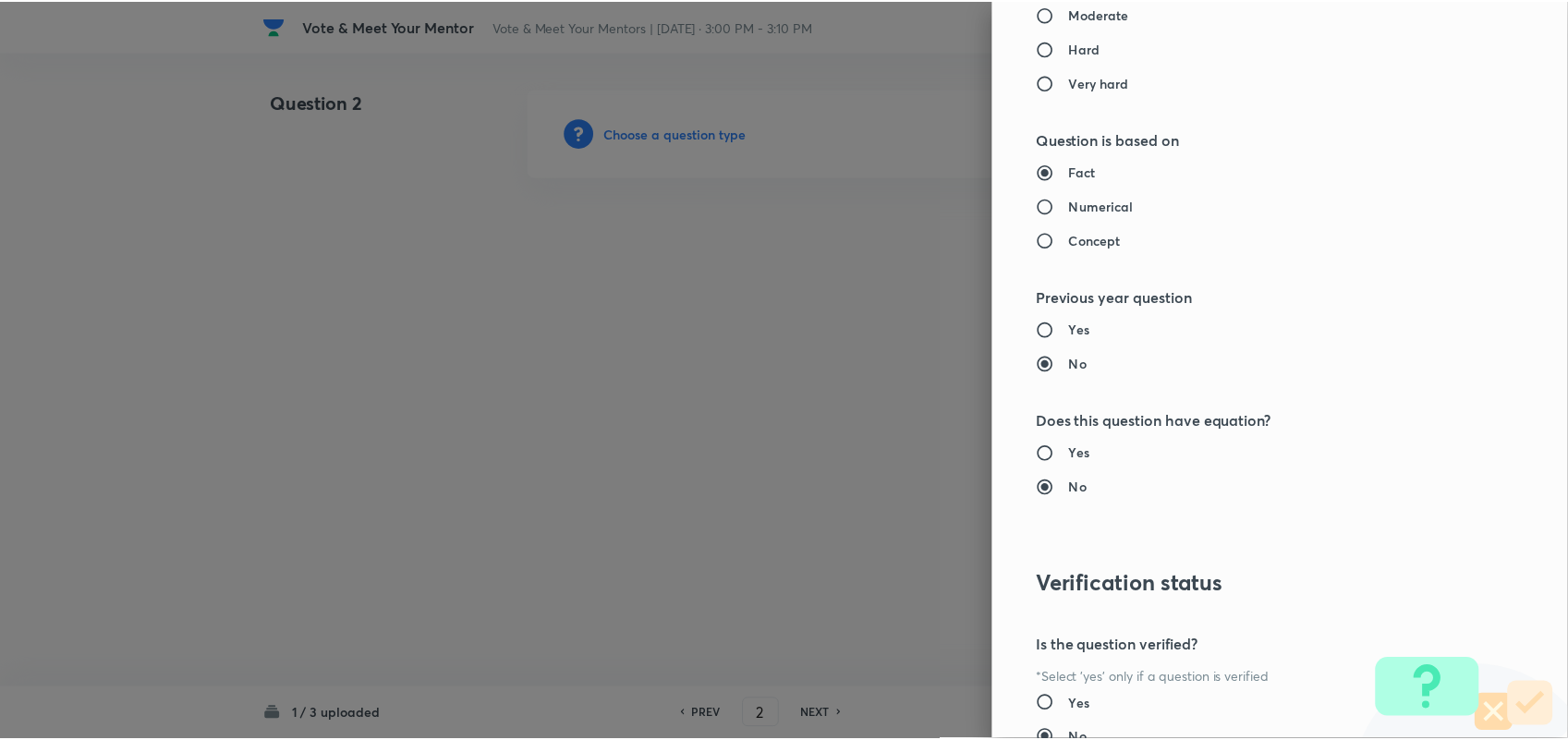
scroll to position [1886, 0]
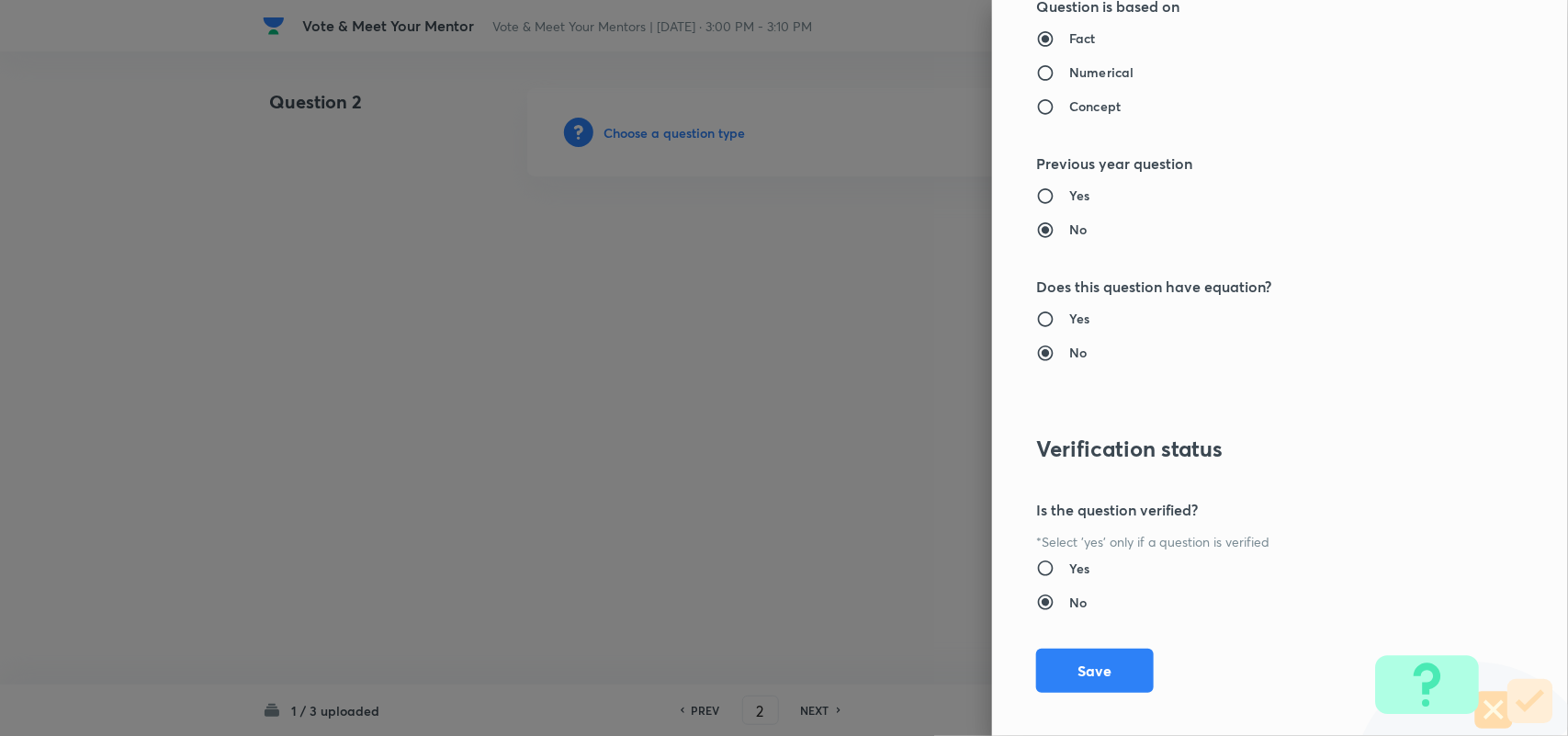
click at [1070, 708] on div "Question settings Question type* Multiple choice correct Number of options* 2 3…" at bounding box center [1280, 368] width 576 height 736
click at [1071, 681] on button "Save" at bounding box center [1095, 668] width 117 height 44
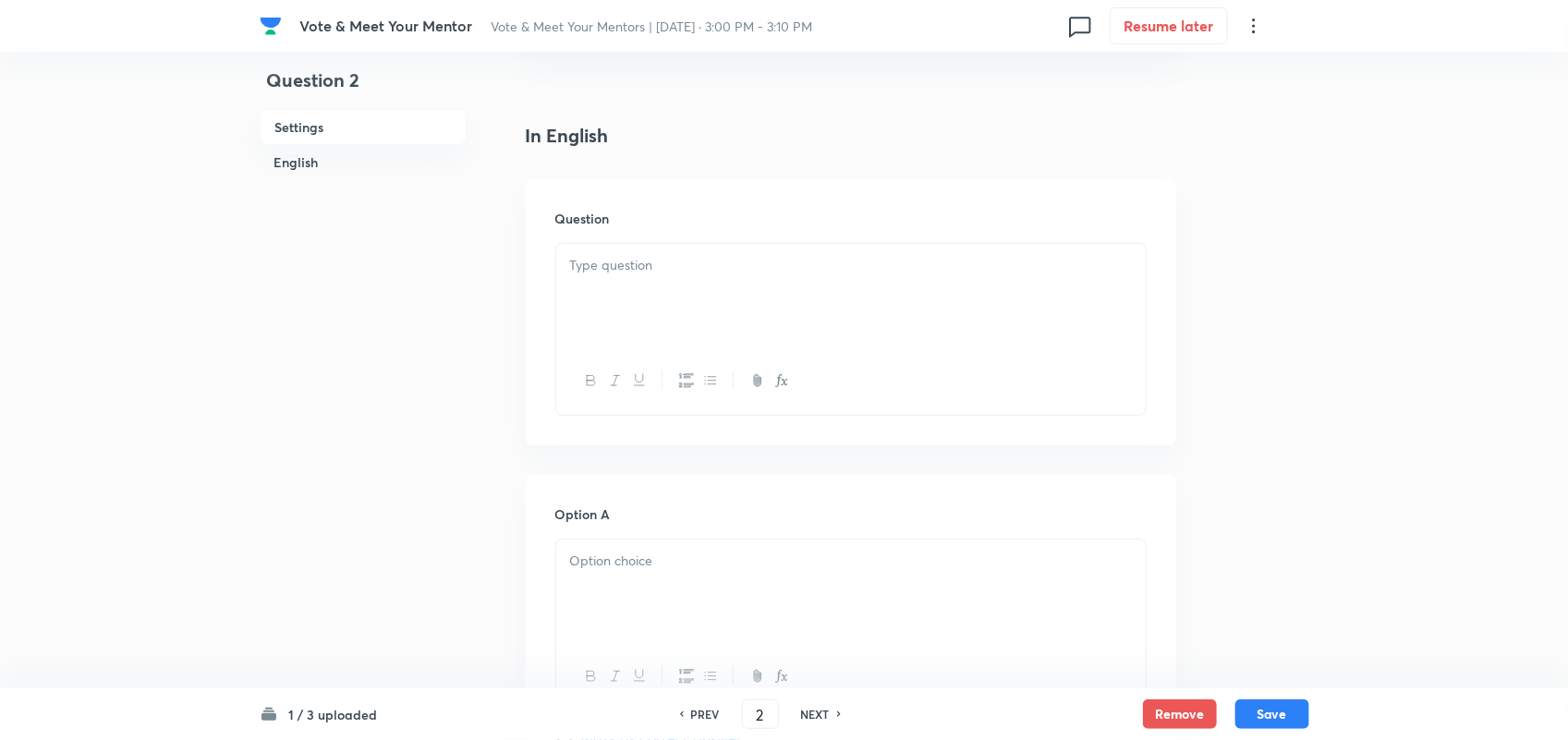
scroll to position [425, 0]
click at [538, 288] on div "Question" at bounding box center [851, 309] width 650 height 266
click at [645, 275] on div at bounding box center [851, 292] width 589 height 104
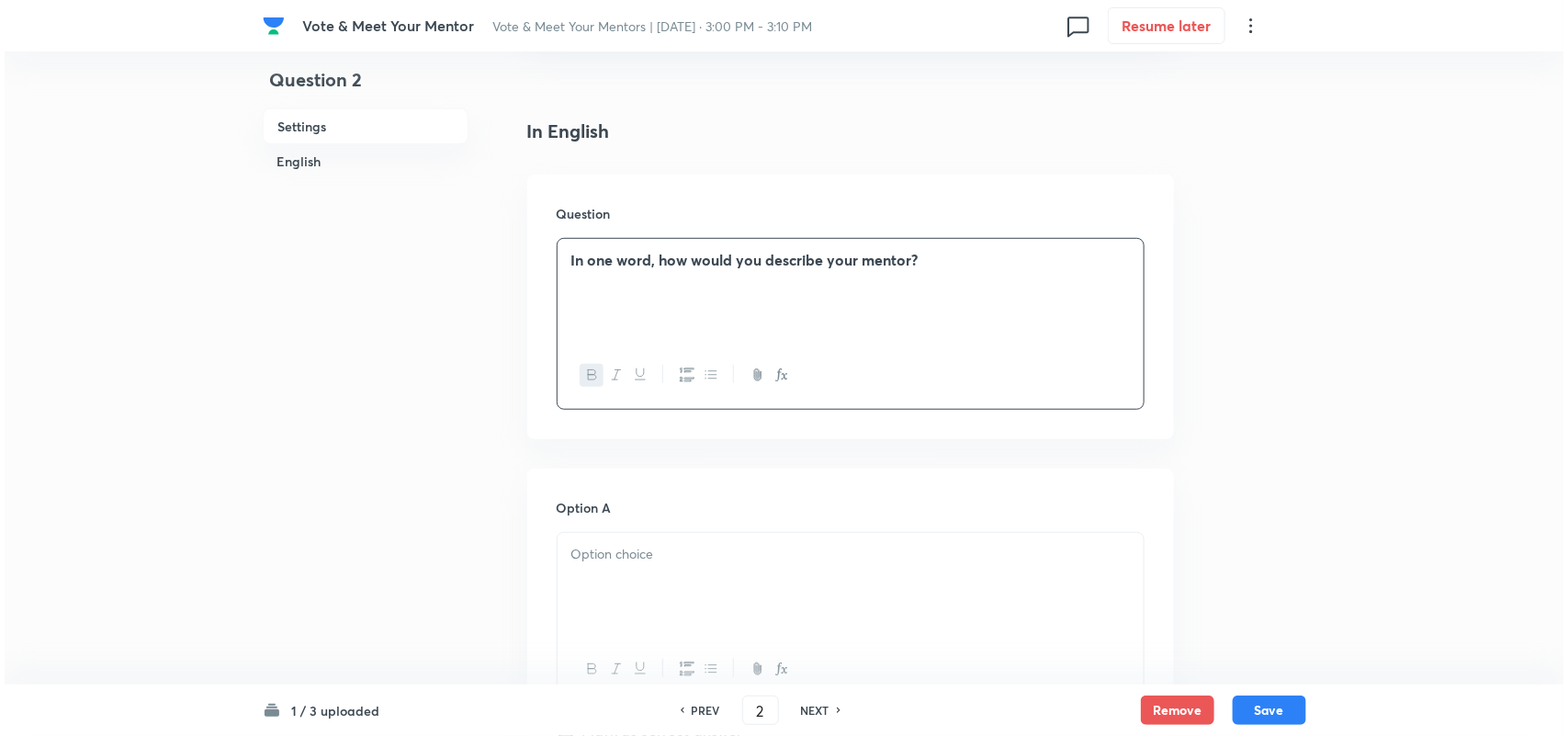
scroll to position [0, 0]
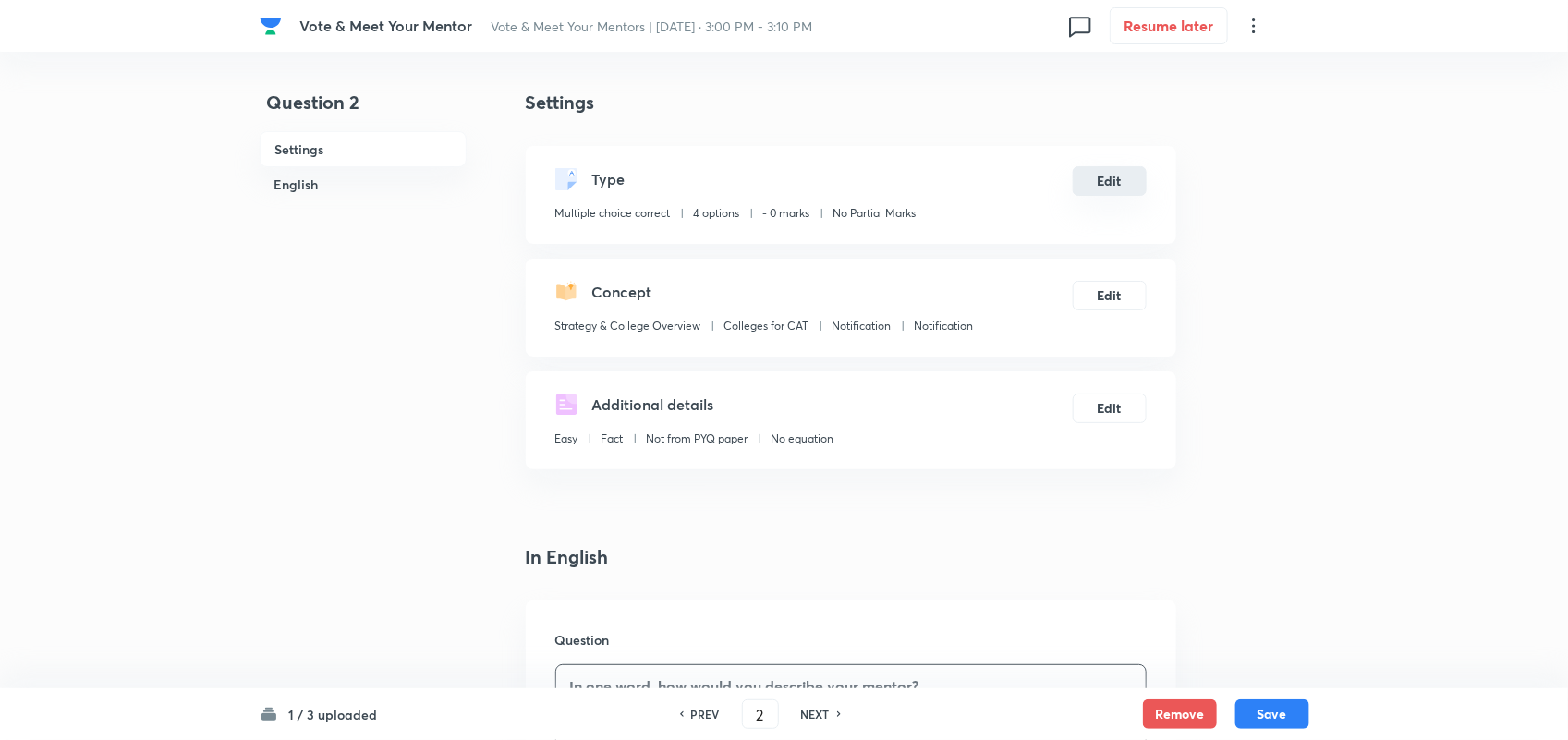
click at [1120, 194] on button "Edit" at bounding box center [1110, 180] width 74 height 29
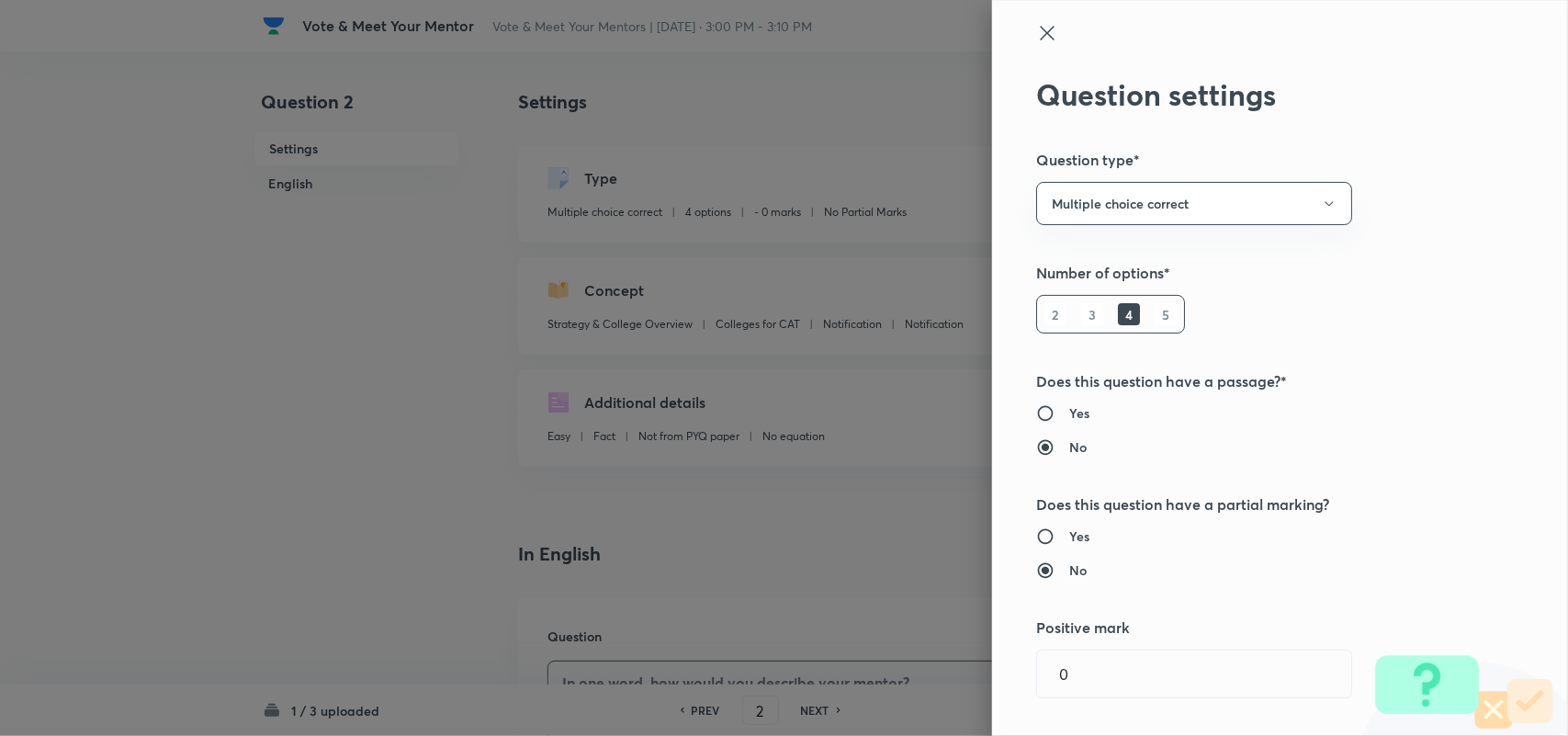
click at [1154, 318] on h6 "5" at bounding box center [1165, 314] width 22 height 22
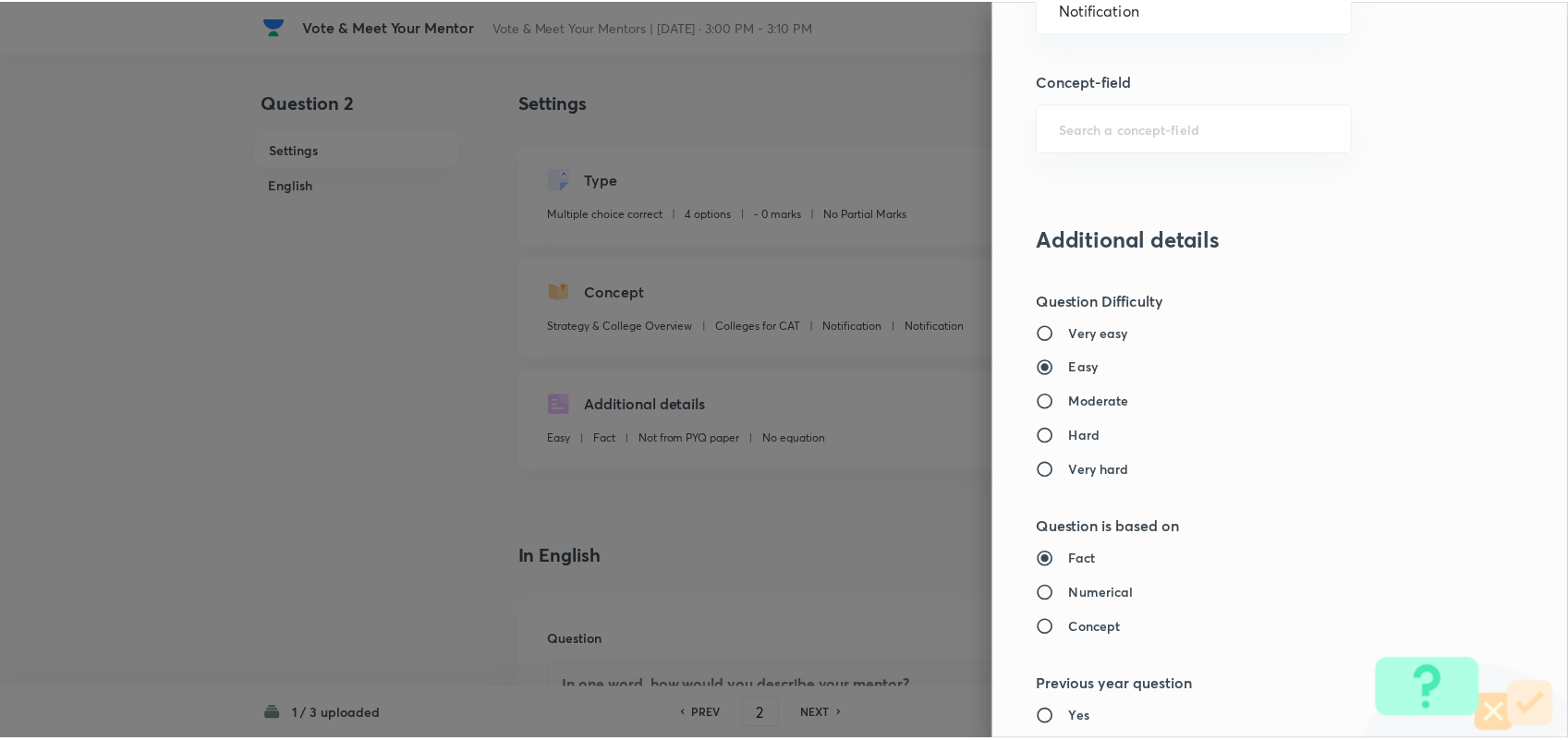
scroll to position [1905, 0]
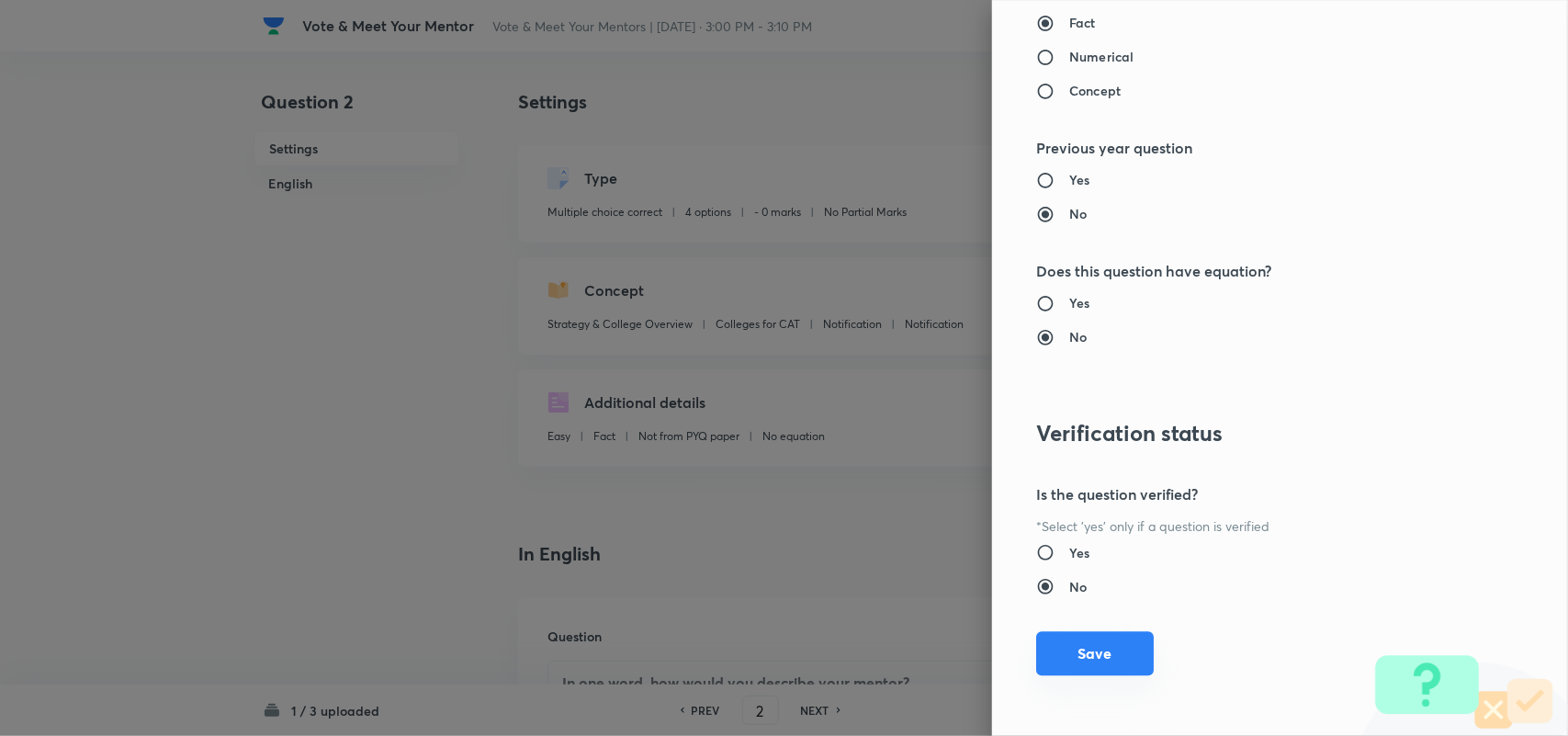
click at [1058, 672] on button "Save" at bounding box center [1095, 653] width 117 height 44
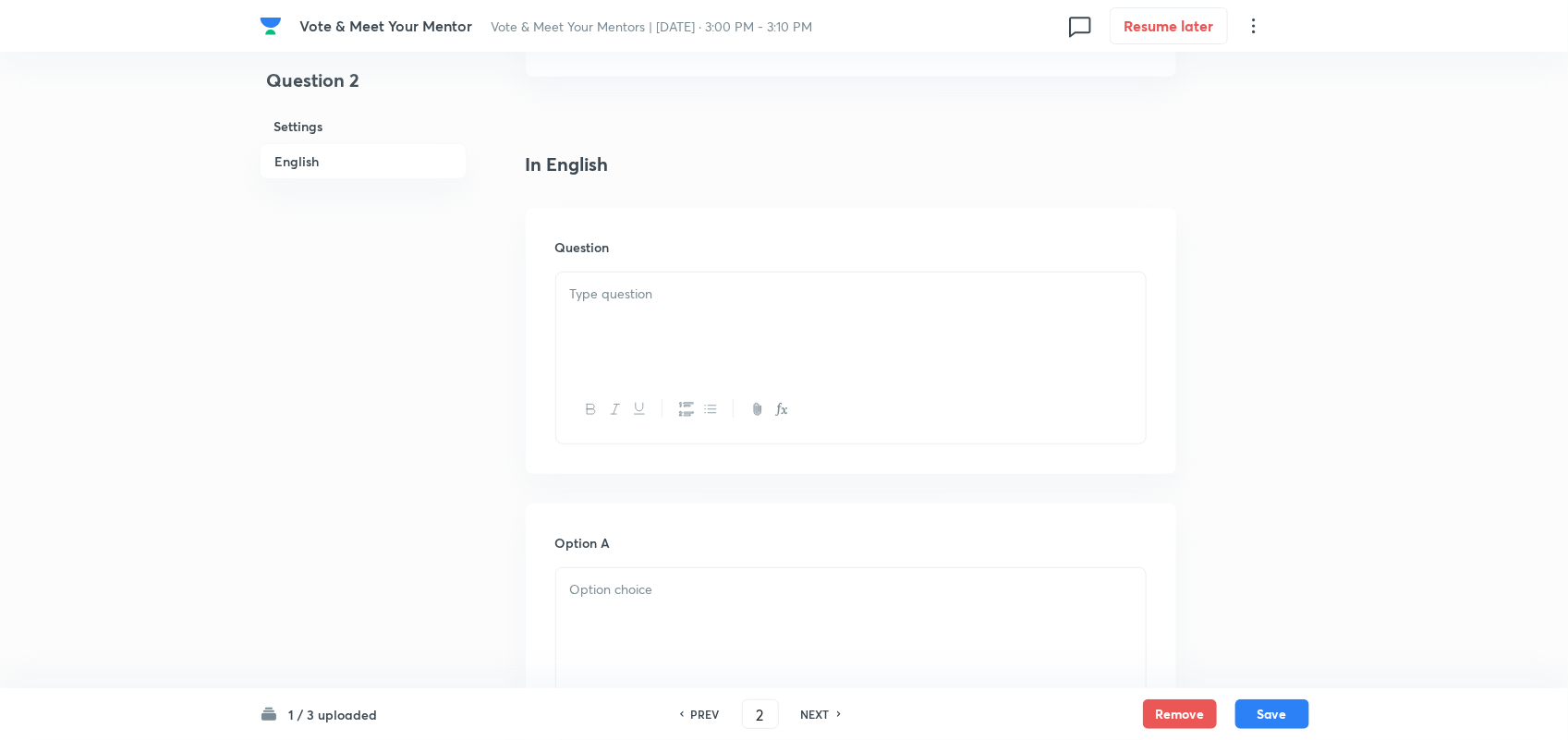
scroll to position [316, 0]
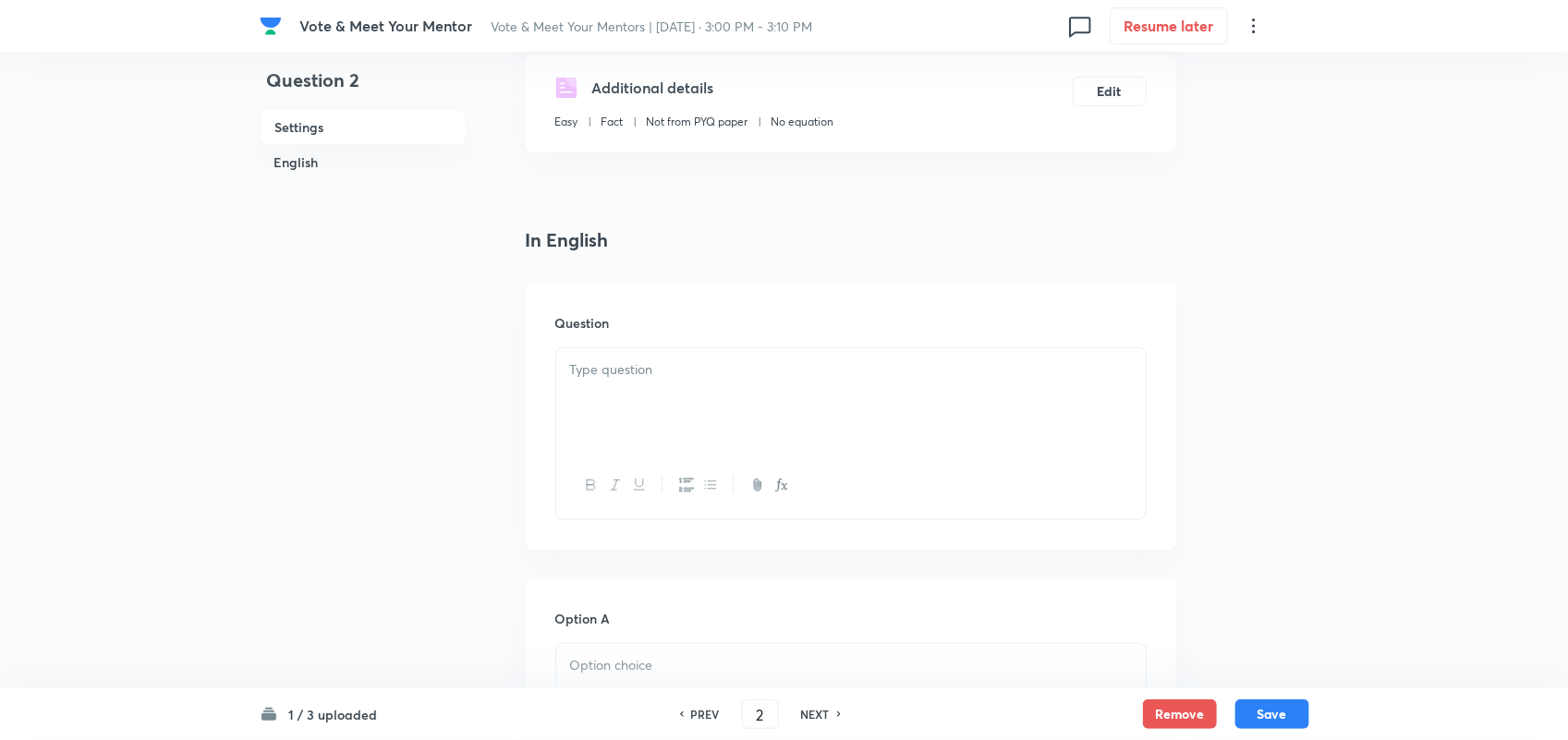
click at [662, 437] on div at bounding box center [851, 400] width 589 height 104
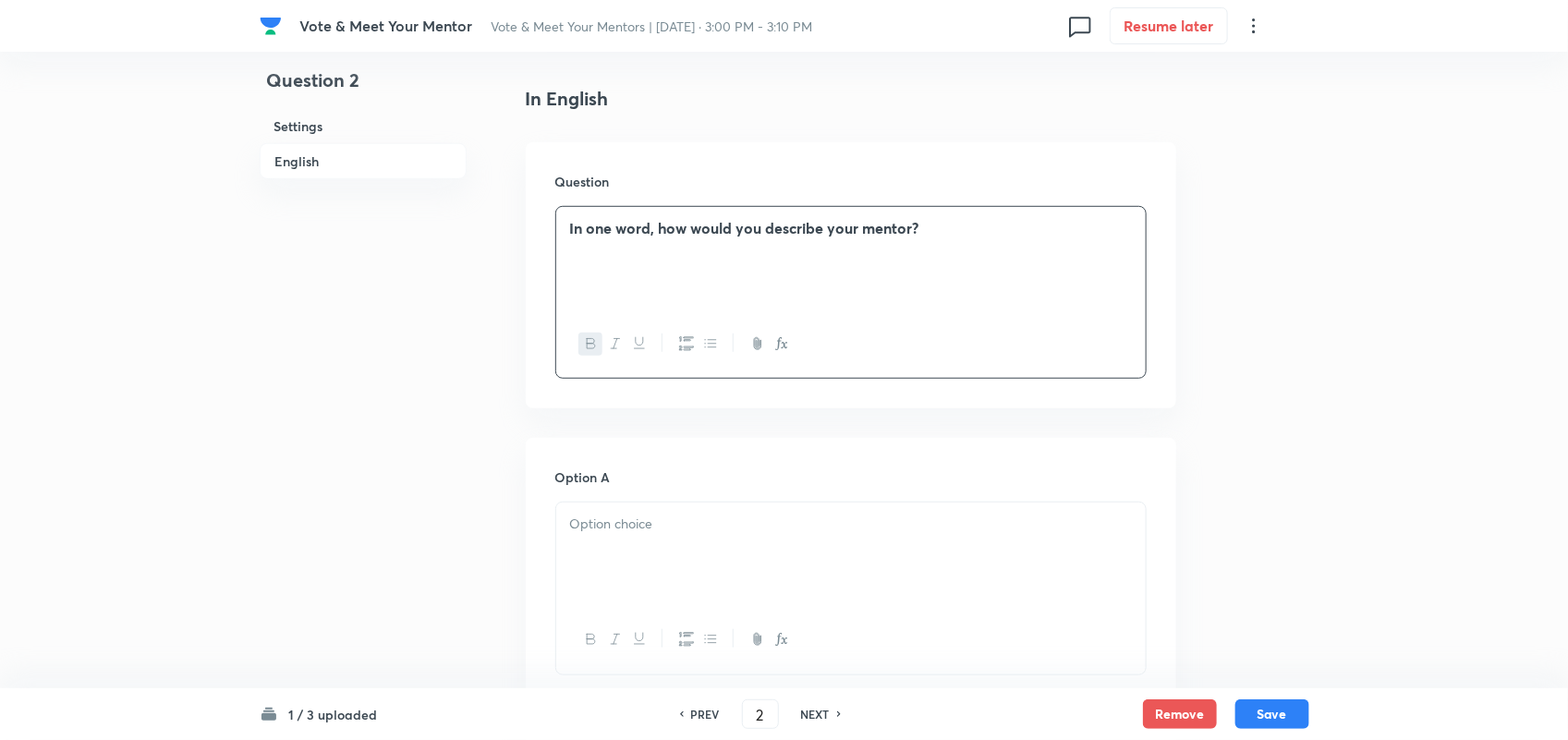
scroll to position [688, 0]
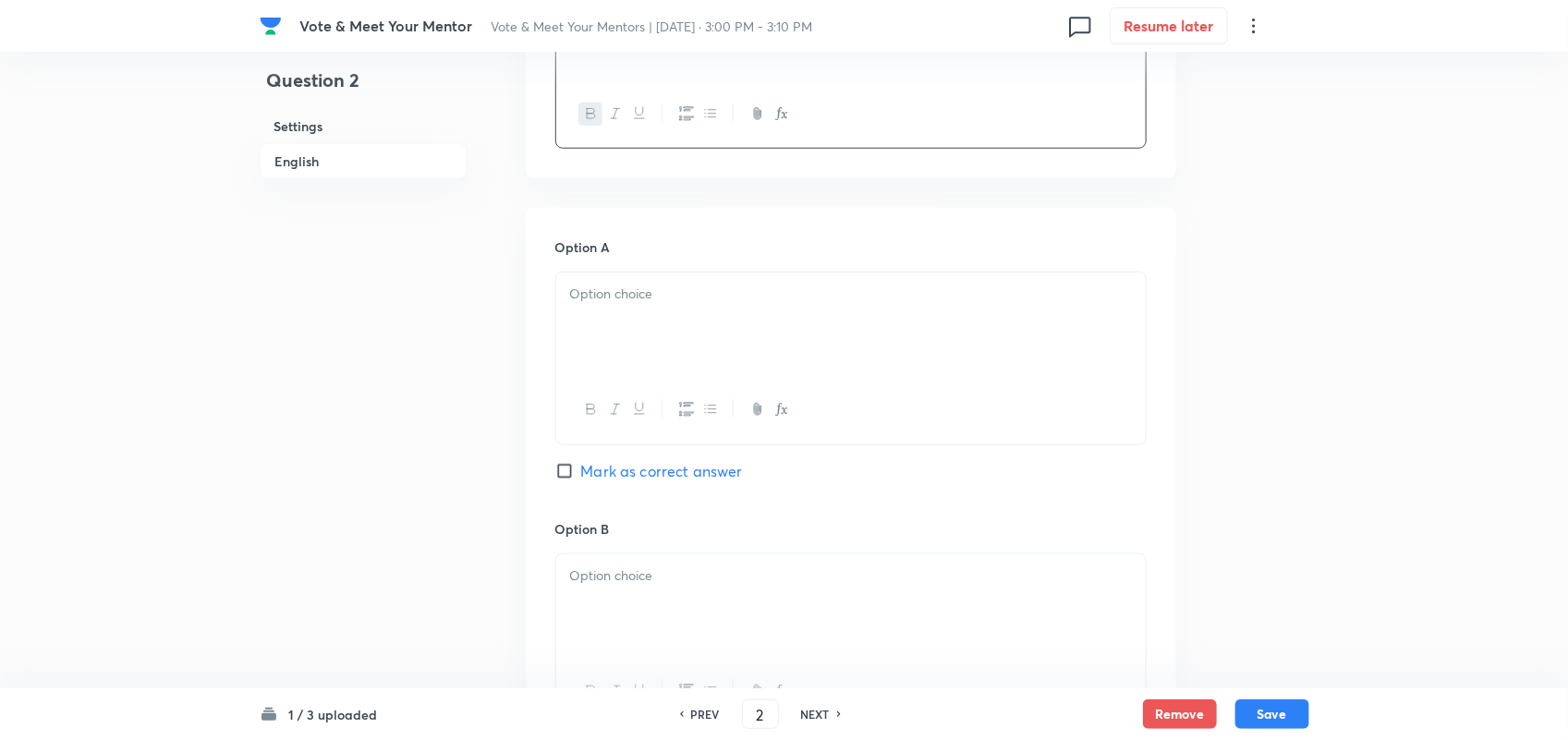
click at [733, 313] on div at bounding box center [851, 324] width 589 height 104
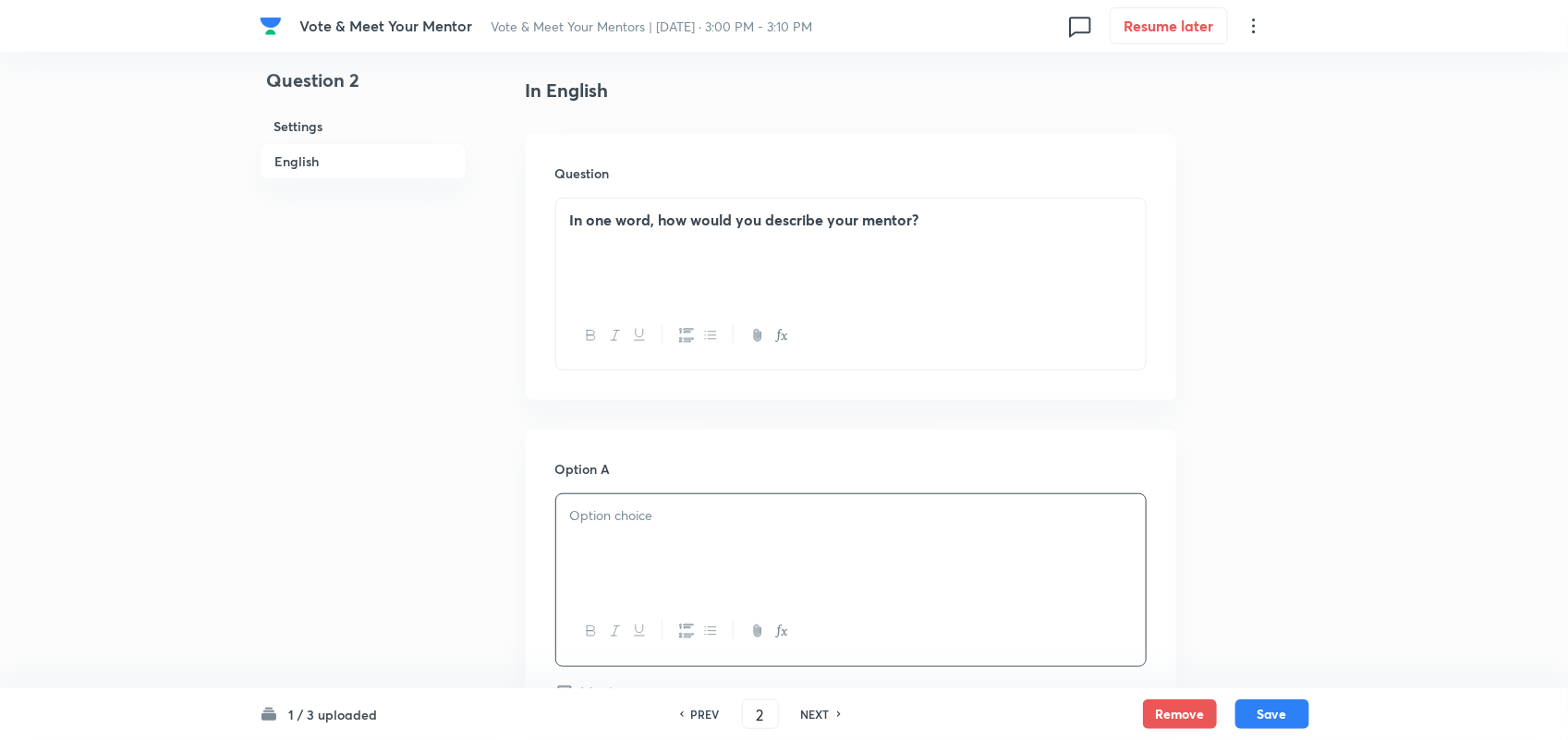
scroll to position [465, 0]
click at [827, 218] on strong "In one word, how would you describe your mentor?" at bounding box center [745, 221] width 350 height 19
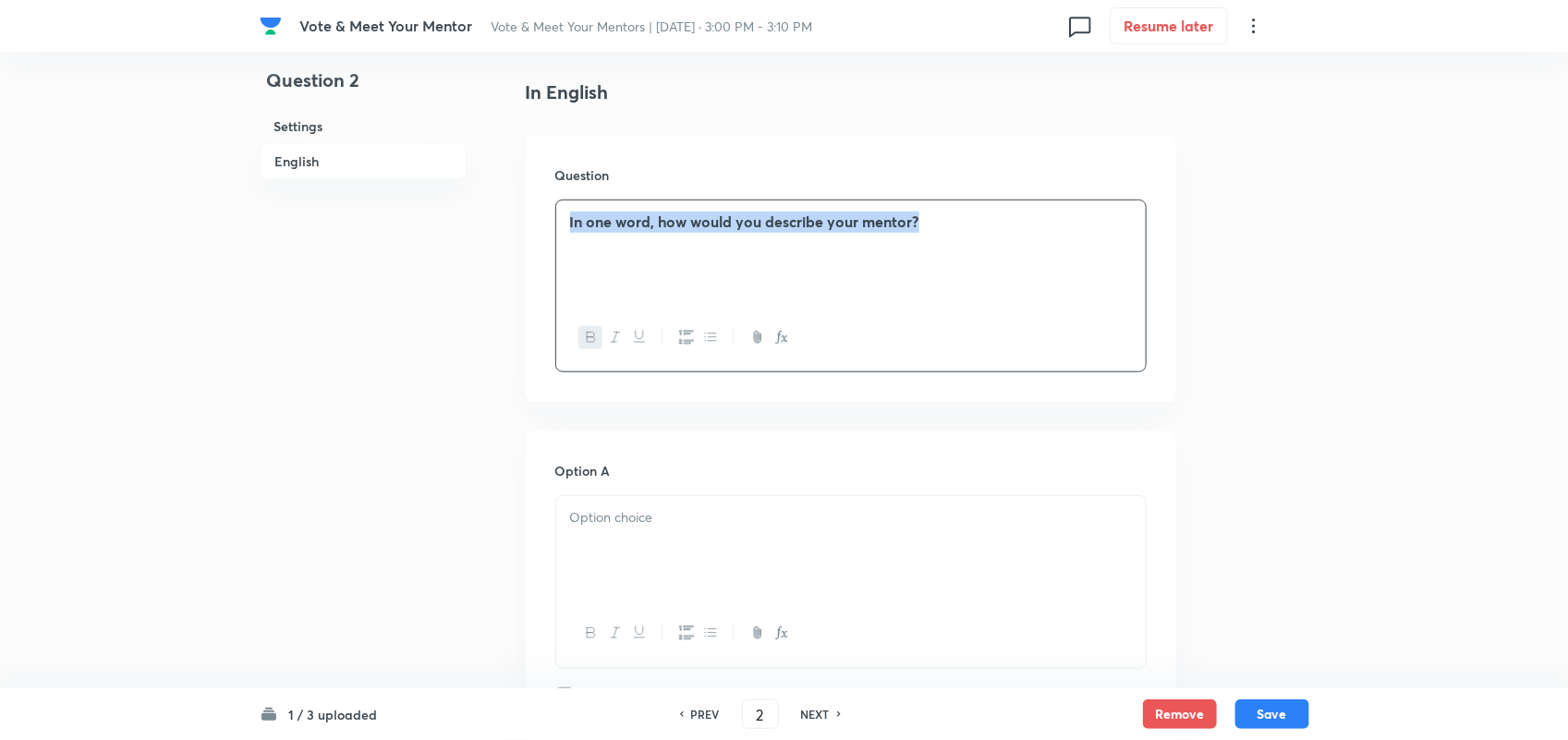
click at [827, 218] on strong "In one word, how would you describe your mentor?" at bounding box center [745, 221] width 350 height 19
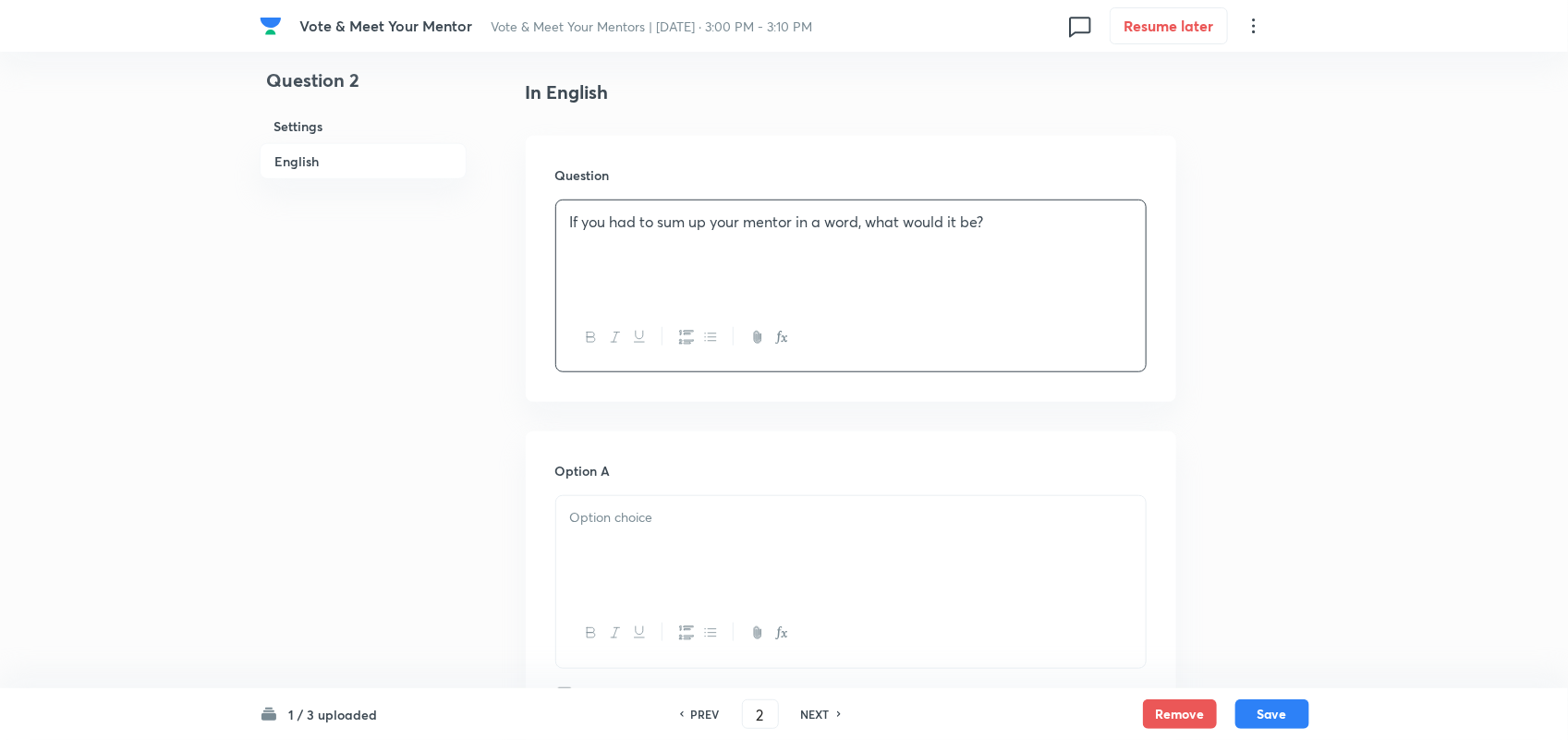
click at [792, 219] on p "If you had to sum up your mentor in a word, what would it be?" at bounding box center [851, 222] width 562 height 21
click at [1036, 217] on p "If you had to sum up your Educator in a word, what would it be?" at bounding box center [851, 222] width 562 height 21
click at [806, 218] on p "If you had to sum up your Educator in a word, what would it be?" at bounding box center [851, 222] width 562 height 21
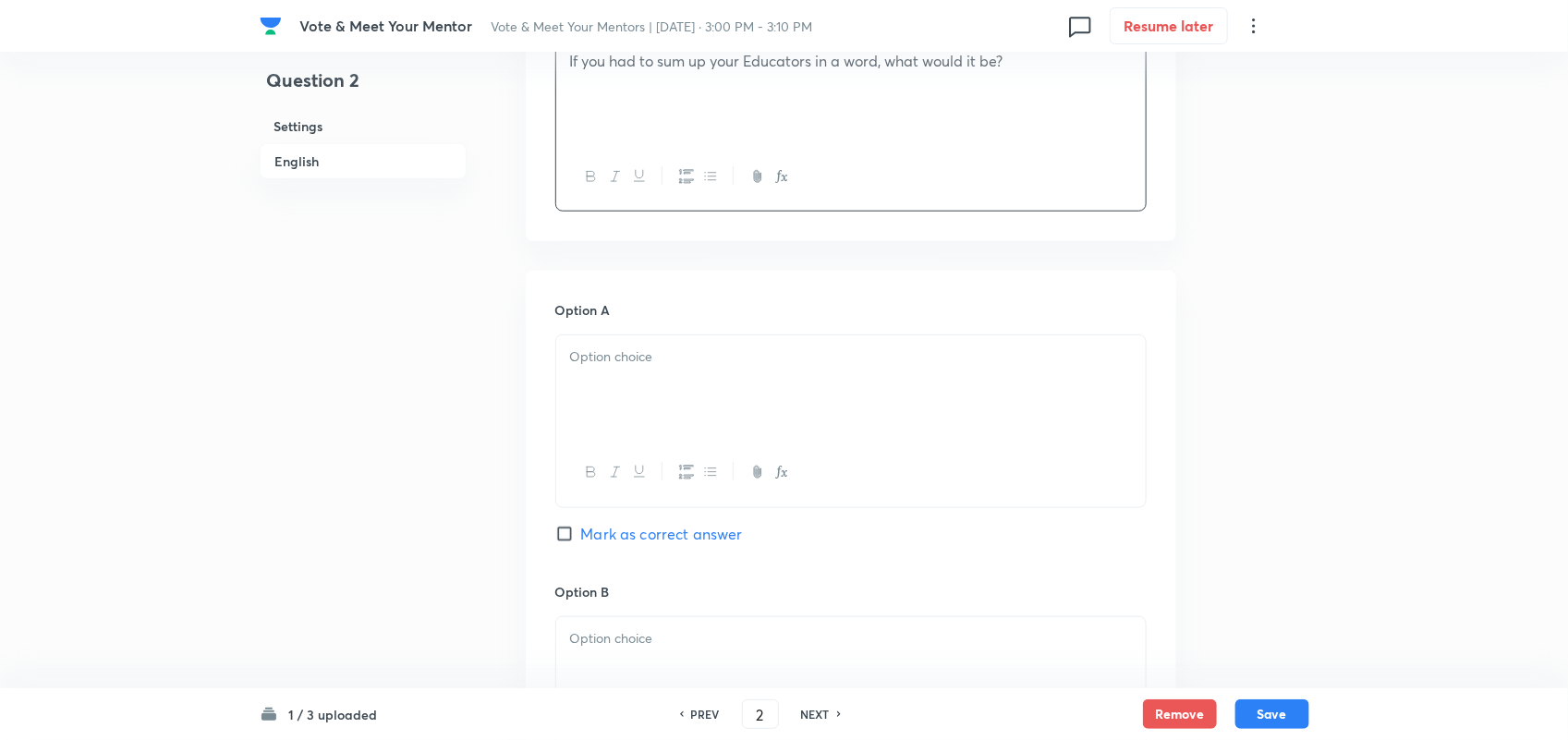
scroll to position [631, 0]
click at [765, 414] on div at bounding box center [851, 381] width 589 height 104
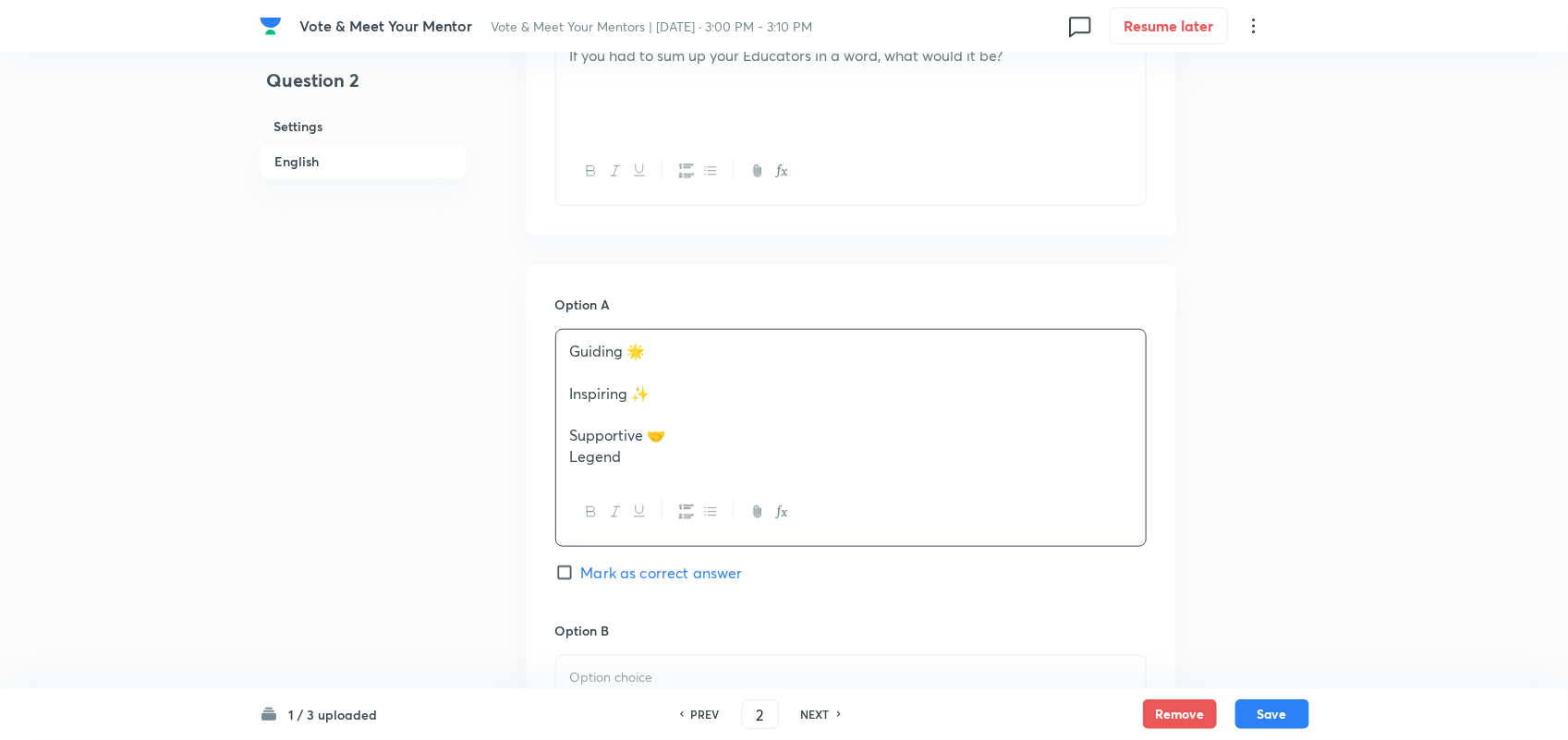
click at [742, 97] on div "If you had to sum up your Educators in a word, what would it be?" at bounding box center [851, 85] width 589 height 104
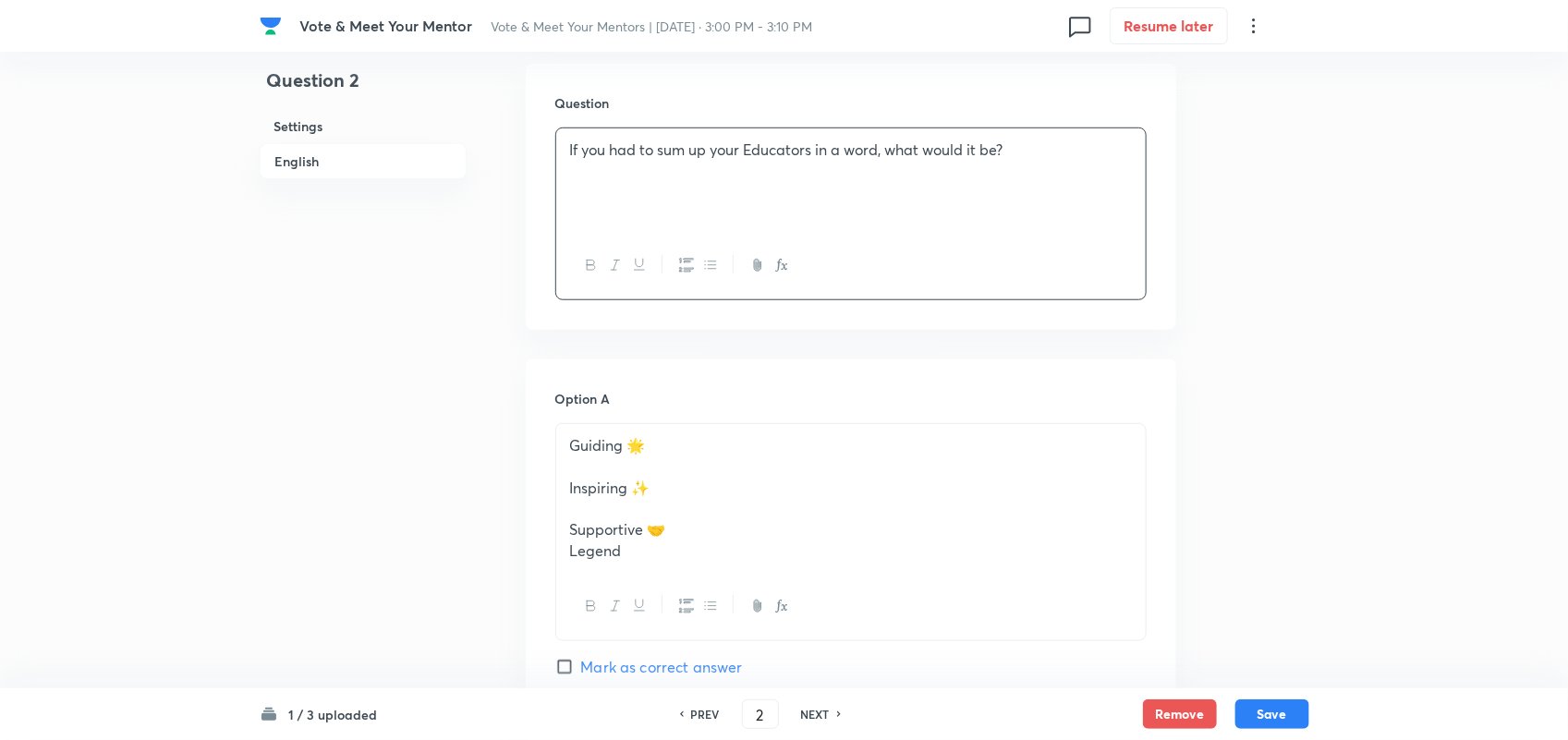
click at [710, 146] on p "If you had to sum up your Educators in a word, what would it be?" at bounding box center [851, 150] width 562 height 21
copy p "If you had to sum up your Educators in a word, what would it be?"
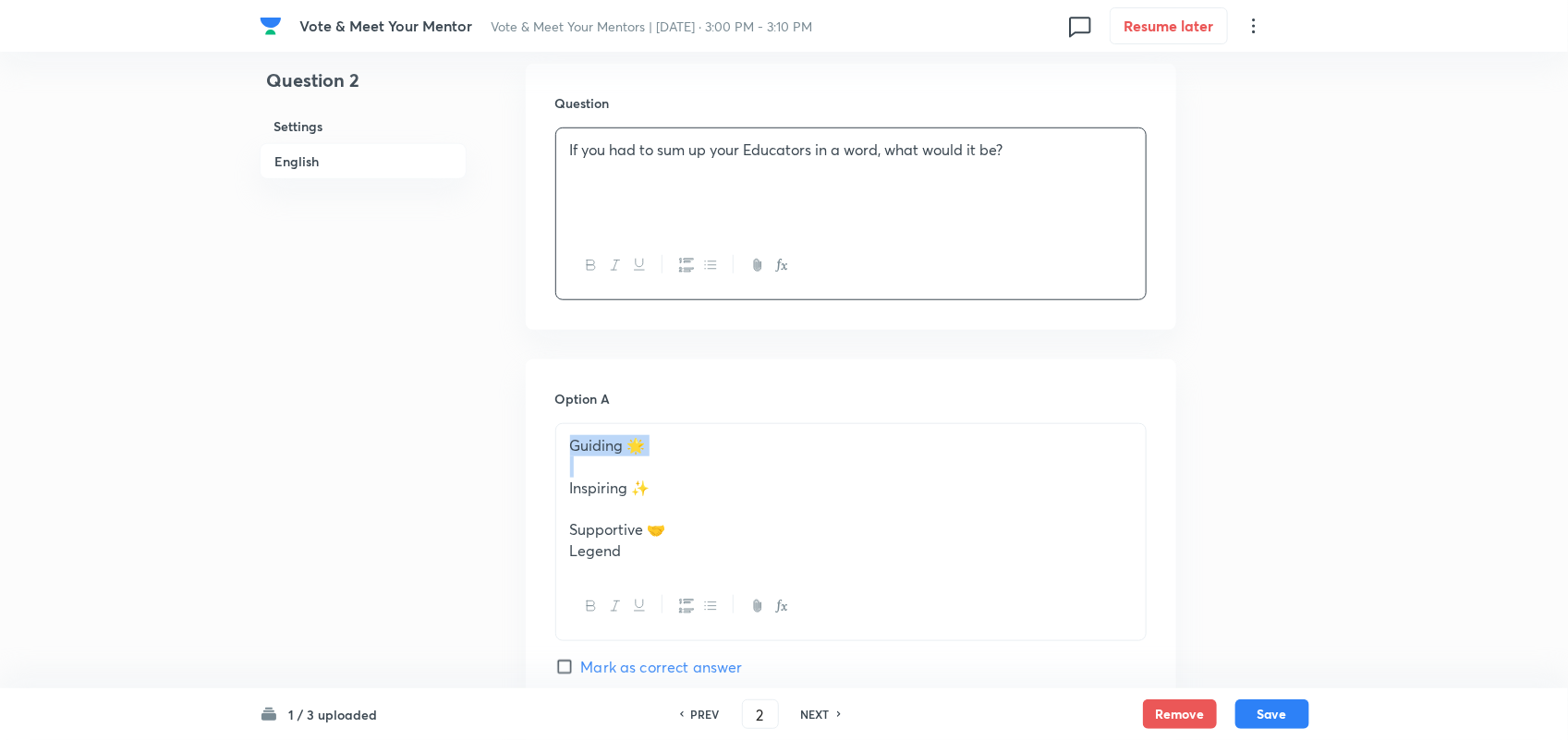
drag, startPoint x: 670, startPoint y: 454, endPoint x: 544, endPoint y: 445, distance: 126.3
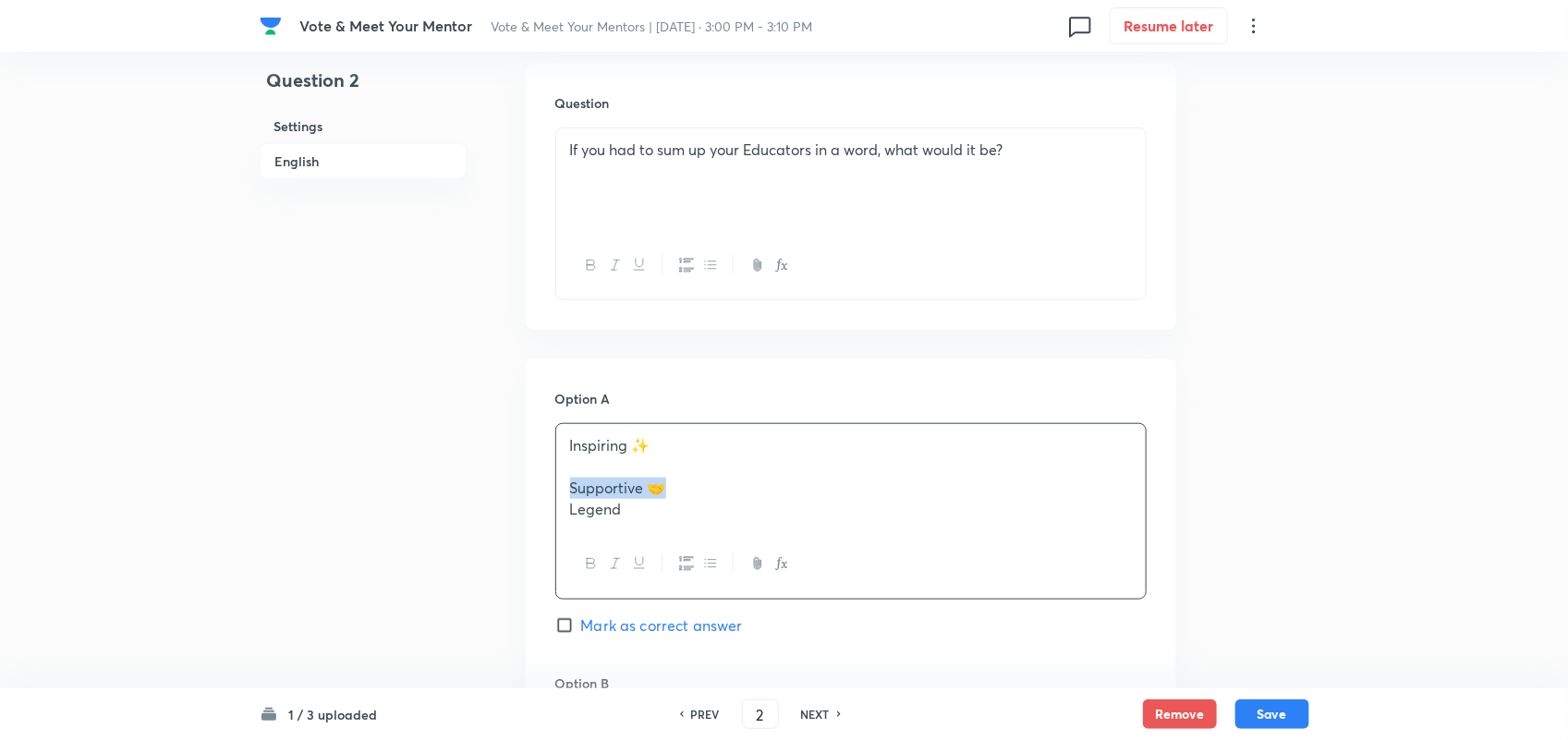
drag, startPoint x: 709, startPoint y: 490, endPoint x: 523, endPoint y: 481, distance: 186.2
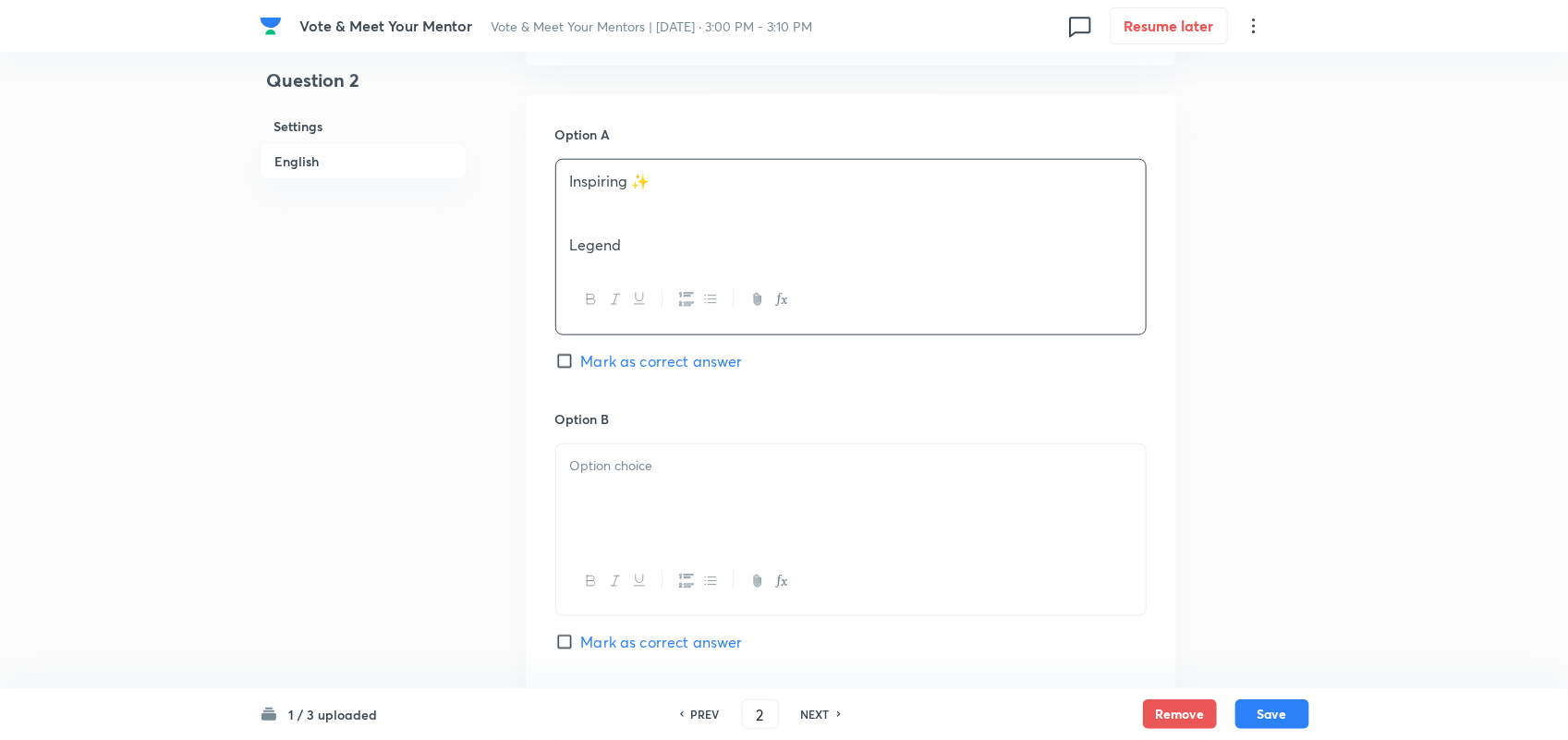
scroll to position [805, 0]
click at [688, 483] on div at bounding box center [851, 492] width 589 height 104
drag, startPoint x: 643, startPoint y: 231, endPoint x: 482, endPoint y: 248, distance: 161.9
click at [482, 248] on div "Question 2 Settings English Settings Type Multiple choice correct 5 options - 0…" at bounding box center [784, 588] width 1050 height 2609
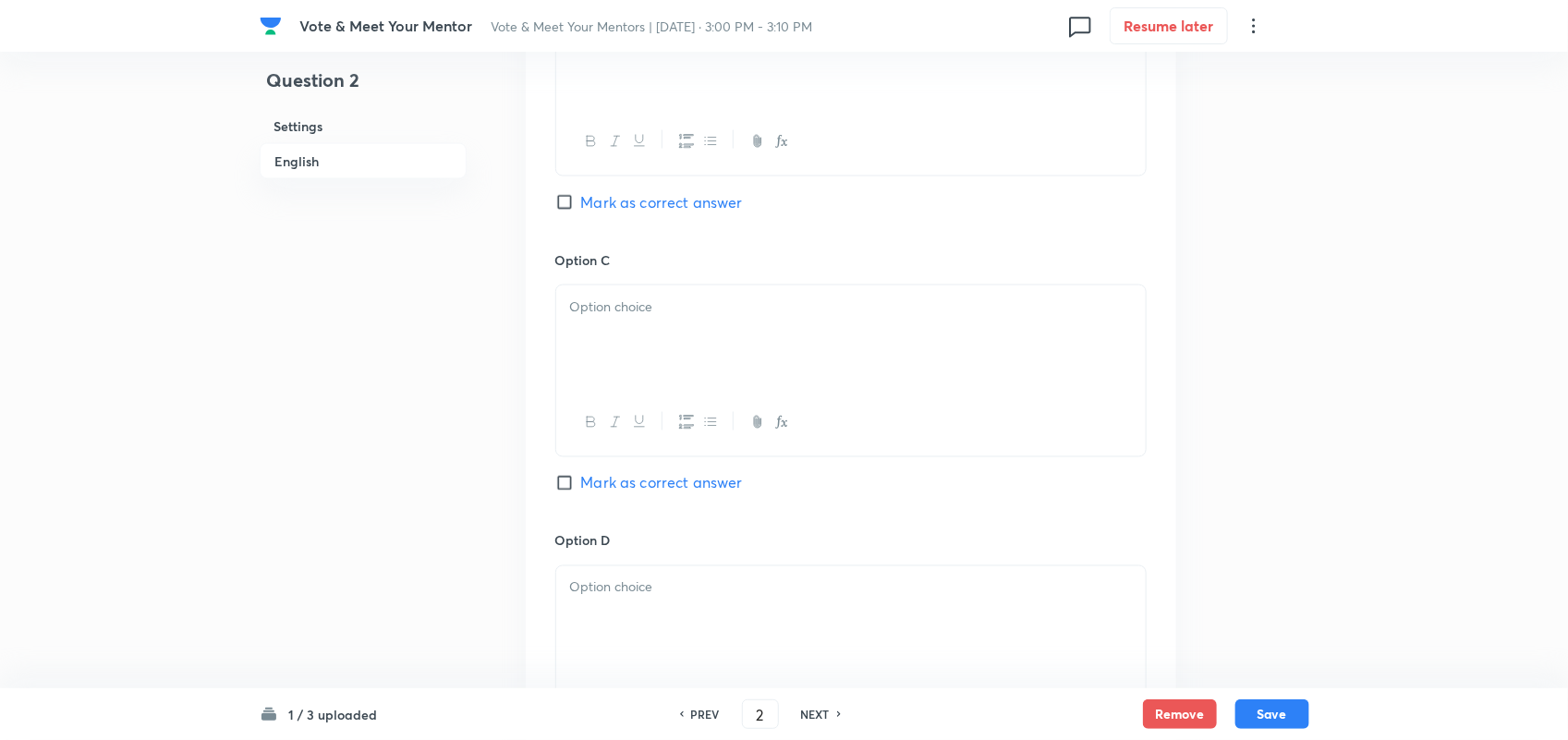
scroll to position [1243, 0]
click at [640, 320] on div at bounding box center [851, 334] width 589 height 104
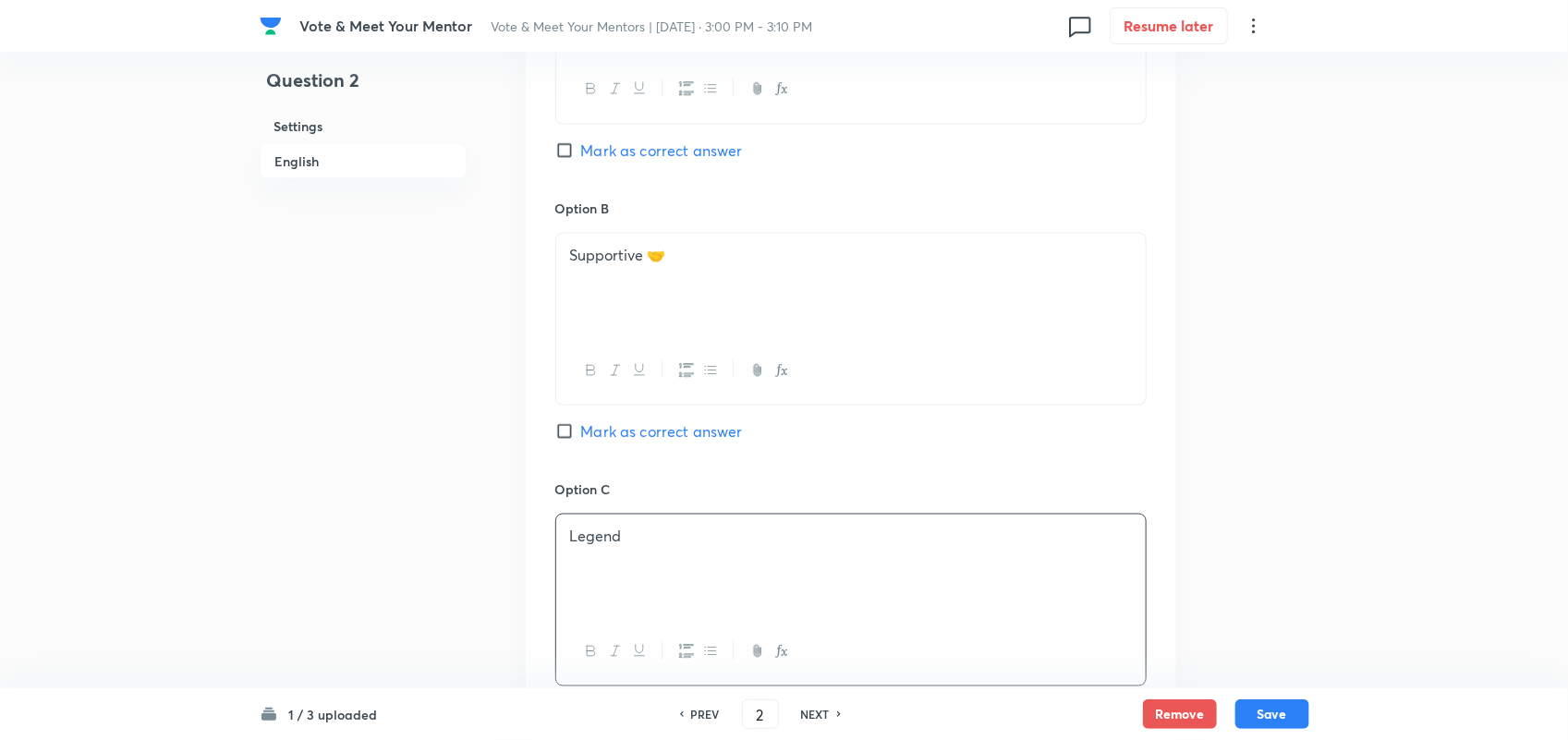
scroll to position [2056, 0]
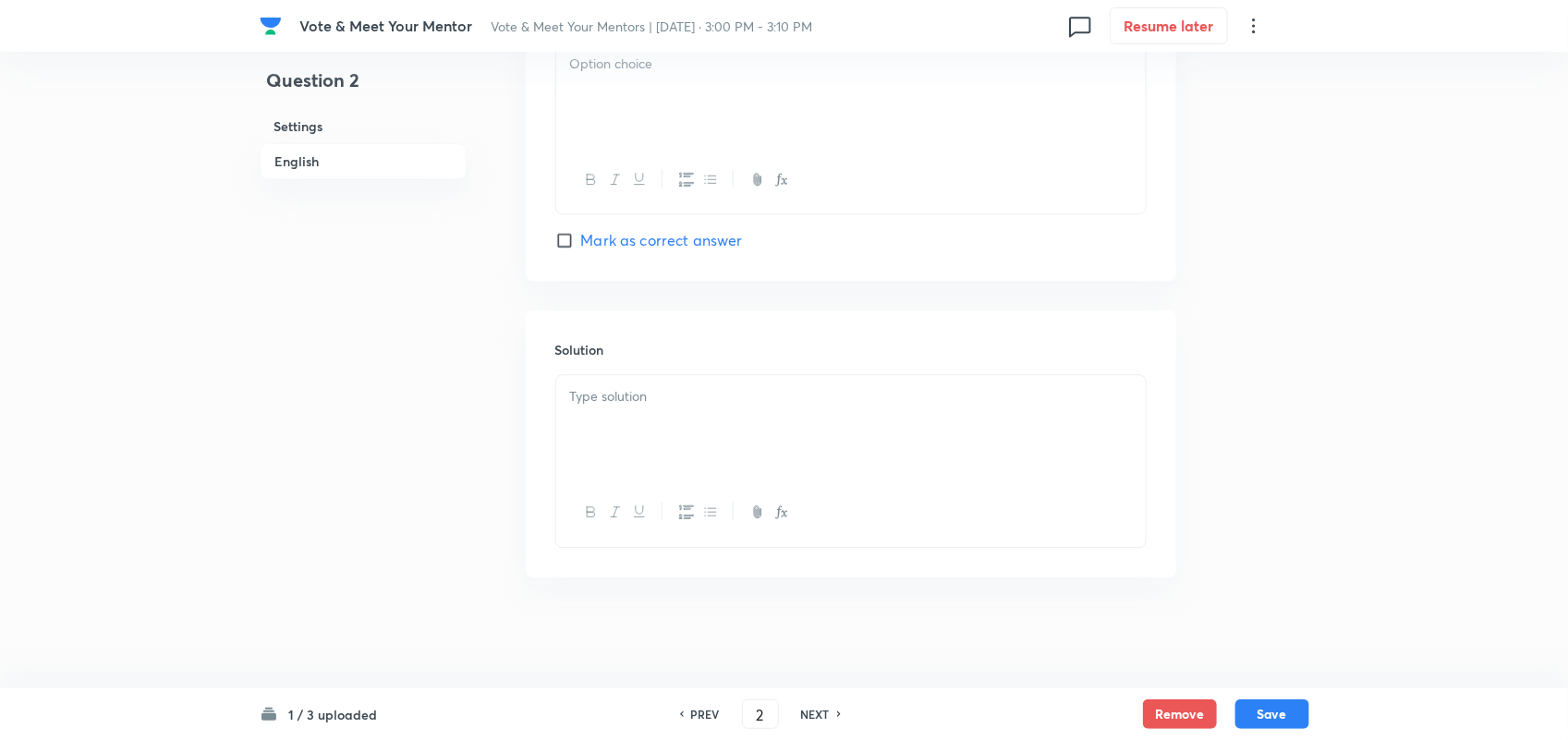
click at [648, 739] on div "1 / 3 uploaded PREV 2 ​ NEXT Remove Save" at bounding box center [784, 713] width 1050 height 51
click at [675, 426] on div at bounding box center [851, 427] width 589 height 104
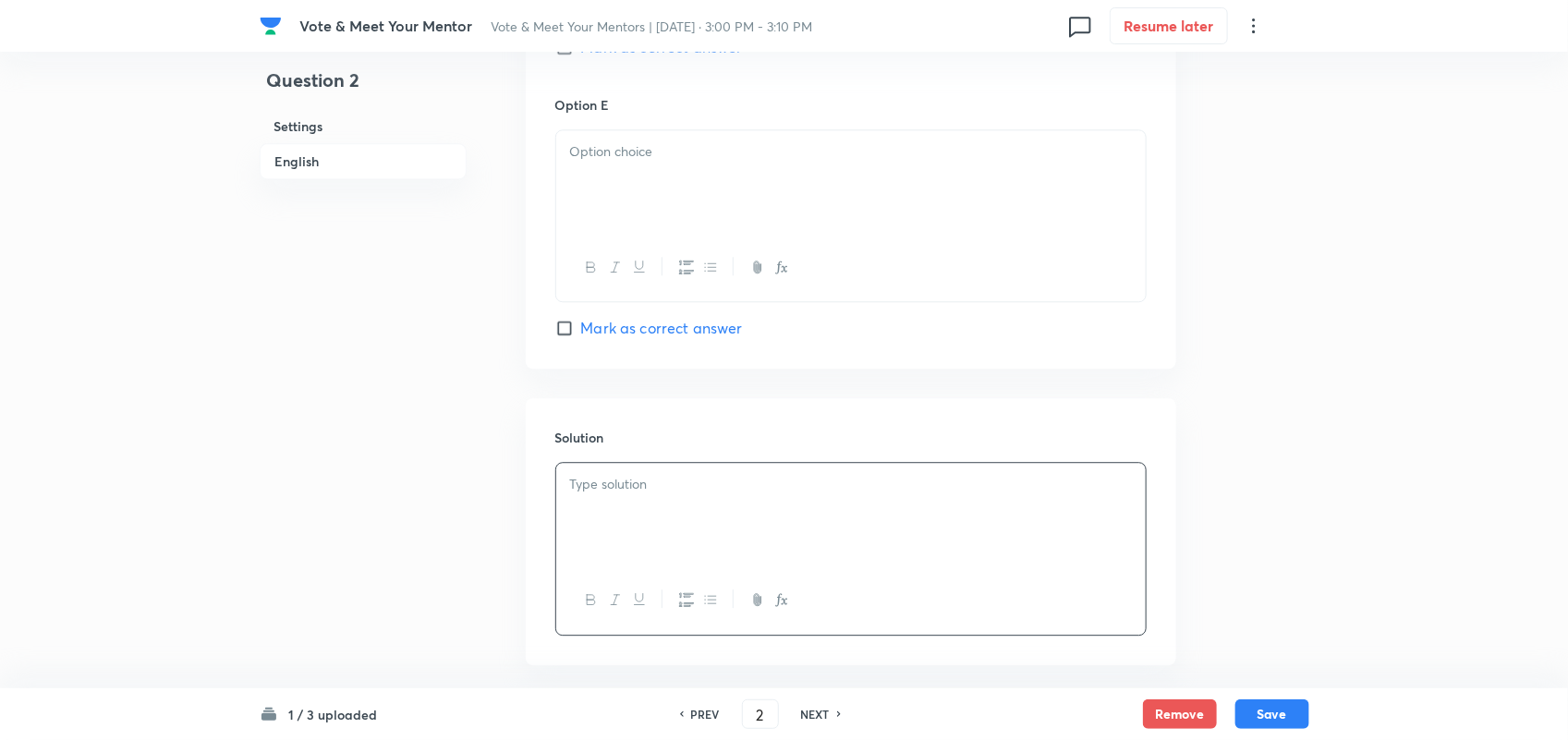
click at [660, 214] on div at bounding box center [851, 181] width 589 height 104
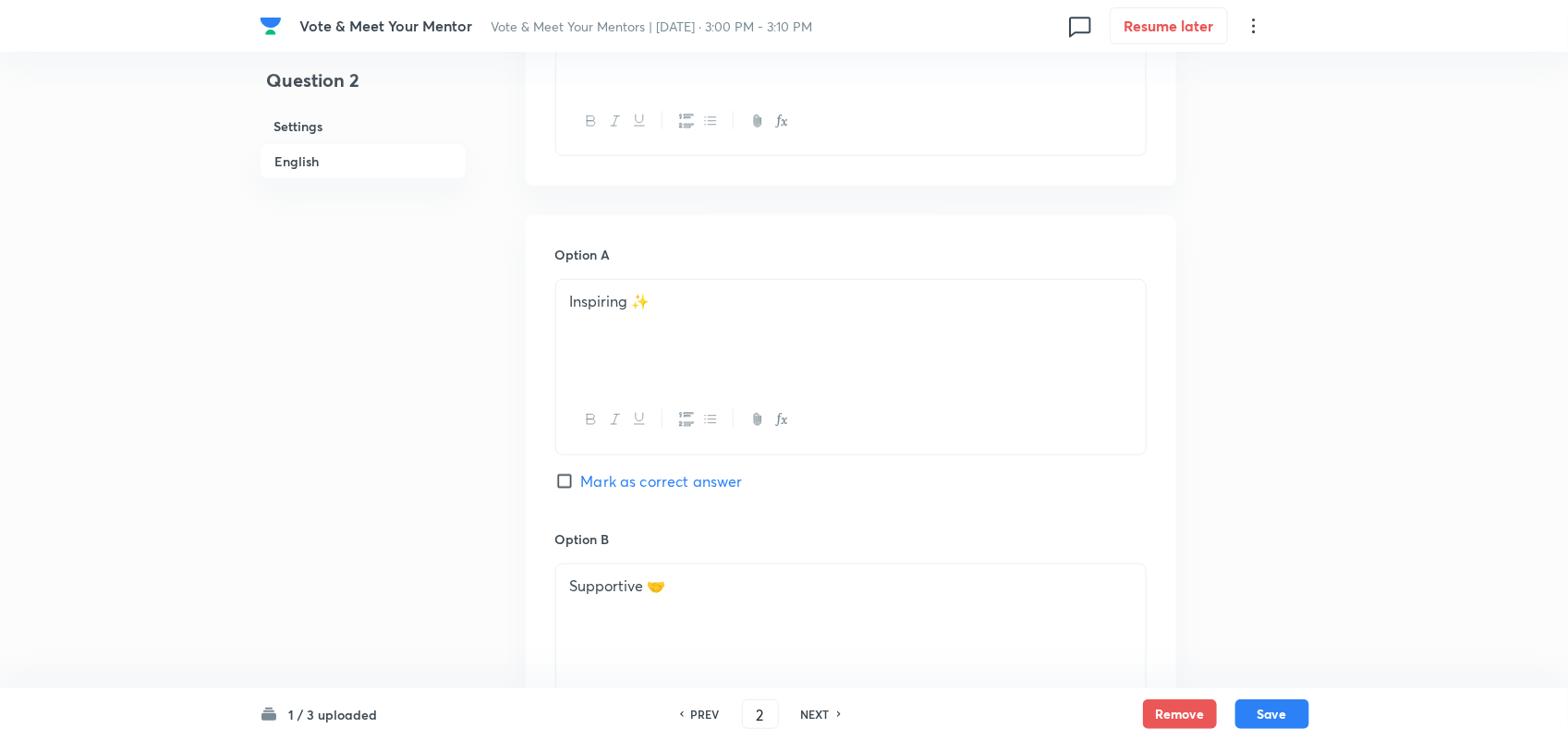
scroll to position [651, 0]
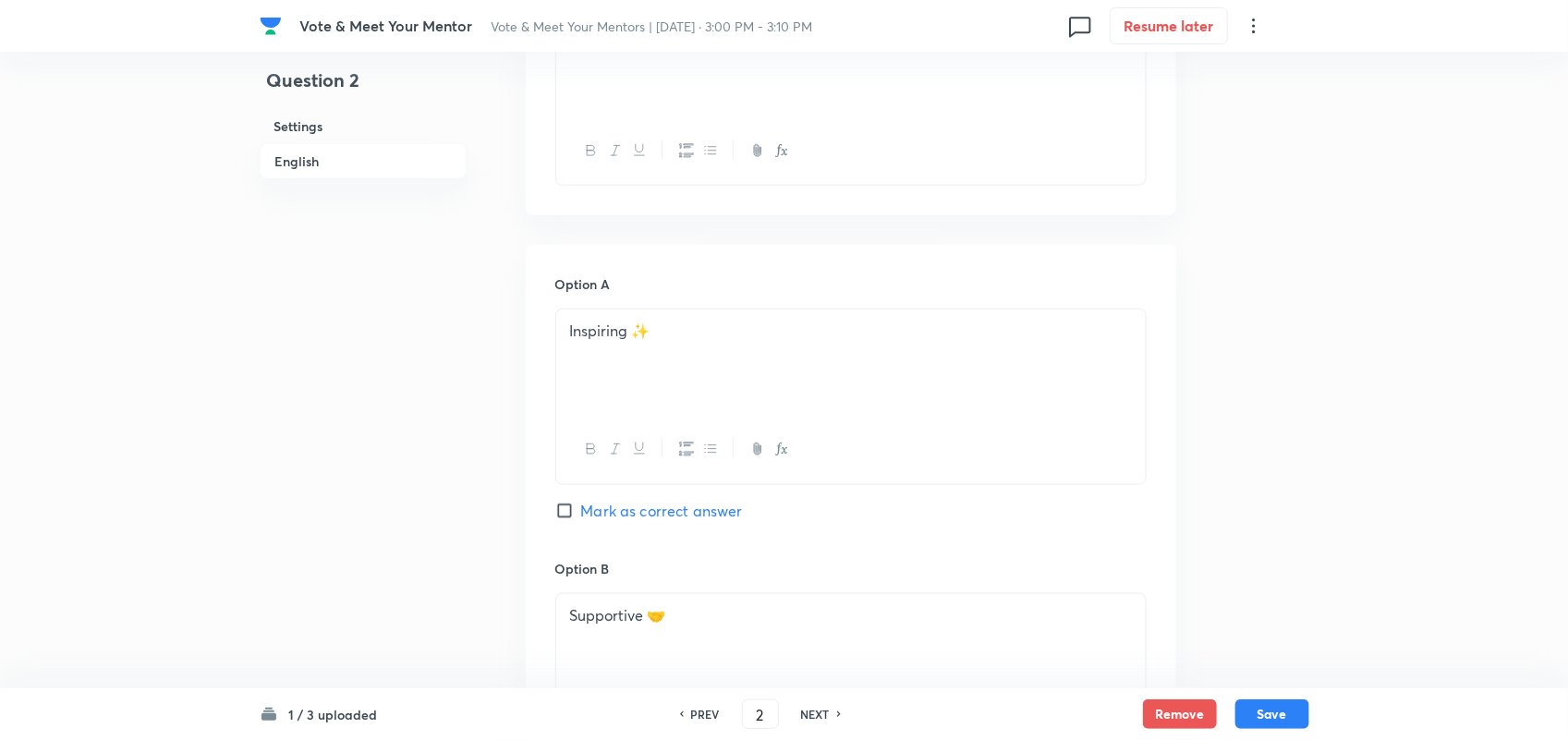
click at [559, 515] on input "Mark as correct answer" at bounding box center [567, 510] width 26 height 18
checkbox input "true"
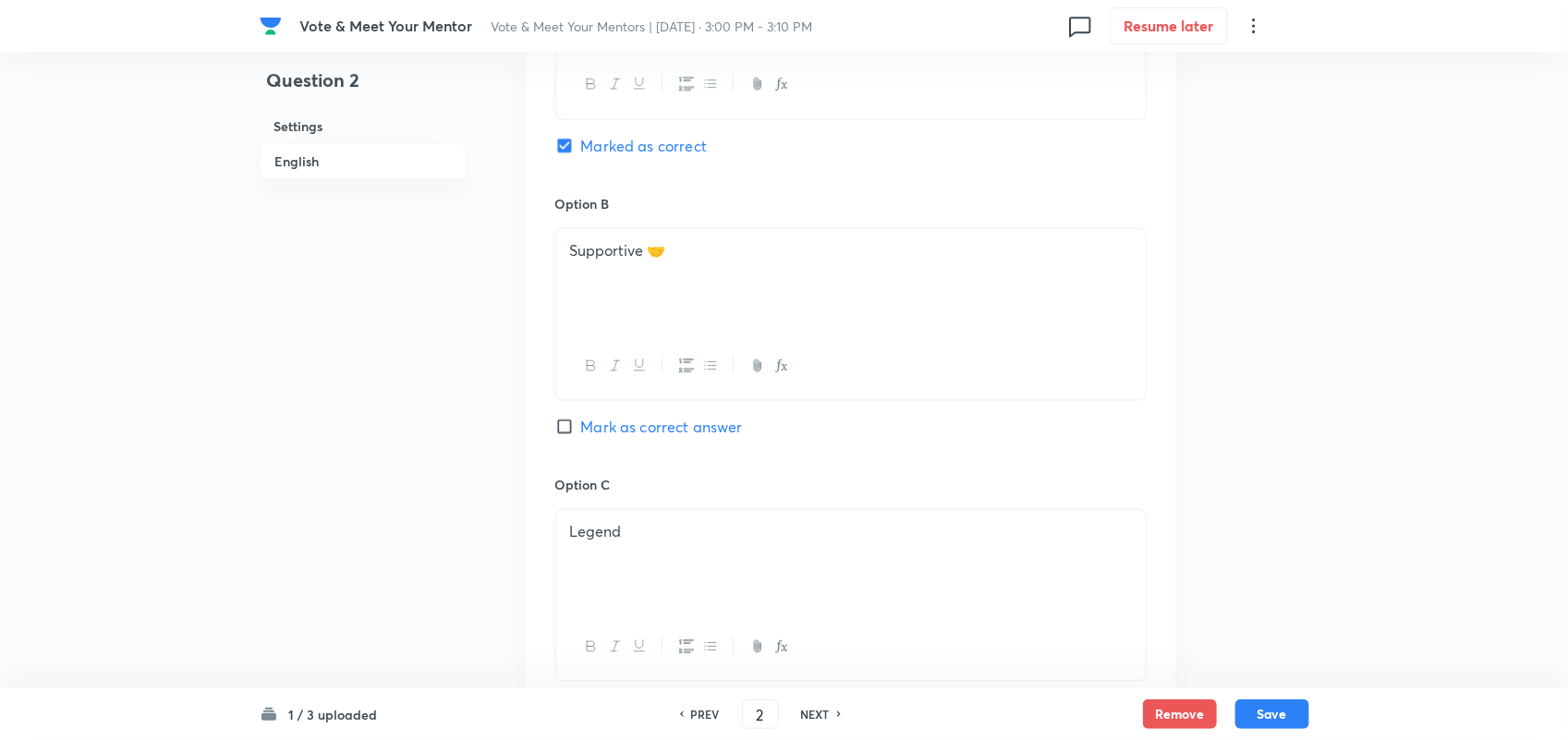
scroll to position [1018, 0]
click at [541, 425] on div "Option A Inspiring ✨ Marked as correct Option B Supportive 🤝 Mark as correct an…" at bounding box center [851, 593] width 650 height 1431
click at [559, 426] on input "Mark as correct answer" at bounding box center [567, 424] width 26 height 18
checkbox input "true"
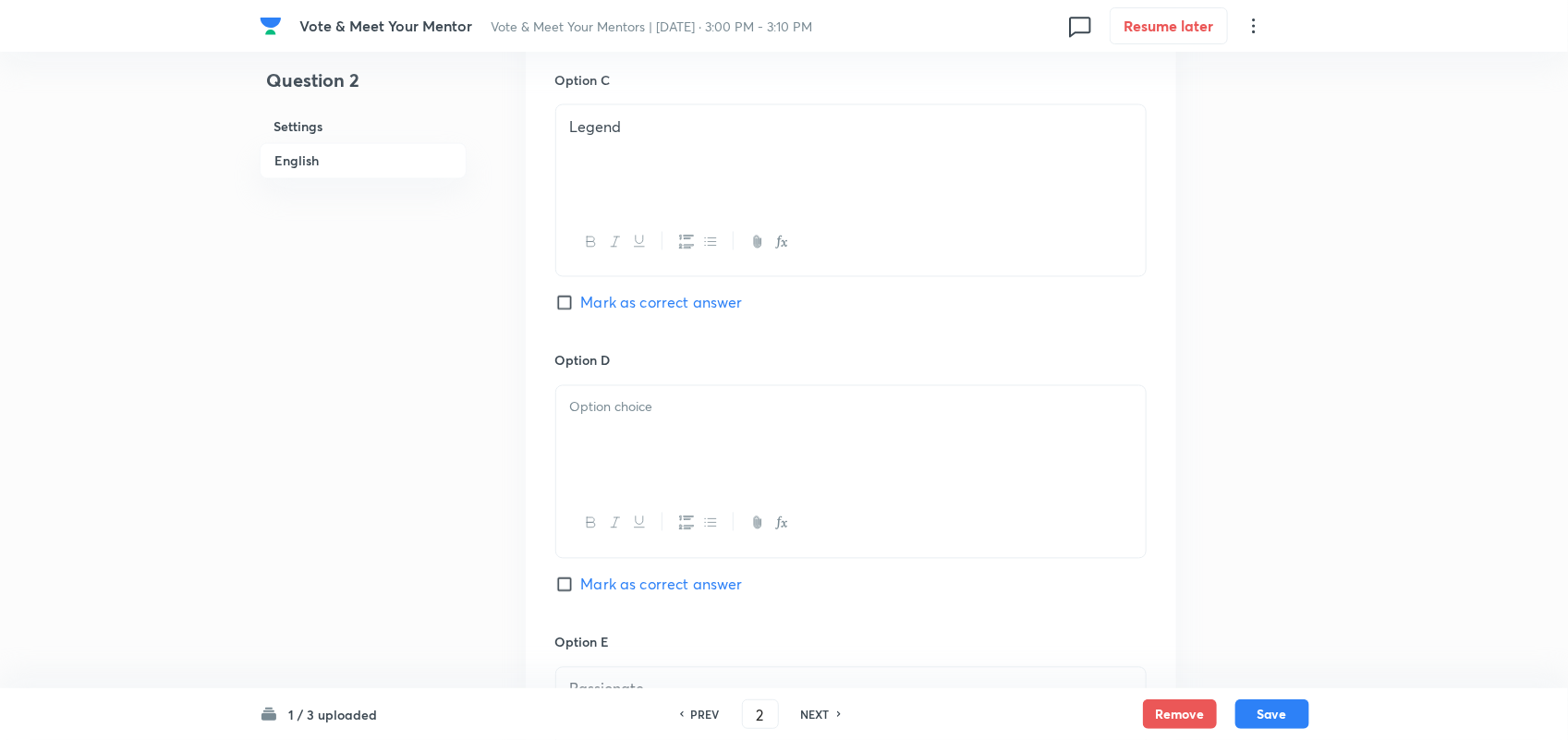
scroll to position [1422, 0]
click at [564, 308] on input "Mark as correct answer" at bounding box center [567, 300] width 26 height 18
checkbox input "true"
click at [565, 583] on input "Mark as correct answer" at bounding box center [567, 582] width 26 height 18
checkbox input "true"
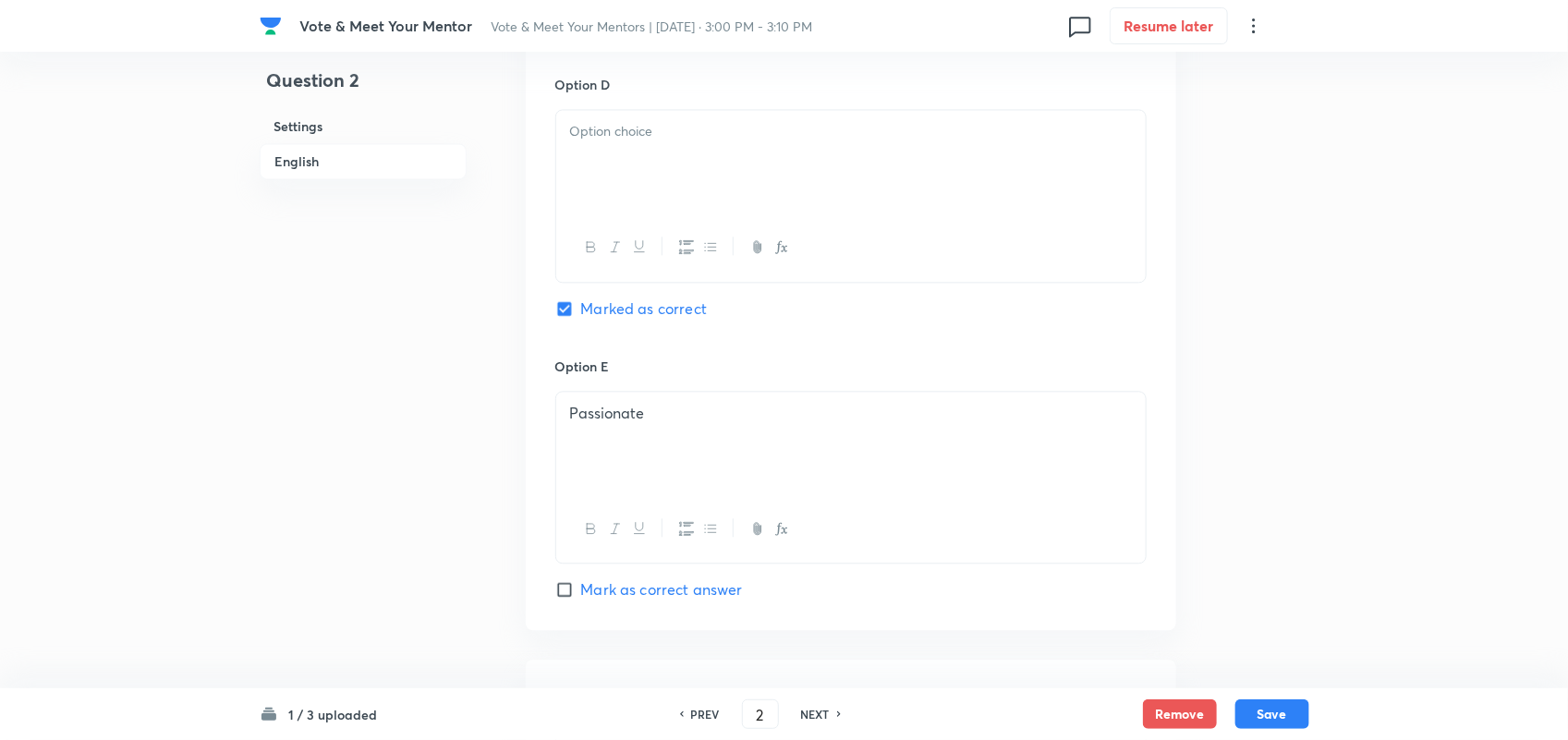
scroll to position [1683, 0]
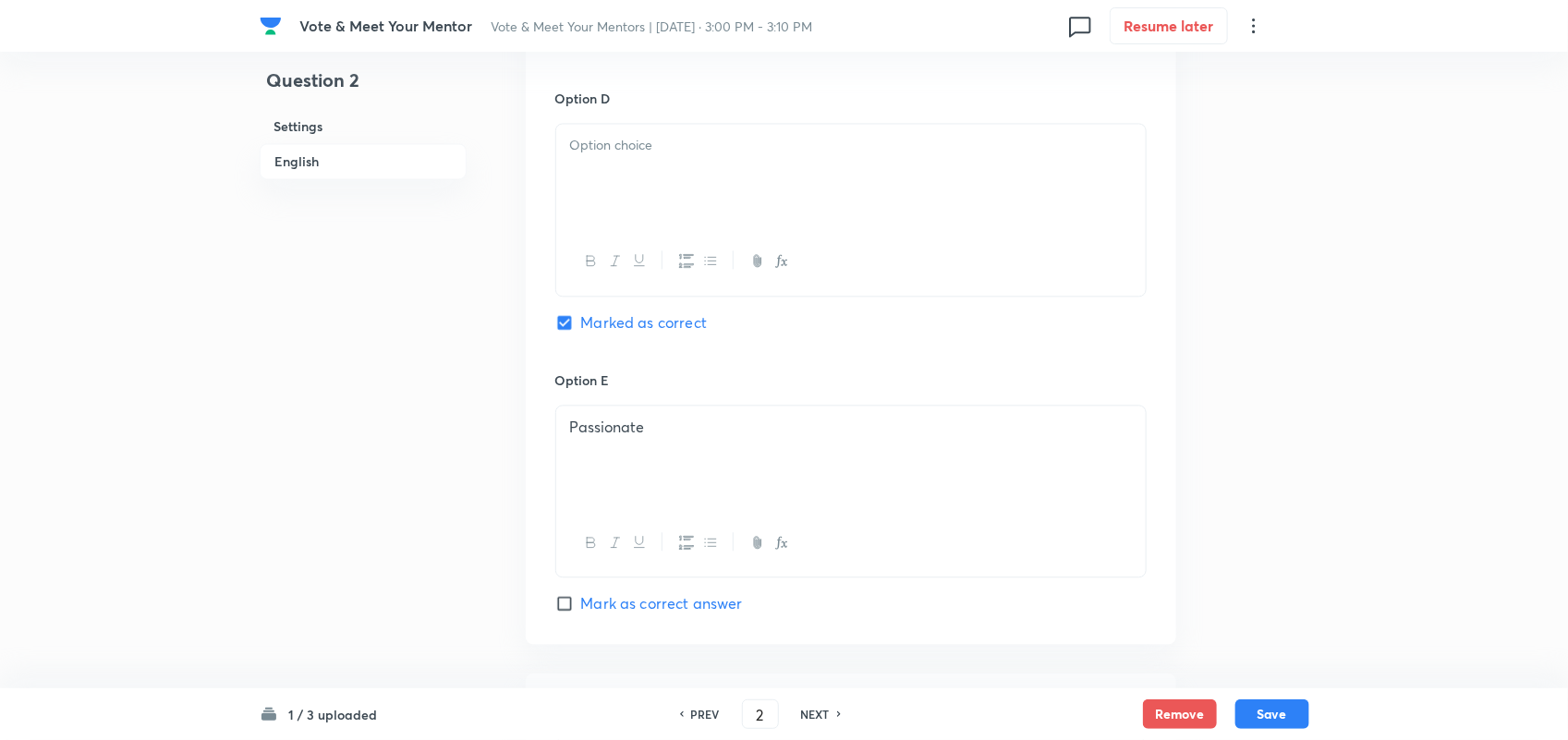
click at [708, 201] on div at bounding box center [851, 175] width 589 height 104
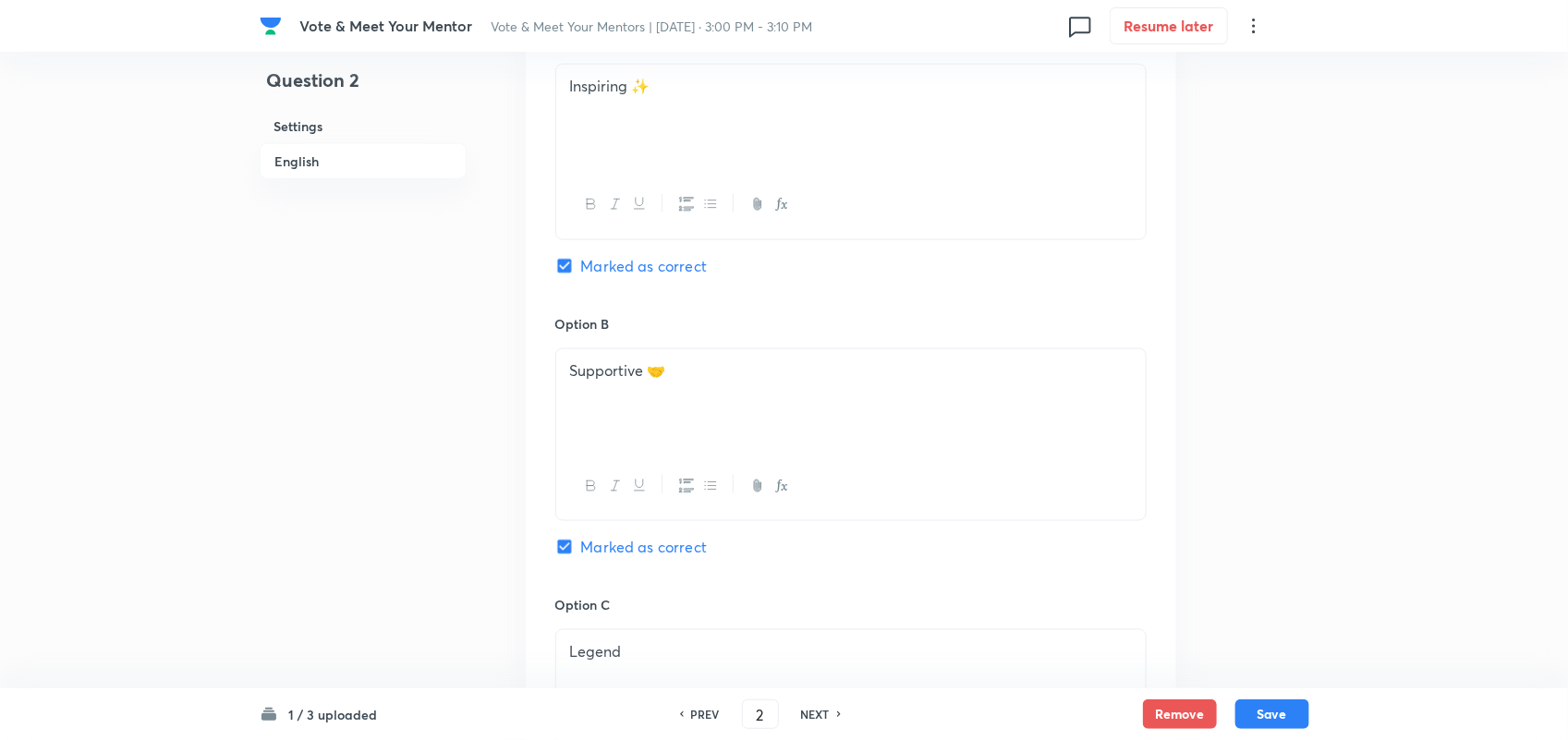
scroll to position [889, 0]
click at [712, 114] on p at bounding box center [851, 114] width 562 height 21
click at [700, 376] on p "Supportive 🤝" at bounding box center [851, 374] width 562 height 21
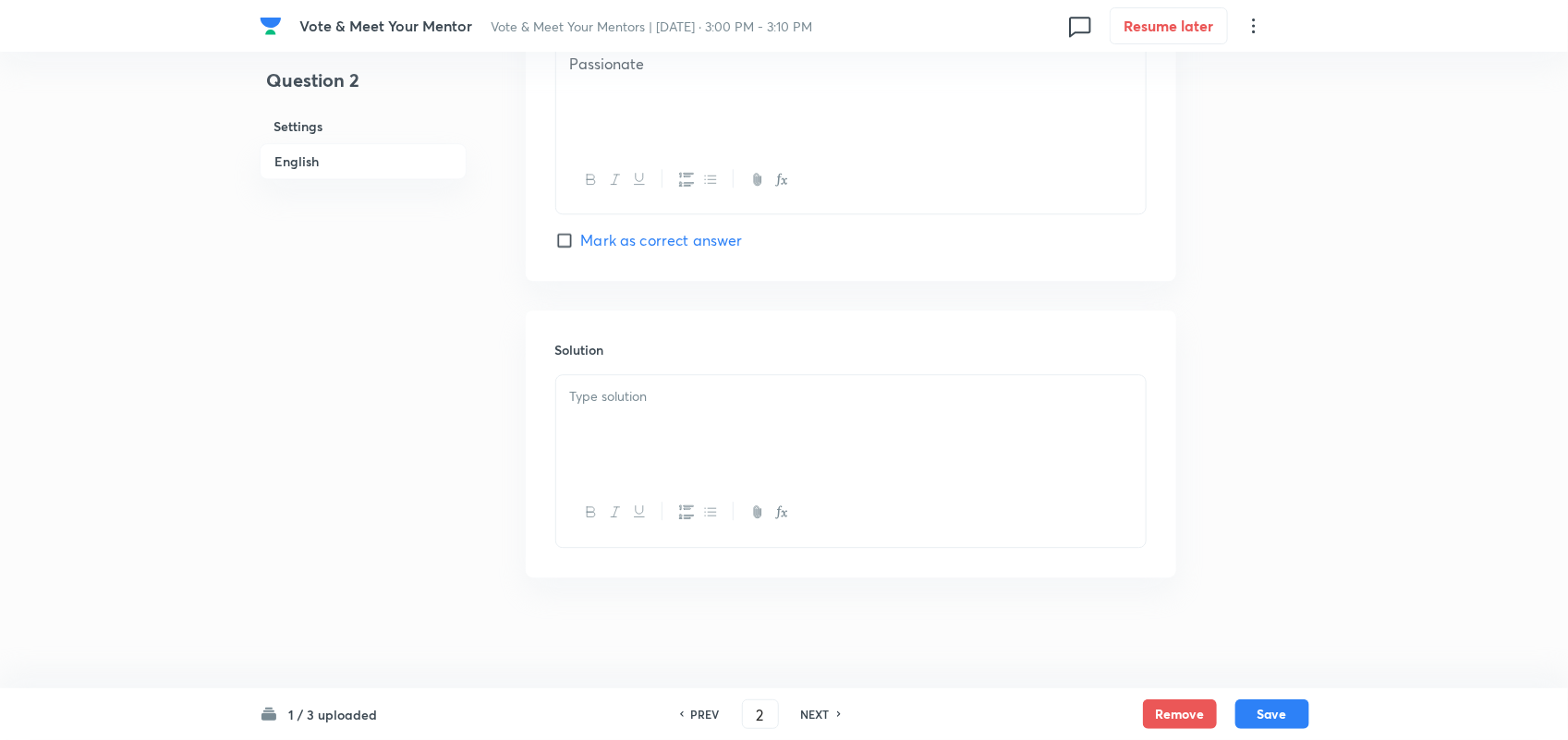
scroll to position [2052, 0]
click at [639, 386] on p at bounding box center [851, 396] width 562 height 21
click at [561, 238] on input "Mark as correct answer" at bounding box center [567, 239] width 26 height 18
checkbox input "true"
click at [680, 413] on div at bounding box center [851, 427] width 589 height 104
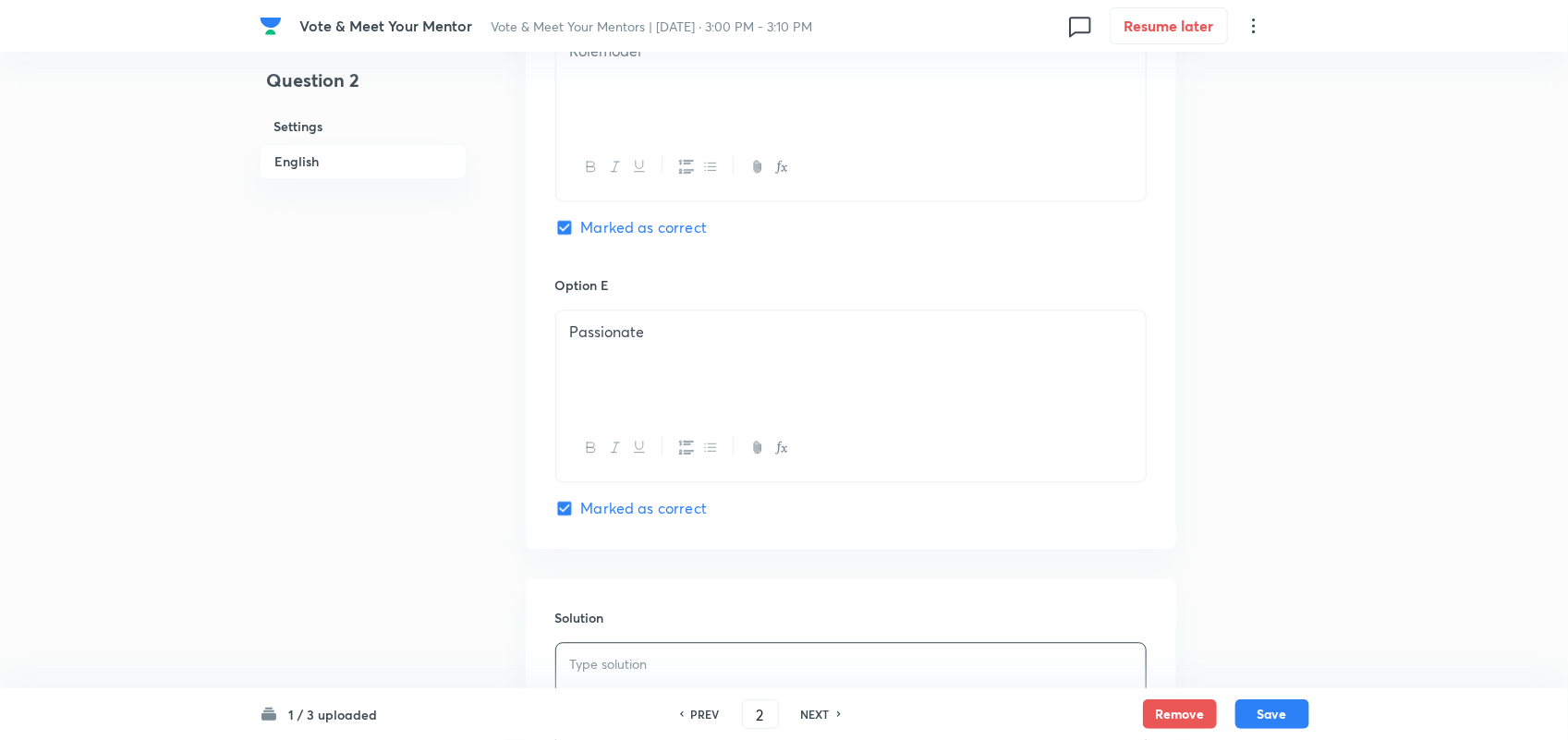
scroll to position [1774, 0]
drag, startPoint x: 662, startPoint y: 355, endPoint x: 555, endPoint y: 347, distance: 107.3
click at [556, 347] on div "Passionate" at bounding box center [851, 363] width 589 height 104
drag, startPoint x: 1225, startPoint y: 420, endPoint x: 666, endPoint y: 347, distance: 563.7
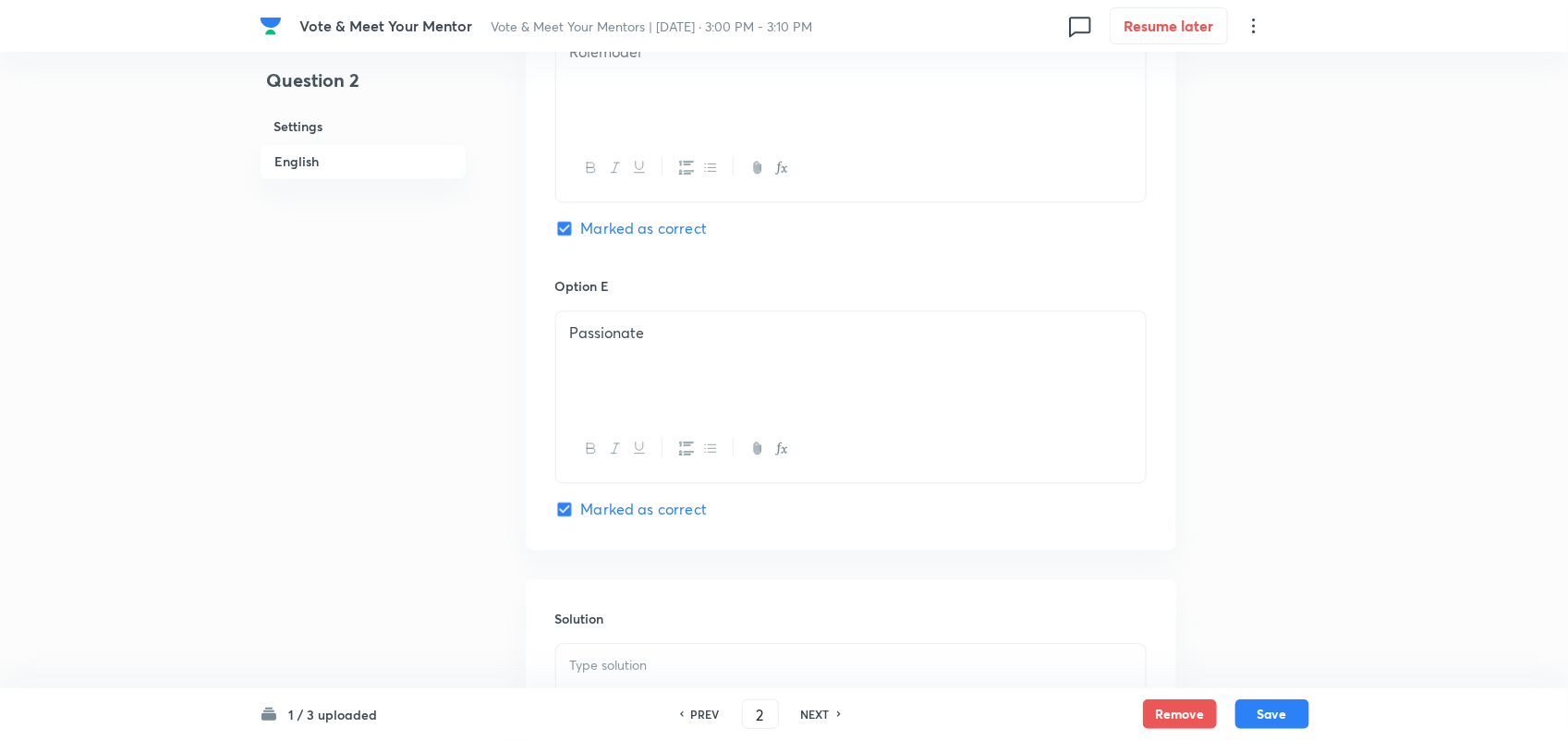
click at [666, 344] on p "Passionate" at bounding box center [851, 332] width 562 height 21
click at [658, 335] on p "All of The ABove" at bounding box center [851, 332] width 562 height 21
click at [598, 335] on p "All of The Above" at bounding box center [851, 332] width 562 height 21
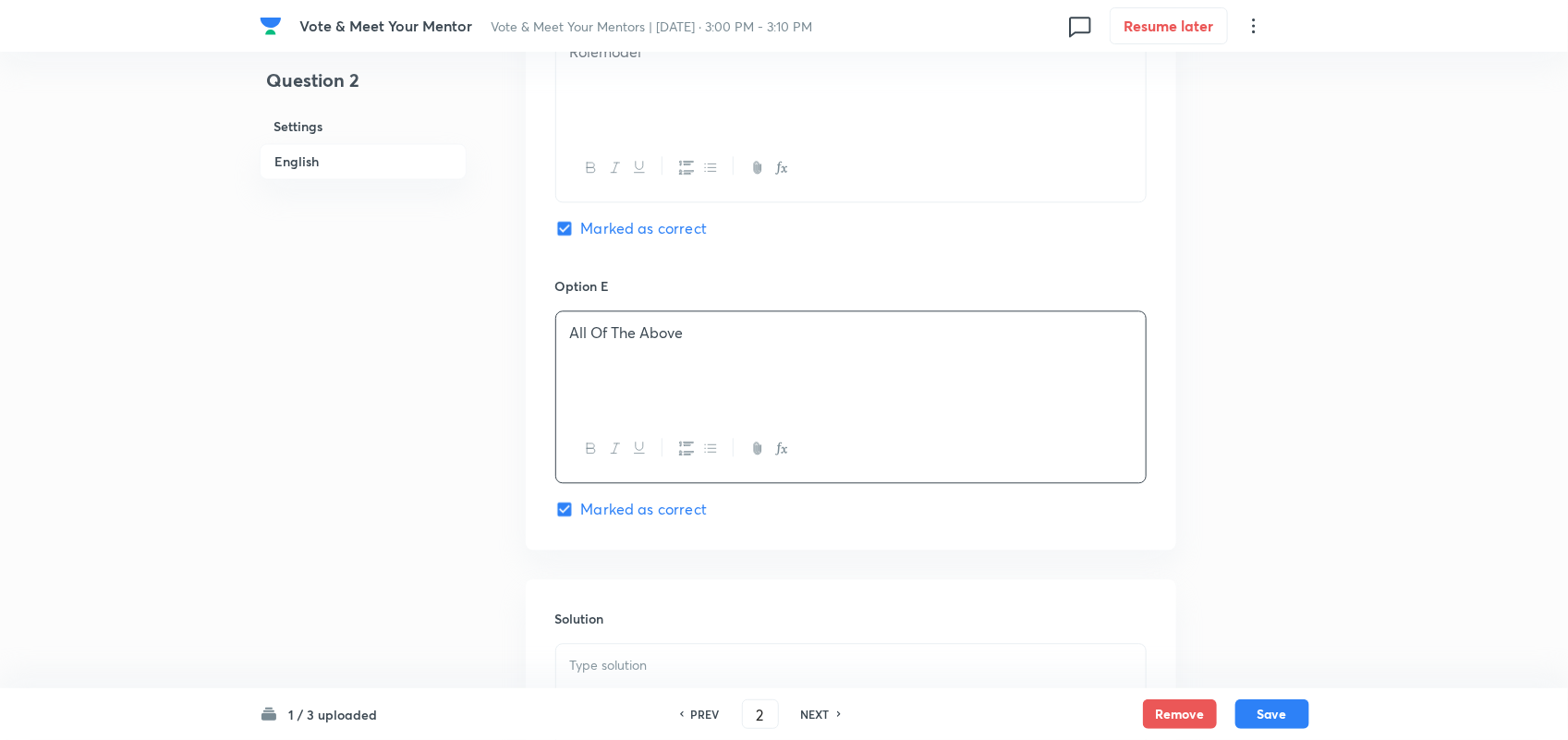
click at [833, 380] on div "All Of The Above" at bounding box center [851, 363] width 589 height 104
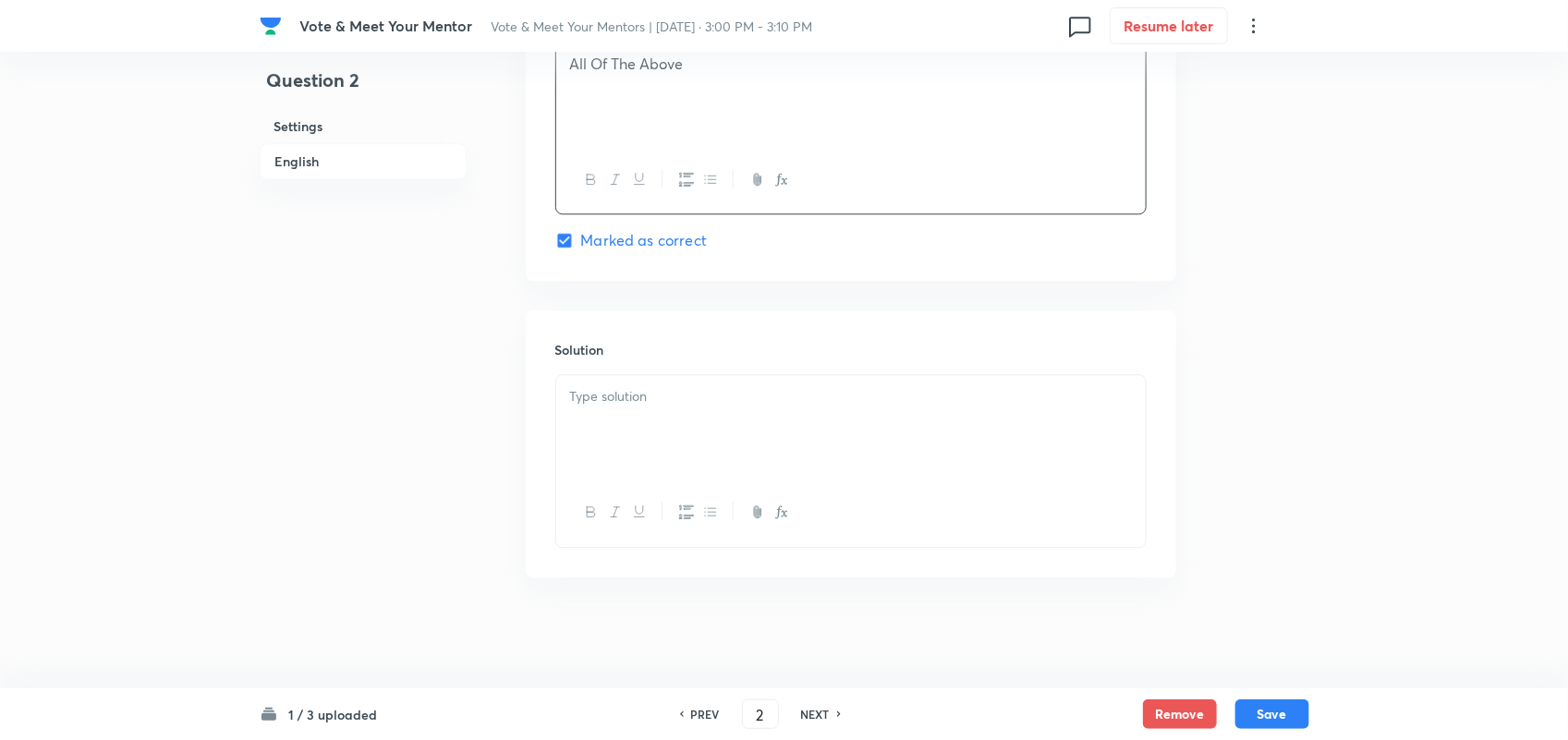
click at [662, 422] on div at bounding box center [851, 427] width 589 height 104
click at [1276, 710] on button "Save" at bounding box center [1272, 712] width 74 height 29
type input "3"
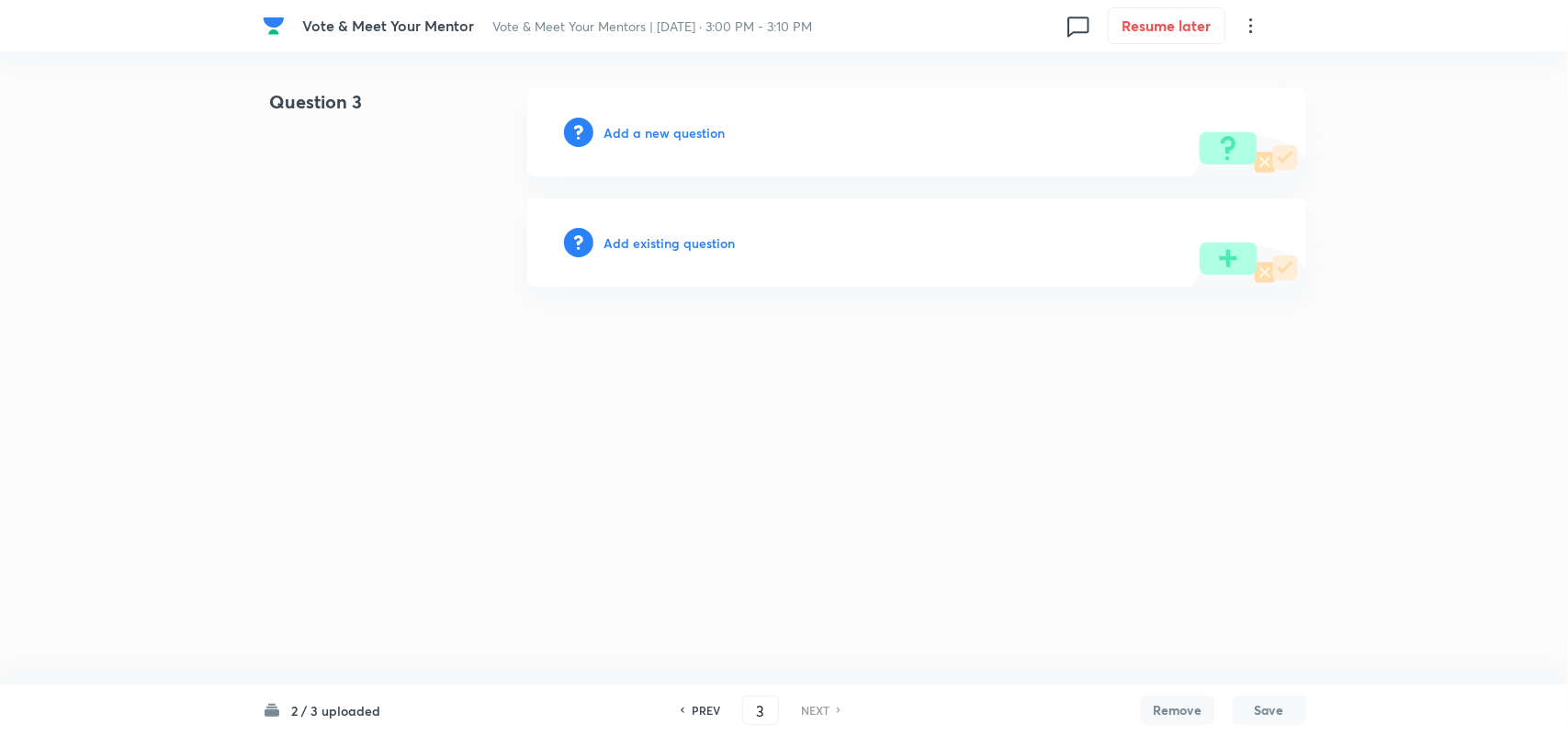
click at [652, 133] on h6 "Add a new question" at bounding box center [665, 132] width 121 height 19
drag, startPoint x: 679, startPoint y: 131, endPoint x: 652, endPoint y: 133, distance: 27.1
click at [652, 133] on h6 "Choose a question type" at bounding box center [675, 132] width 142 height 19
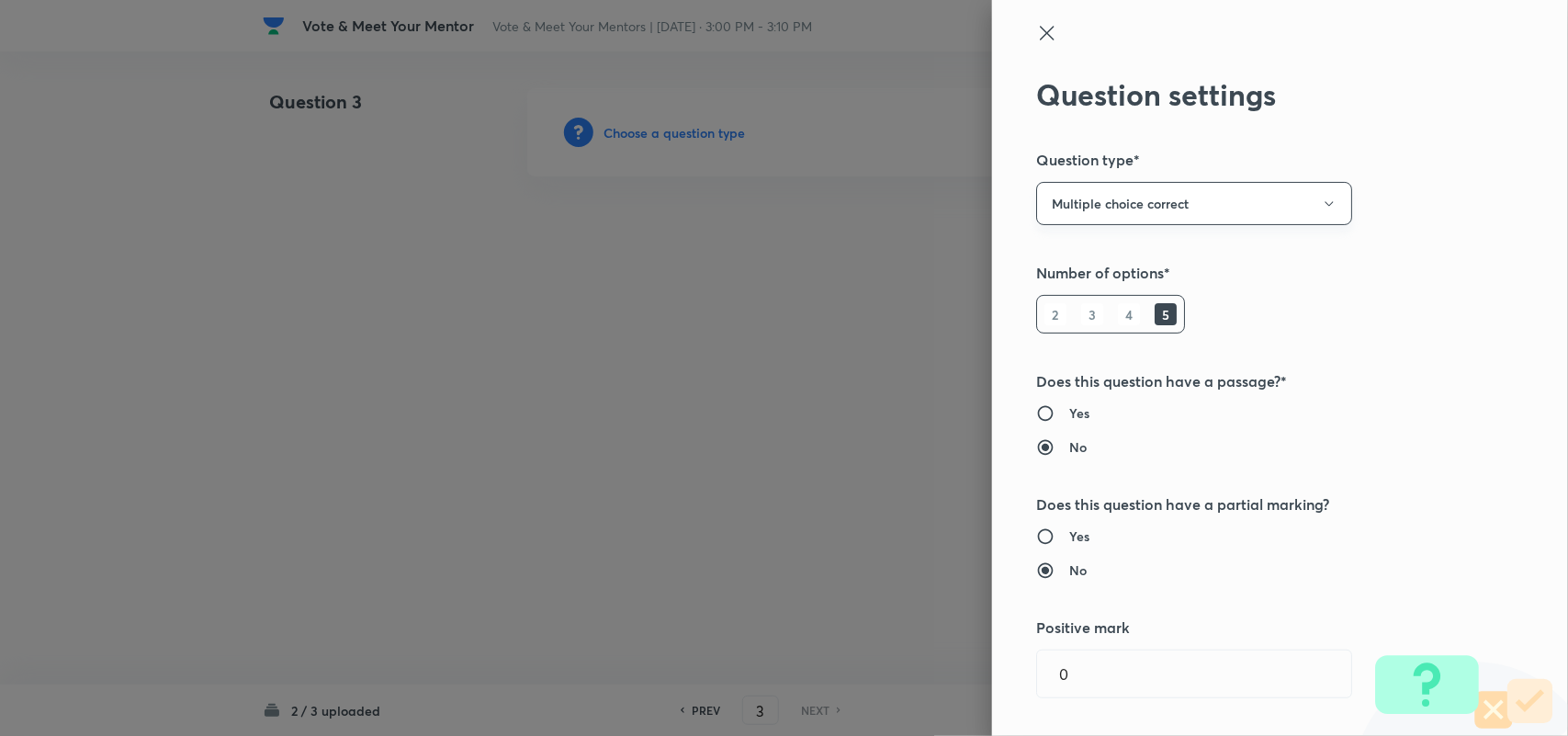
click at [1209, 193] on button "Multiple choice correct" at bounding box center [1194, 204] width 315 height 43
click at [1064, 260] on span "Single choice correct" at bounding box center [1177, 259] width 292 height 19
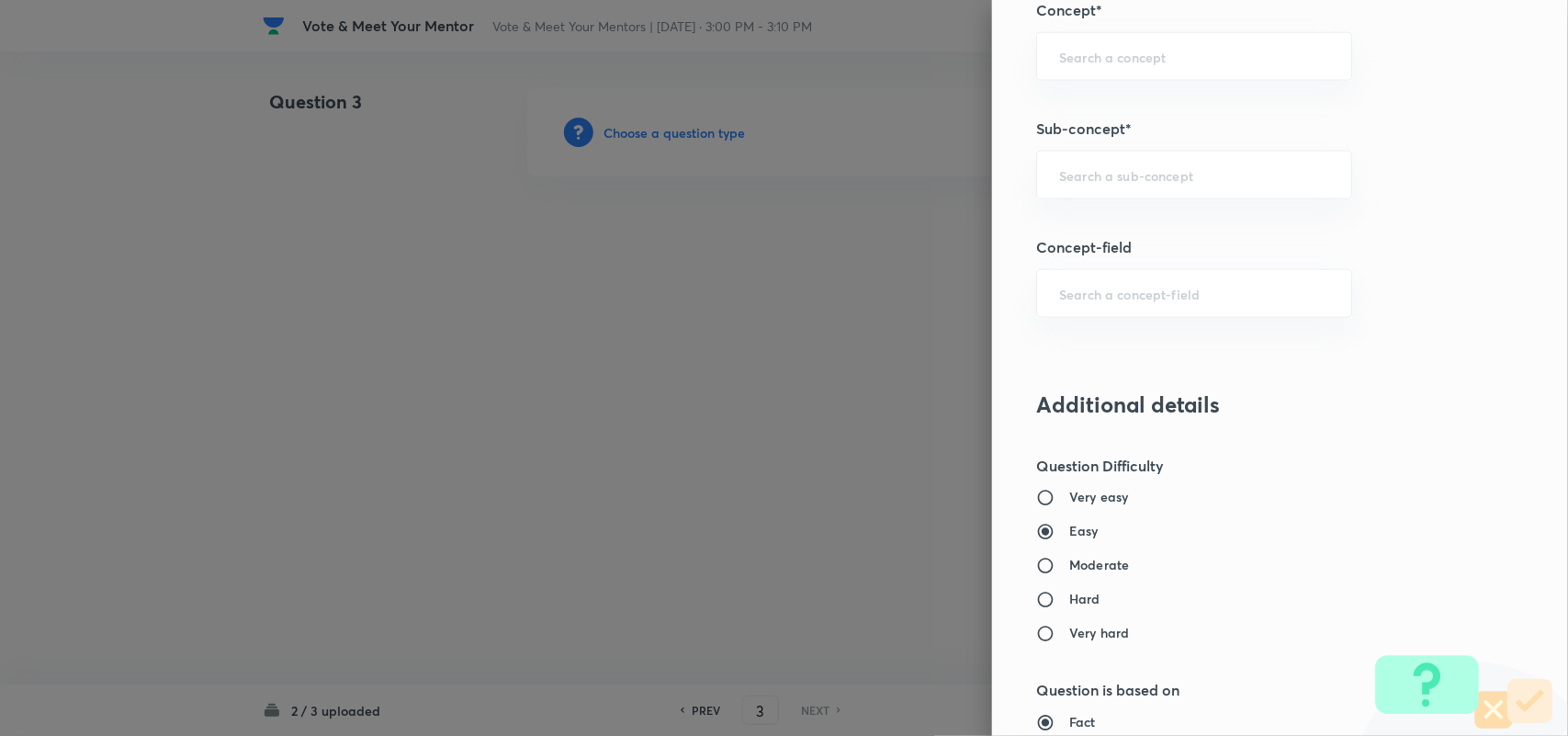
scroll to position [1089, 0]
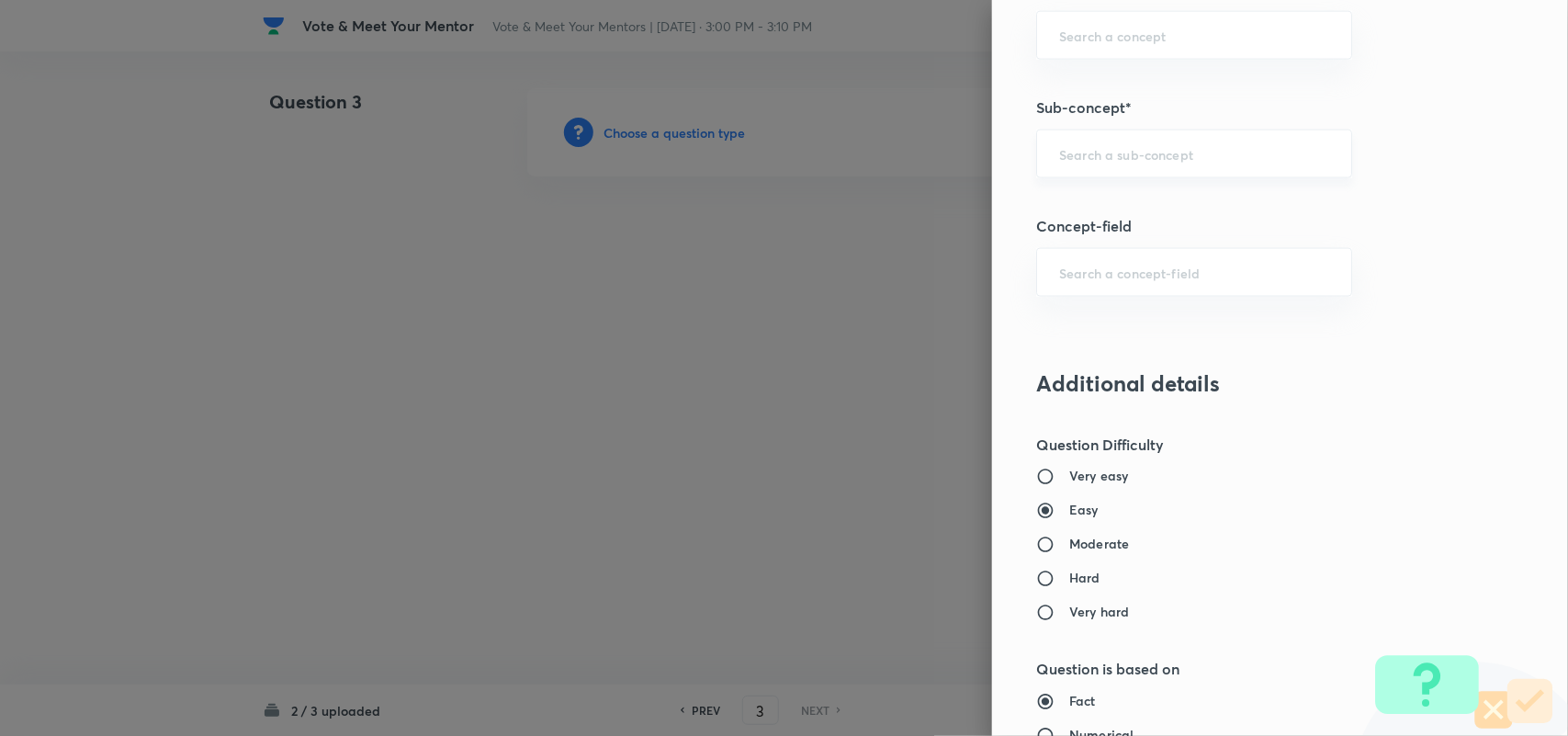
click at [1118, 154] on input "text" at bounding box center [1194, 154] width 270 height 17
type input "s"
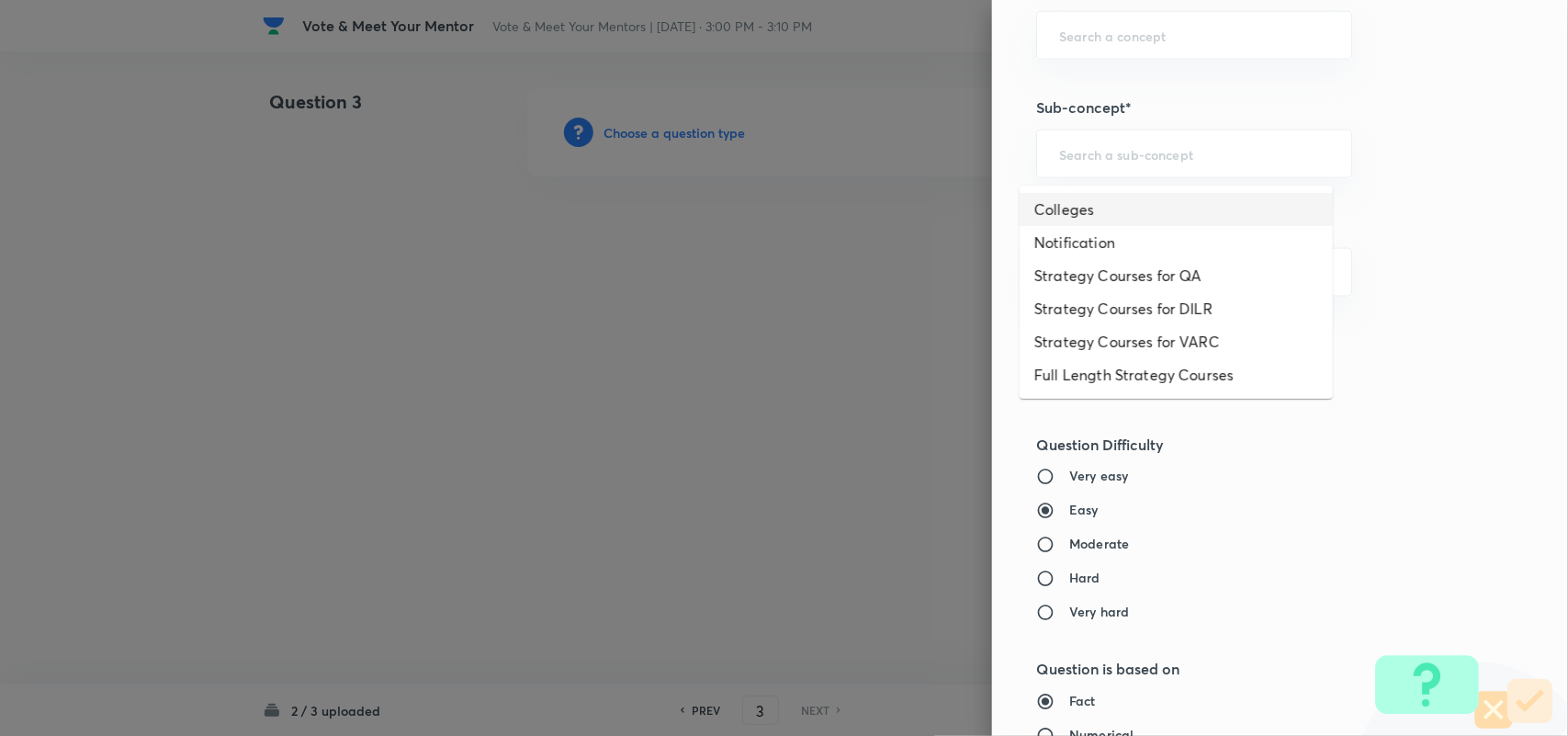
click at [1082, 202] on li "Colleges" at bounding box center [1176, 209] width 314 height 33
type input "Colleges"
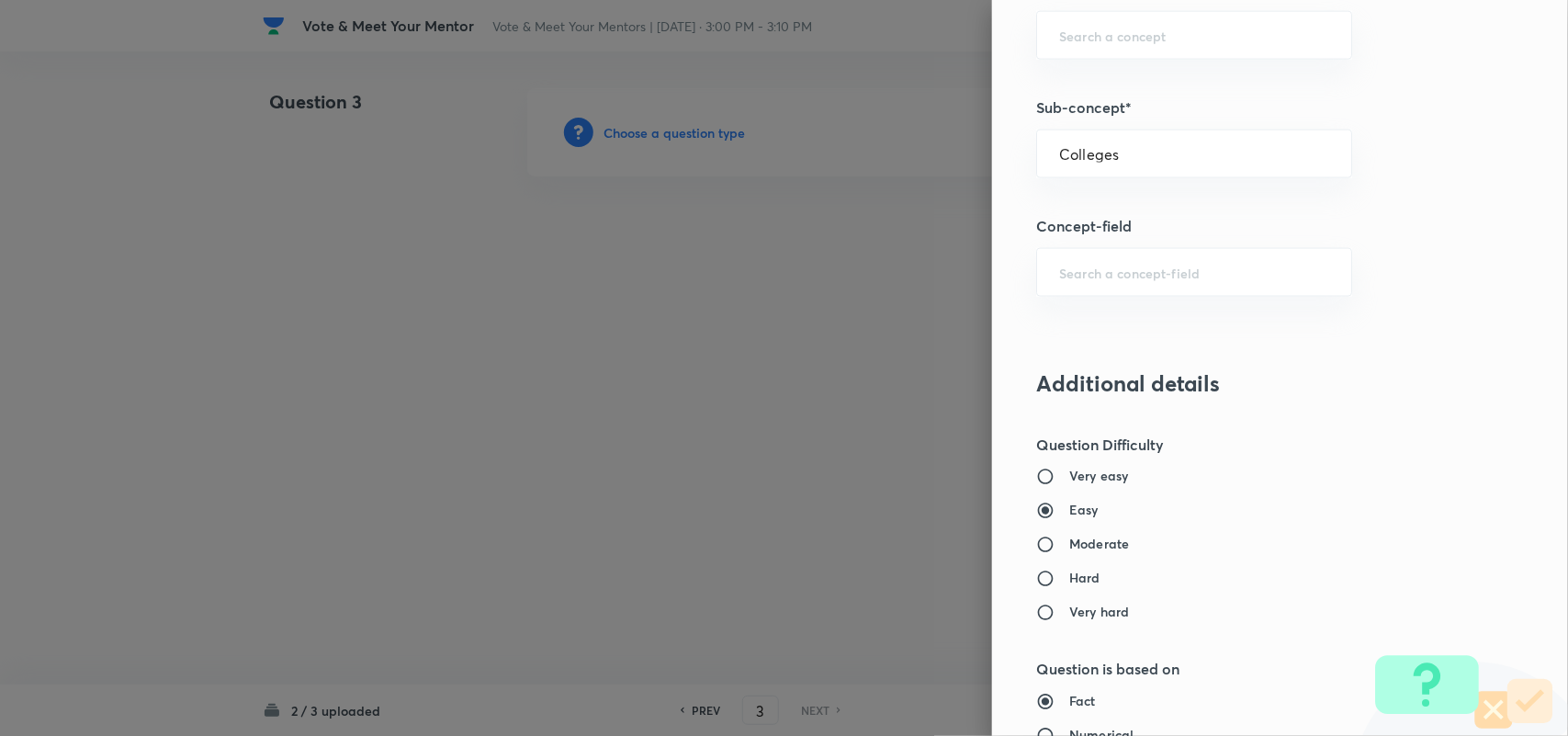
type input "Strategy & College Overview"
type input "Colleges for CAT"
type input "Colleges"
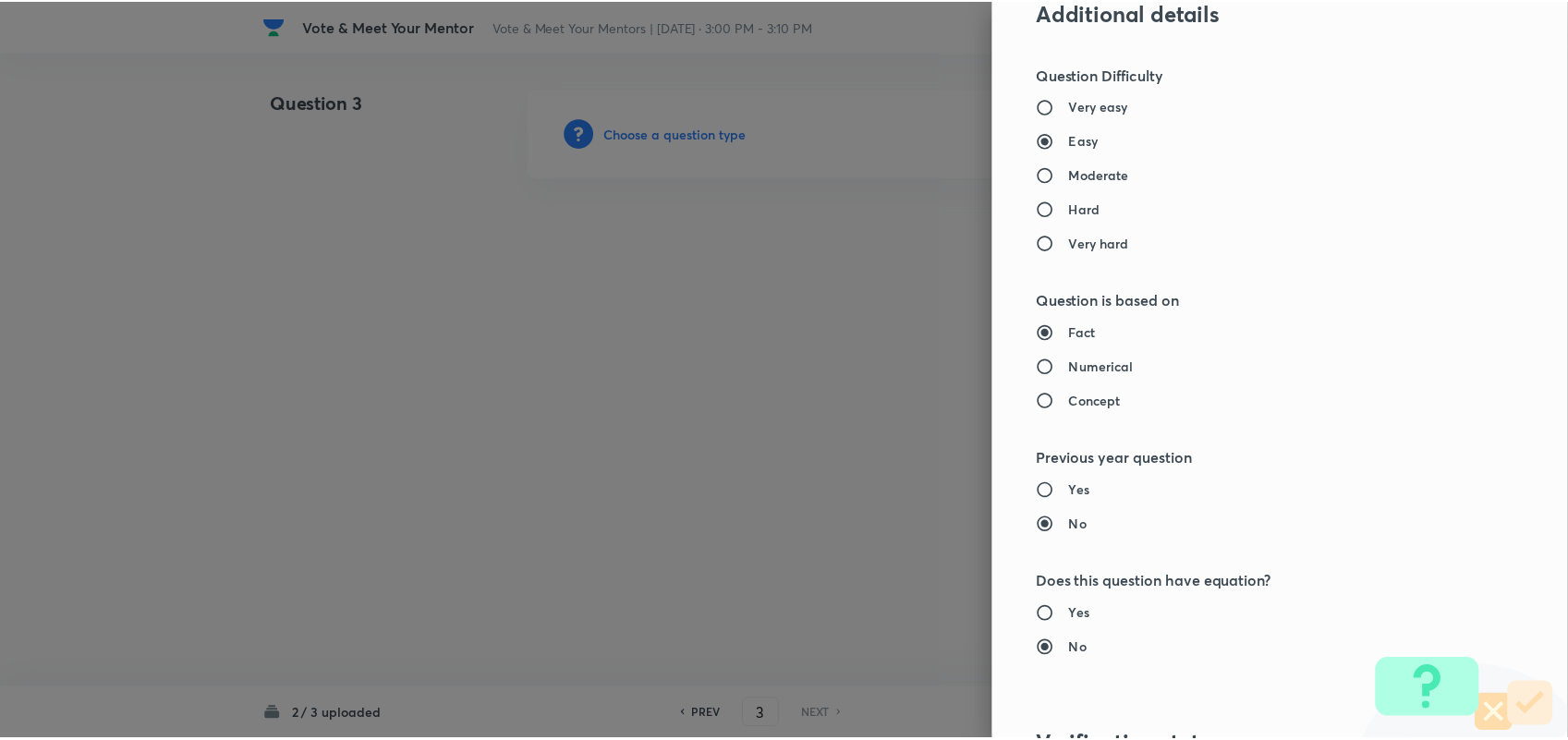
scroll to position [1781, 0]
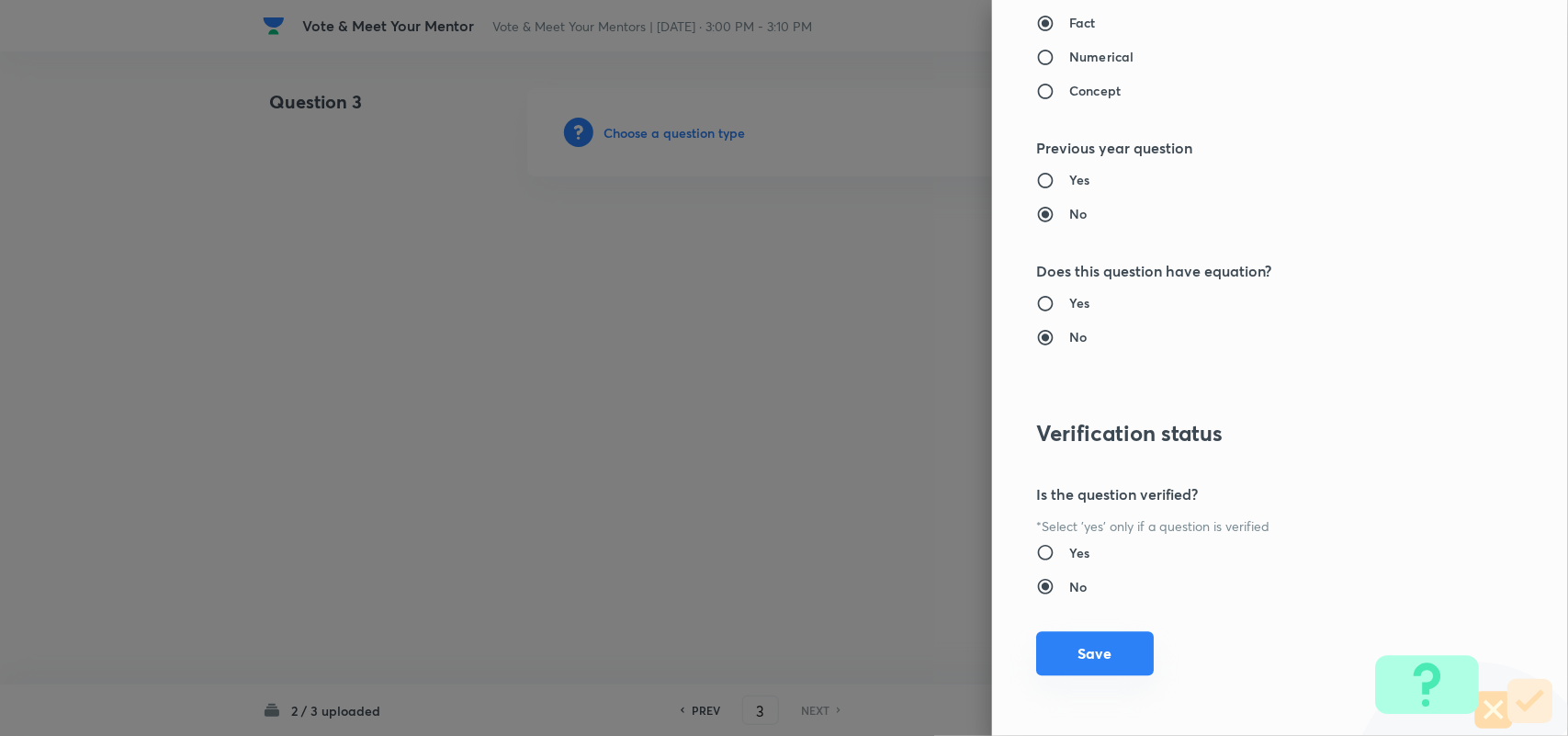
click at [1096, 662] on button "Save" at bounding box center [1095, 653] width 117 height 44
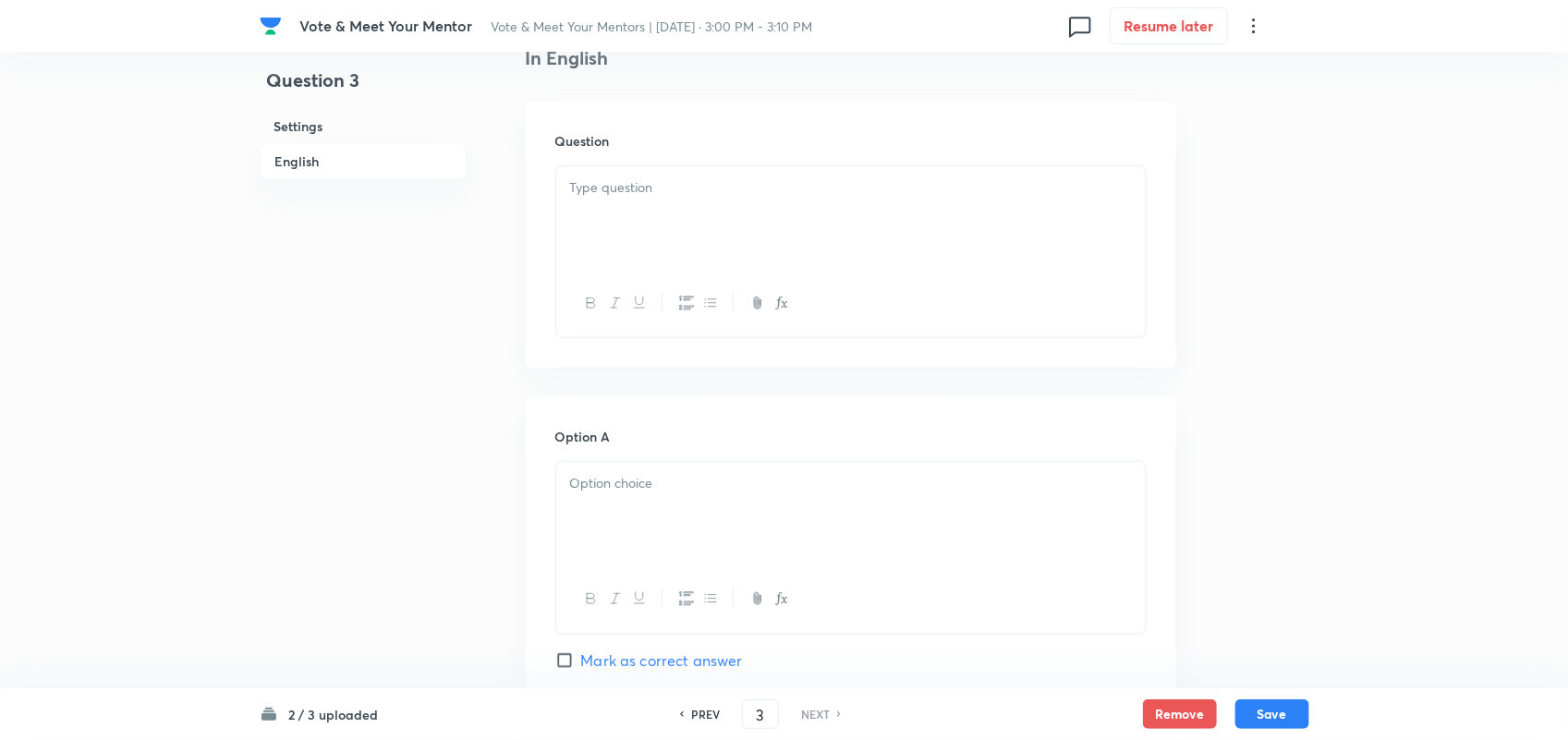
scroll to position [501, 0]
click at [630, 219] on div at bounding box center [851, 216] width 589 height 104
click at [672, 221] on div at bounding box center [851, 216] width 589 height 104
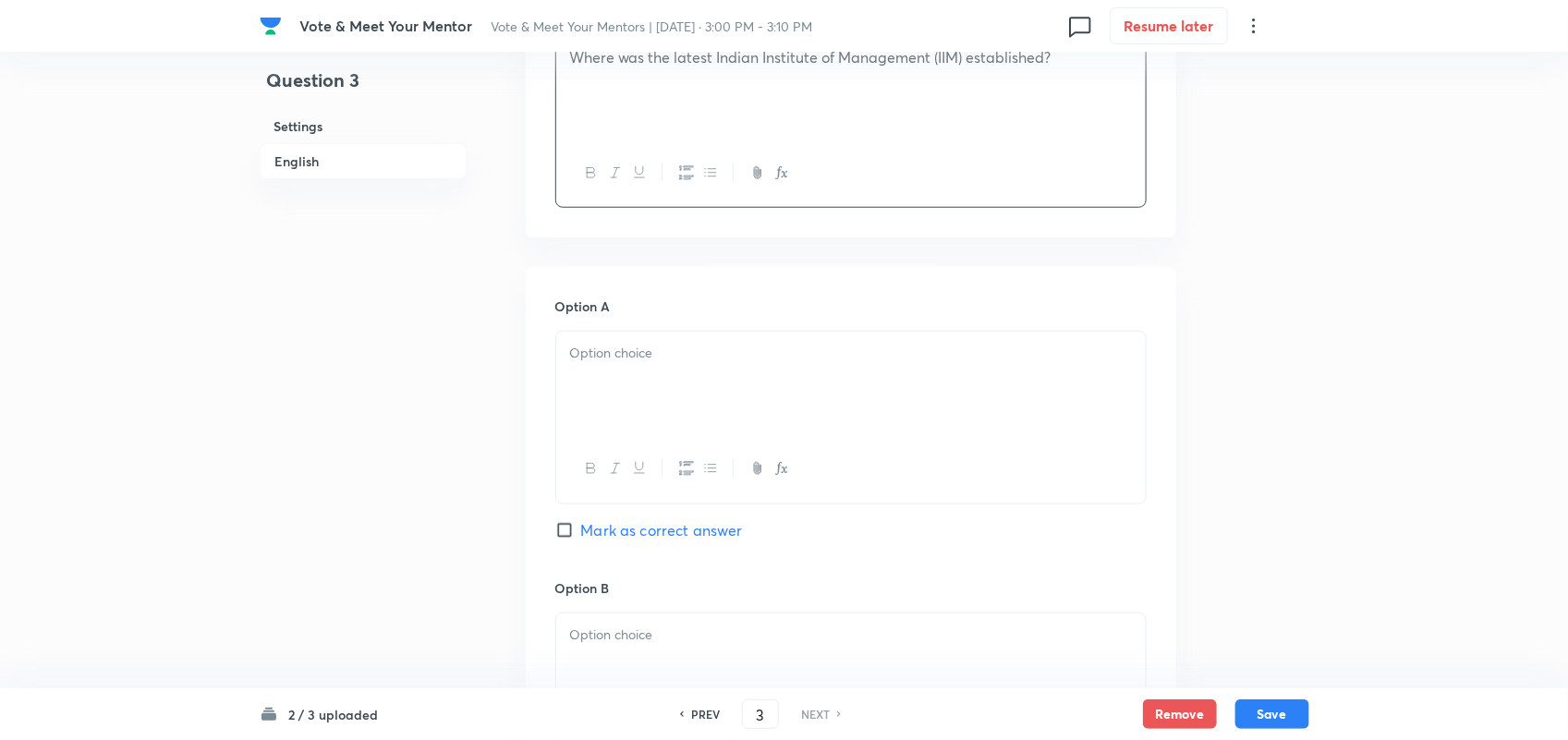
scroll to position [630, 0]
click at [759, 340] on div at bounding box center [851, 382] width 589 height 104
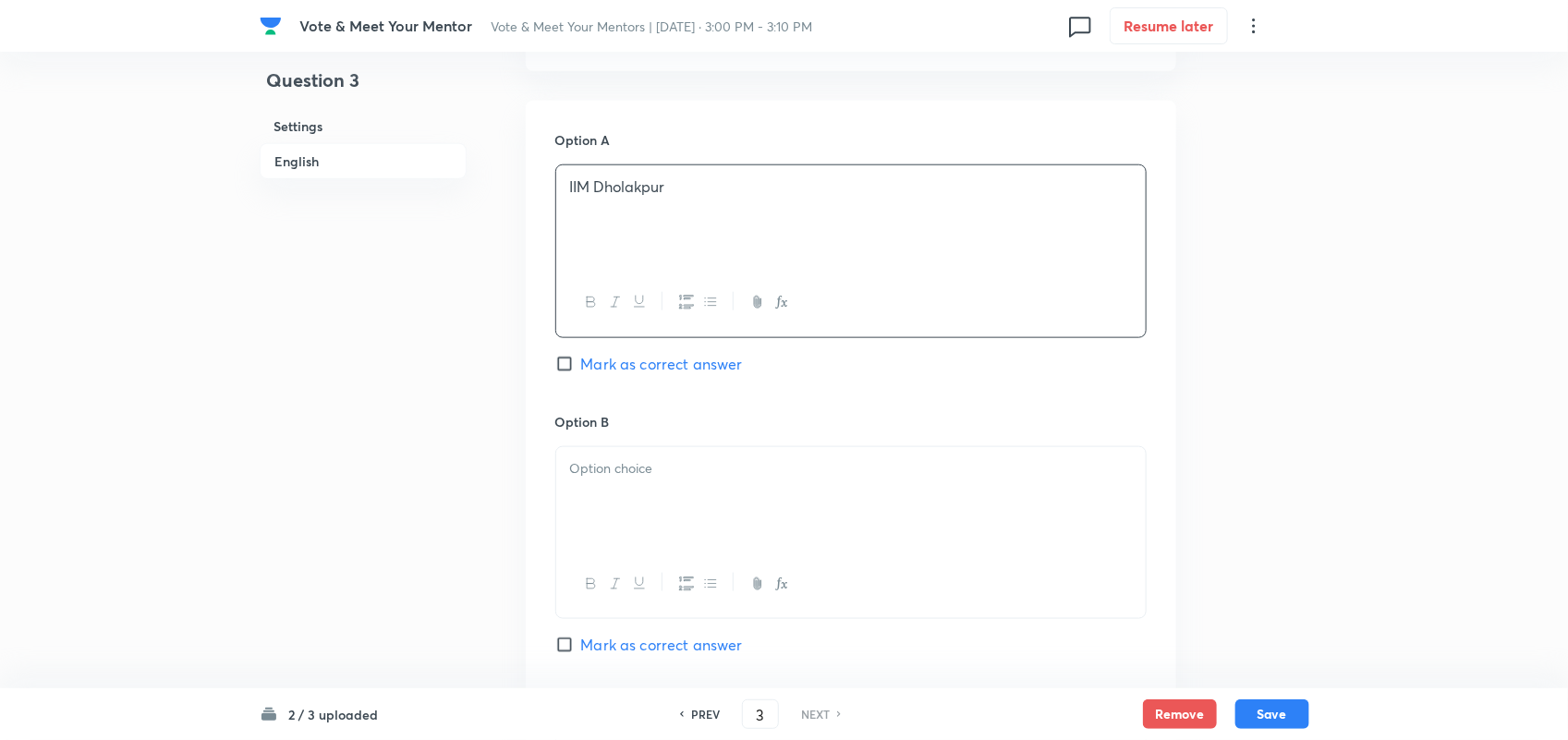
scroll to position [796, 0]
click at [671, 491] on div at bounding box center [851, 498] width 589 height 104
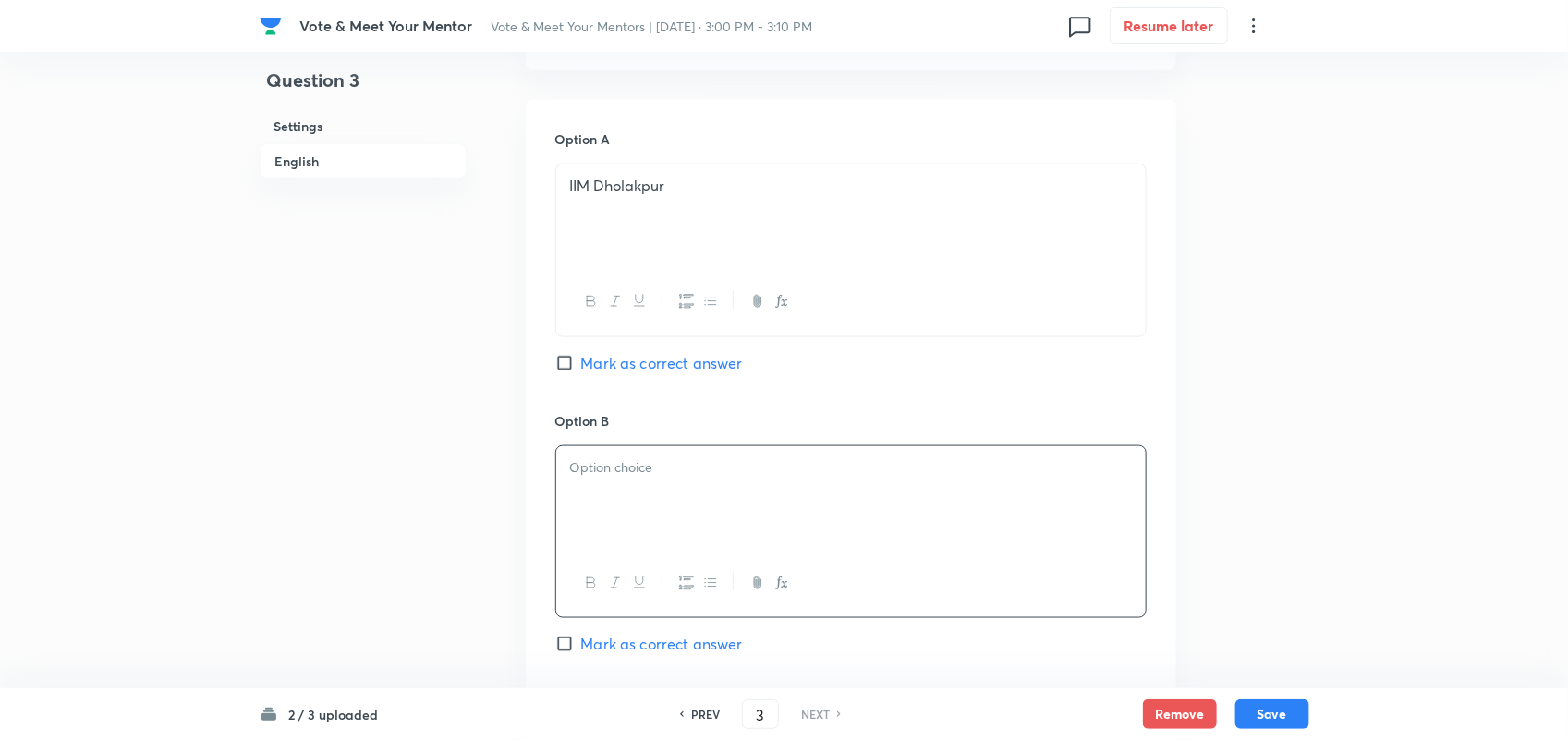
click at [589, 182] on p "IIM Dholakpur" at bounding box center [851, 186] width 562 height 21
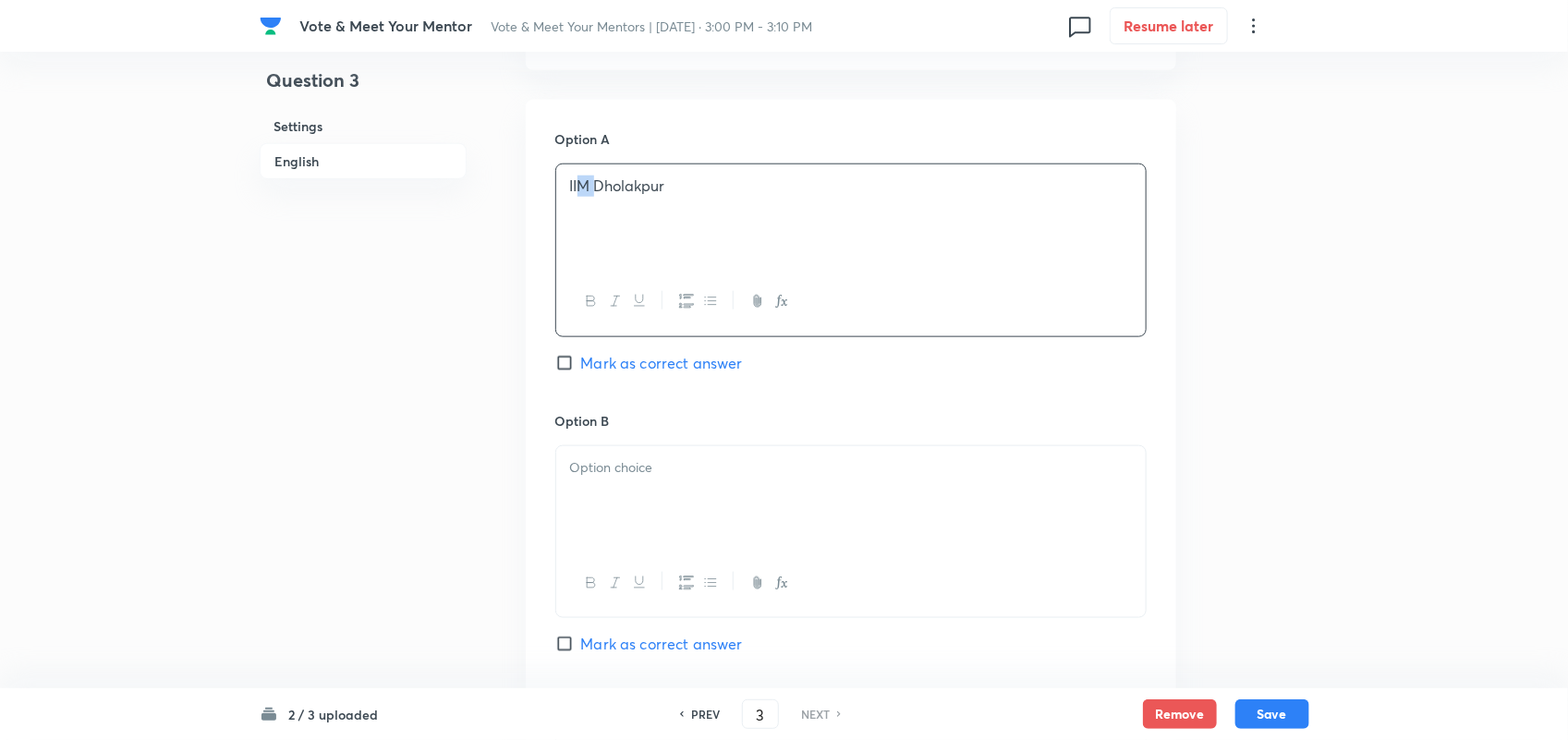
drag, startPoint x: 597, startPoint y: 182, endPoint x: 584, endPoint y: 182, distance: 13.0
click at [584, 182] on p "IIM Dholakpur" at bounding box center [851, 186] width 562 height 21
click at [656, 479] on p at bounding box center [851, 467] width 562 height 21
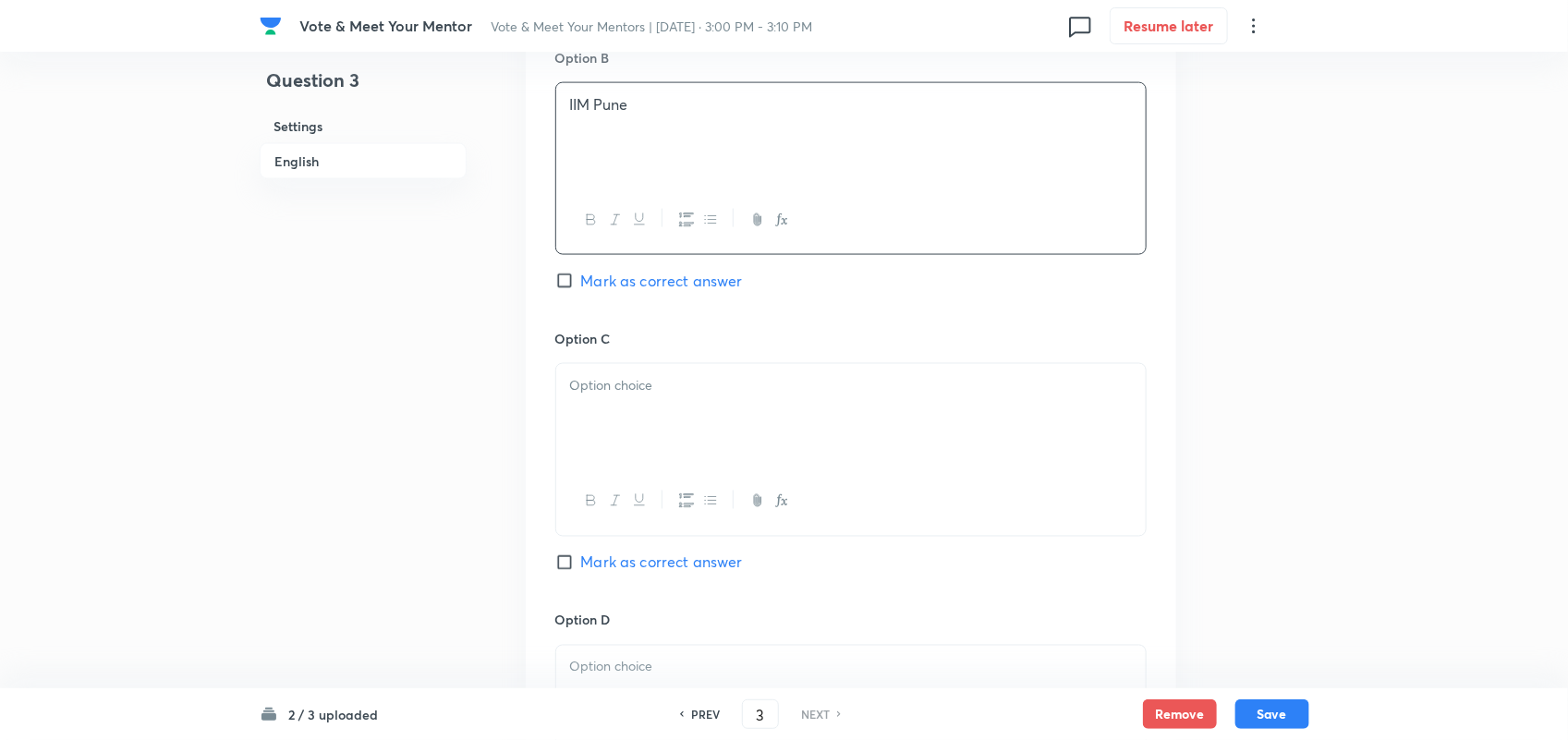
scroll to position [1166, 0]
click at [634, 408] on div at bounding box center [851, 408] width 589 height 104
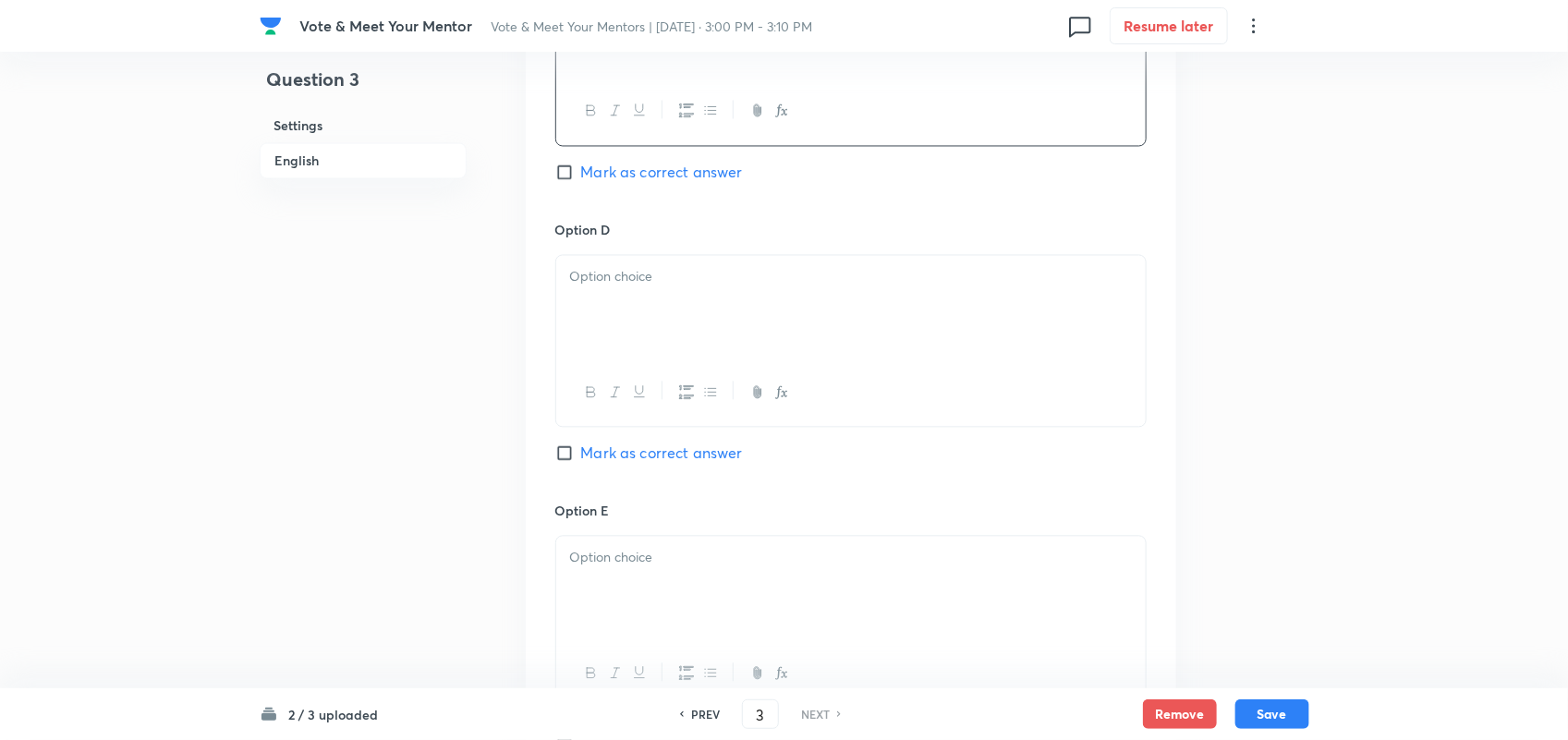
scroll to position [1550, 0]
click at [642, 280] on p at bounding box center [851, 276] width 562 height 21
click at [643, 301] on div at bounding box center [851, 306] width 589 height 104
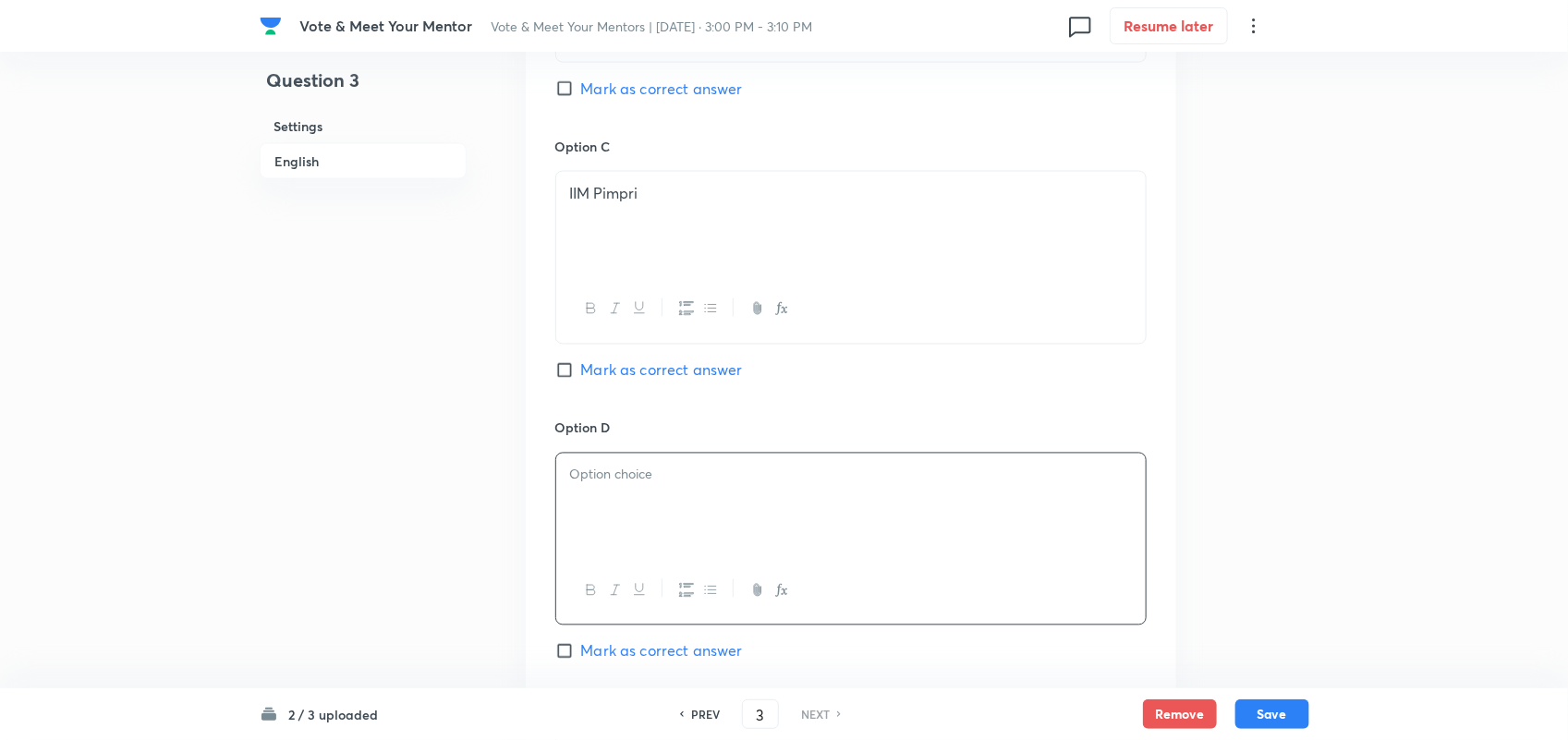
scroll to position [1350, 0]
click at [703, 222] on div "IIM Pimpri" at bounding box center [851, 224] width 589 height 104
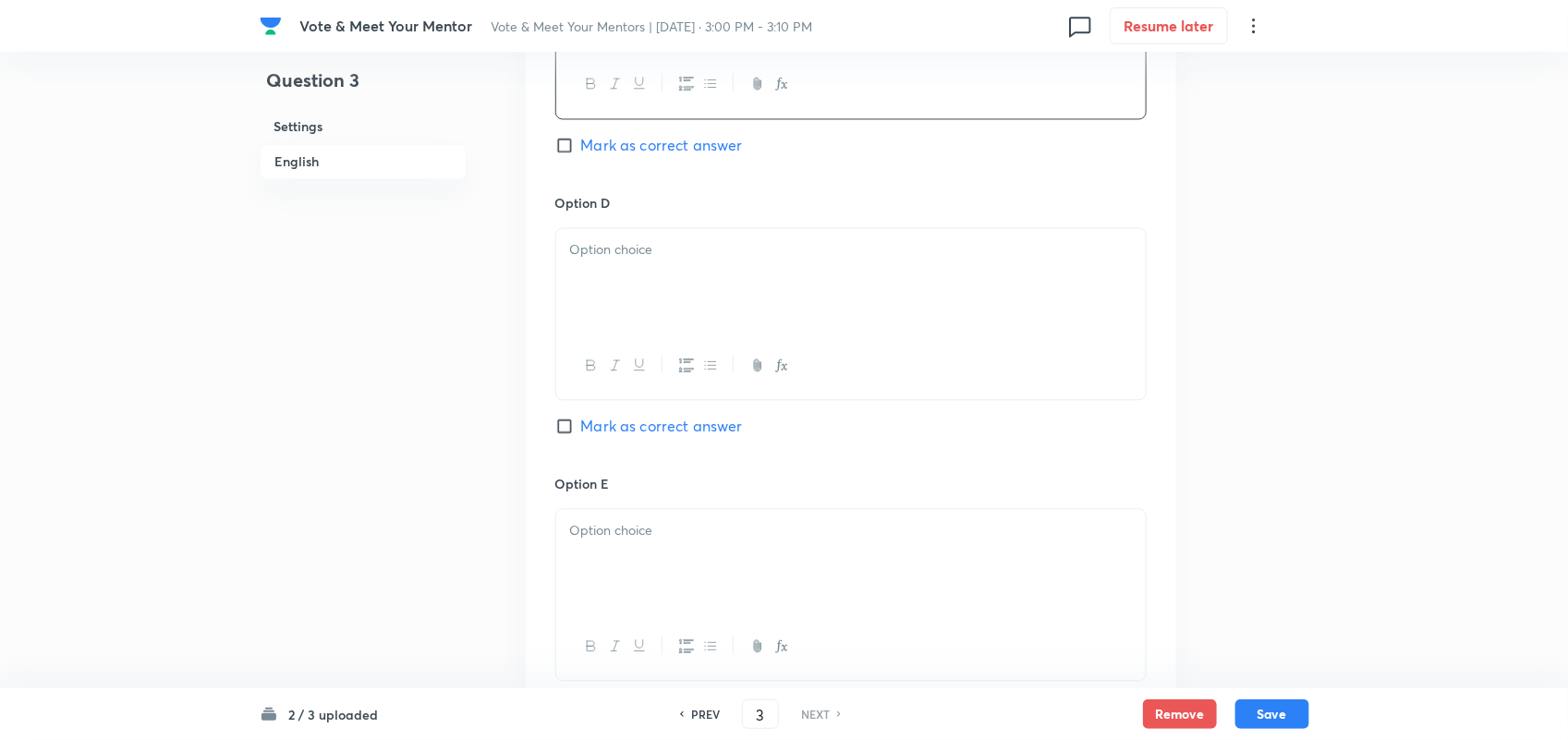
scroll to position [1578, 0]
click at [643, 289] on div at bounding box center [851, 278] width 589 height 104
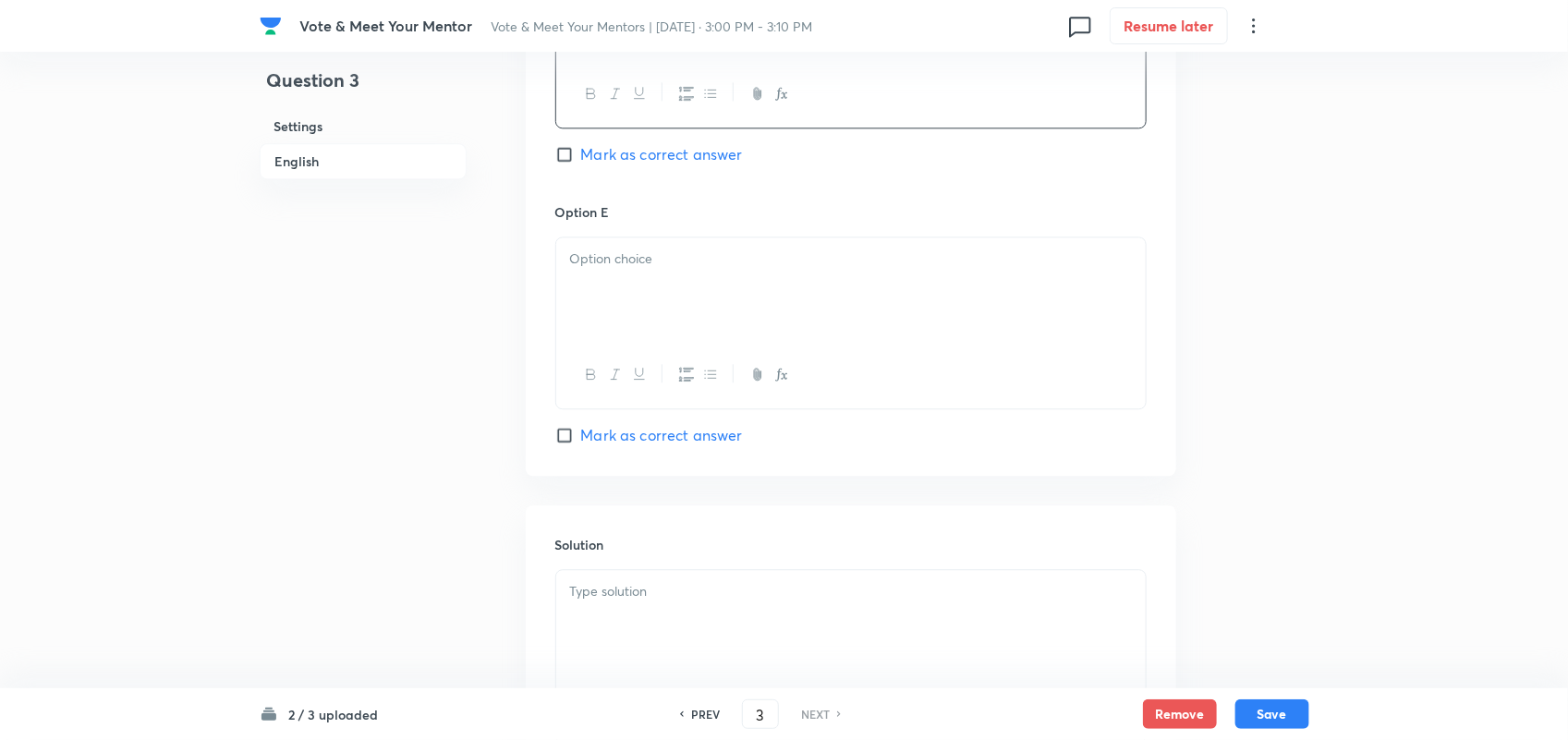
scroll to position [1853, 0]
drag, startPoint x: 730, startPoint y: 292, endPoint x: 628, endPoint y: 282, distance: 102.5
click at [628, 282] on div at bounding box center [851, 283] width 589 height 104
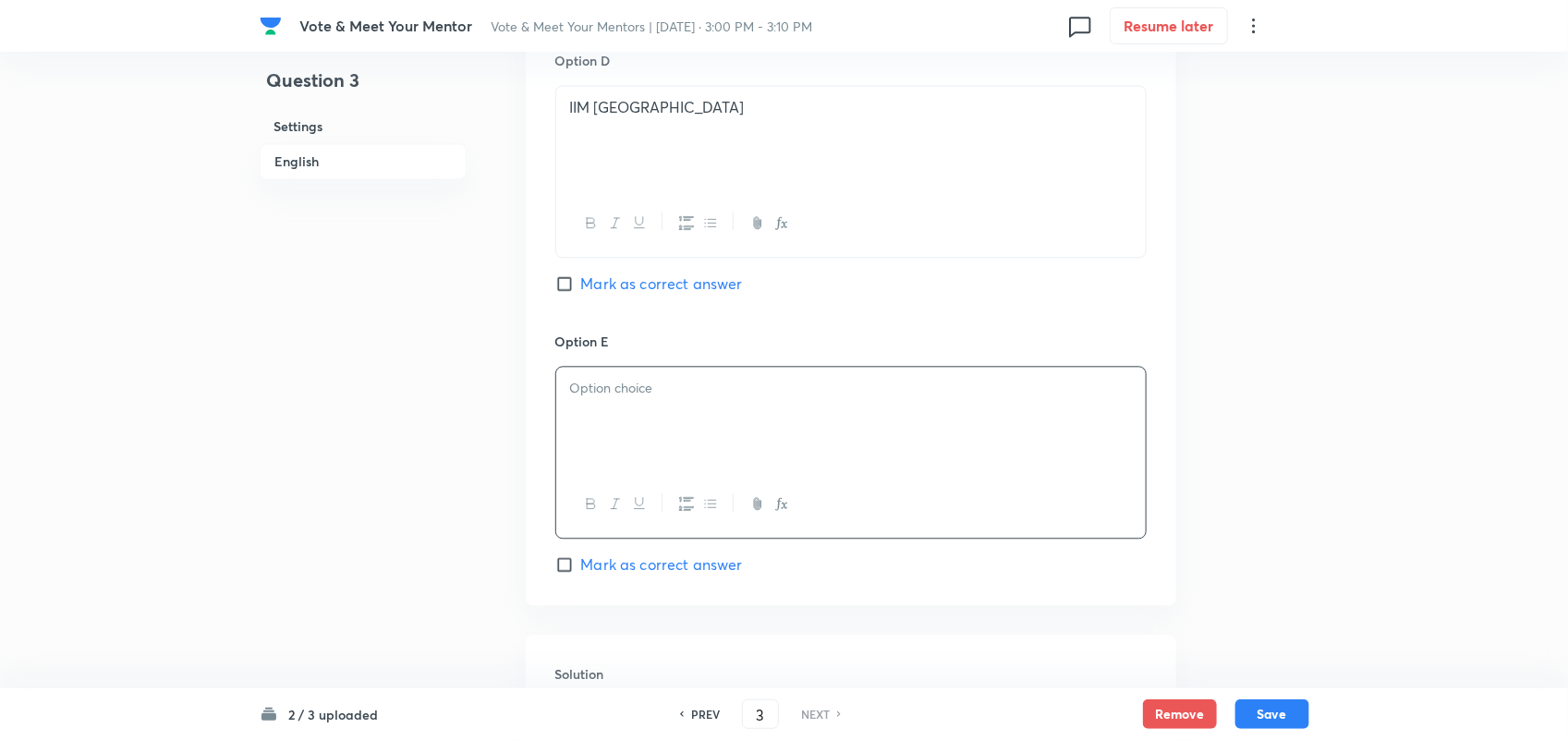
scroll to position [1720, 0]
click at [700, 418] on div at bounding box center [851, 416] width 589 height 104
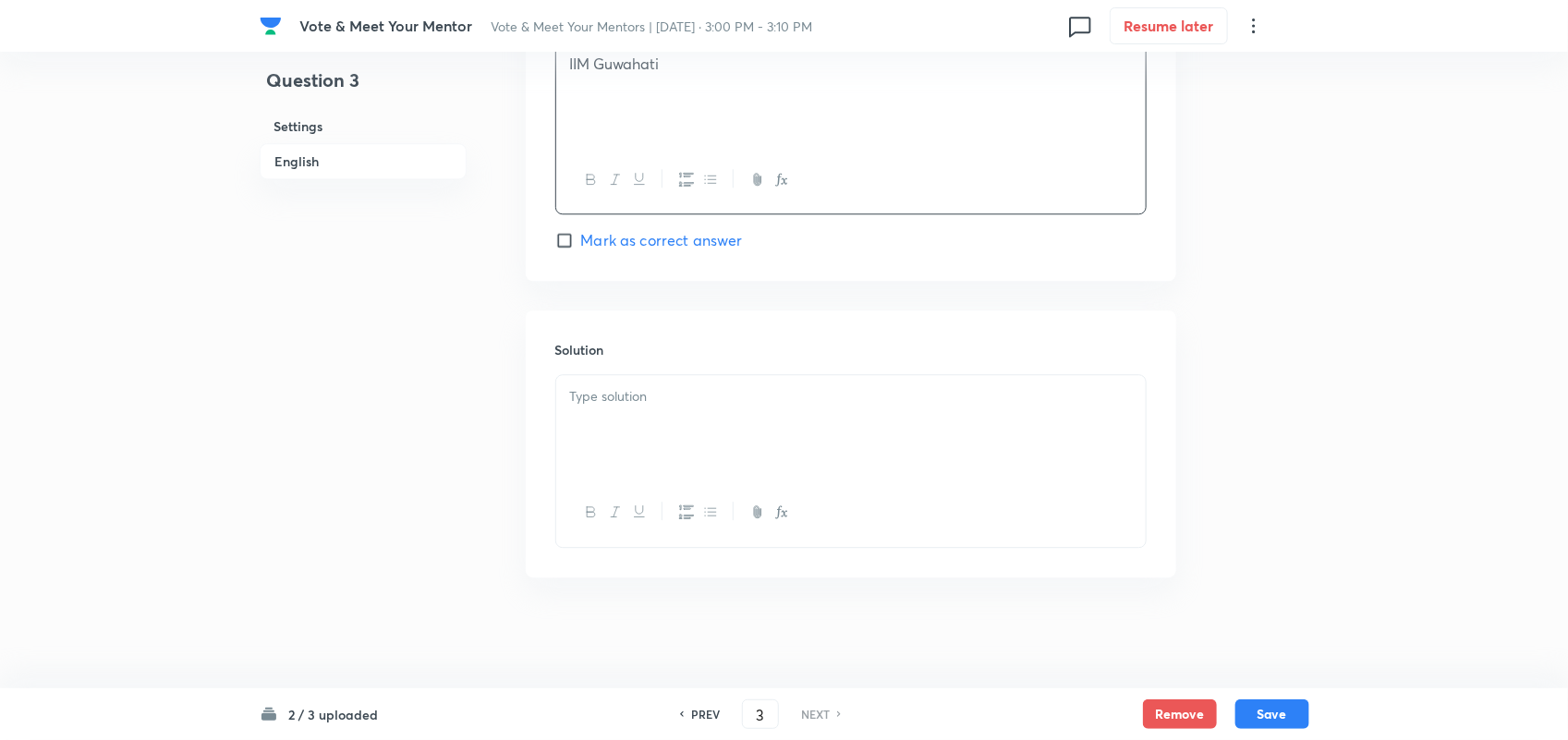
scroll to position [2051, 0]
click at [562, 241] on input "Mark as correct answer" at bounding box center [567, 239] width 26 height 18
checkbox input "true"
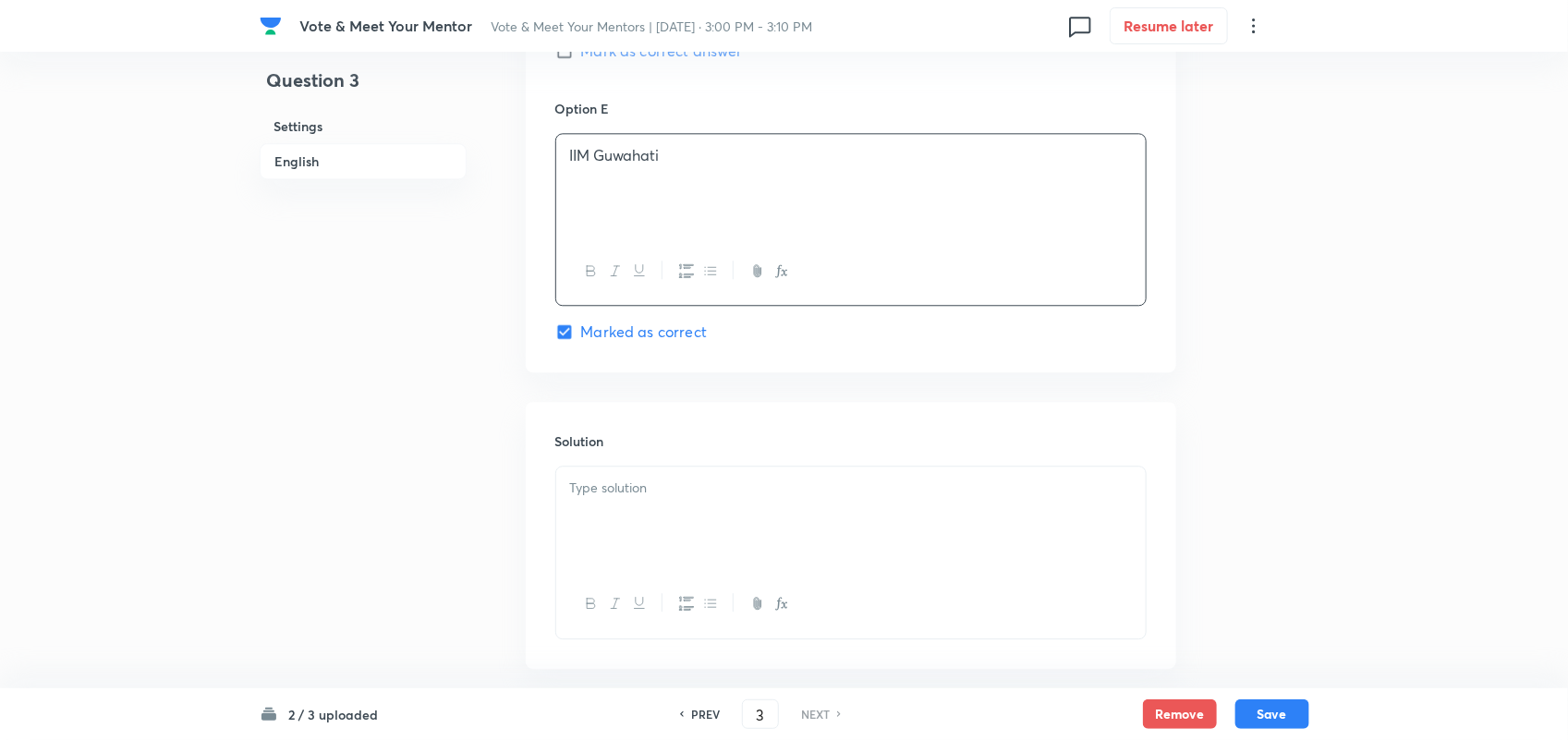
scroll to position [1950, 0]
click at [612, 158] on p "IIM Guwahati" at bounding box center [851, 157] width 562 height 21
click at [623, 167] on p "IIM Guwahati" at bounding box center [851, 157] width 562 height 21
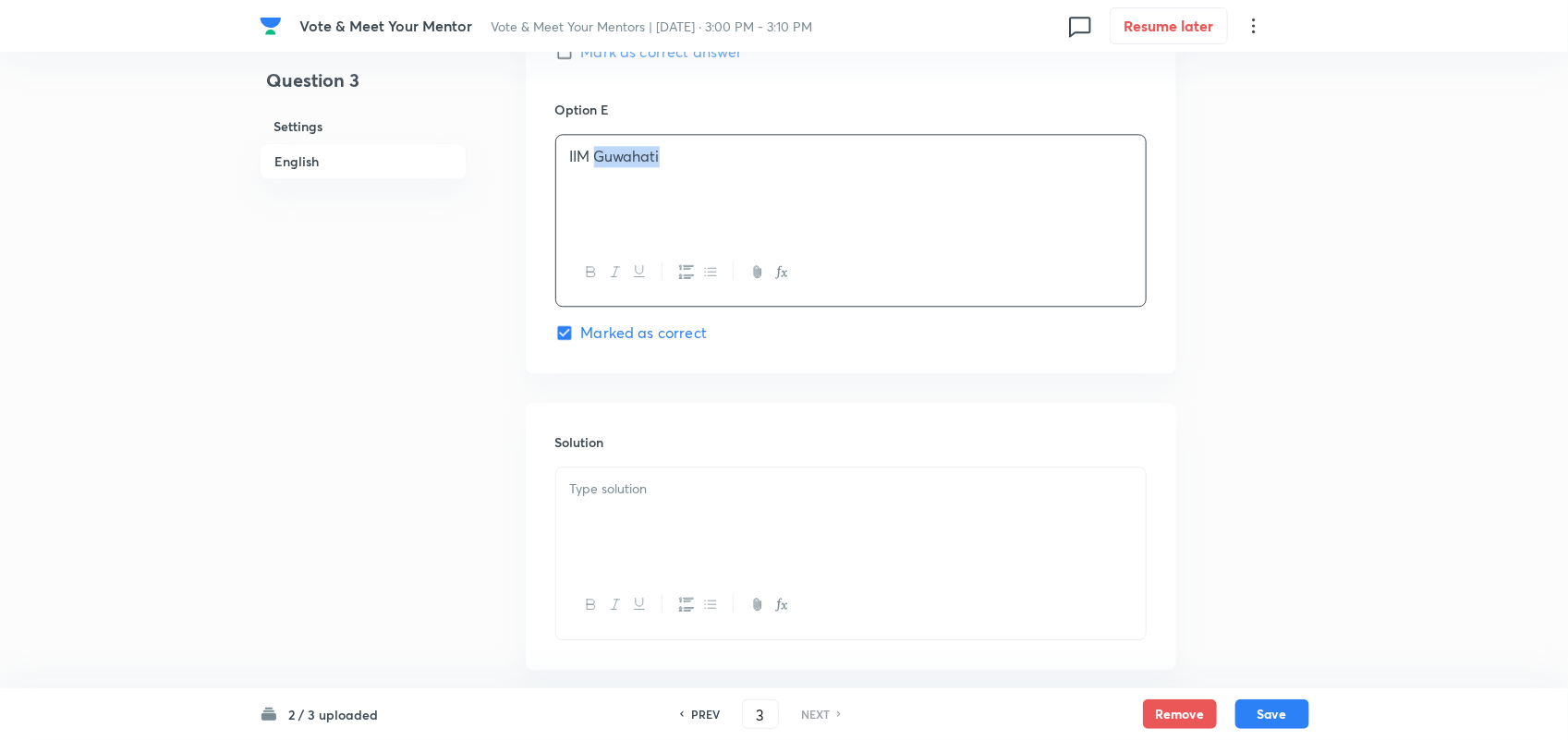
click at [623, 167] on p "IIM Guwahati" at bounding box center [851, 157] width 562 height 21
copy p "IIM Guwahati"
click at [631, 515] on div at bounding box center [851, 519] width 589 height 104
click at [564, 496] on div "IIM Guwahati" at bounding box center [851, 519] width 589 height 104
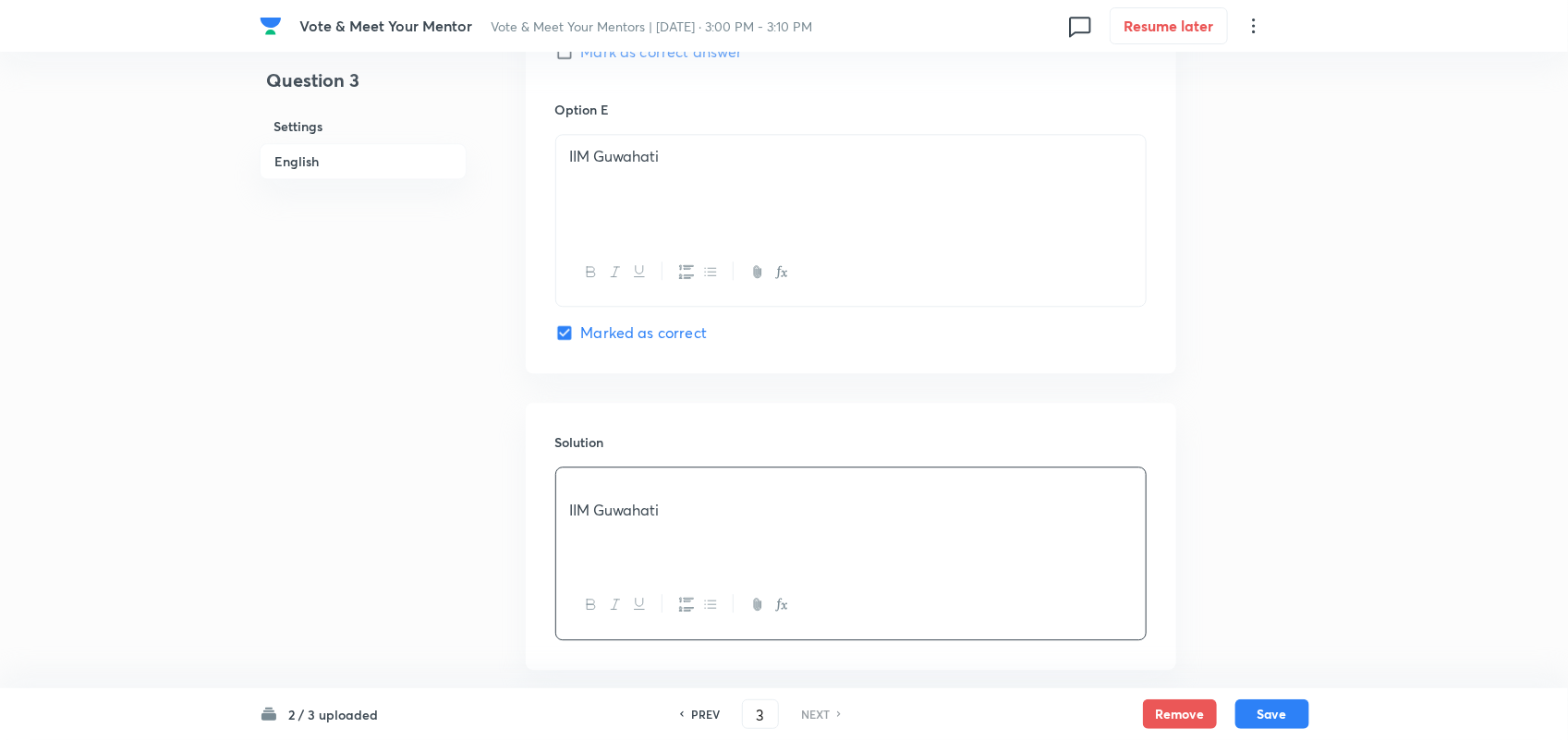
click at [569, 485] on div "IIM Guwahati" at bounding box center [851, 519] width 589 height 104
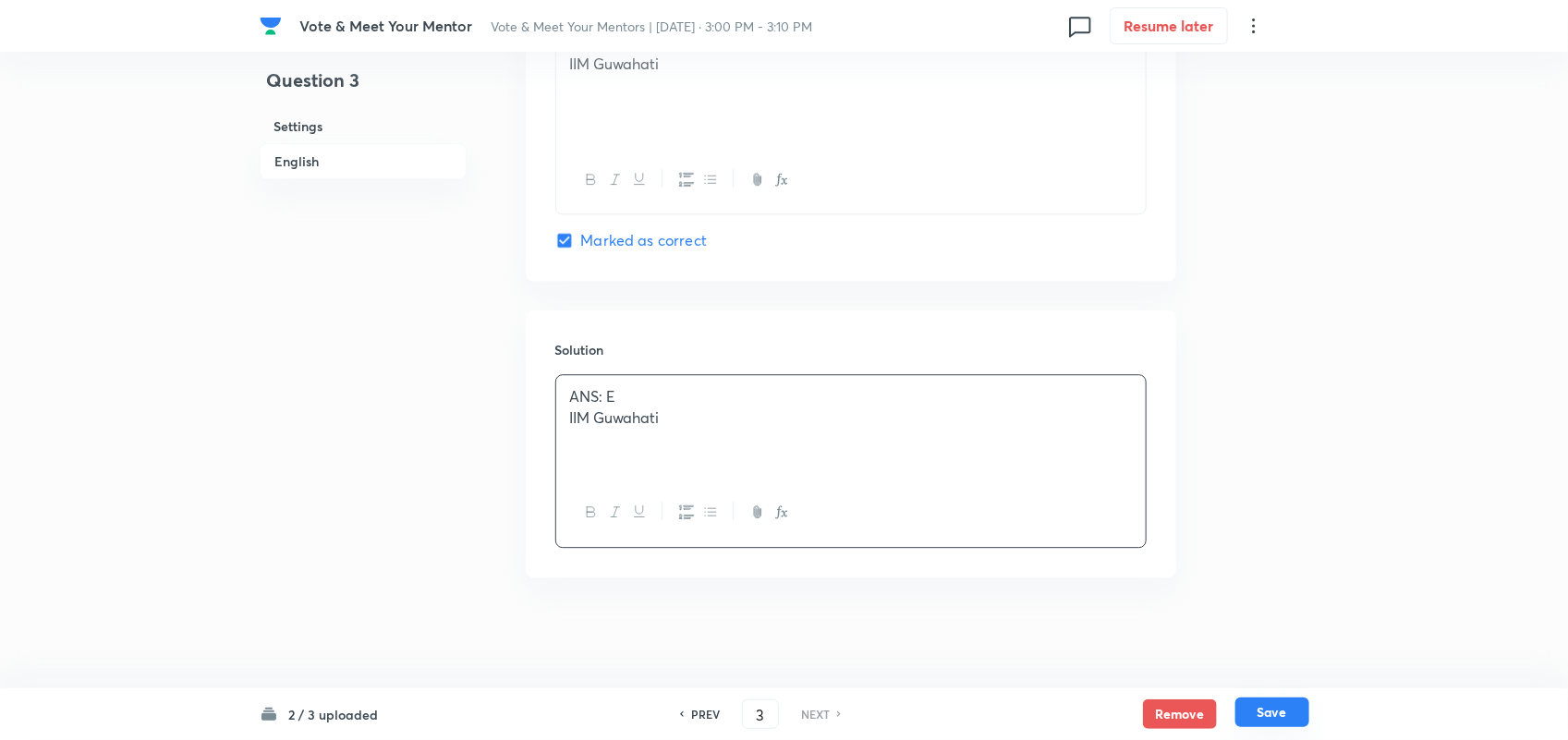
click at [1268, 709] on button "Save" at bounding box center [1272, 712] width 74 height 29
checkbox input "true"
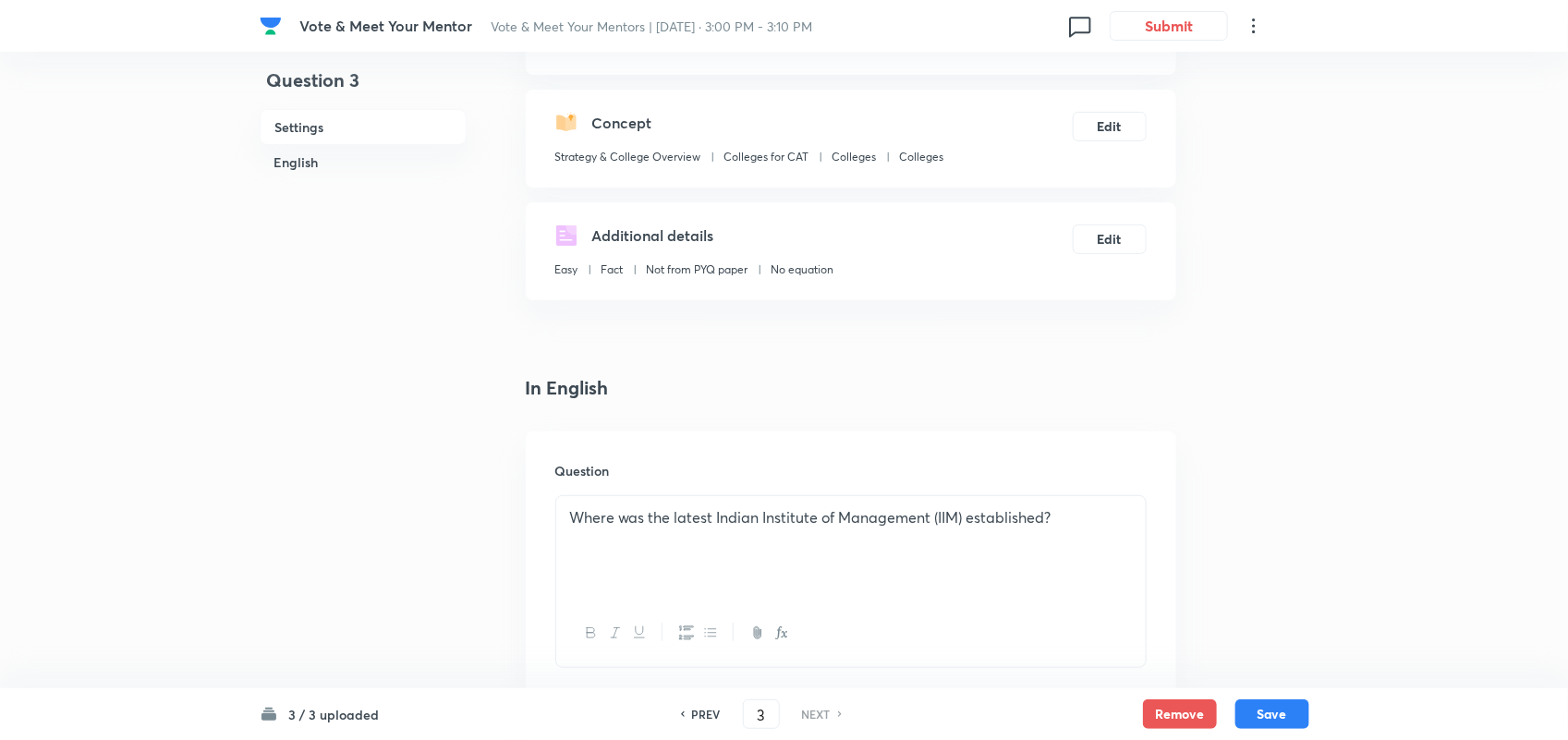
scroll to position [0, 0]
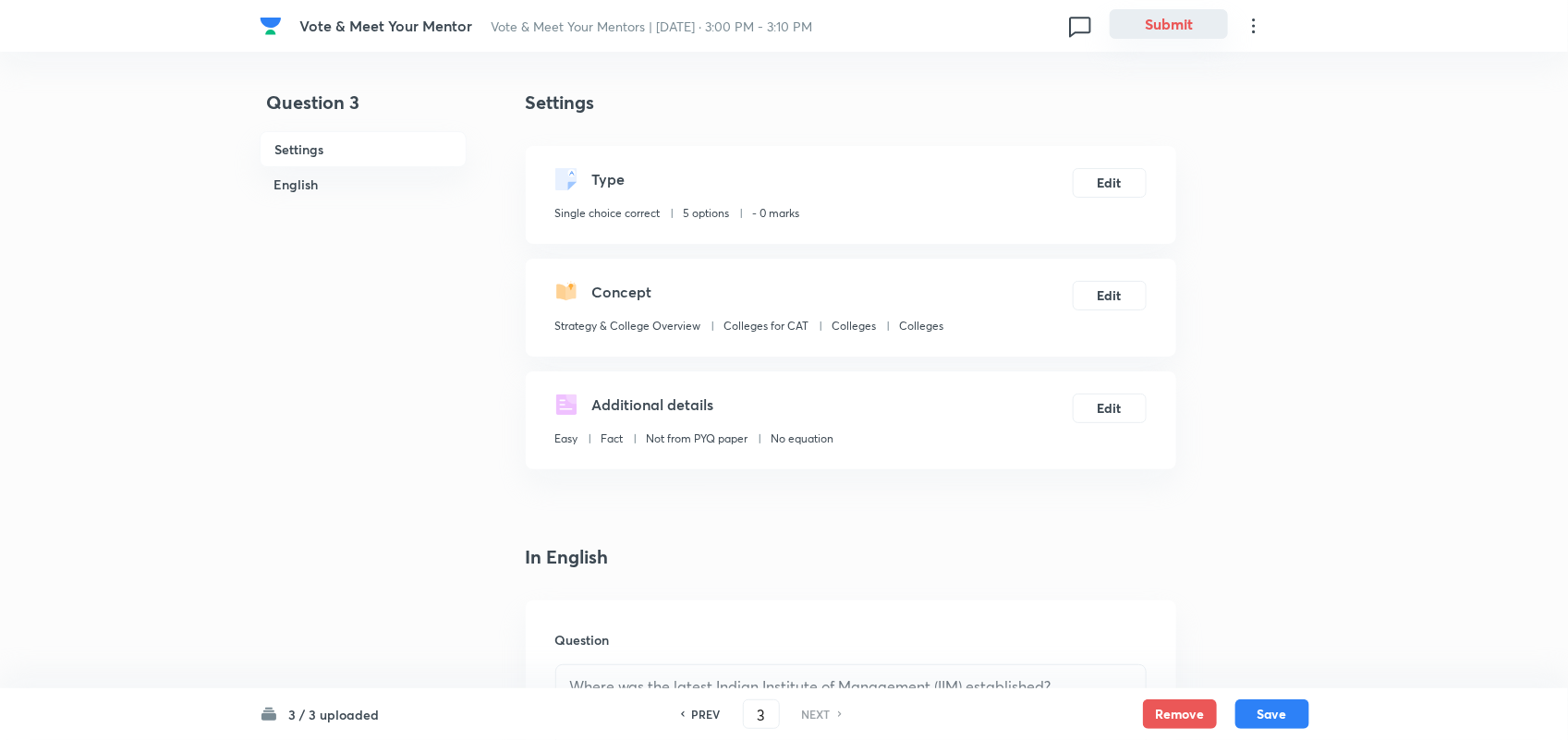
click at [1152, 24] on button "Submit" at bounding box center [1169, 24] width 118 height 29
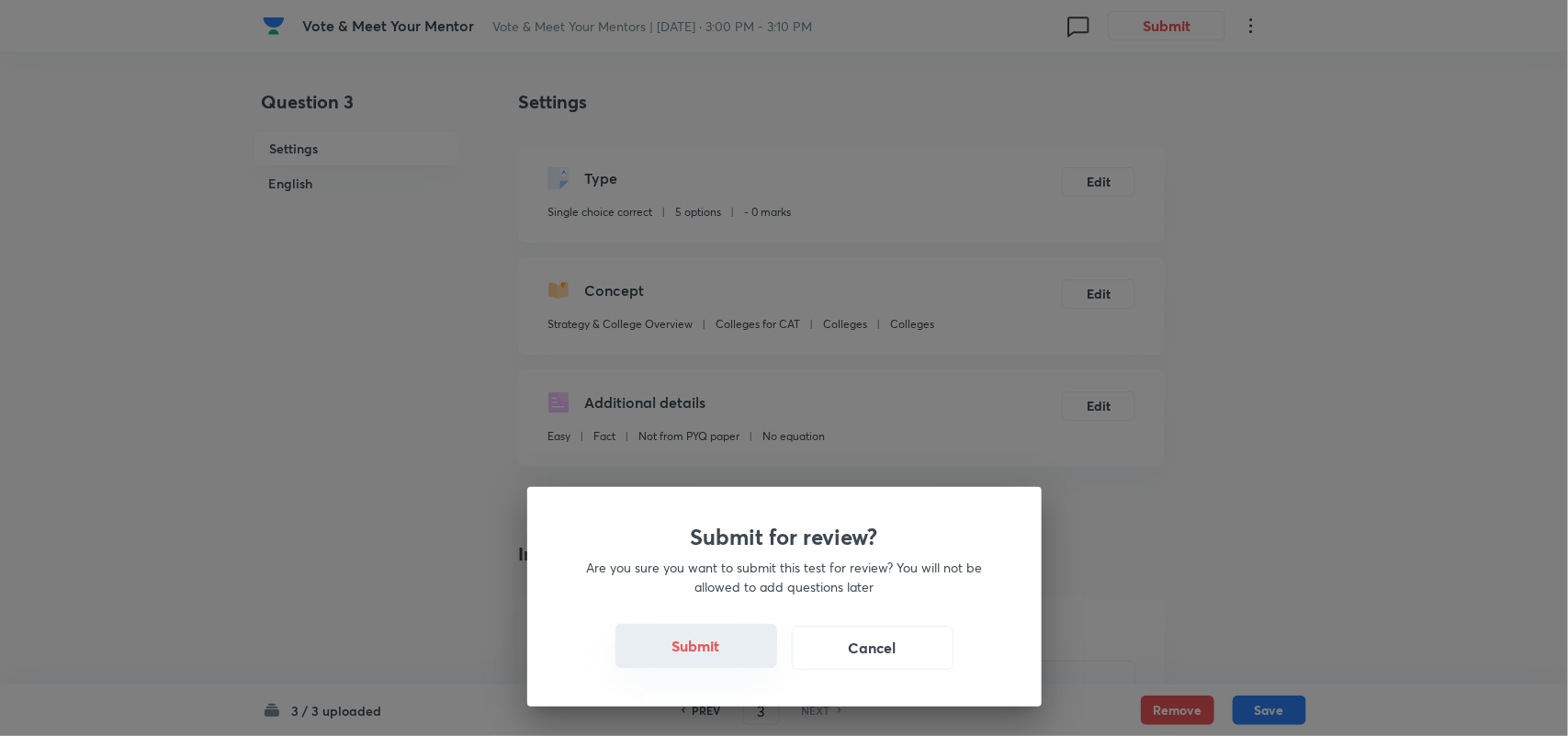
click at [695, 653] on button "Submit" at bounding box center [695, 645] width 162 height 44
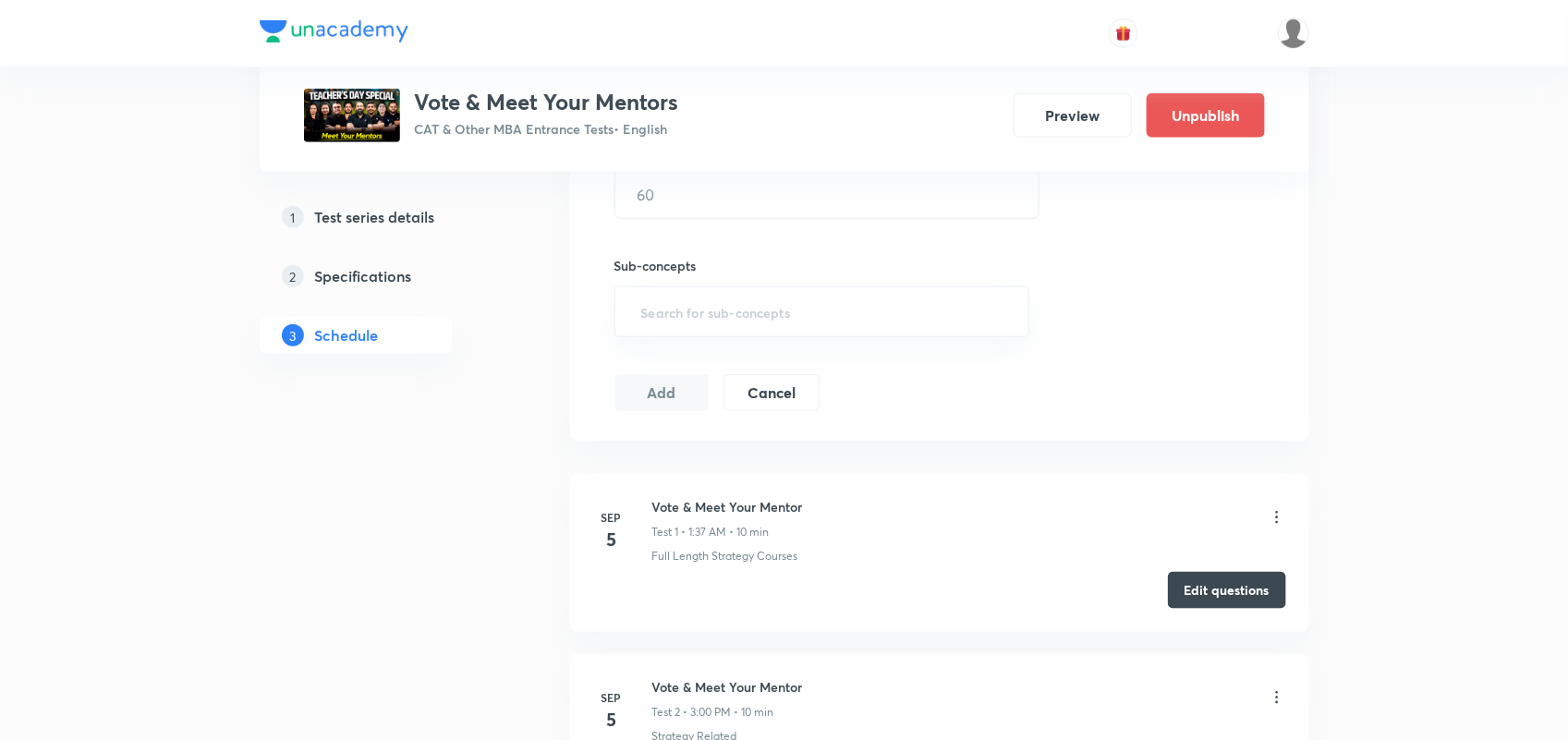
scroll to position [864, 0]
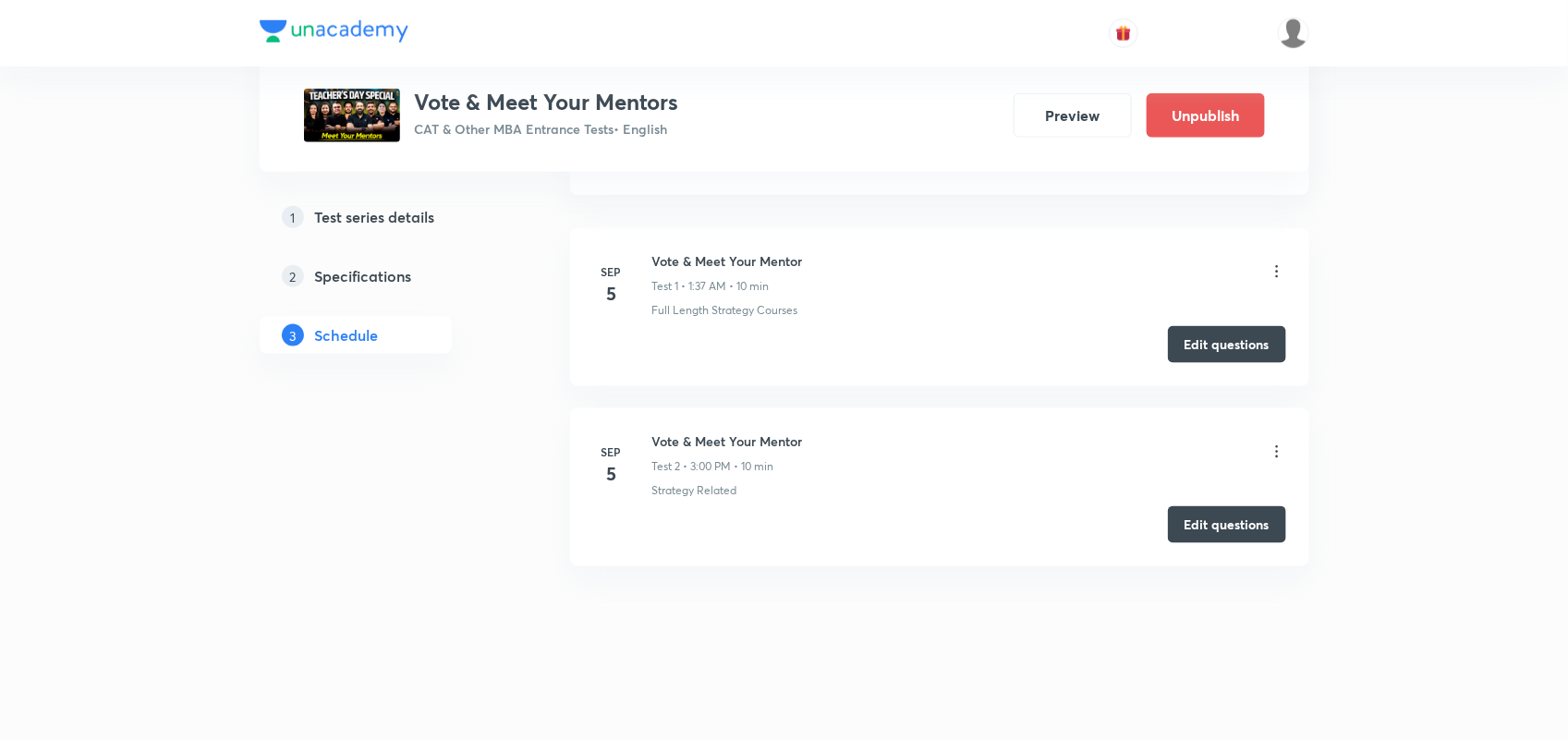
click at [1277, 266] on icon at bounding box center [1276, 271] width 18 height 18
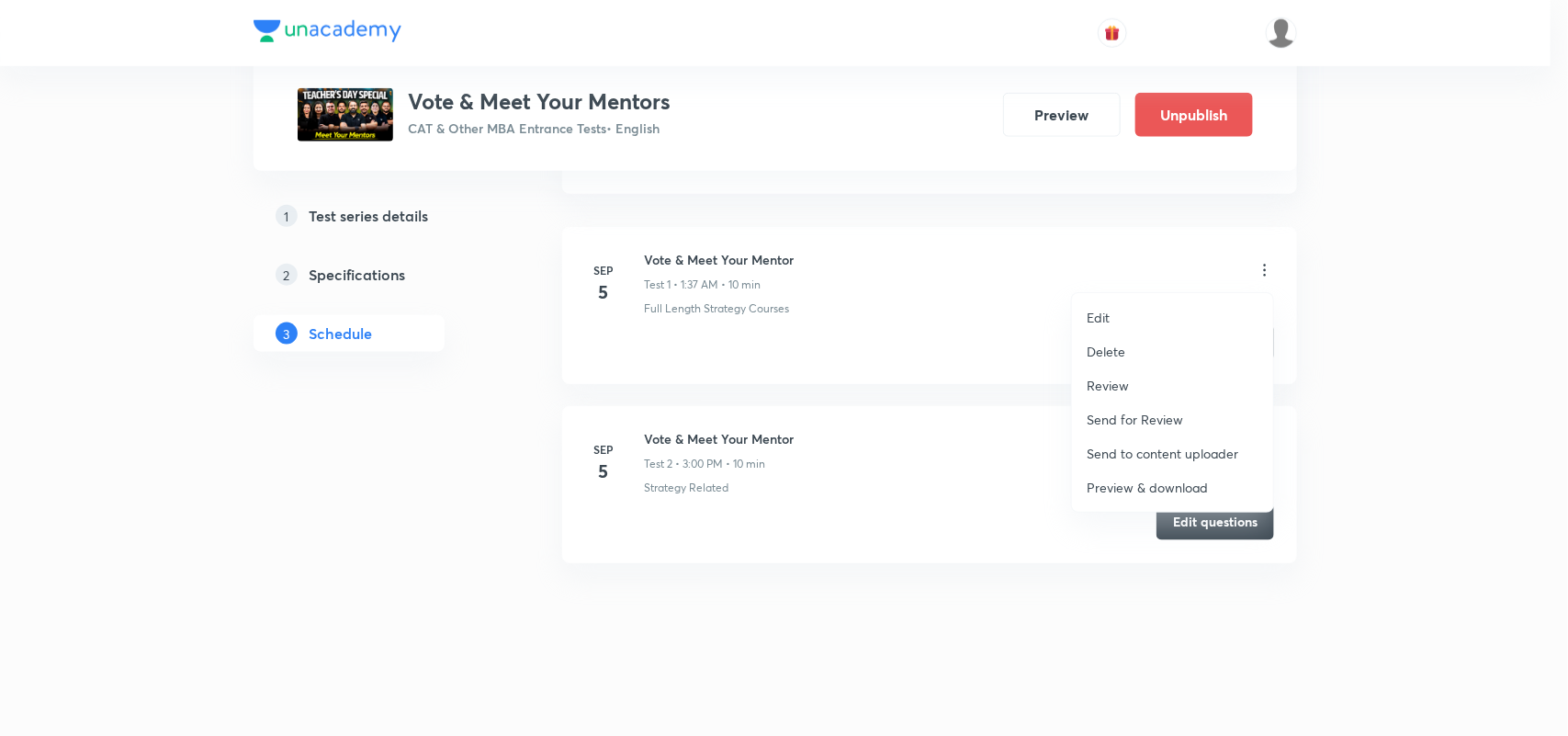
click at [1112, 353] on p "Delete" at bounding box center [1105, 351] width 39 height 19
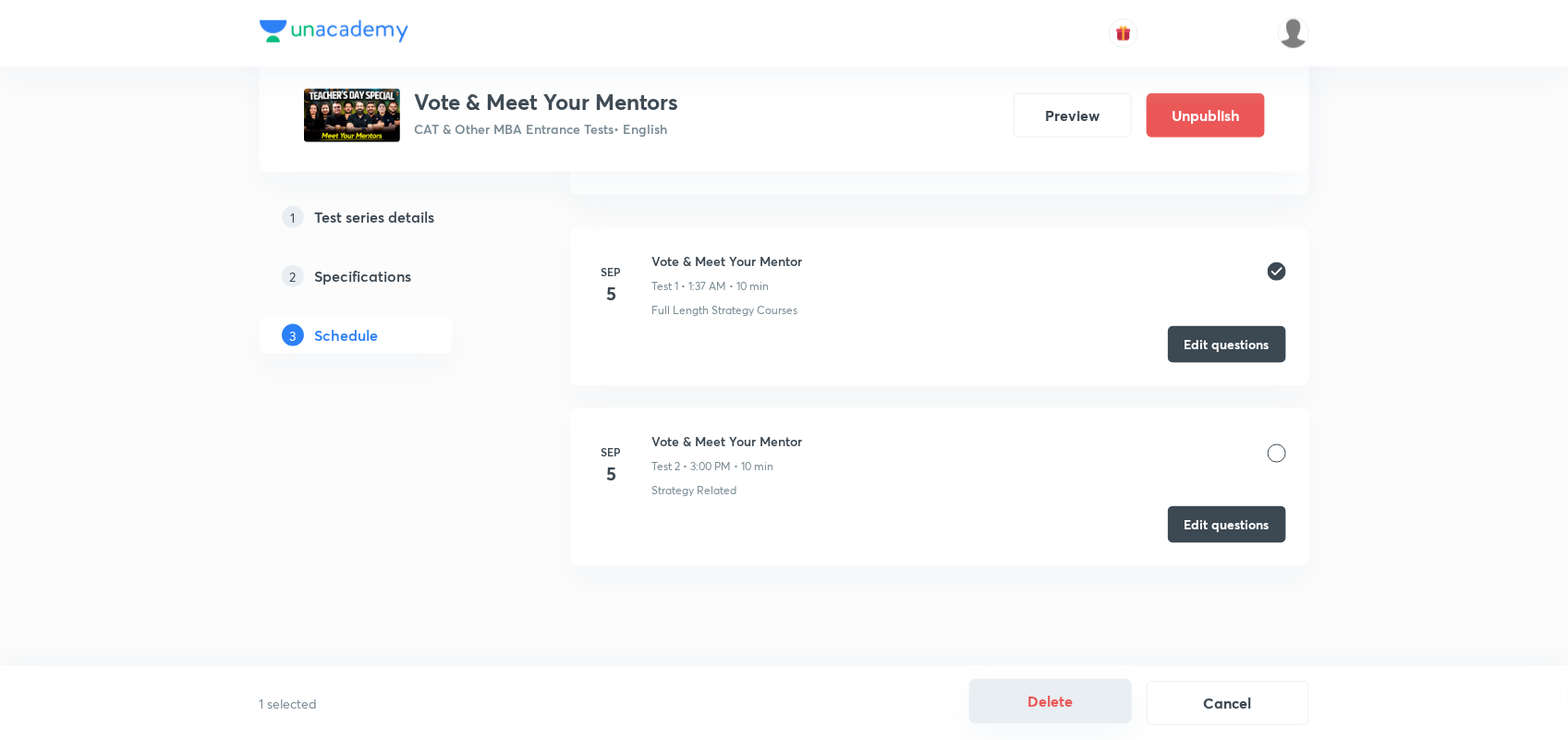
click at [1056, 690] on button "Delete" at bounding box center [1050, 701] width 163 height 45
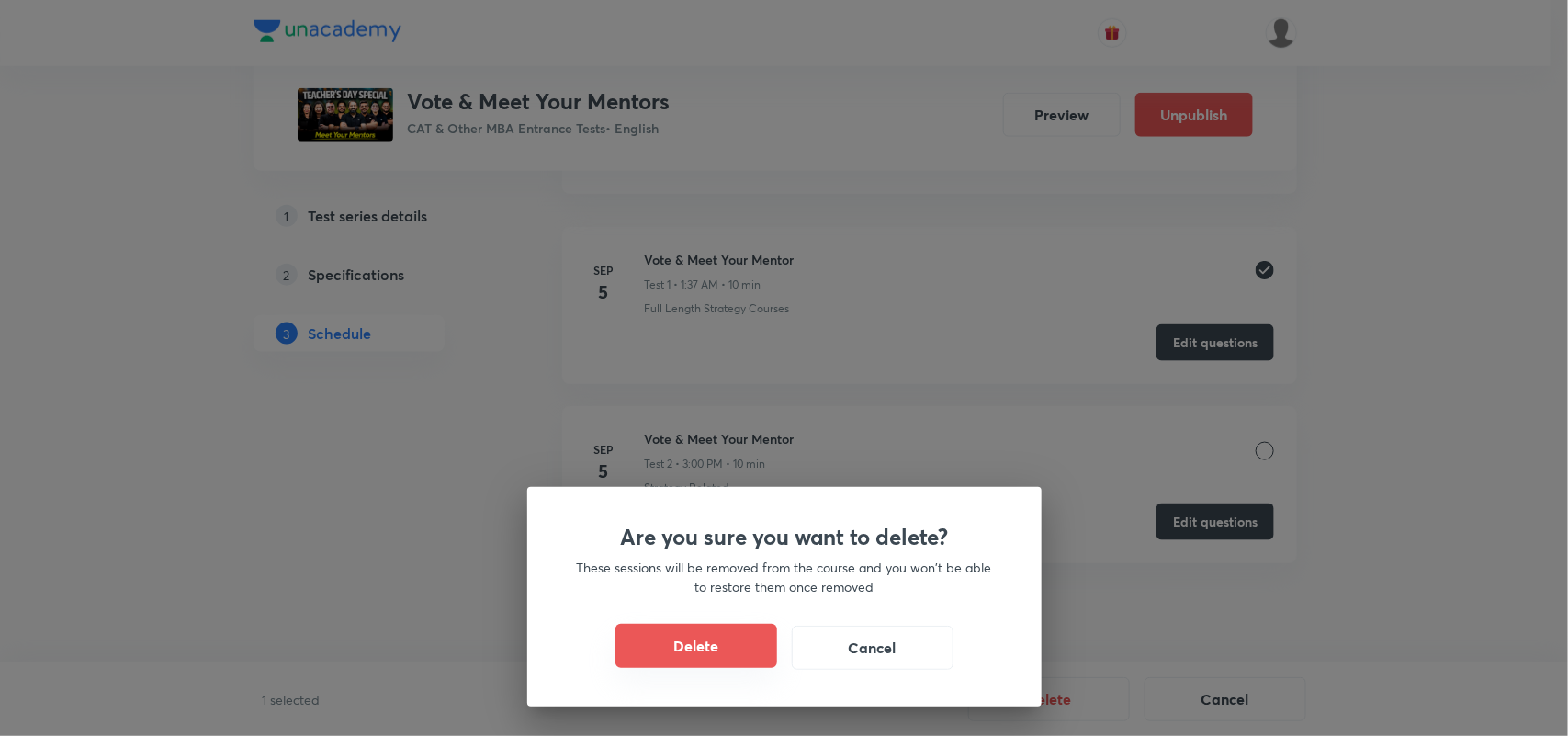
click at [681, 650] on button "Delete" at bounding box center [695, 645] width 162 height 44
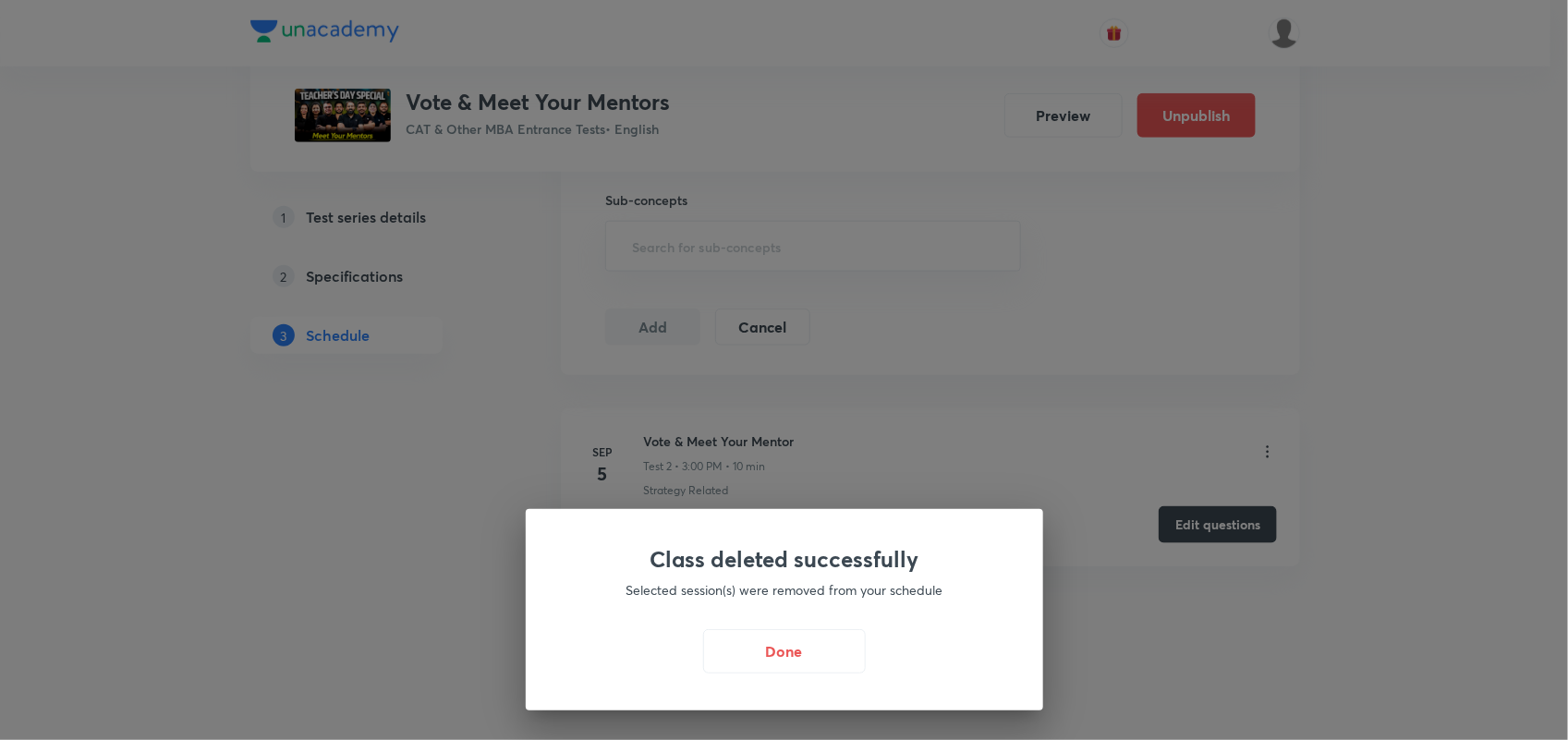
scroll to position [684, 0]
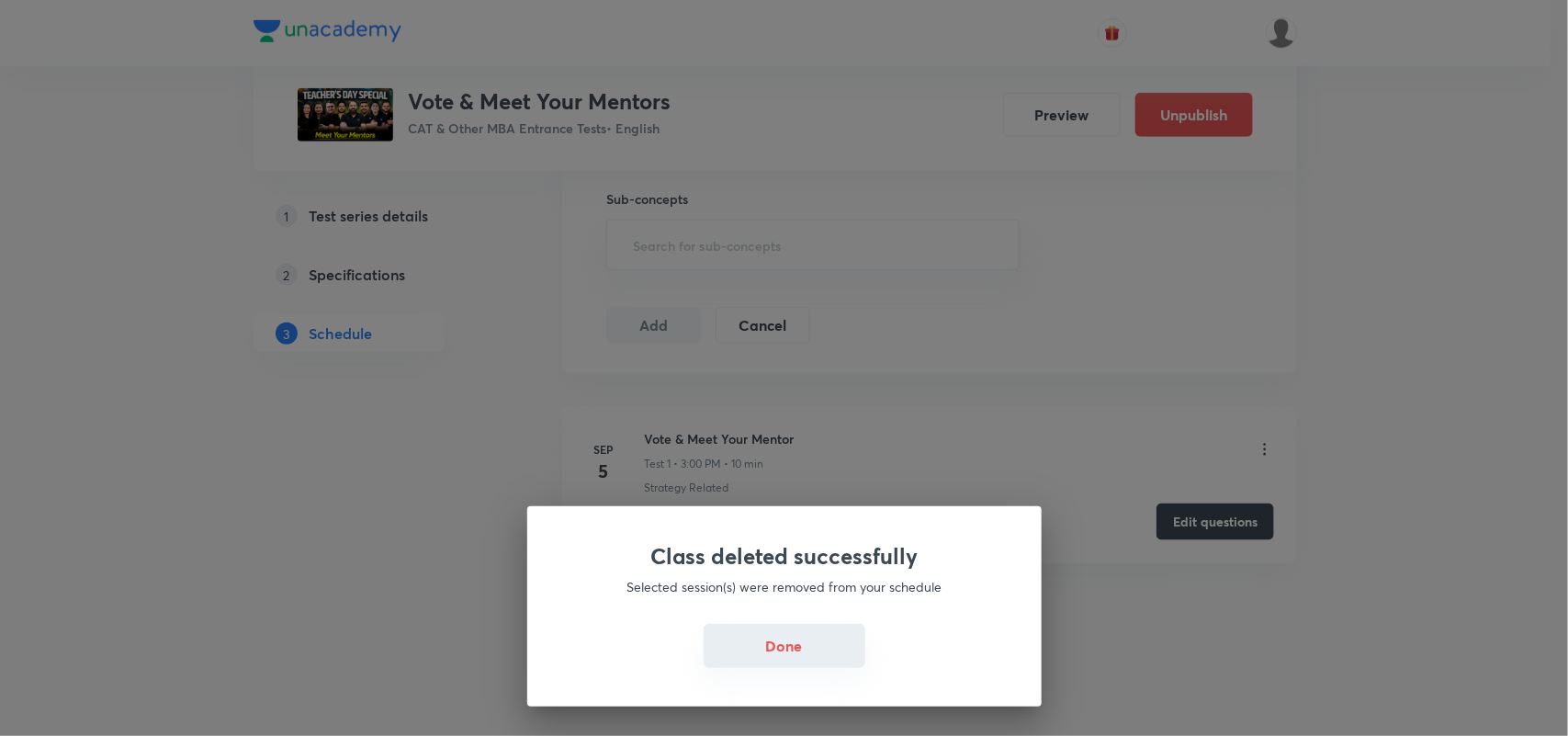
click at [787, 654] on button "Done" at bounding box center [784, 645] width 162 height 44
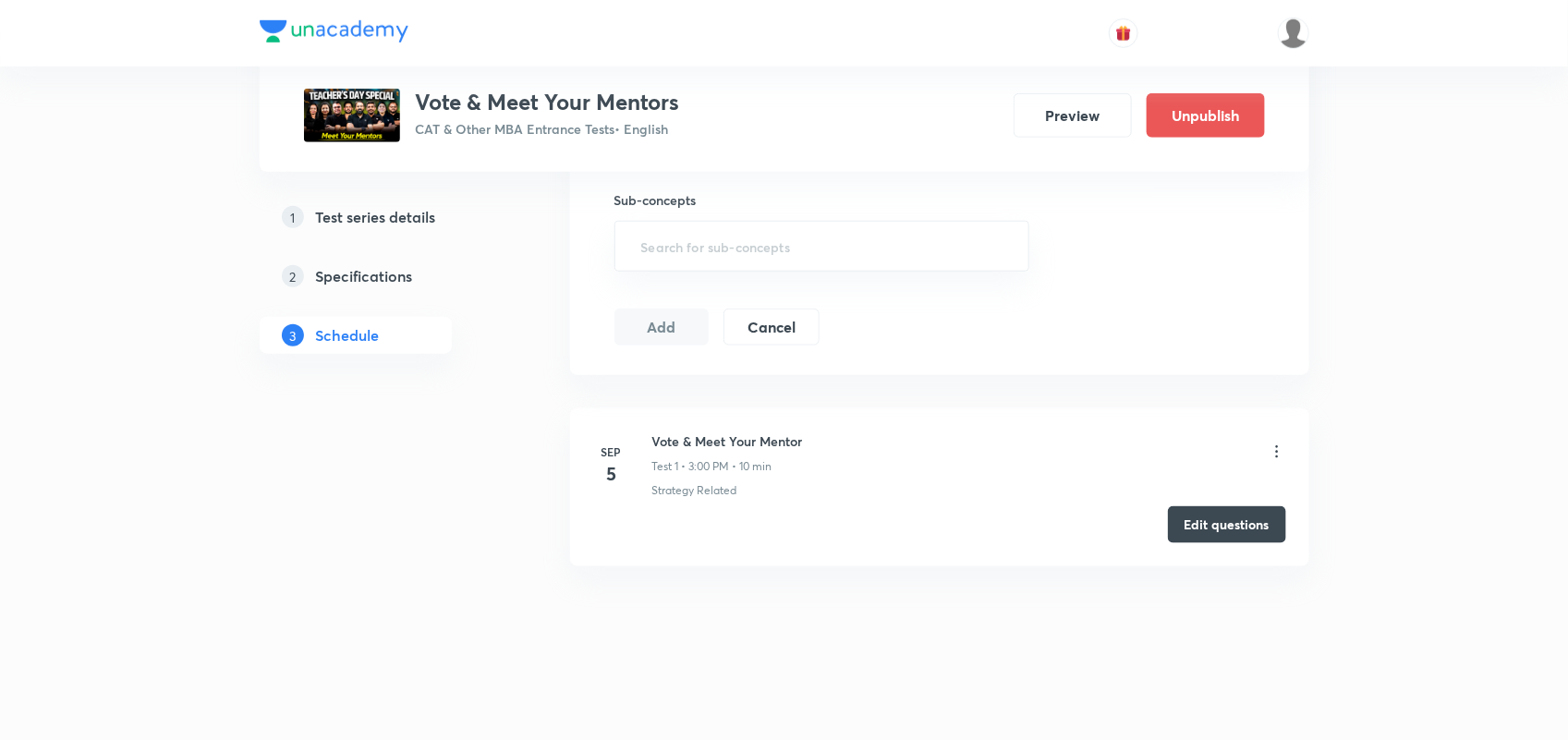
scroll to position [0, 0]
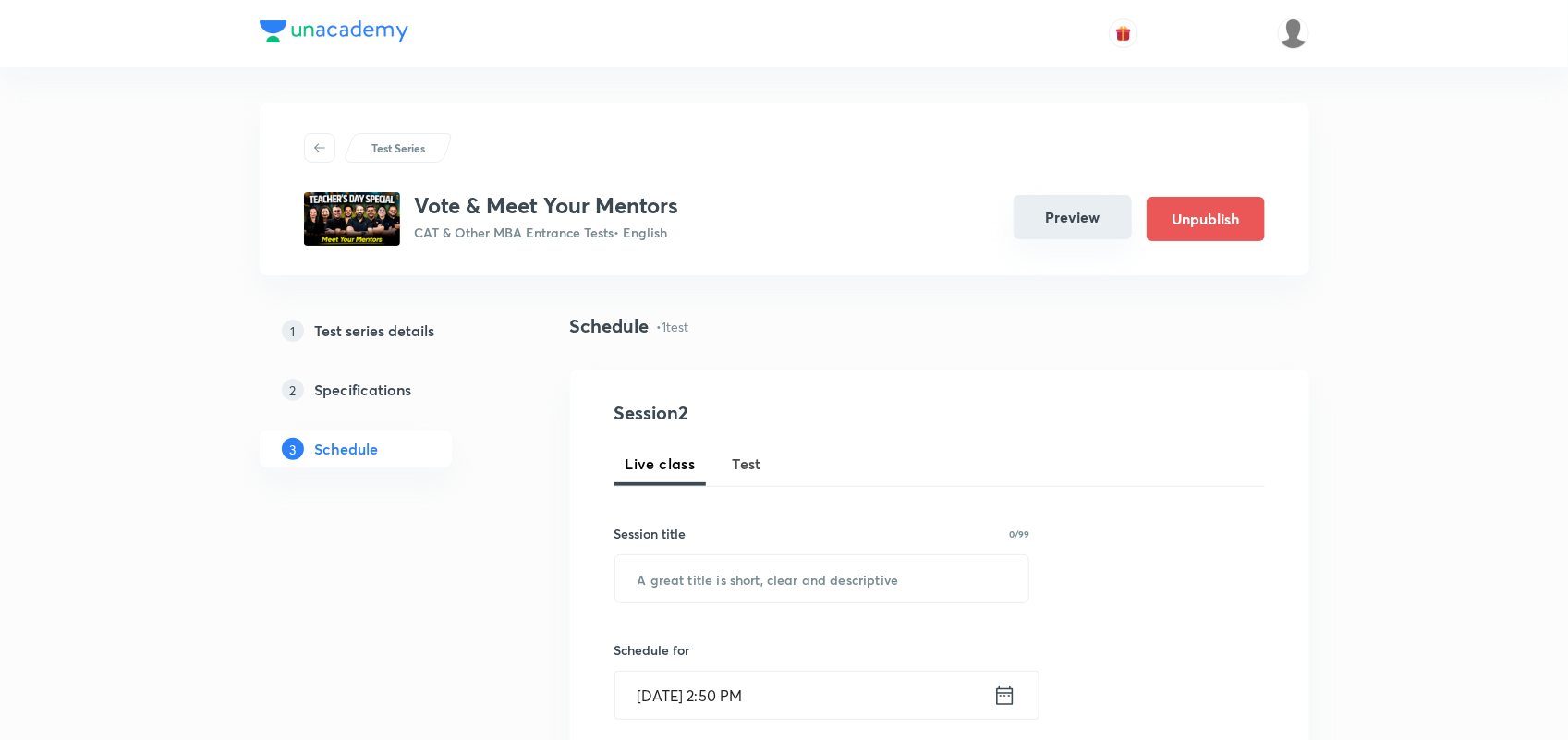
click at [1072, 227] on button "Preview" at bounding box center [1073, 217] width 118 height 45
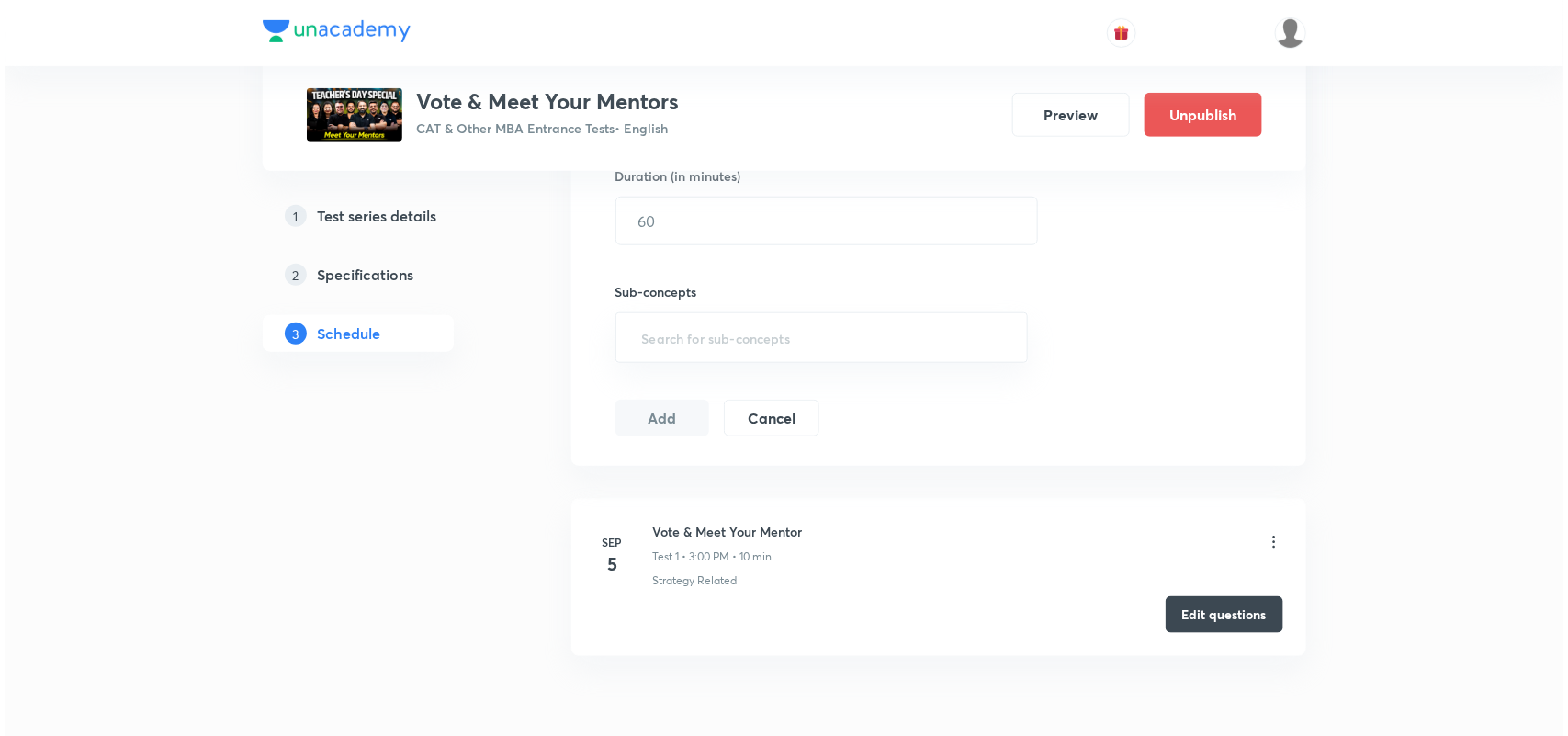
scroll to position [680, 0]
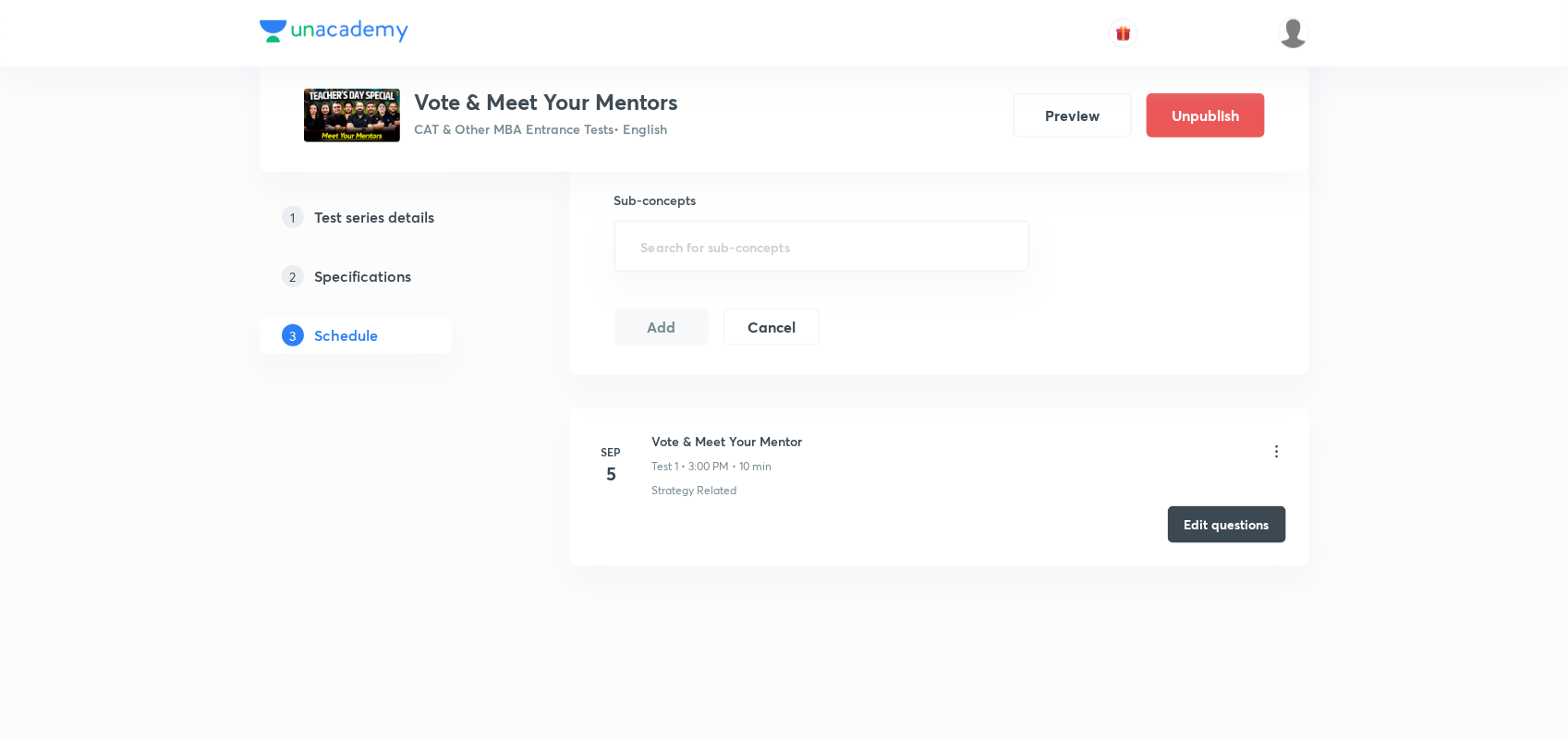
click at [1273, 446] on icon at bounding box center [1276, 451] width 18 height 18
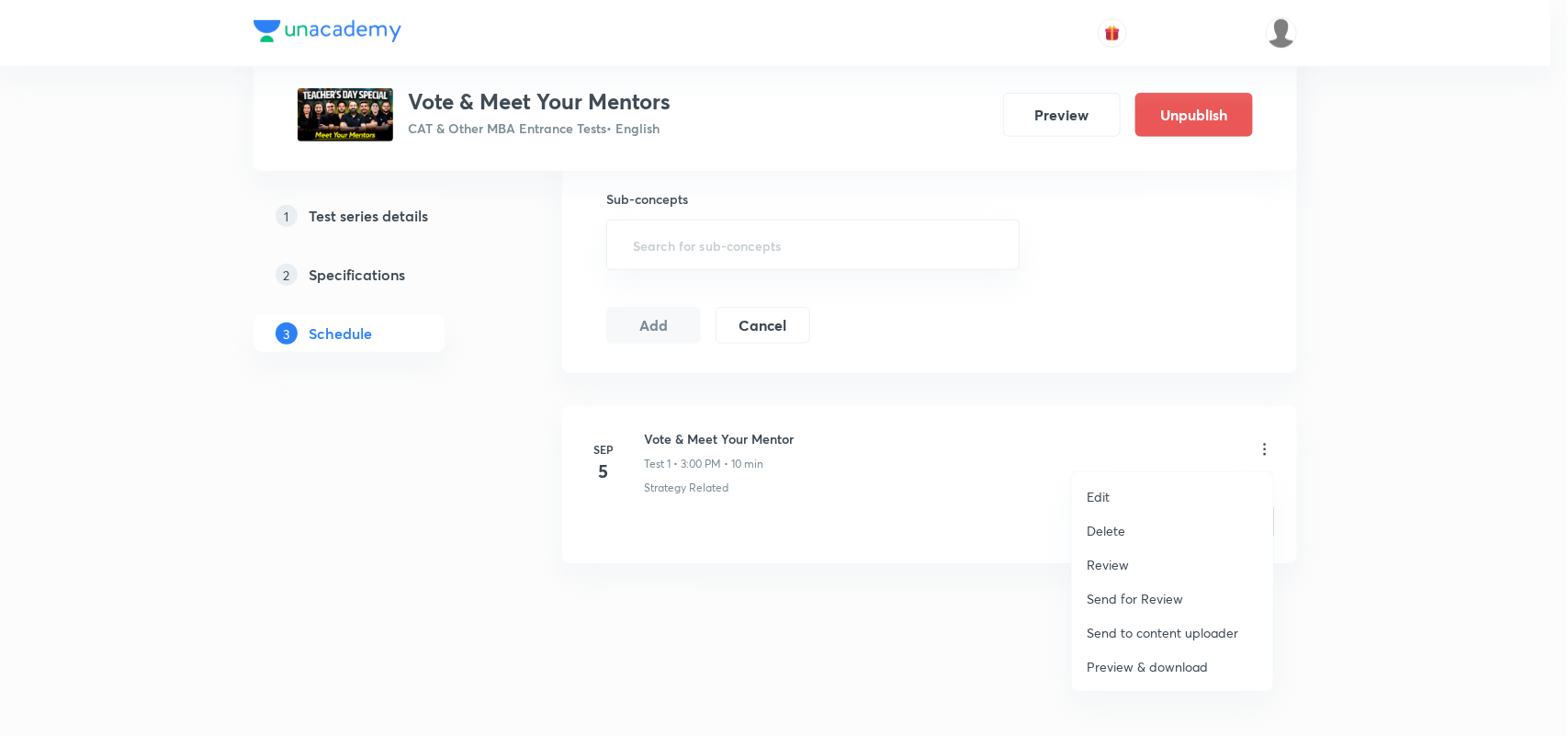
click at [1099, 489] on p "Edit" at bounding box center [1098, 496] width 23 height 19
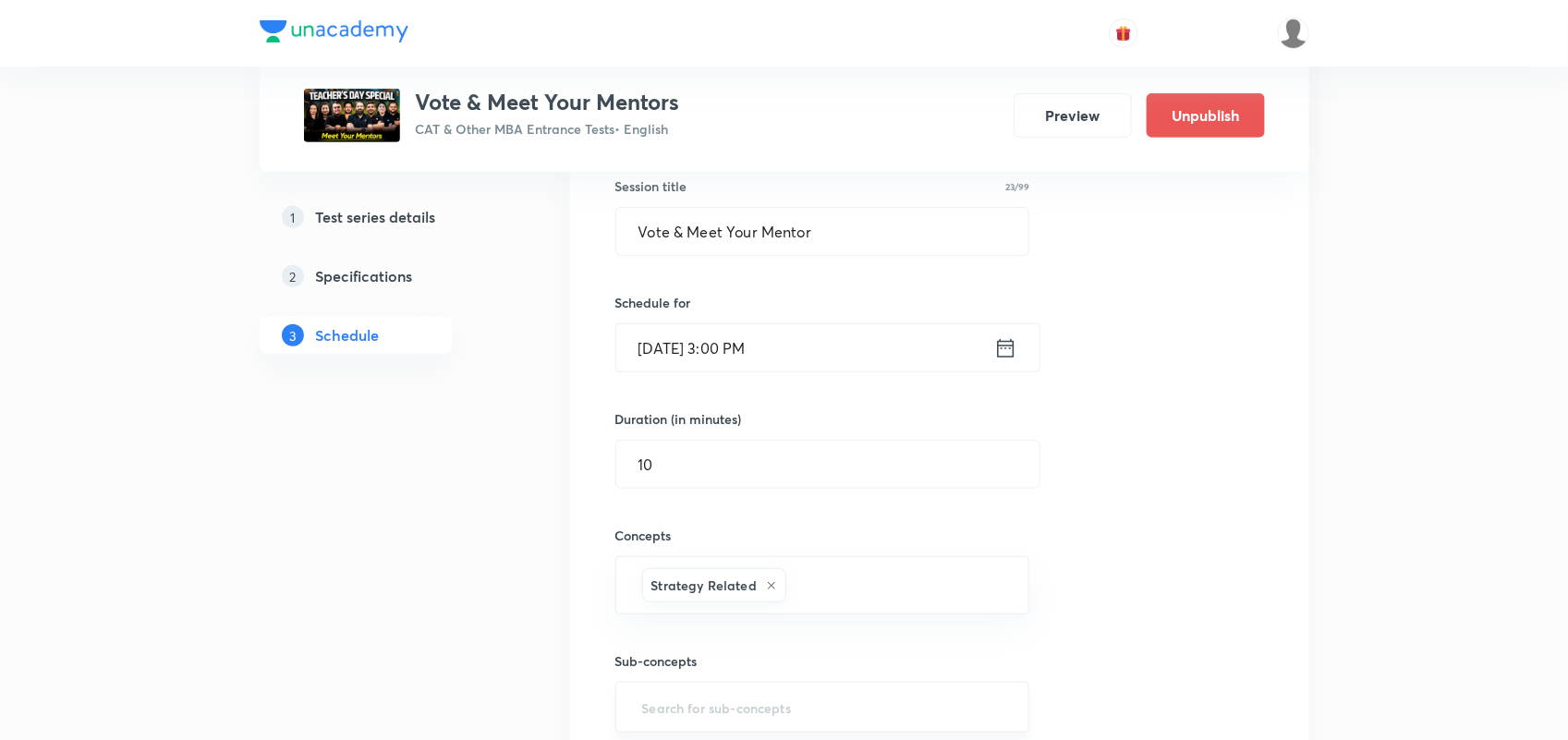
scroll to position [345, 0]
click at [1010, 349] on icon at bounding box center [1005, 347] width 17 height 18
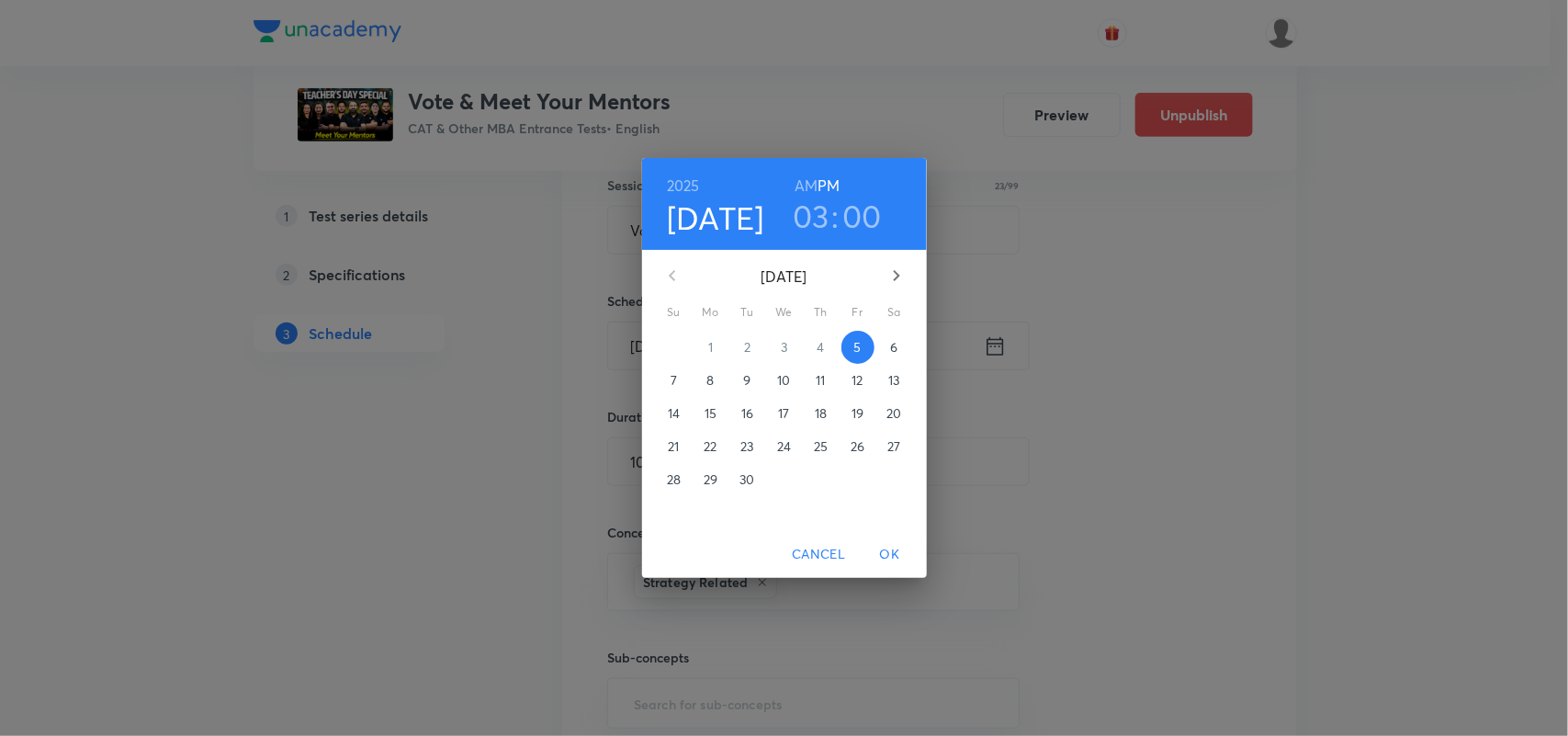
click at [812, 214] on h3 "03" at bounding box center [810, 215] width 37 height 39
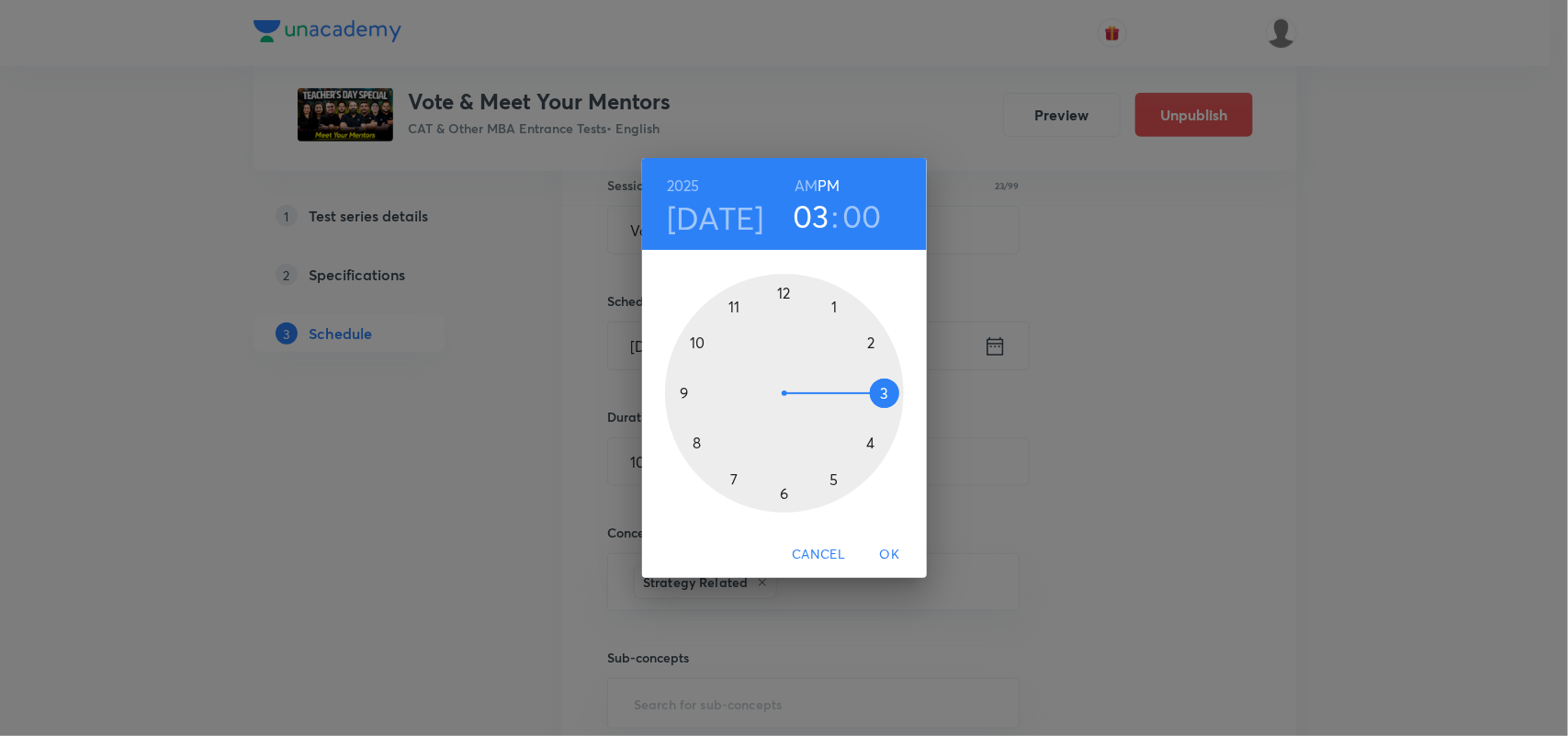
click at [882, 393] on div at bounding box center [784, 393] width 239 height 239
drag, startPoint x: 790, startPoint y: 294, endPoint x: 781, endPoint y: 484, distance: 190.2
click at [781, 484] on div at bounding box center [784, 393] width 239 height 239
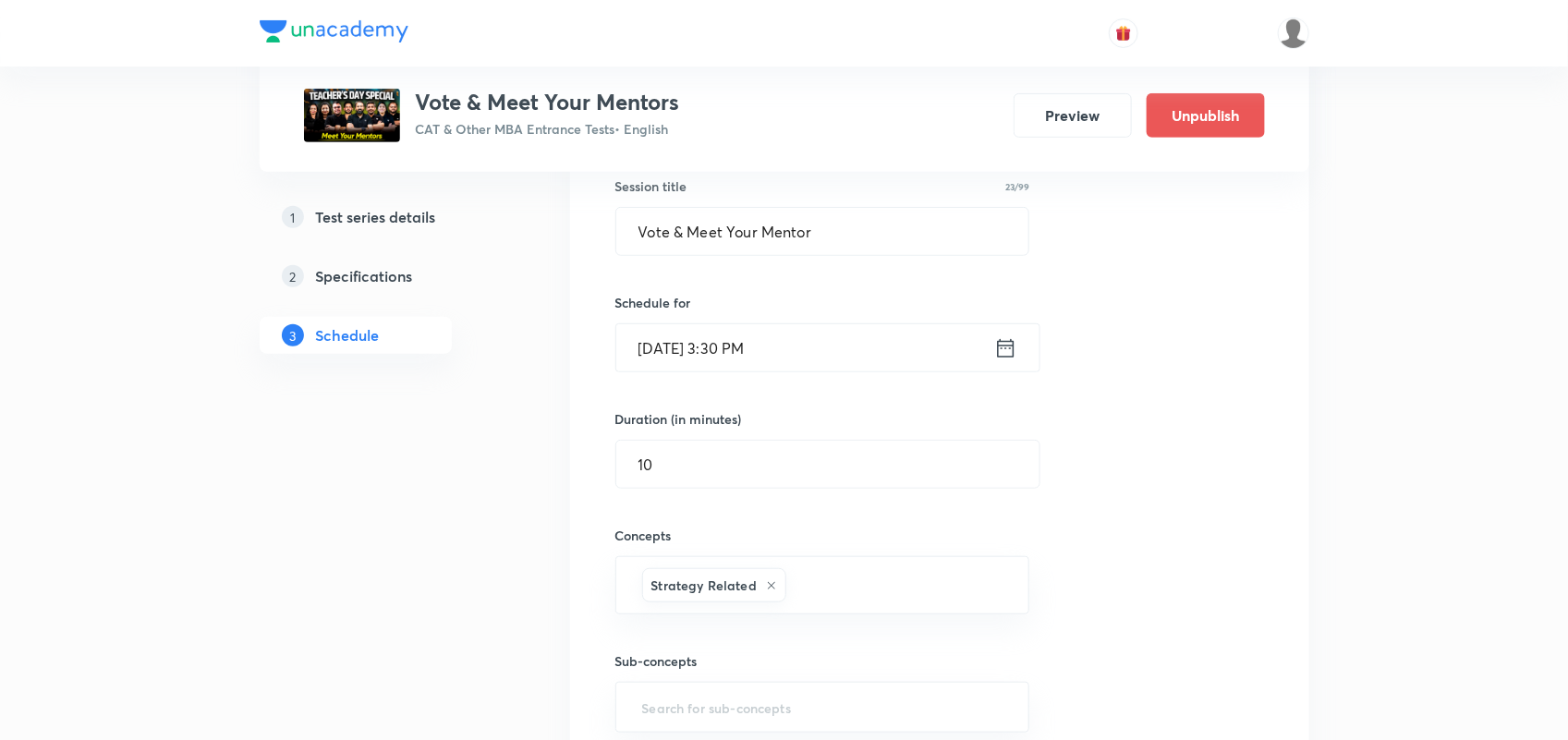
scroll to position [597, 0]
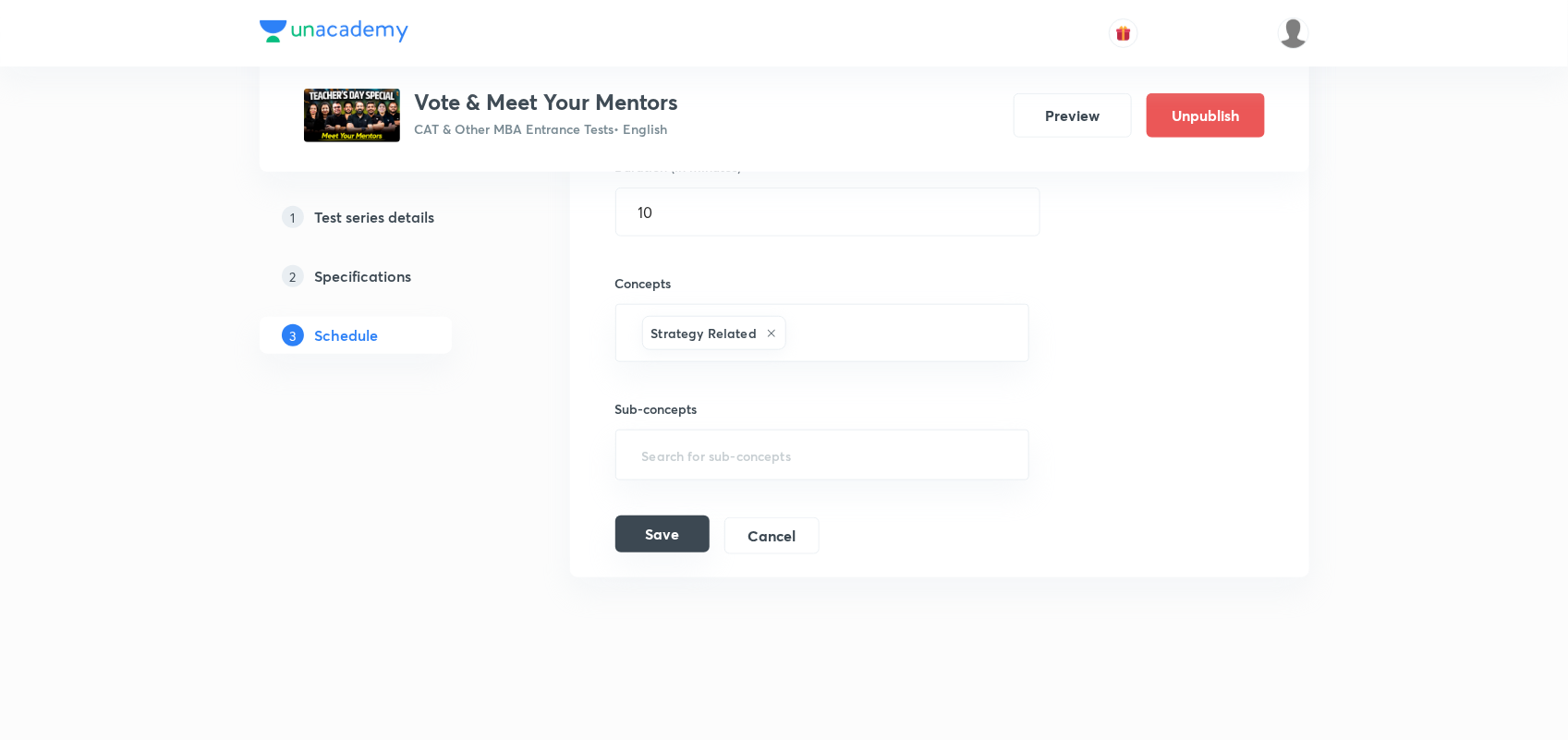
click at [644, 538] on button "Save" at bounding box center [662, 534] width 94 height 37
click at [1250, 490] on div "Session title 23/99 Vote & Meet Your Mentor ​ Schedule for Sep 5, 2025, 3:30 PM…" at bounding box center [940, 220] width 649 height 667
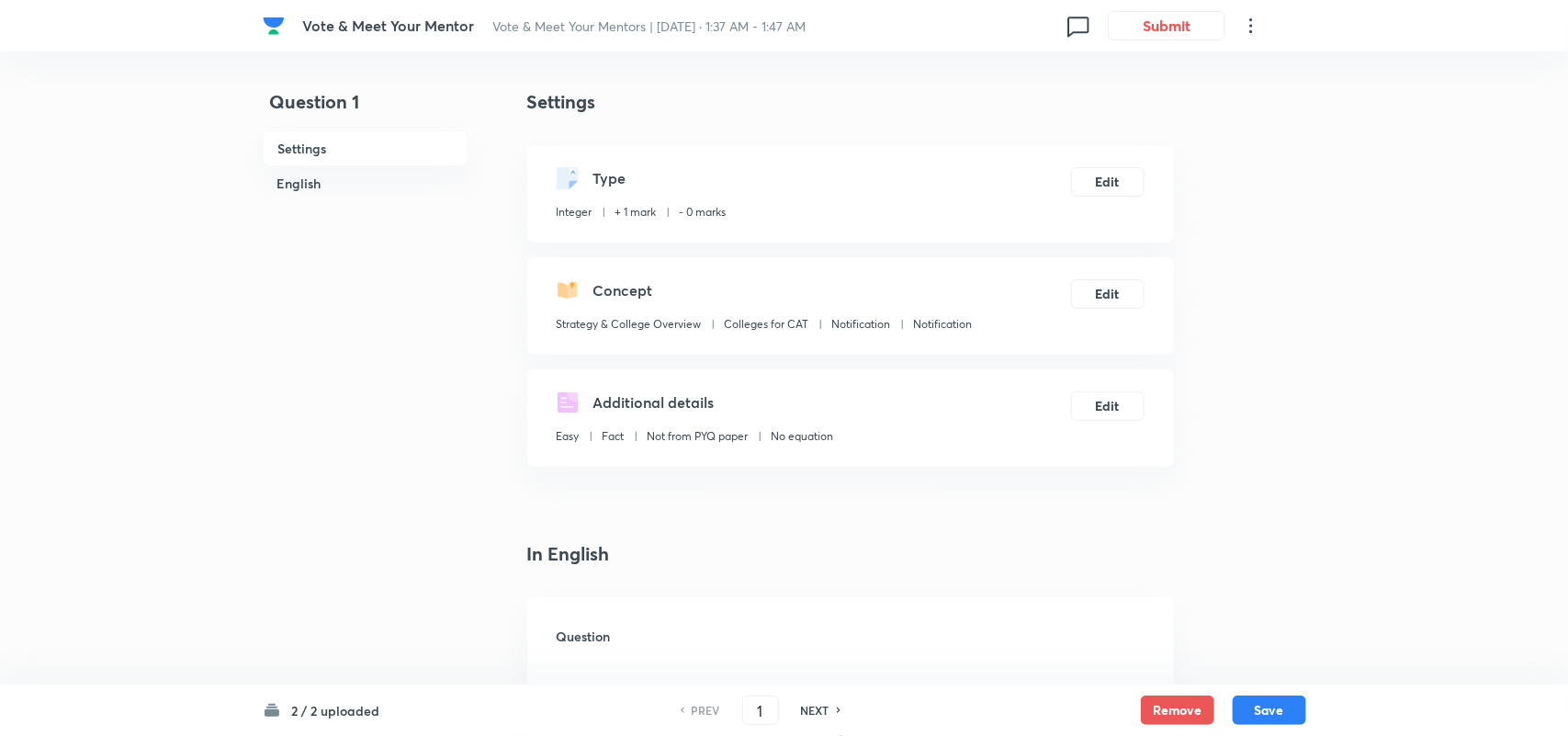
type input "0"
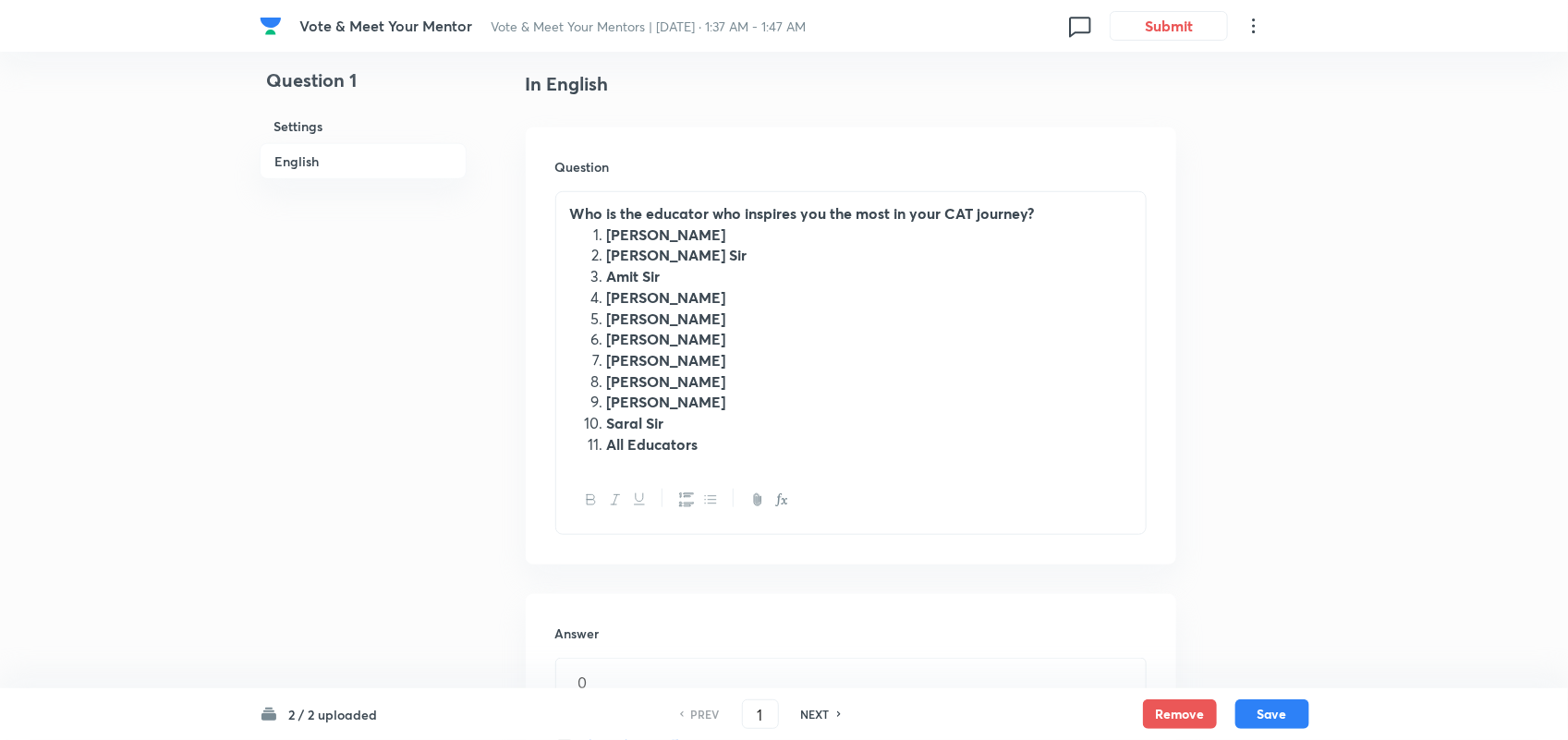
scroll to position [476, 0]
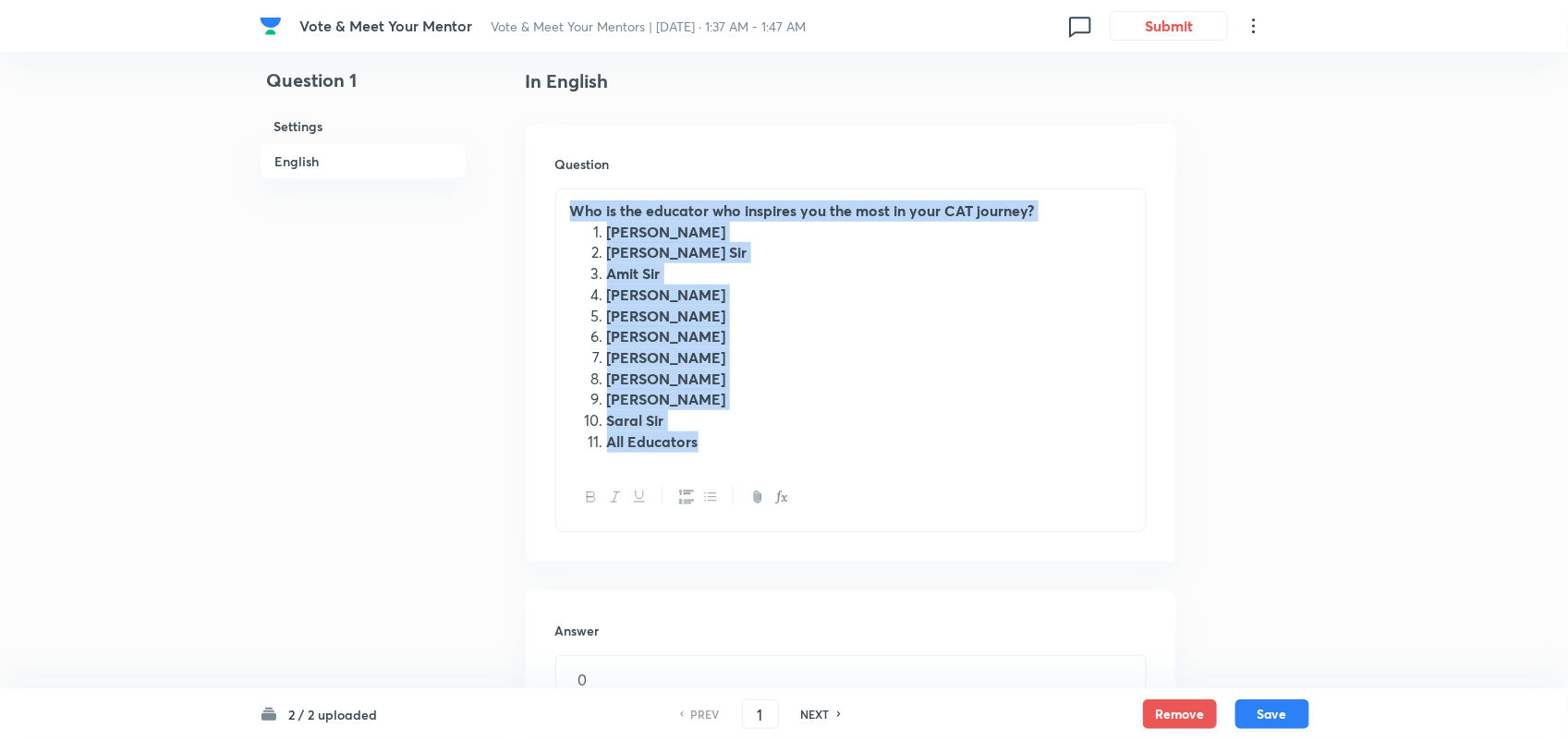
drag, startPoint x: 566, startPoint y: 211, endPoint x: 859, endPoint y: 491, distance: 405.3
click at [859, 491] on div "Who is the educator who inspires you the most in your CAT journey? [PERSON_NAME…" at bounding box center [851, 360] width 591 height 344
copy div "Who is the educator who inspires you the most in your CAT journey? [PERSON_NAME…"
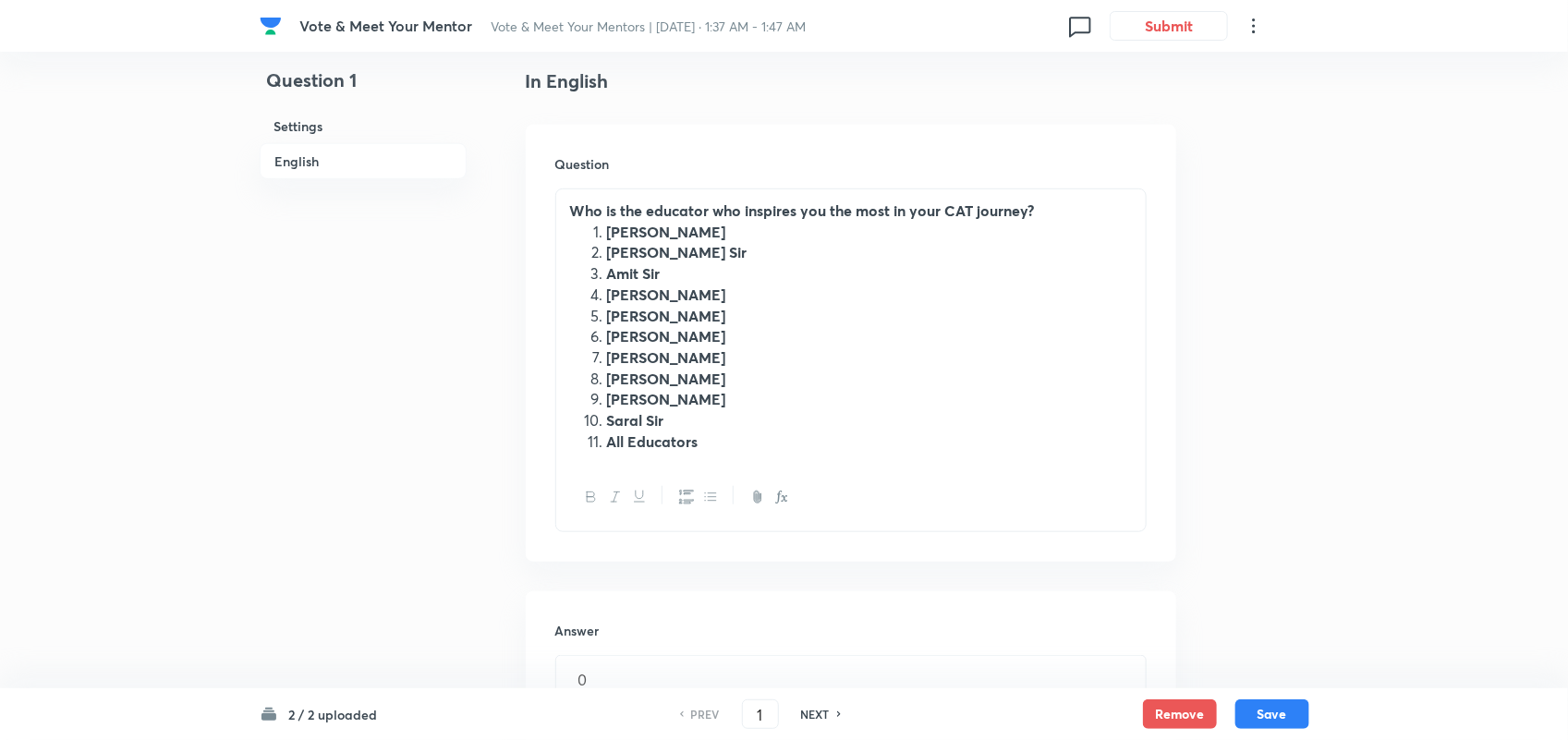
drag, startPoint x: 833, startPoint y: 716, endPoint x: 804, endPoint y: 713, distance: 29.2
click at [804, 713] on h6 "NEXT" at bounding box center [815, 714] width 29 height 17
type input "2"
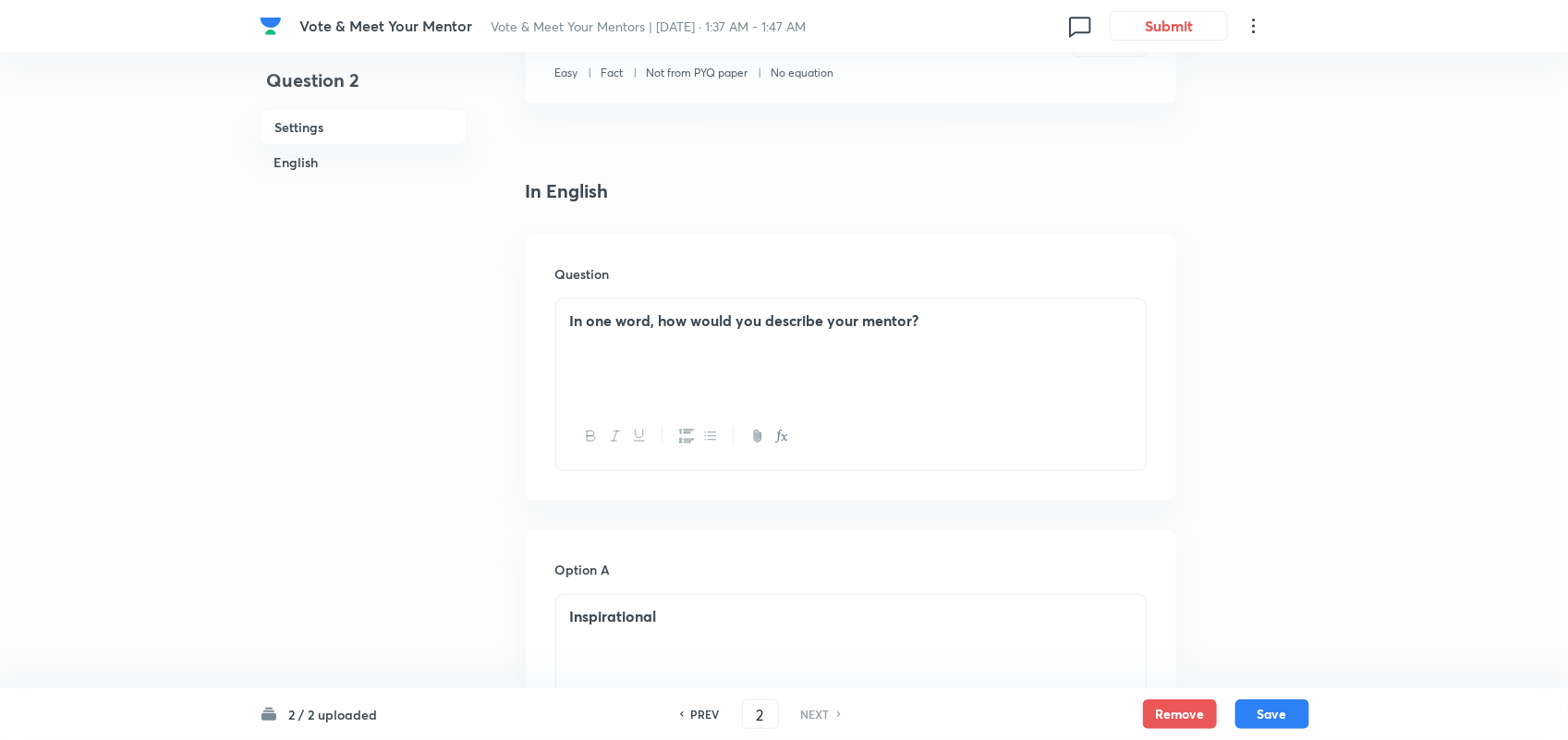
scroll to position [363, 0]
drag, startPoint x: 565, startPoint y: 324, endPoint x: 995, endPoint y: 330, distance: 430.0
click at [995, 330] on div "In one word, how would you describe your mentor?" at bounding box center [851, 353] width 589 height 104
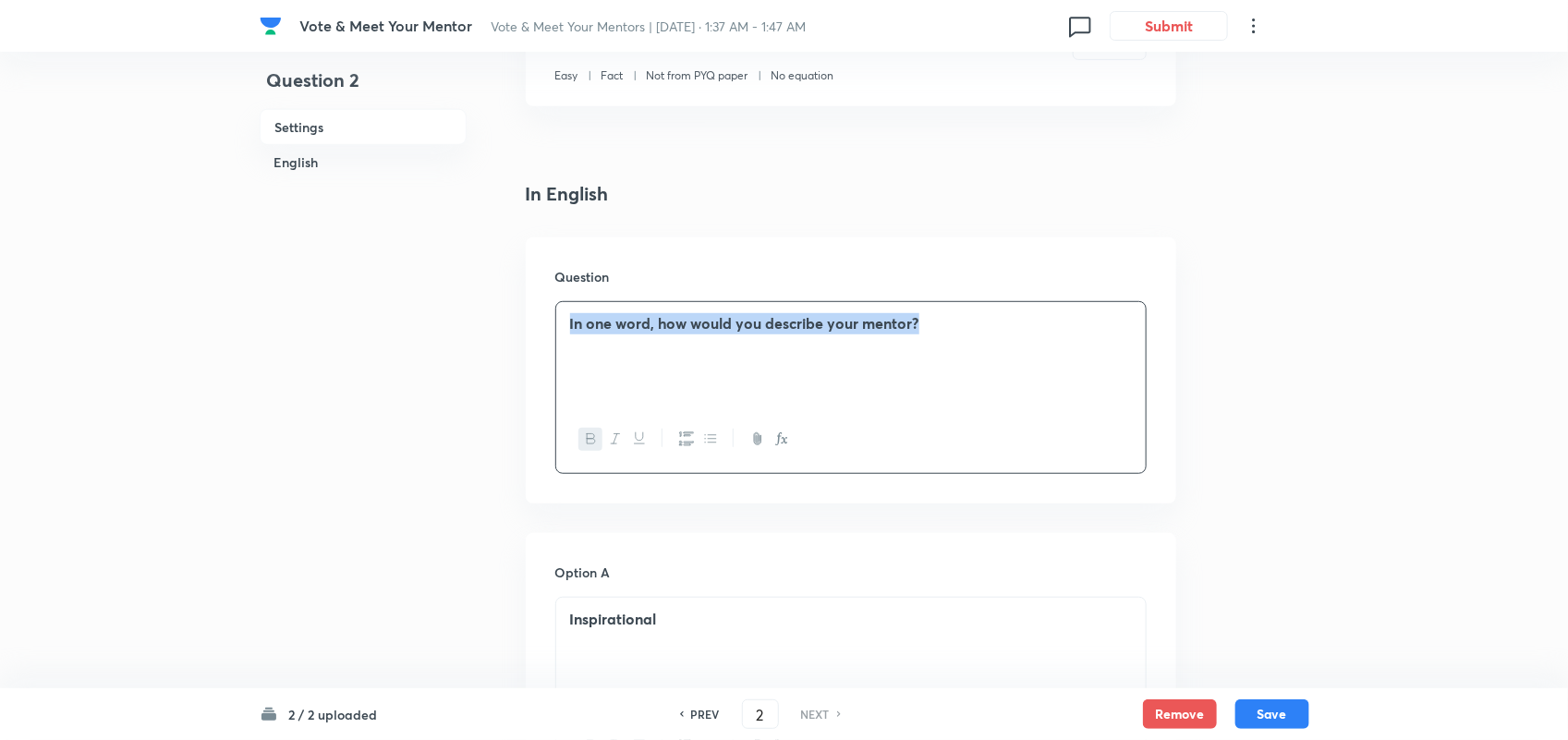
copy strong "In one word, how would you describe your mentor?"
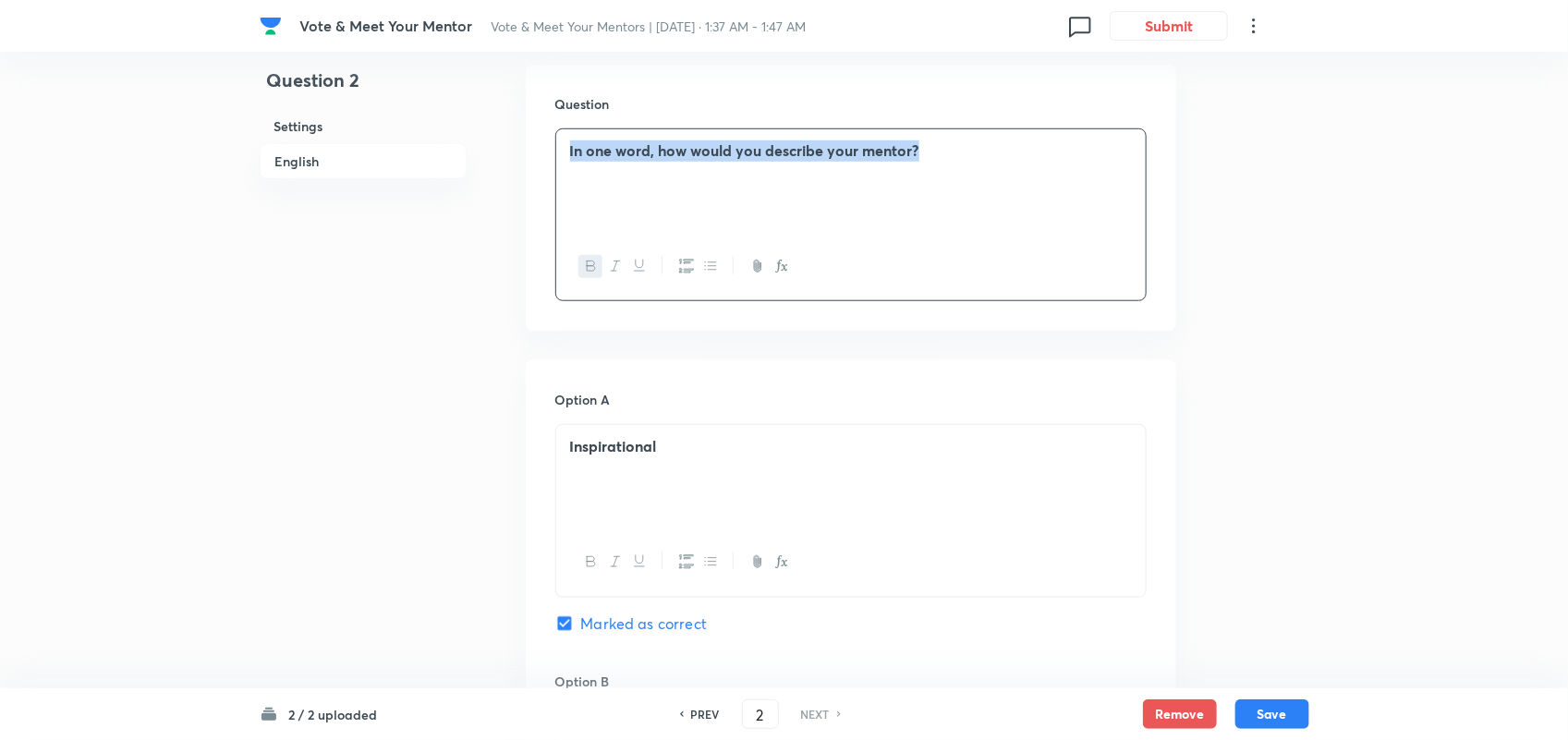
scroll to position [547, 0]
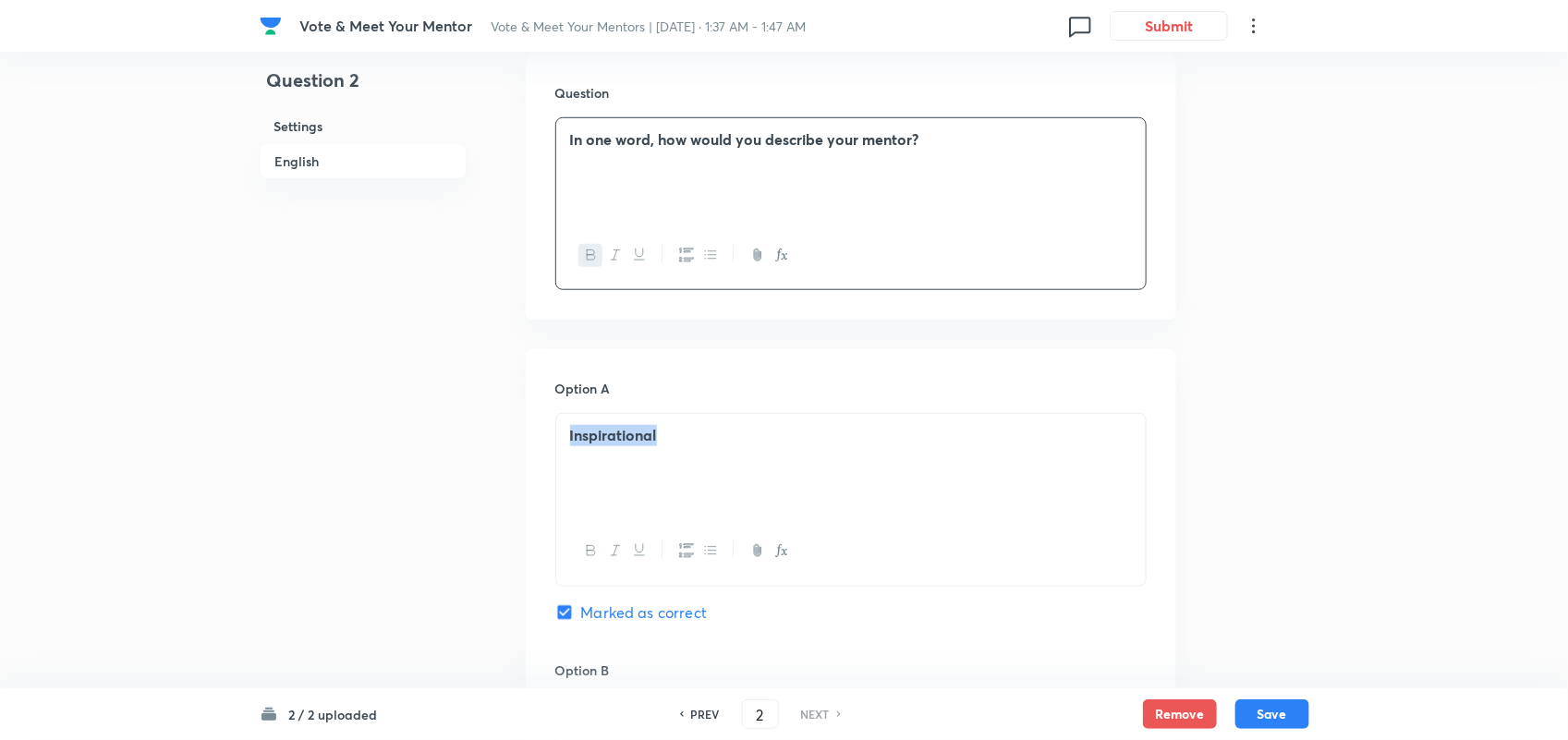
drag, startPoint x: 750, startPoint y: 452, endPoint x: 484, endPoint y: 430, distance: 266.9
click at [484, 430] on div "Question 2 Settings English Settings Type Multiple choice correct 4 options + 1…" at bounding box center [784, 704] width 1050 height 2324
copy strong "Inspirational"
click at [736, 441] on p "Inspirational" at bounding box center [851, 435] width 562 height 21
drag, startPoint x: 736, startPoint y: 441, endPoint x: 1220, endPoint y: 192, distance: 544.3
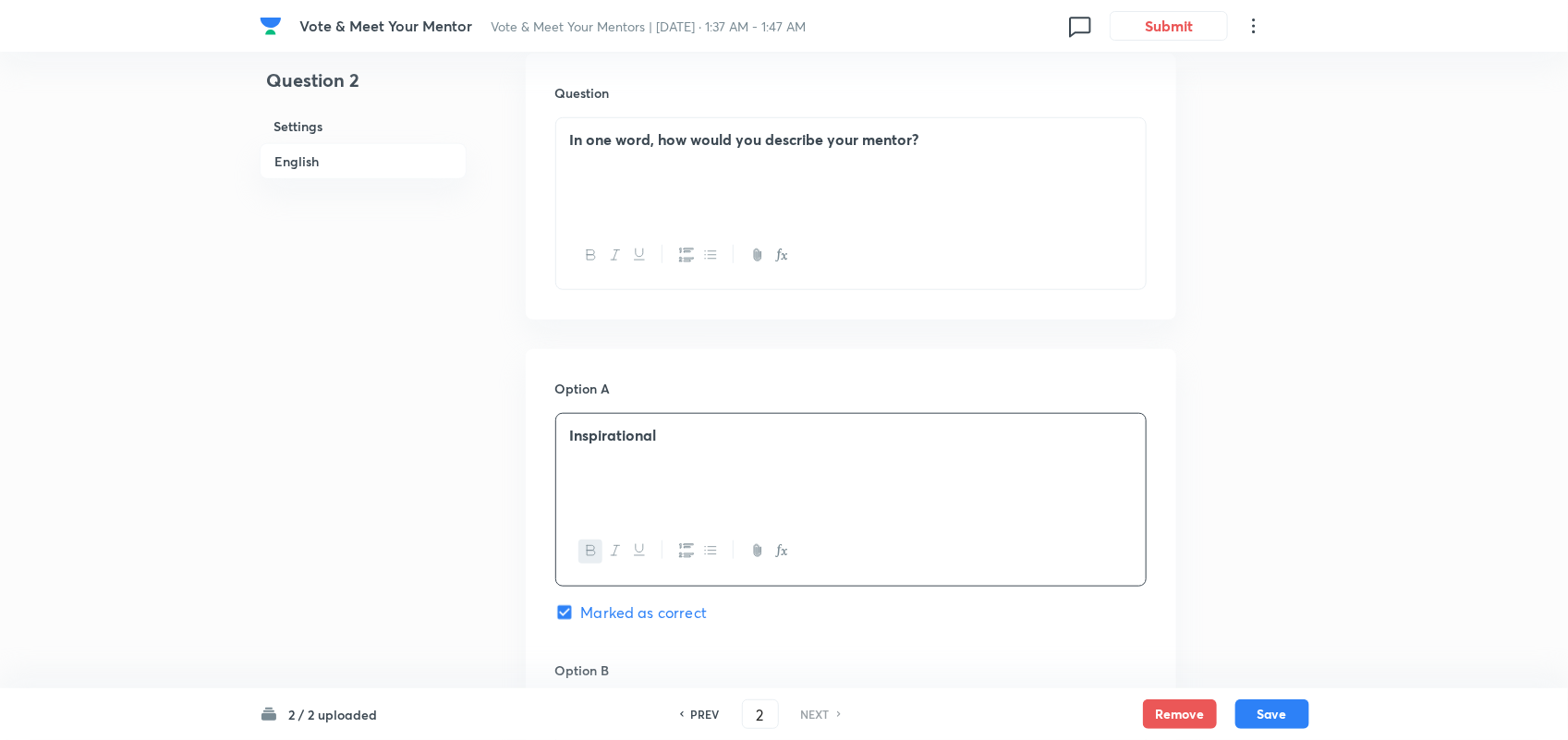
click at [1220, 192] on div "Question 2 Settings English Settings Type Multiple choice correct 4 options + 1…" at bounding box center [784, 704] width 1050 height 2324
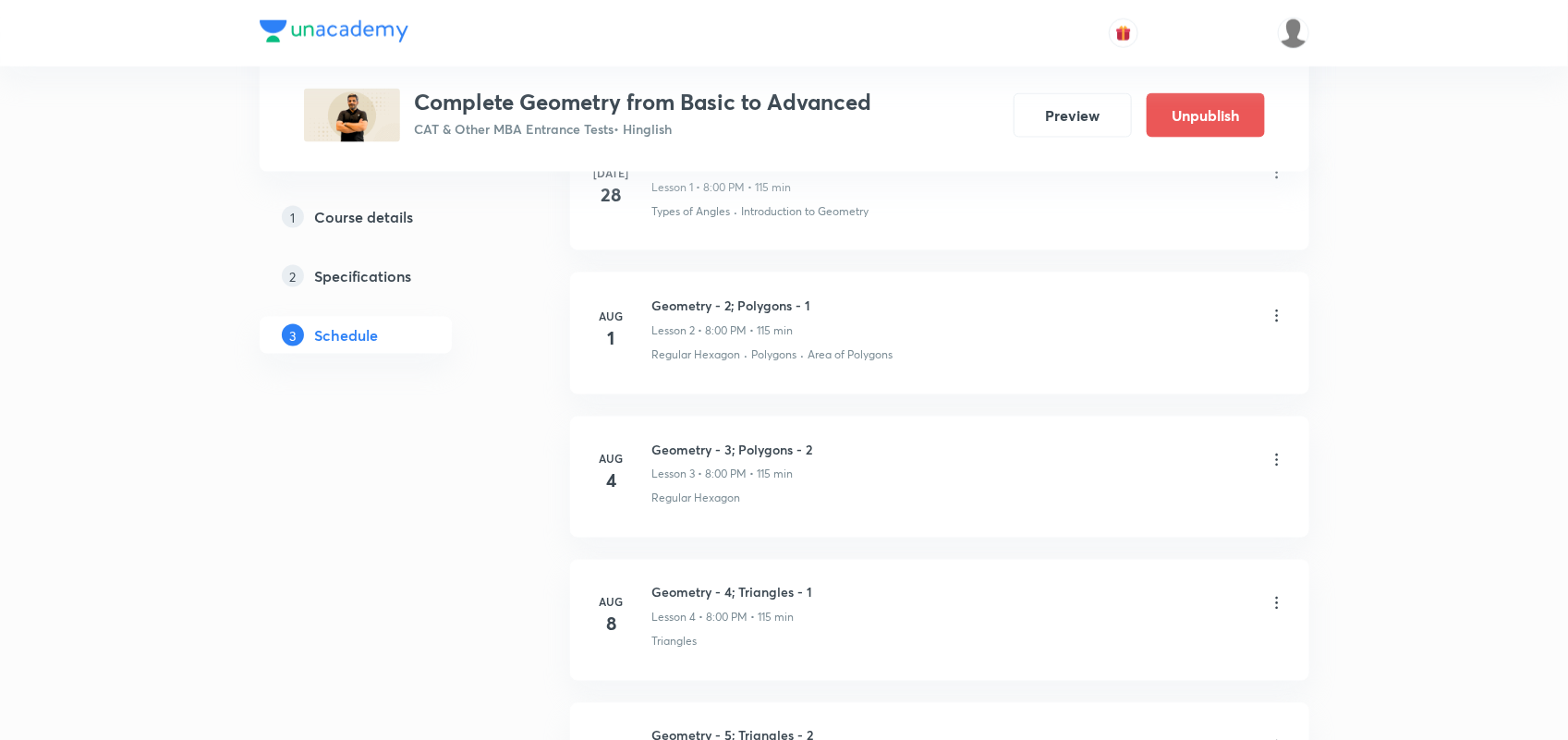
scroll to position [1003, 0]
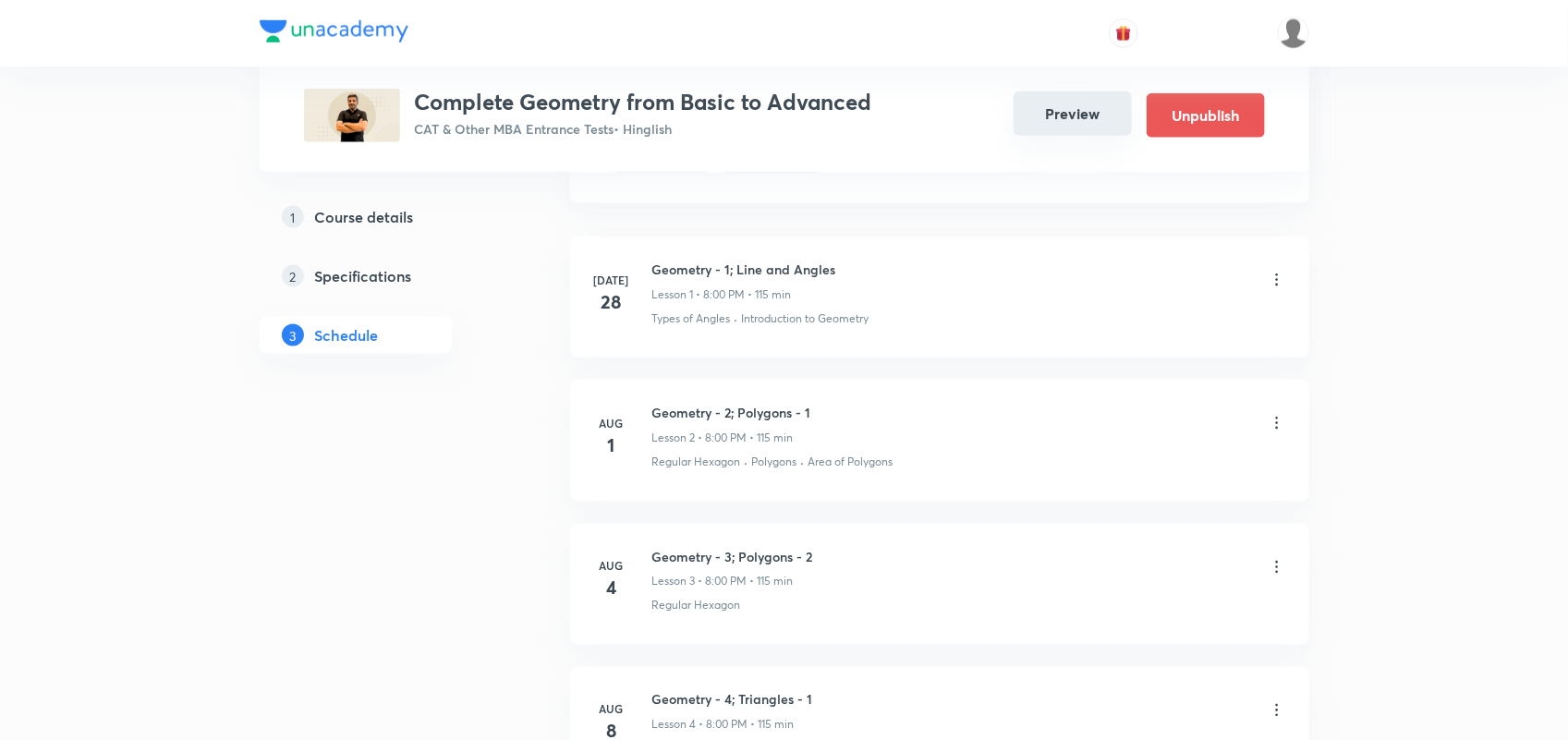
click at [1082, 123] on button "Preview" at bounding box center [1073, 113] width 118 height 45
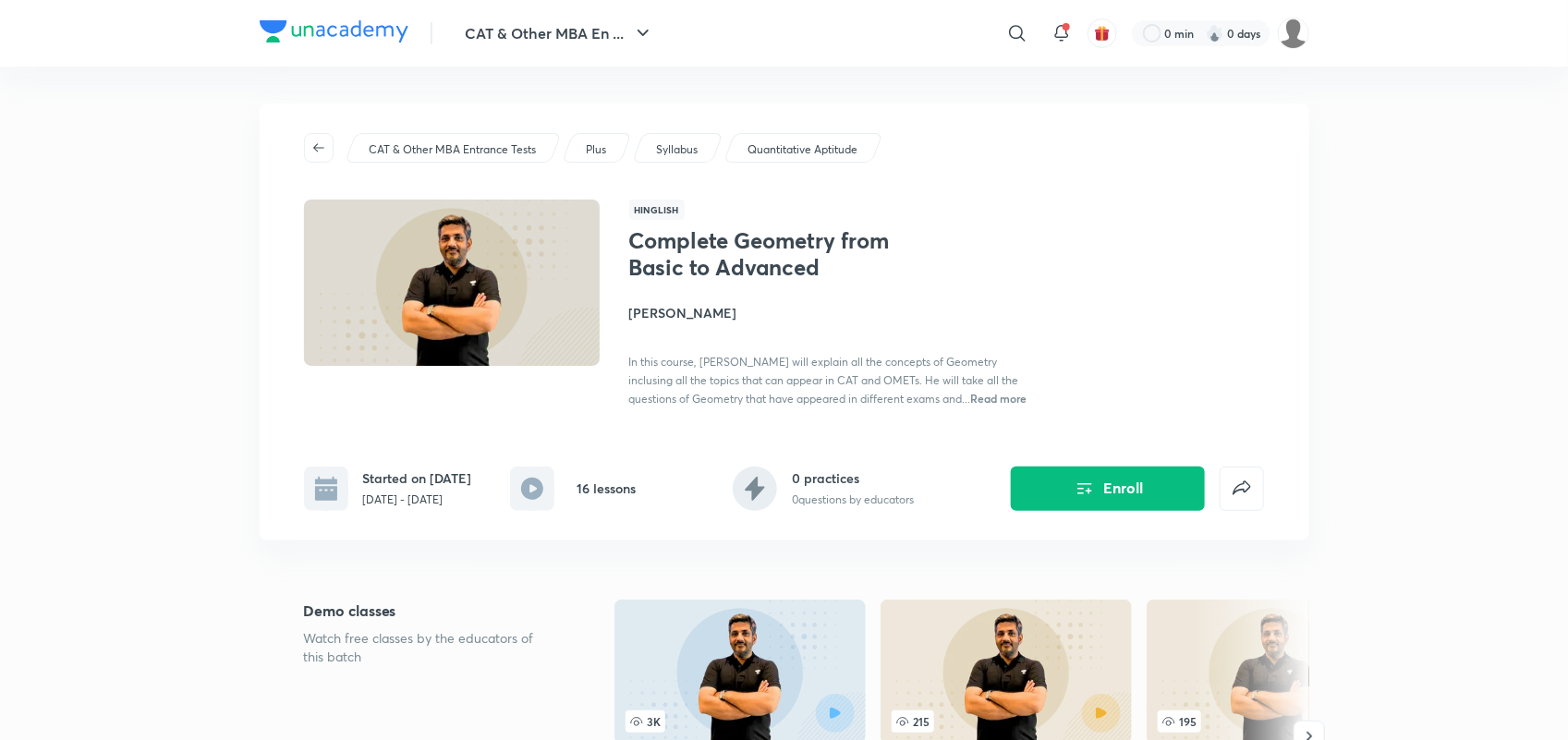
click at [329, 33] on img at bounding box center [334, 30] width 149 height 22
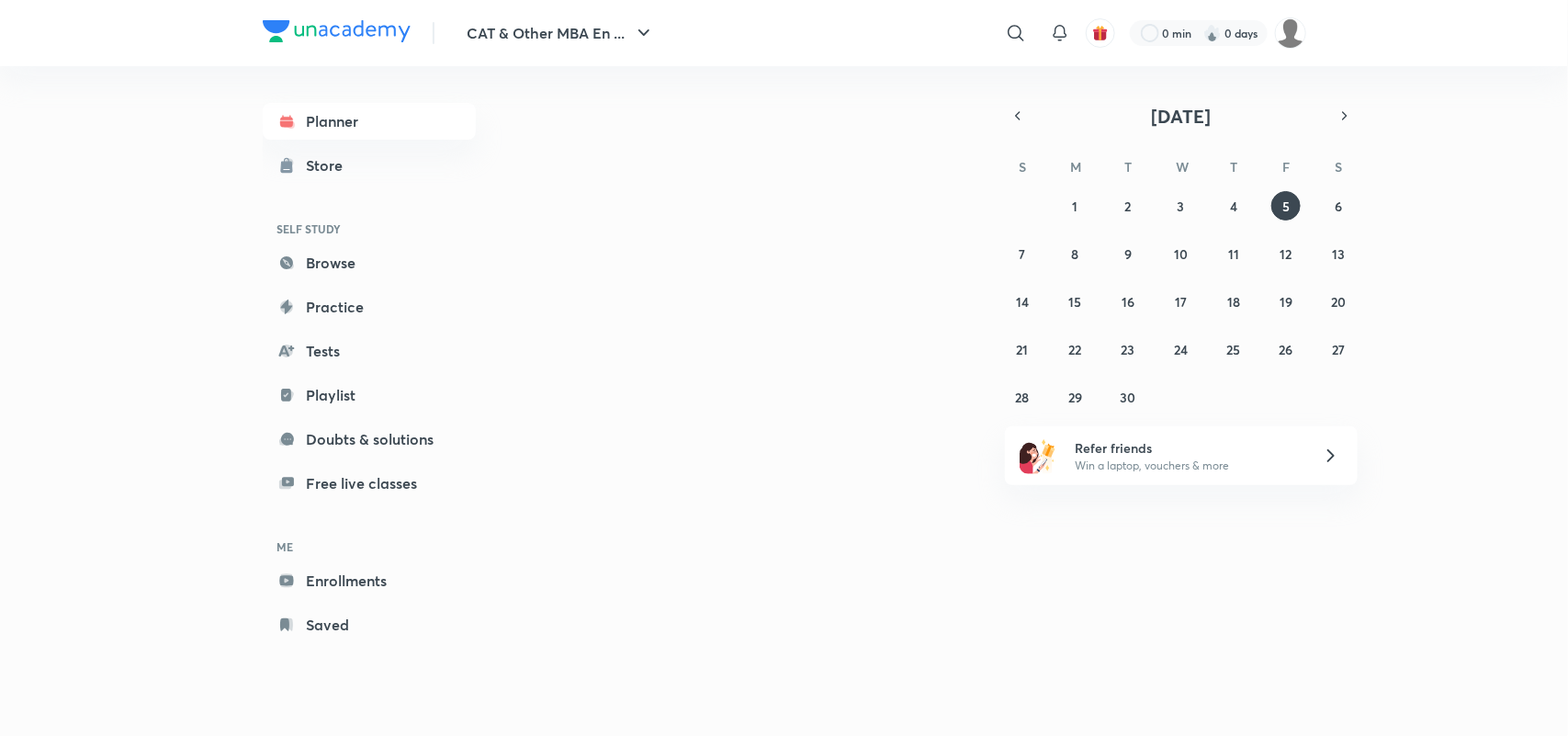
click at [326, 124] on link "Planner" at bounding box center [369, 121] width 213 height 37
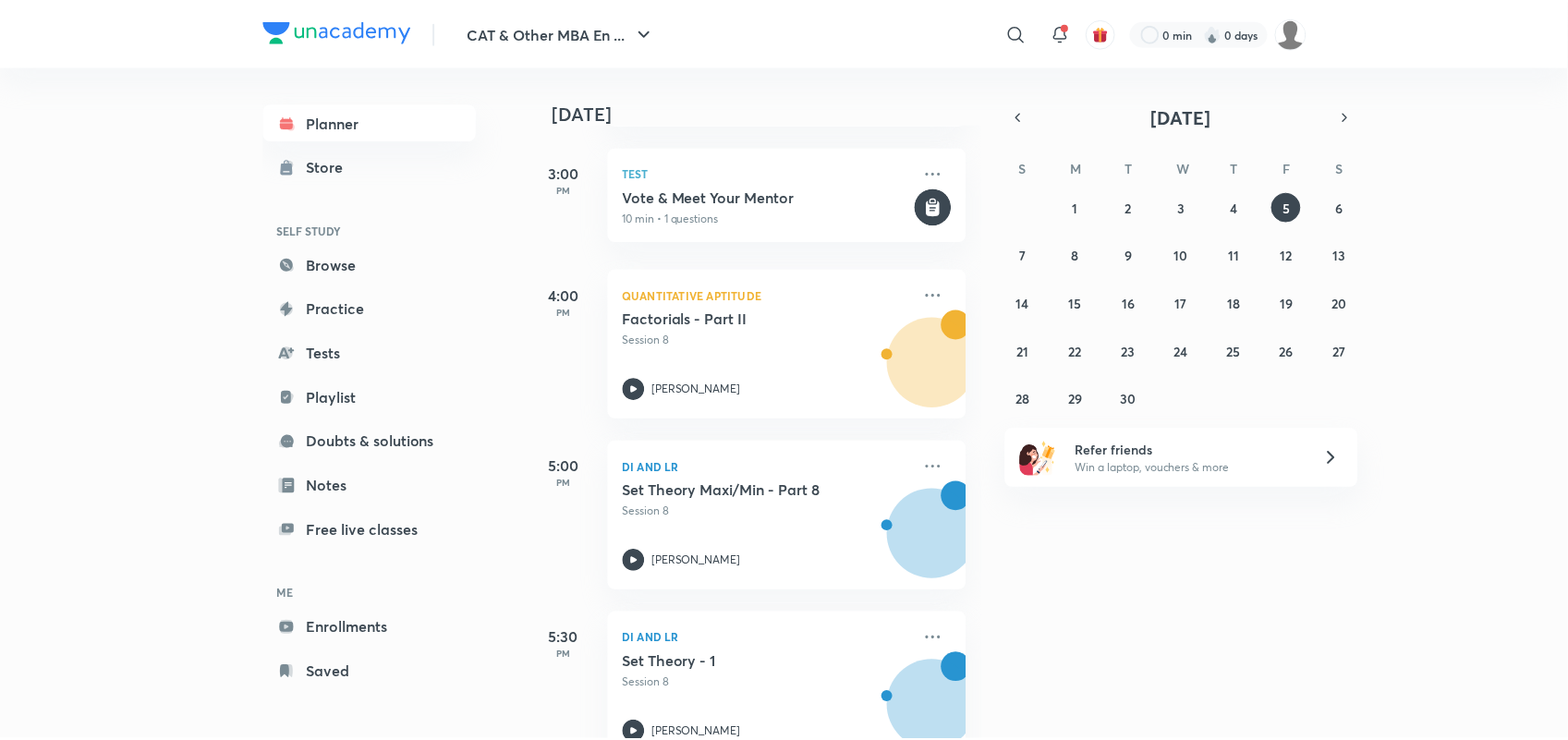
scroll to position [776, 0]
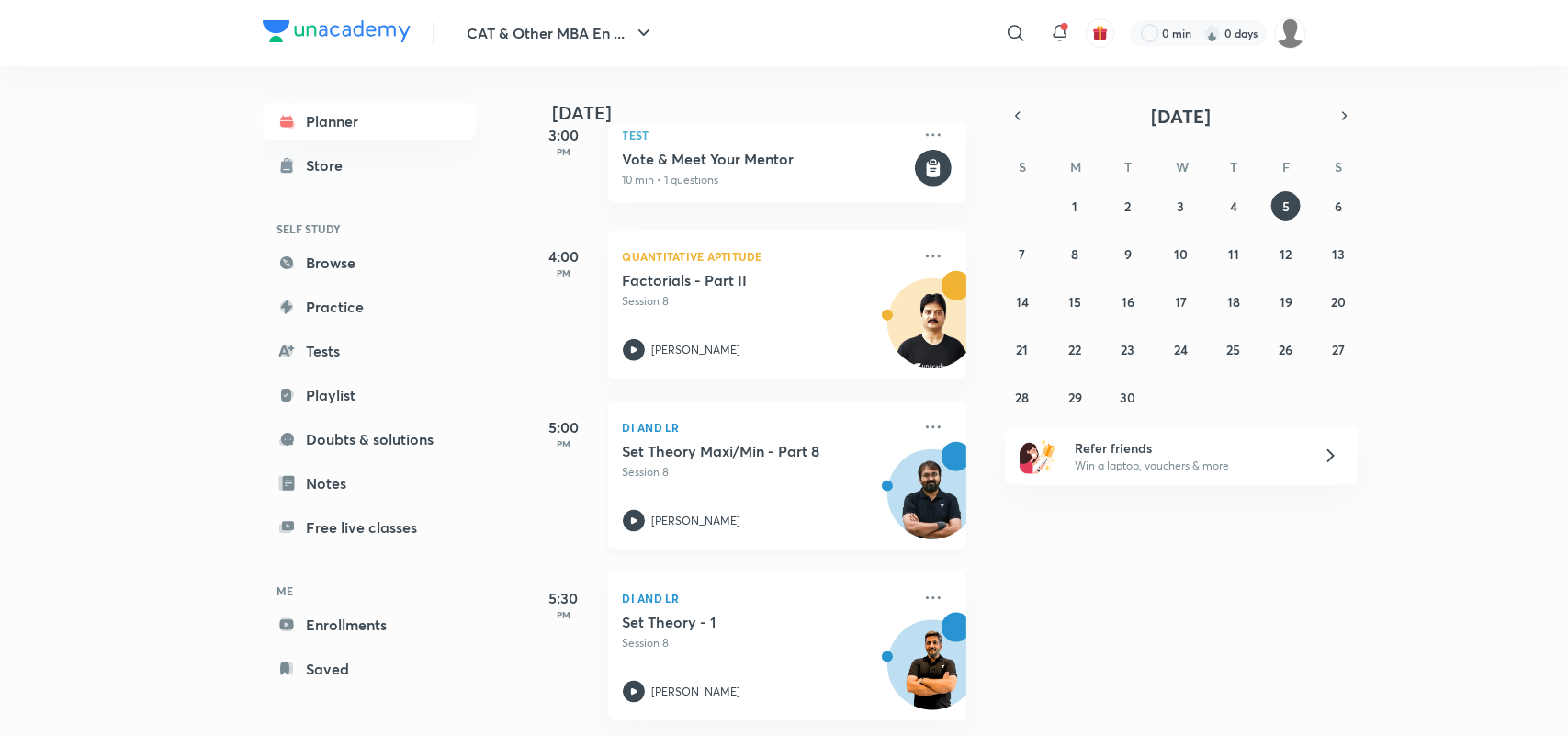
click at [804, 442] on h5 "Set Theory Maxi/Min - Part 8" at bounding box center [737, 451] width 229 height 18
click at [926, 425] on icon at bounding box center [933, 426] width 15 height 3
click at [1022, 494] on p "Go to course page" at bounding box center [1057, 491] width 127 height 19
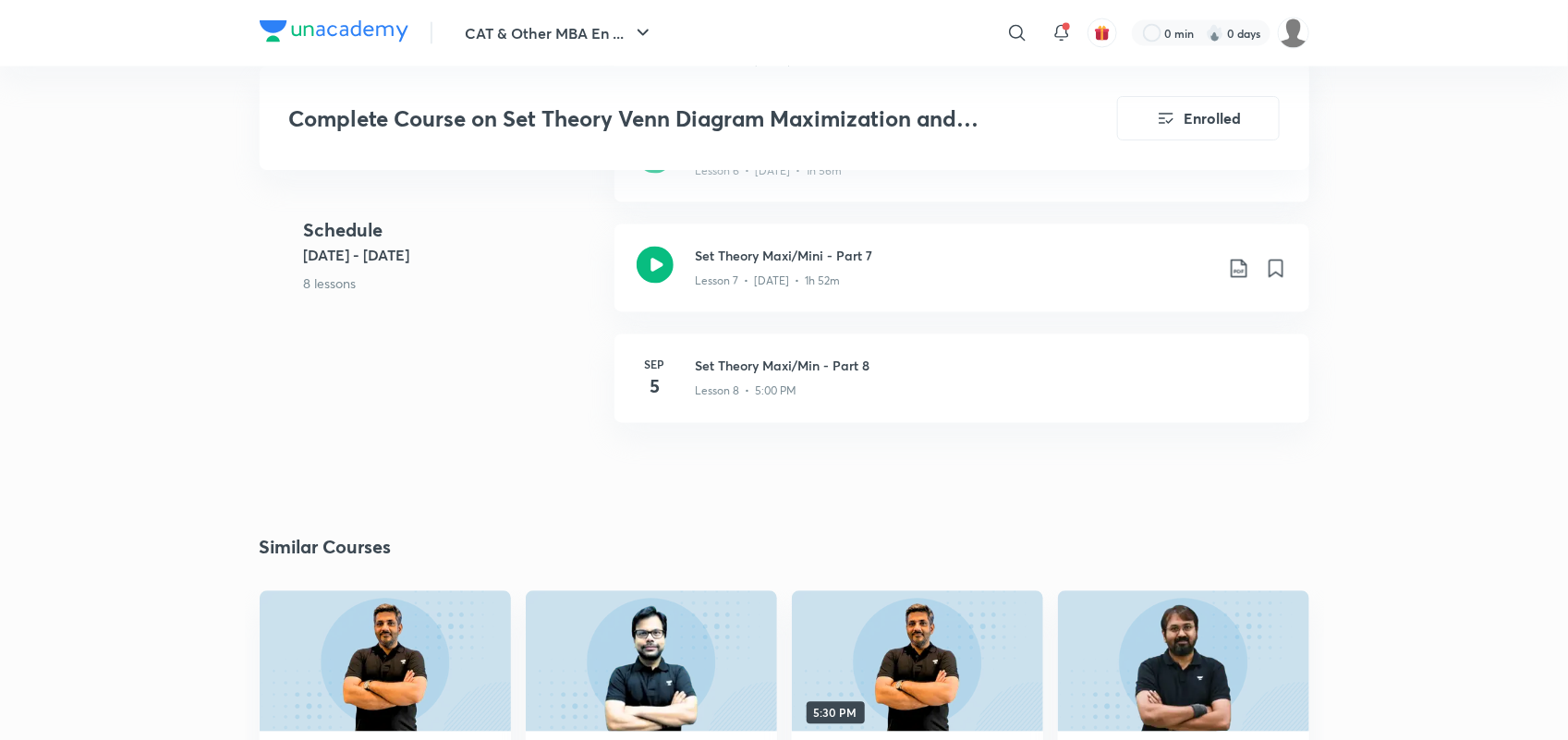
scroll to position [1439, 0]
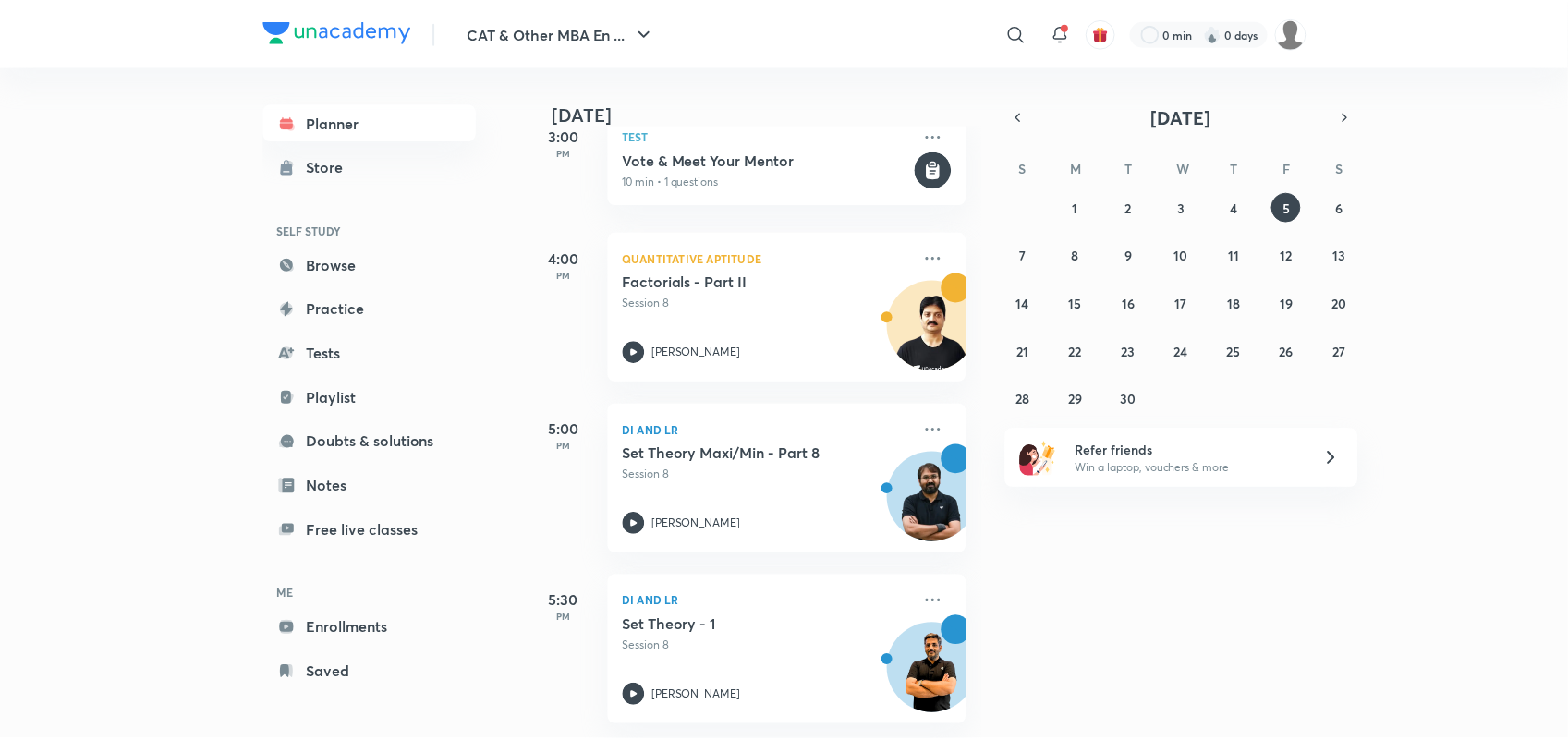
scroll to position [776, 0]
click at [927, 247] on icon at bounding box center [938, 257] width 22 height 22
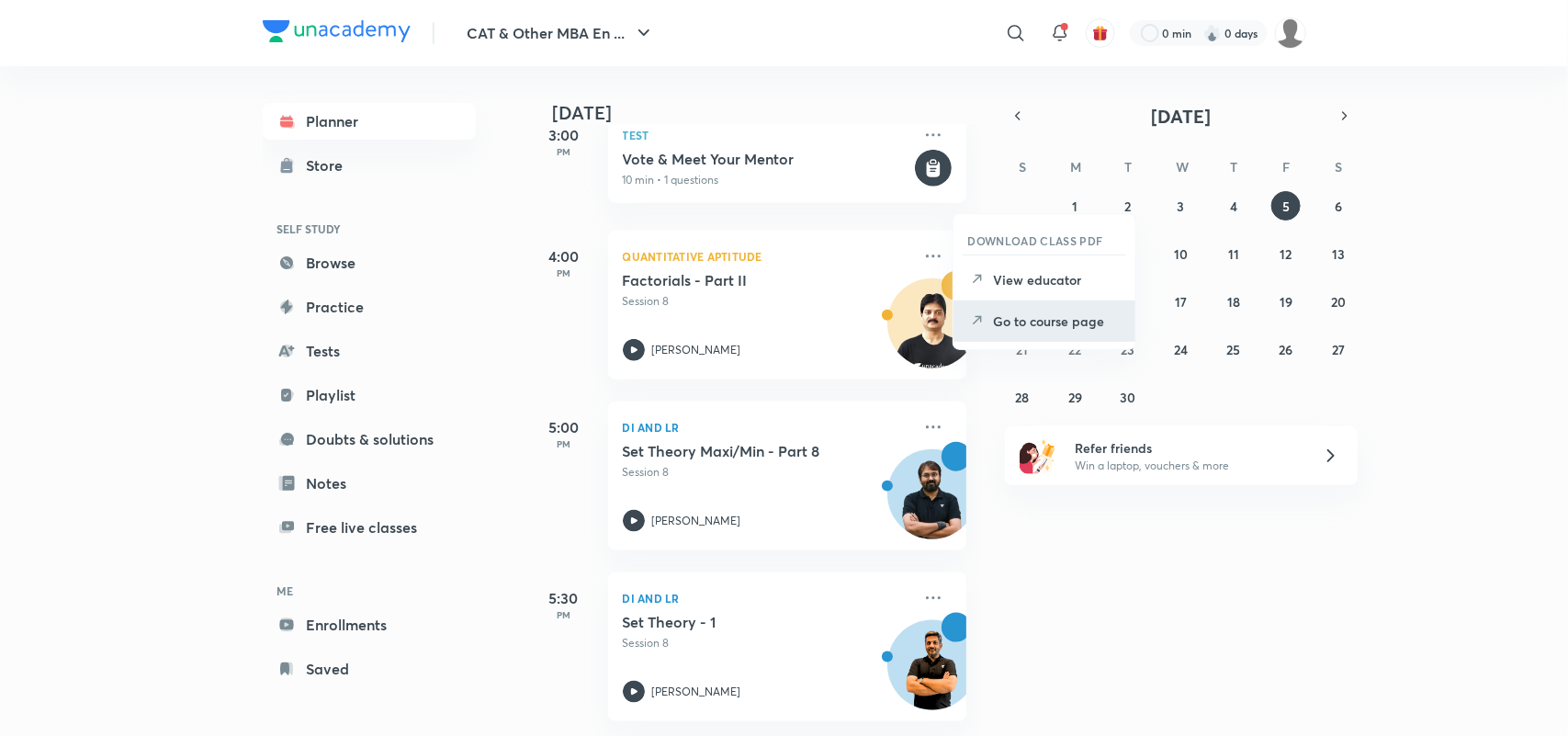
click at [1052, 310] on li "Go to course page" at bounding box center [1044, 321] width 182 height 42
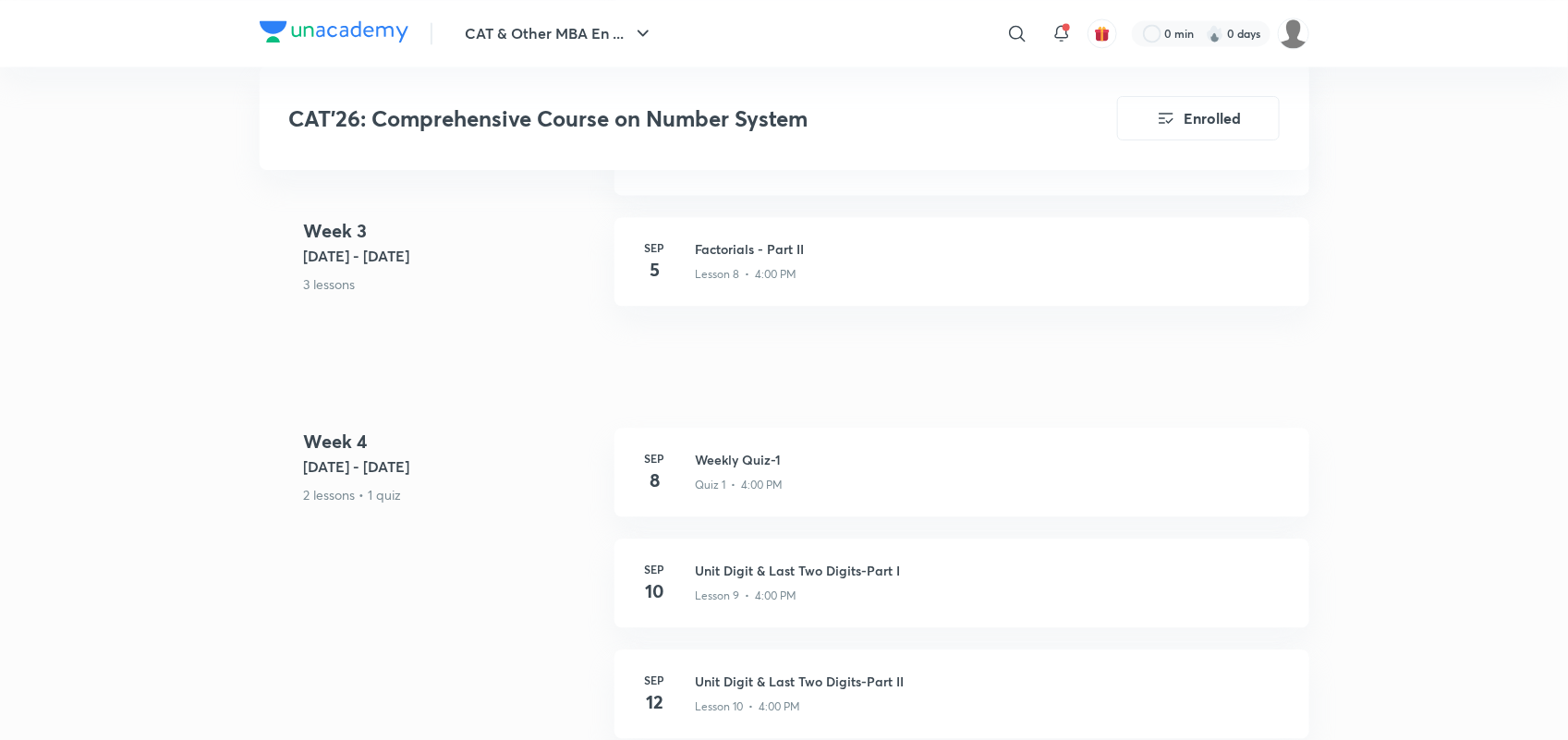
scroll to position [1701, 0]
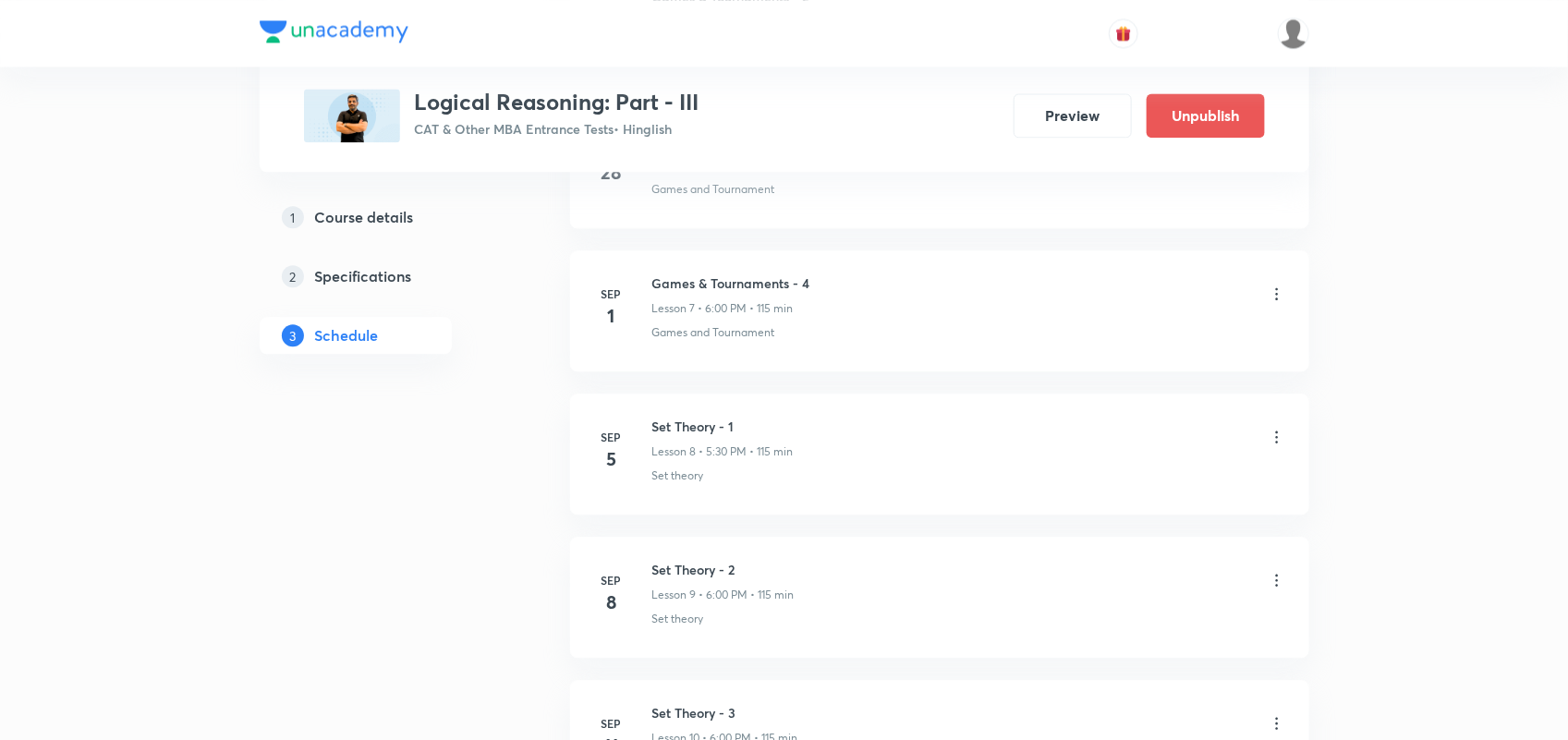
scroll to position [1876, 0]
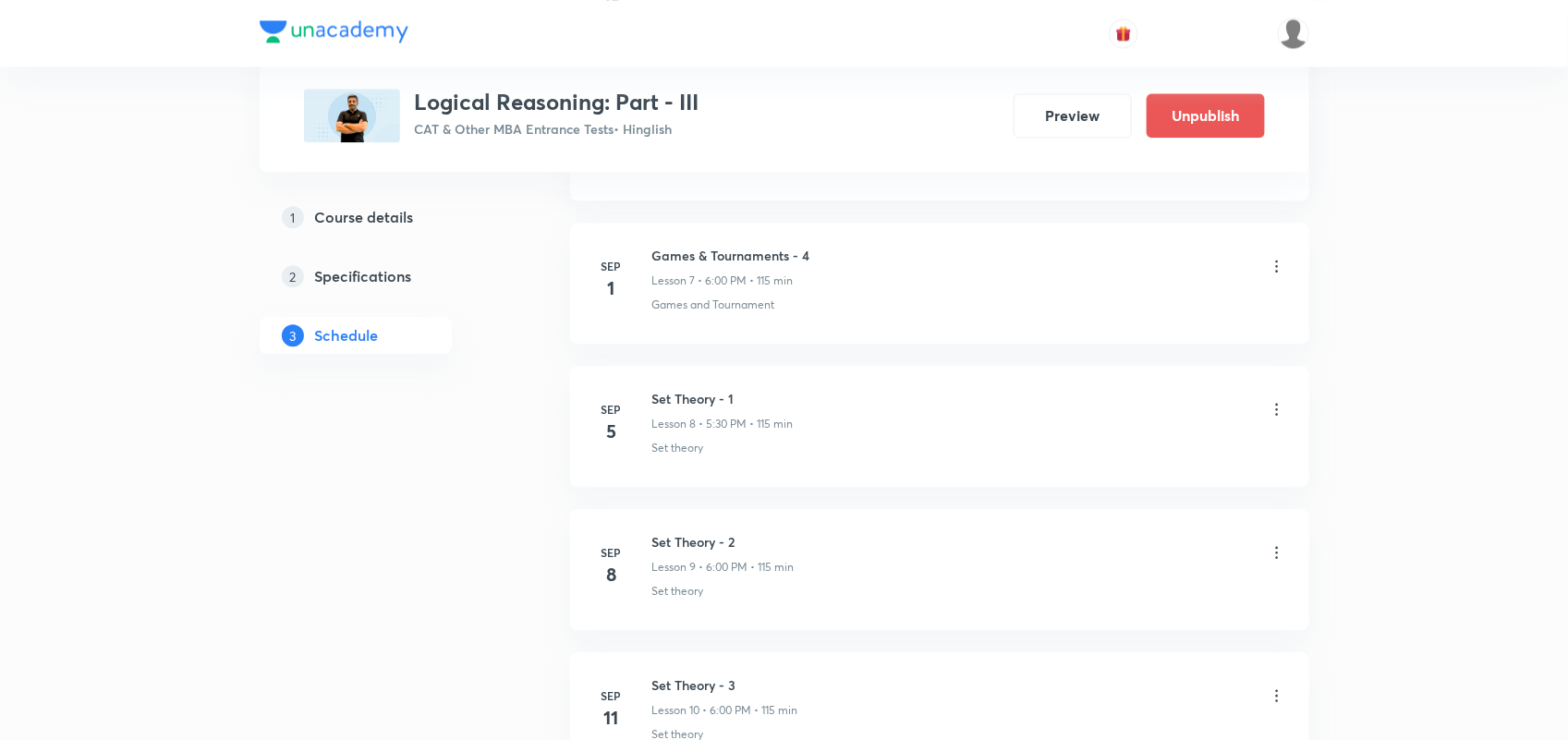
click at [1272, 411] on icon at bounding box center [1276, 408] width 18 height 18
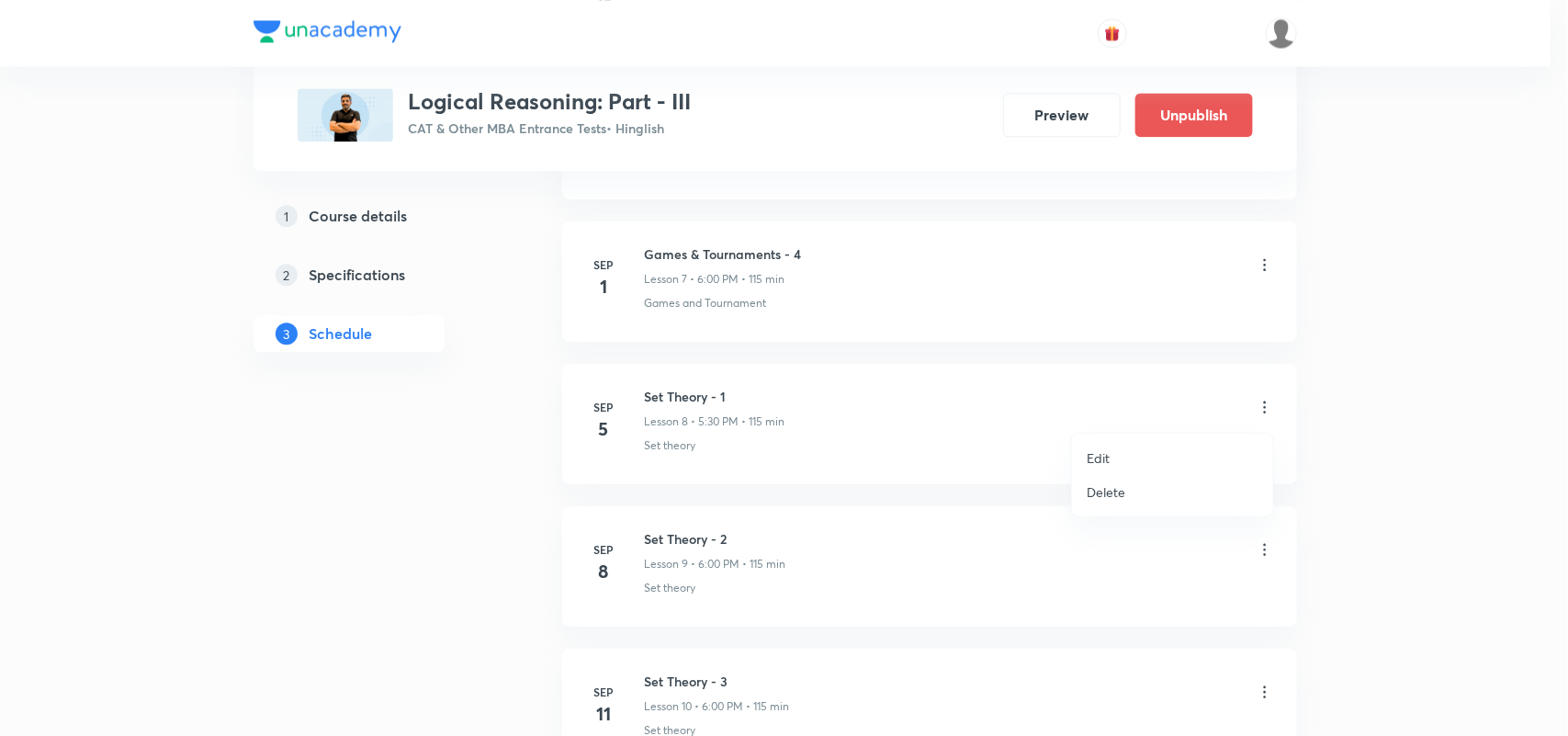
click at [1139, 452] on li "Edit" at bounding box center [1172, 458] width 201 height 34
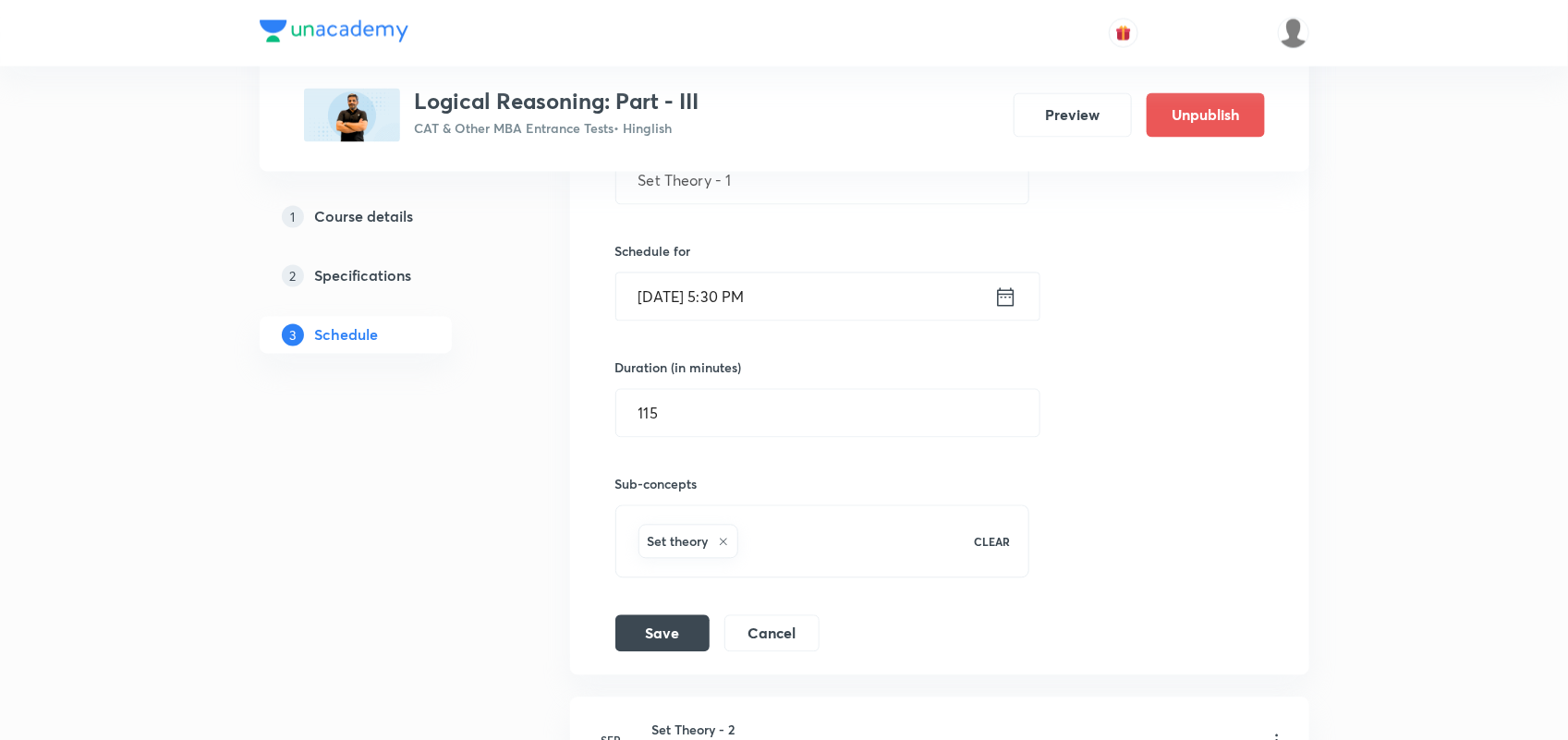
scroll to position [1544, 0]
drag, startPoint x: 1005, startPoint y: 316, endPoint x: 1015, endPoint y: 321, distance: 11.2
click at [1015, 321] on div "Sep 5, 2025, 5:30 PM ​" at bounding box center [828, 299] width 425 height 49
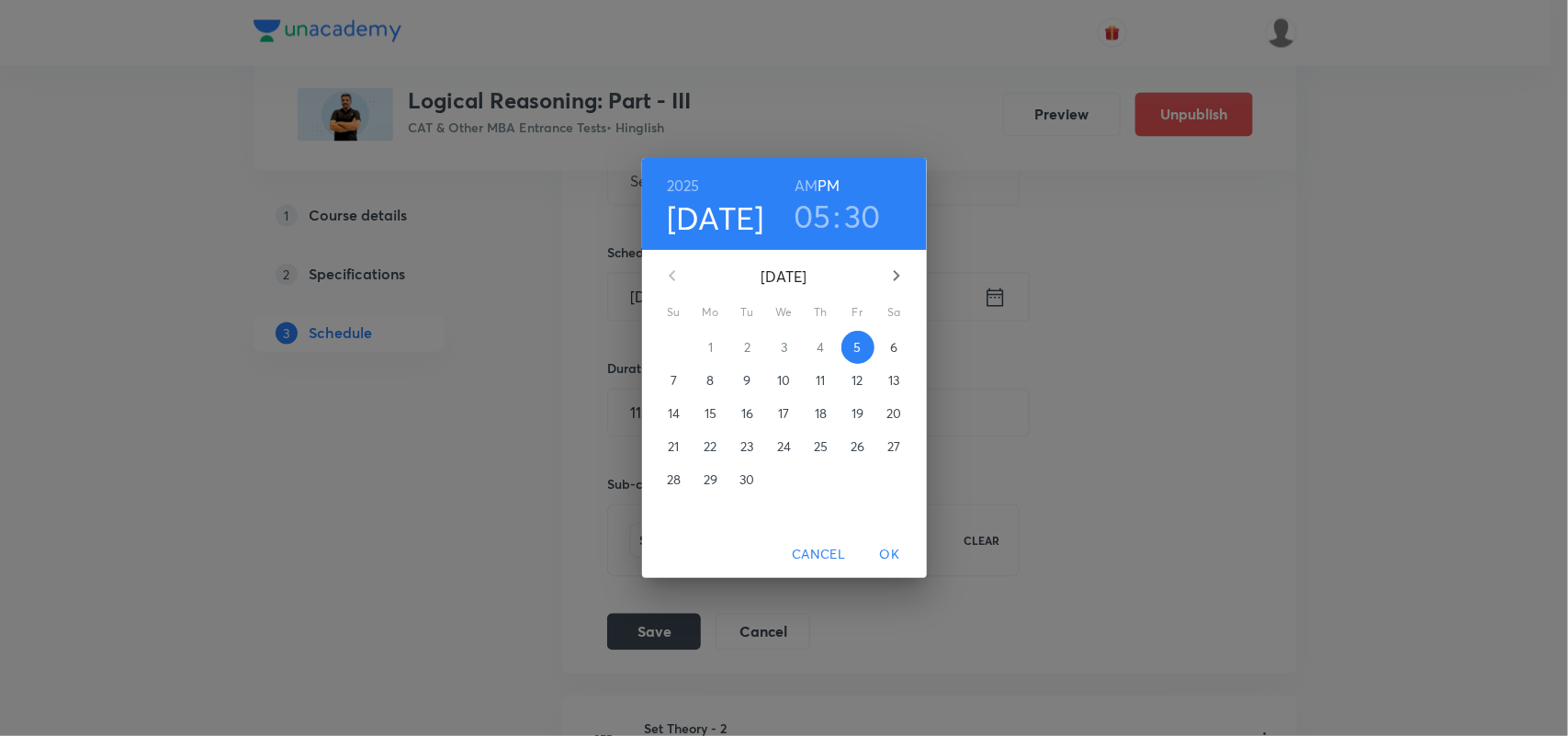
click at [802, 214] on h3 "05" at bounding box center [812, 215] width 38 height 39
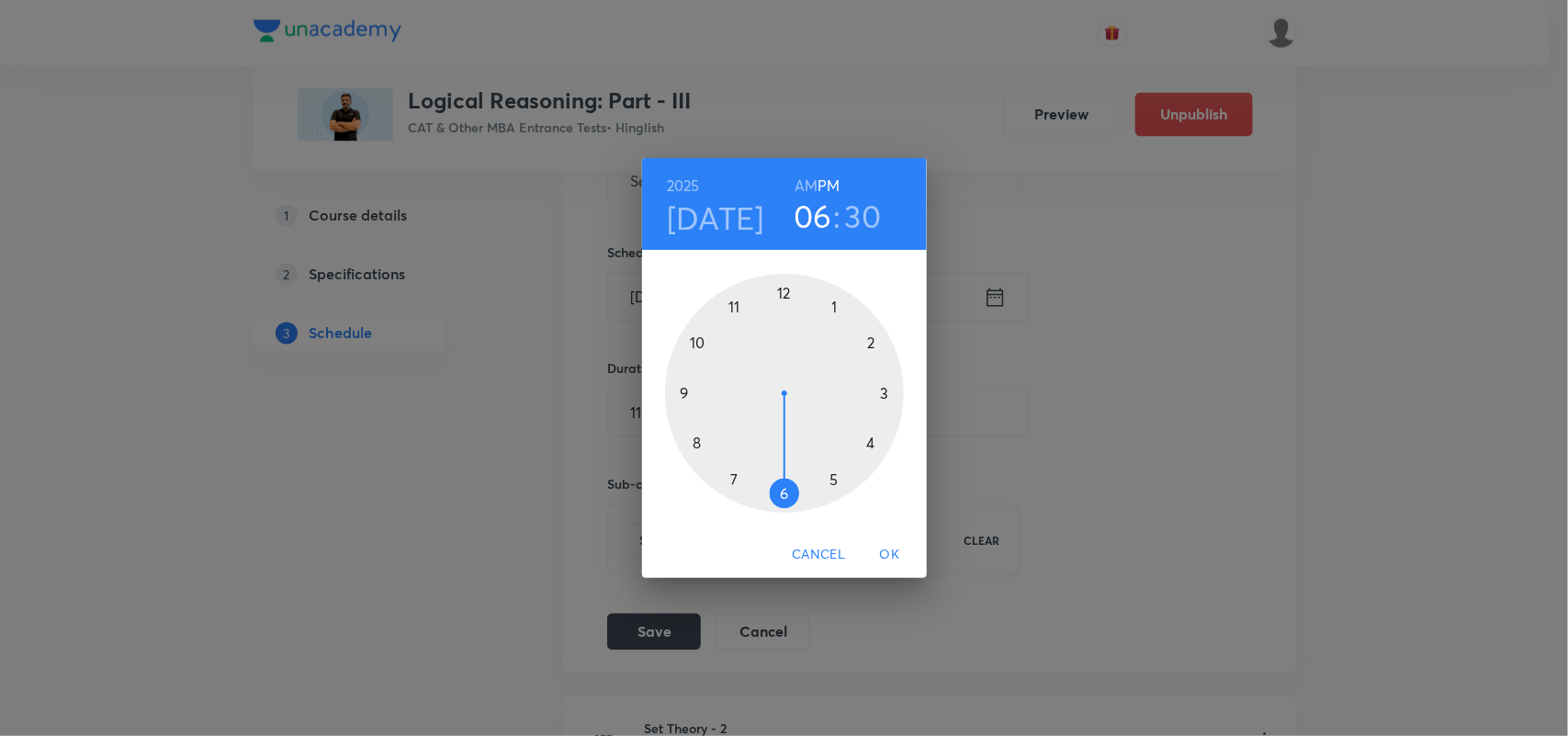
drag, startPoint x: 827, startPoint y: 470, endPoint x: 787, endPoint y: 476, distance: 40.4
click at [787, 476] on div at bounding box center [784, 393] width 239 height 239
click at [870, 210] on h3 "30" at bounding box center [863, 215] width 37 height 39
click at [783, 290] on div at bounding box center [784, 393] width 239 height 239
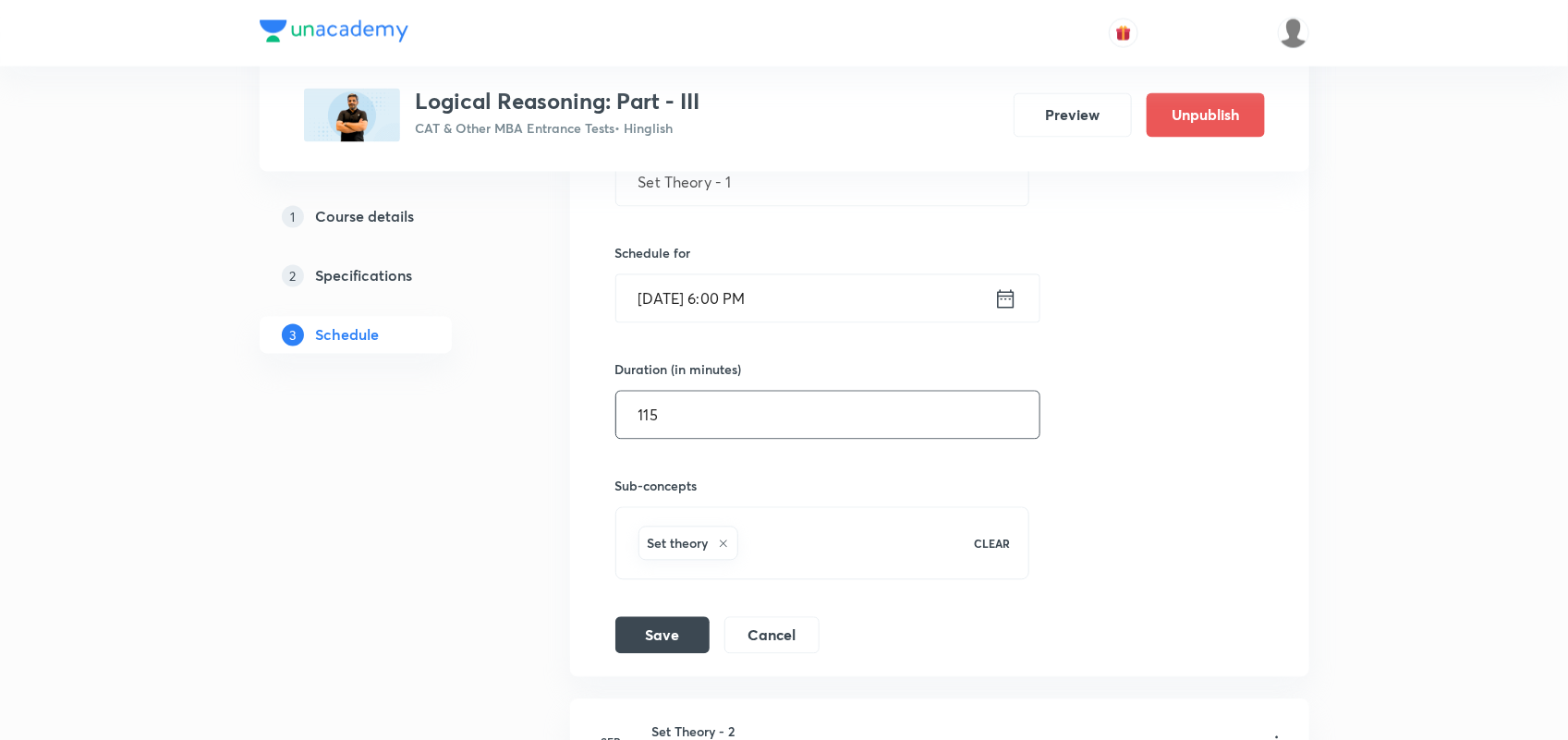
scroll to position [1685, 0]
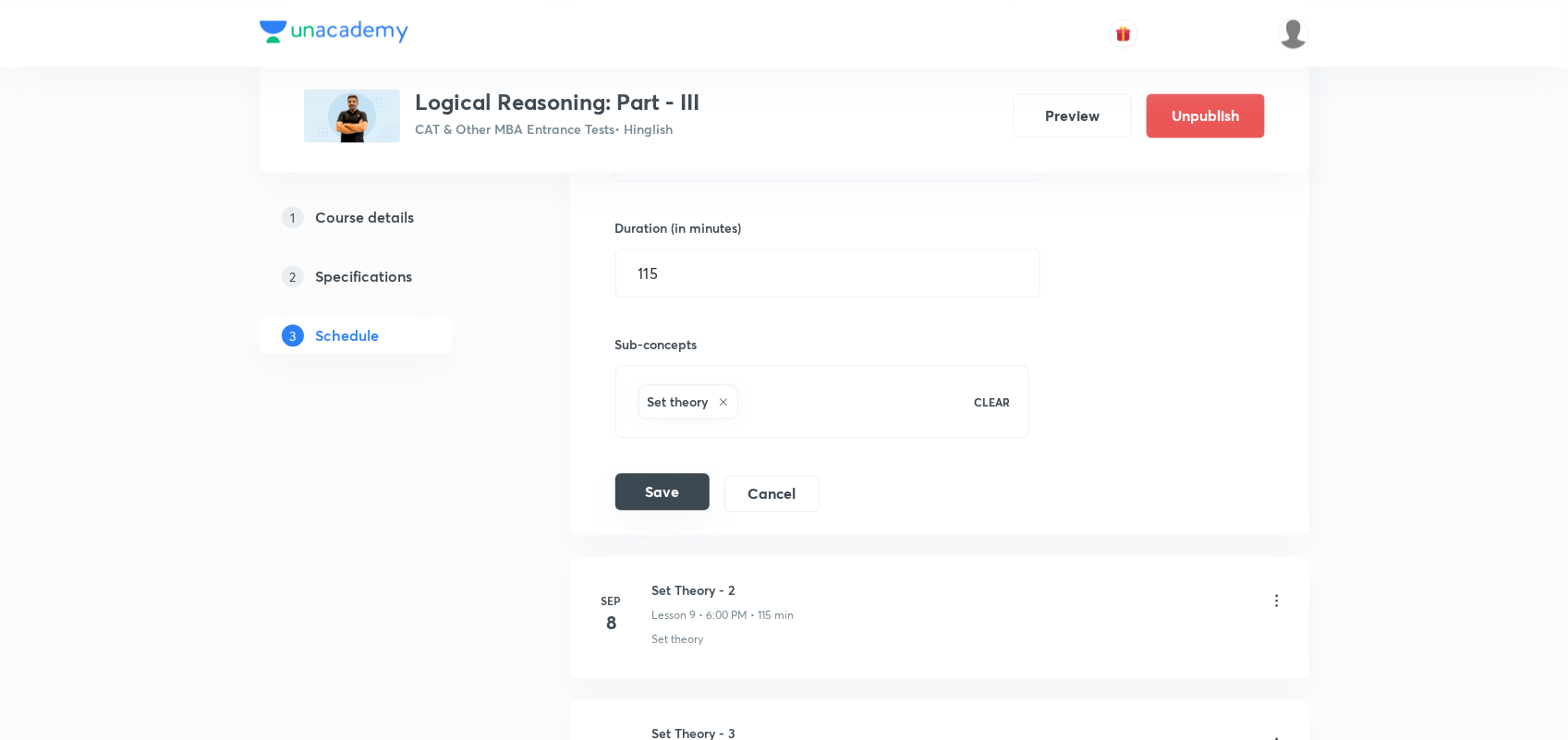
click at [652, 503] on button "Save" at bounding box center [662, 491] width 94 height 37
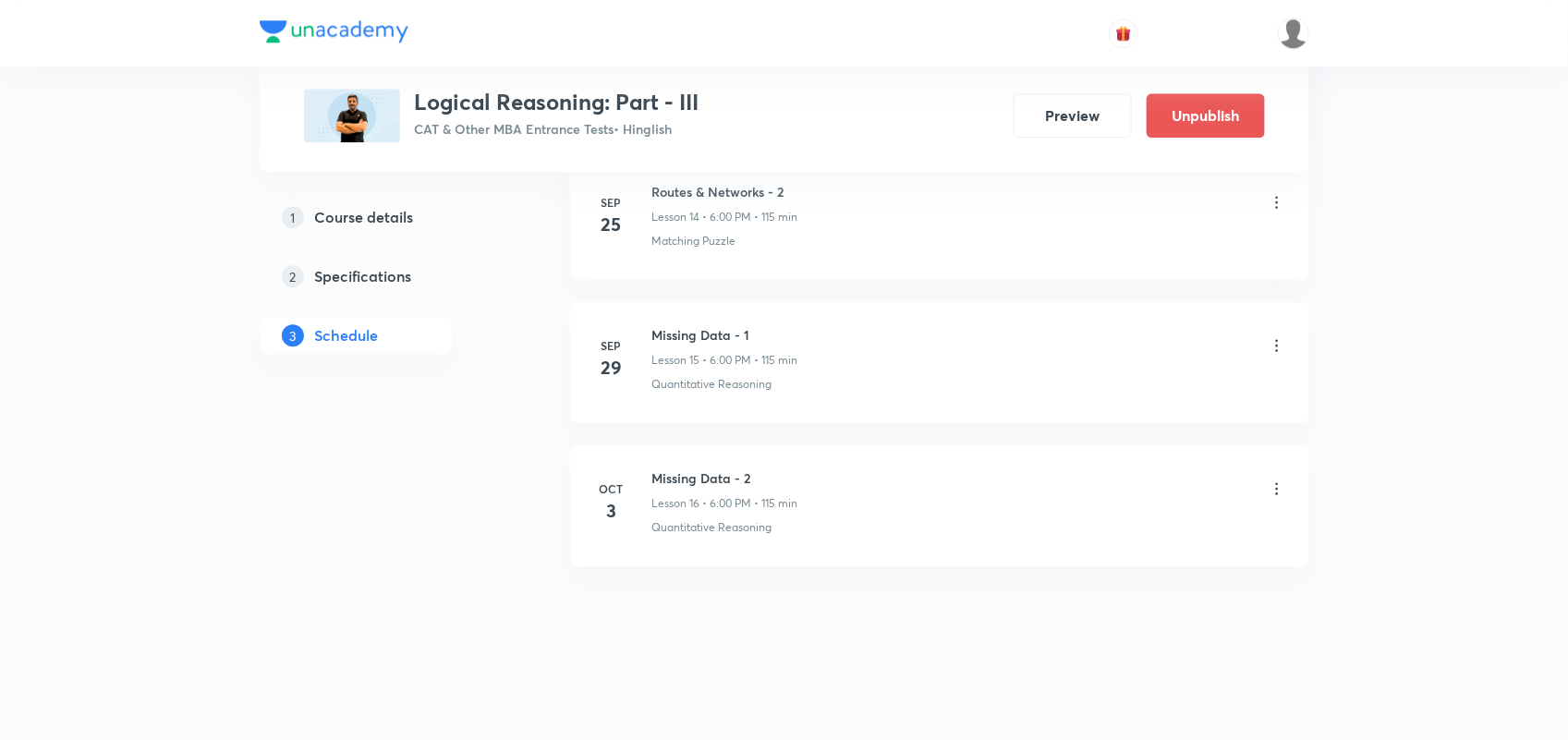
scroll to position [2337, 0]
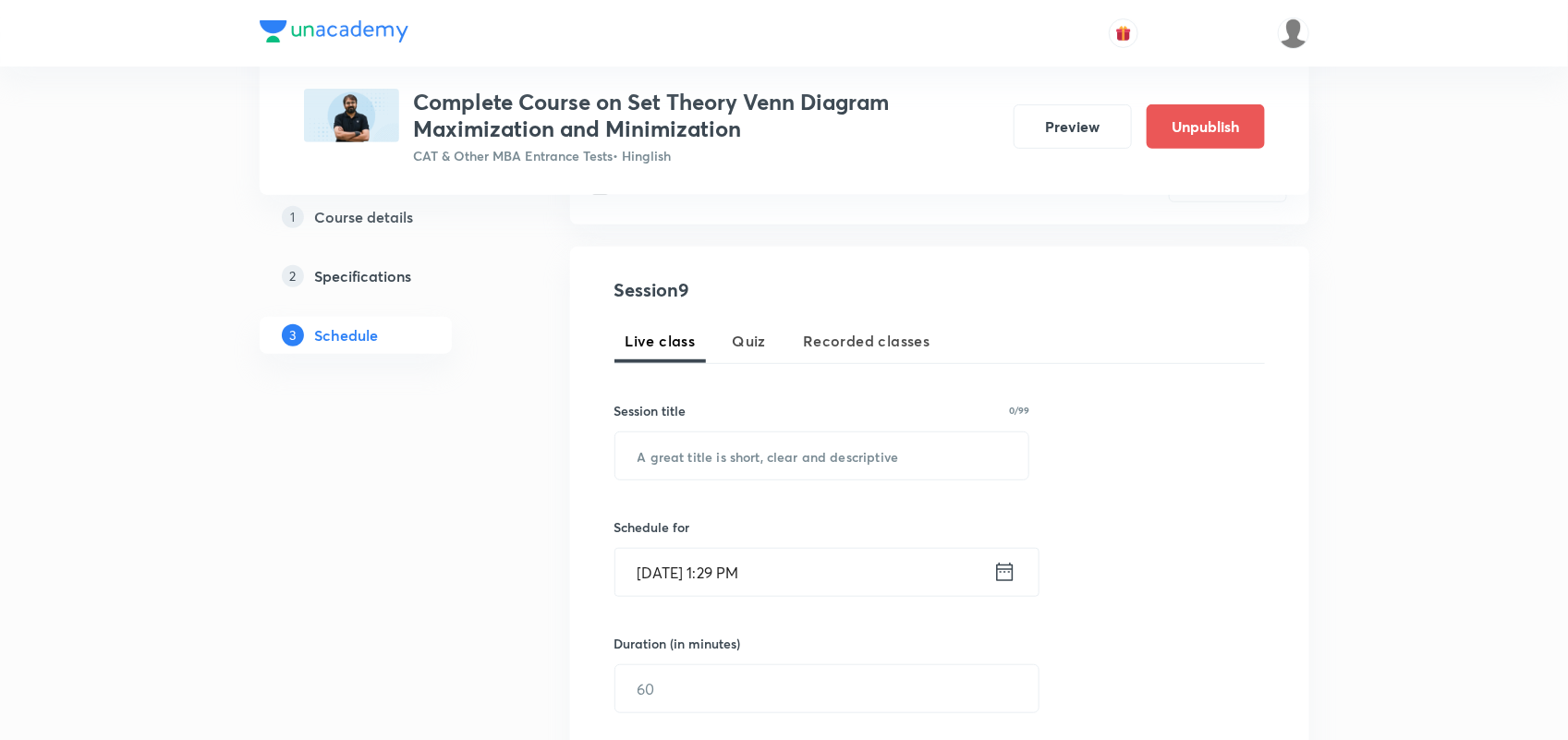
scroll to position [65, 0]
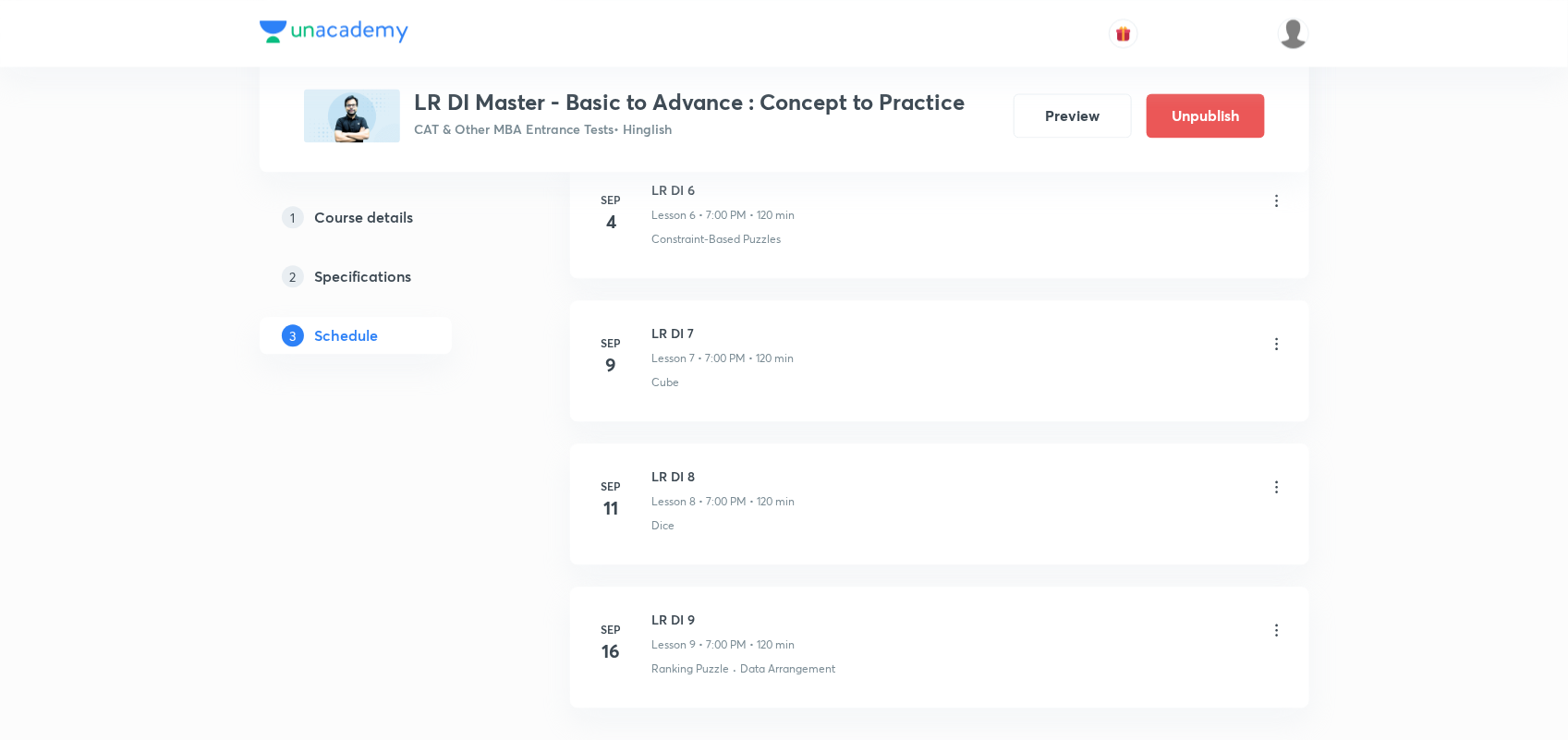
scroll to position [1945, 0]
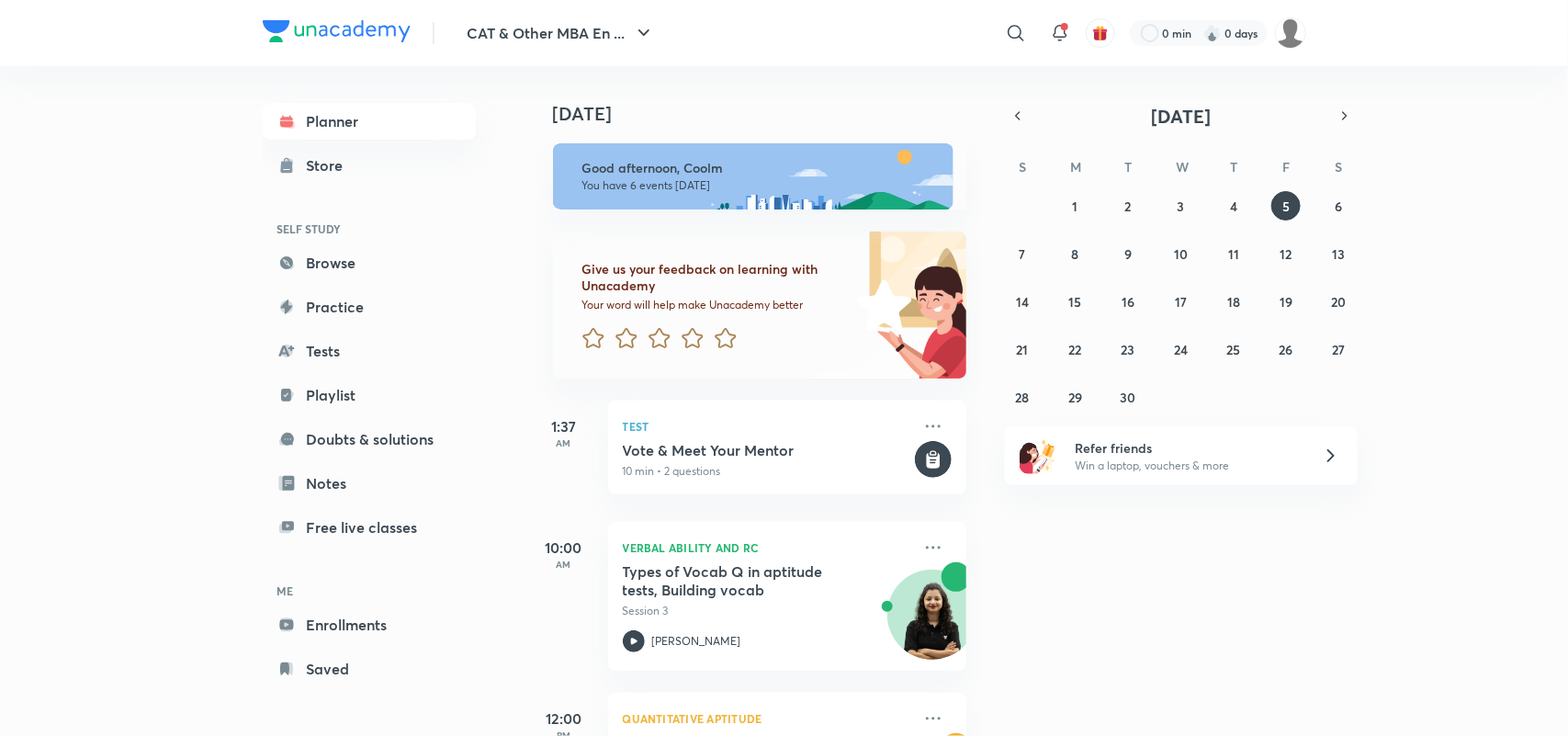
click at [727, 103] on h4 "Today" at bounding box center [768, 113] width 432 height 22
click at [154, 183] on div "CAT & Other MBA En ... ​ 0 min 0 days Planner Store SELF STUDY Browse Practice …" at bounding box center [784, 368] width 1568 height 736
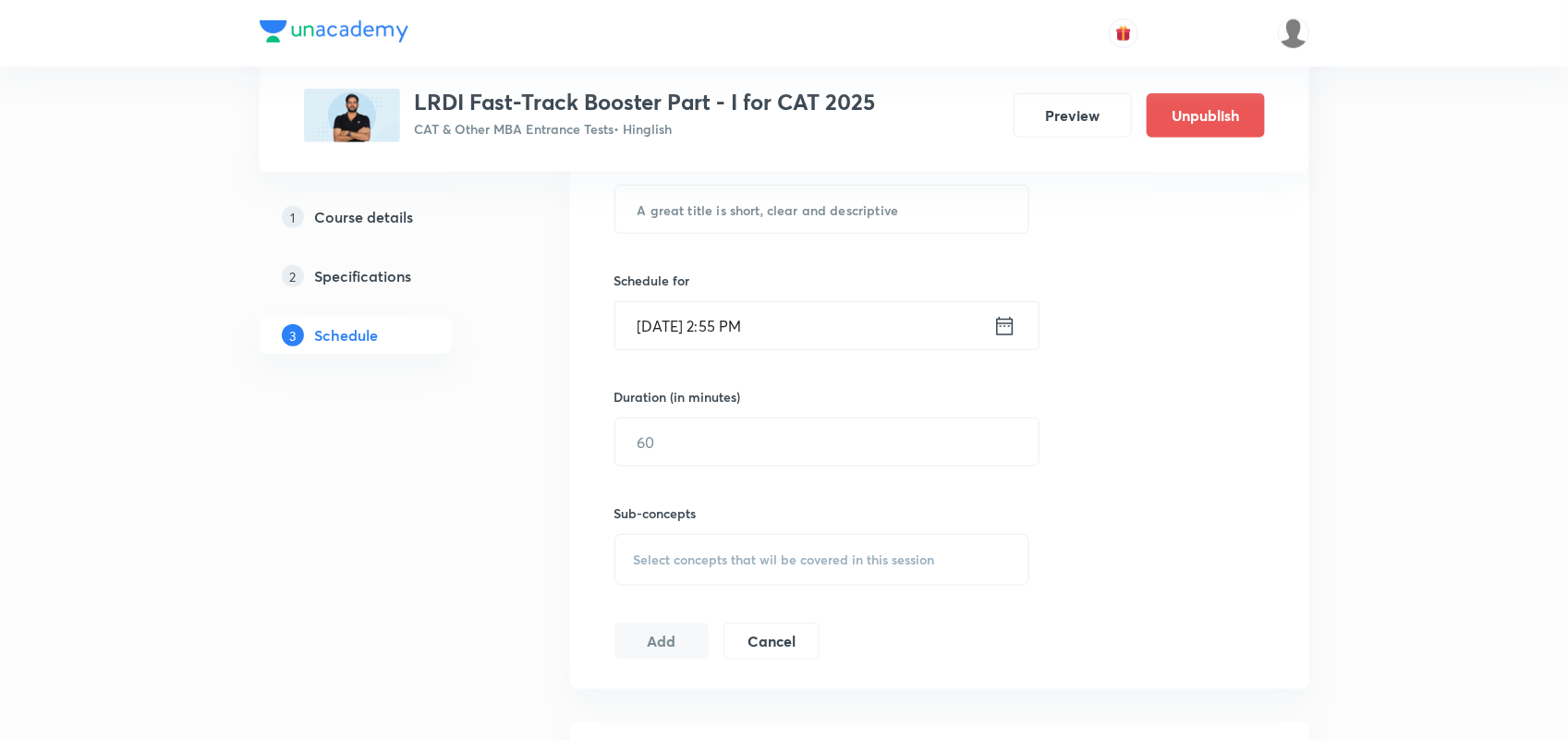
scroll to position [390, 0]
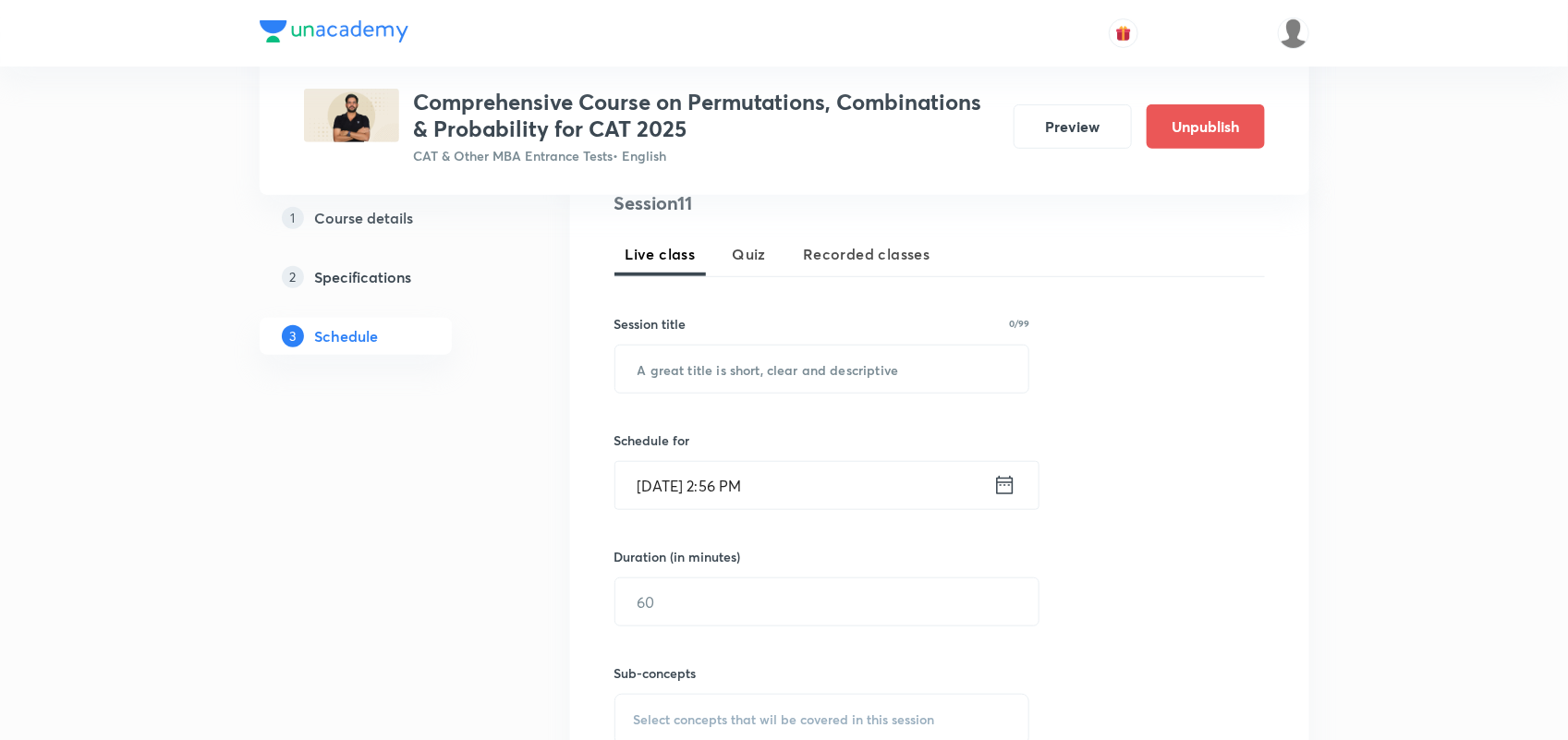
scroll to position [168, 0]
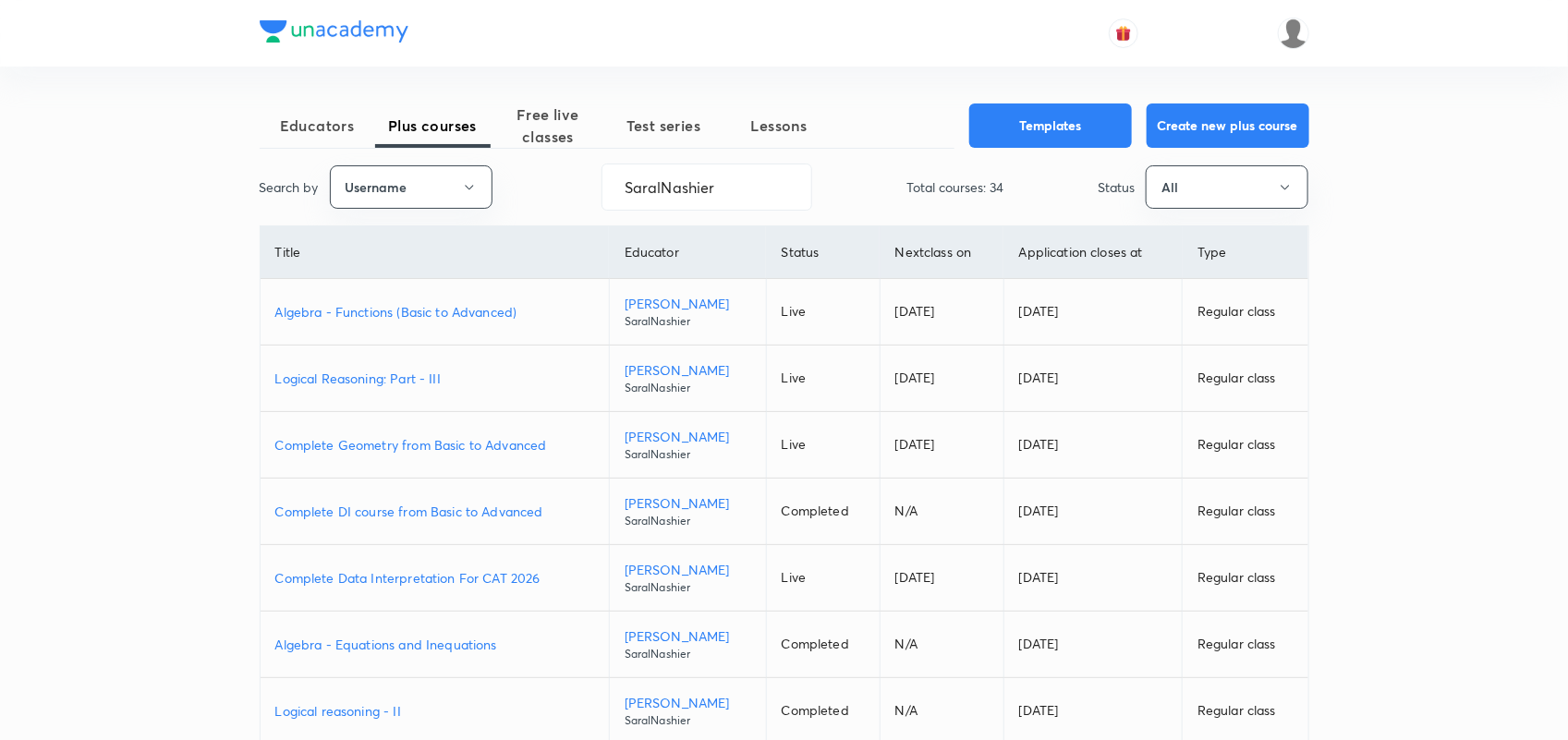
click at [423, 375] on p "Logical Reasoning: Part - III" at bounding box center [434, 378] width 318 height 19
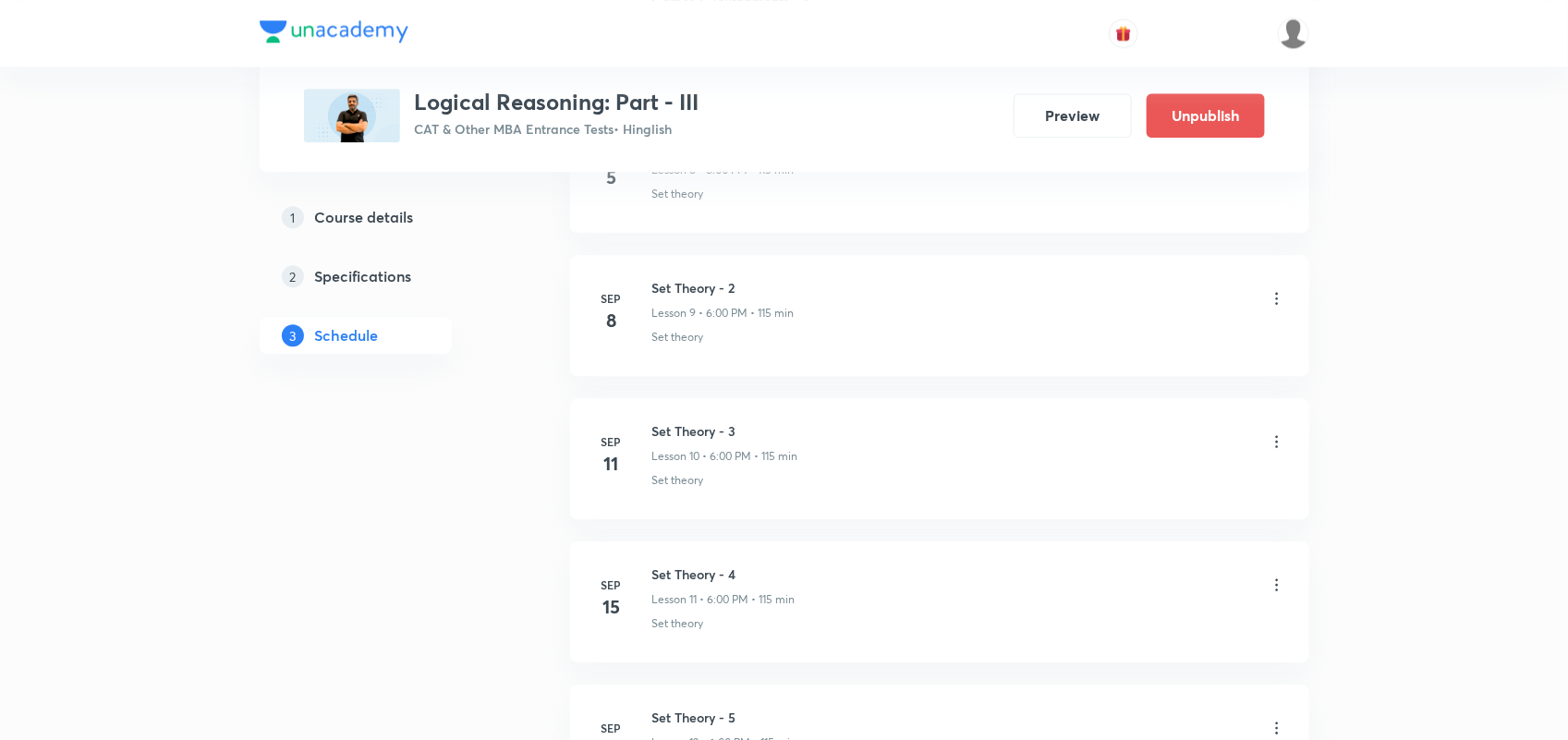
scroll to position [2071, 0]
